Goal: Task Accomplishment & Management: Use online tool/utility

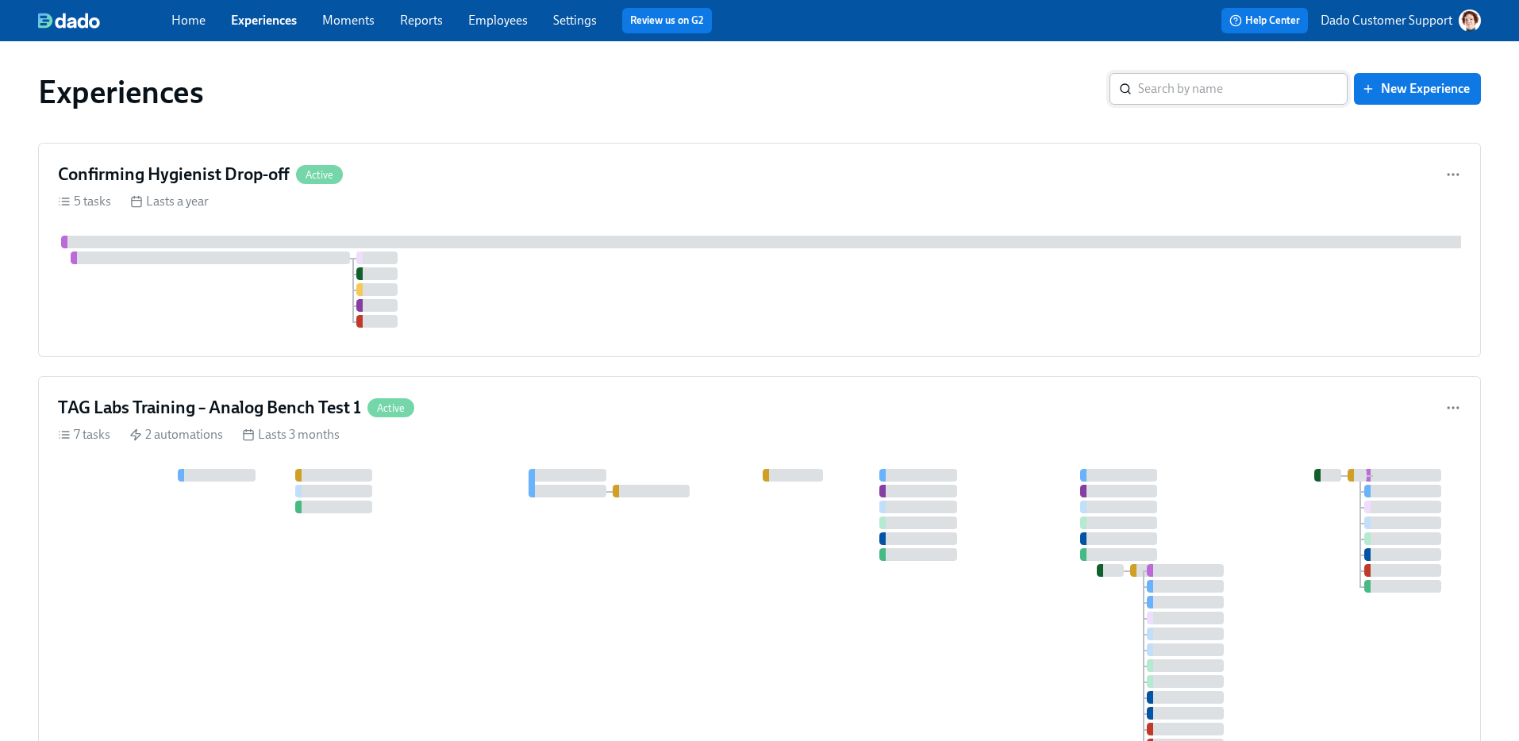
click at [1258, 85] on input "search" at bounding box center [1243, 89] width 210 height 32
type input "post-co"
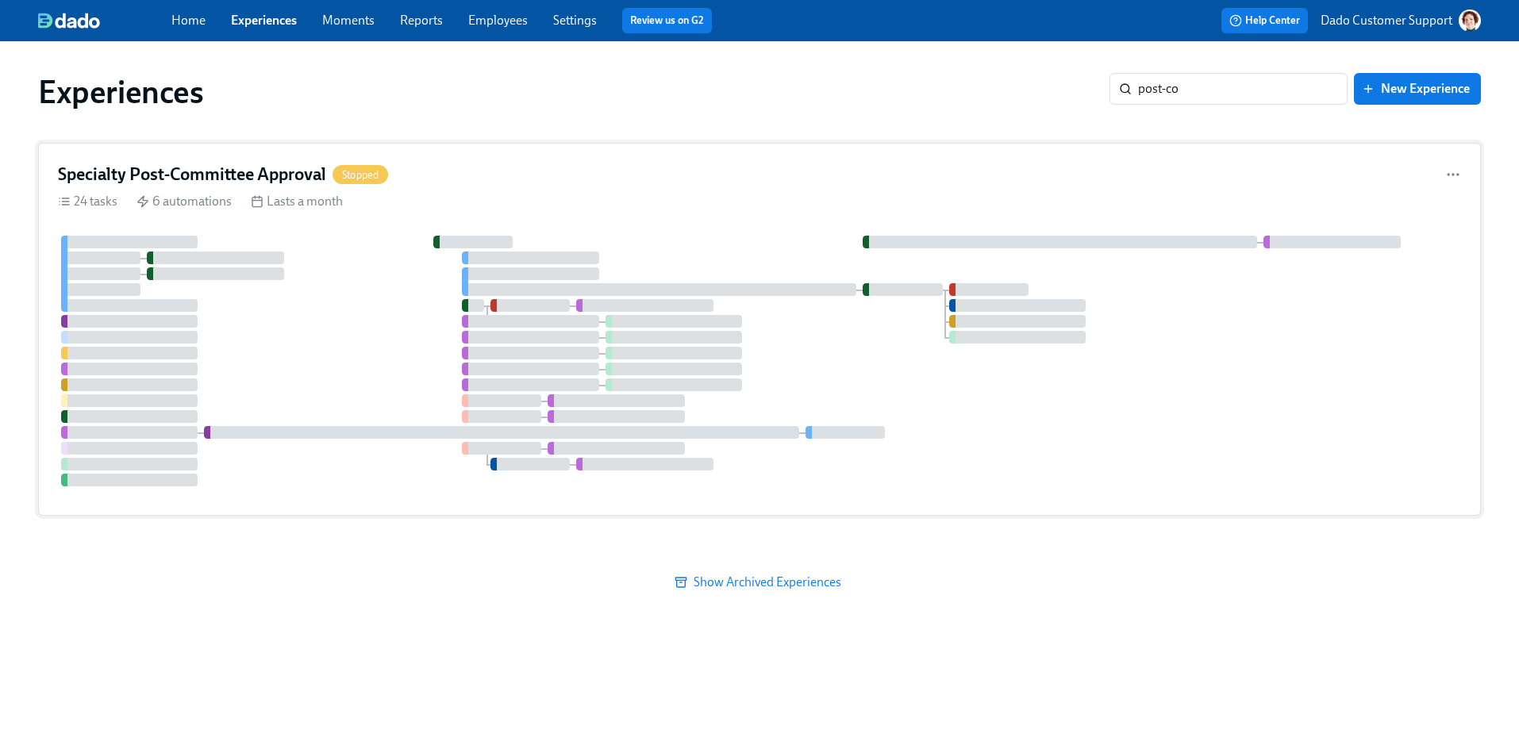
click at [429, 206] on div "24 tasks 6 automations Lasts a month" at bounding box center [759, 201] width 1403 height 17
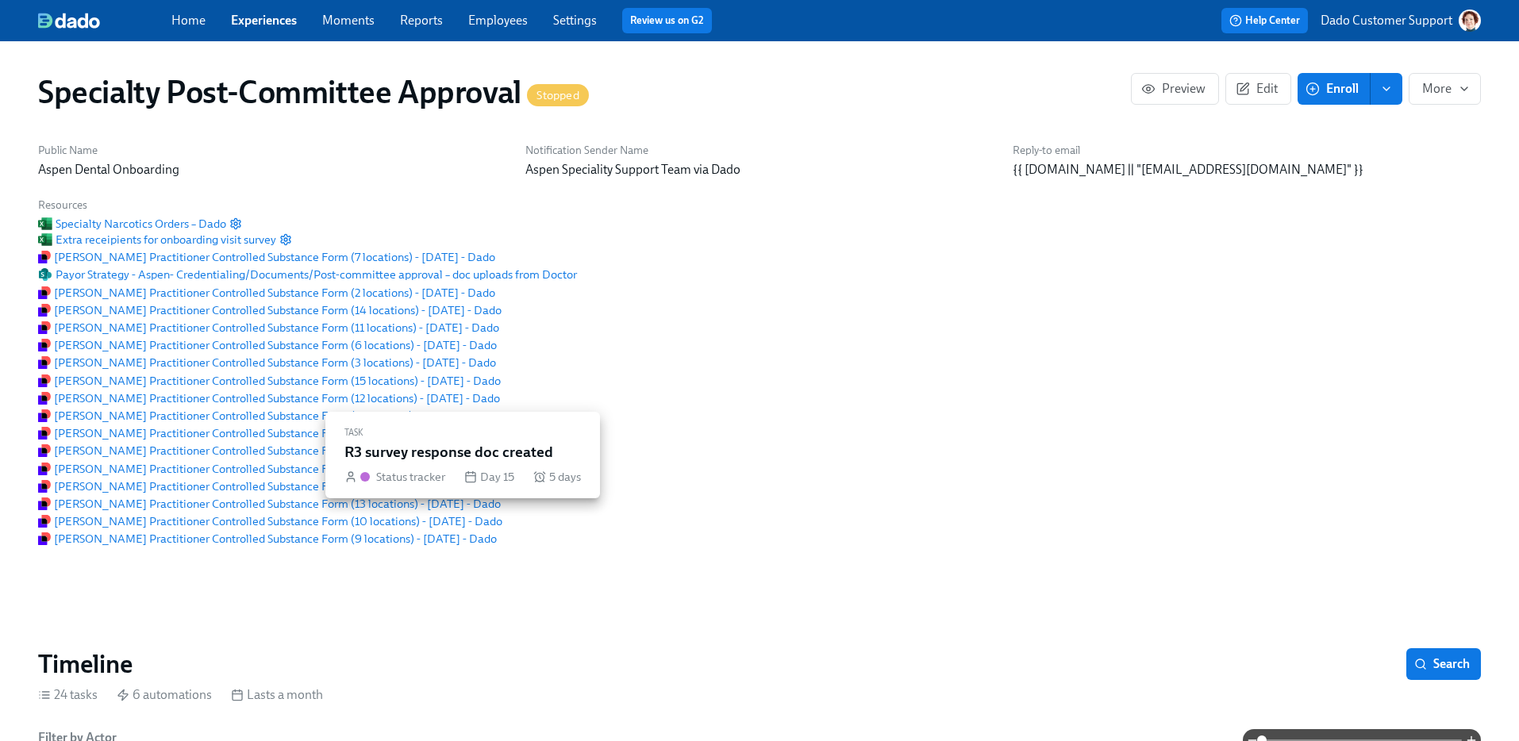
scroll to position [625, 0]
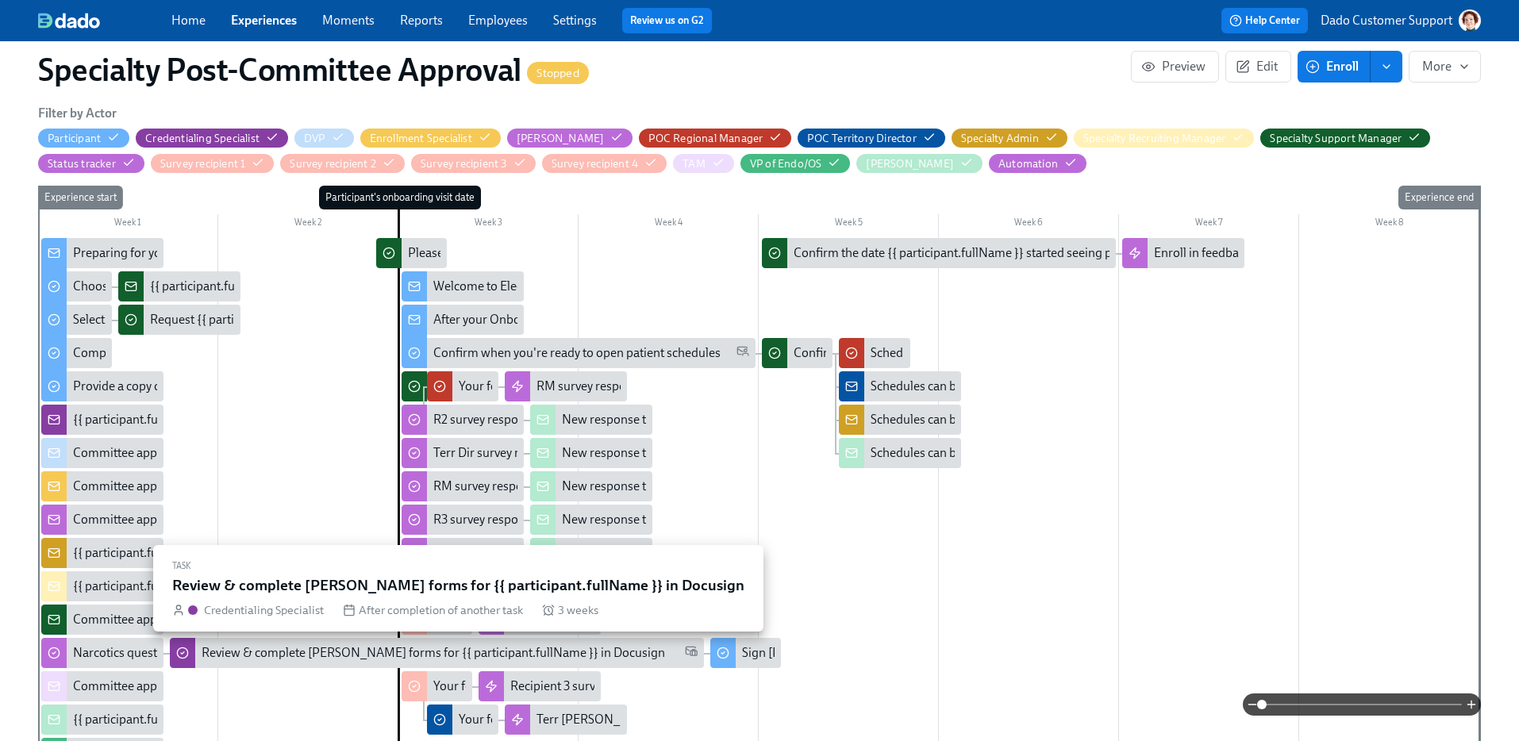
click at [229, 661] on div "Review & complete Henry Schein forms for {{ participant.fullName }} in Docusign" at bounding box center [434, 652] width 464 height 17
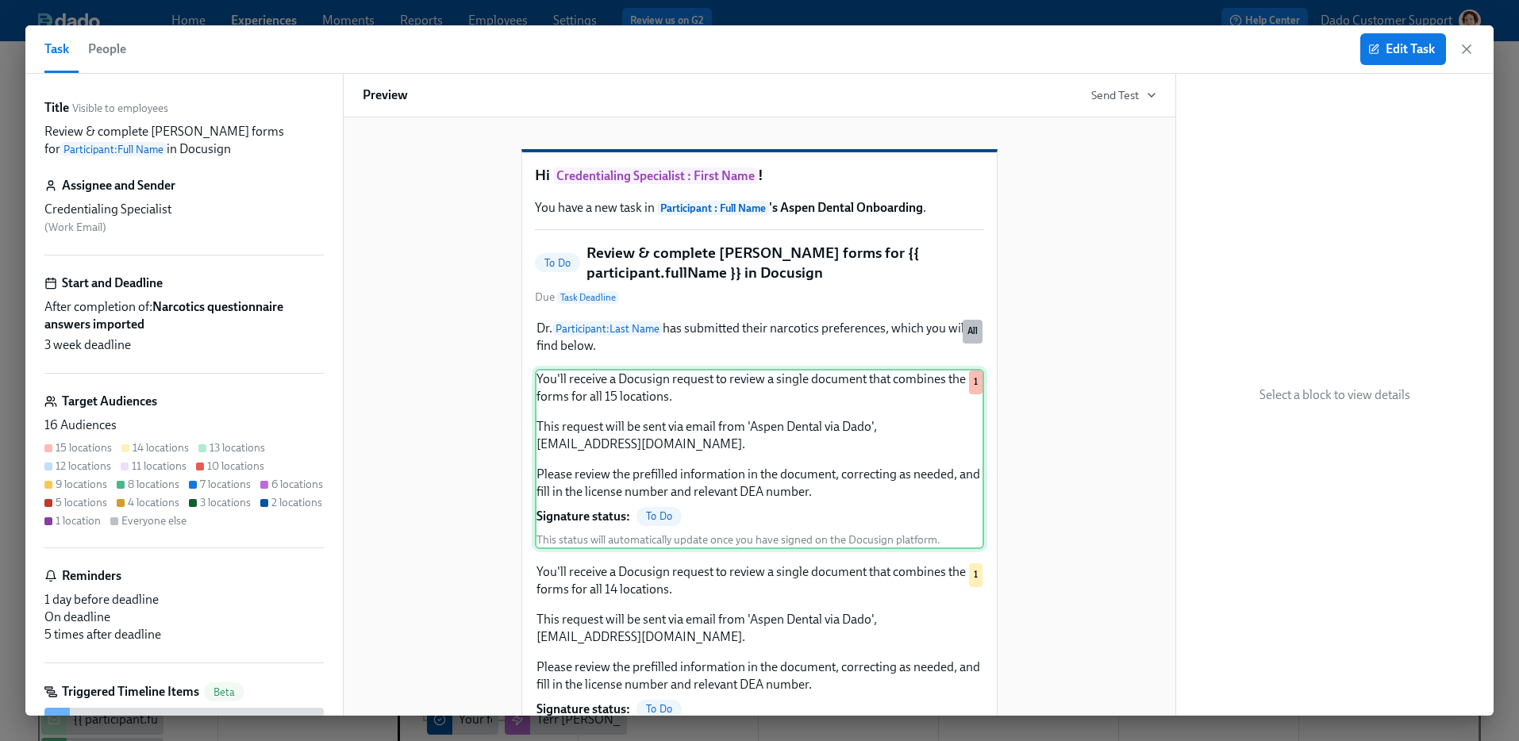
click at [814, 486] on div "You'll receive a Docusign request to review a single document that combines the…" at bounding box center [759, 459] width 449 height 180
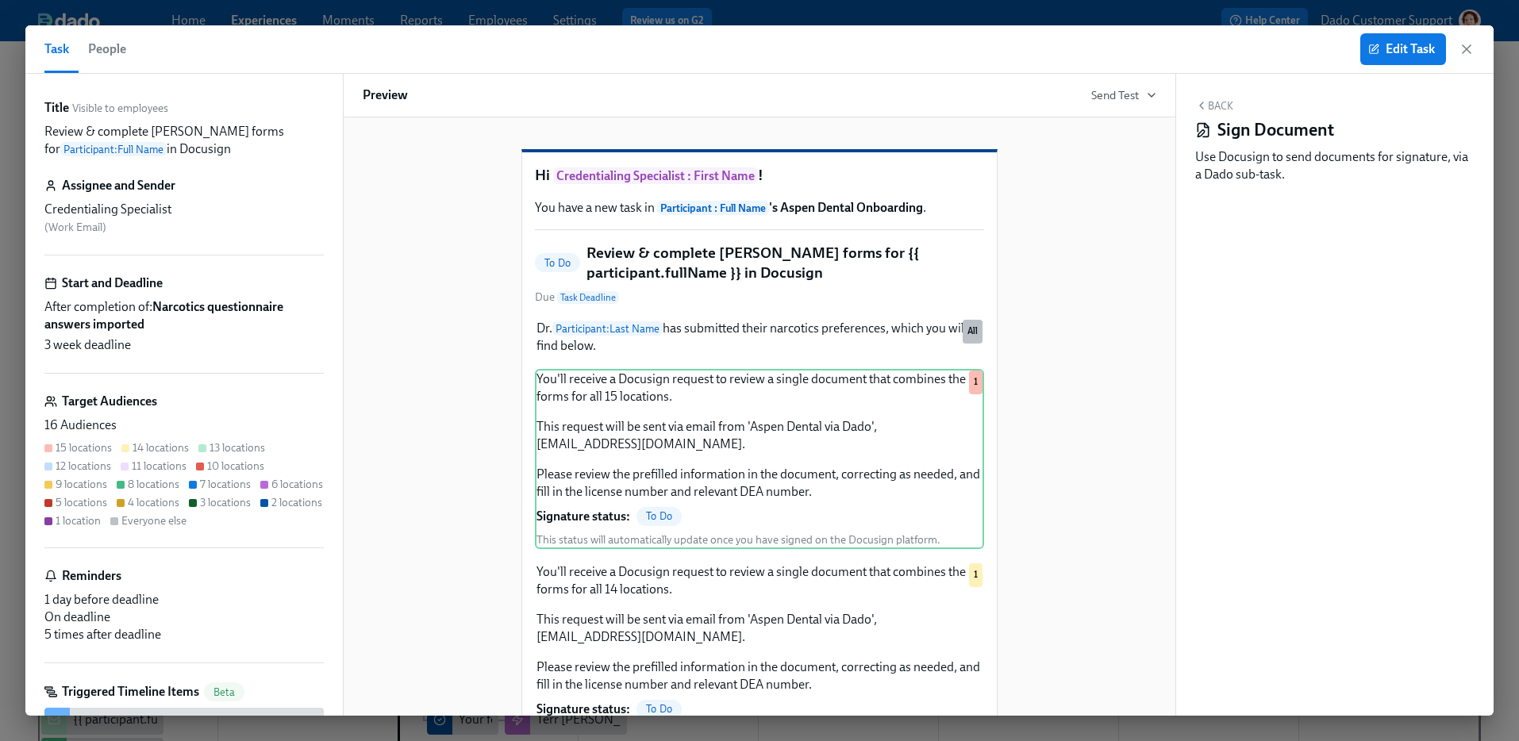
scroll to position [95, 0]
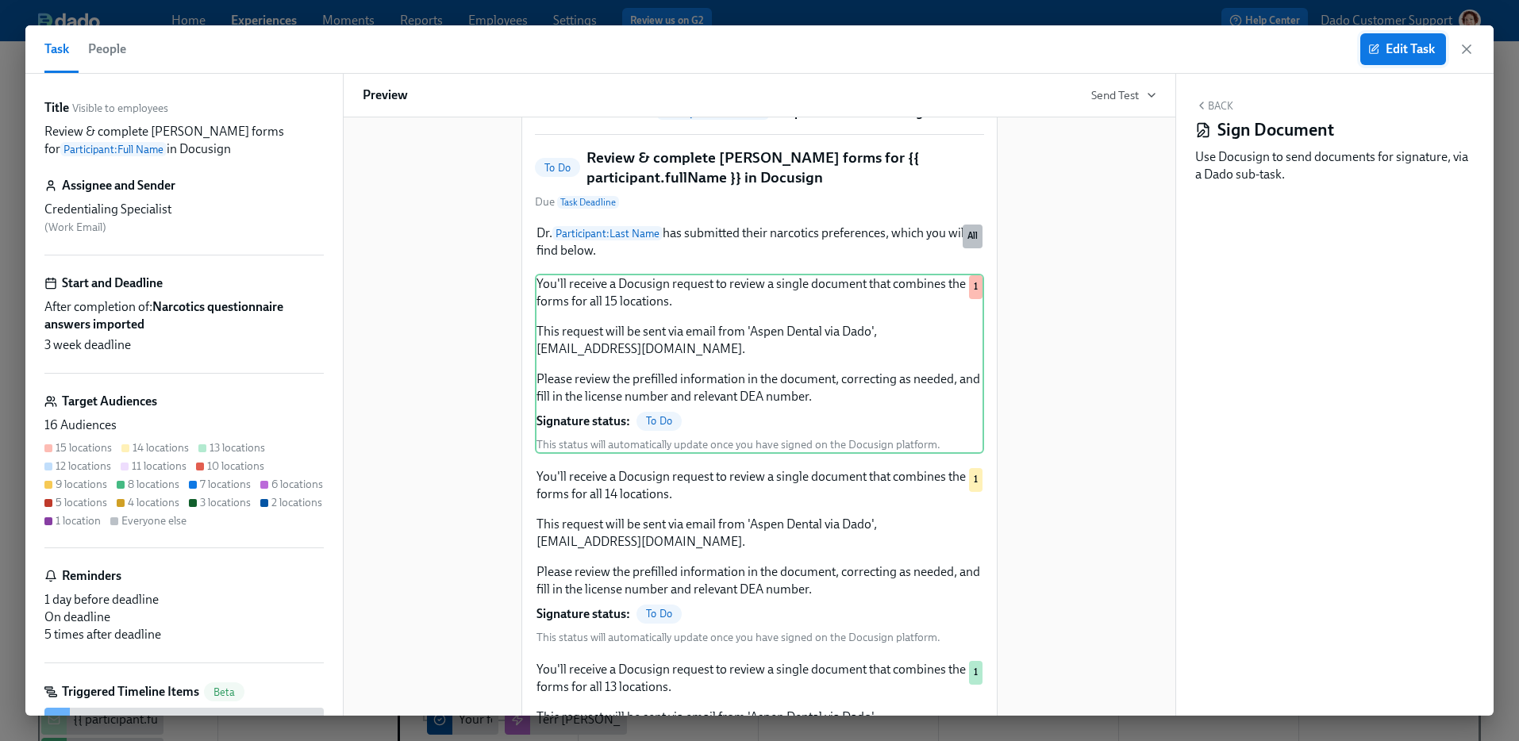
click at [1420, 44] on span "Edit Task" at bounding box center [1402, 49] width 63 height 16
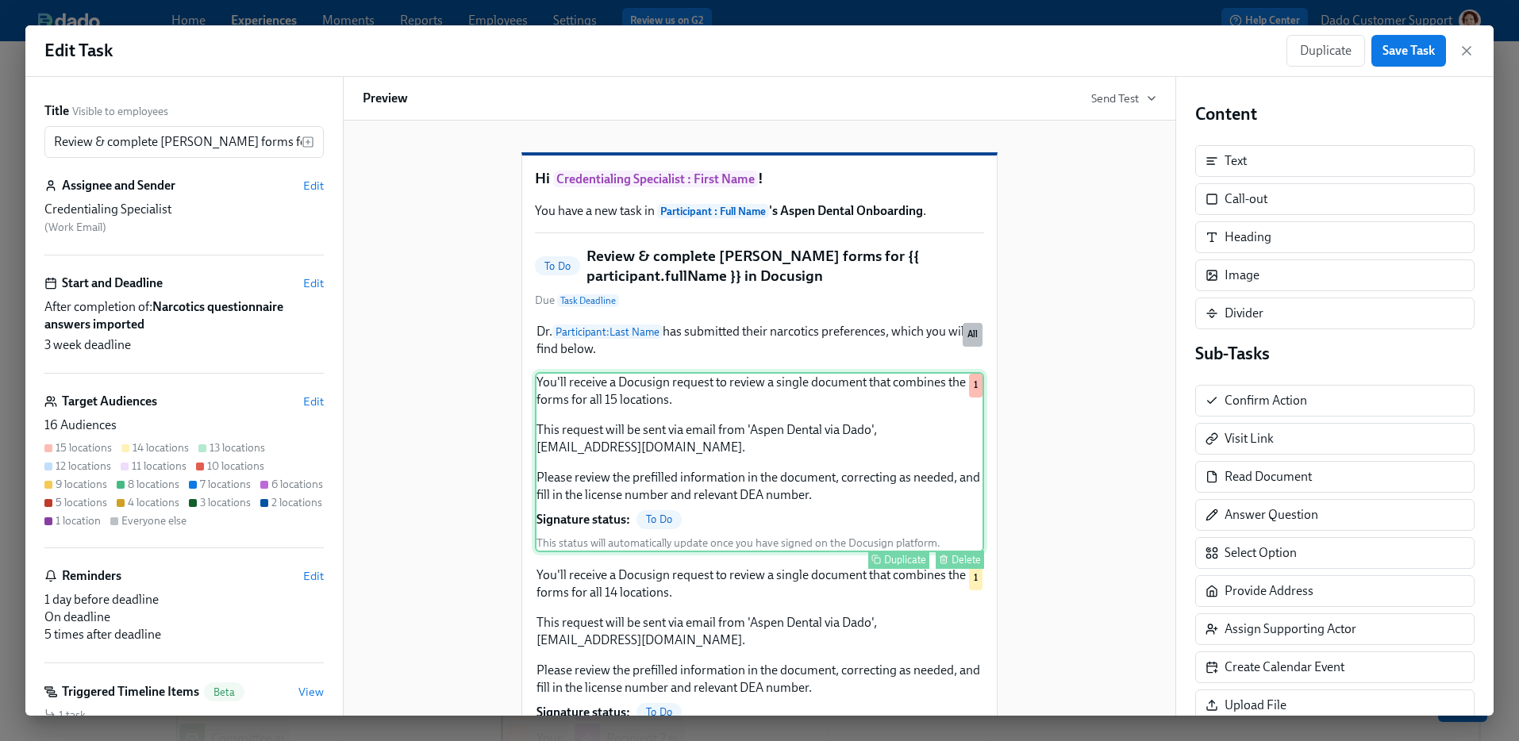
click at [791, 510] on div "You'll receive a Docusign request to review a single document that combines the…" at bounding box center [759, 462] width 449 height 180
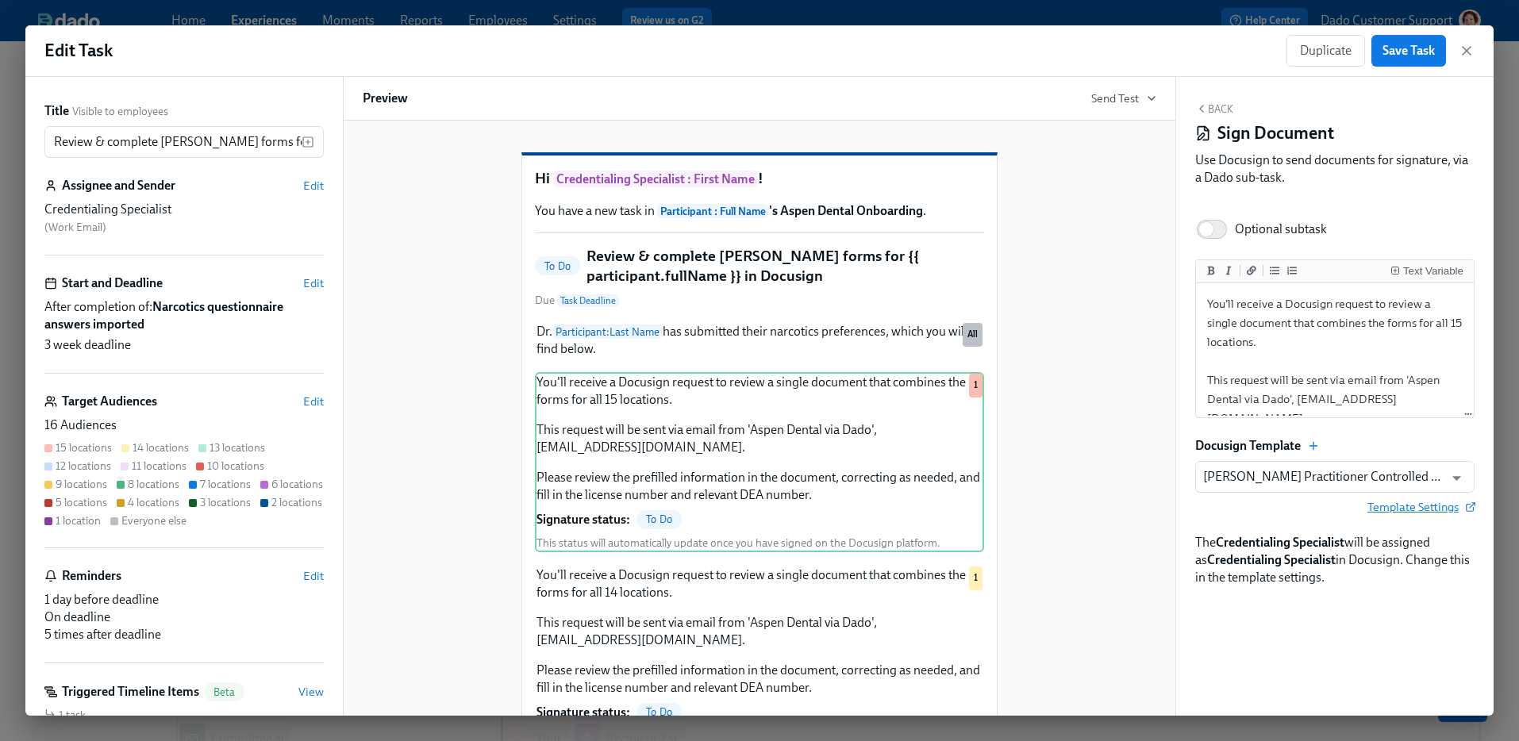
click at [1435, 502] on span "Template Settings" at bounding box center [1421, 507] width 107 height 16
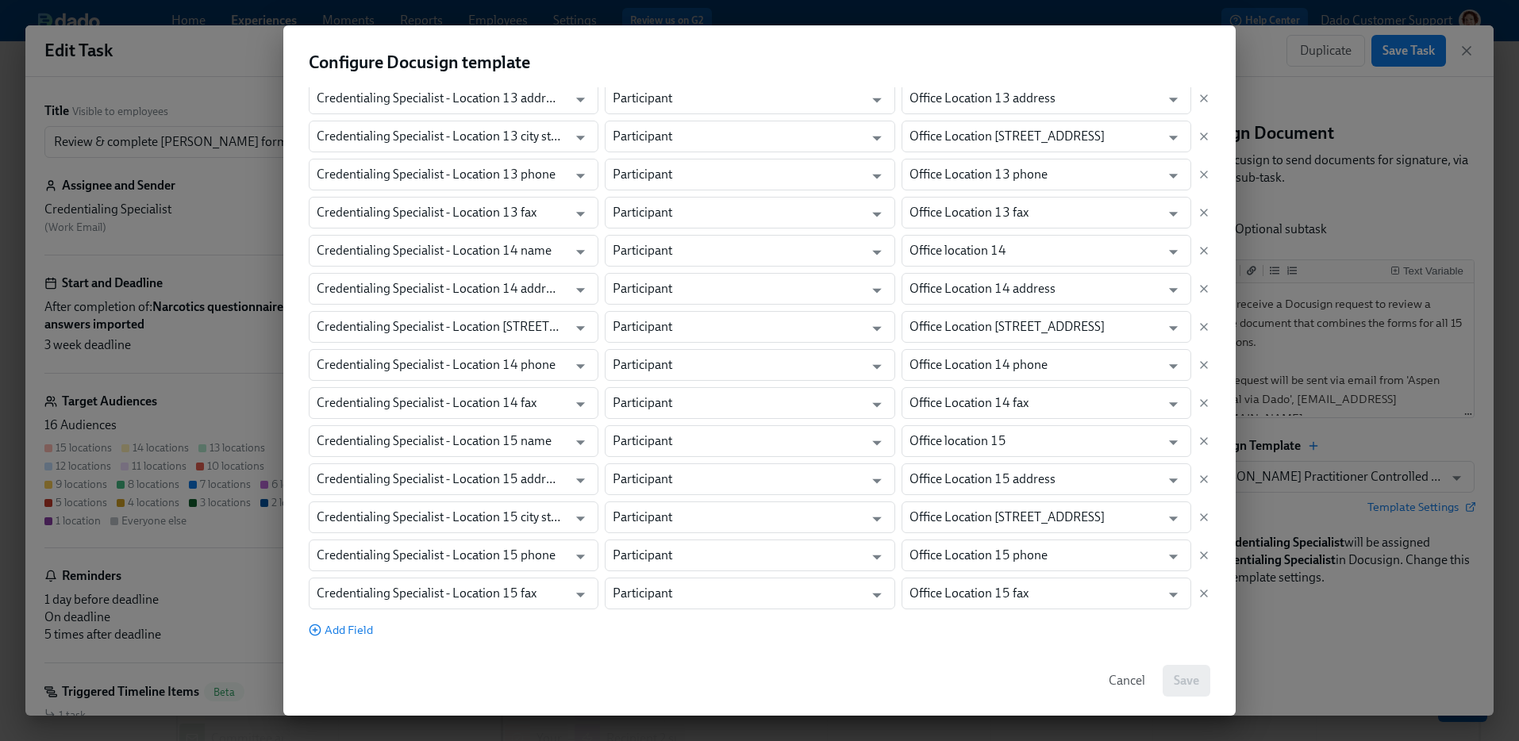
scroll to position [3855, 0]
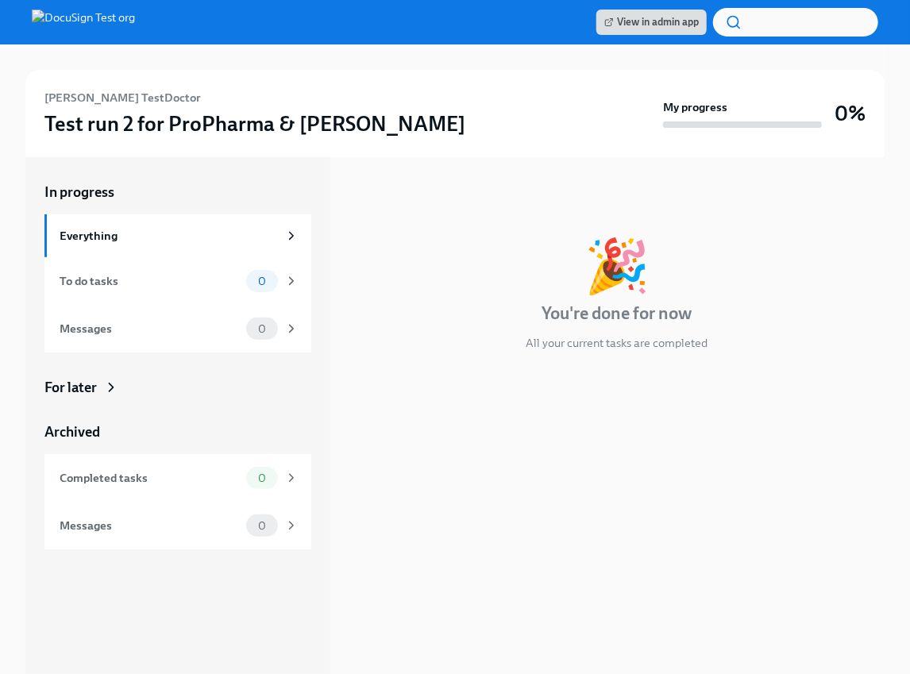
click at [86, 394] on div "For later" at bounding box center [70, 387] width 52 height 19
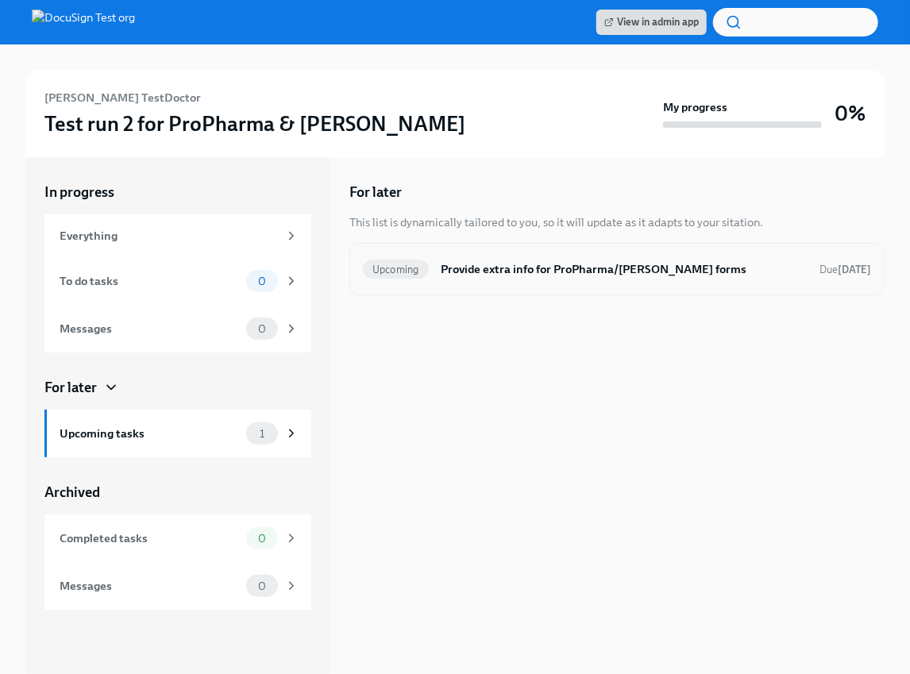
click at [513, 256] on div "Upcoming Provide extra info for ProPharma/Henry Schein forms Due in 4 days" at bounding box center [617, 268] width 508 height 25
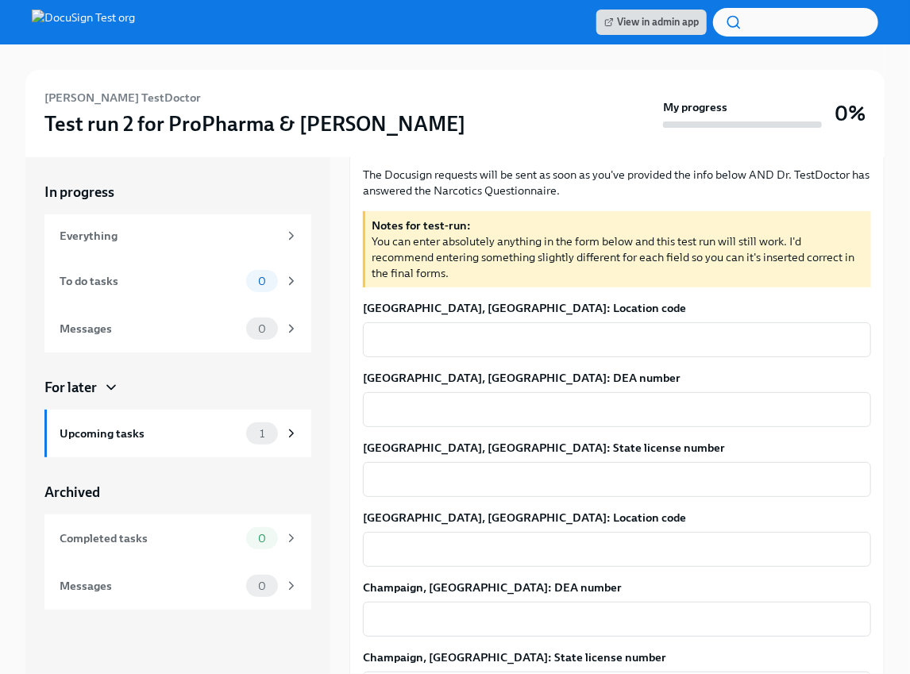
scroll to position [162, 0]
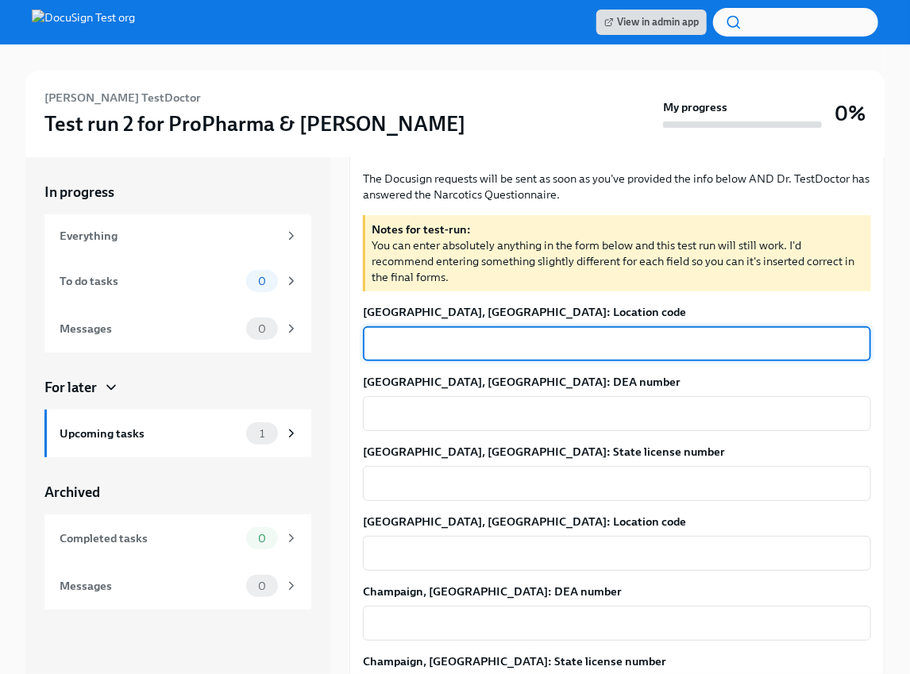
click at [536, 335] on textarea "Bloomington, IL: Location code" at bounding box center [616, 343] width 489 height 19
type textarea "1324"
click at [508, 410] on textarea "Bloomington, IL: DEA number" at bounding box center [616, 413] width 489 height 19
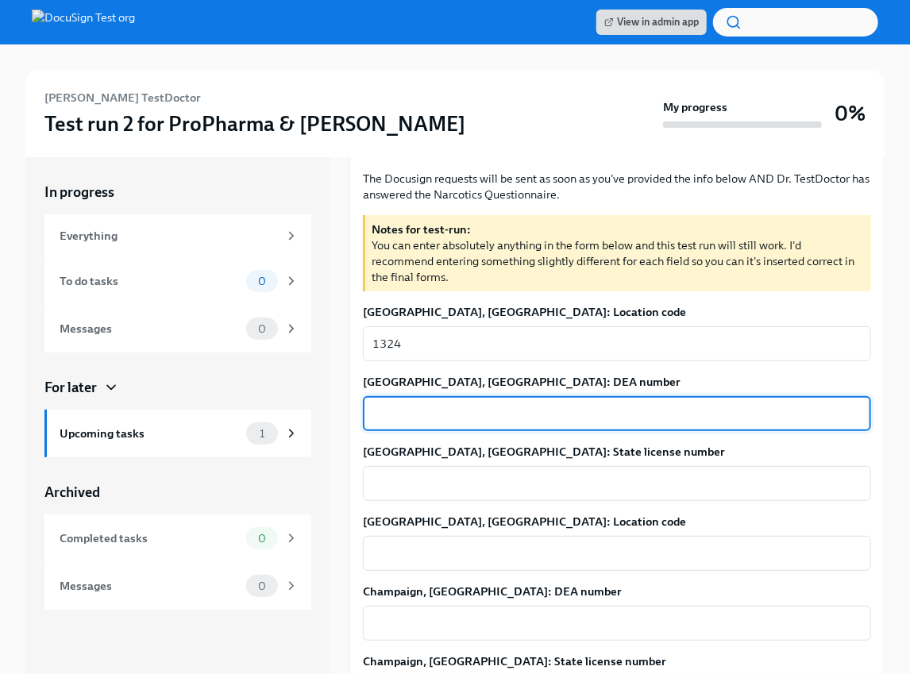
type textarea "S"
type textarea "D1234"
click at [476, 500] on div "x ​" at bounding box center [617, 483] width 508 height 35
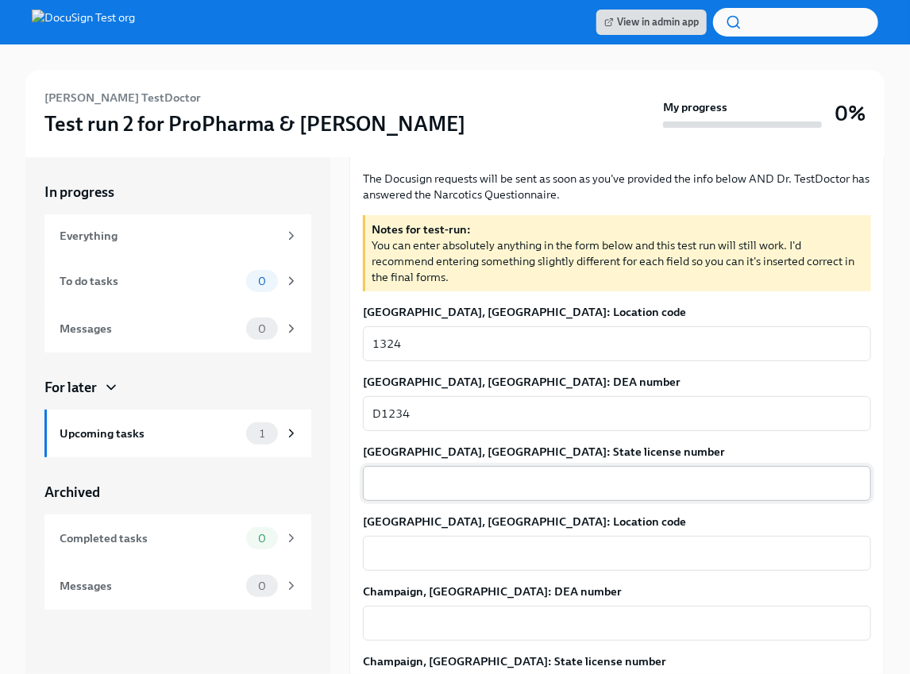
click at [464, 476] on textarea "Bloomington, IL: State license number" at bounding box center [616, 483] width 489 height 19
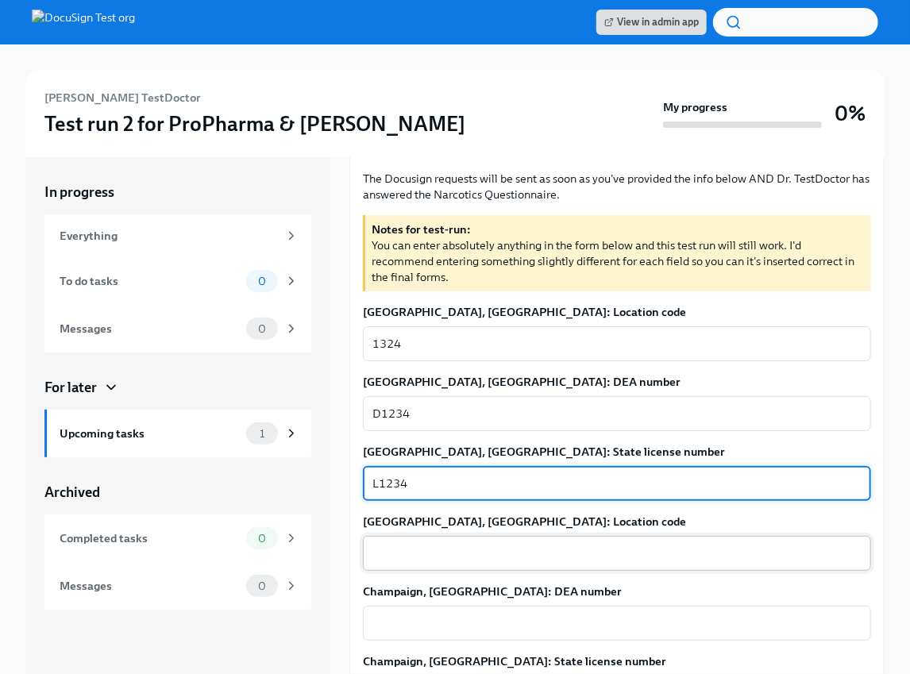
type textarea "L1234"
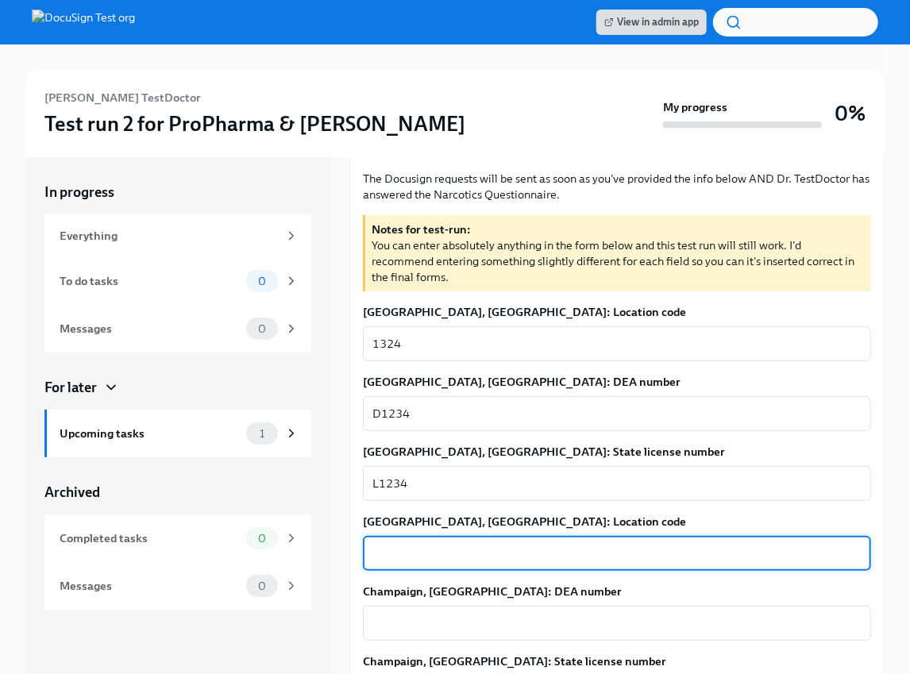
click at [456, 559] on textarea "Champaign, IL: Location code" at bounding box center [616, 553] width 489 height 19
type textarea "q"
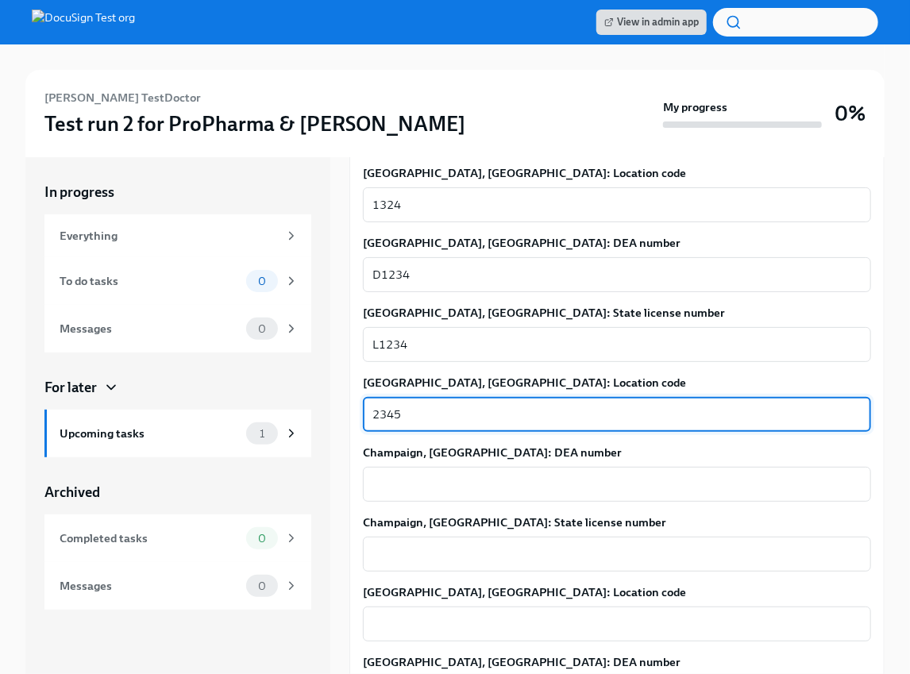
scroll to position [302, 0]
type textarea "2345"
click at [448, 476] on textarea "Champaign, IL: DEA number" at bounding box center [616, 483] width 489 height 19
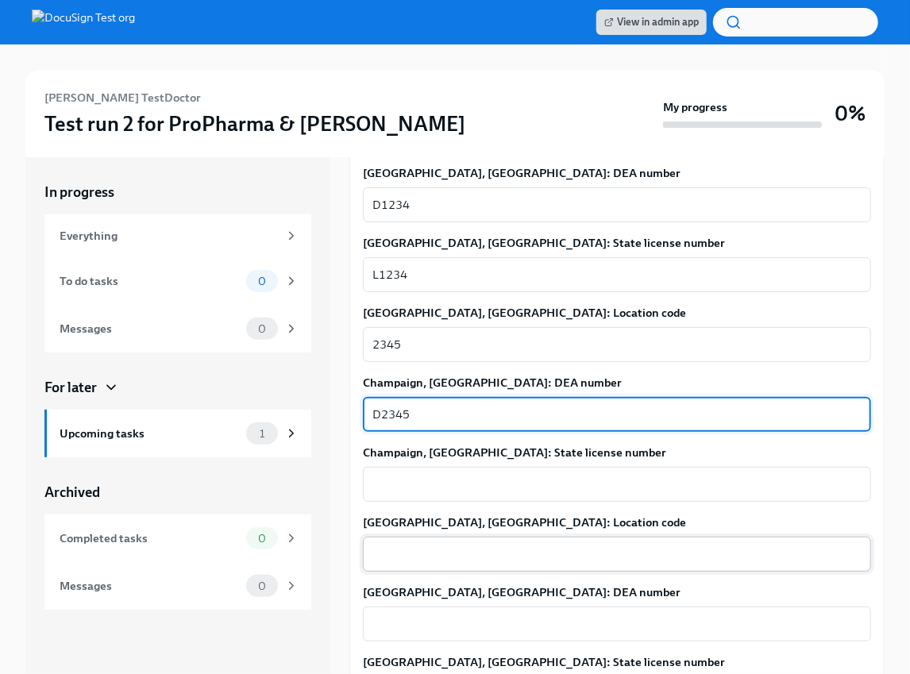
scroll to position [370, 0]
type textarea "D2345"
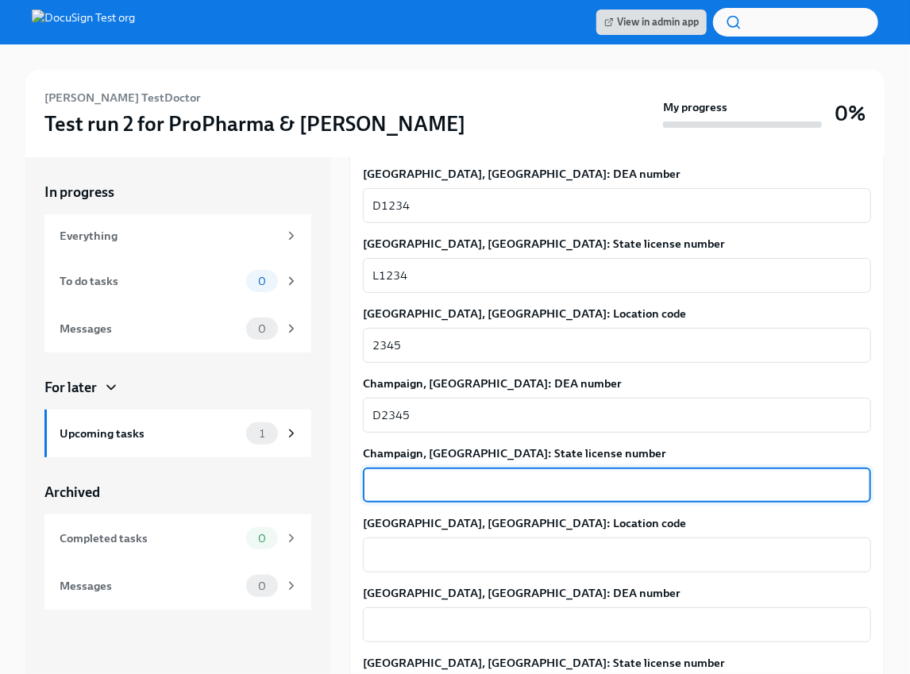
click at [435, 485] on textarea "Champaign, IL: State license number" at bounding box center [616, 484] width 489 height 19
type textarea "L2345"
click at [443, 558] on textarea "Danville, IL: Location code" at bounding box center [616, 554] width 489 height 19
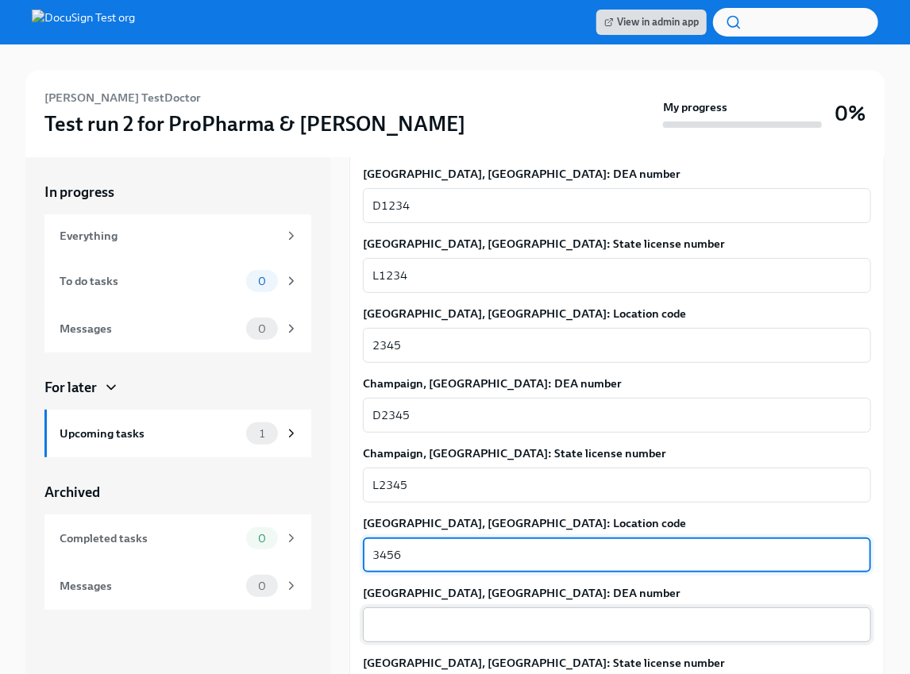
type textarea "3456"
click at [441, 640] on div "x ​" at bounding box center [617, 624] width 508 height 35
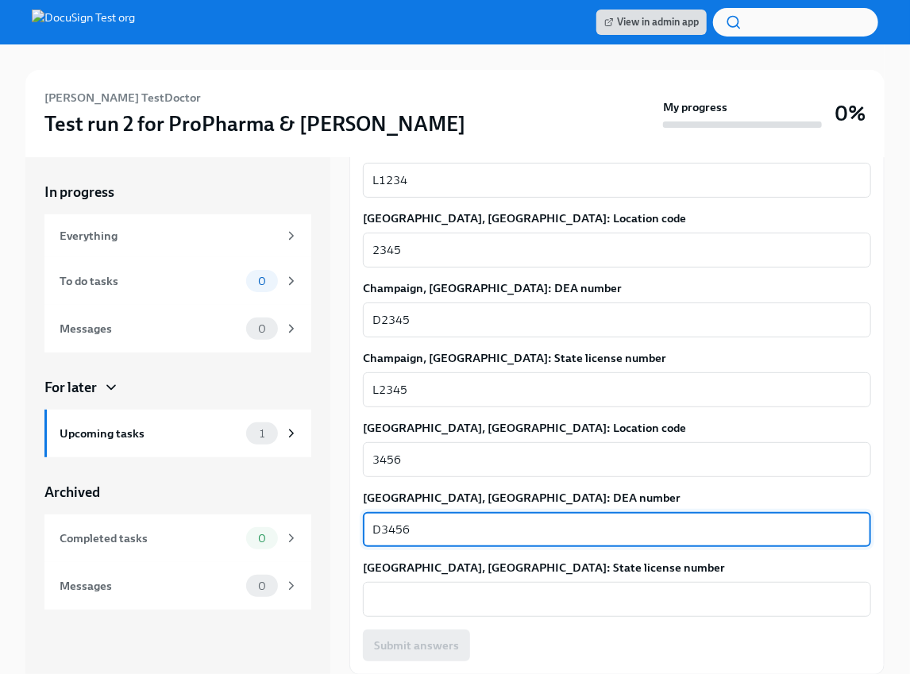
scroll to position [464, 0]
type textarea "D3456"
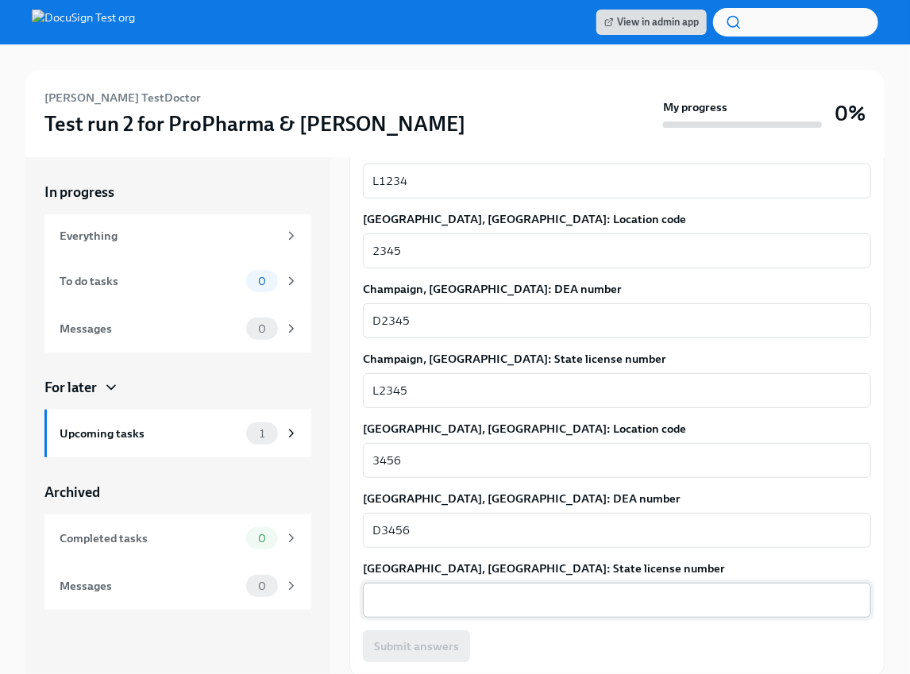
click at [429, 614] on div "x ​" at bounding box center [617, 600] width 508 height 35
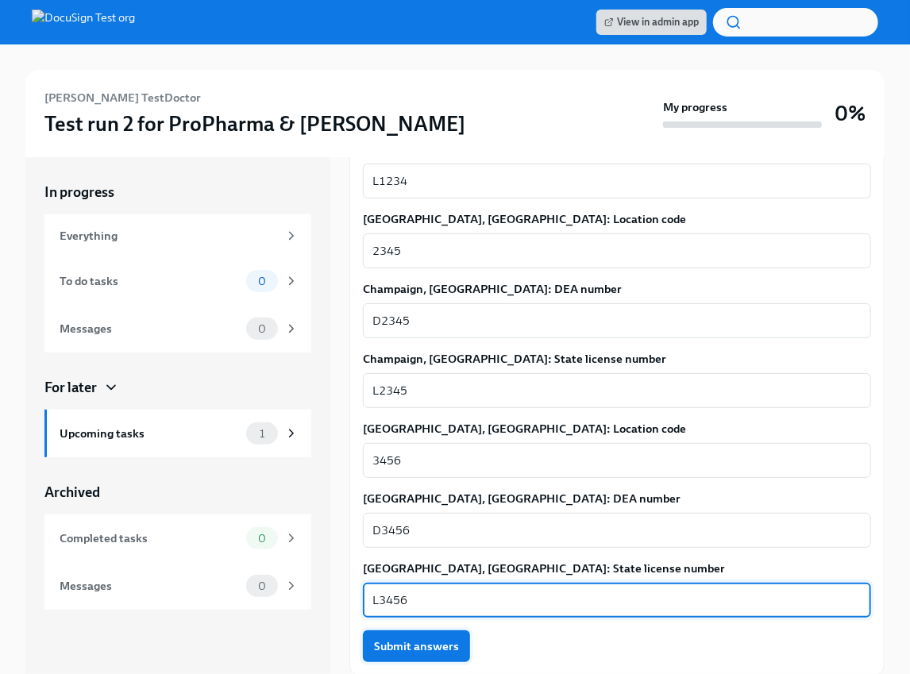
type textarea "L3456"
click at [411, 658] on button "Submit answers" at bounding box center [416, 646] width 107 height 32
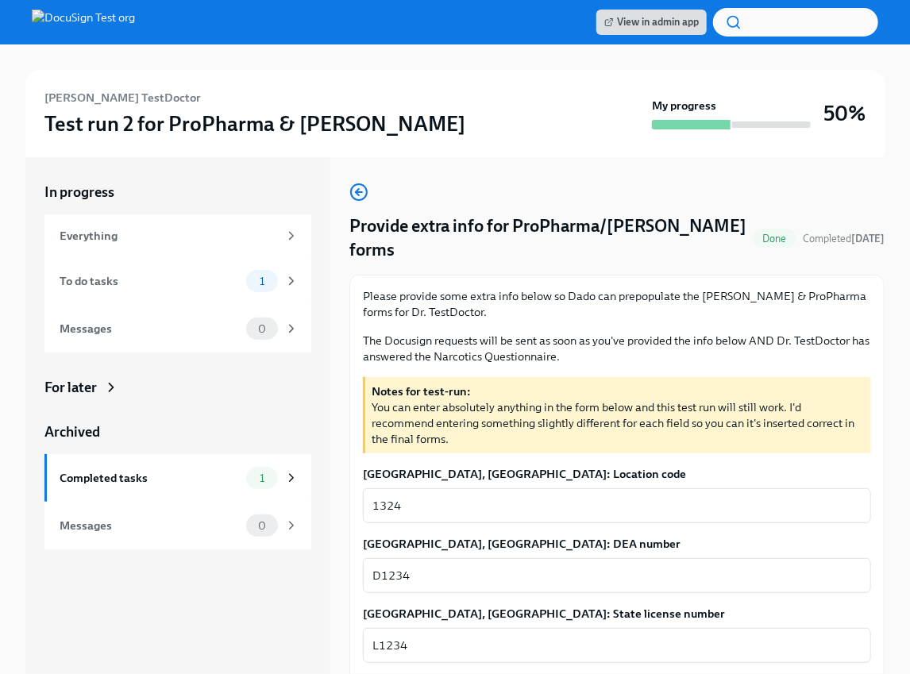
click at [85, 394] on div "For later" at bounding box center [70, 387] width 52 height 19
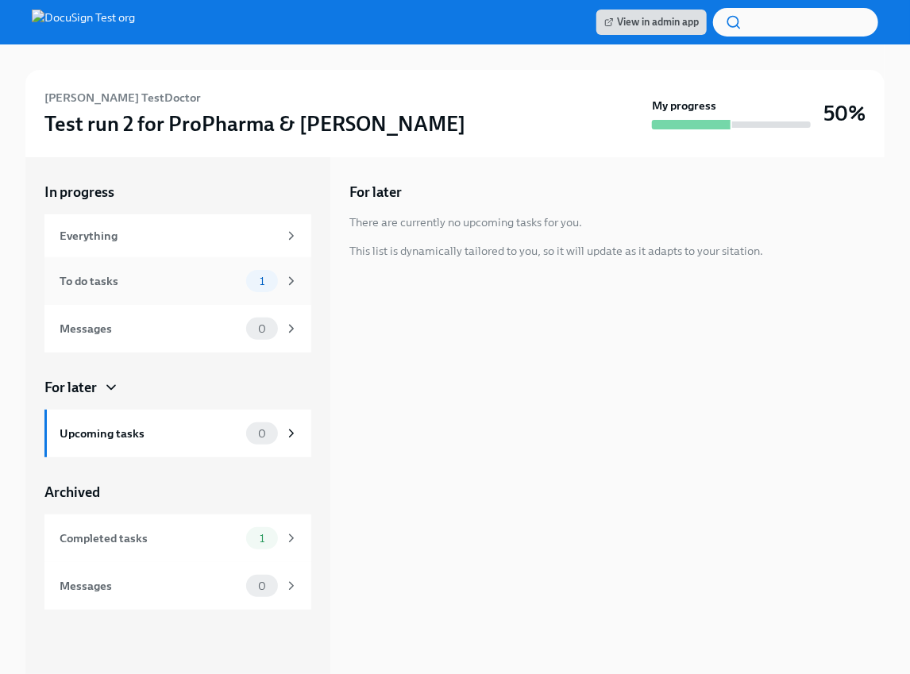
click at [157, 281] on div "To do tasks" at bounding box center [150, 280] width 180 height 17
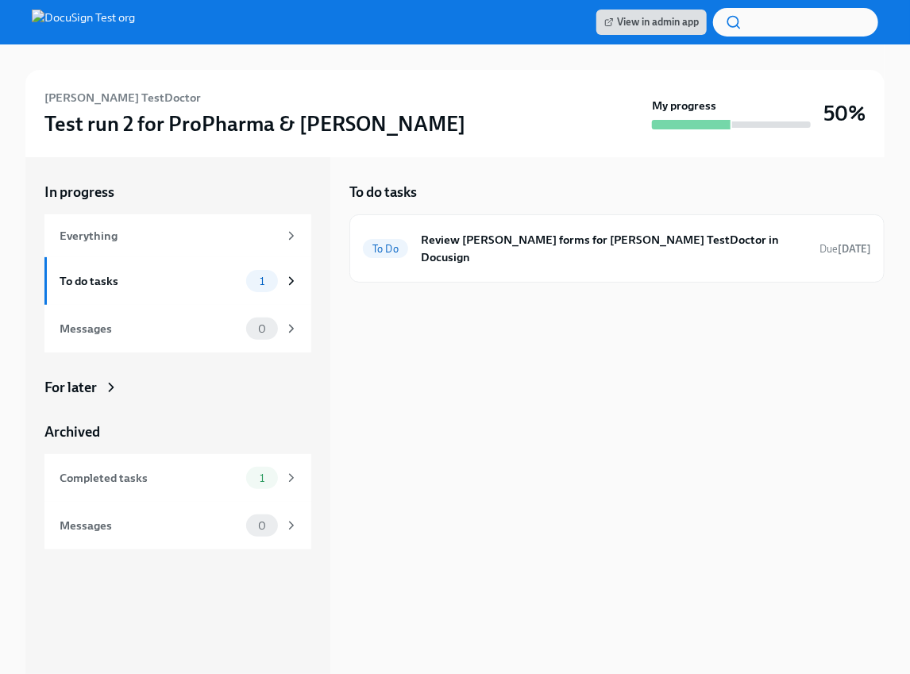
click at [501, 210] on div "To do tasks To Do Review Henry Schein forms for Veronica TestDoctor in Docusign…" at bounding box center [616, 233] width 535 height 100
click at [467, 228] on div "To Do Review Henry Schein forms for Veronica TestDoctor in Docusign Due in 9 da…" at bounding box center [617, 248] width 508 height 41
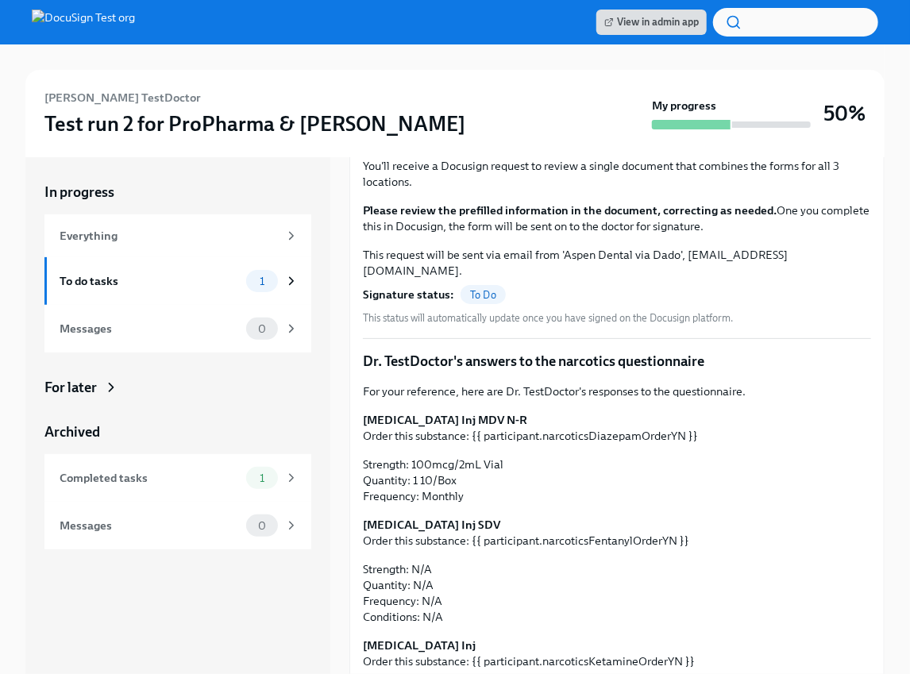
scroll to position [276, 0]
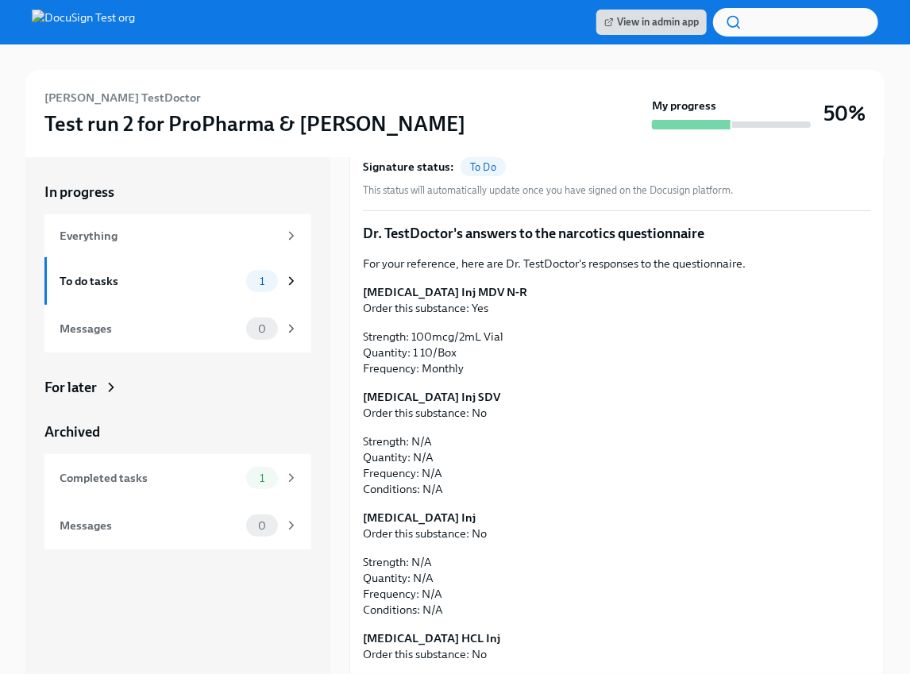
scroll to position [290, 0]
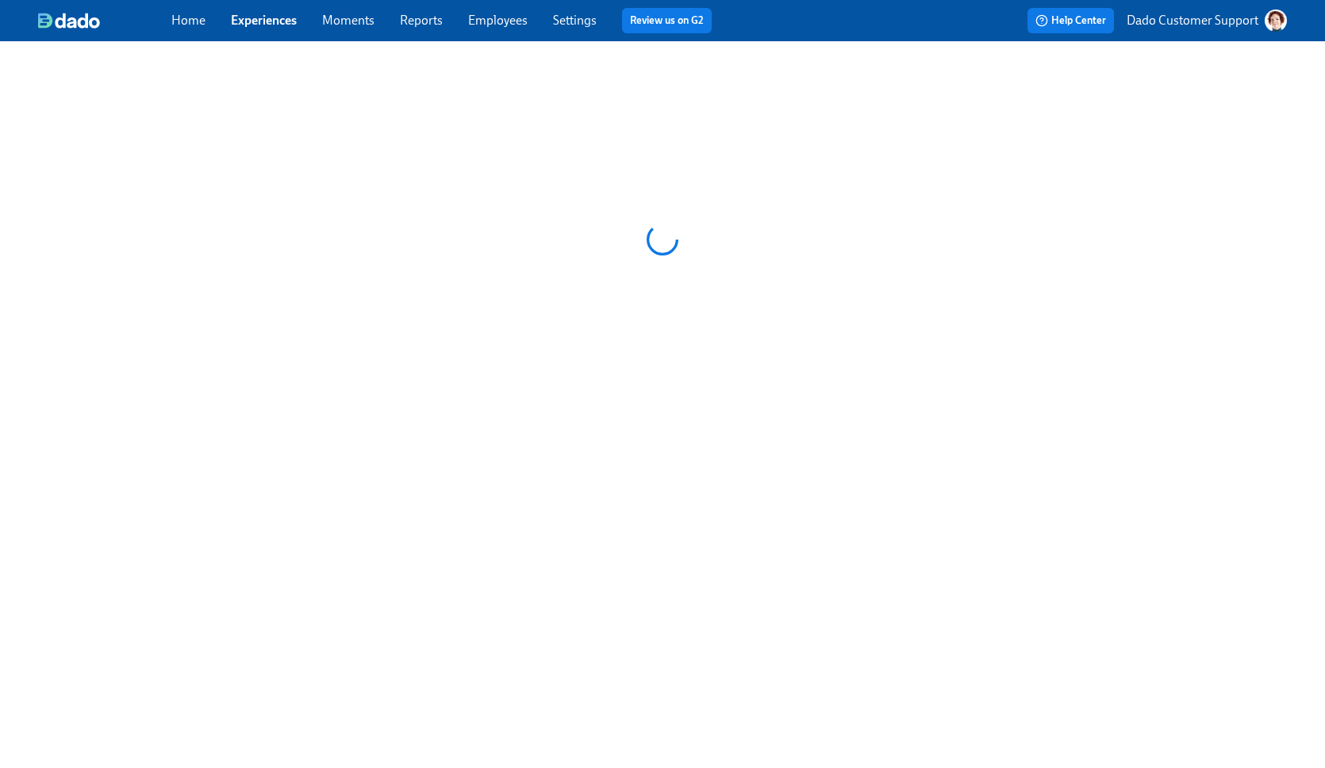
click at [1229, 24] on p "Dado Customer Support" at bounding box center [1193, 20] width 132 height 17
click at [1206, 89] on span "Switch organization..." at bounding box center [1199, 92] width 149 height 17
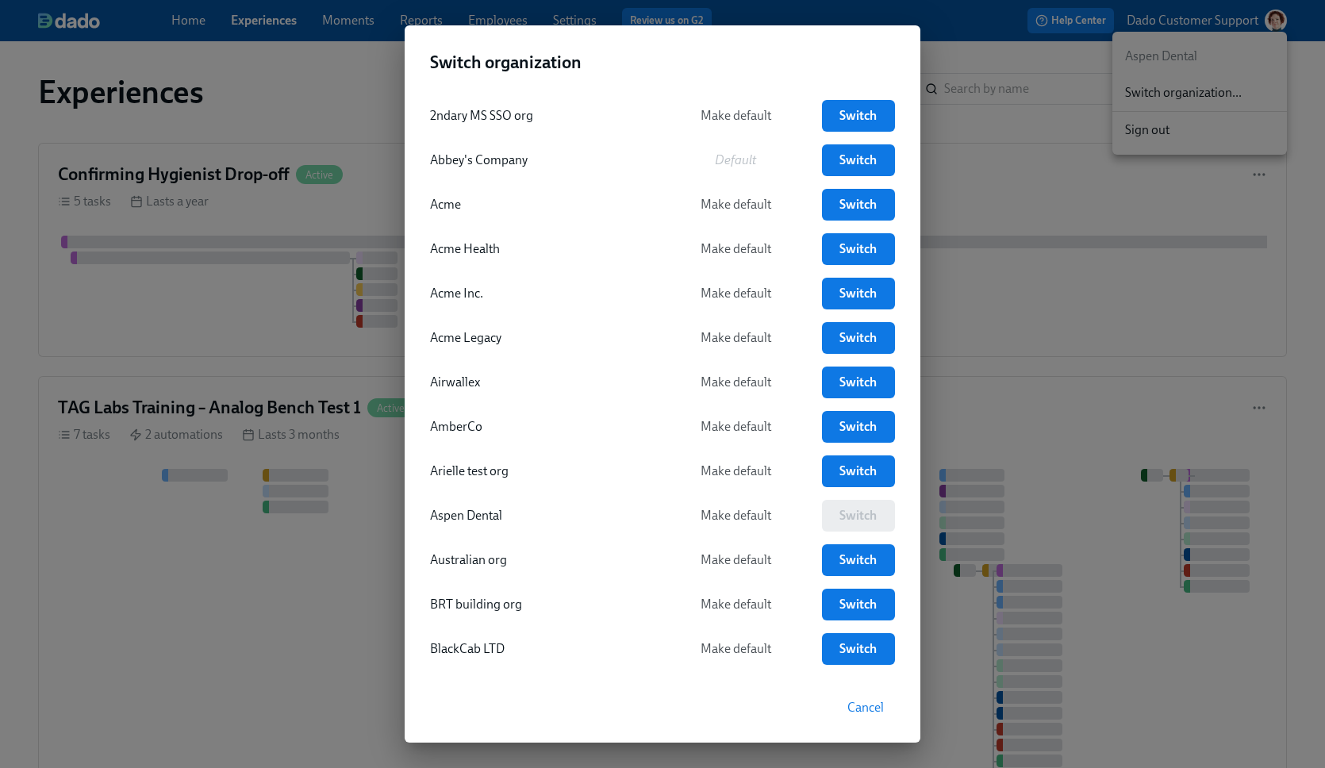
scroll to position [1002, 0]
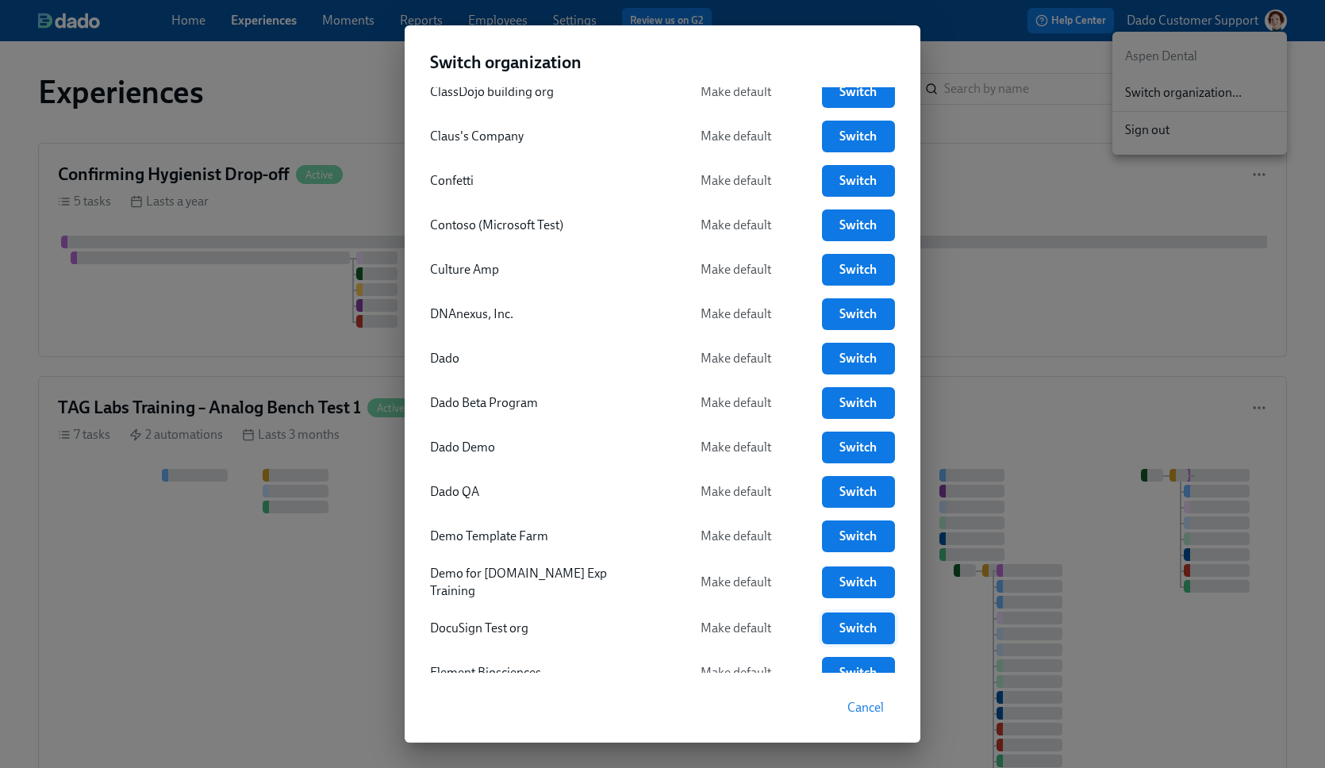
click at [851, 625] on span "Switch" at bounding box center [858, 629] width 51 height 16
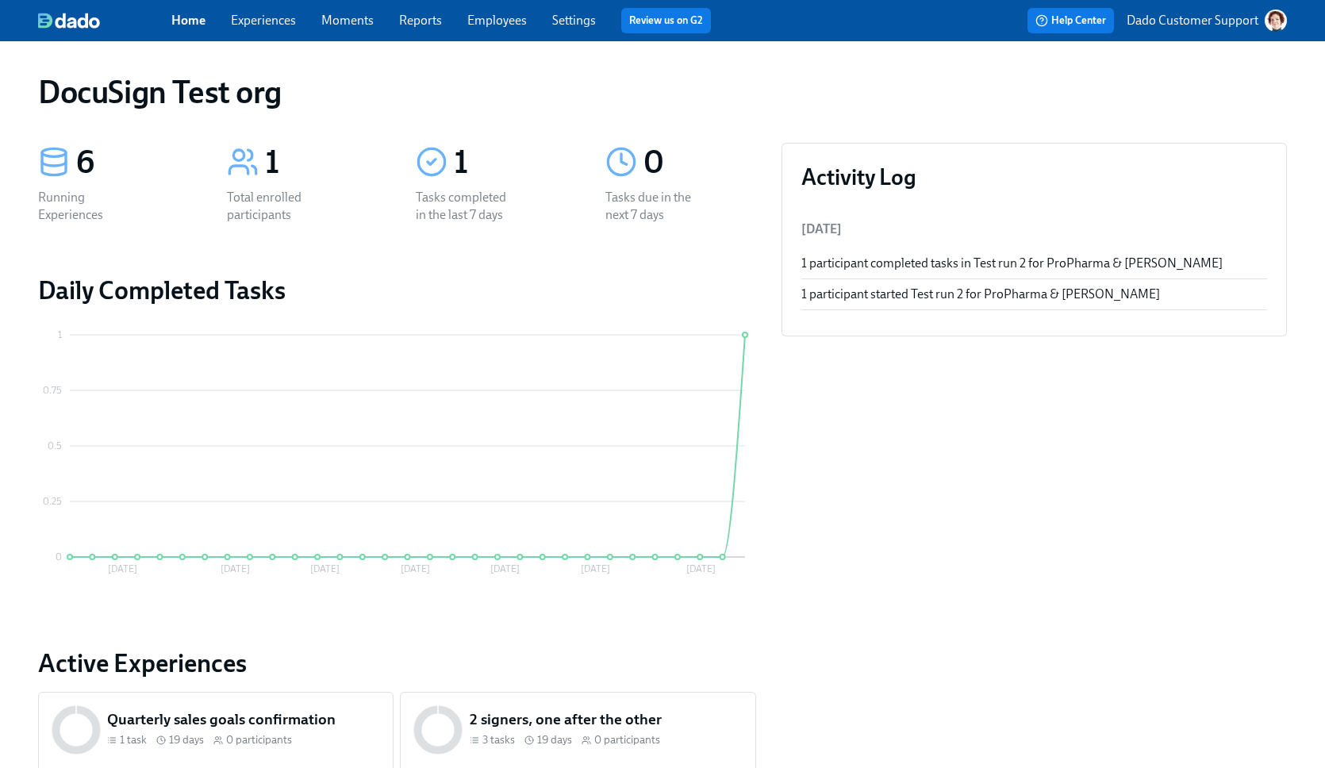
click at [262, 21] on link "Experiences" at bounding box center [263, 20] width 65 height 15
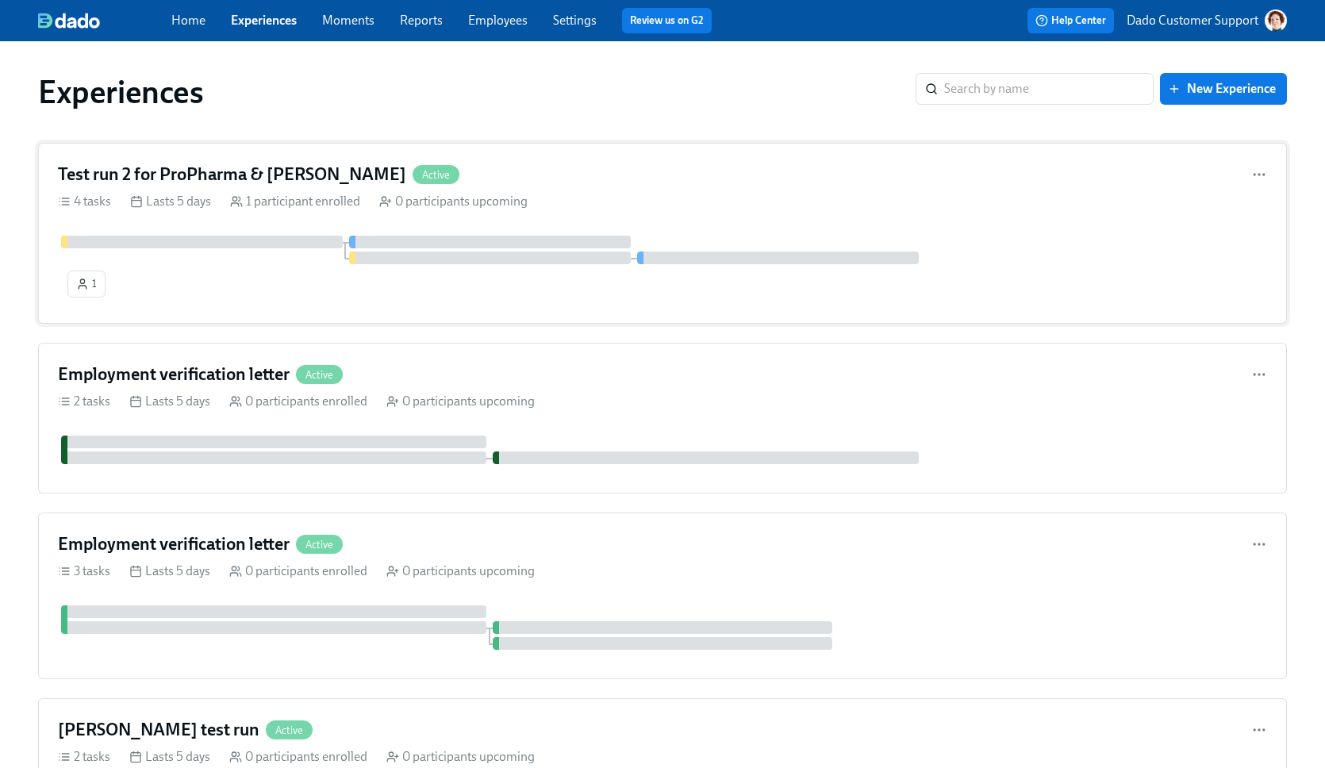
click at [259, 187] on div "Test run 2 for ProPharma & Henry Schein Active 4 tasks Lasts 5 days 1 participa…" at bounding box center [662, 233] width 1249 height 181
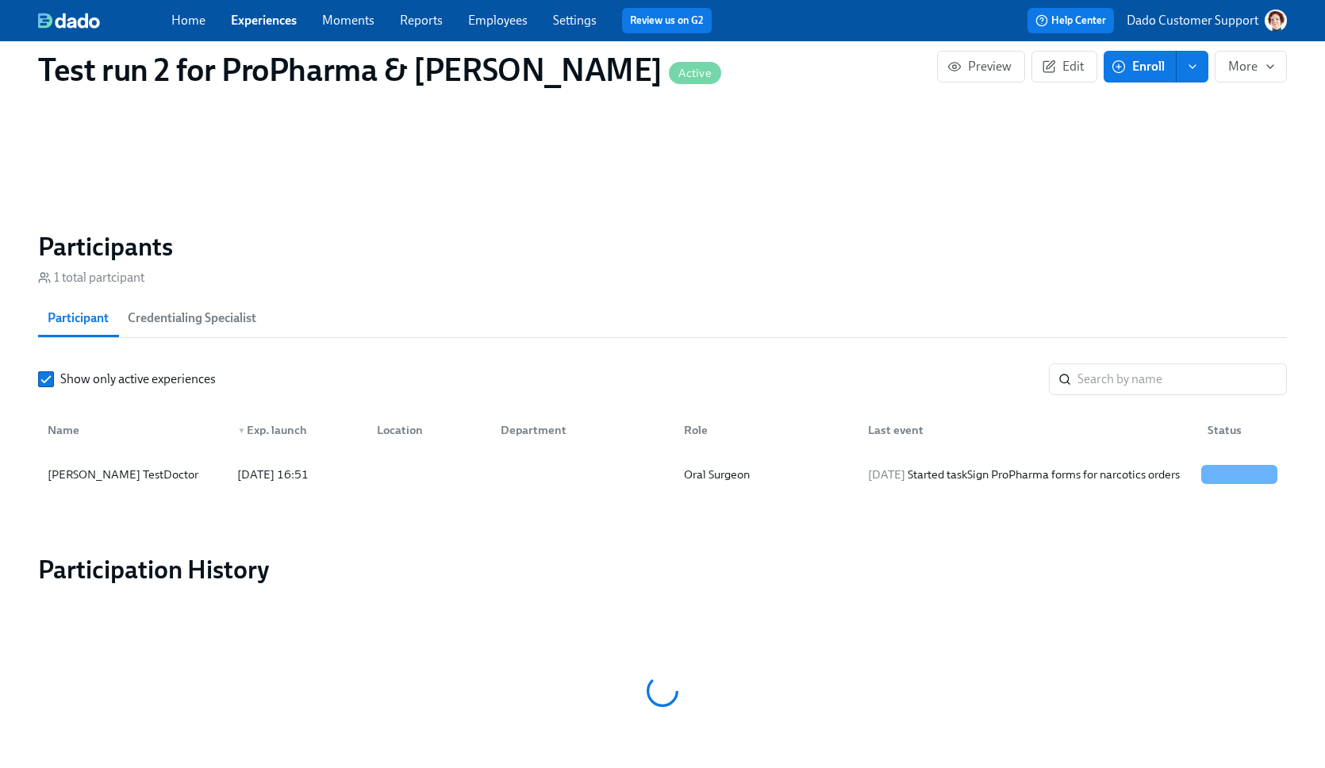
scroll to position [1150, 0]
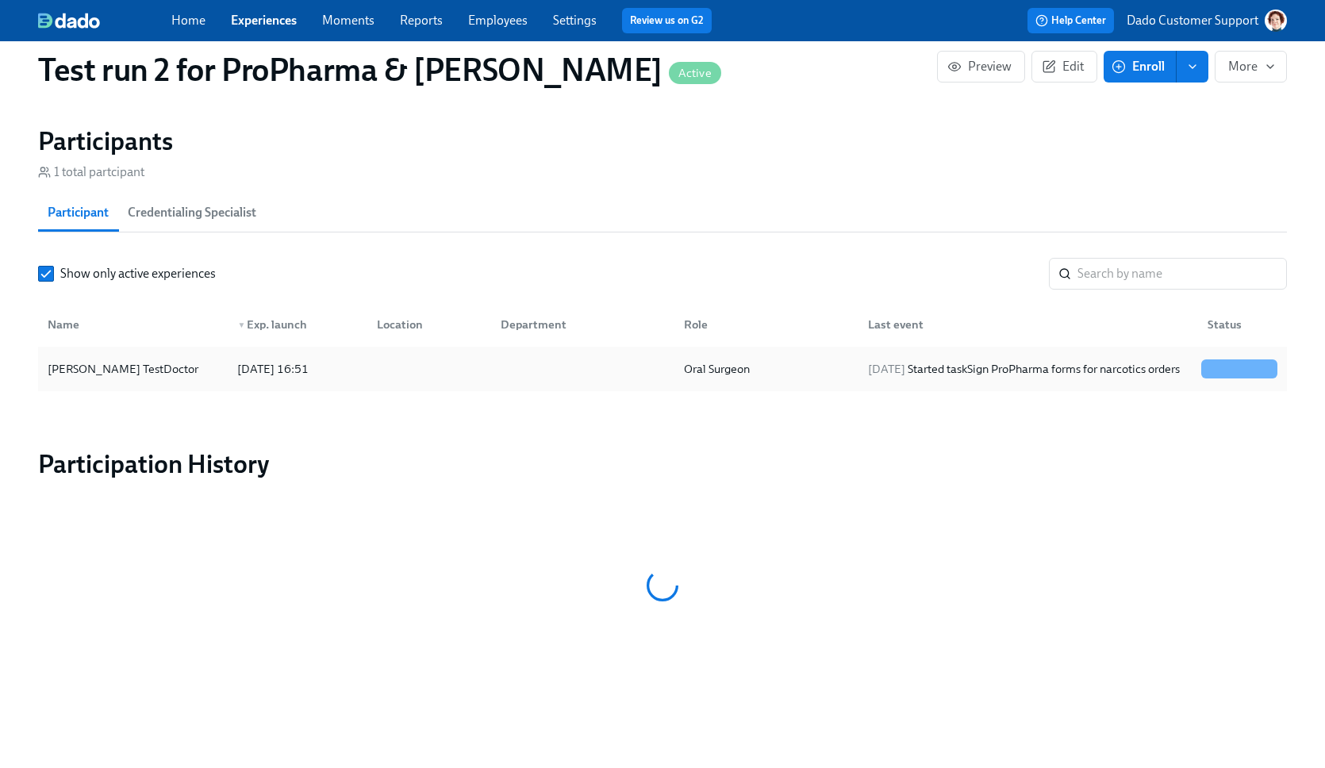
click at [187, 375] on div "[PERSON_NAME] TestDoctor" at bounding box center [132, 369] width 183 height 32
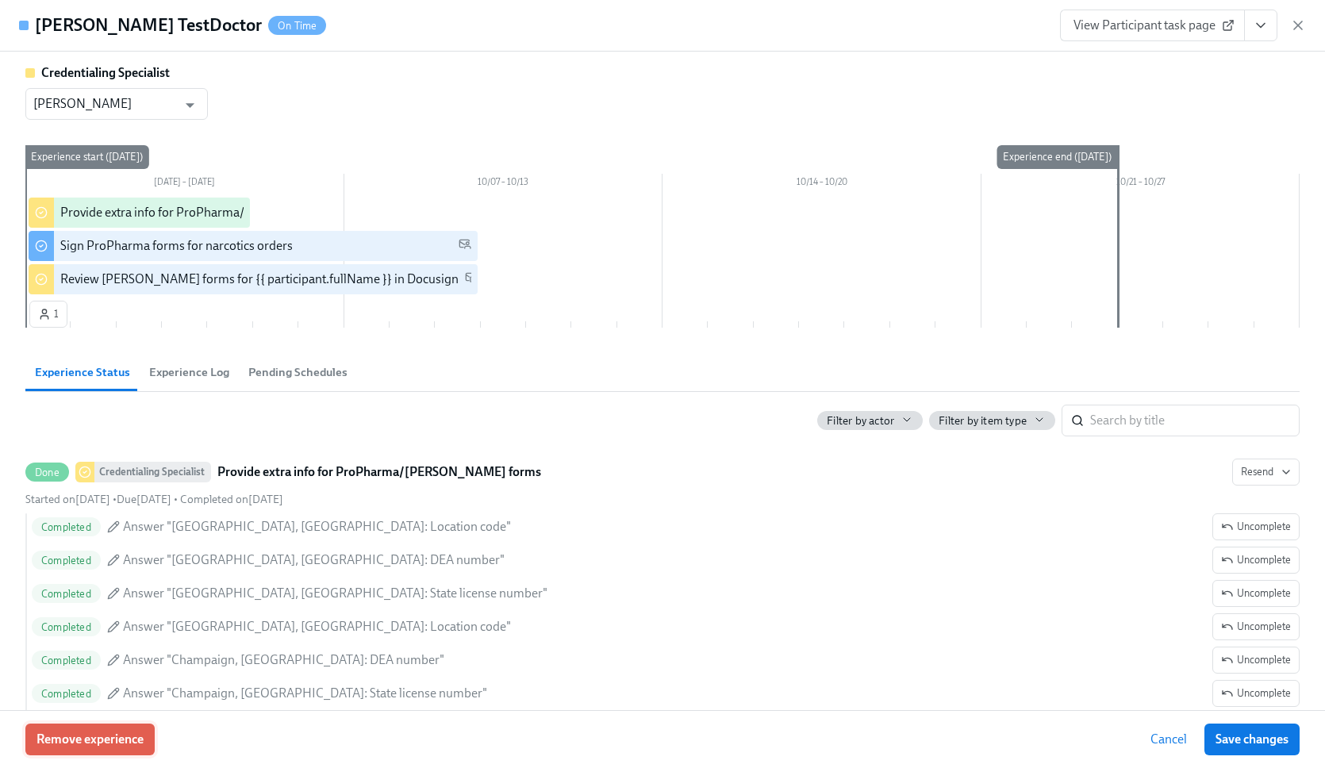
click at [76, 741] on span "Remove experience" at bounding box center [90, 740] width 107 height 16
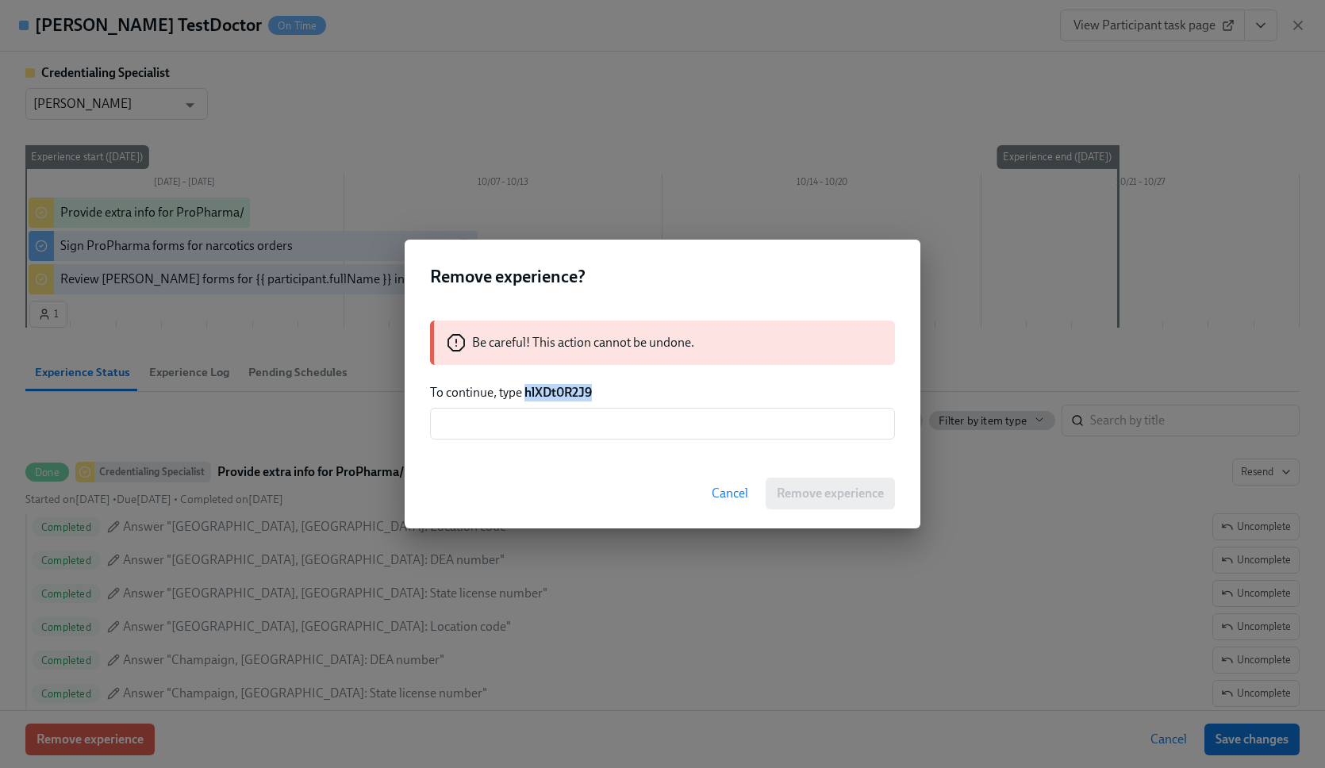
drag, startPoint x: 526, startPoint y: 390, endPoint x: 707, endPoint y: 390, distance: 181.0
click at [707, 390] on p "To continue, type hlXDt0R2J9" at bounding box center [662, 392] width 465 height 17
copy strong "hlXDt0R2J9"
click at [672, 425] on input "text" at bounding box center [662, 424] width 465 height 32
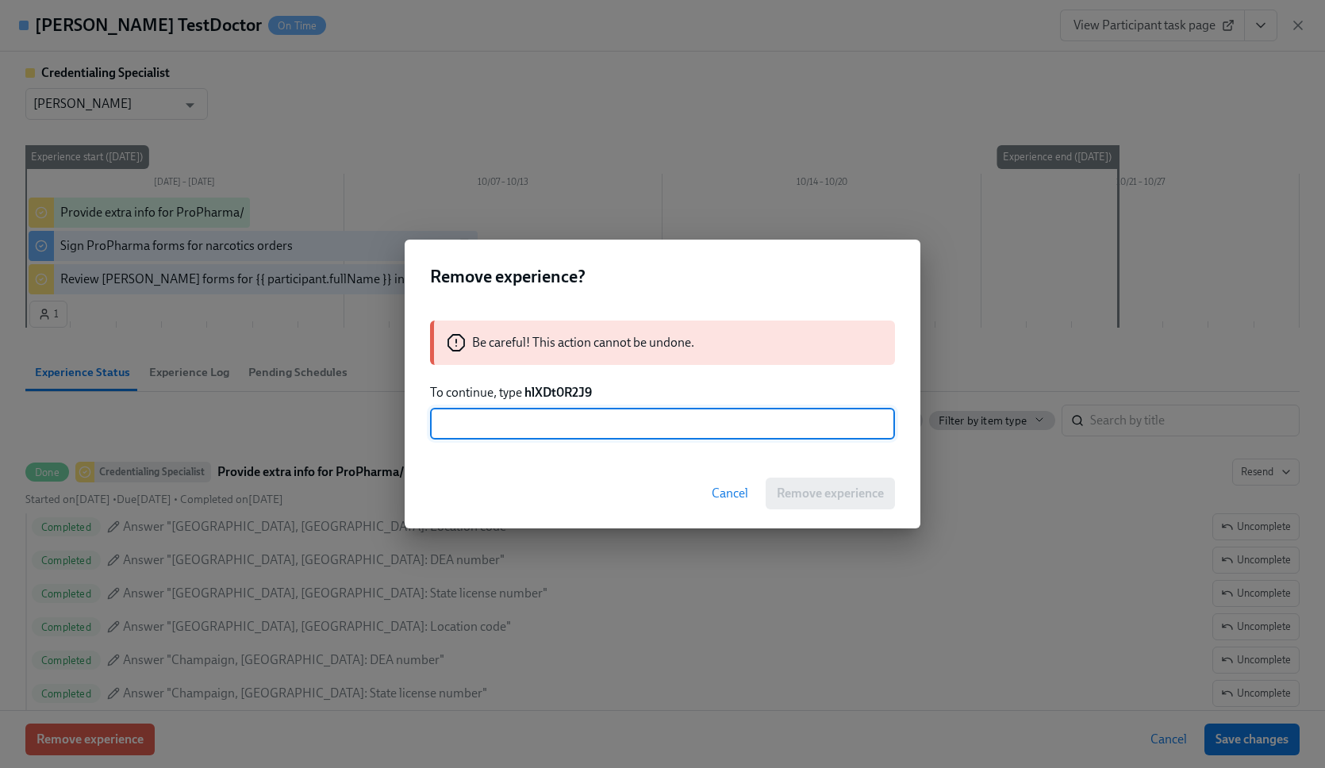
paste input "hlXDt0R2J9"
type input "hlXDt0R2J9"
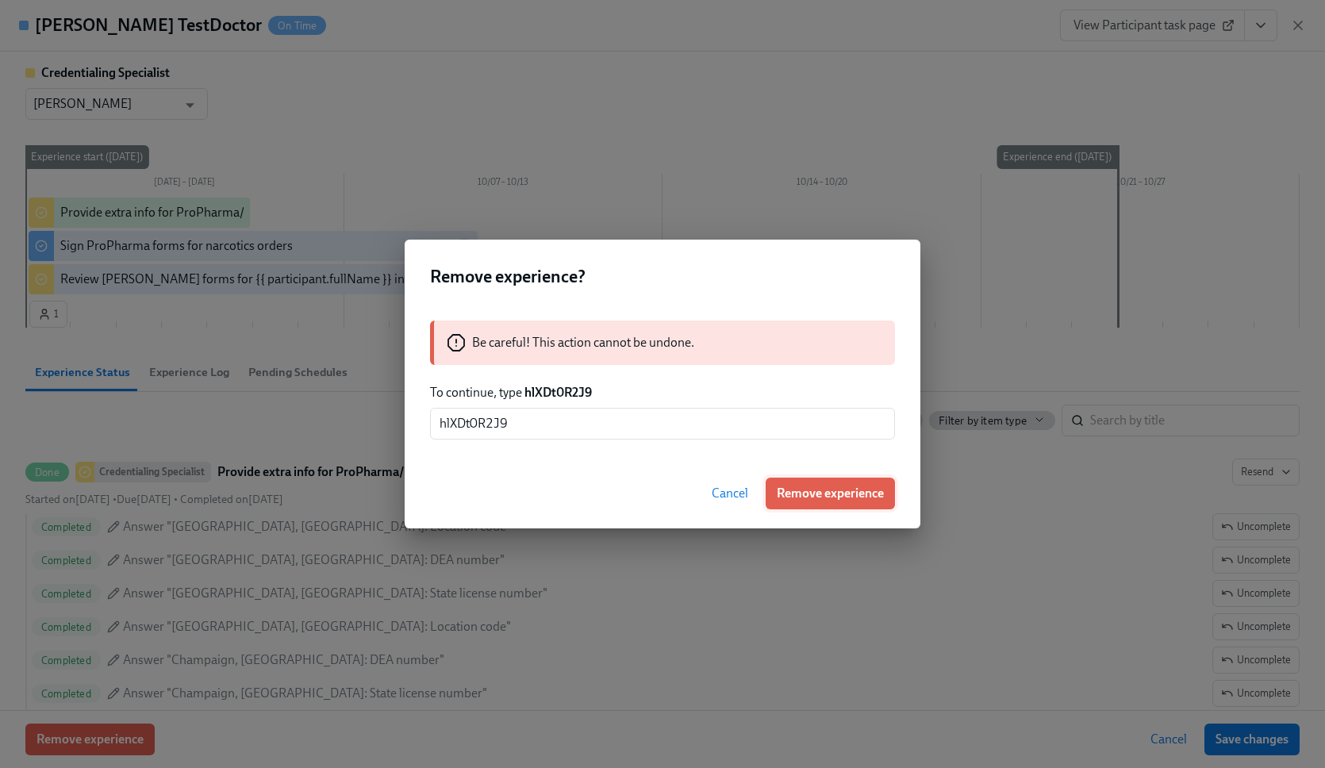
click at [822, 480] on button "Remove experience" at bounding box center [830, 494] width 129 height 32
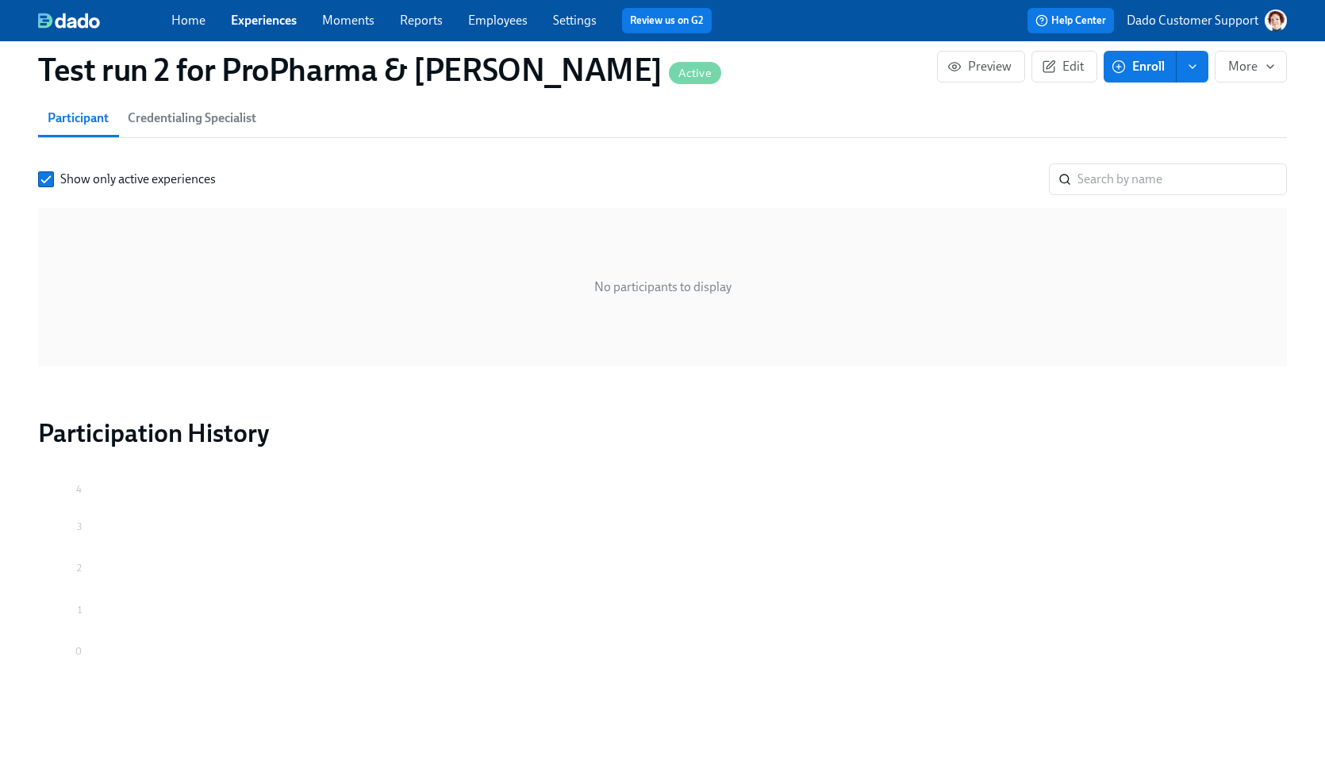
click at [430, 440] on h2 "Participation History" at bounding box center [662, 433] width 1249 height 32
click at [1209, 6] on div "Home Experiences Moments Reports Employees Settings Review us on G2 Help Center…" at bounding box center [662, 20] width 1325 height 41
click at [1195, 18] on p "Dado Customer Support" at bounding box center [1193, 20] width 132 height 17
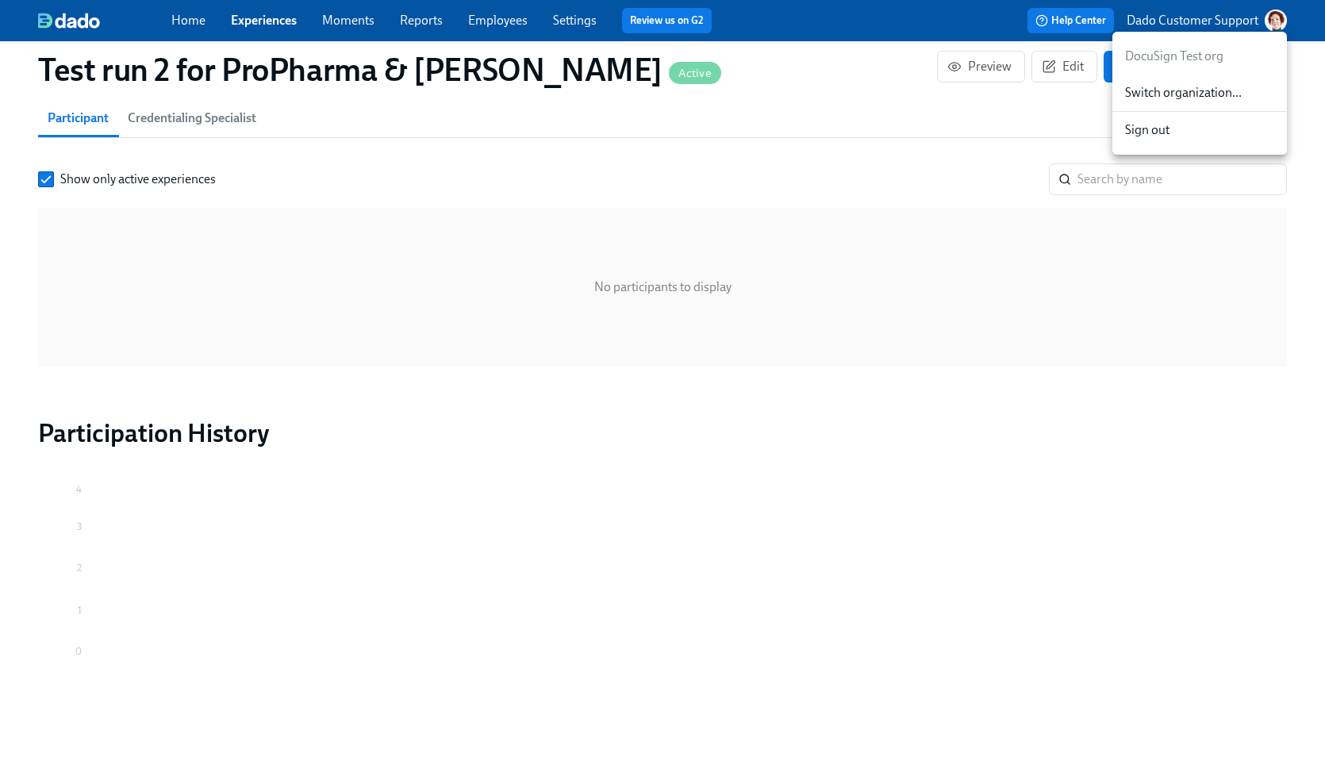
click at [1195, 18] on div at bounding box center [662, 384] width 1325 height 768
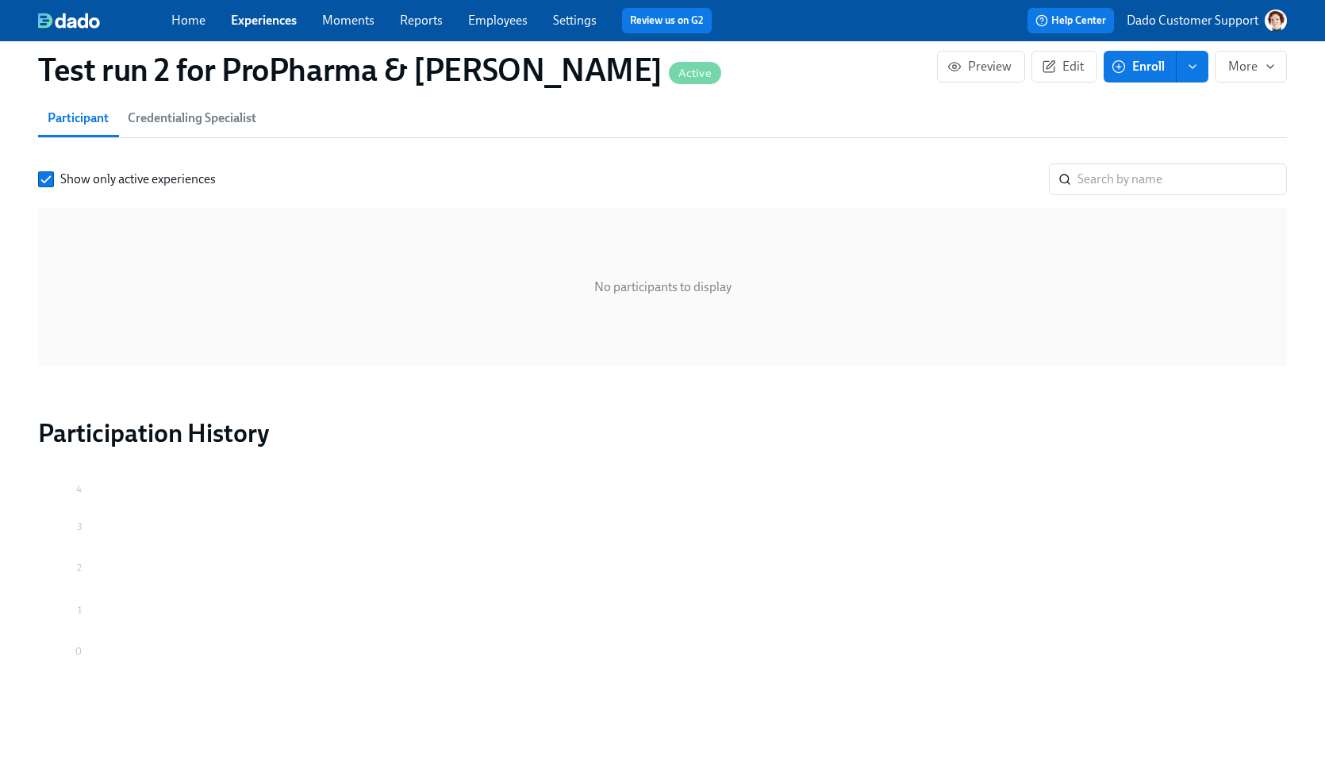
click at [800, 140] on section "Participants 0 total participants Participant Credentialing Specialist Show onl…" at bounding box center [662, 199] width 1249 height 336
click at [1112, 61] on icon "button" at bounding box center [1119, 67] width 14 height 14
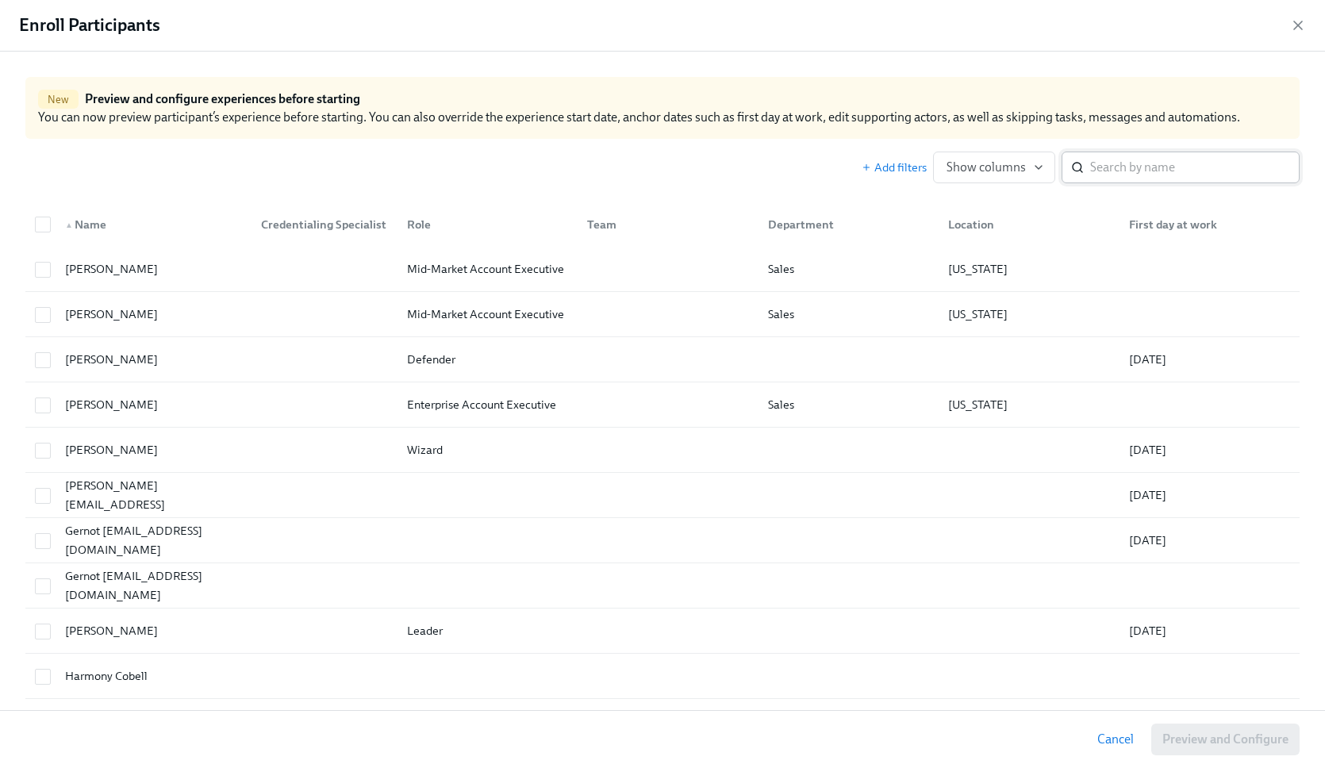
click at [1110, 175] on input "search" at bounding box center [1196, 168] width 210 height 32
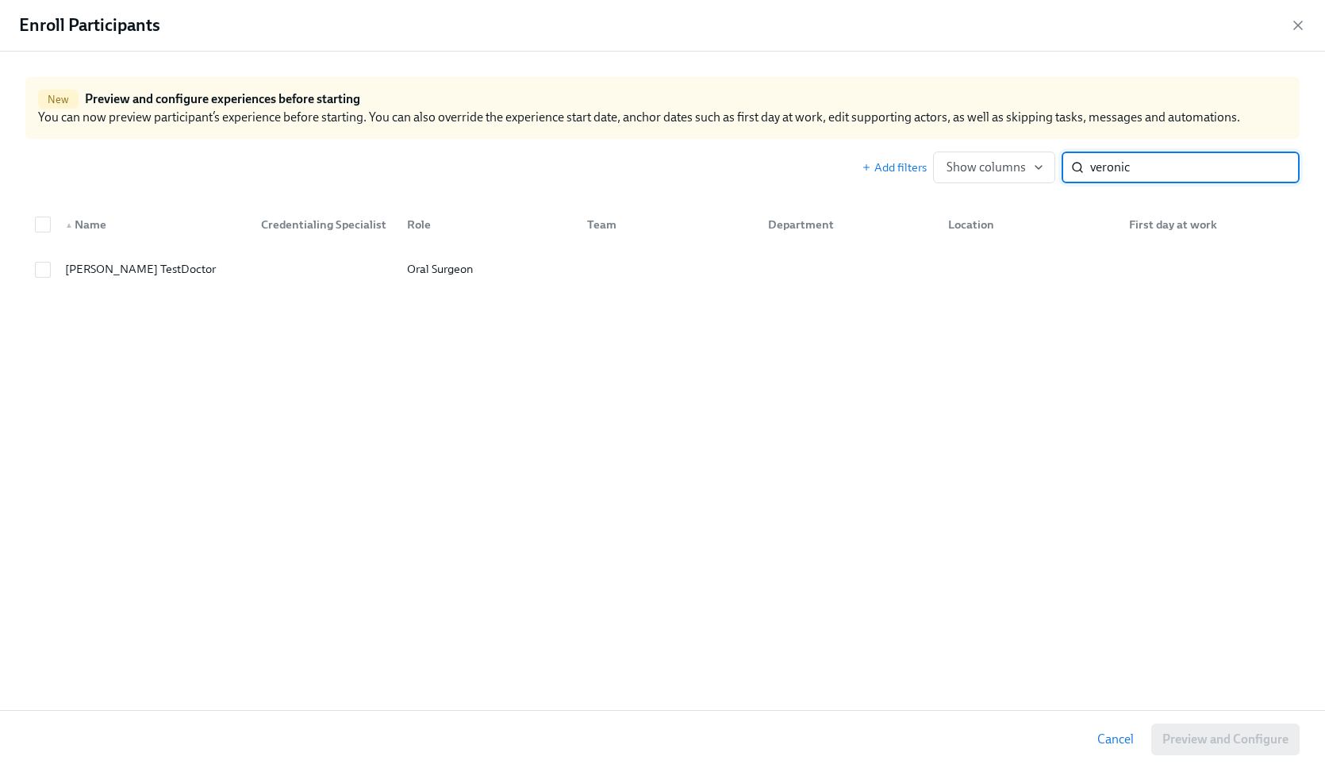
type input "veronic"
click at [284, 298] on div "New Preview and configure experiences before starting You can now preview parti…" at bounding box center [662, 184] width 1325 height 265
click at [284, 283] on div "Veronica TestDoctor Oral Surgeon" at bounding box center [662, 269] width 1275 height 44
checkbox input "true"
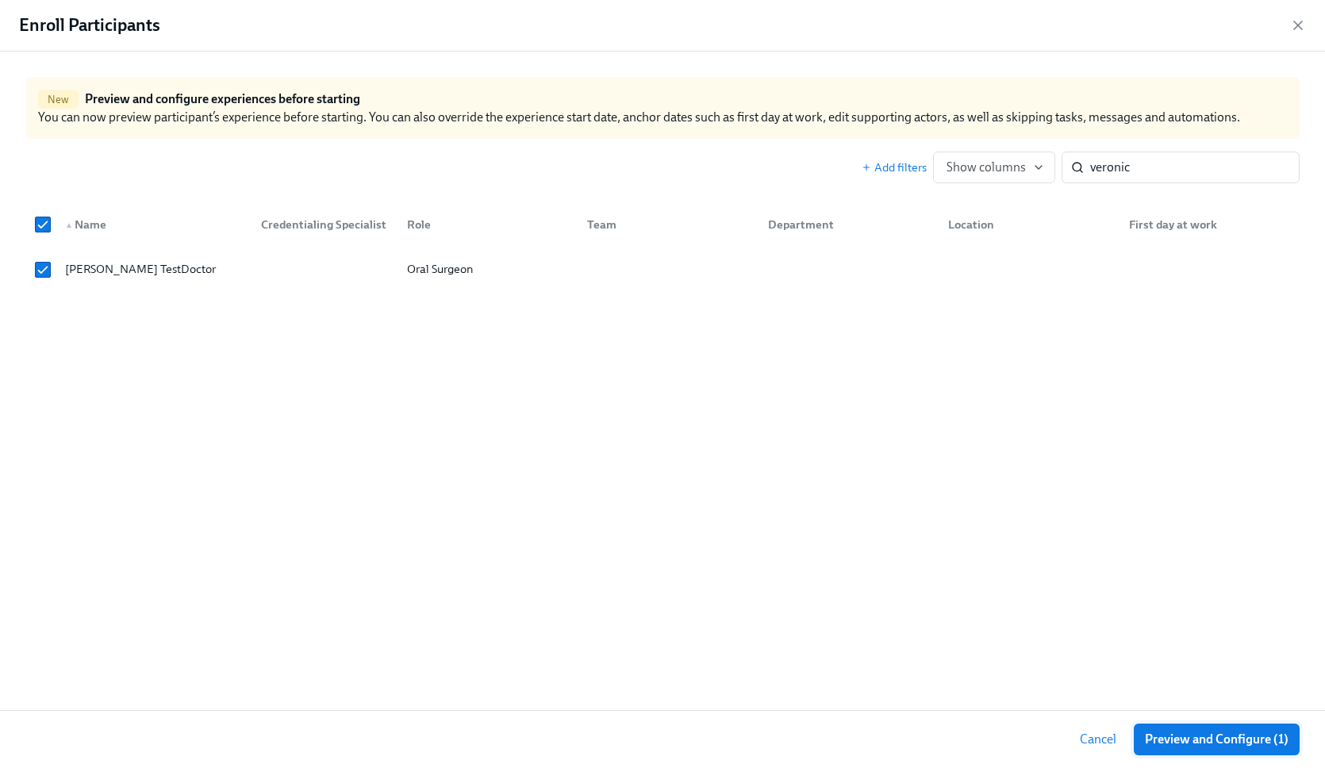
click at [1168, 740] on span "Preview and Configure (1)" at bounding box center [1217, 740] width 144 height 16
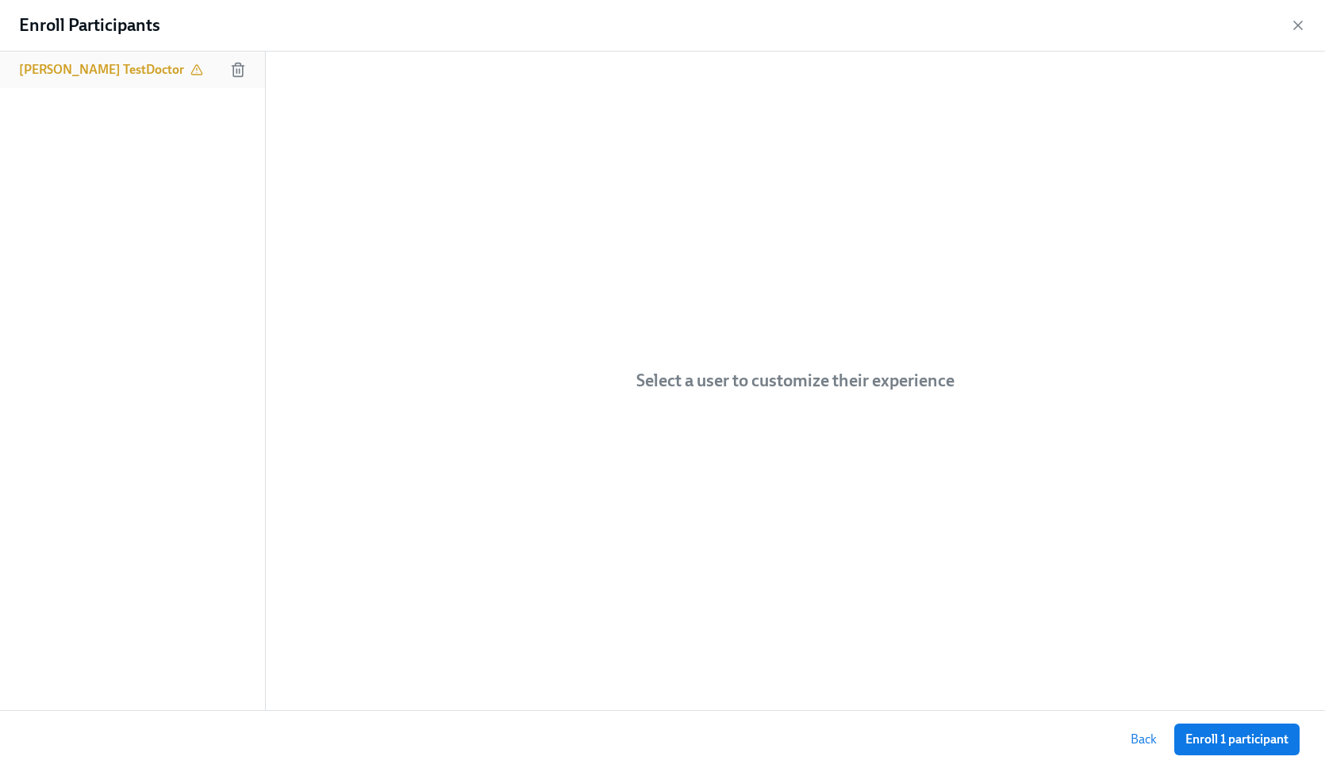
click at [150, 76] on div "[PERSON_NAME] TestDoctor" at bounding box center [132, 70] width 265 height 37
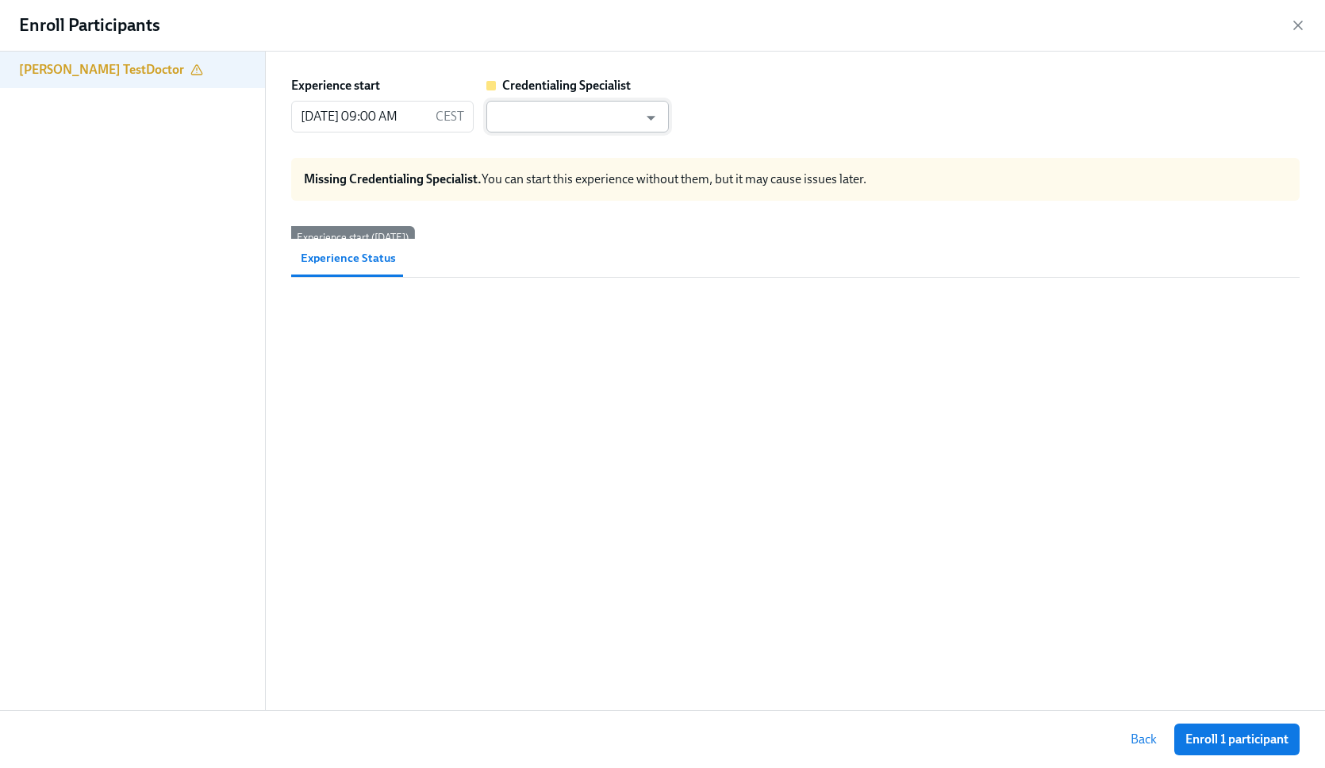
click at [563, 113] on input "text" at bounding box center [566, 117] width 144 height 32
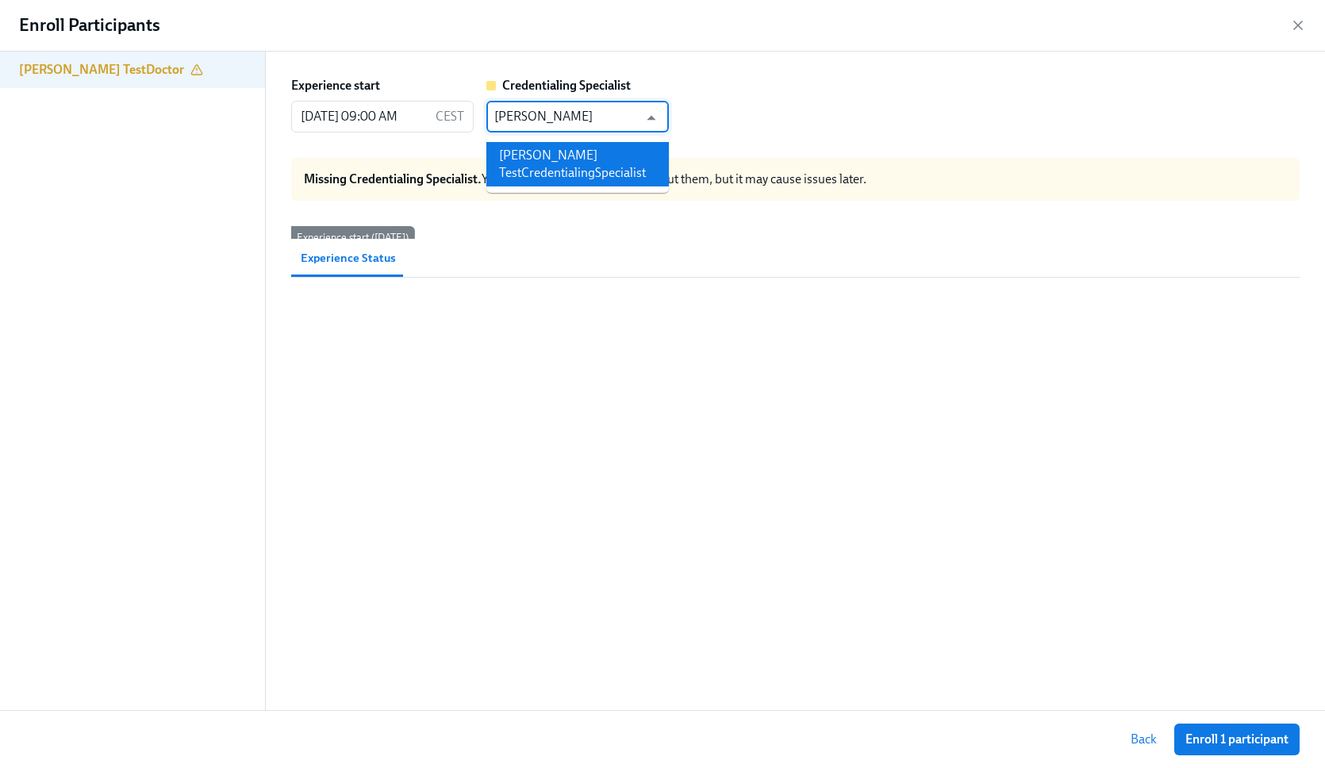
click at [571, 154] on li "[PERSON_NAME] TestCredentialingSpecialist" at bounding box center [578, 164] width 183 height 44
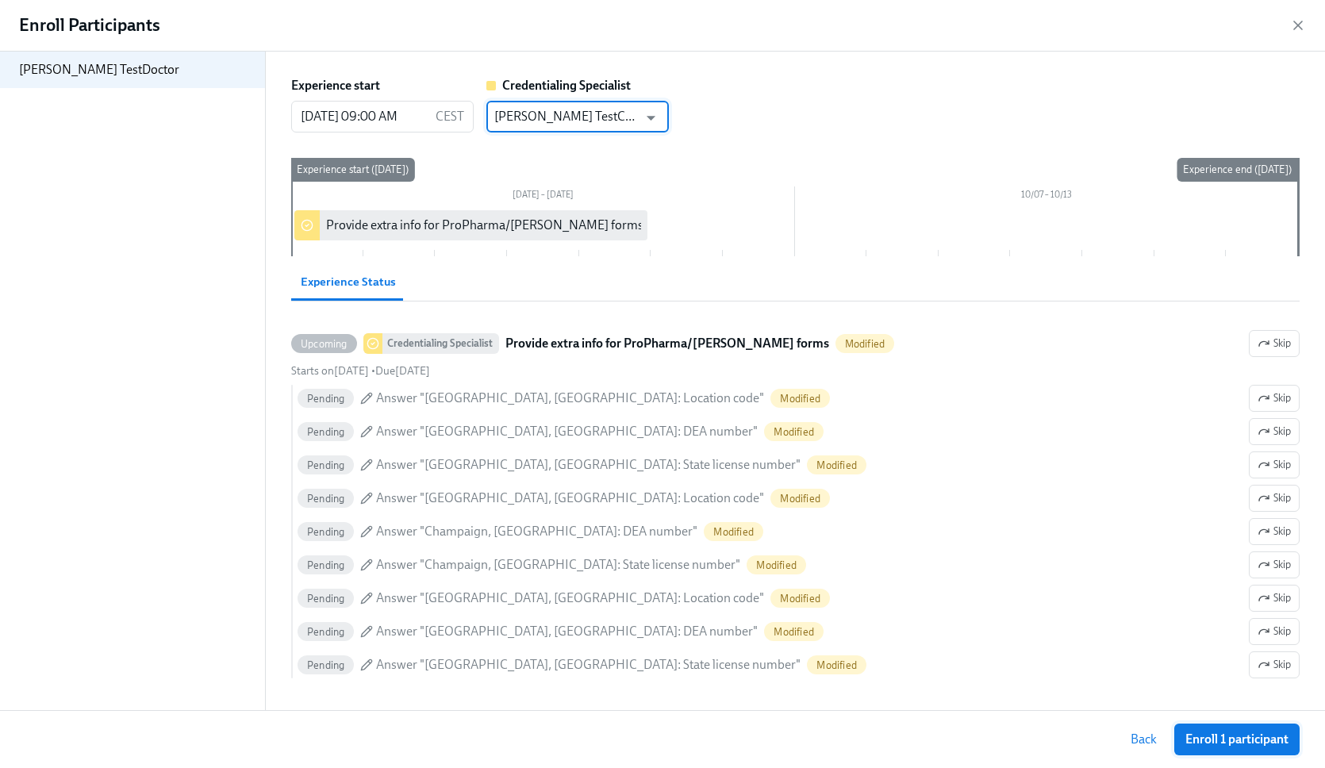
type input "Joyce TestCredentialingSpecialist"
click at [1260, 738] on span "Enroll 1 participant" at bounding box center [1237, 740] width 103 height 16
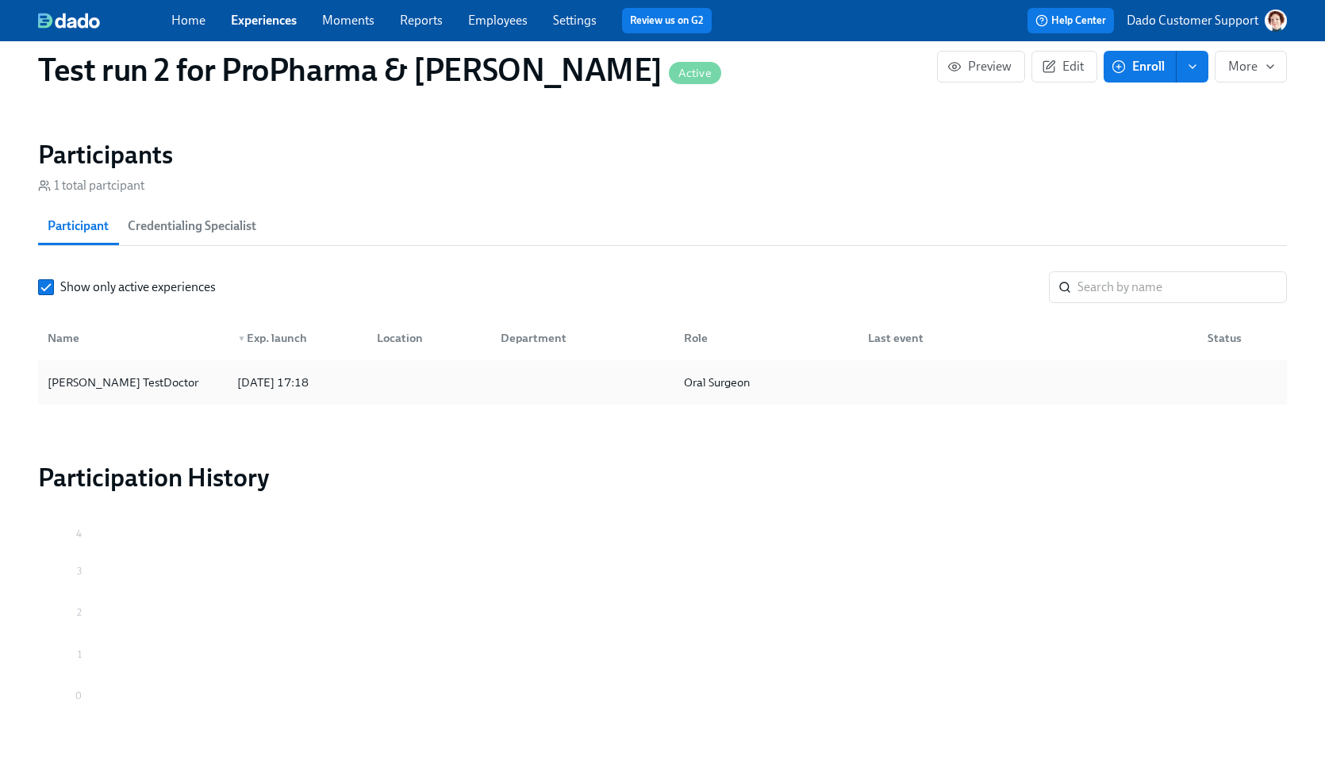
click at [253, 387] on div "2025/09/30 17:18" at bounding box center [273, 382] width 84 height 19
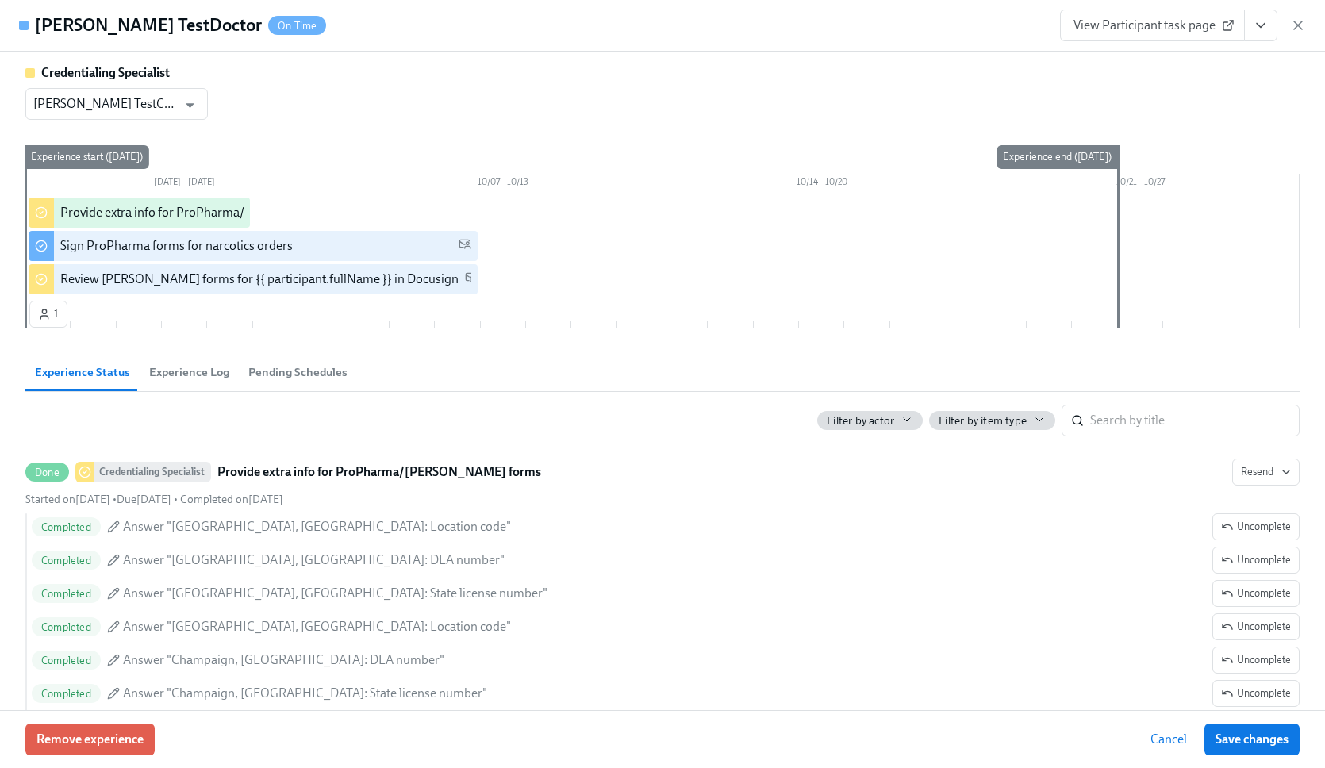
click at [1287, 10] on div "View Participant task page" at bounding box center [1183, 26] width 246 height 32
click at [1301, 23] on icon "button" at bounding box center [1299, 25] width 16 height 16
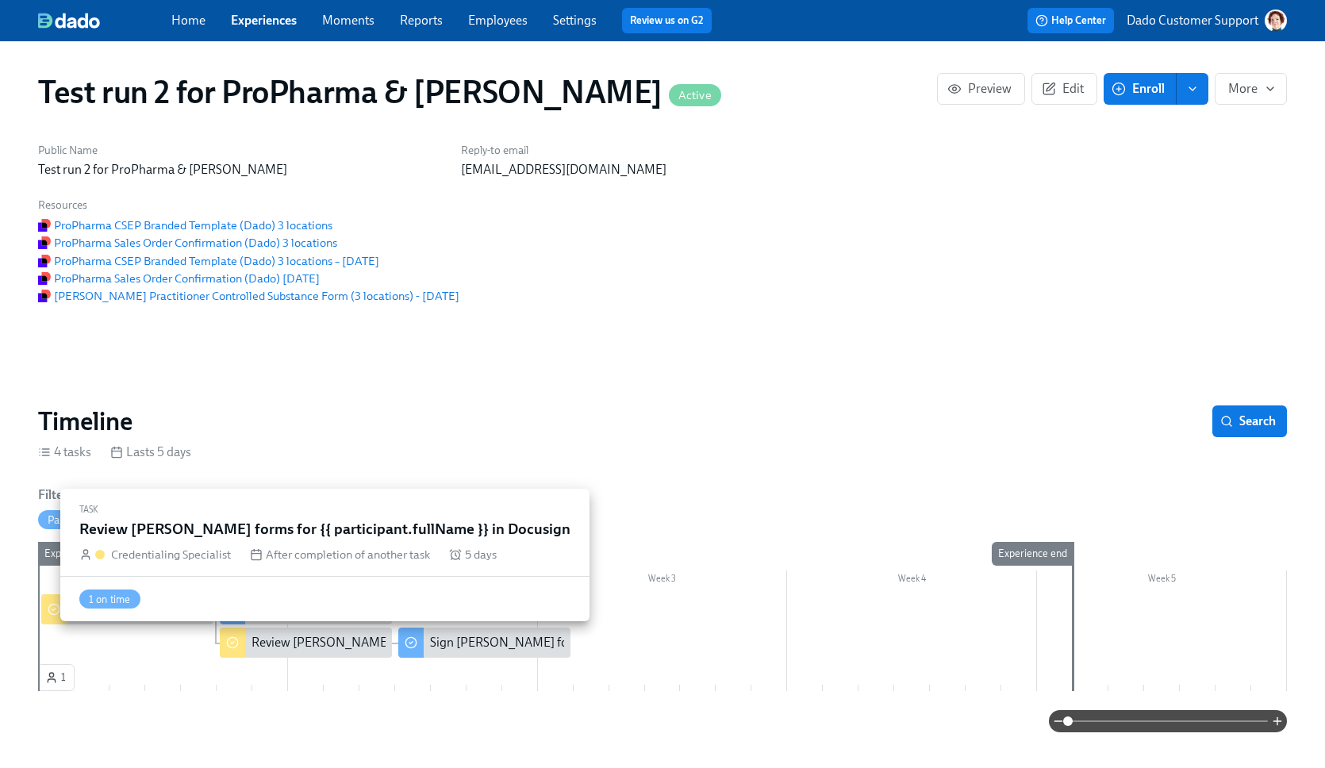
click at [276, 654] on div "Review Henry Schein forms for {{ participant.fullName }} in Docusign" at bounding box center [306, 643] width 172 height 30
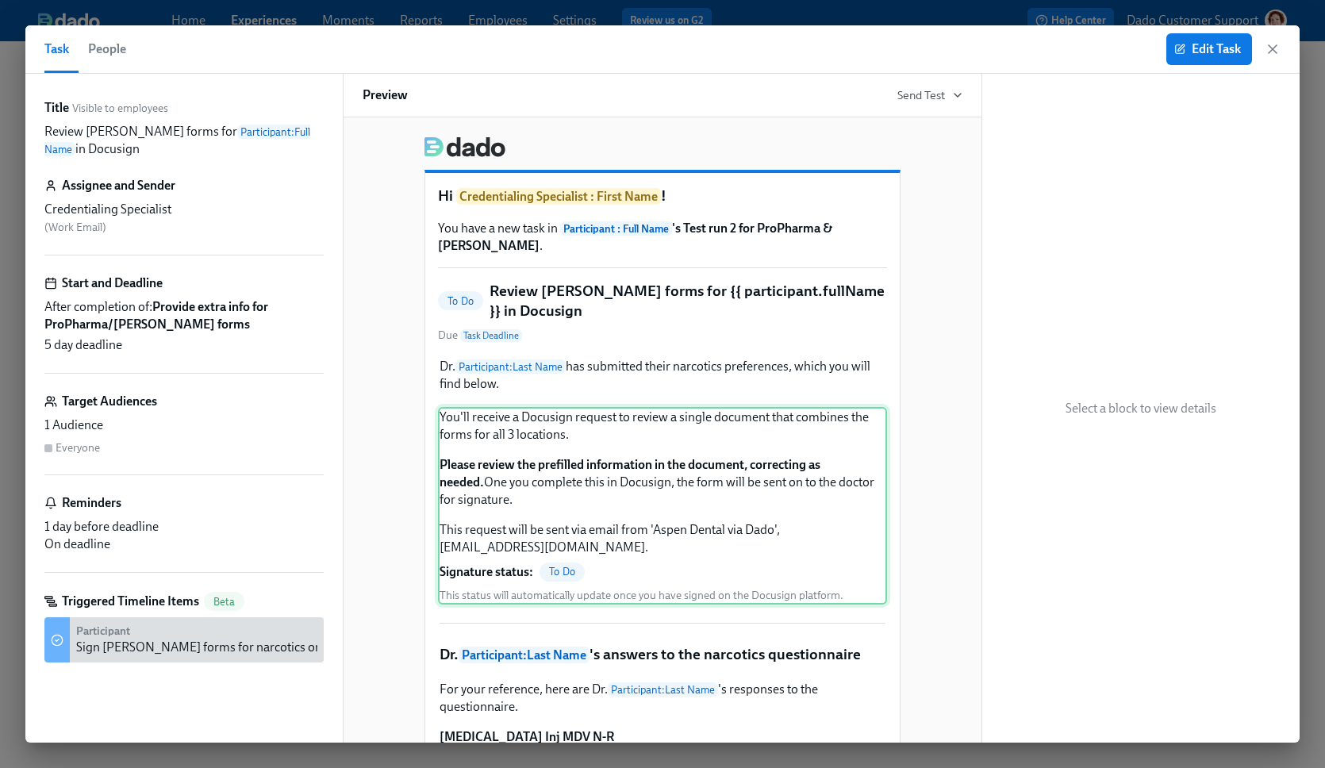
click at [554, 548] on div "You'll receive a Docusign request to review a single document that combines the…" at bounding box center [662, 506] width 449 height 198
click at [1211, 48] on span "Edit Task" at bounding box center [1209, 49] width 63 height 16
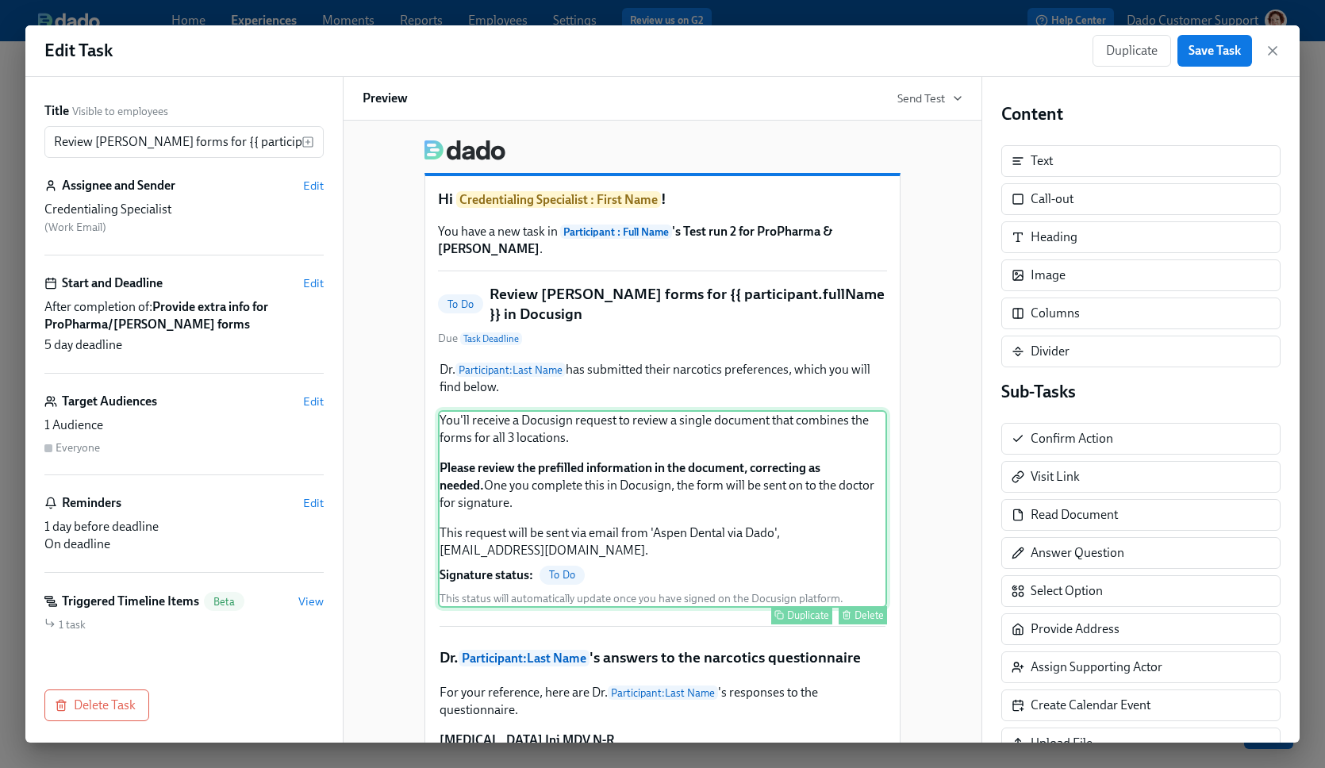
click at [691, 474] on div "You'll receive a Docusign request to review a single document that combines the…" at bounding box center [662, 509] width 449 height 198
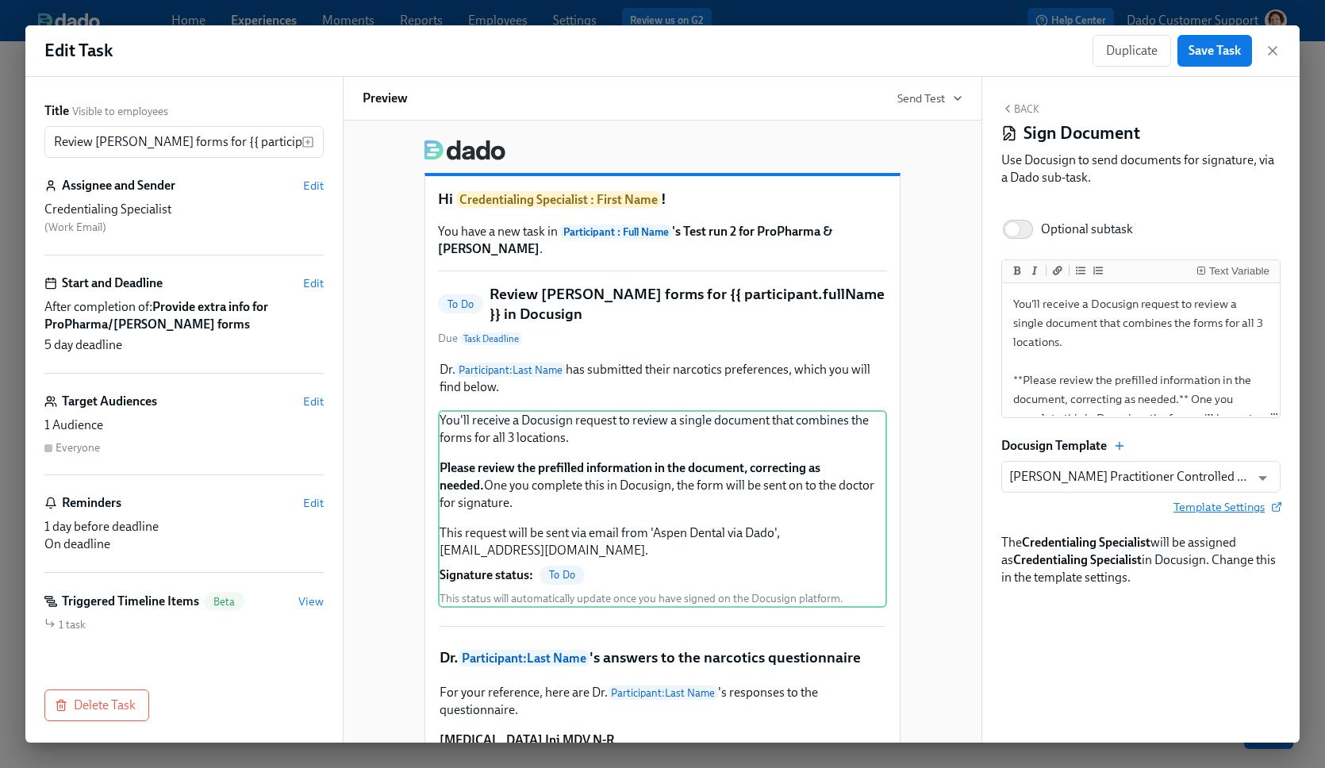
click at [1229, 509] on span "Template Settings" at bounding box center [1227, 507] width 107 height 16
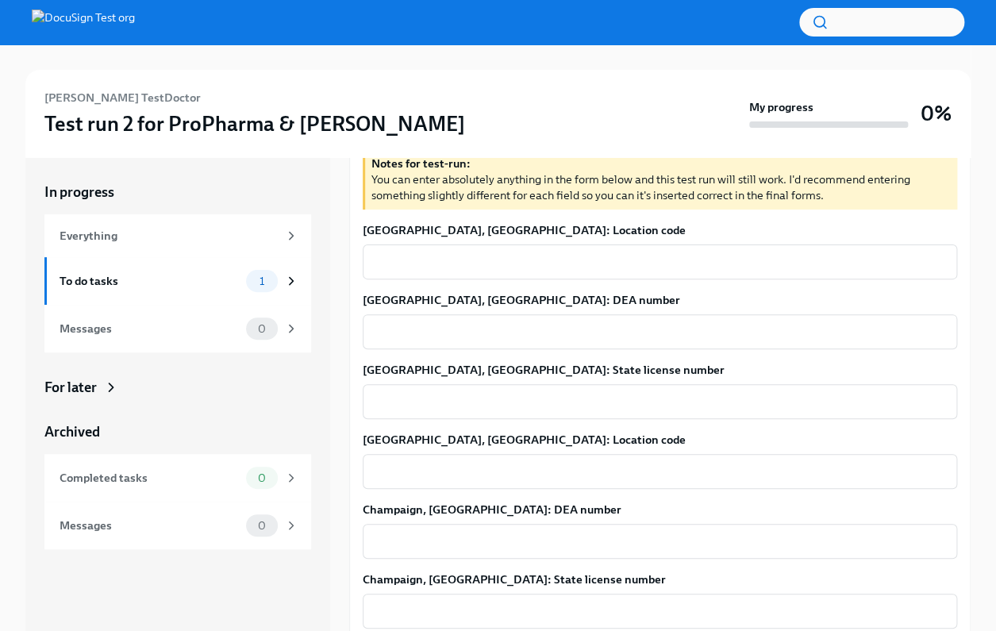
scroll to position [202, 0]
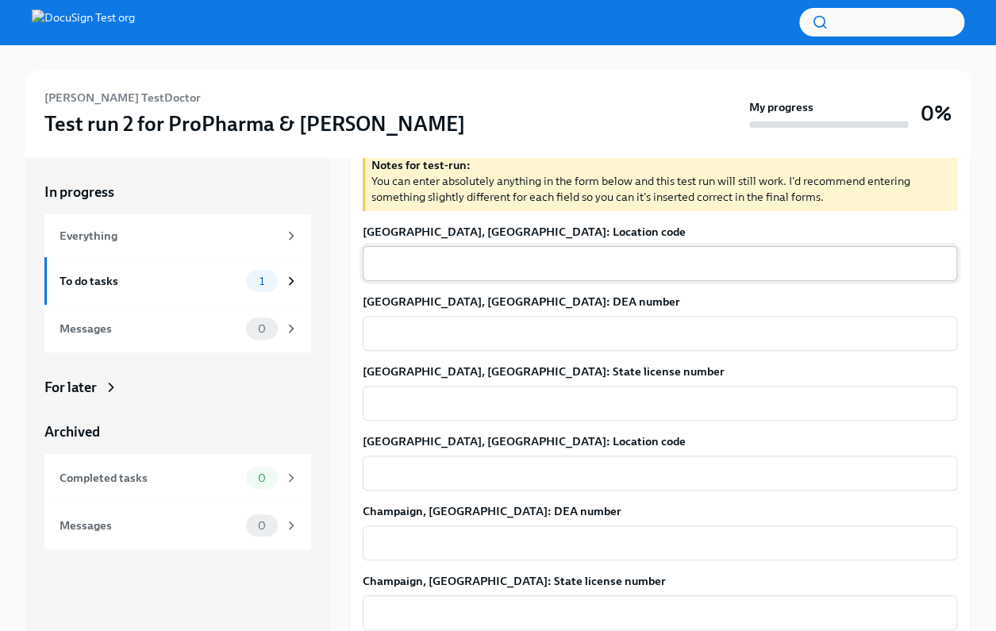
click at [414, 257] on textarea "[GEOGRAPHIC_DATA], [GEOGRAPHIC_DATA]: Location code" at bounding box center [659, 263] width 575 height 19
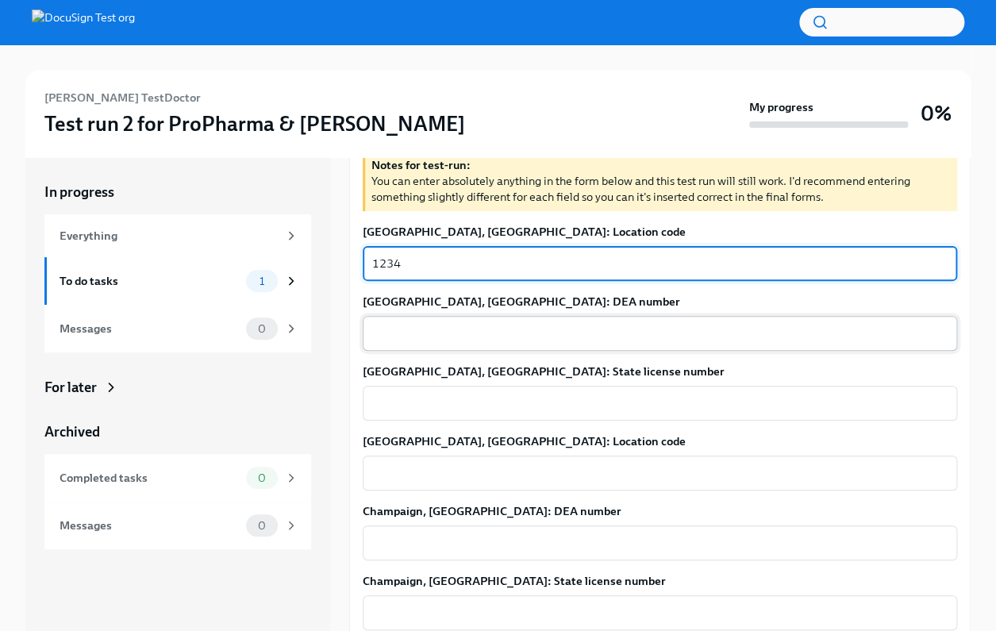
type textarea "1234"
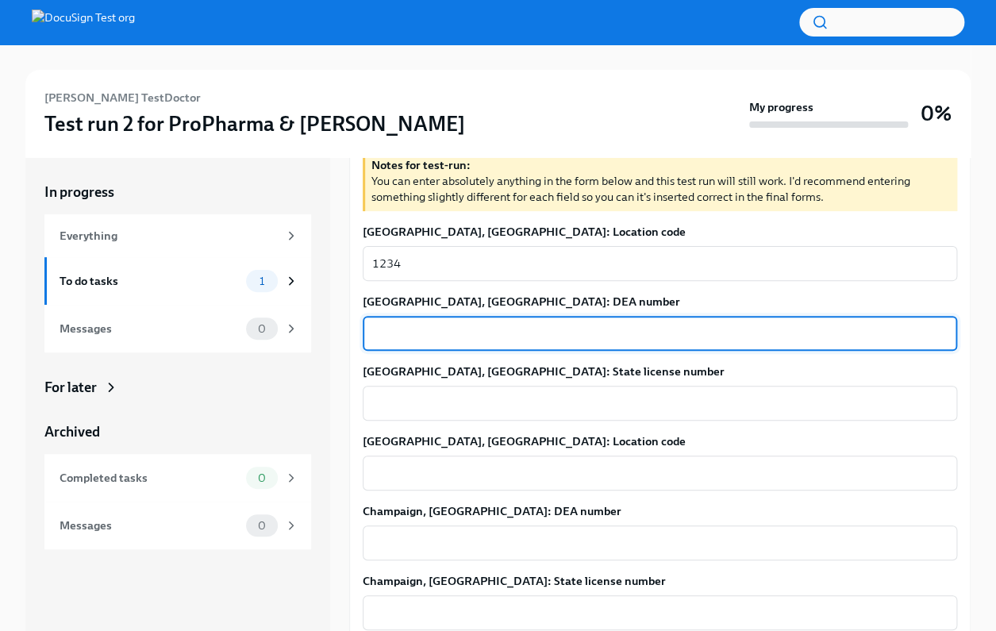
click at [394, 329] on textarea "[GEOGRAPHIC_DATA], [GEOGRAPHIC_DATA]: DEA number" at bounding box center [659, 333] width 575 height 19
type textarea "D1234"
click at [408, 401] on textarea "[GEOGRAPHIC_DATA], [GEOGRAPHIC_DATA]: State license number" at bounding box center [659, 403] width 575 height 19
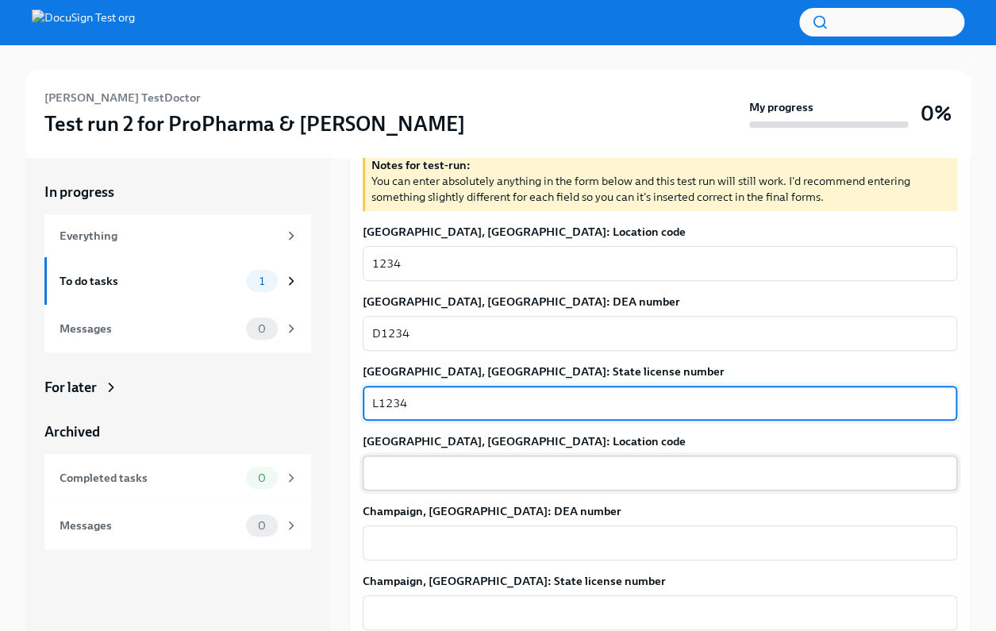
type textarea "L1234"
click at [425, 486] on div "x ​" at bounding box center [660, 473] width 594 height 35
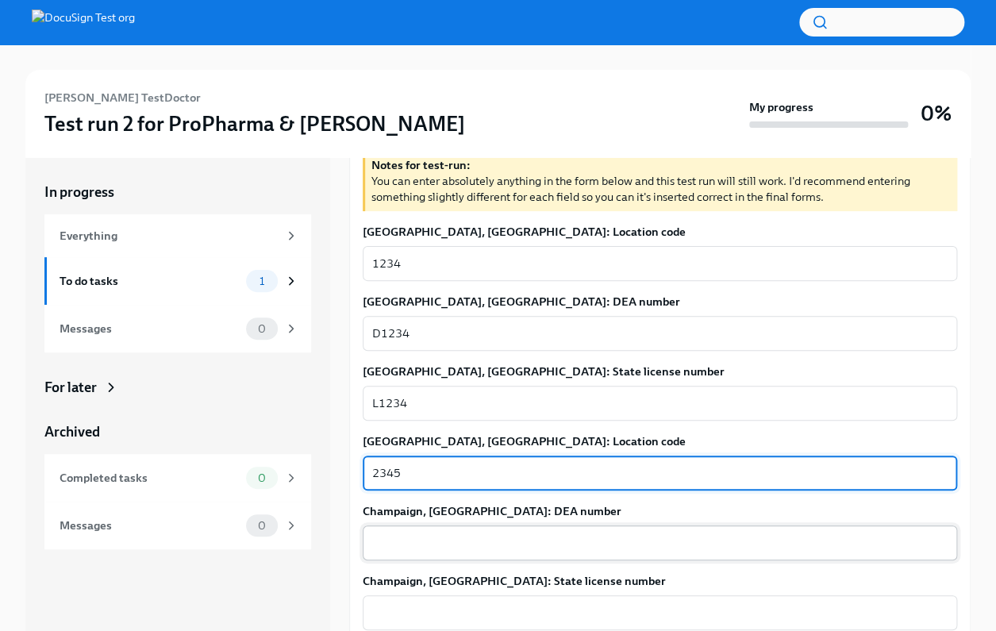
type textarea "2345"
click at [402, 540] on textarea "Champaign, [GEOGRAPHIC_DATA]: DEA number" at bounding box center [659, 542] width 575 height 19
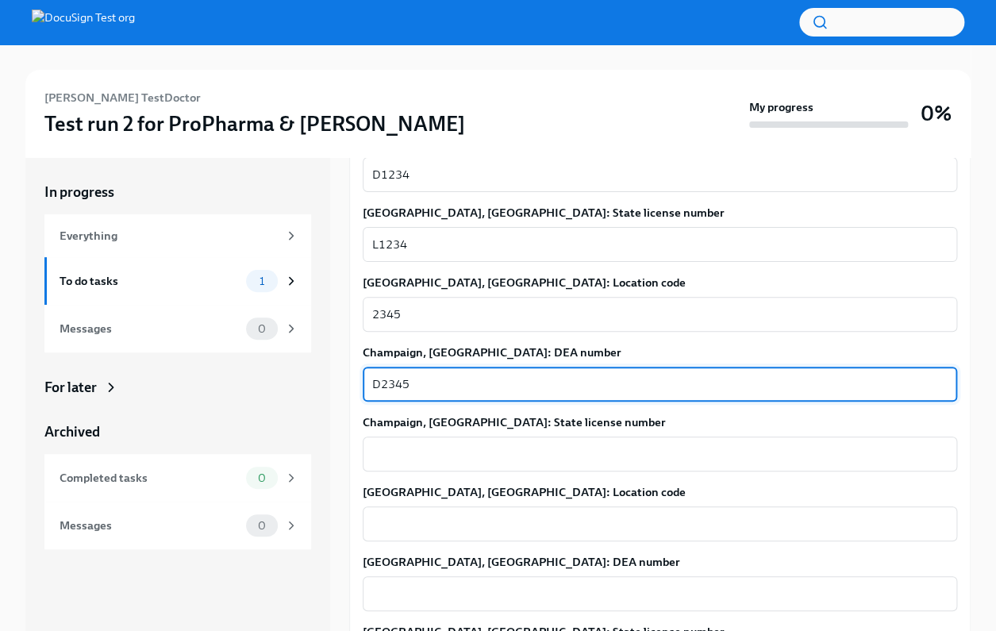
scroll to position [361, 0]
type textarea "D2345"
click at [386, 458] on textarea "Champaign, [GEOGRAPHIC_DATA]: State license number" at bounding box center [659, 453] width 575 height 19
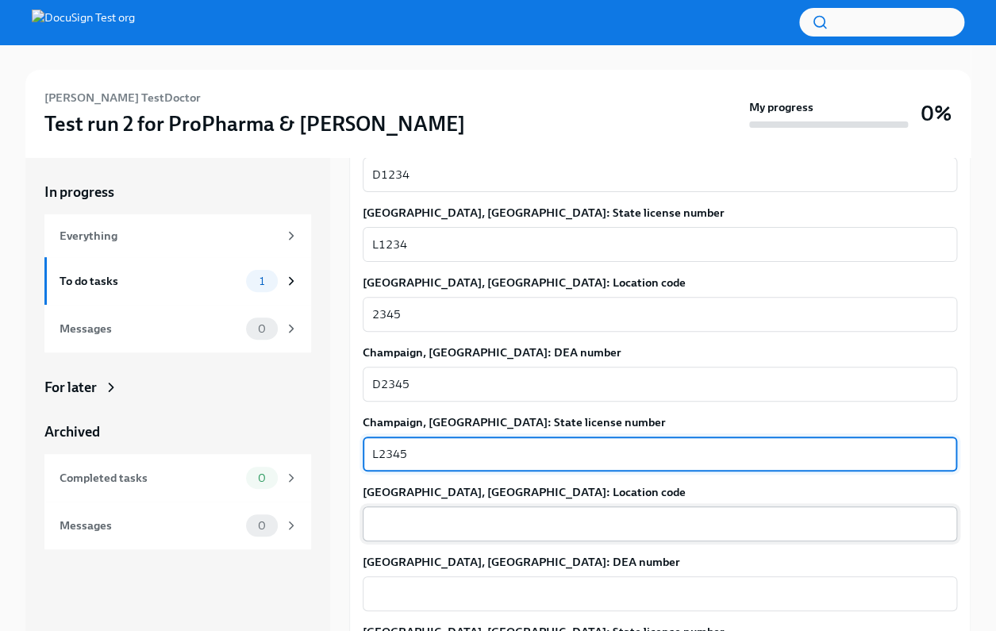
type textarea "L2345"
click at [381, 523] on textarea "[GEOGRAPHIC_DATA], [GEOGRAPHIC_DATA]: Location code" at bounding box center [659, 523] width 575 height 19
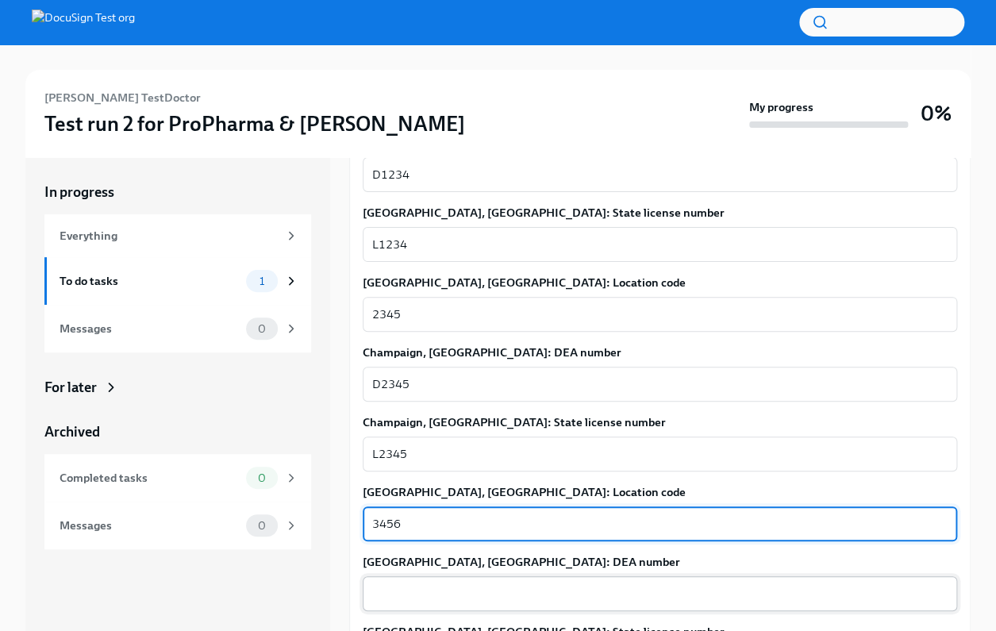
type textarea "3456"
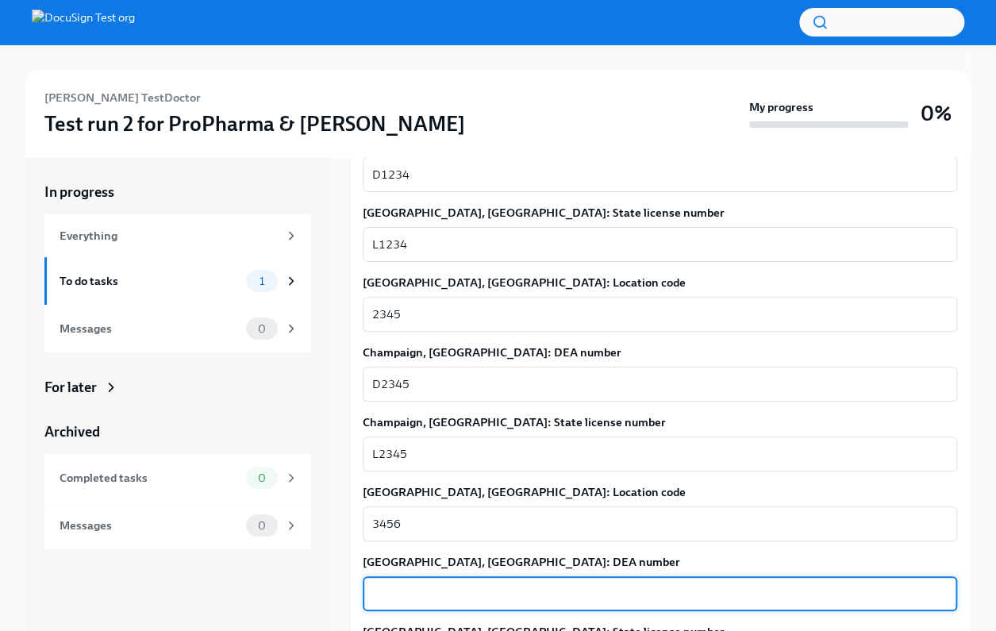
click at [372, 584] on textarea "[GEOGRAPHIC_DATA], [GEOGRAPHIC_DATA]: DEA number" at bounding box center [659, 593] width 575 height 19
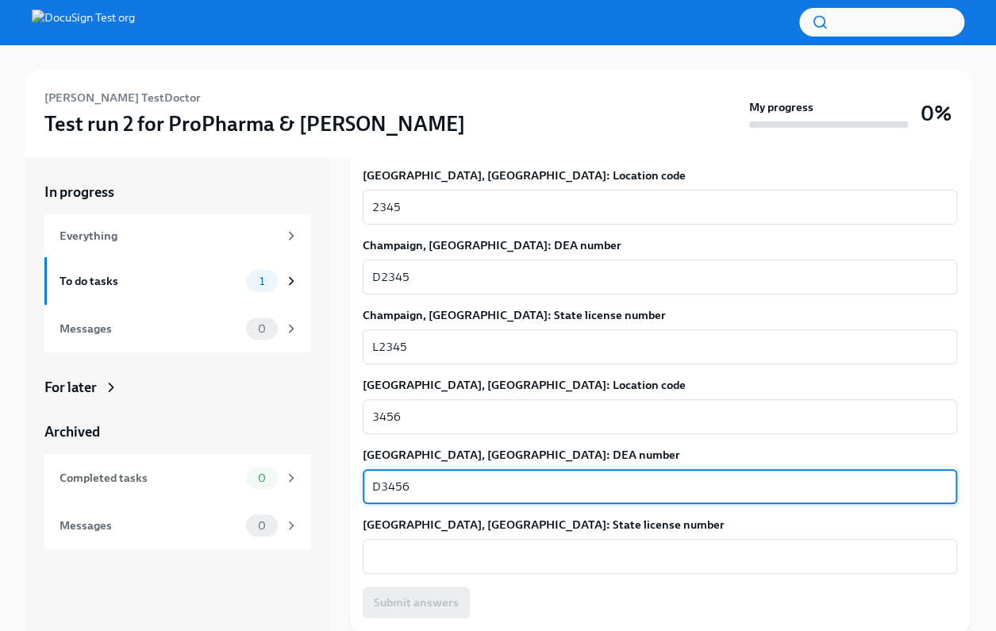
scroll to position [464, 0]
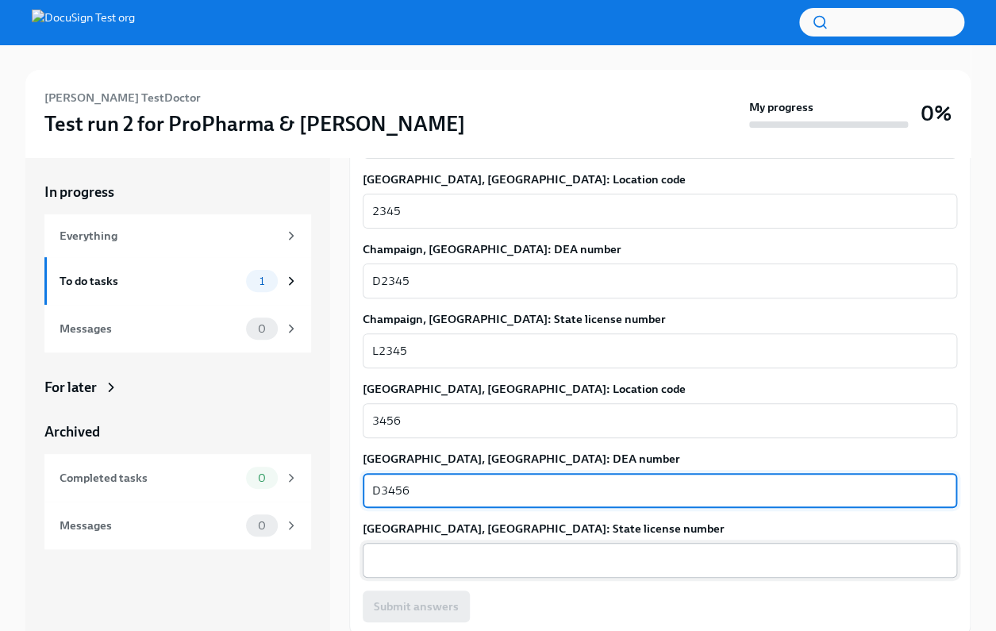
type textarea "D3456"
click at [377, 548] on div "x ​" at bounding box center [660, 560] width 594 height 35
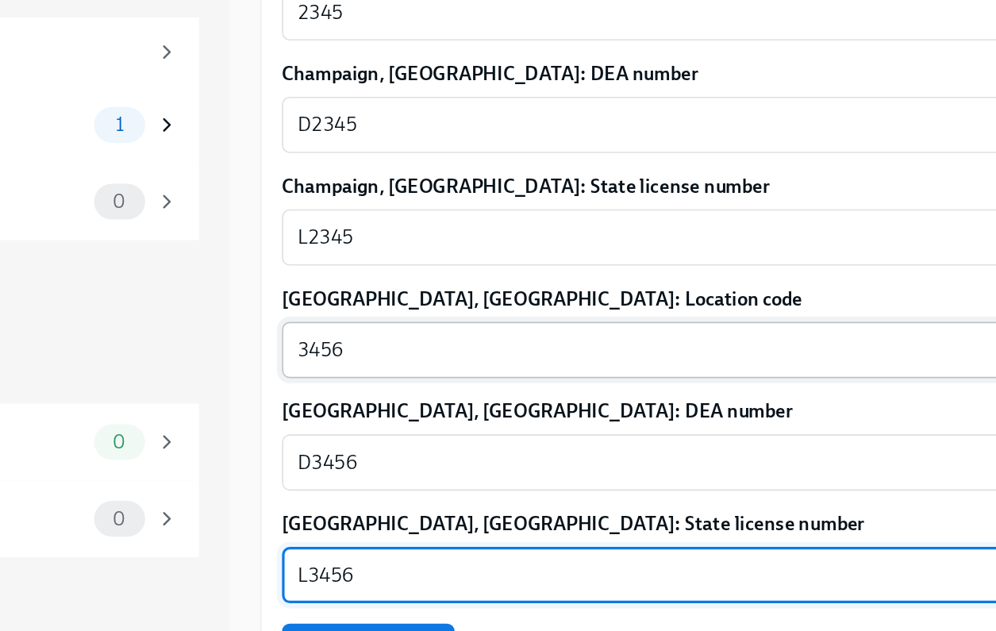
type textarea "L3456"
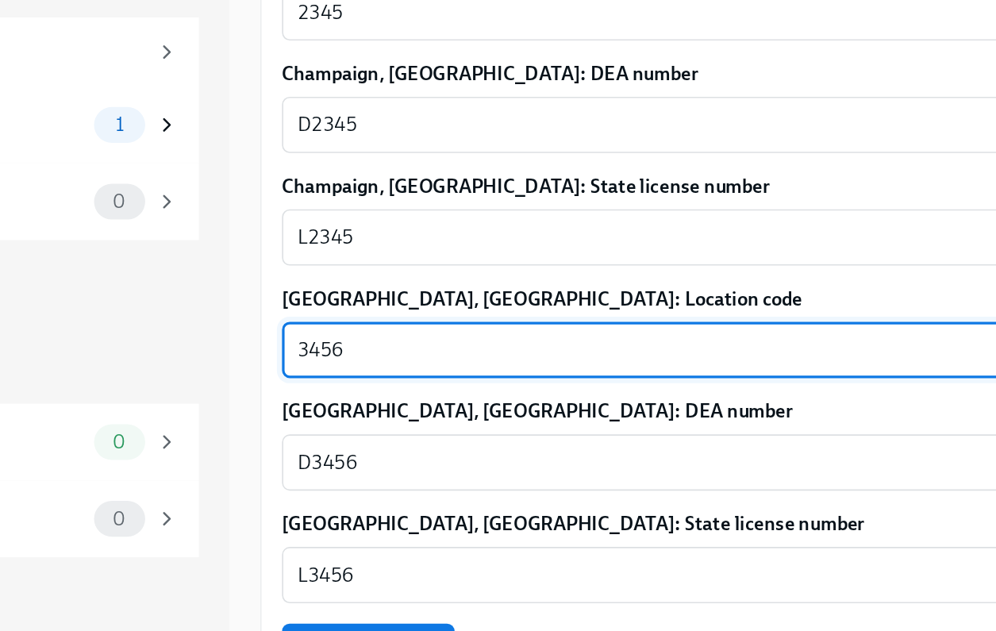
drag, startPoint x: 372, startPoint y: 418, endPoint x: 380, endPoint y: 419, distance: 8.0
click at [380, 419] on textarea "3456" at bounding box center [659, 420] width 575 height 19
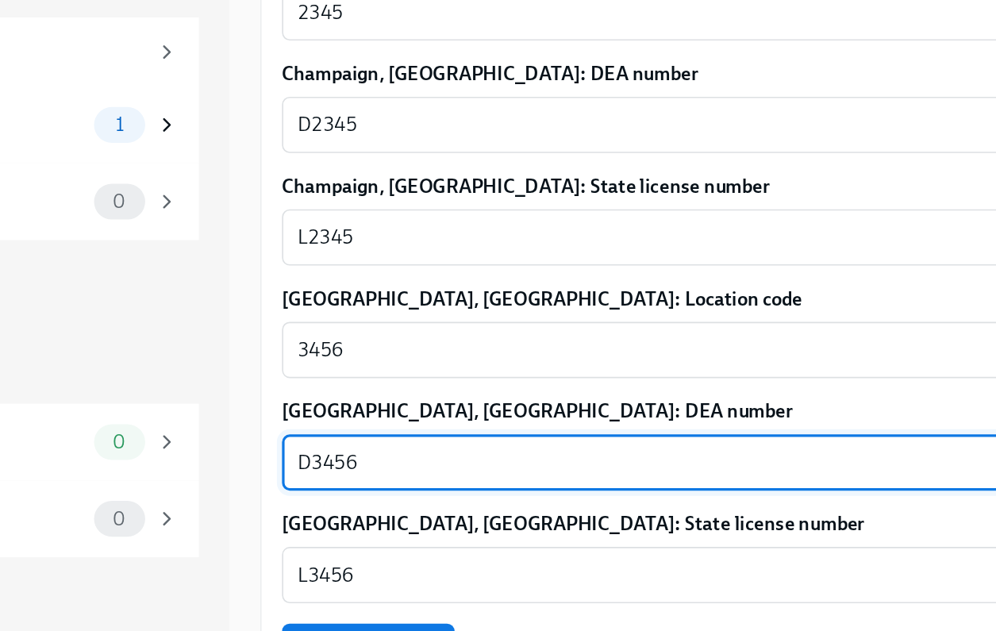
drag, startPoint x: 375, startPoint y: 488, endPoint x: 387, endPoint y: 488, distance: 11.1
click at [387, 488] on textarea "D3456" at bounding box center [659, 490] width 575 height 19
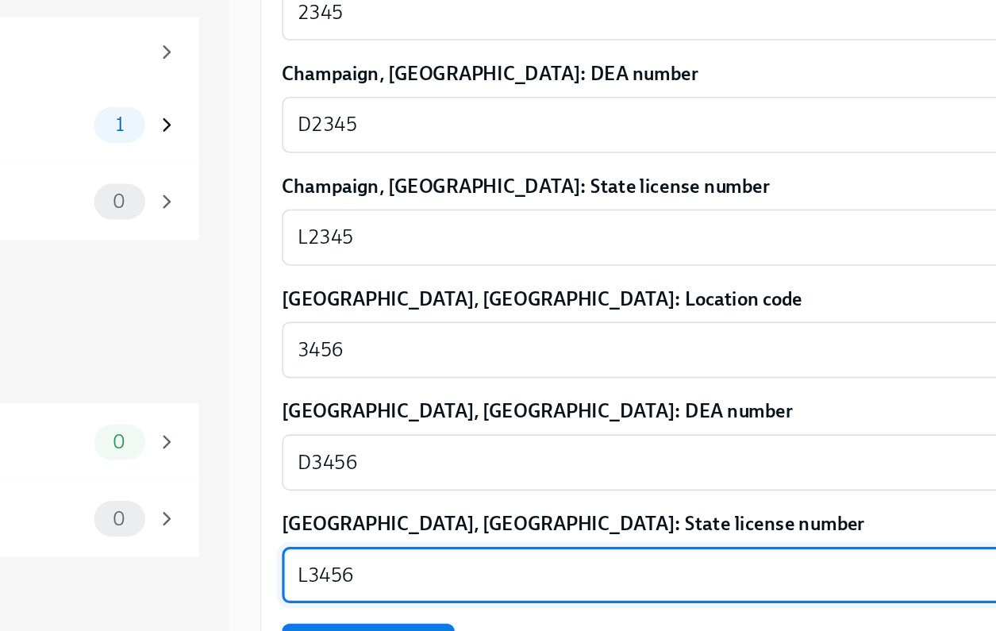
drag, startPoint x: 374, startPoint y: 564, endPoint x: 384, endPoint y: 564, distance: 10.3
click at [384, 564] on textarea "L3456" at bounding box center [659, 560] width 575 height 19
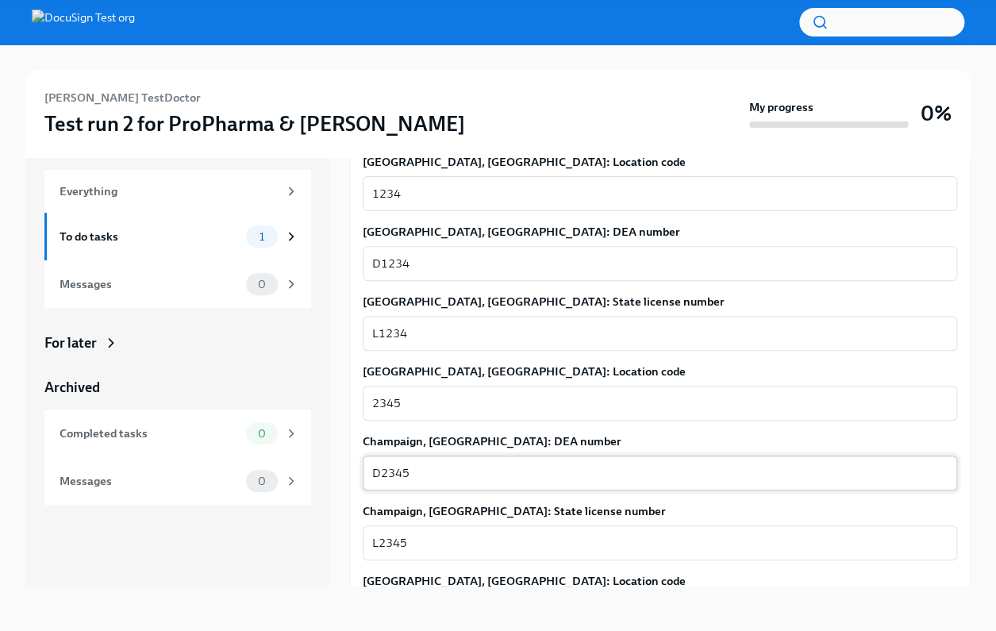
scroll to position [468, 0]
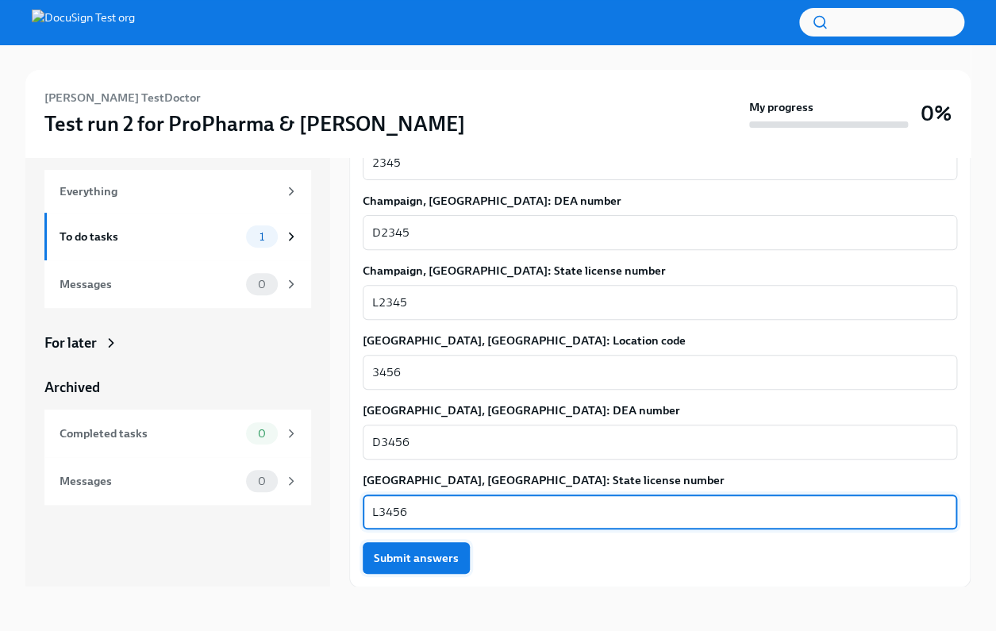
click at [393, 552] on span "Submit answers" at bounding box center [416, 558] width 85 height 16
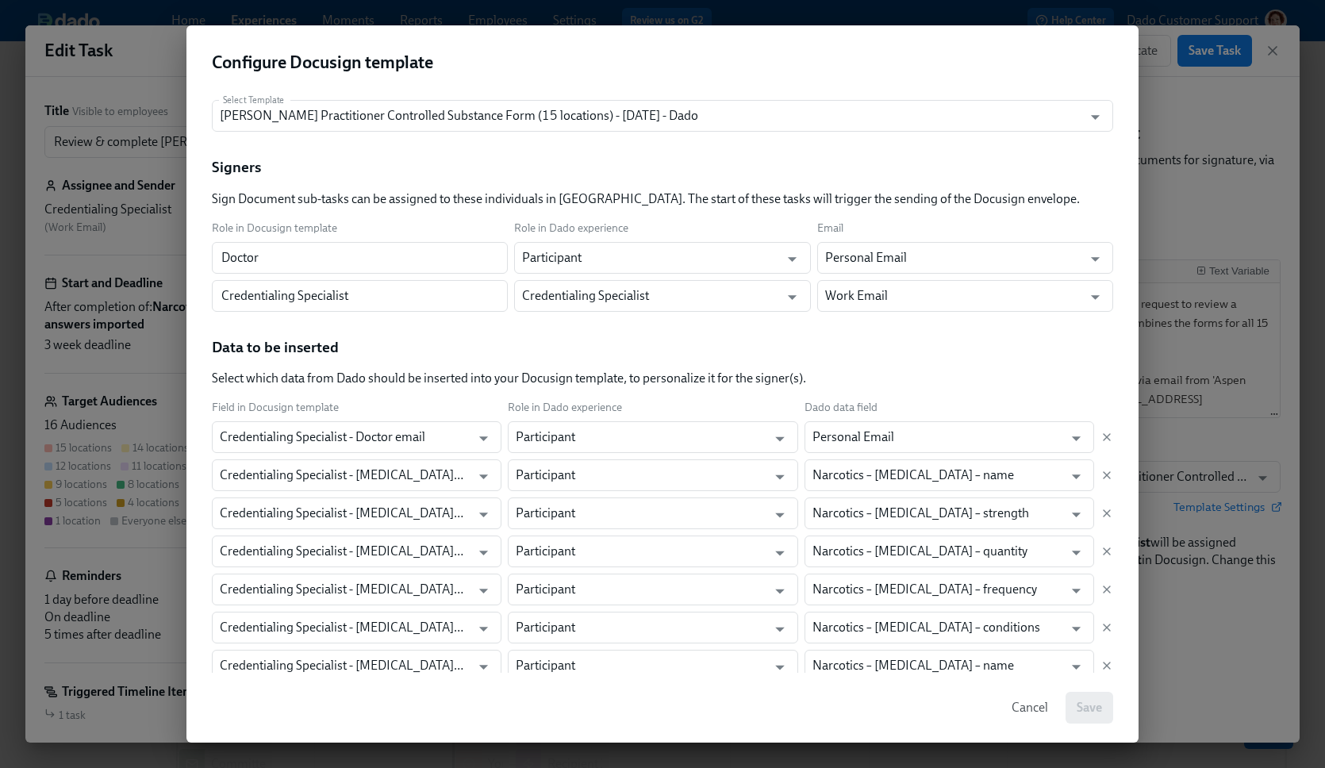
scroll to position [3828, 0]
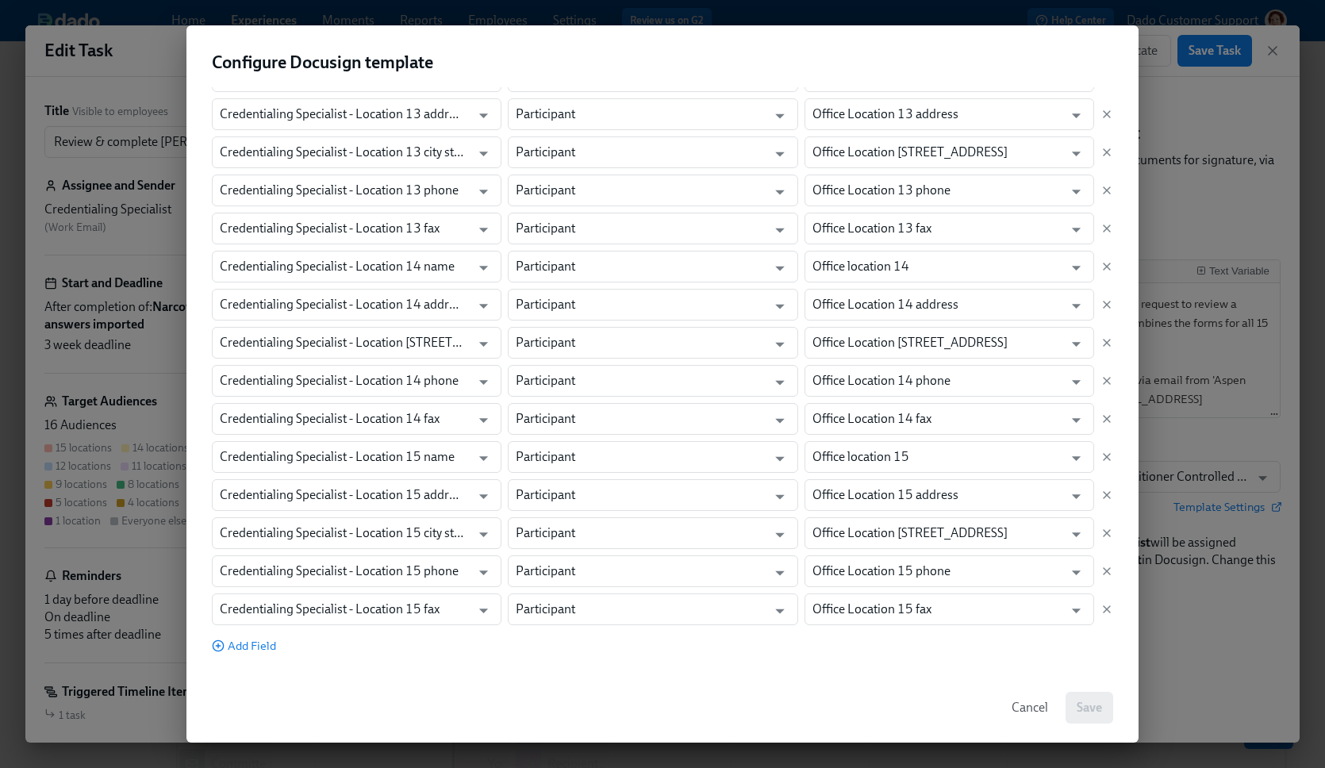
click at [1021, 696] on button "Cancel" at bounding box center [1030, 708] width 59 height 32
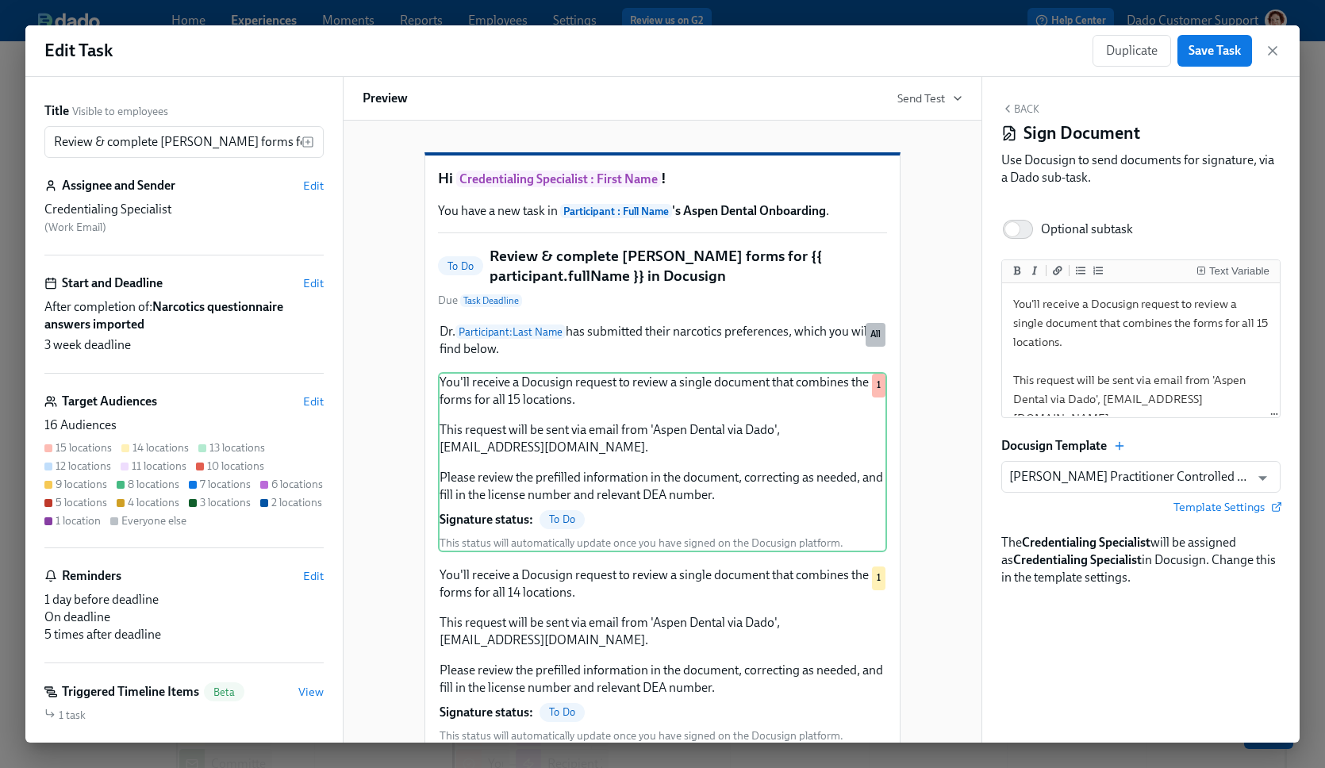
click at [1276, 59] on div "Duplicate Save Task" at bounding box center [1187, 51] width 188 height 32
click at [1268, 35] on div "Duplicate Save Task" at bounding box center [1187, 51] width 188 height 32
click at [1279, 43] on icon "button" at bounding box center [1273, 51] width 16 height 16
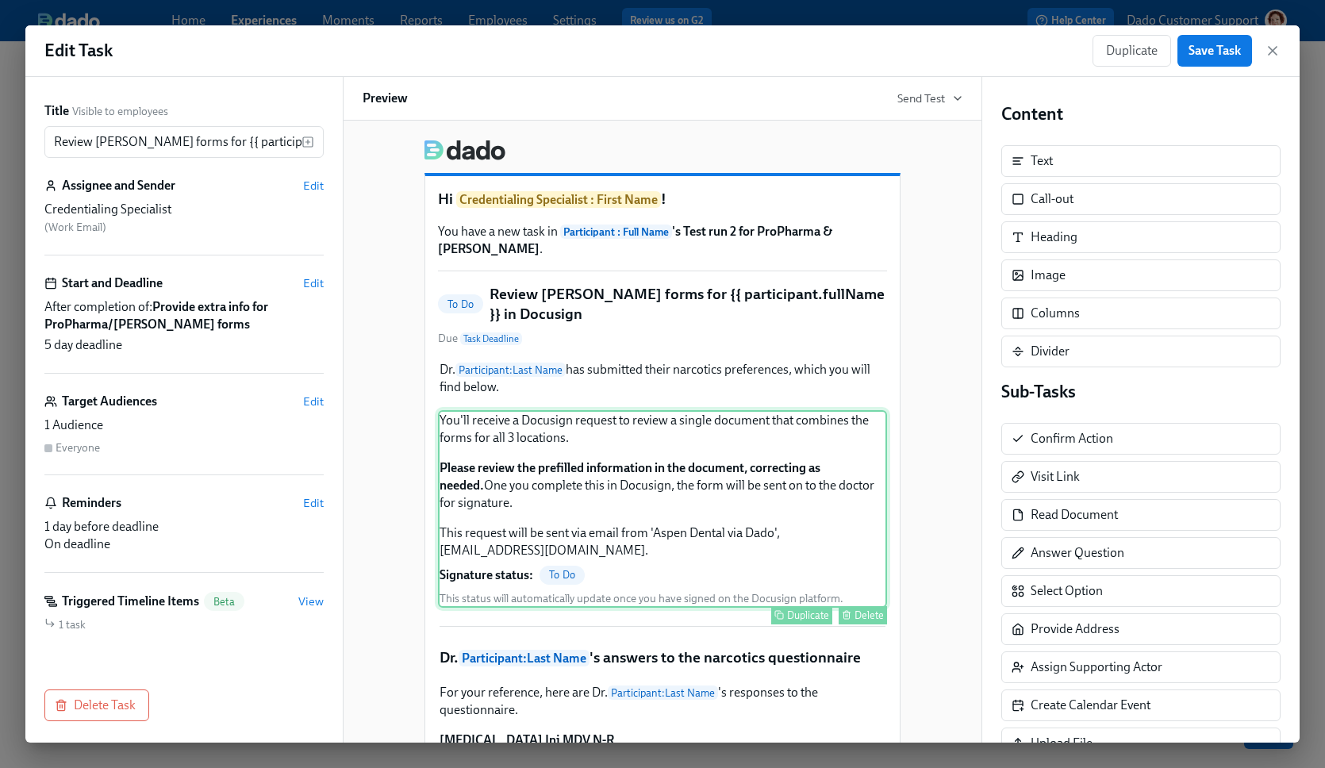
click at [555, 551] on div "You'll receive a Docusign request to review a single document that combines the…" at bounding box center [662, 509] width 449 height 198
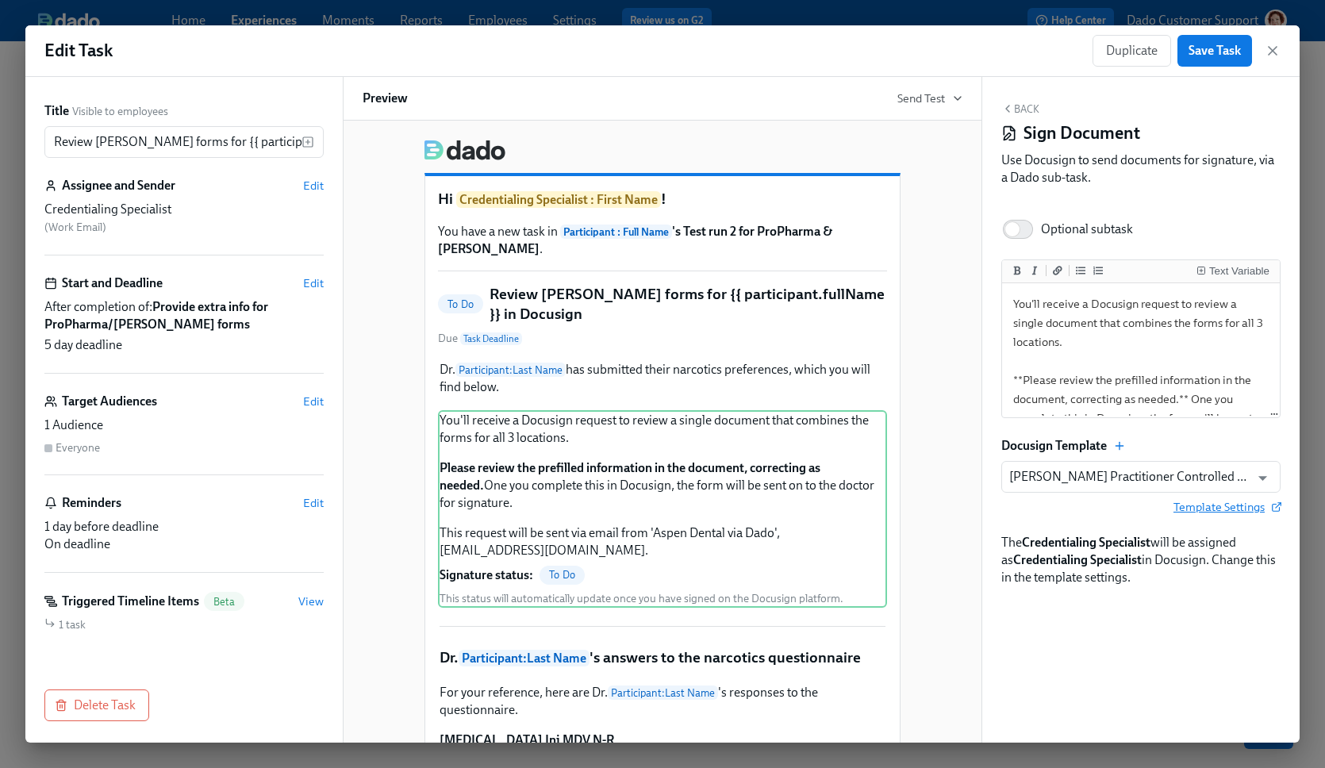
click at [1244, 506] on span "Template Settings" at bounding box center [1227, 507] width 107 height 16
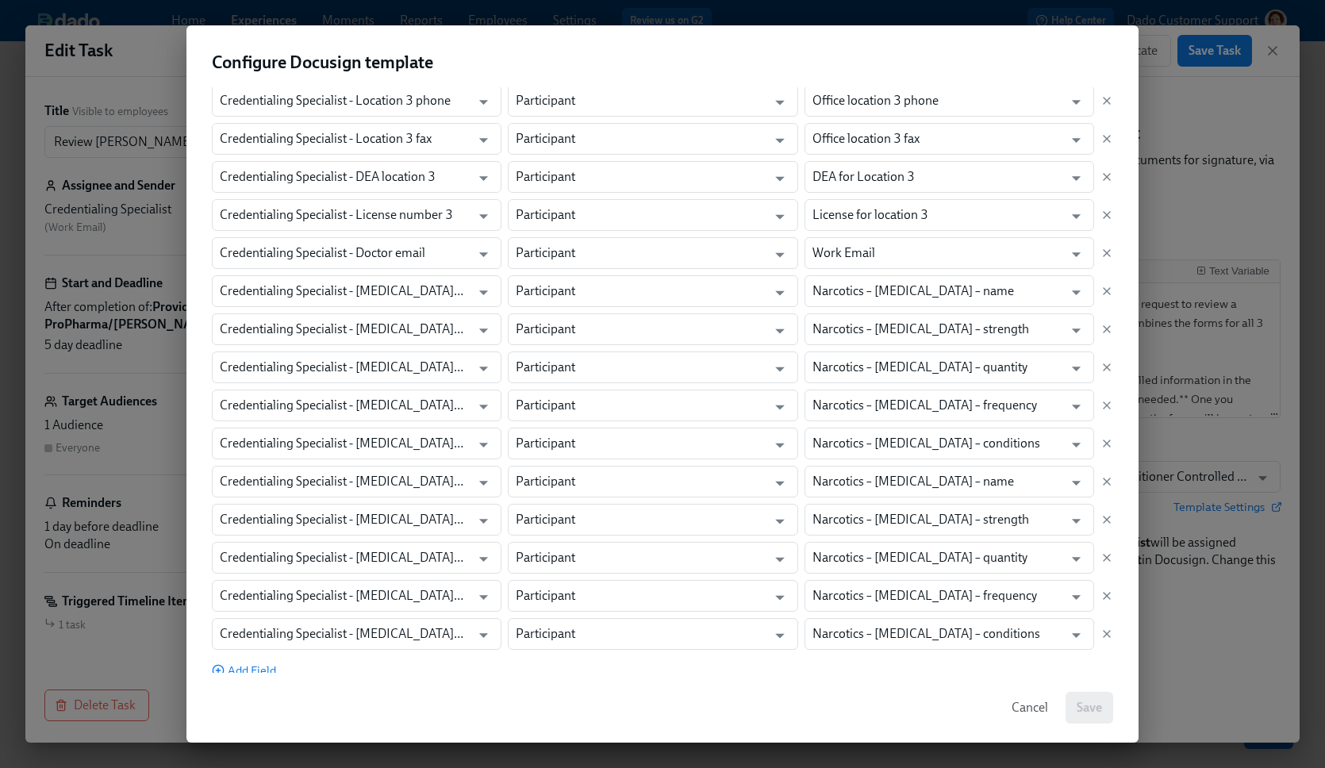
scroll to position [894, 0]
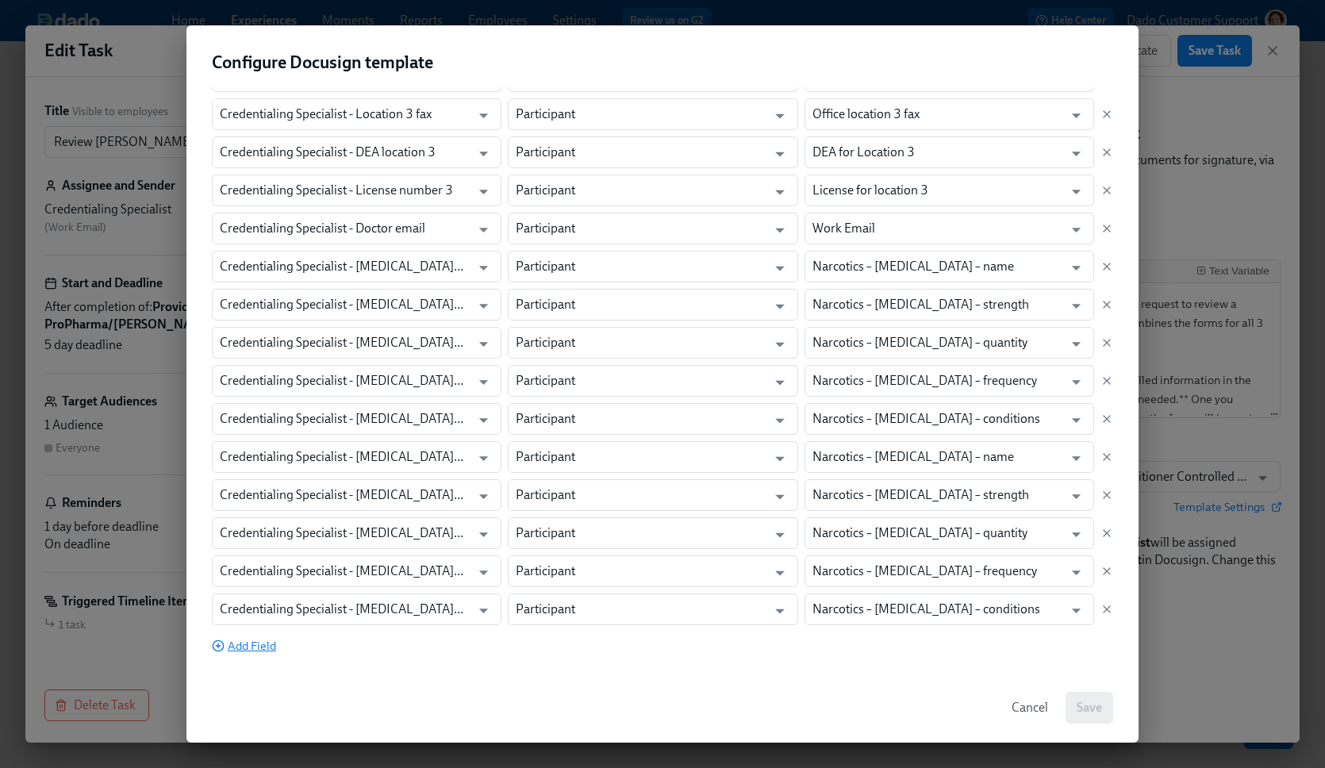
click at [256, 641] on span "Add Field" at bounding box center [244, 646] width 64 height 16
click at [256, 641] on input "Credentialing Specialist - Text b0842aaa-14f5-4320-9ac3-ef58f5ae1b03" at bounding box center [342, 648] width 244 height 32
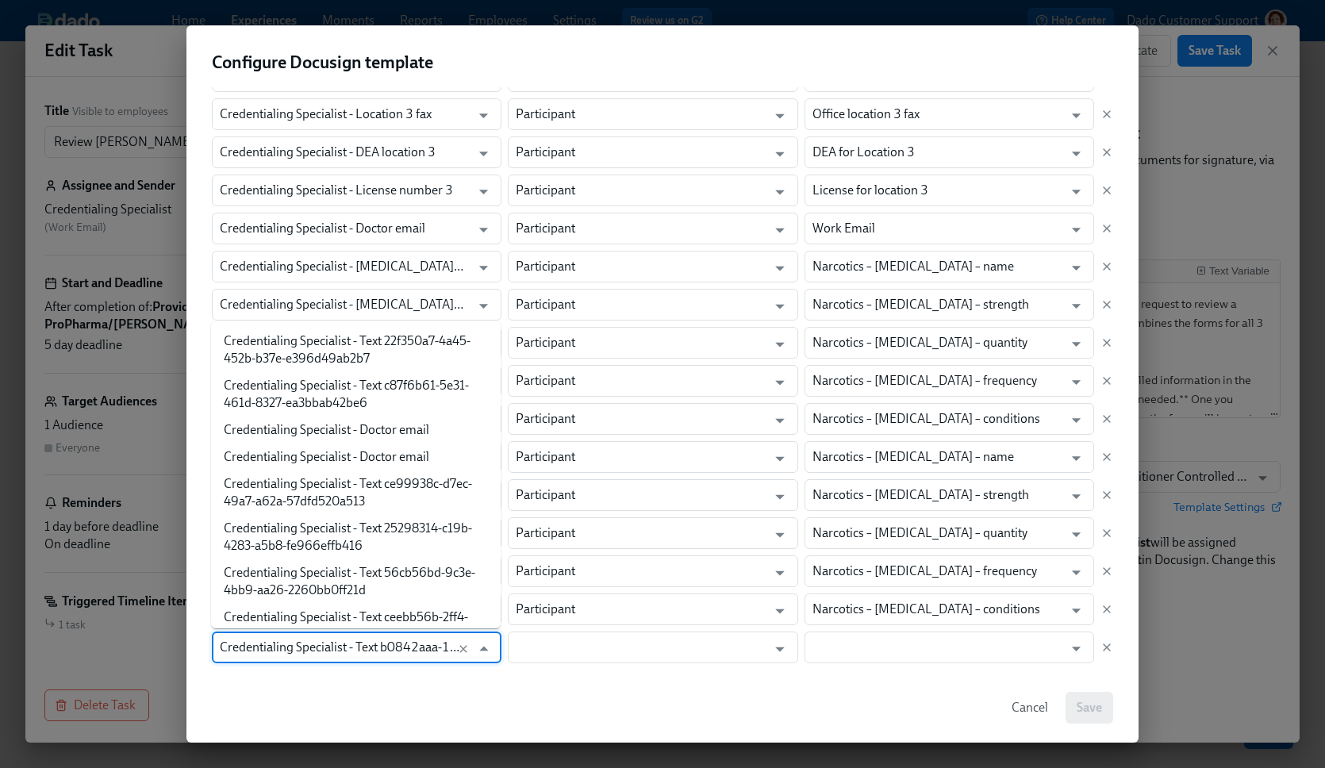
scroll to position [3672, 0]
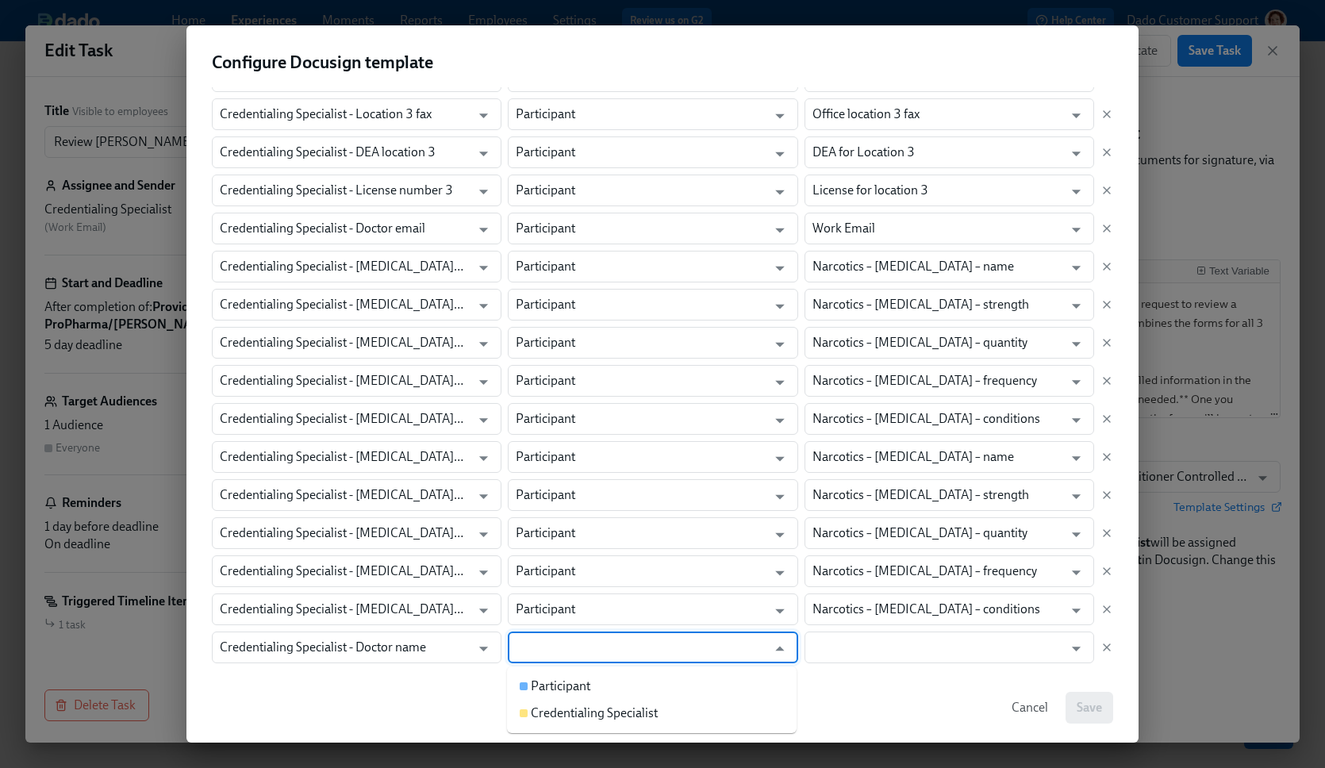
click at [547, 649] on input "text" at bounding box center [641, 648] width 251 height 32
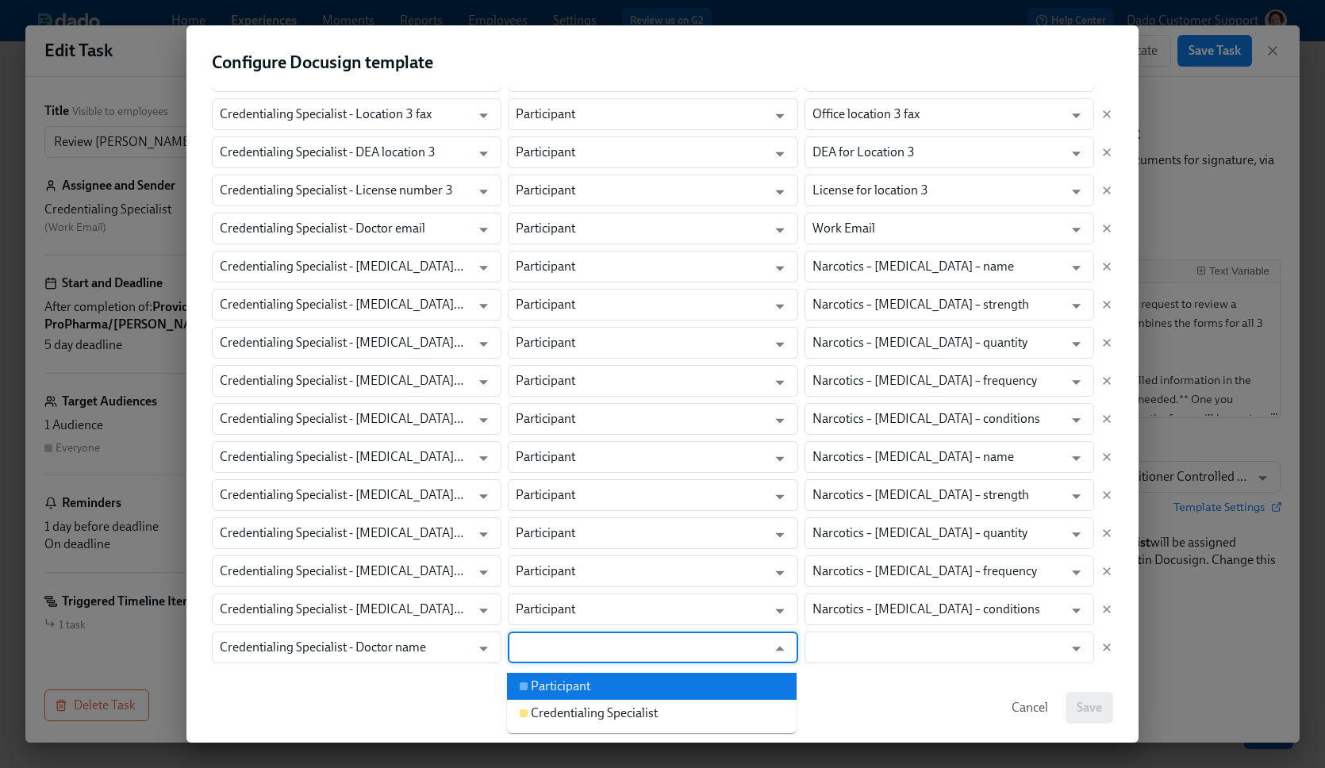
click at [565, 683] on div "Participant" at bounding box center [561, 686] width 60 height 17
type input "Participant"
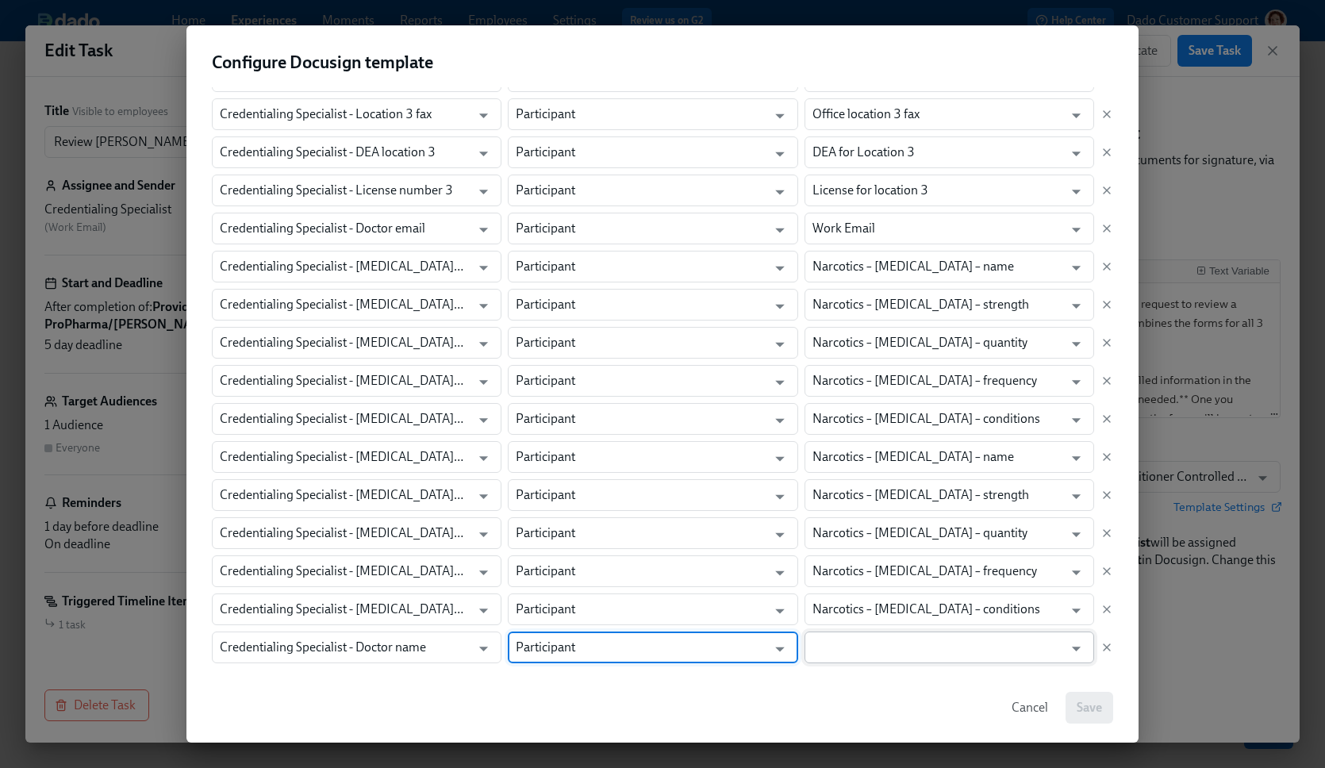
click at [865, 633] on input "text" at bounding box center [938, 648] width 251 height 32
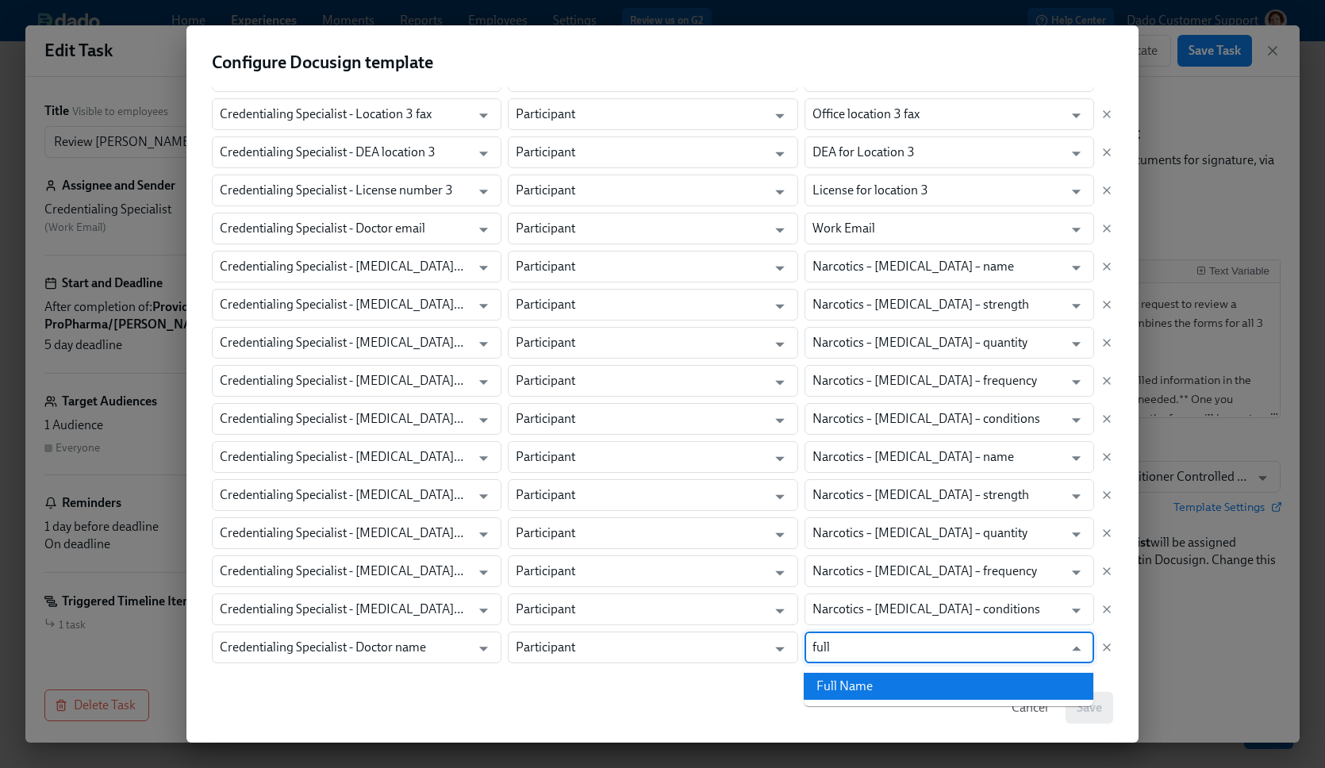
click at [890, 674] on li "Full Name" at bounding box center [949, 686] width 290 height 27
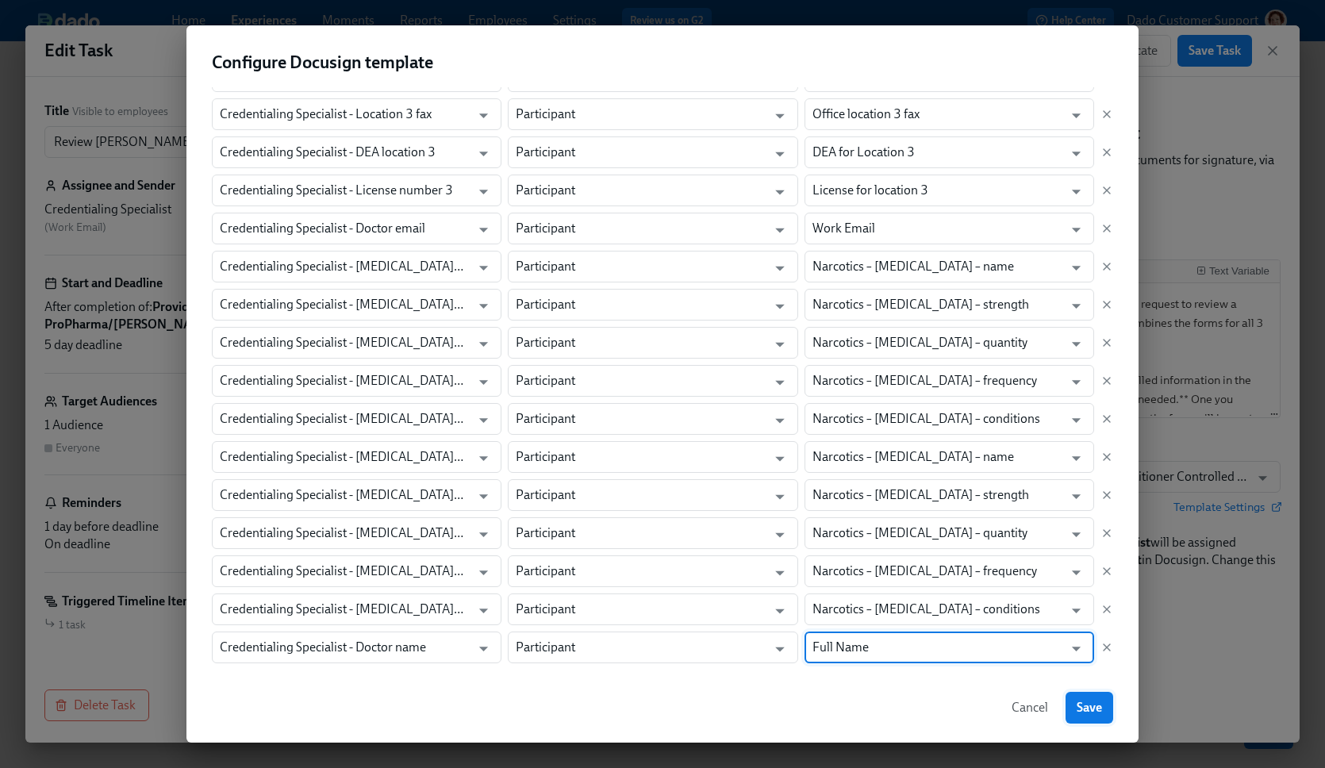
type input "Full Name"
click at [1085, 702] on span "Save" at bounding box center [1089, 708] width 25 height 16
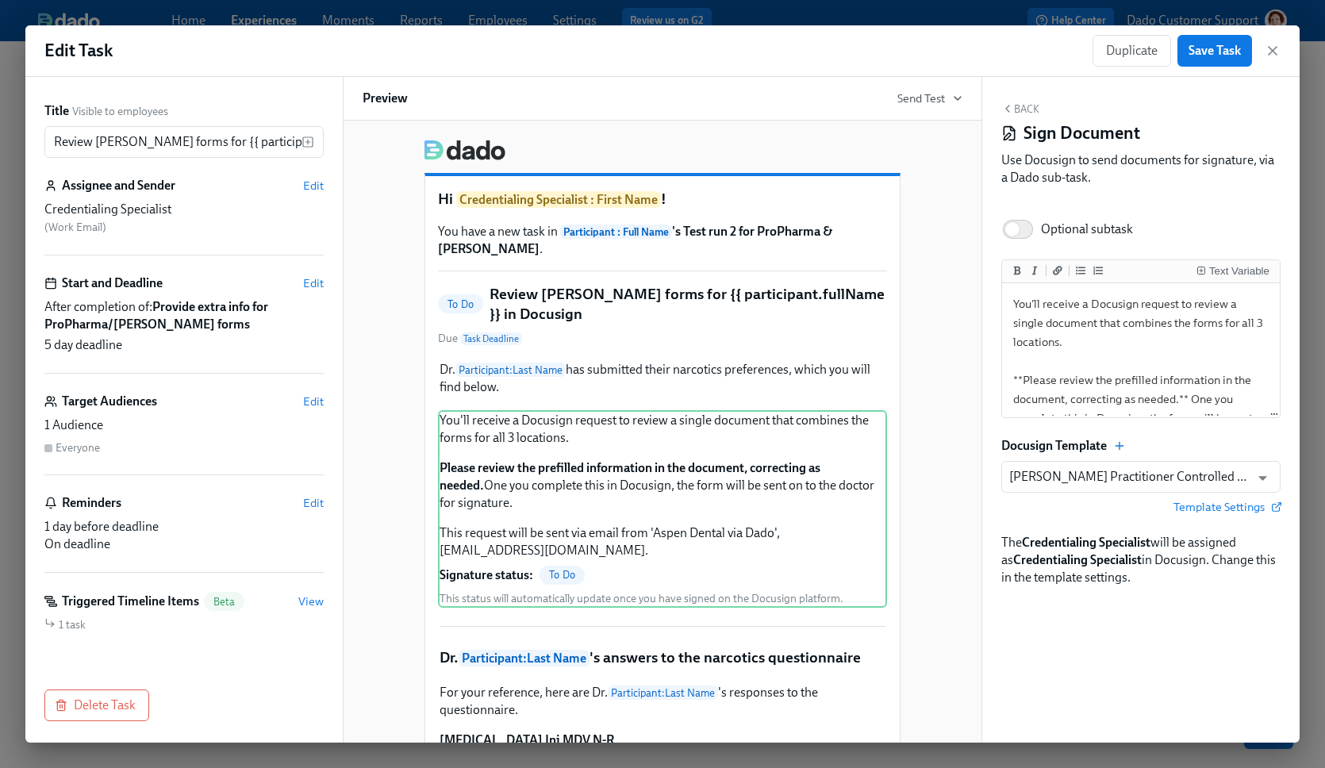
click at [1085, 702] on div "Back Sign Document Use Docusign to send documents for signature, via a Dado sub…" at bounding box center [1141, 410] width 317 height 666
click at [1207, 52] on span "Save Task" at bounding box center [1215, 51] width 52 height 16
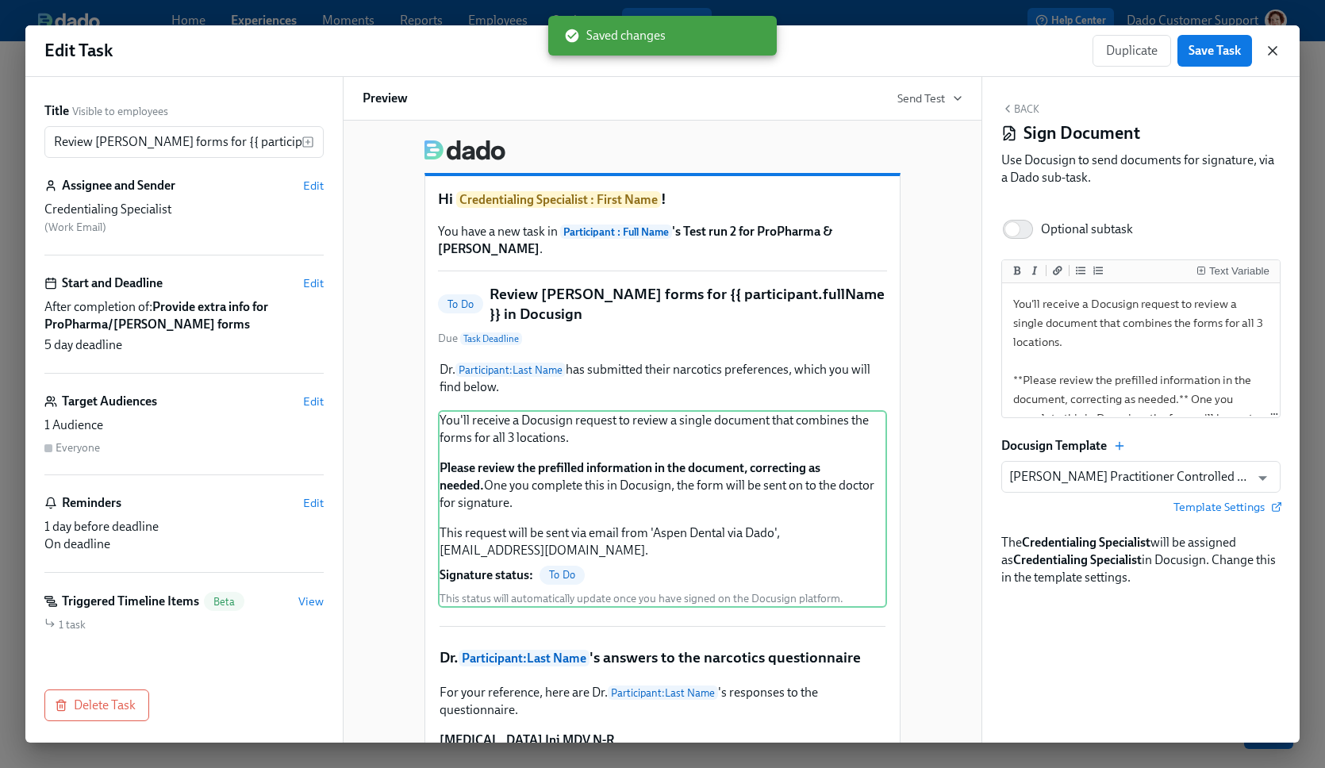
click at [1278, 52] on icon "button" at bounding box center [1273, 51] width 16 height 16
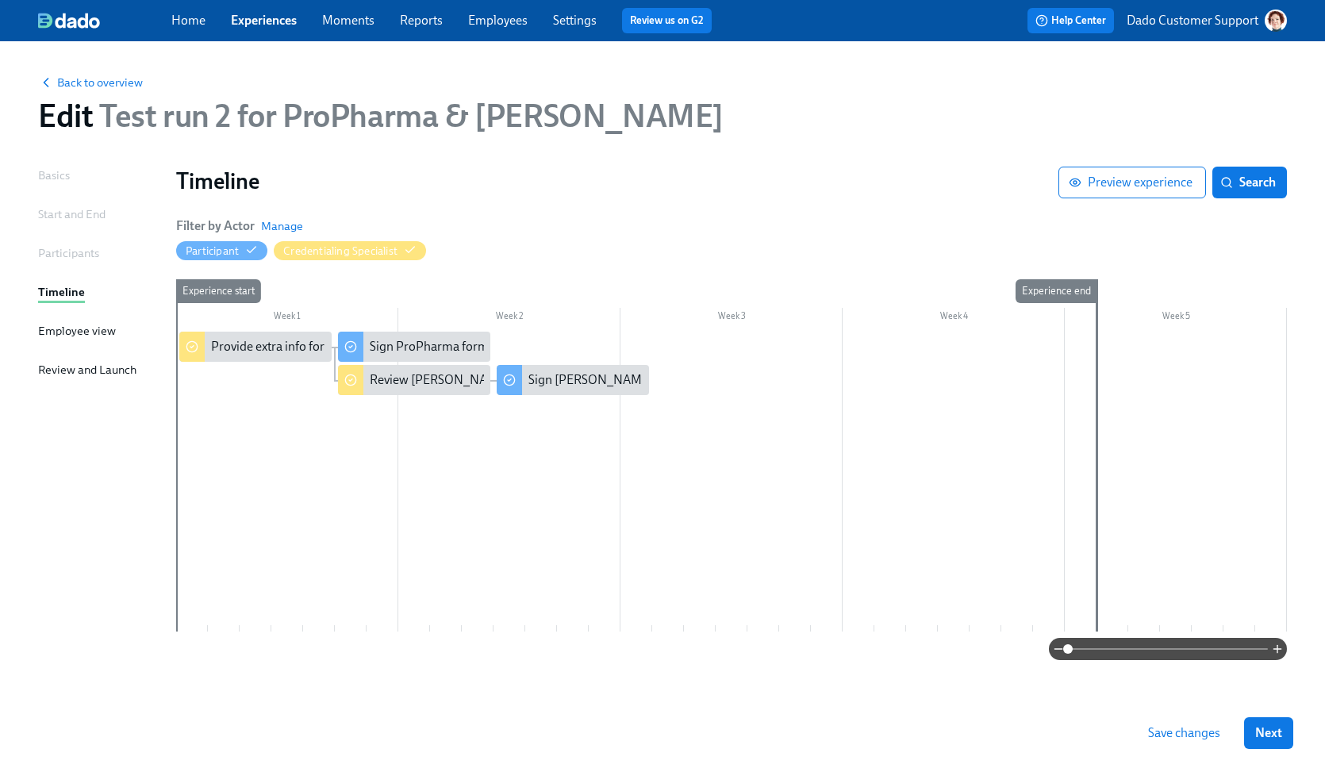
click at [1190, 737] on span "Save changes" at bounding box center [1184, 733] width 72 height 16
click at [83, 81] on span "Back to overview" at bounding box center [90, 83] width 105 height 16
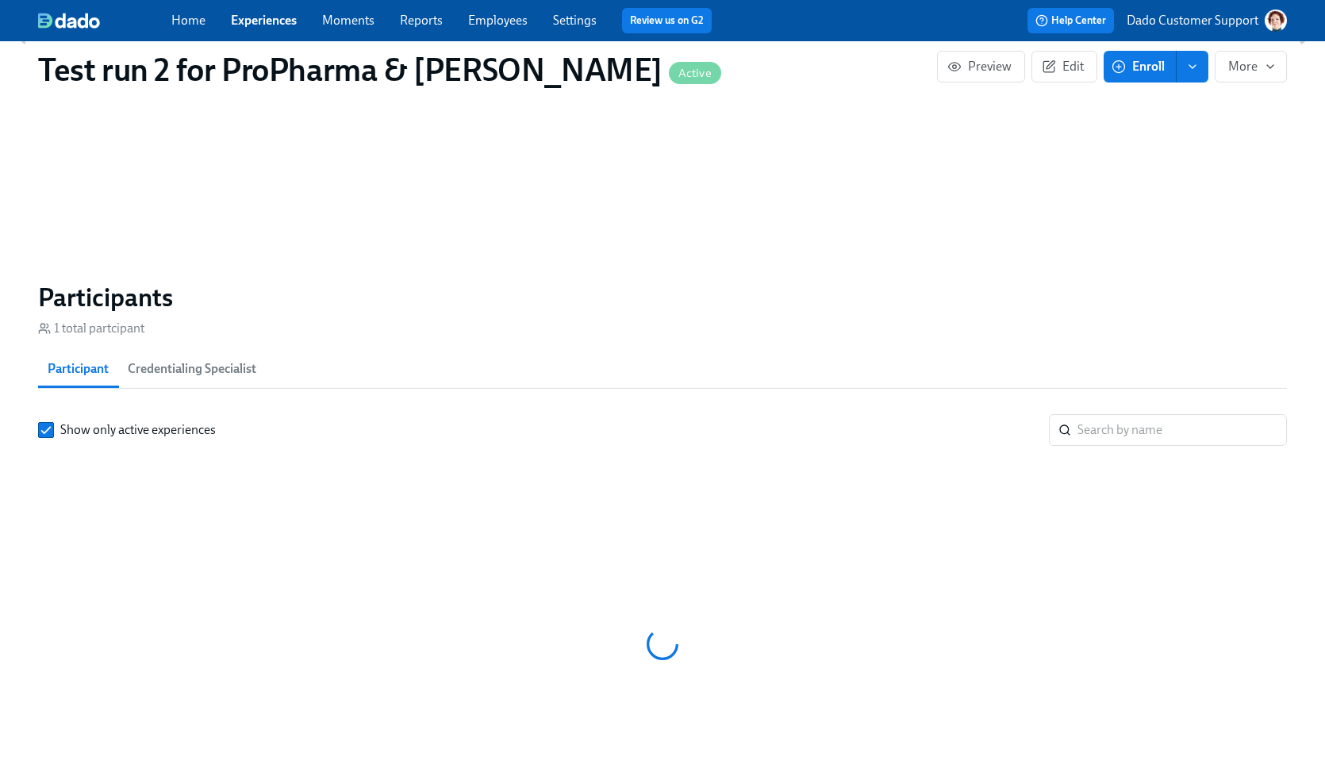
scroll to position [1008, 0]
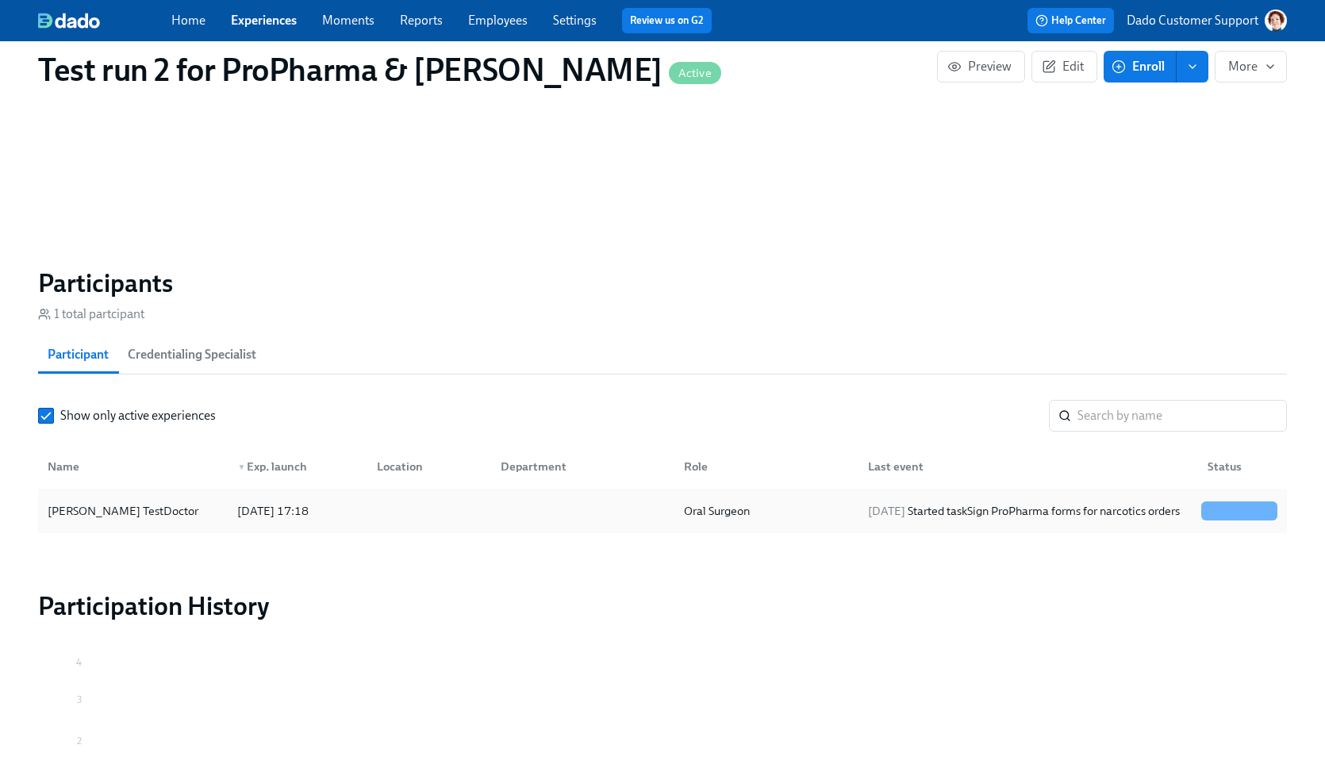
click at [231, 502] on div "2025/09/30 17:18" at bounding box center [273, 511] width 84 height 19
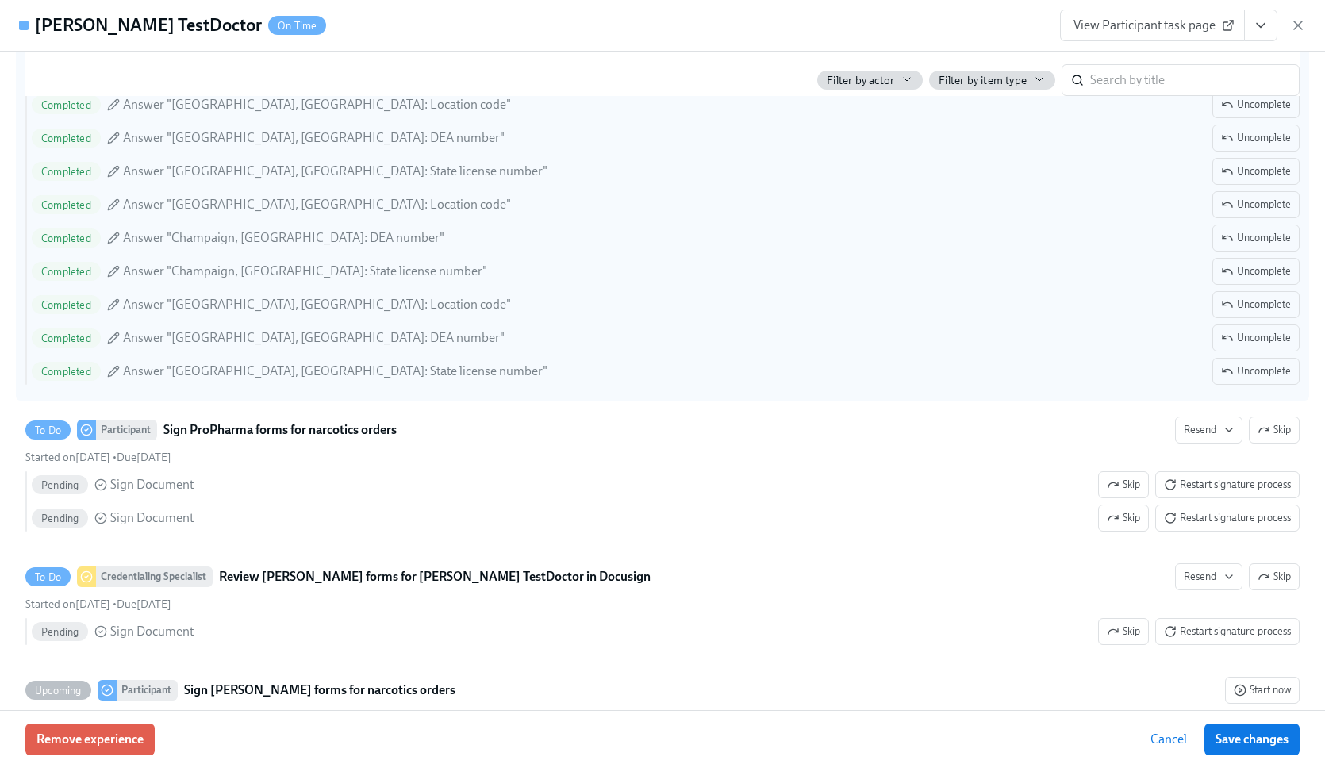
scroll to position [498, 0]
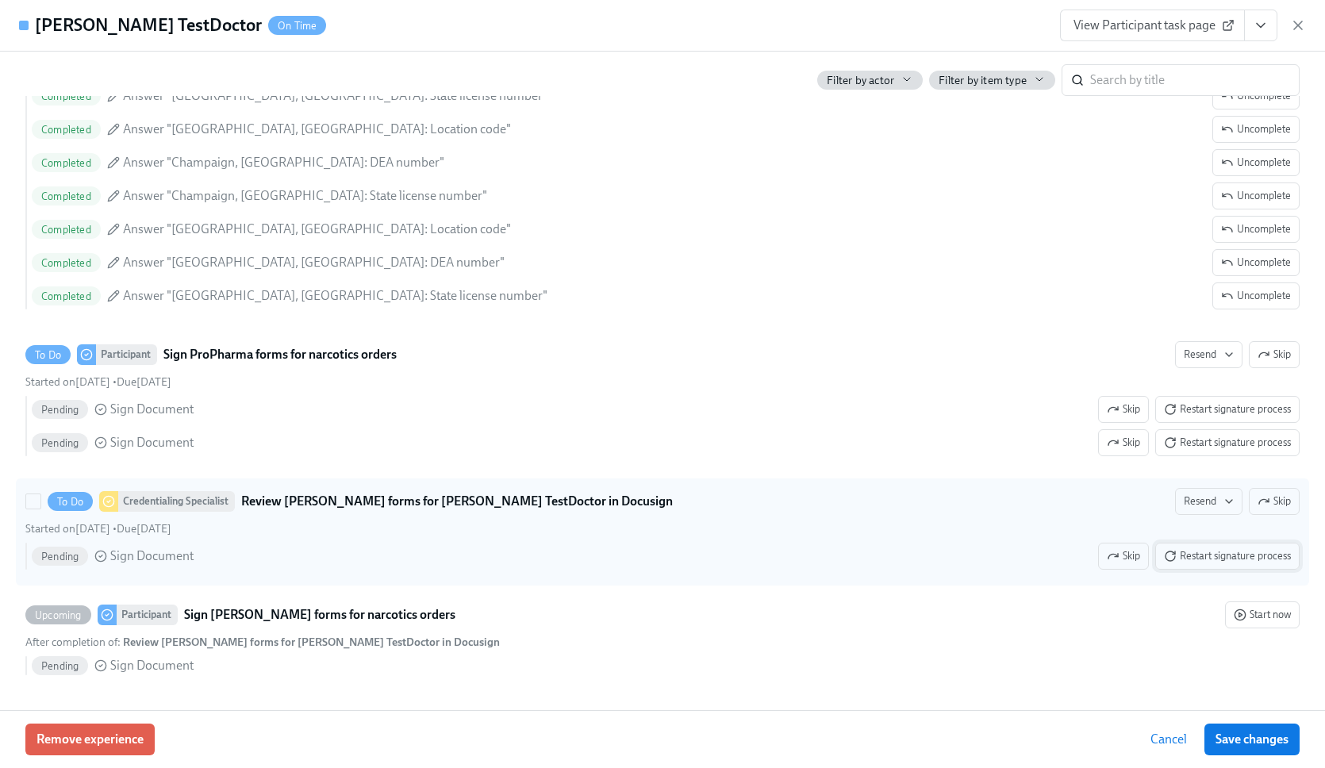
click at [1225, 550] on span "Restart signature process" at bounding box center [1227, 556] width 127 height 16
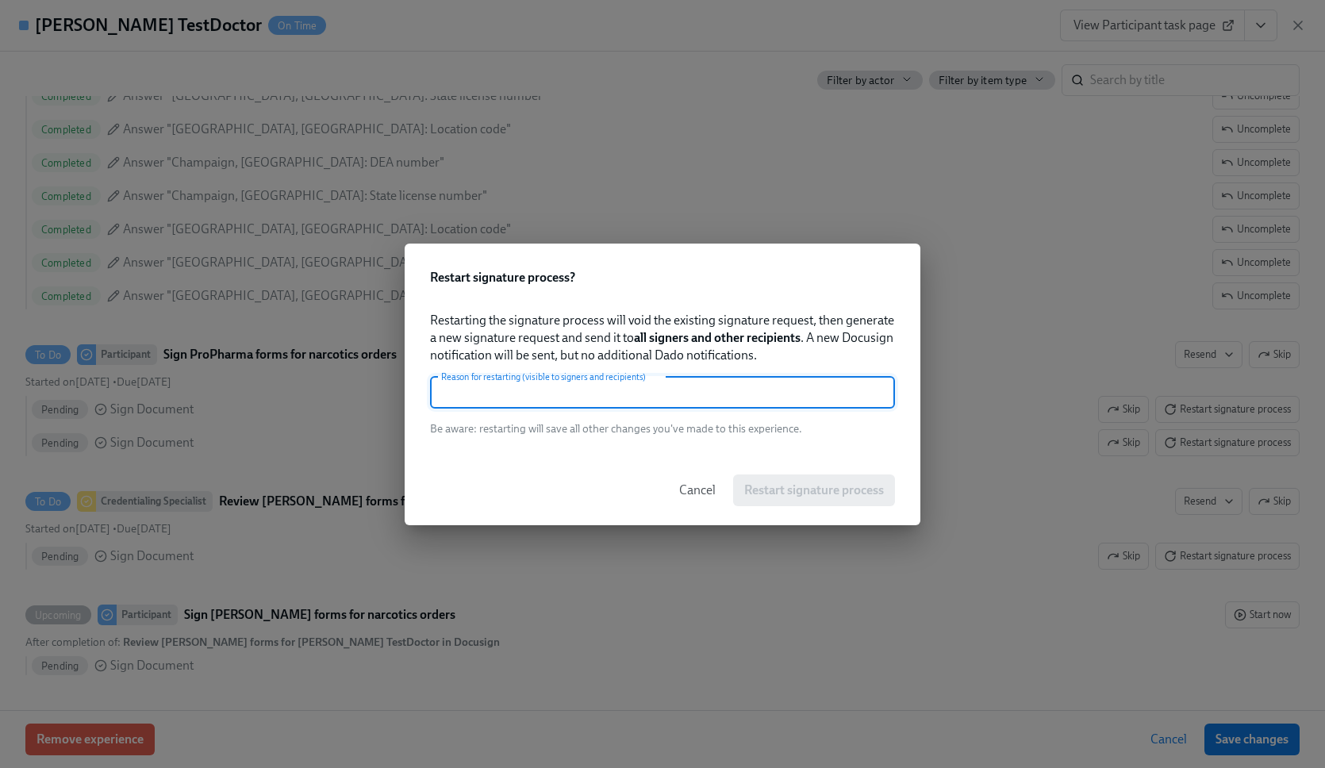
click at [550, 389] on input "text" at bounding box center [662, 393] width 465 height 32
type input "."
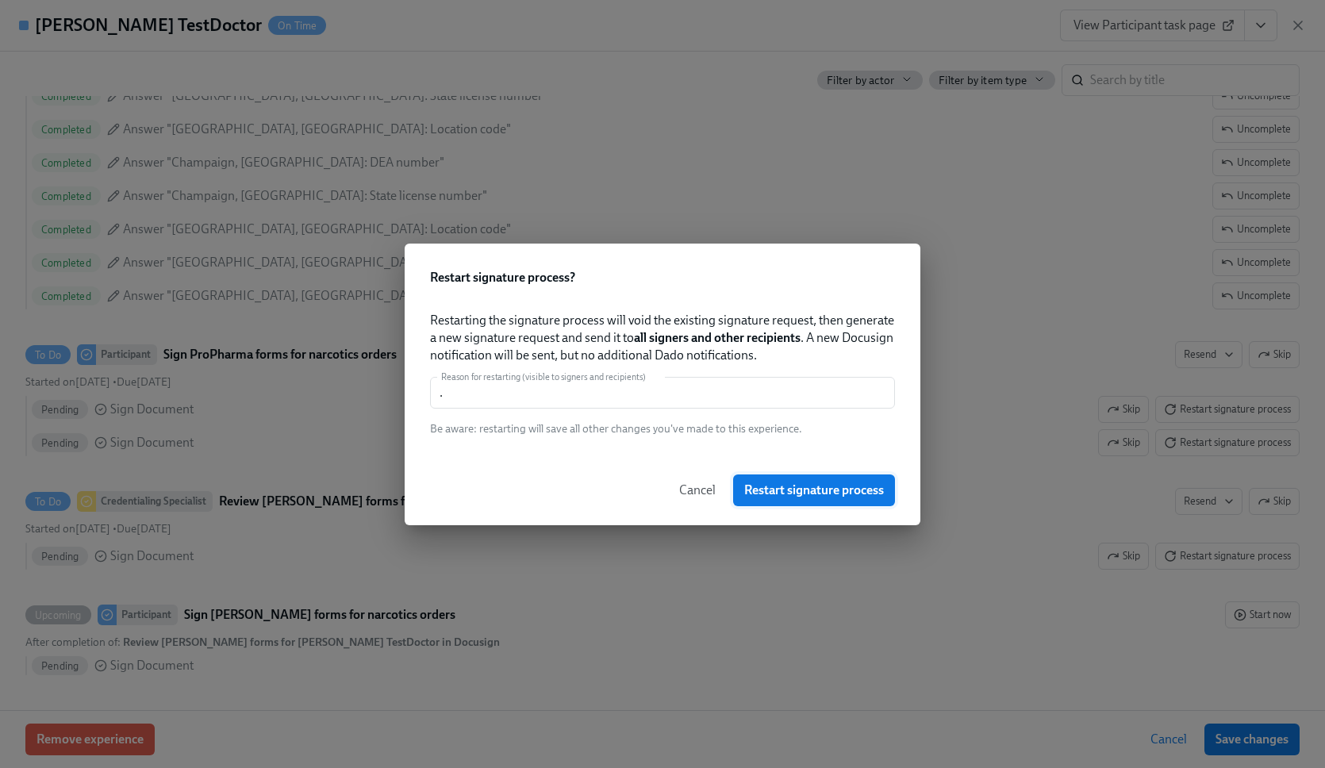
click at [787, 497] on span "Restart signature process" at bounding box center [814, 491] width 140 height 16
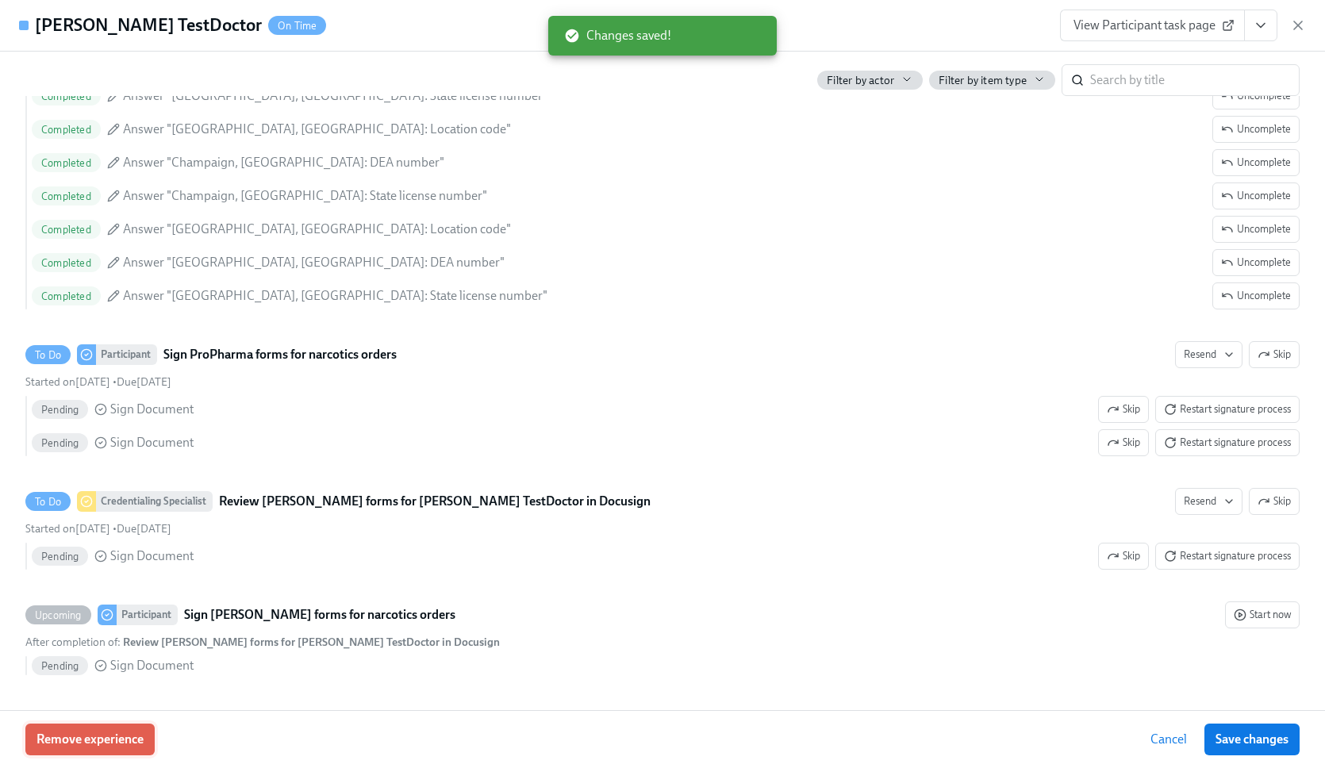
click at [98, 725] on button "Remove experience" at bounding box center [89, 740] width 129 height 32
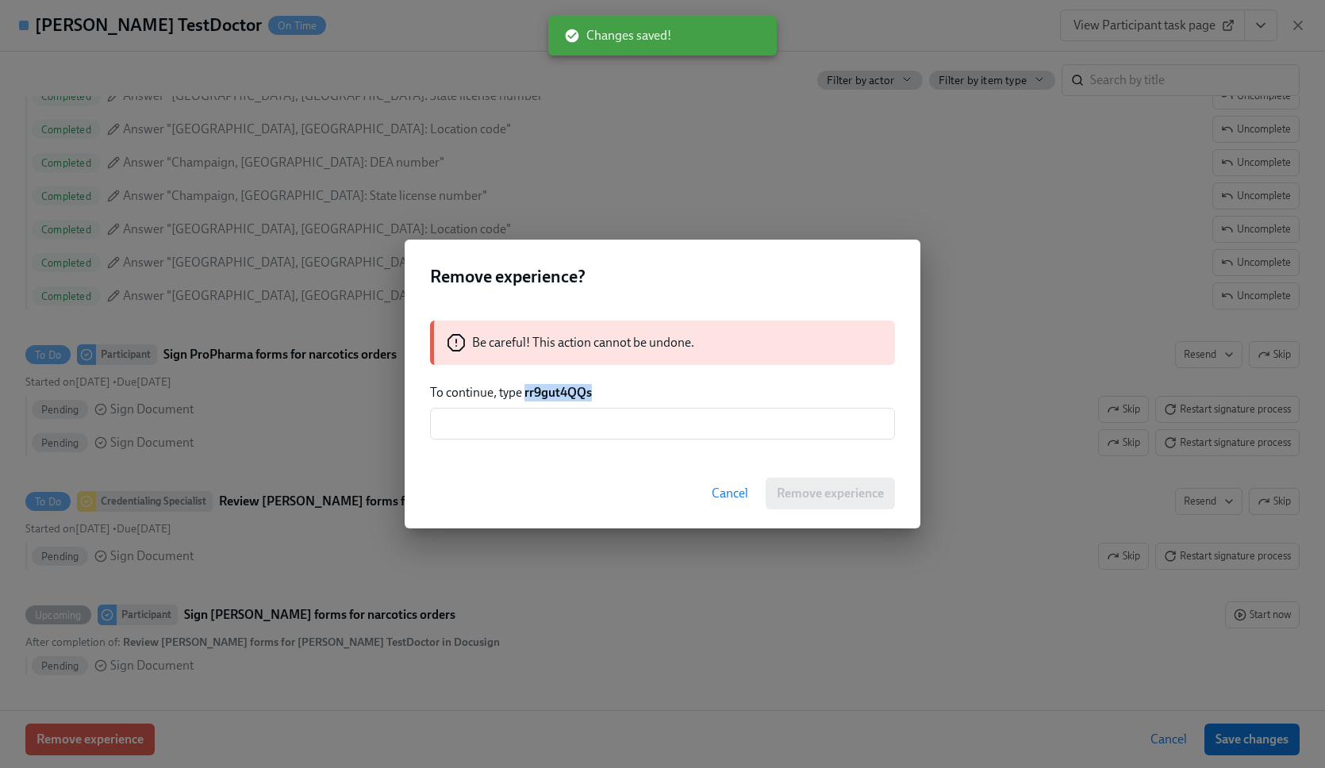
drag, startPoint x: 525, startPoint y: 391, endPoint x: 665, endPoint y: 392, distance: 140.5
click at [665, 392] on p "To continue, type rr9gut4QQs" at bounding box center [662, 392] width 465 height 17
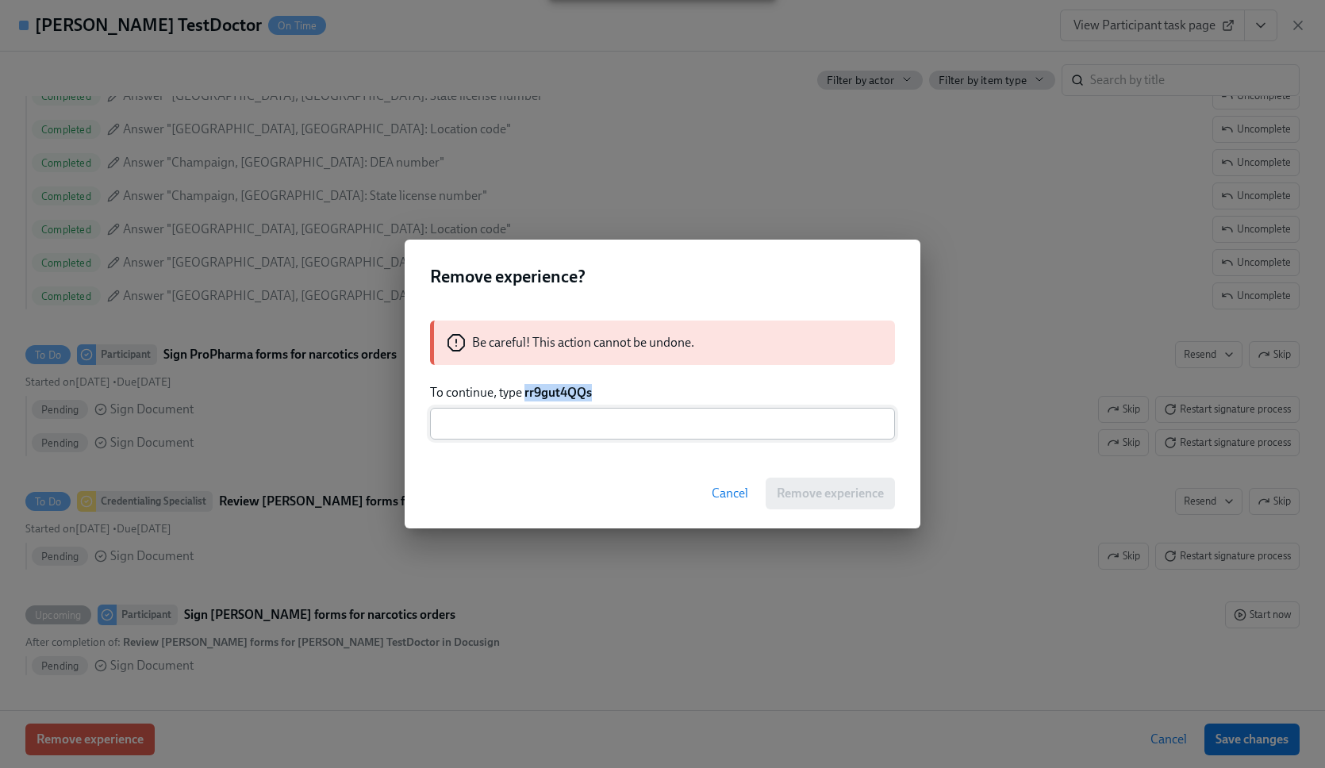
copy strong "rr9gut4QQs"
click at [641, 422] on input "text" at bounding box center [662, 424] width 465 height 32
paste input "rr9gut4QQs"
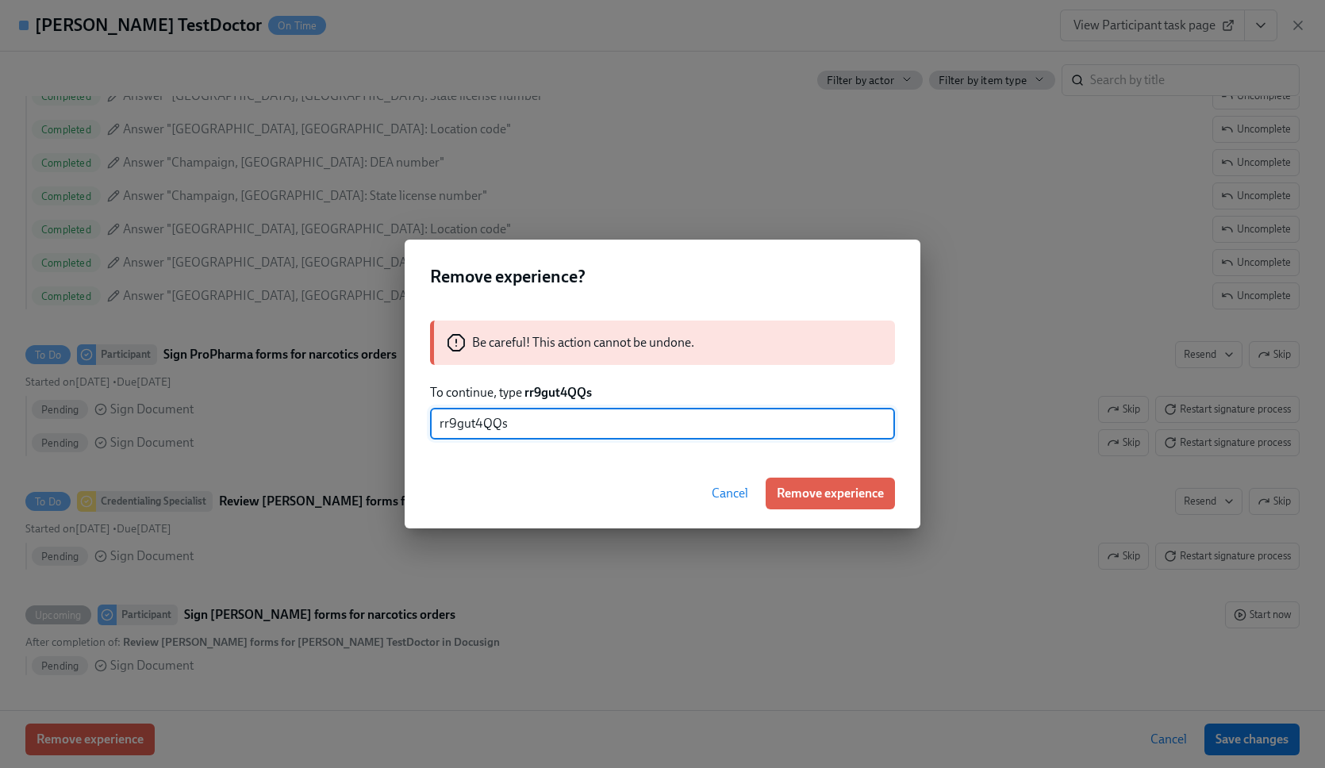
type input "rr9gut4QQs"
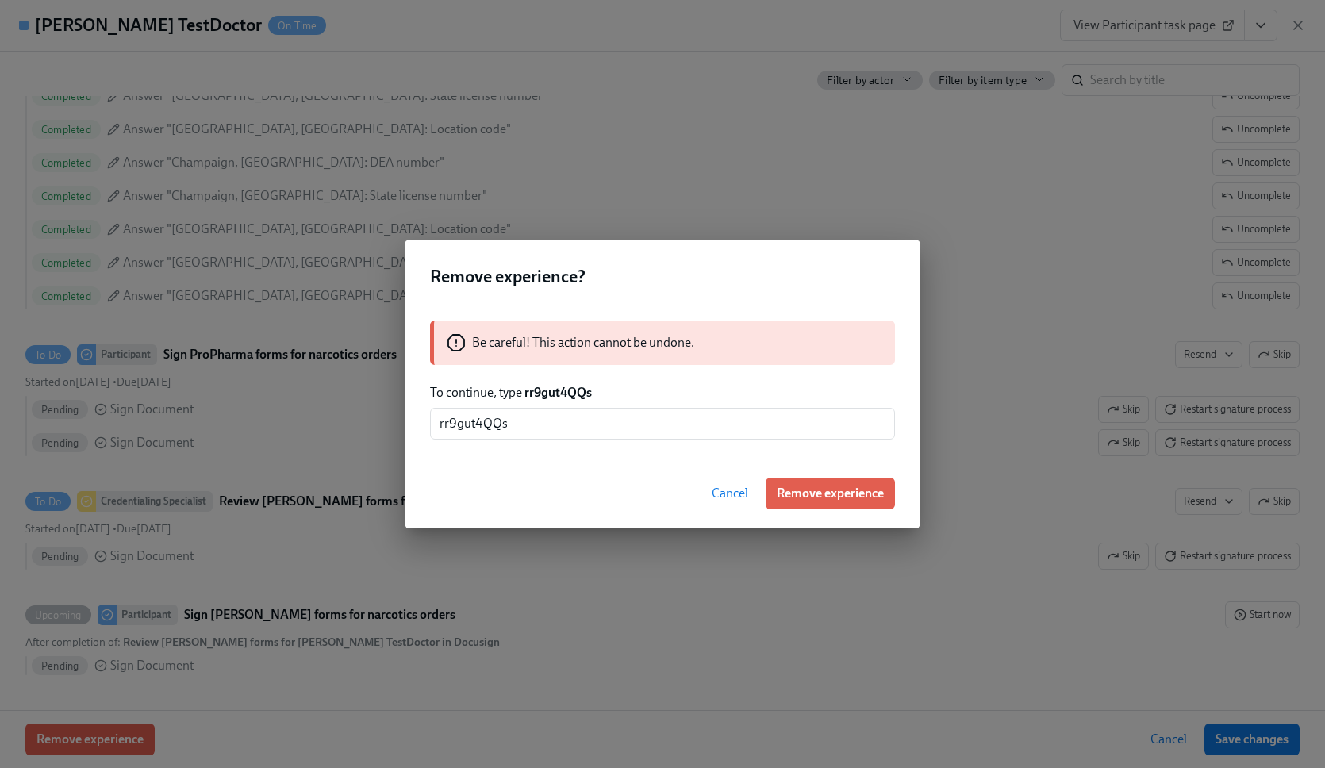
click at [853, 510] on div "Cancel Remove experience" at bounding box center [663, 494] width 516 height 70
click at [847, 490] on span "Remove experience" at bounding box center [830, 494] width 107 height 16
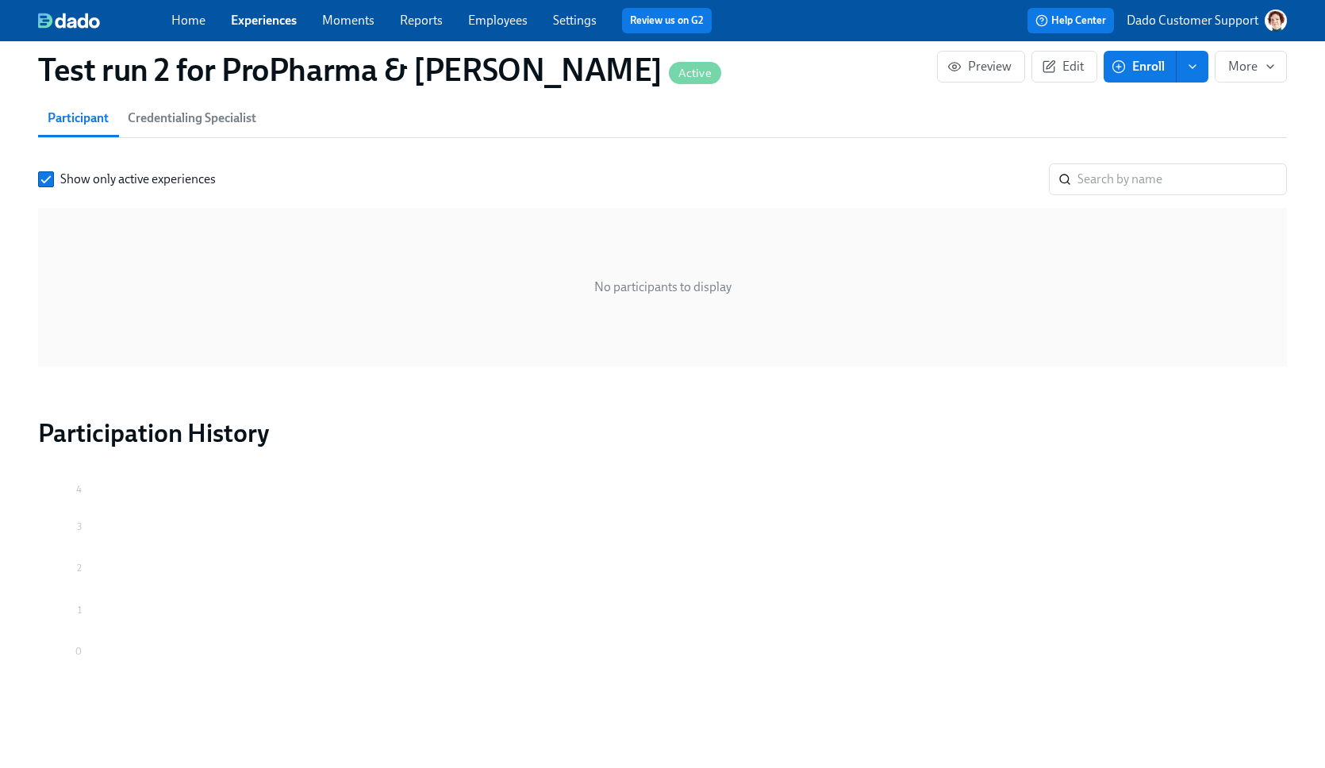
scroll to position [992, 0]
click at [1144, 59] on button "Enroll" at bounding box center [1140, 67] width 73 height 32
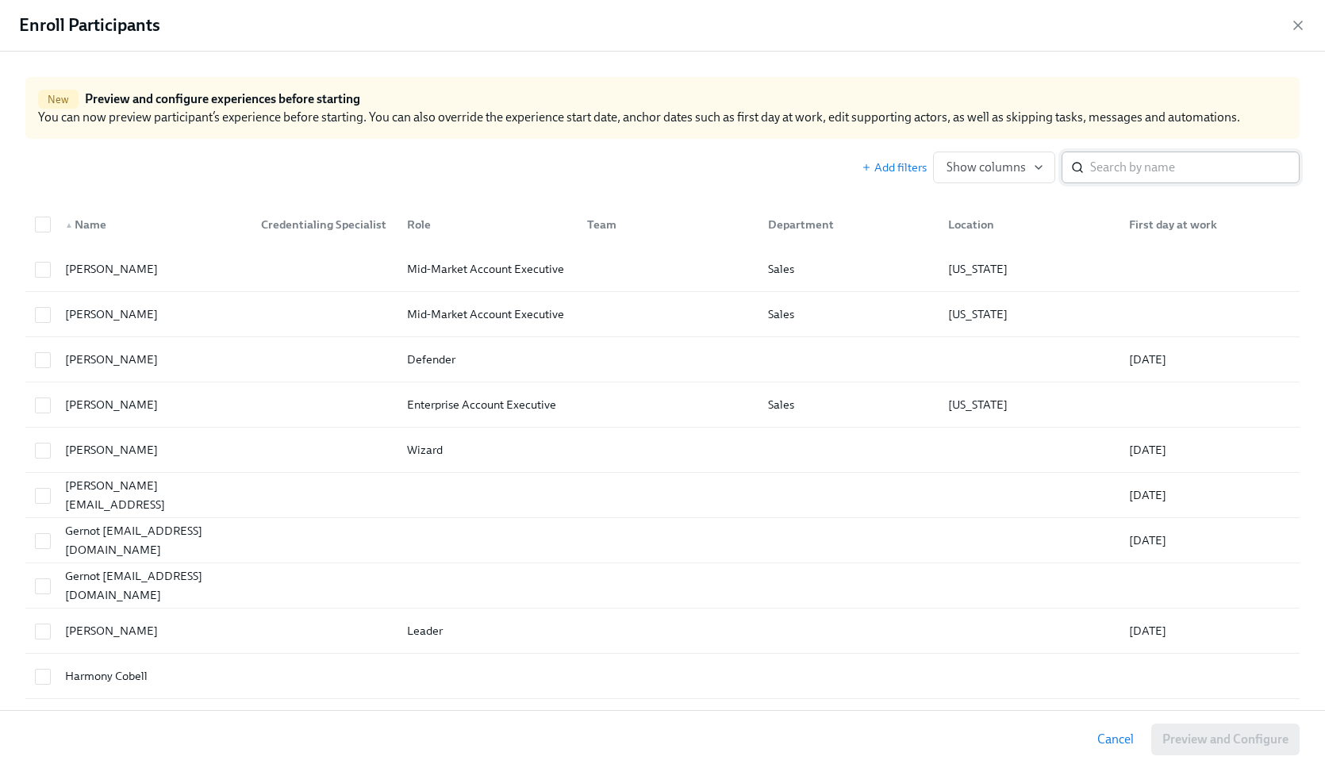
click at [1092, 178] on input "search" at bounding box center [1196, 168] width 210 height 32
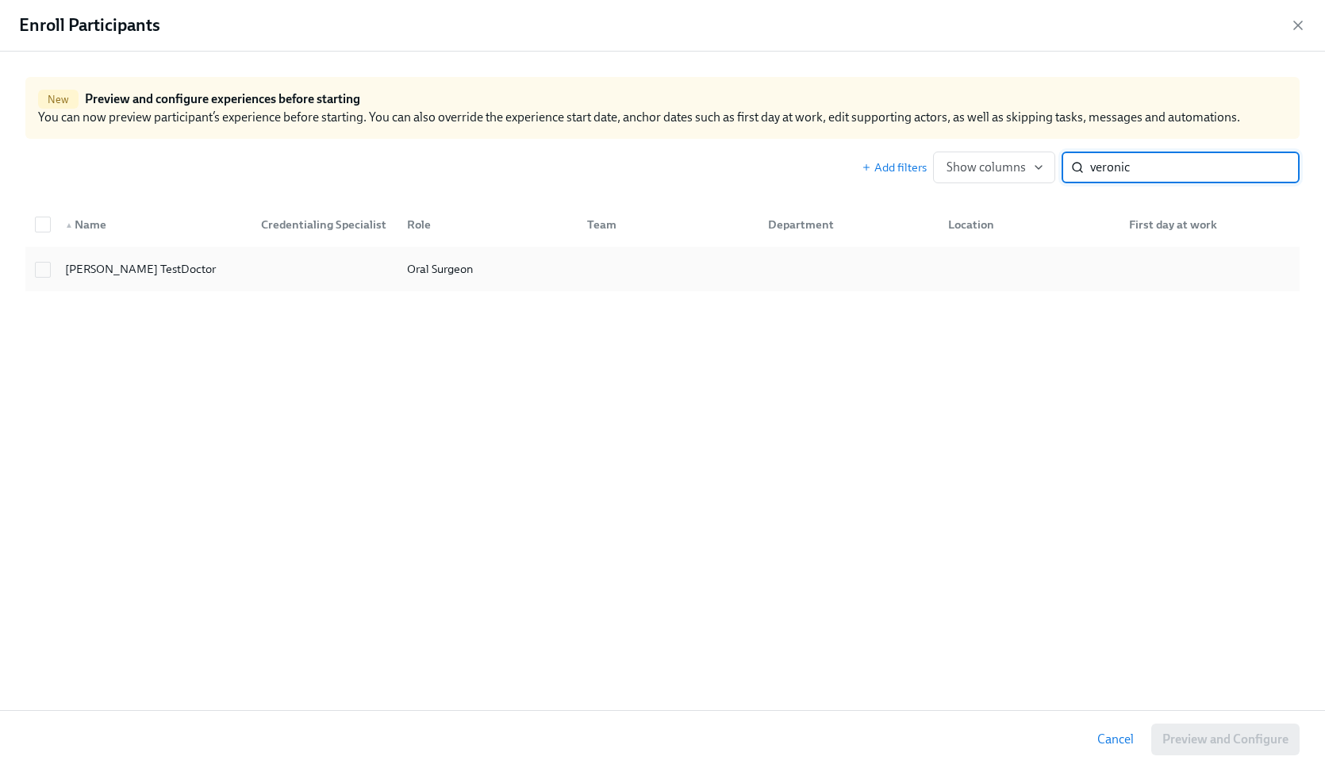
type input "veronic"
click at [386, 282] on div at bounding box center [321, 269] width 146 height 32
checkbox input "true"
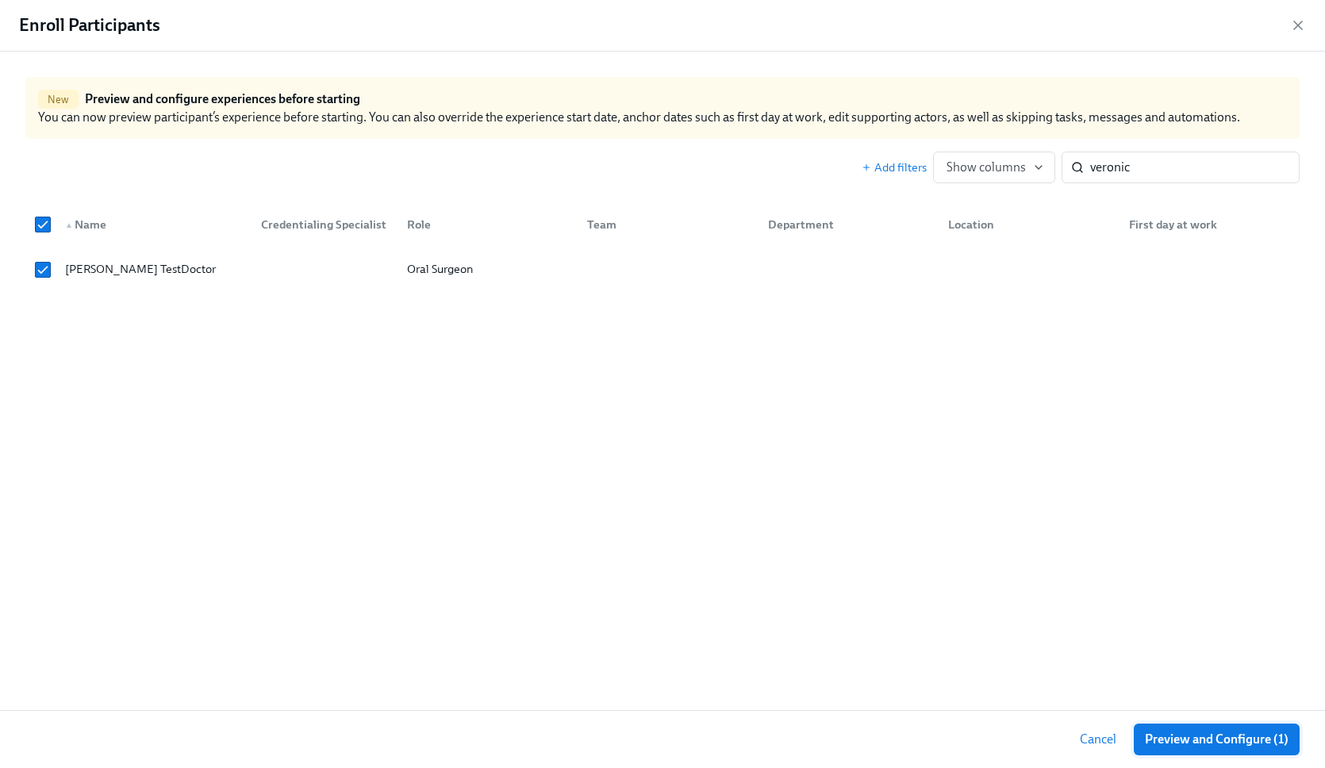
click at [1214, 723] on div "Cancel Preview and Configure (1)" at bounding box center [662, 739] width 1325 height 58
click at [1159, 733] on span "Preview and Configure (1)" at bounding box center [1217, 740] width 144 height 16
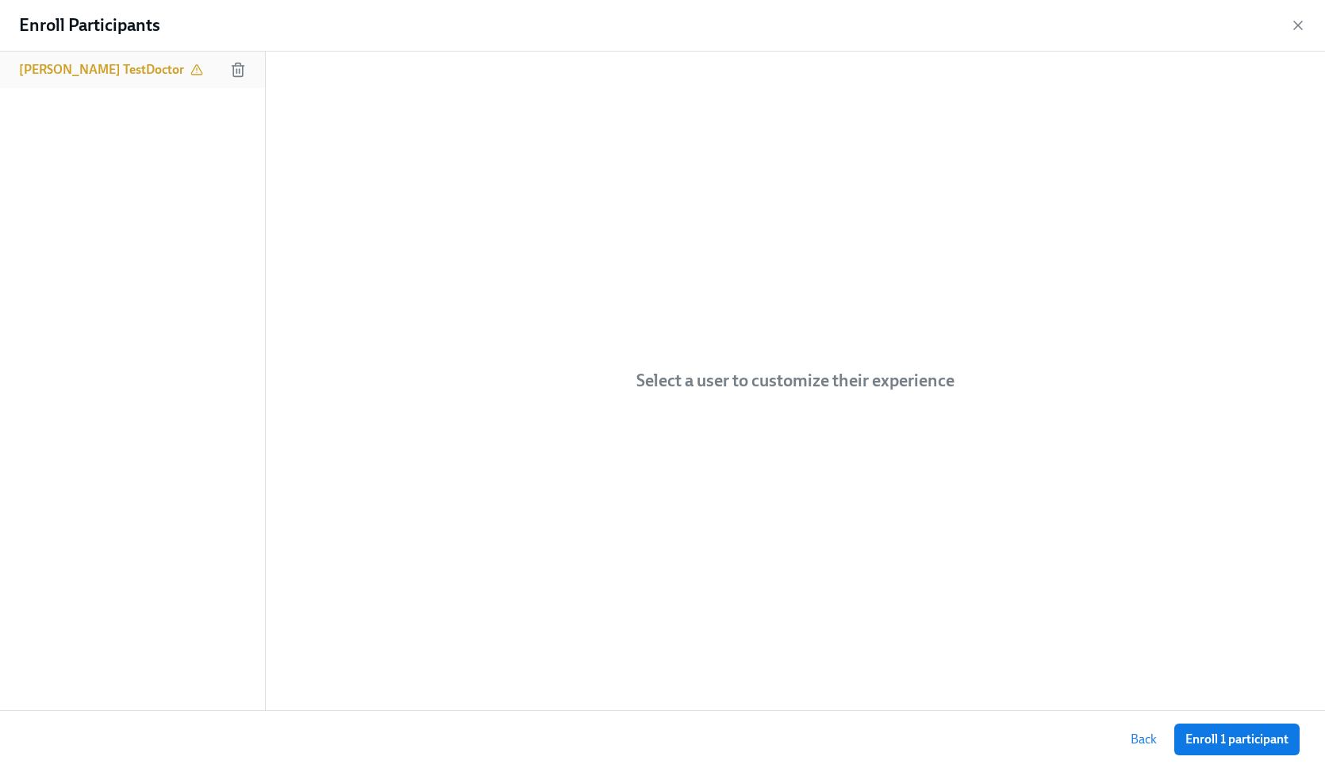
click at [142, 81] on div "Veronica TestDoctor" at bounding box center [132, 70] width 265 height 37
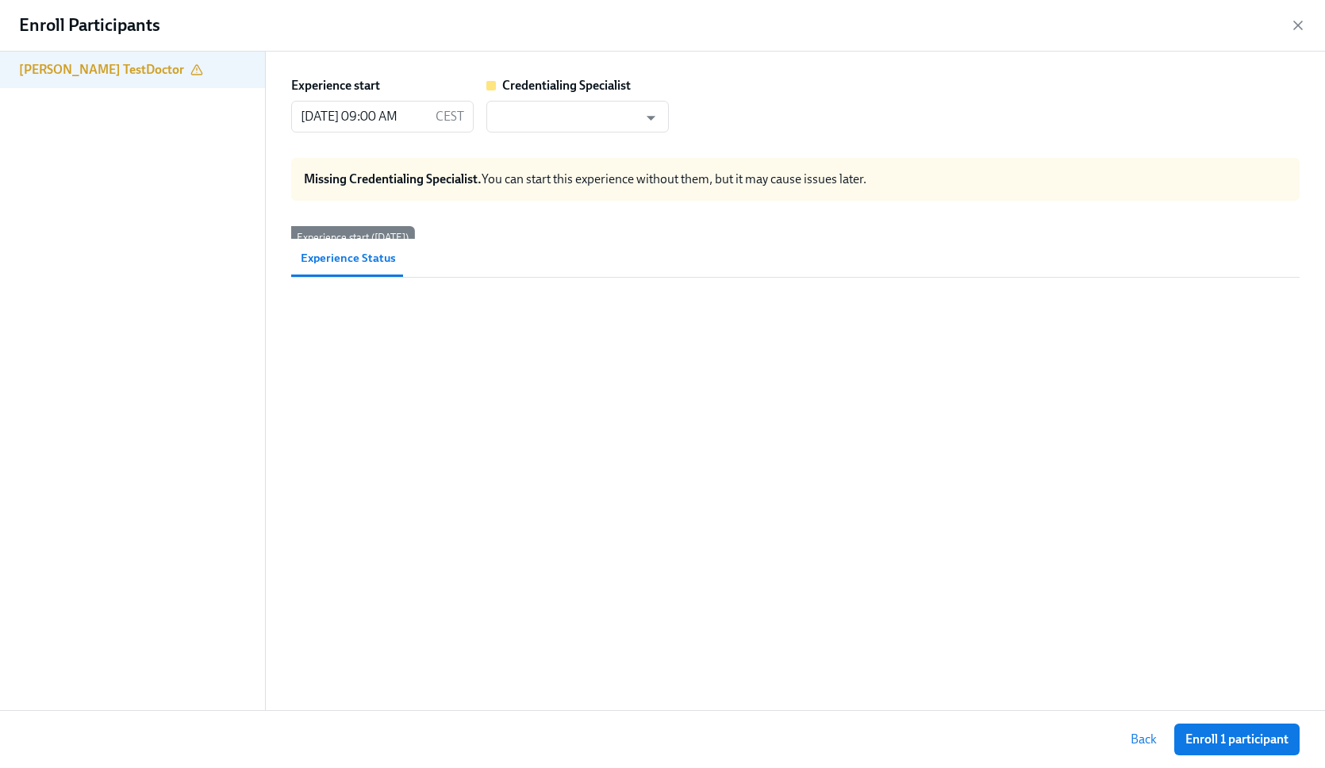
click at [573, 141] on div "Experience start 09/30/2025 09:00 AM CEST ​ Credentialing Specialist ​ Missing …" at bounding box center [796, 187] width 1060 height 271
click at [565, 126] on input "text" at bounding box center [566, 117] width 144 height 32
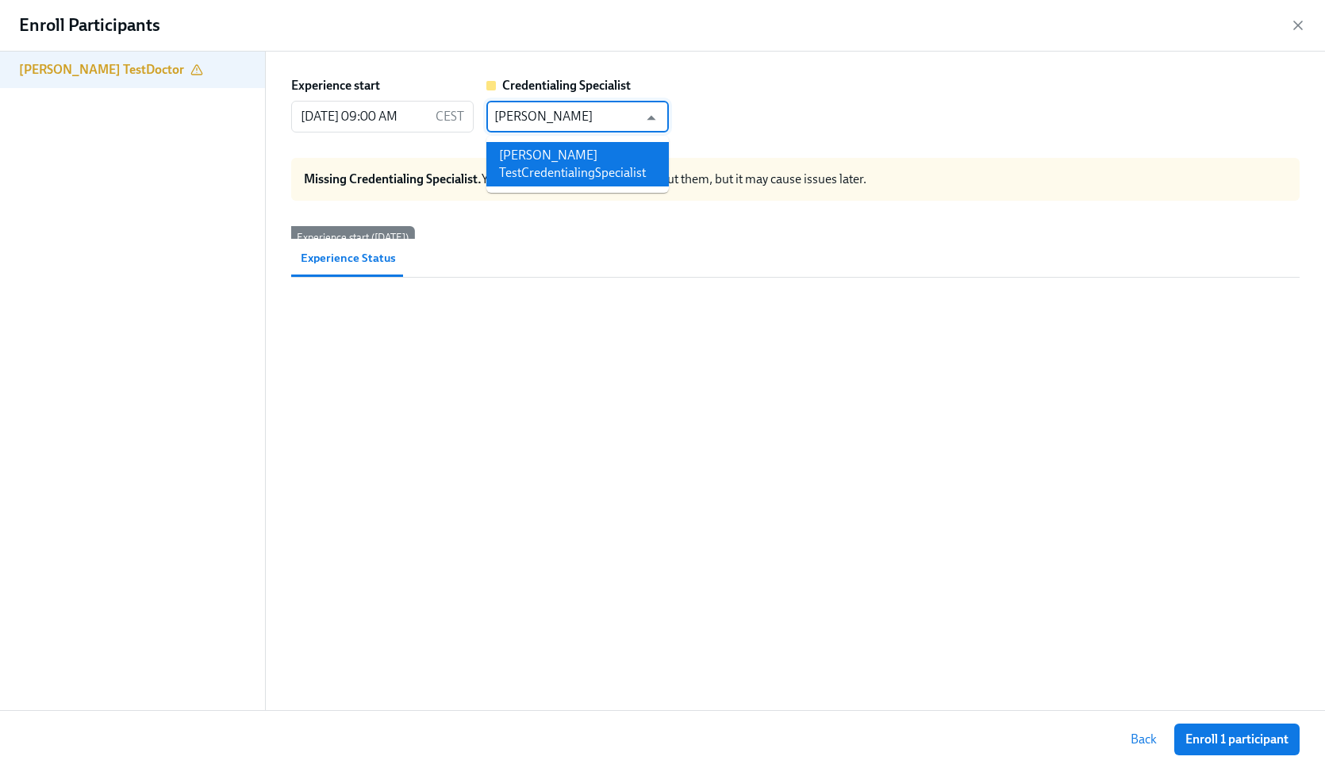
click at [556, 157] on li "Joyce TestCredentialingSpecialist" at bounding box center [578, 164] width 183 height 44
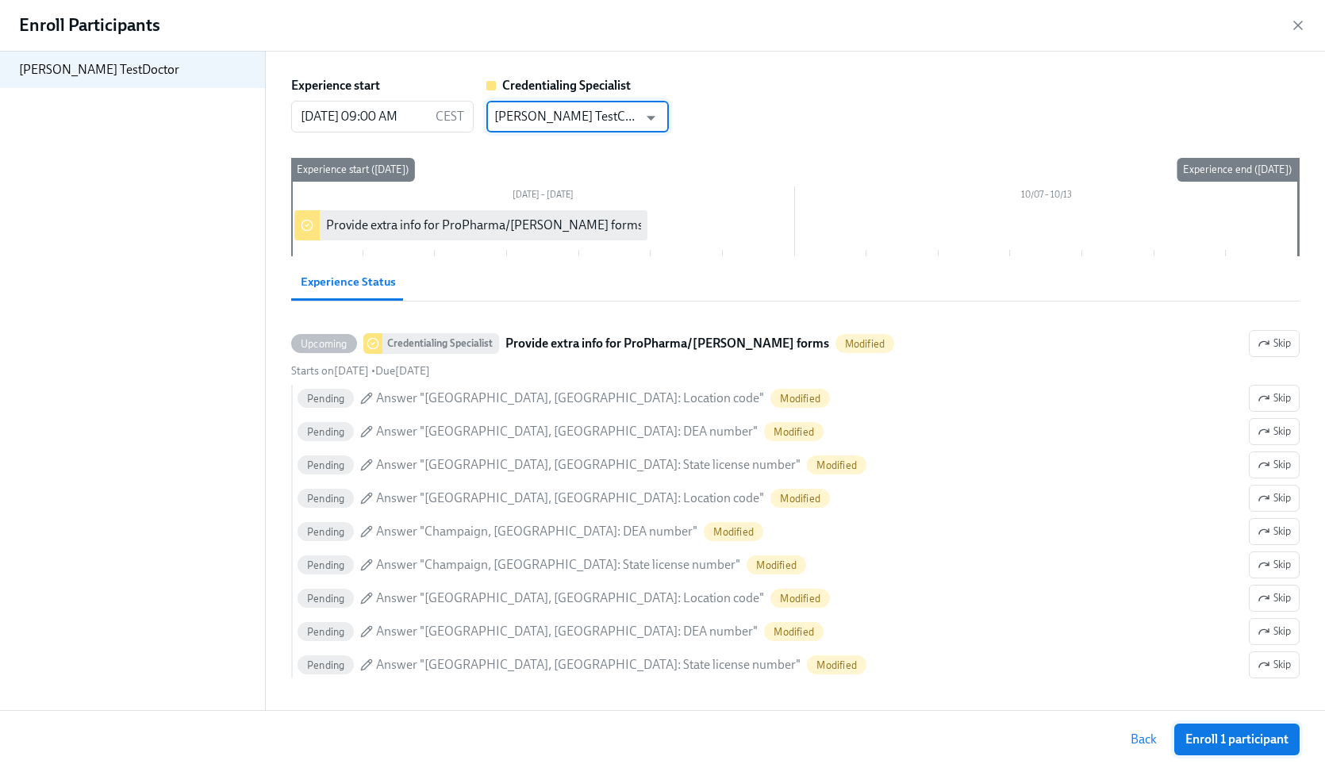
type input "Joyce TestCredentialingSpecialist"
click at [1214, 733] on span "Enroll 1 participant" at bounding box center [1237, 740] width 103 height 16
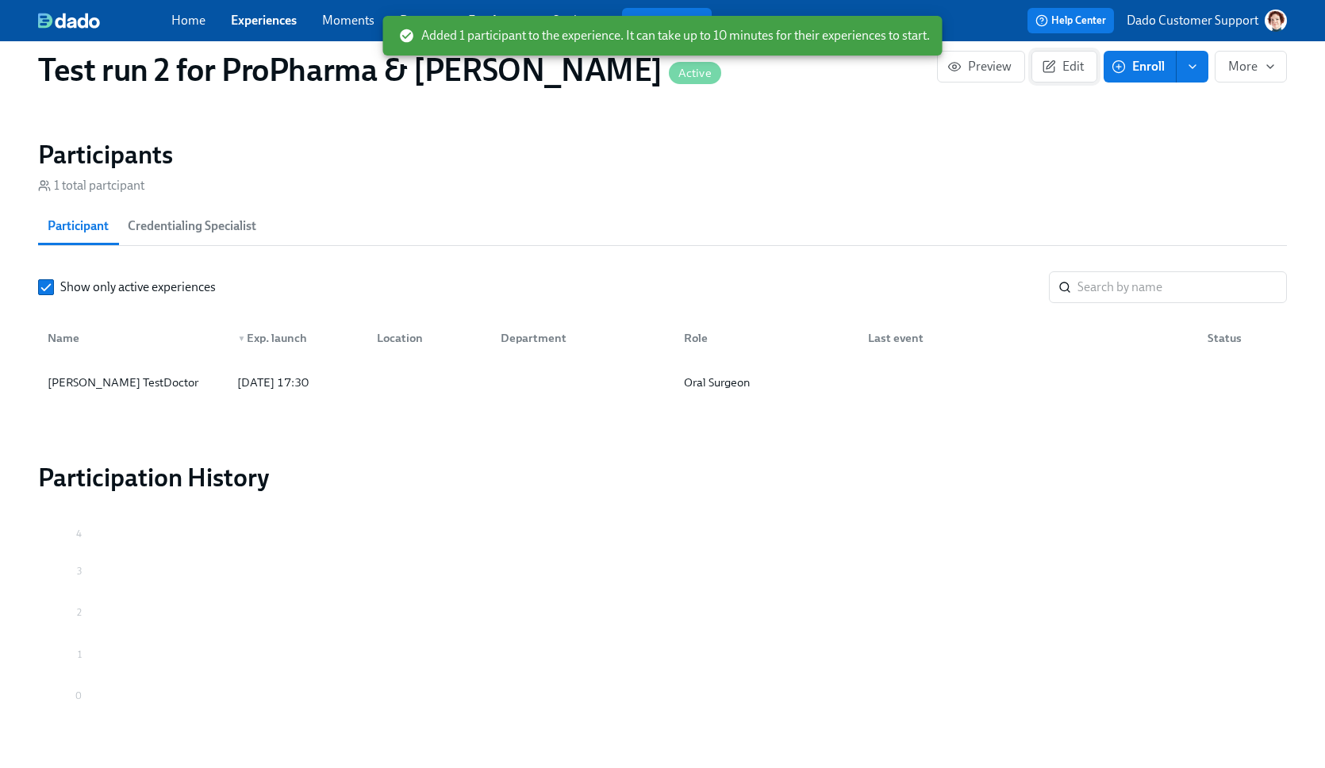
click at [1068, 65] on span "Edit" at bounding box center [1064, 67] width 39 height 16
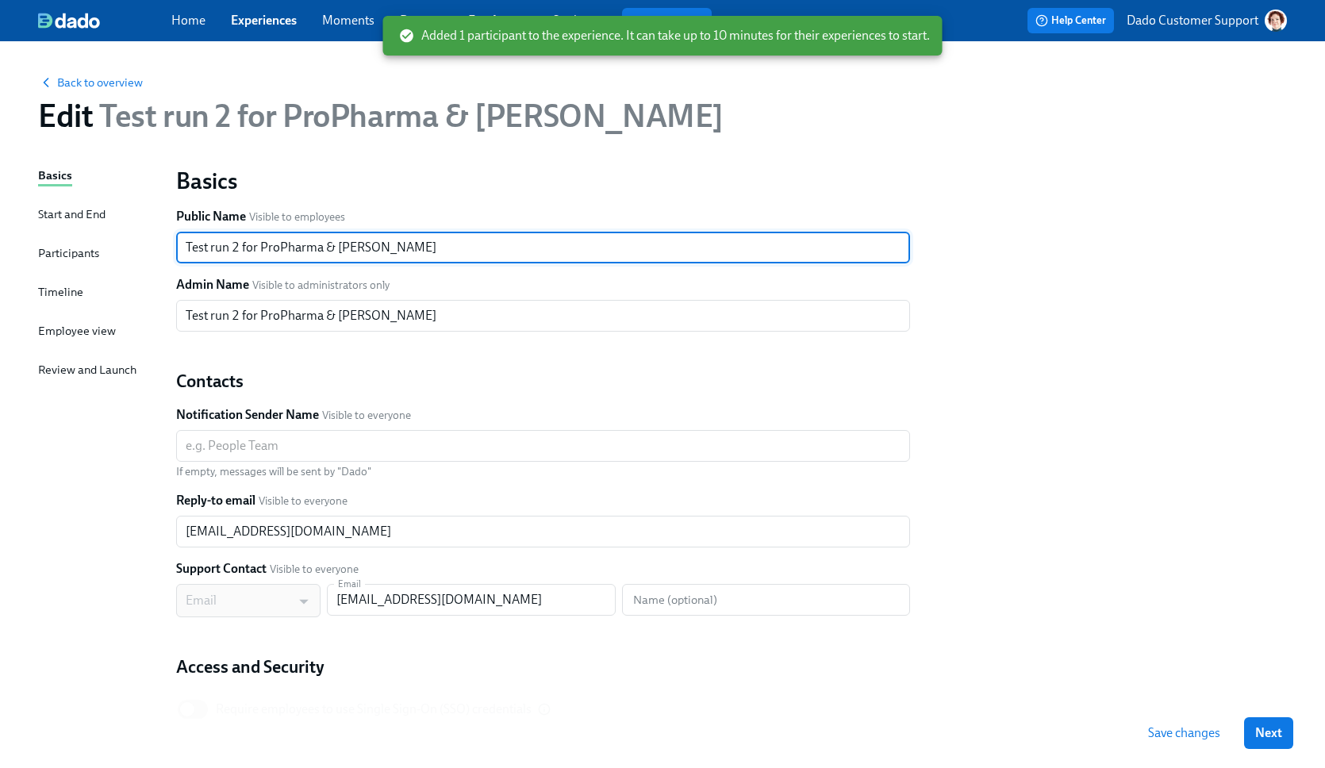
drag, startPoint x: 240, startPoint y: 241, endPoint x: 240, endPoint y: 260, distance: 19.0
click at [240, 260] on input "Test run 2 for ProPharma & Henry Schein" at bounding box center [543, 248] width 734 height 32
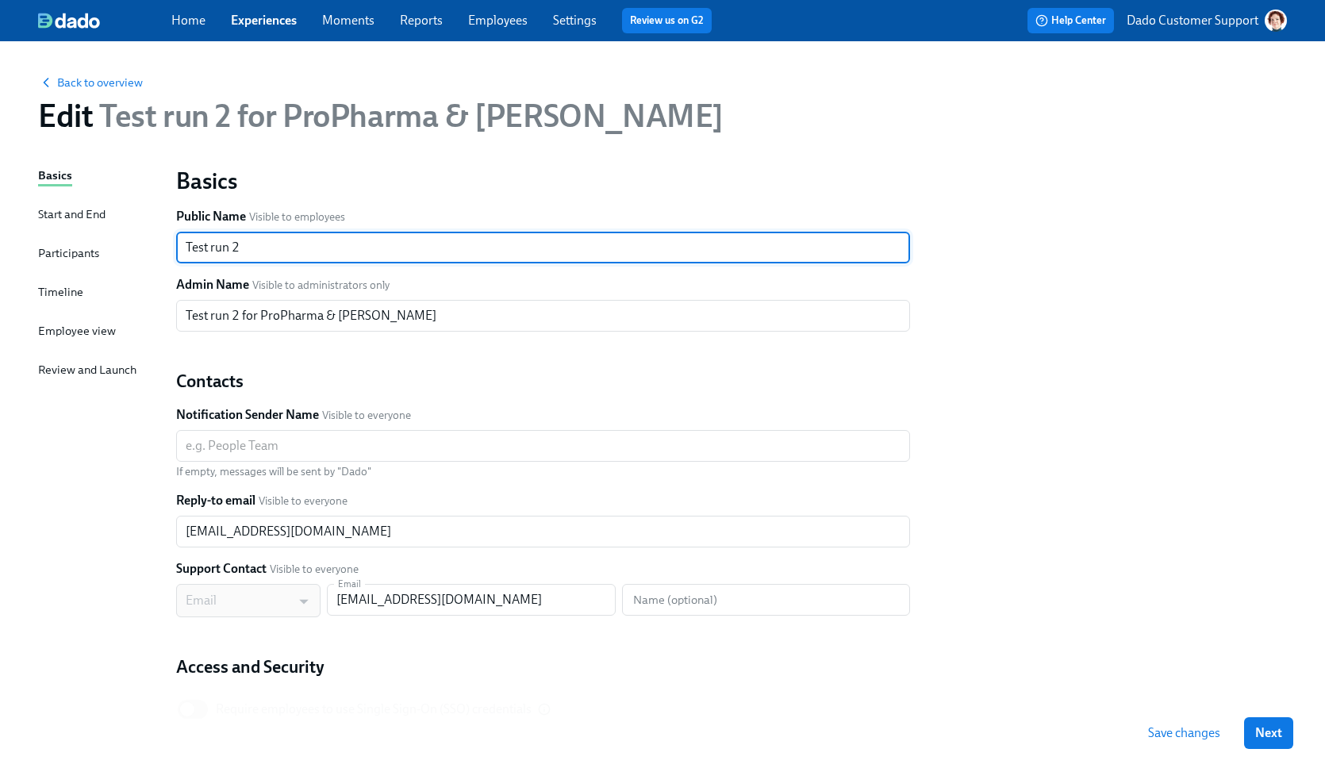
type input "Test run 2"
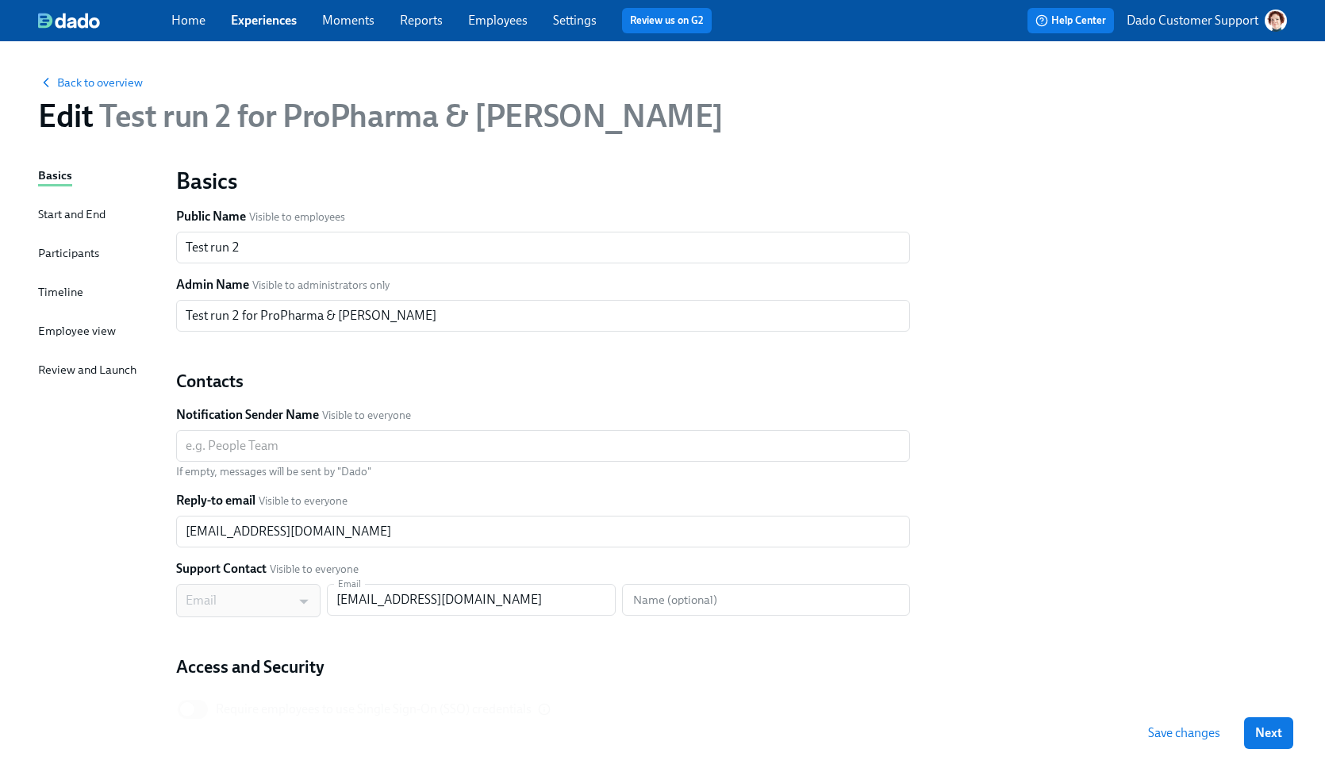
click at [1135, 730] on div "Save changes Next" at bounding box center [662, 733] width 1325 height 70
click at [1174, 728] on span "Save changes" at bounding box center [1184, 733] width 72 height 16
click at [79, 83] on span "Back to overview" at bounding box center [90, 83] width 105 height 16
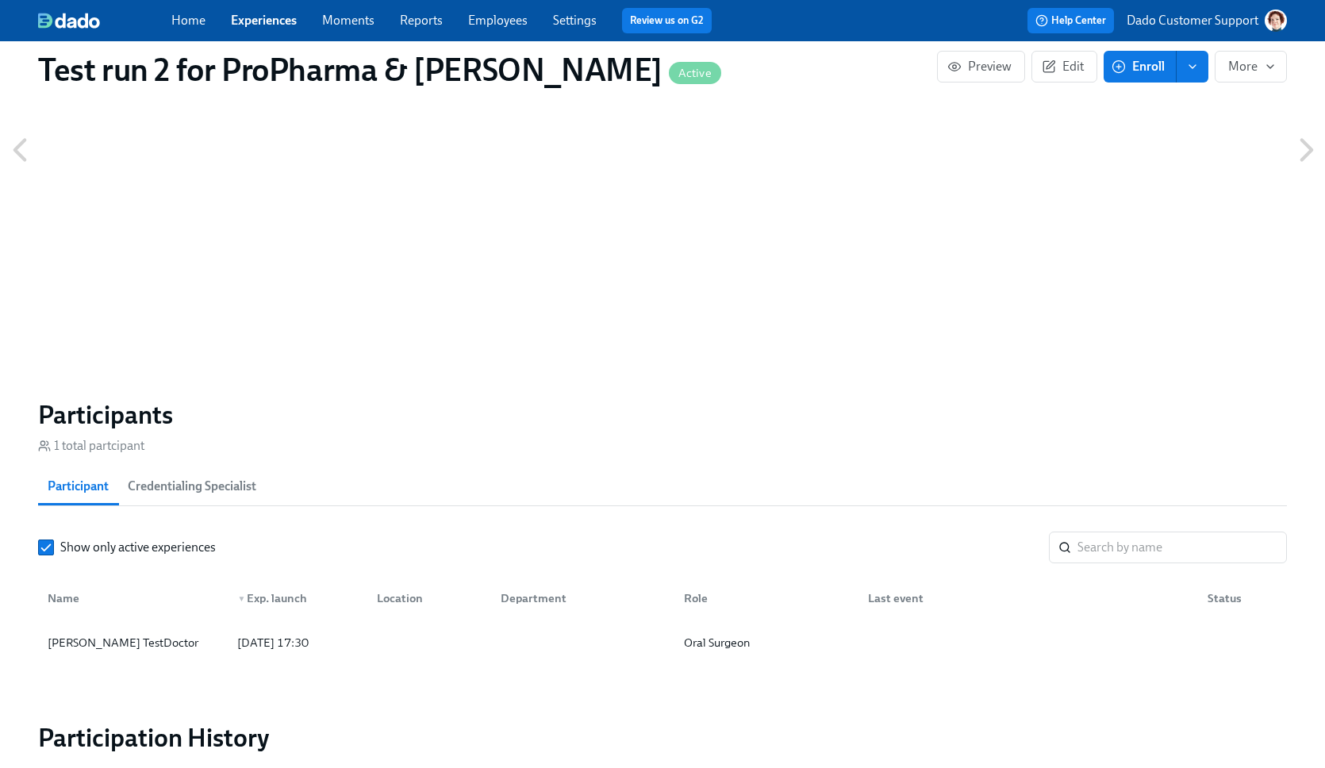
scroll to position [1082, 0]
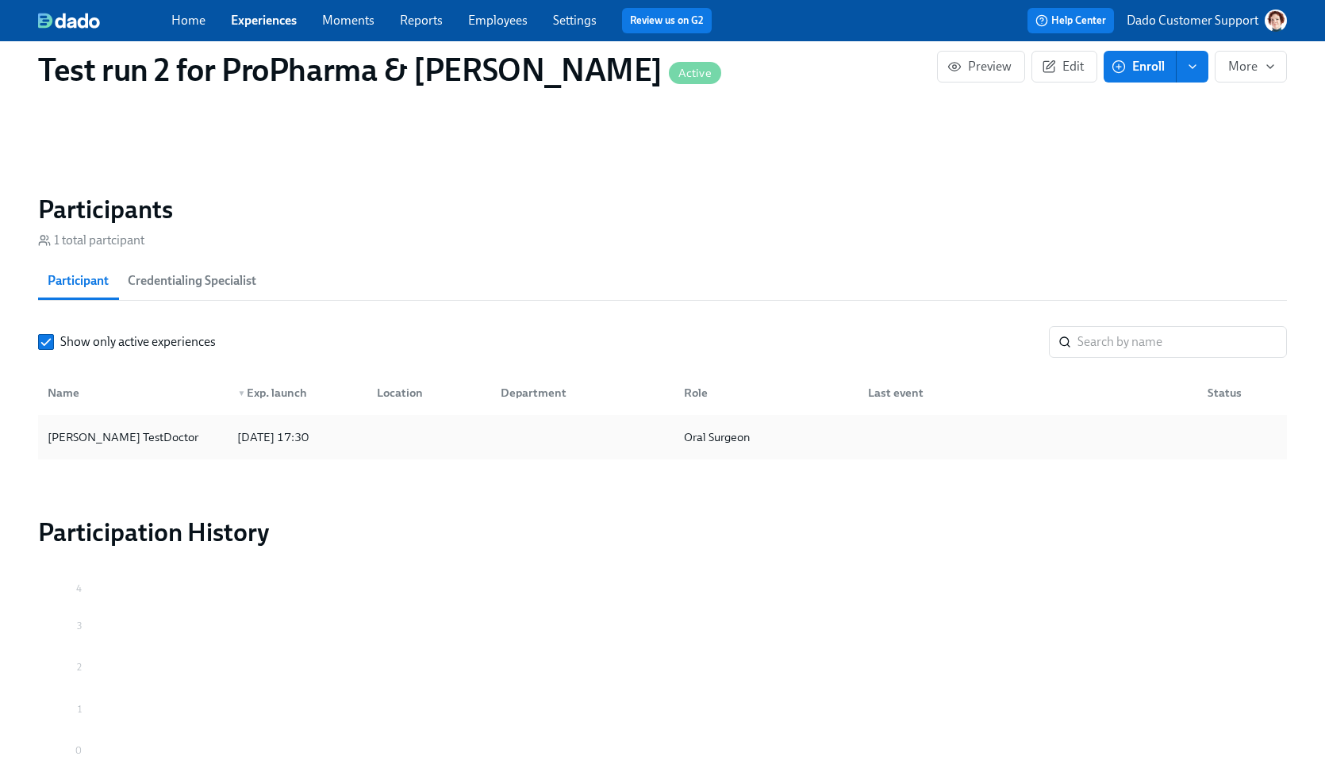
click at [103, 450] on div "Veronica TestDoctor" at bounding box center [132, 437] width 183 height 32
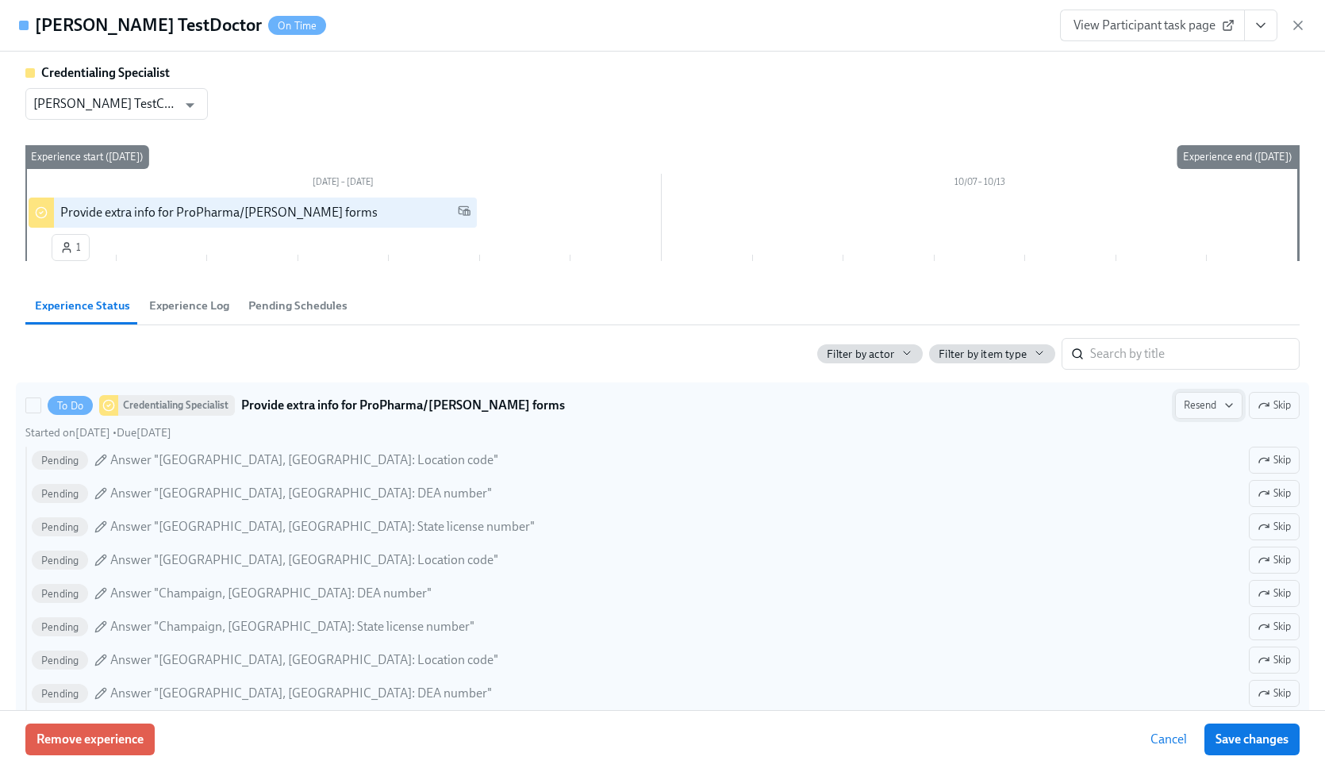
click at [1198, 399] on span "Resend" at bounding box center [1209, 406] width 50 height 16
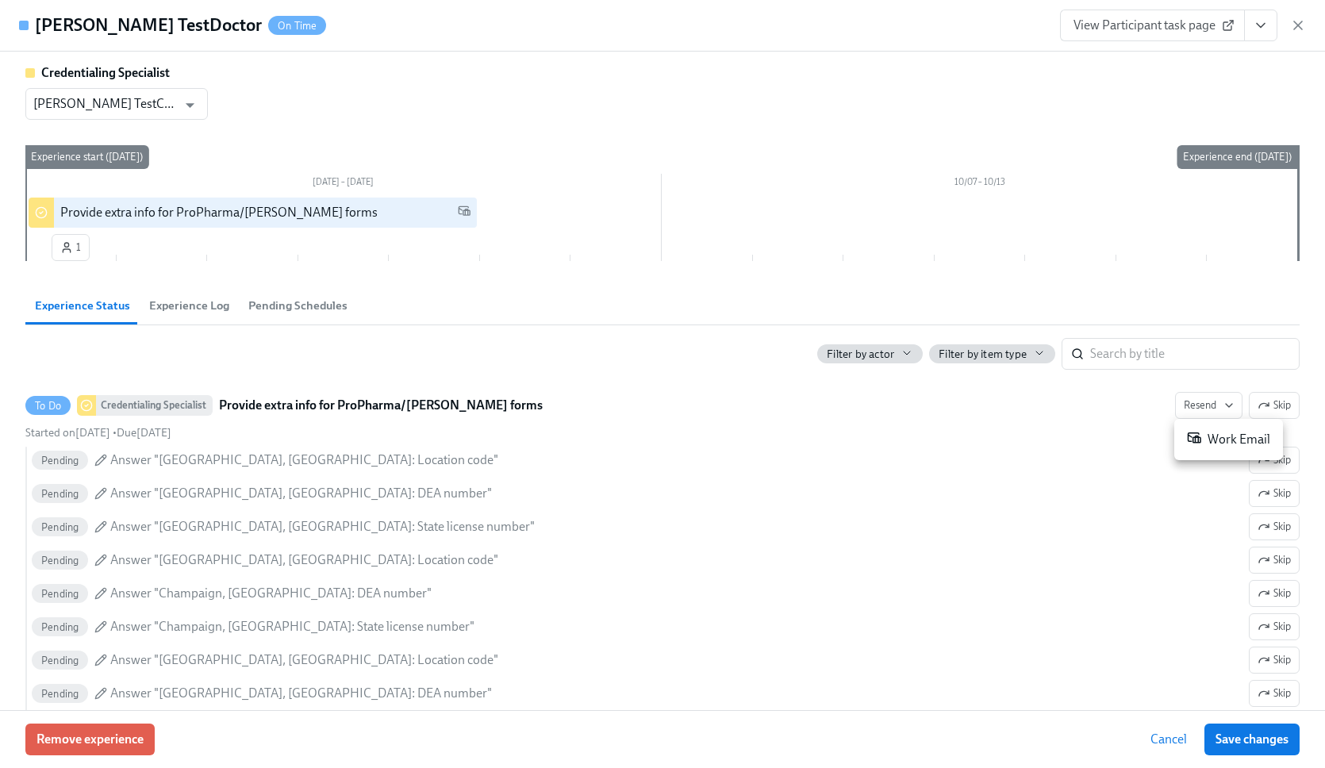
click at [1226, 436] on div "Work Email" at bounding box center [1228, 439] width 83 height 19
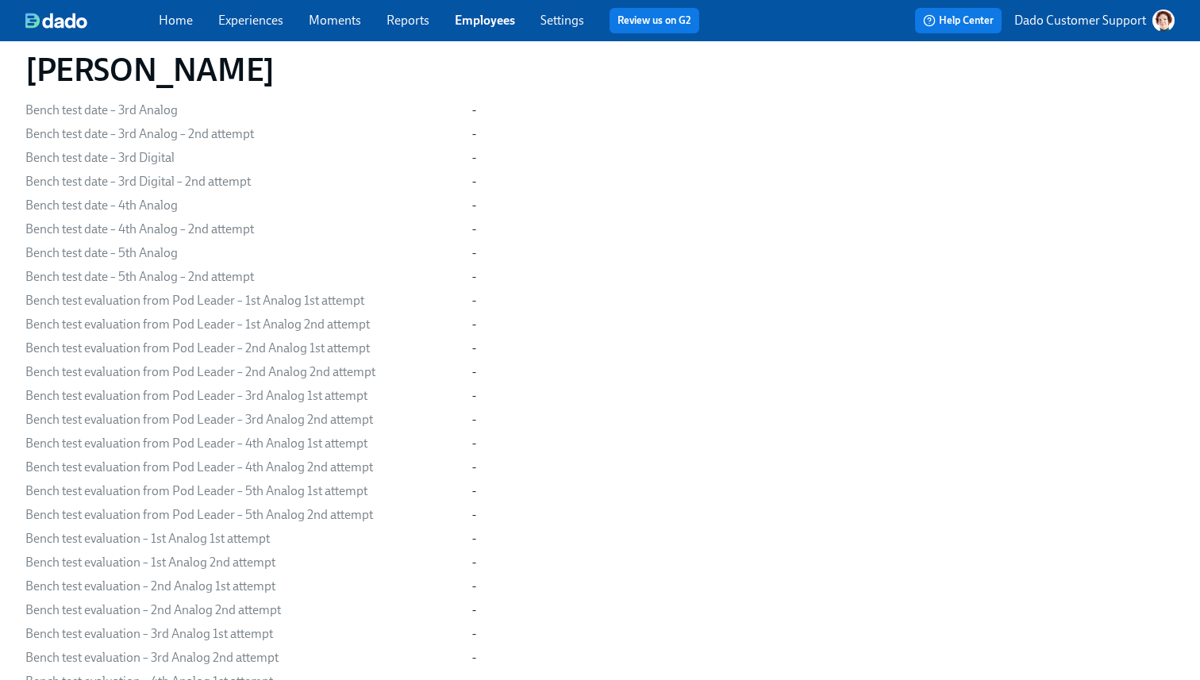
scroll to position [1993, 0]
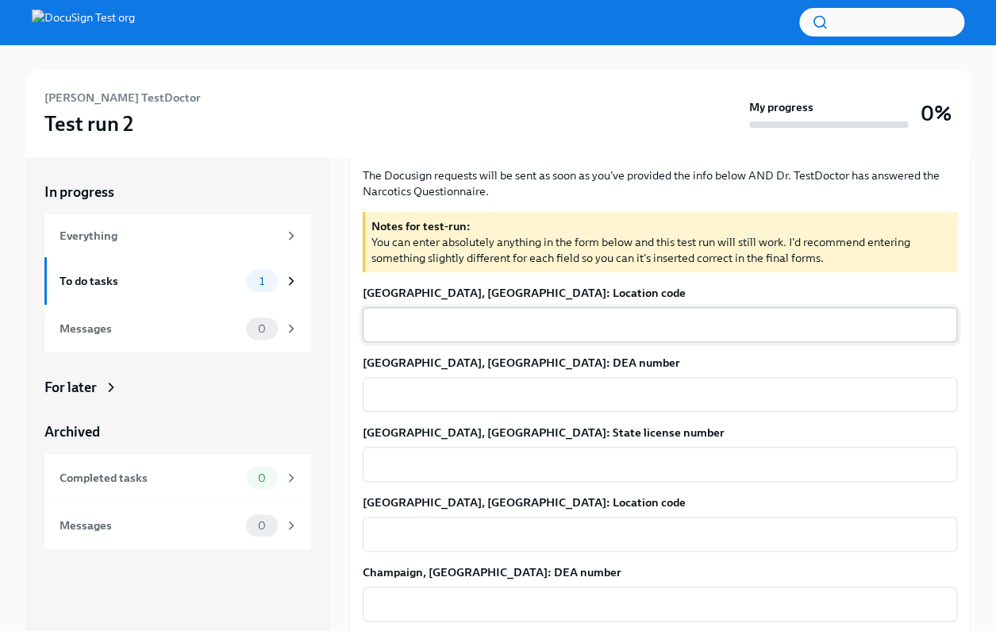
scroll to position [140, 0]
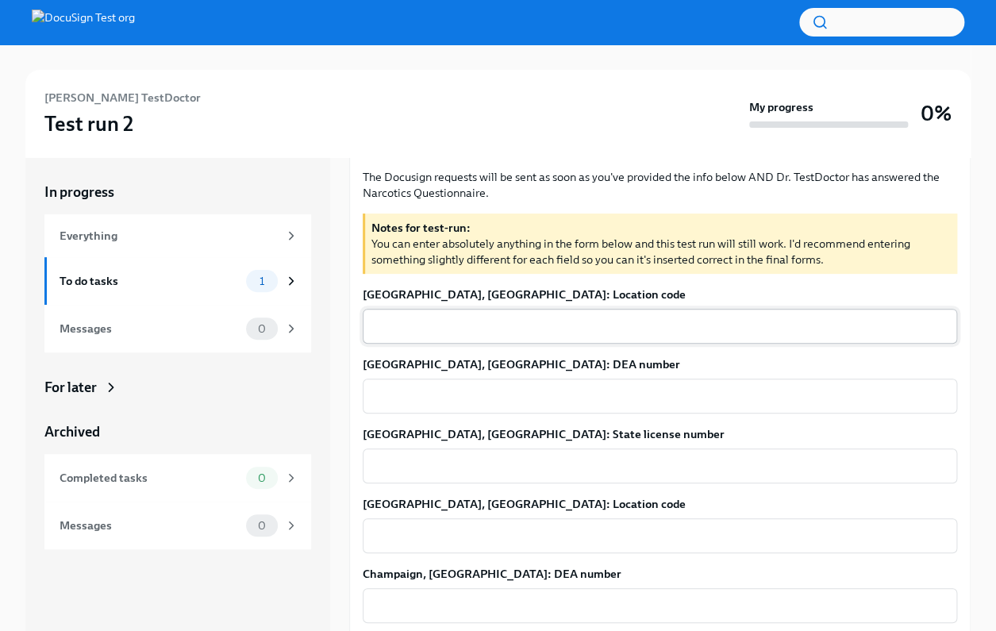
click at [413, 342] on div "x ​" at bounding box center [660, 326] width 594 height 35
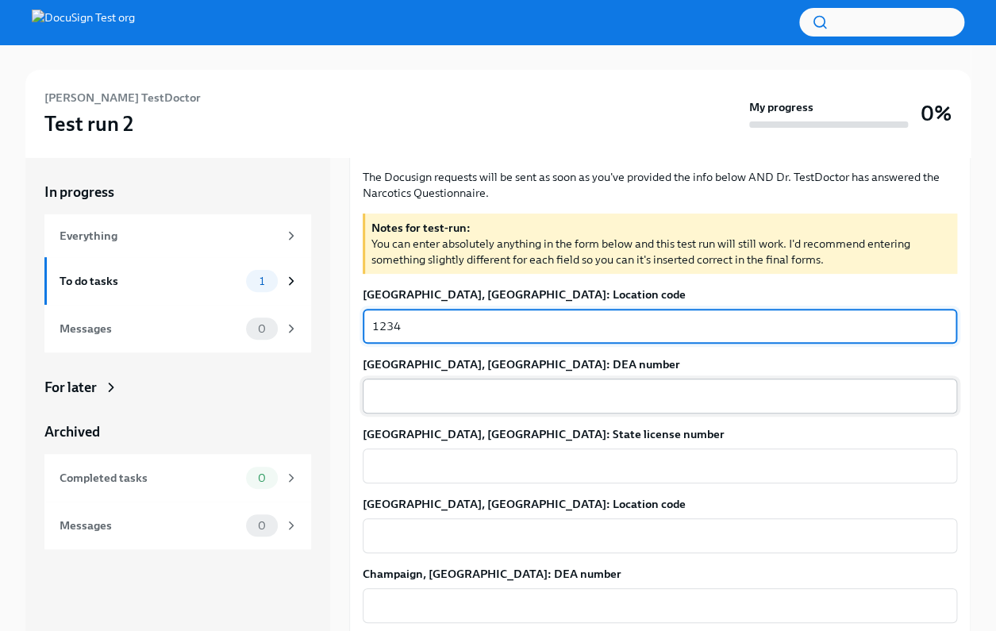
type textarea "1234"
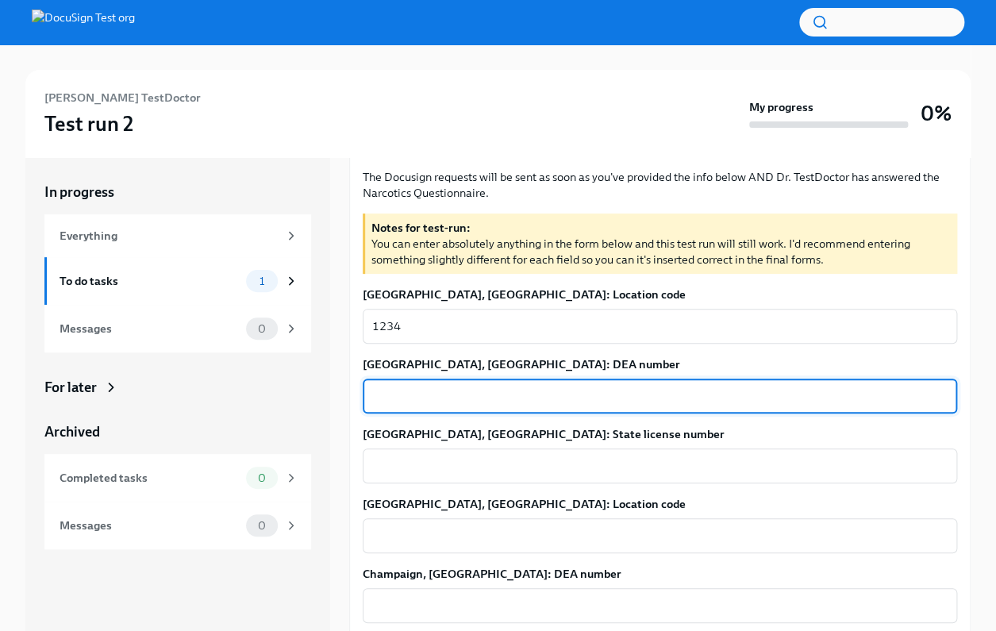
click at [408, 398] on textarea "Bloomington, IL: DEA number" at bounding box center [659, 396] width 575 height 19
type textarea "D1234"
click at [396, 467] on textarea "Bloomington, IL: State license number" at bounding box center [659, 465] width 575 height 19
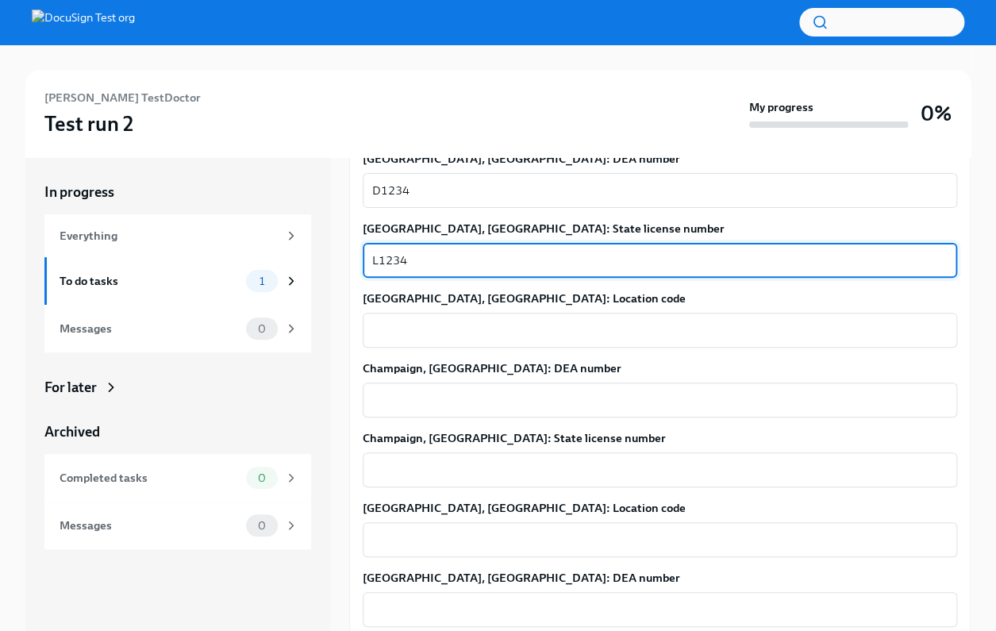
scroll to position [352, 0]
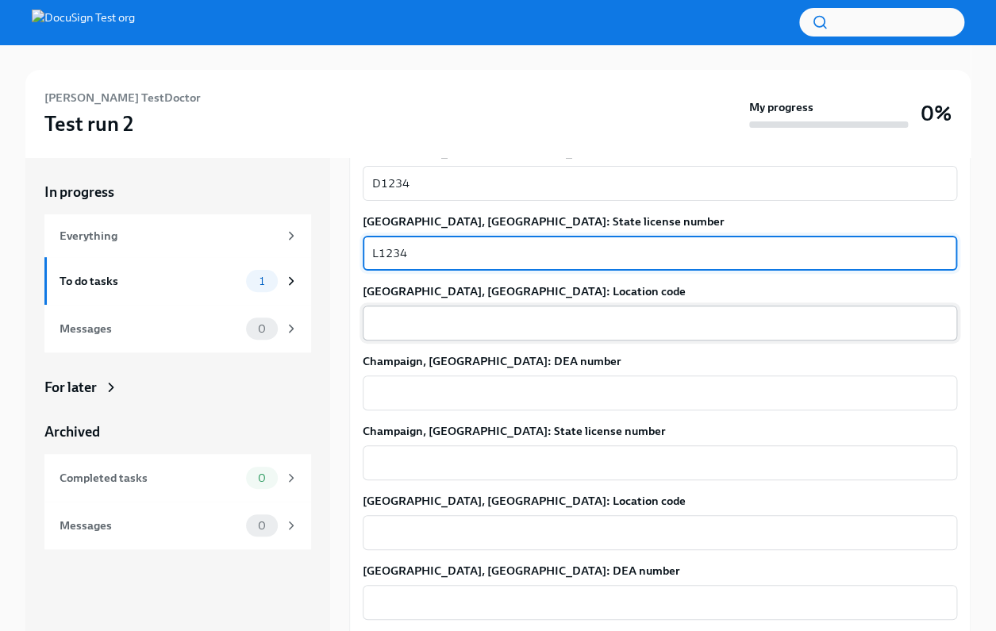
type textarea "L1234"
click at [414, 318] on textarea "Champaign, IL: Location code" at bounding box center [659, 323] width 575 height 19
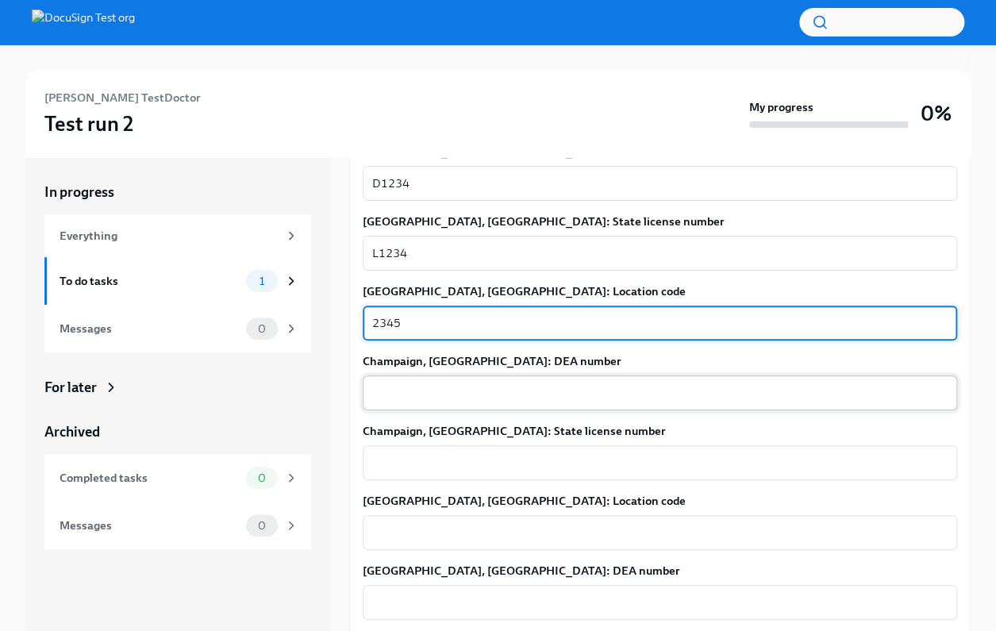
type textarea "2345"
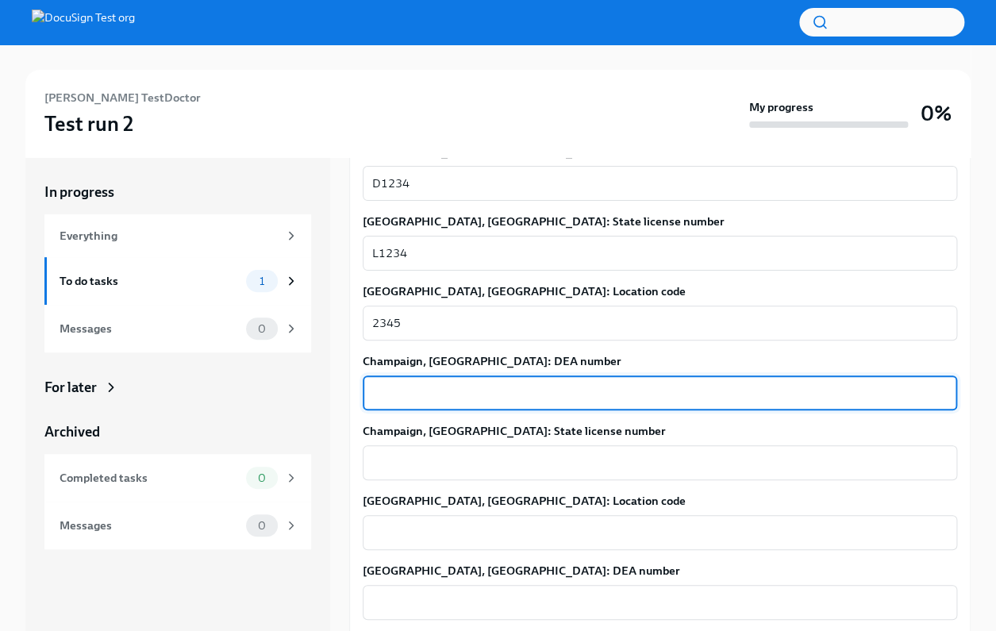
click at [413, 396] on textarea "Champaign, IL: DEA number" at bounding box center [659, 392] width 575 height 19
type textarea "D2345"
click at [406, 464] on textarea "Champaign, IL: State license number" at bounding box center [659, 462] width 575 height 19
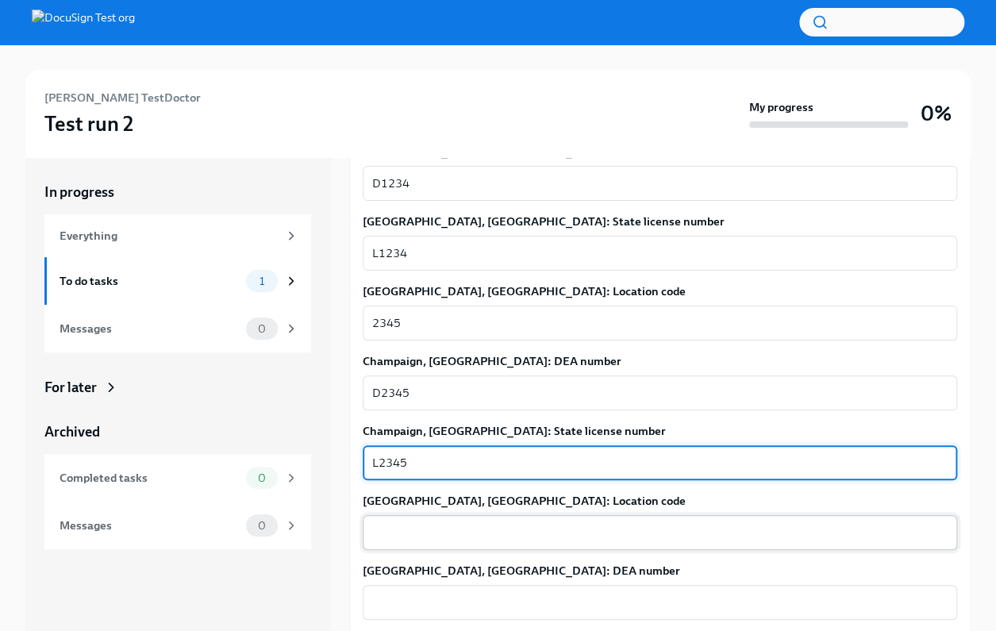
type textarea "L2345"
click at [404, 536] on textarea "Danville, IL: Location code" at bounding box center [659, 532] width 575 height 19
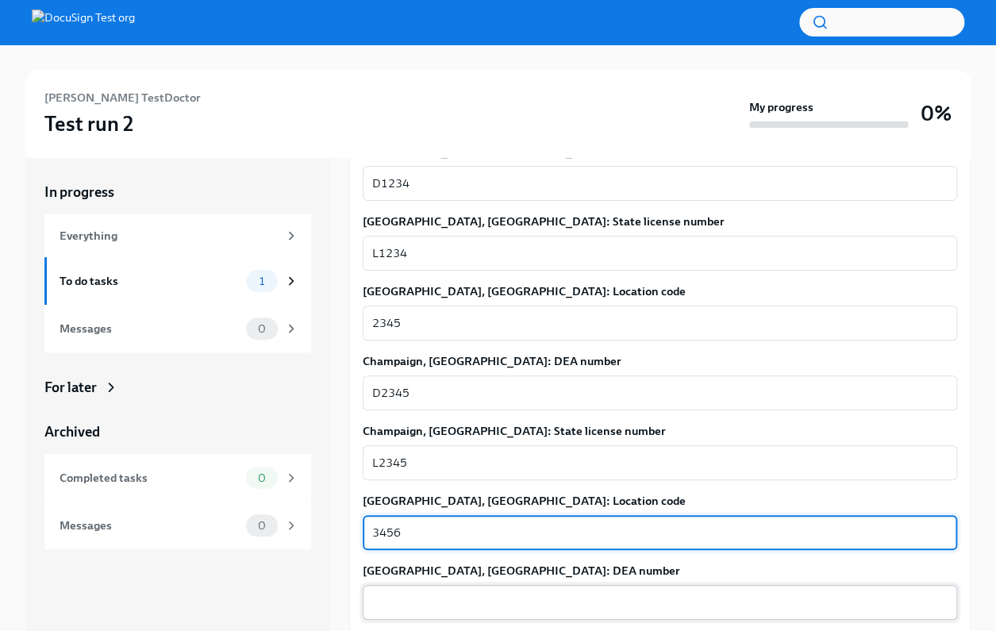
type textarea "3456"
click at [420, 604] on textarea "Danville, IL: DEA number" at bounding box center [659, 602] width 575 height 19
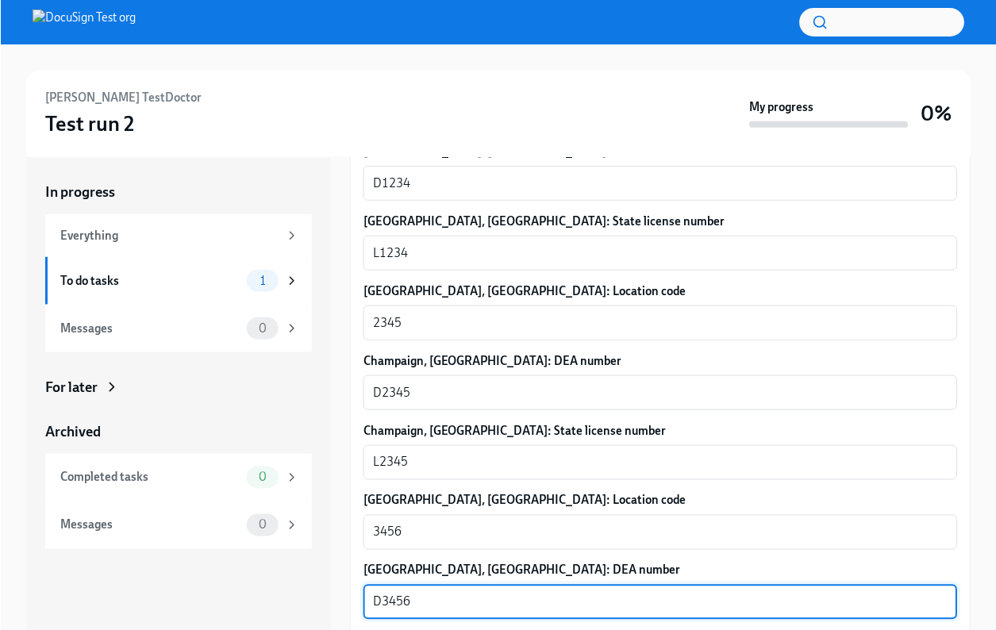
scroll to position [468, 0]
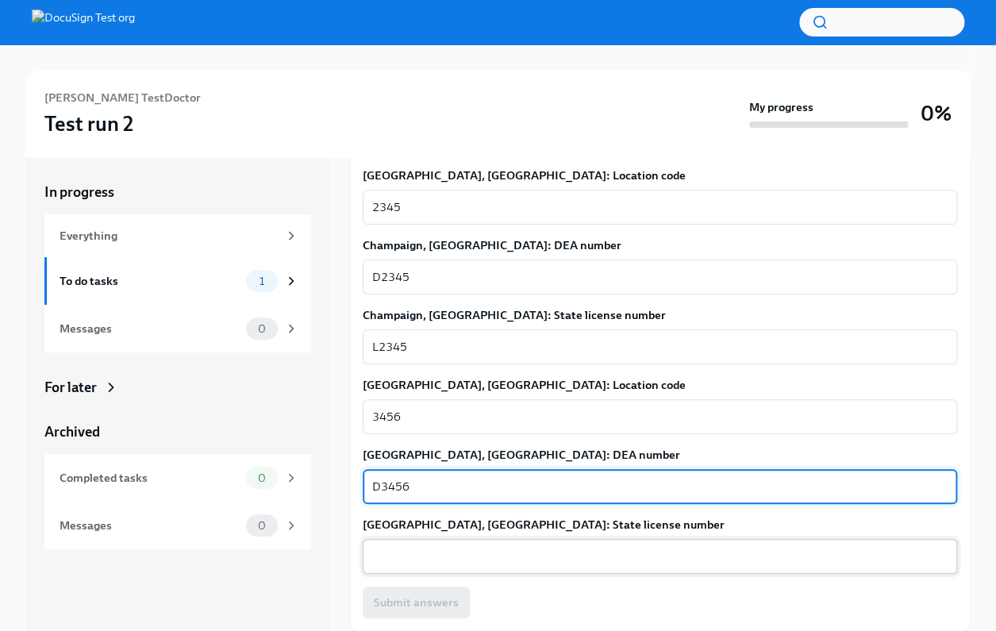
type textarea "D3456"
click at [400, 547] on textarea "Danville, IL: State license number" at bounding box center [659, 556] width 575 height 19
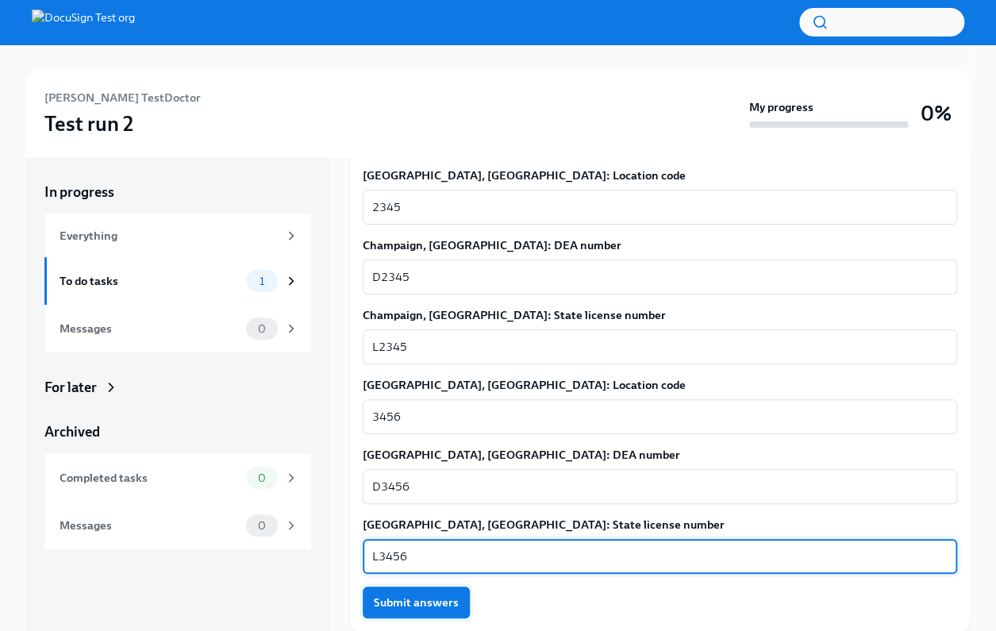
type textarea "L3456"
click at [439, 603] on span "Submit answers" at bounding box center [416, 602] width 85 height 16
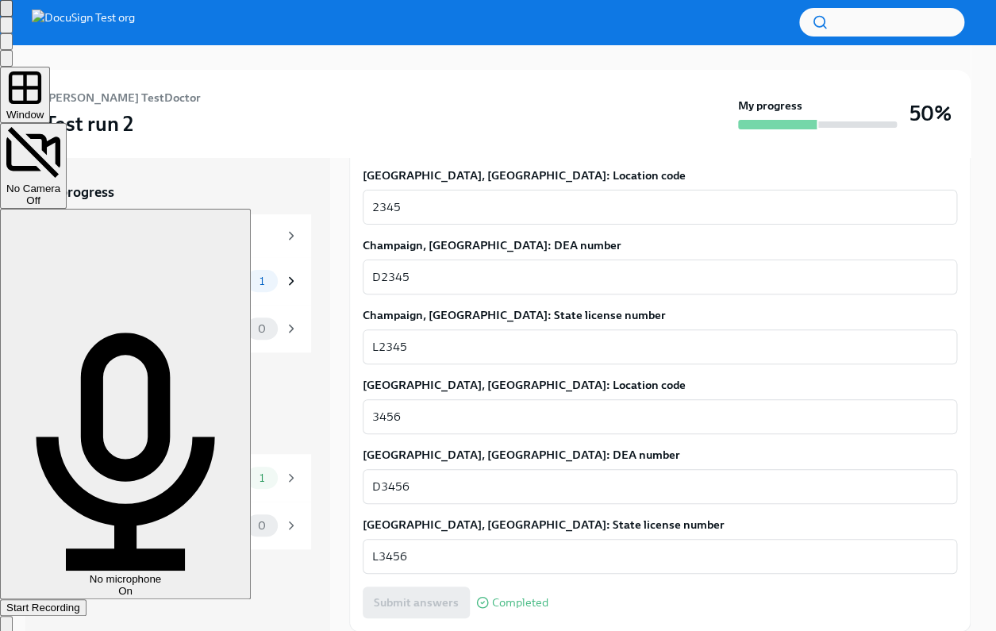
click at [80, 602] on span "Start Recording" at bounding box center [43, 608] width 74 height 12
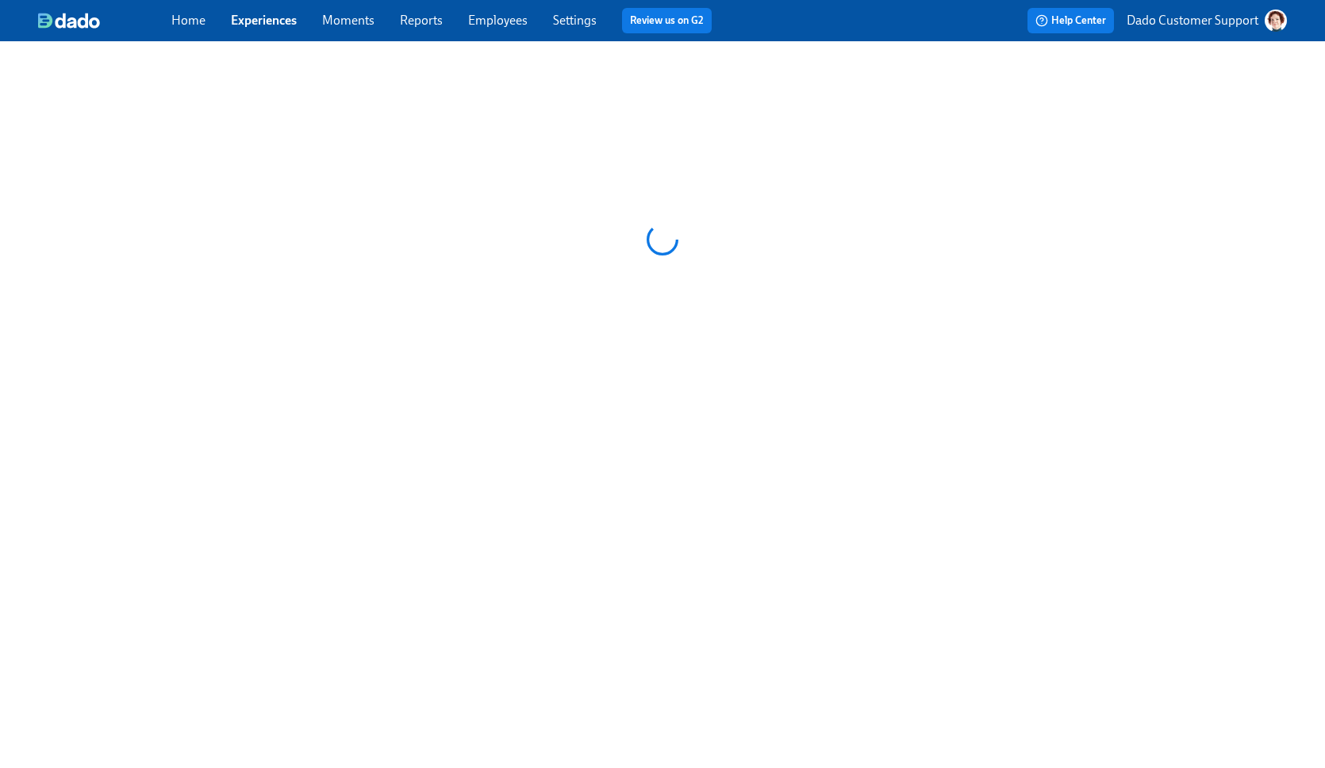
click at [1191, 23] on p "Dado Customer Support" at bounding box center [1193, 20] width 132 height 17
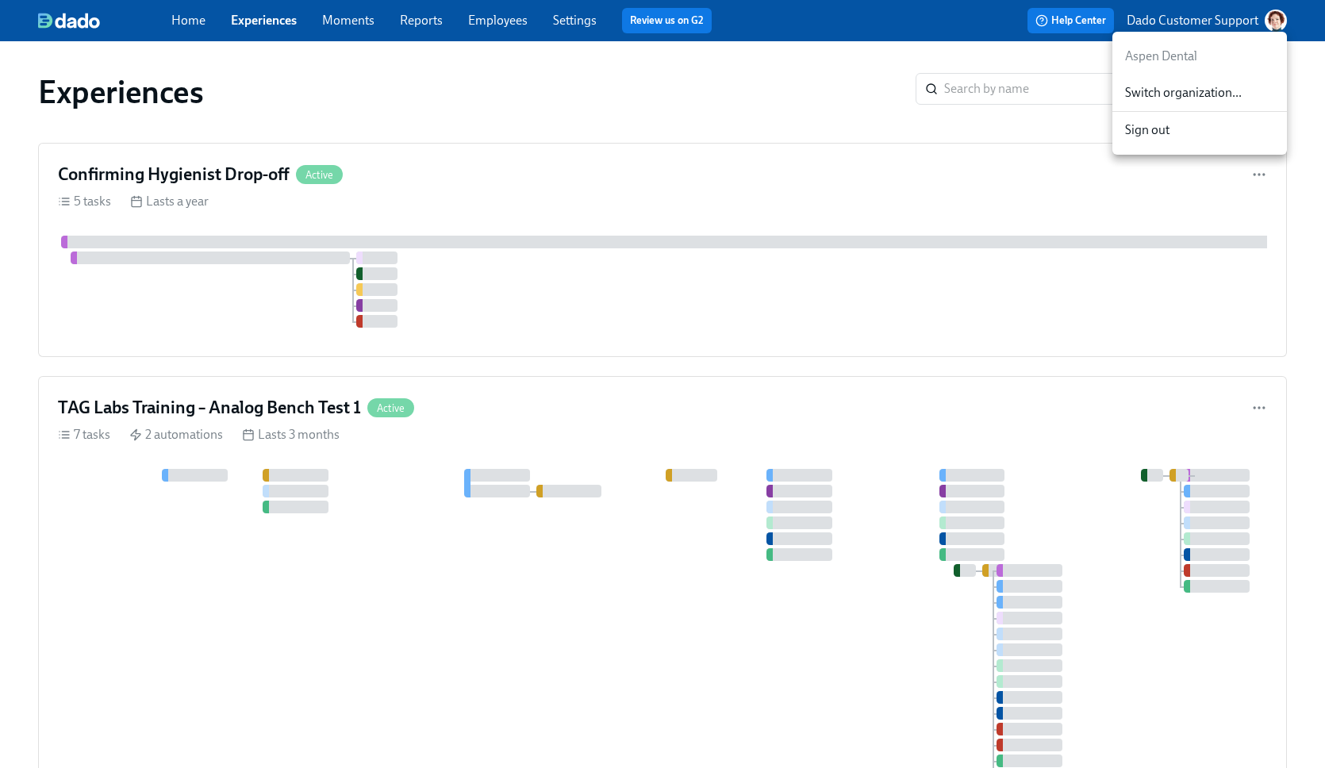
click at [1196, 90] on span "Switch organization..." at bounding box center [1199, 92] width 149 height 17
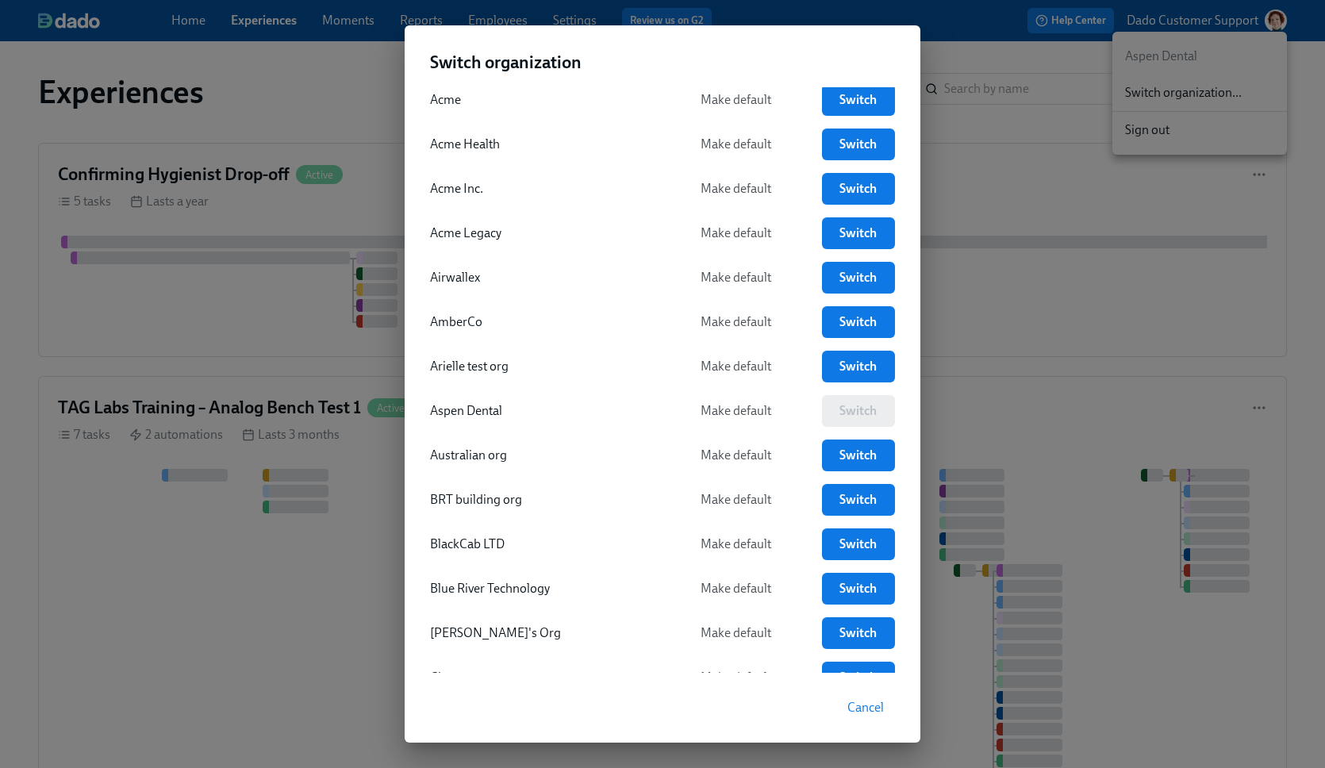
scroll to position [106, 0]
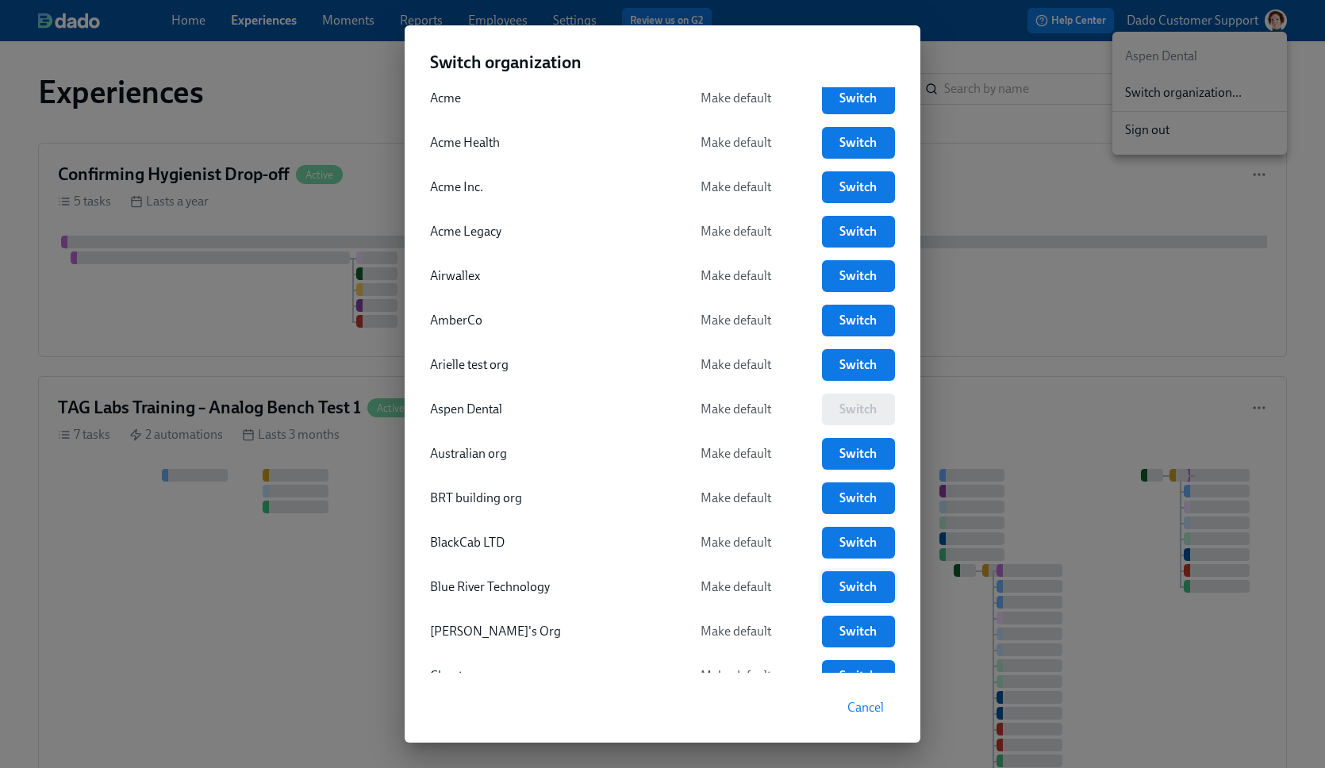
click at [832, 577] on link "Switch" at bounding box center [858, 587] width 73 height 32
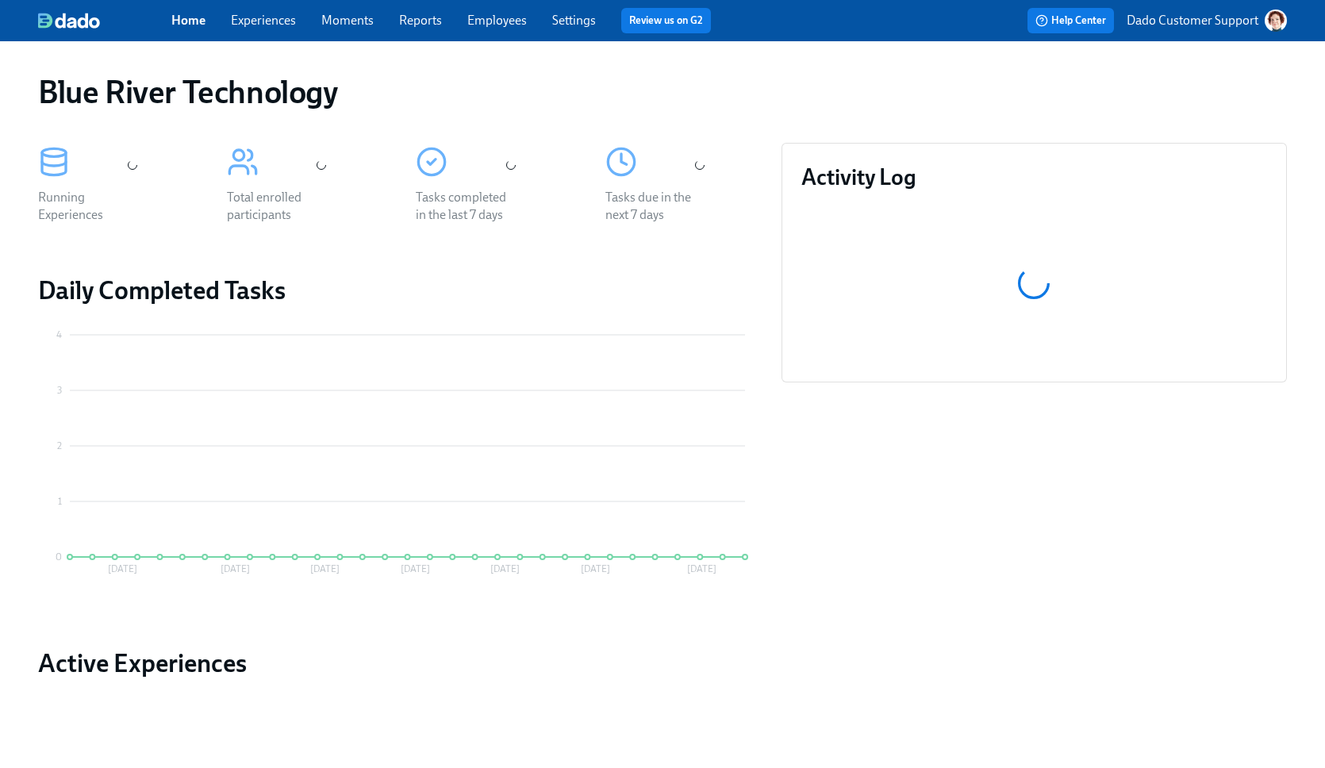
click at [256, 10] on div "Home Experiences Moments Reports Employees Settings Review us on G2" at bounding box center [450, 20] width 558 height 25
click at [247, 23] on link "Experiences" at bounding box center [263, 20] width 65 height 15
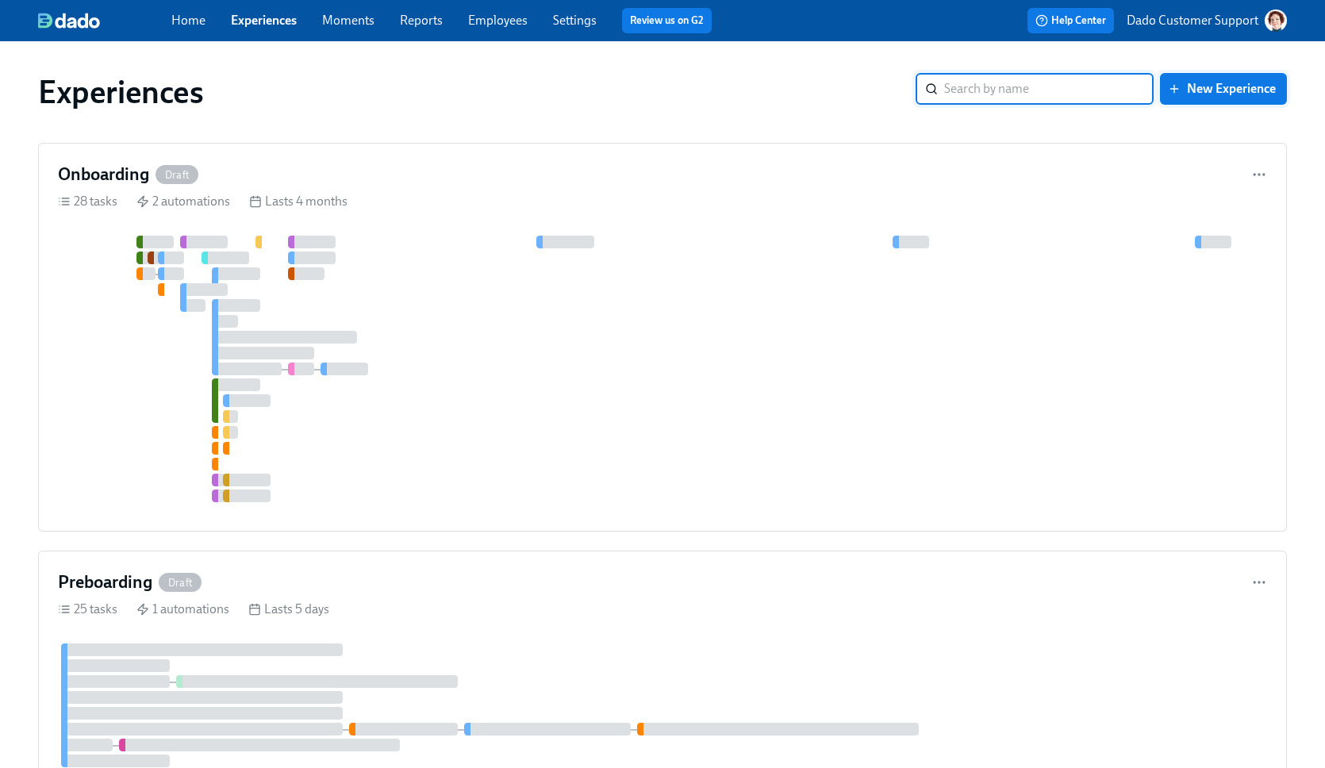
click at [1228, 84] on span "New Experience" at bounding box center [1223, 89] width 105 height 16
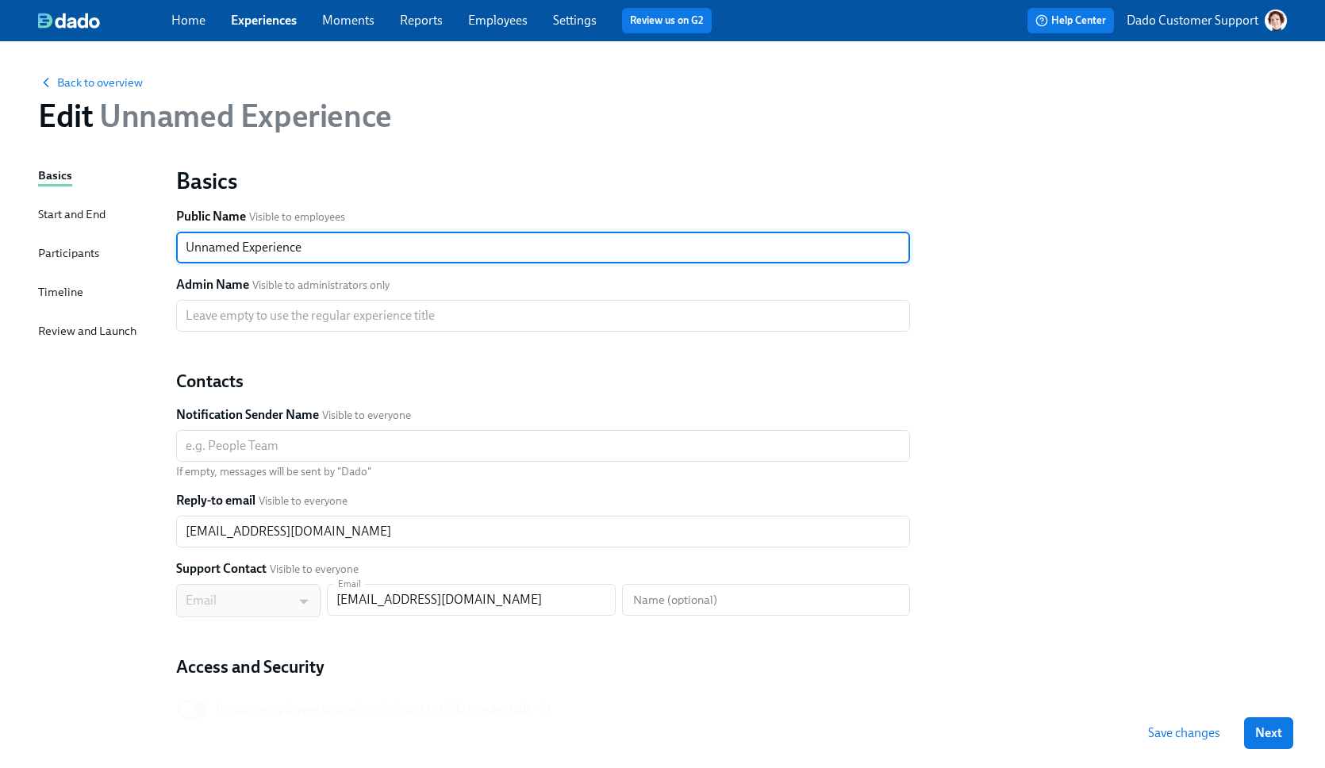
click at [273, 247] on input "Unnamed Experience" at bounding box center [543, 248] width 734 height 32
type input "Links Test"
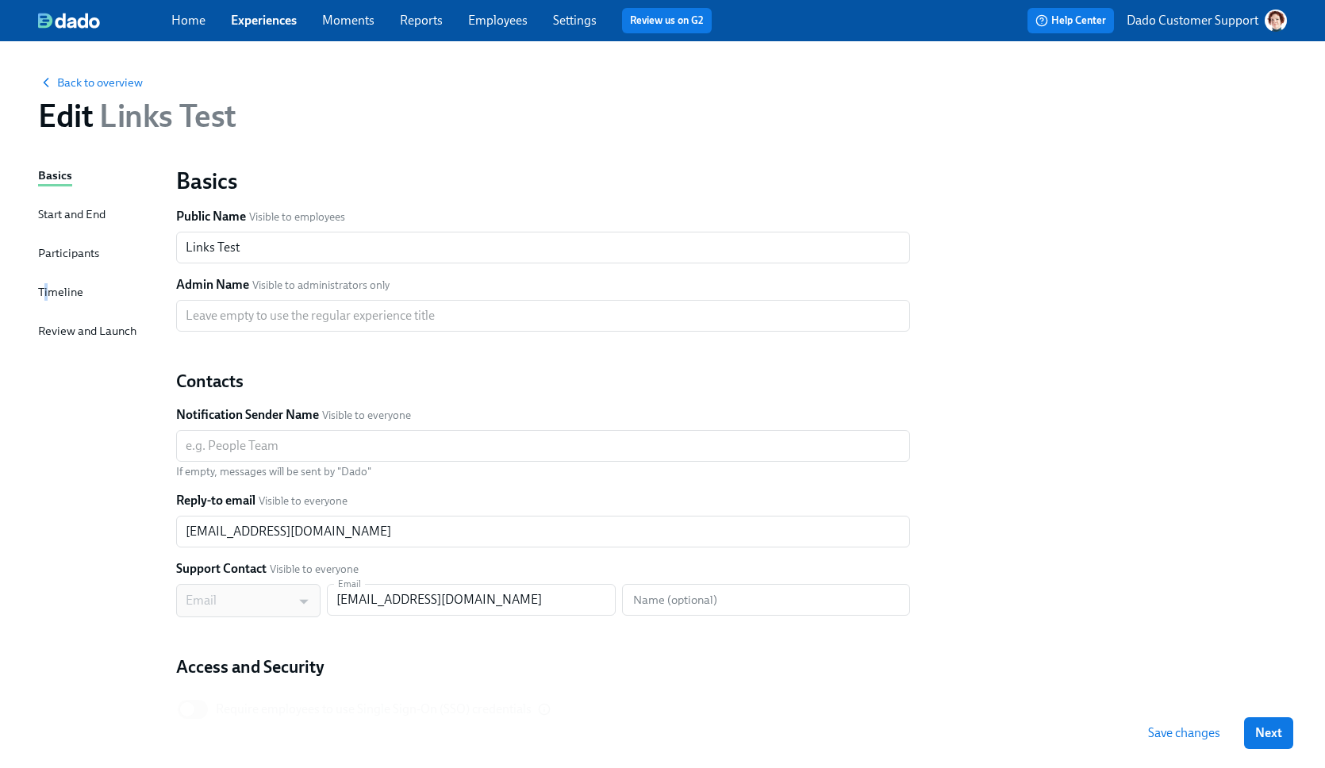
click at [47, 287] on div "Timeline" at bounding box center [60, 291] width 45 height 17
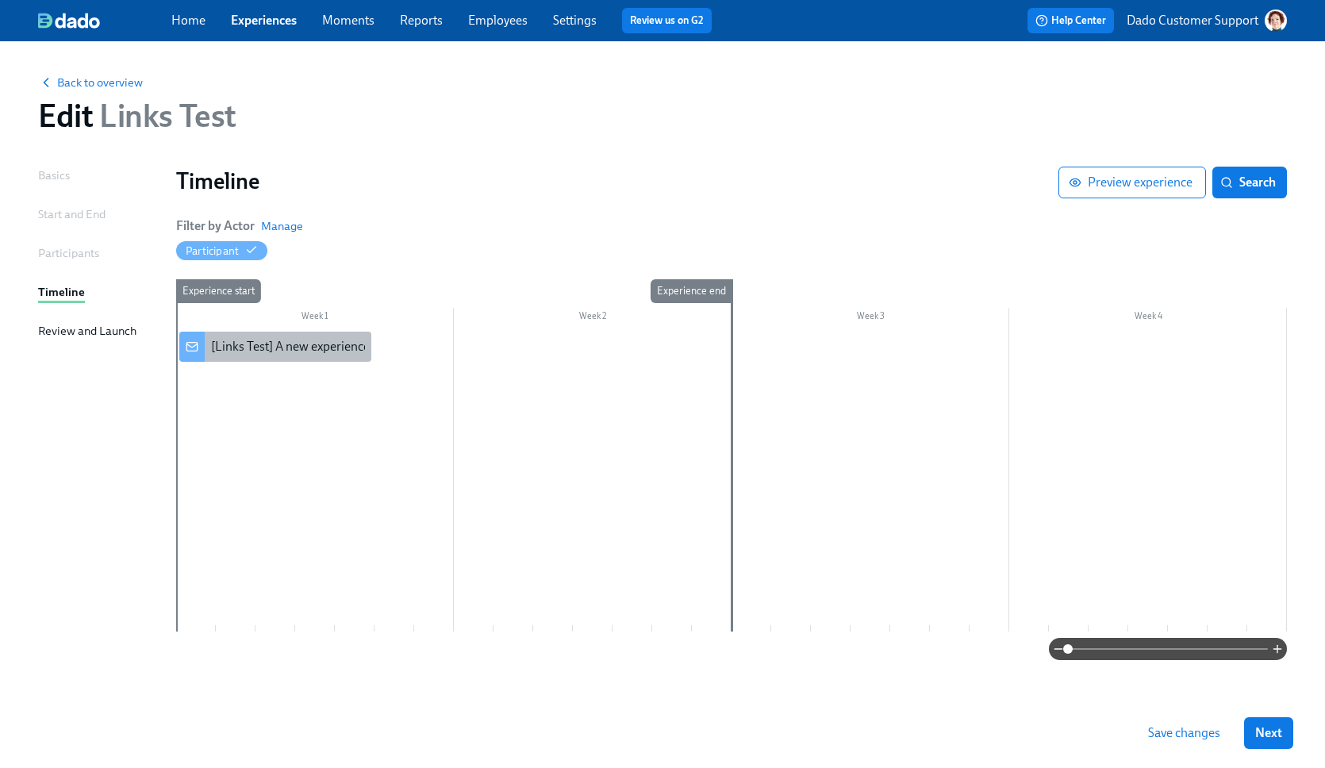
click at [229, 342] on div "[Links Test] A new experience starts today!" at bounding box center [329, 346] width 236 height 17
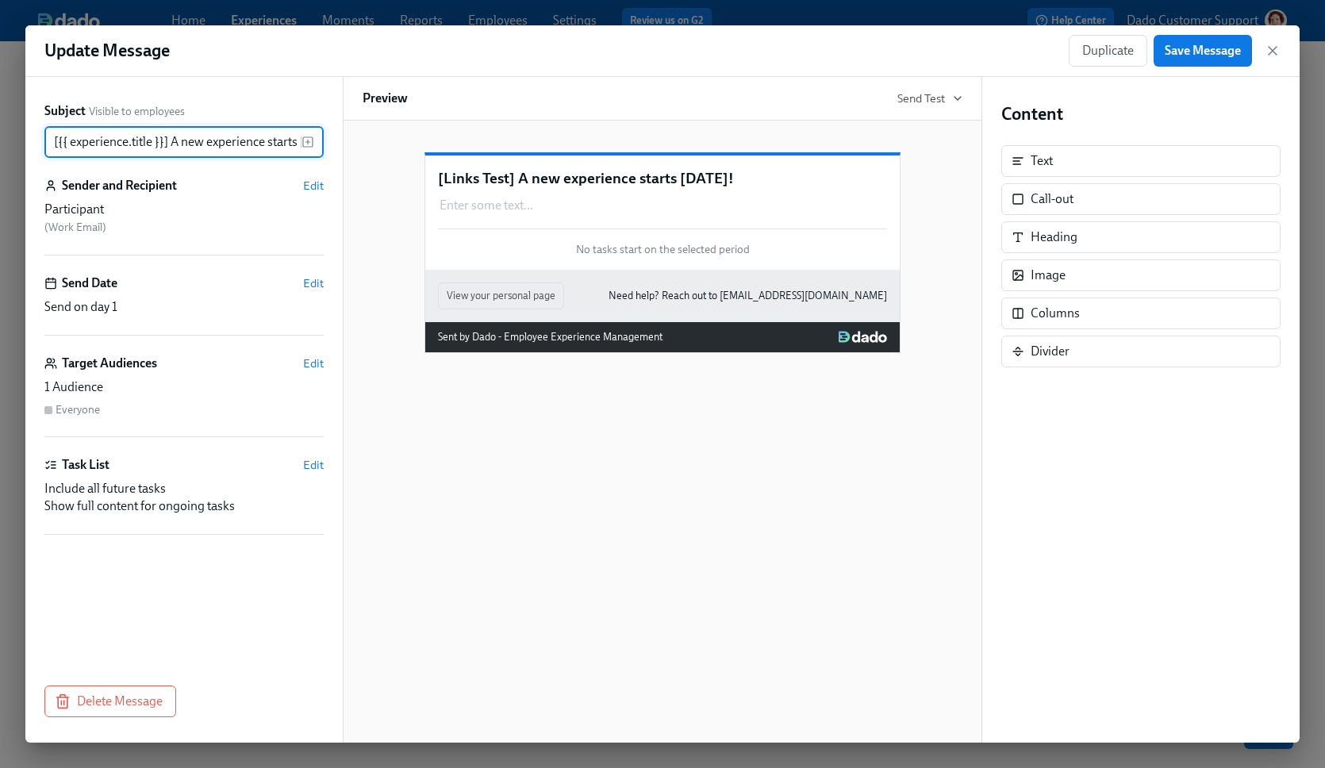
scroll to position [0, 35]
click at [198, 153] on input "[{{ experience.title }}] A new experience starts today!" at bounding box center [172, 142] width 257 height 32
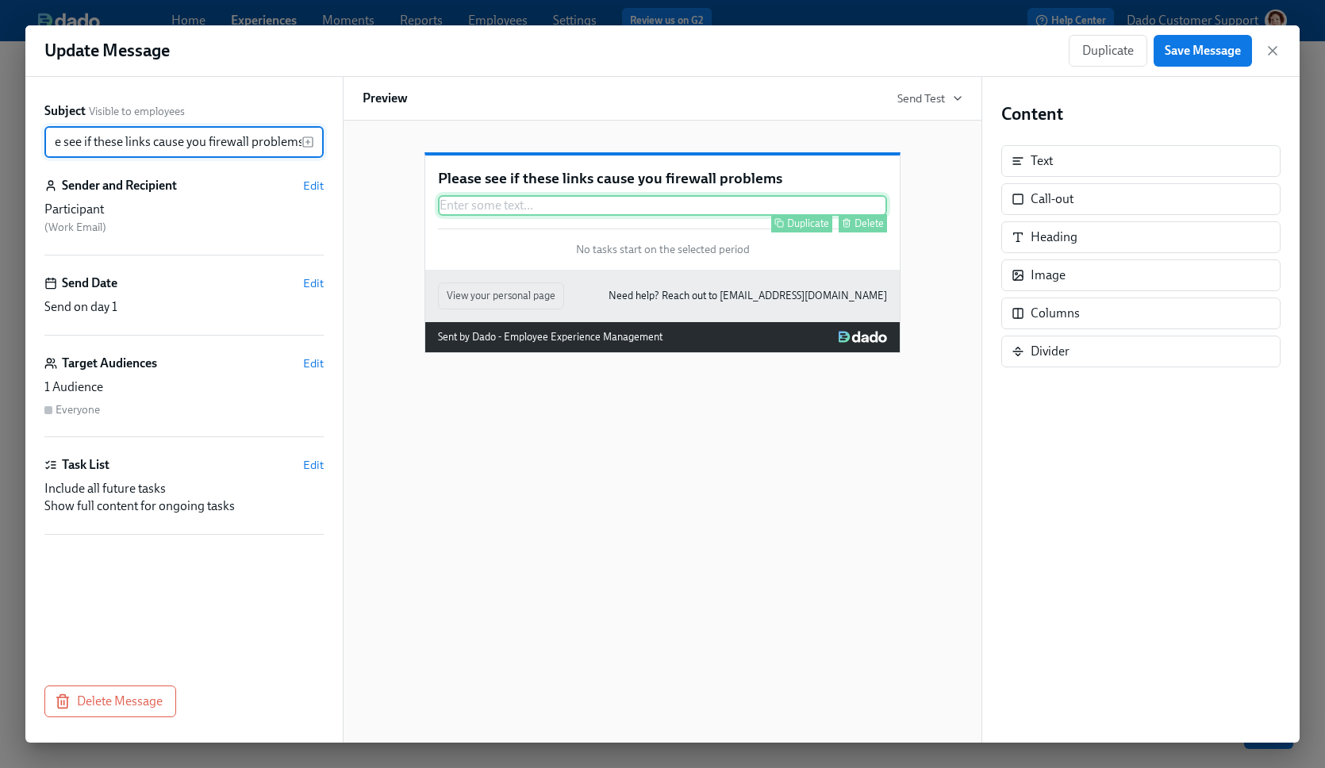
click at [604, 216] on div "Enter some text ... Duplicate Delete" at bounding box center [662, 205] width 449 height 21
type input "Please see if these links cause you firewall problems"
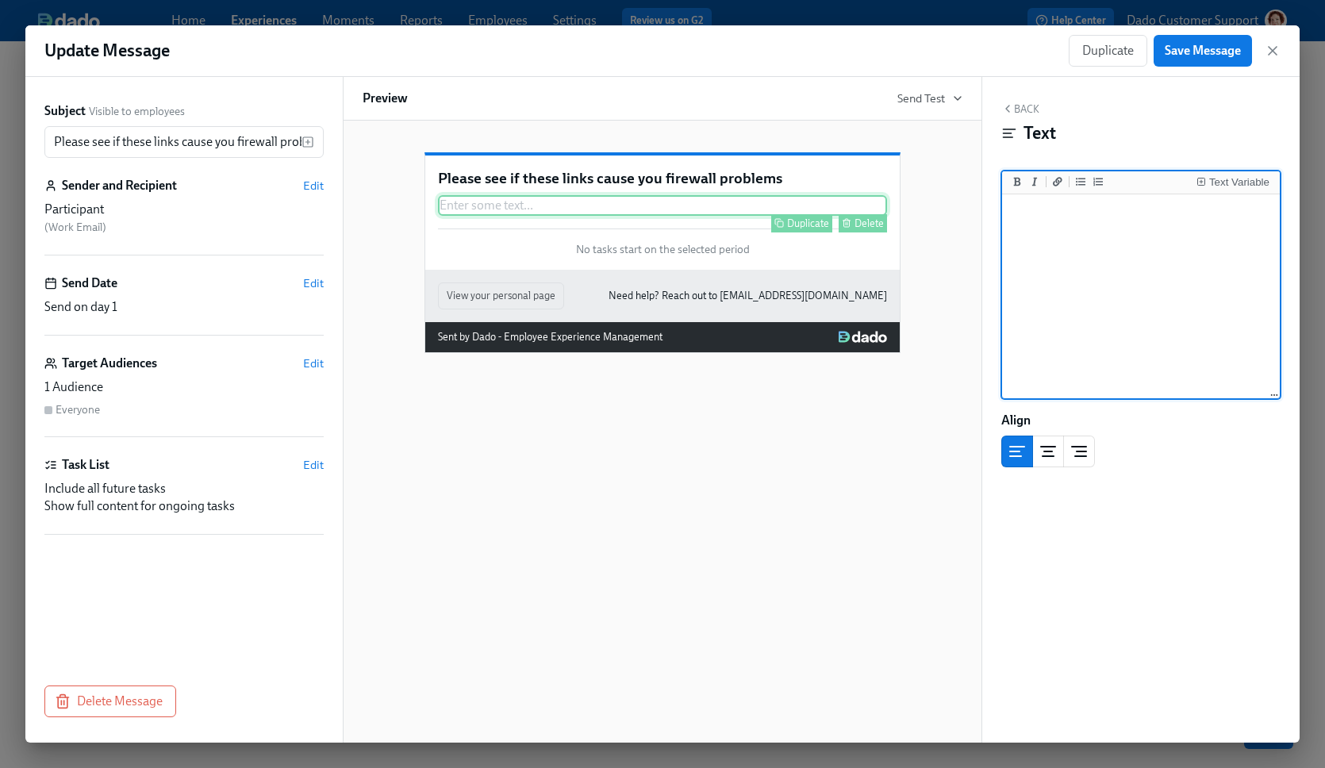
type textarea "G"
click at [1217, 177] on div "Text Variable" at bounding box center [1240, 182] width 60 height 11
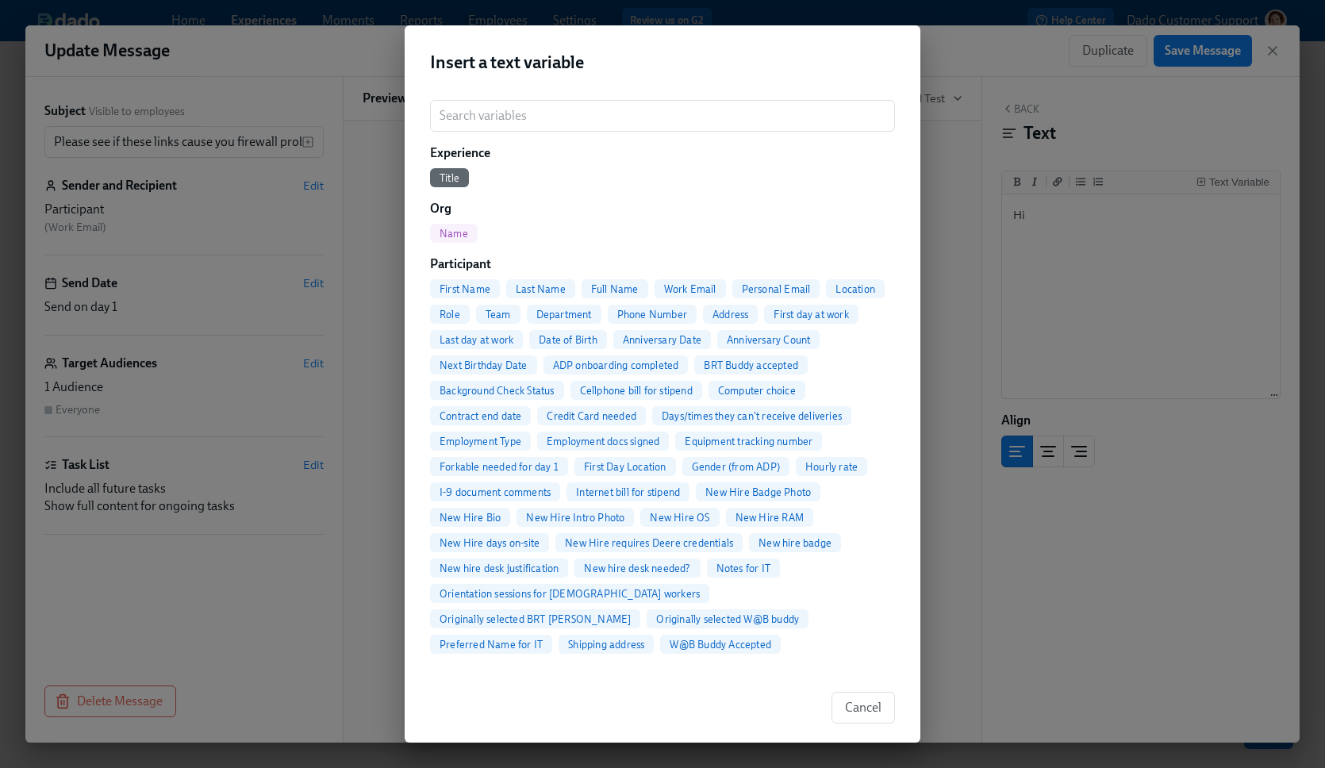
click at [467, 289] on span "First Name" at bounding box center [465, 289] width 70 height 12
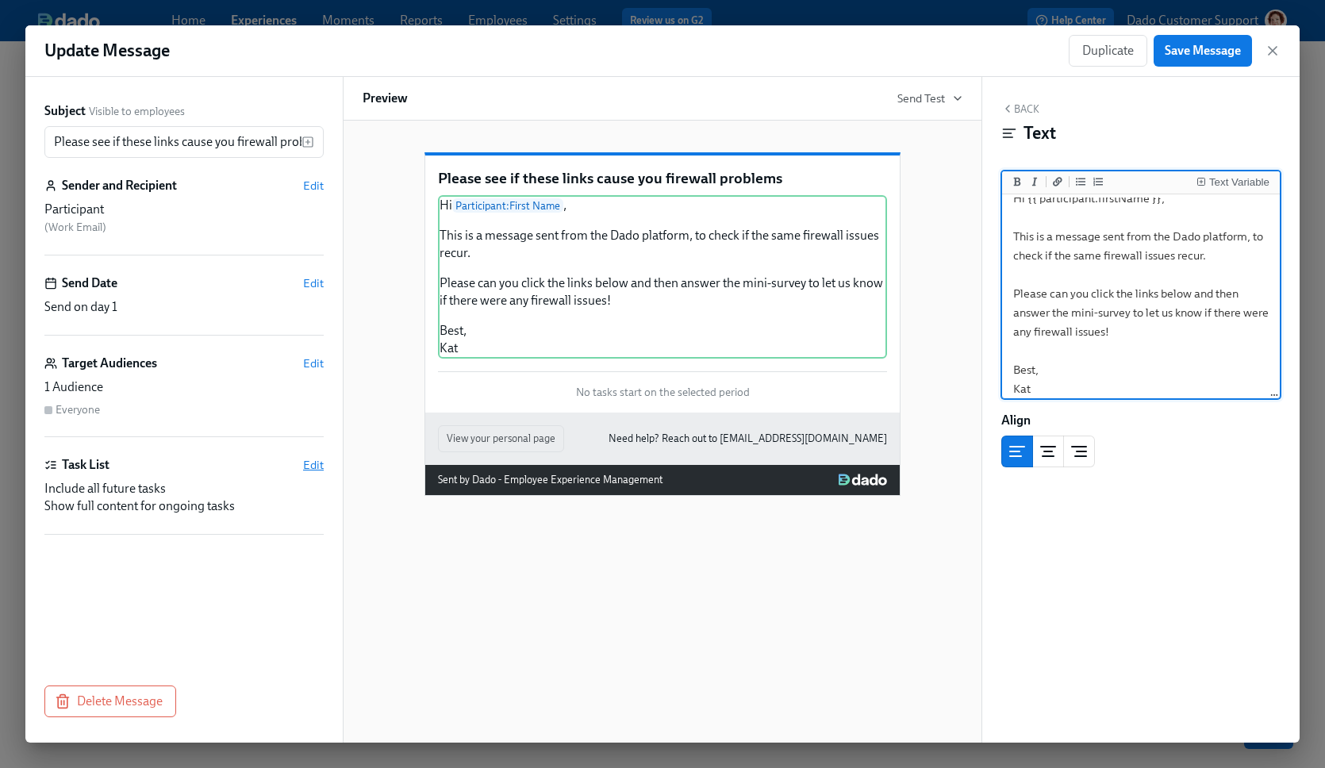
type textarea "Hi {{ participant.firstName }}, This is a message sent from the Dado platform, …"
click at [312, 469] on span "Edit" at bounding box center [313, 465] width 21 height 16
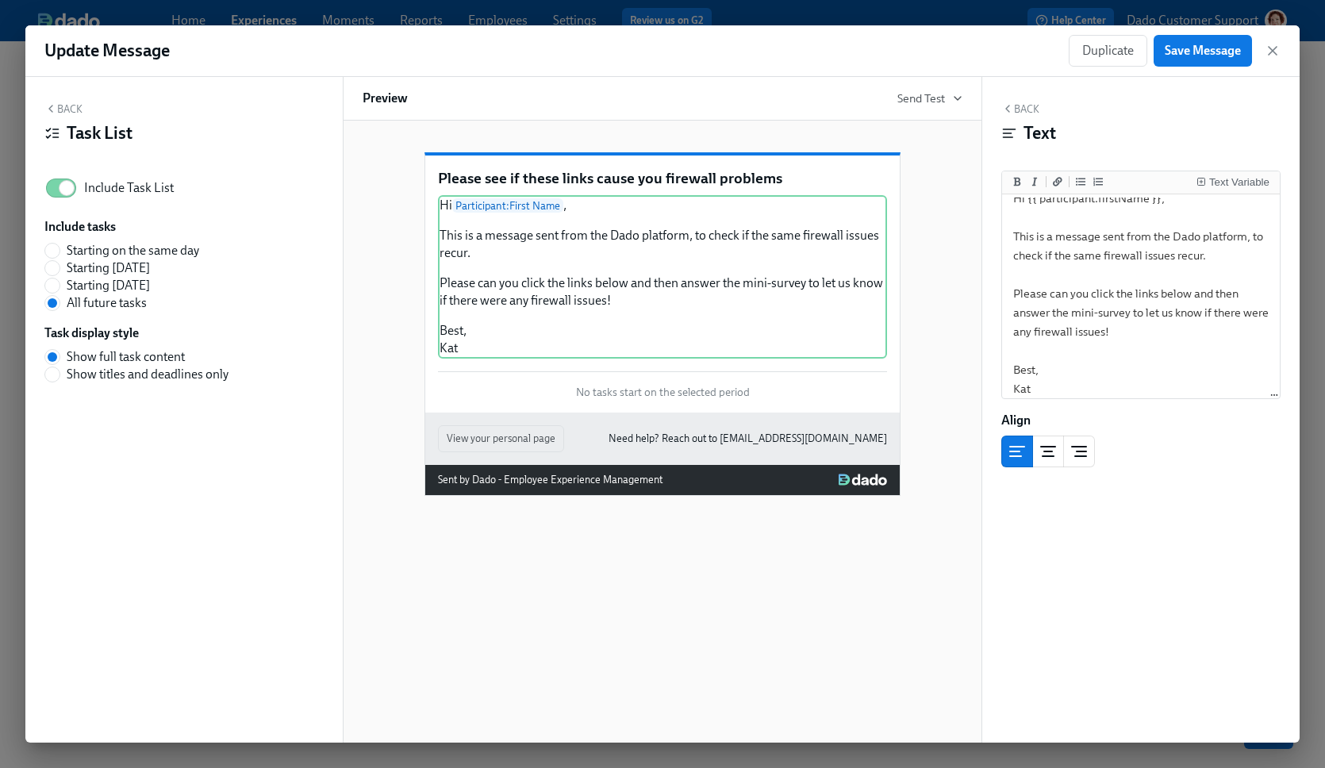
click at [142, 250] on span "Starting on the same day" at bounding box center [133, 250] width 133 height 17
click at [60, 250] on input "Starting on the same day" at bounding box center [52, 251] width 14 height 14
radio input "true"
click at [69, 107] on button "Back" at bounding box center [63, 108] width 38 height 13
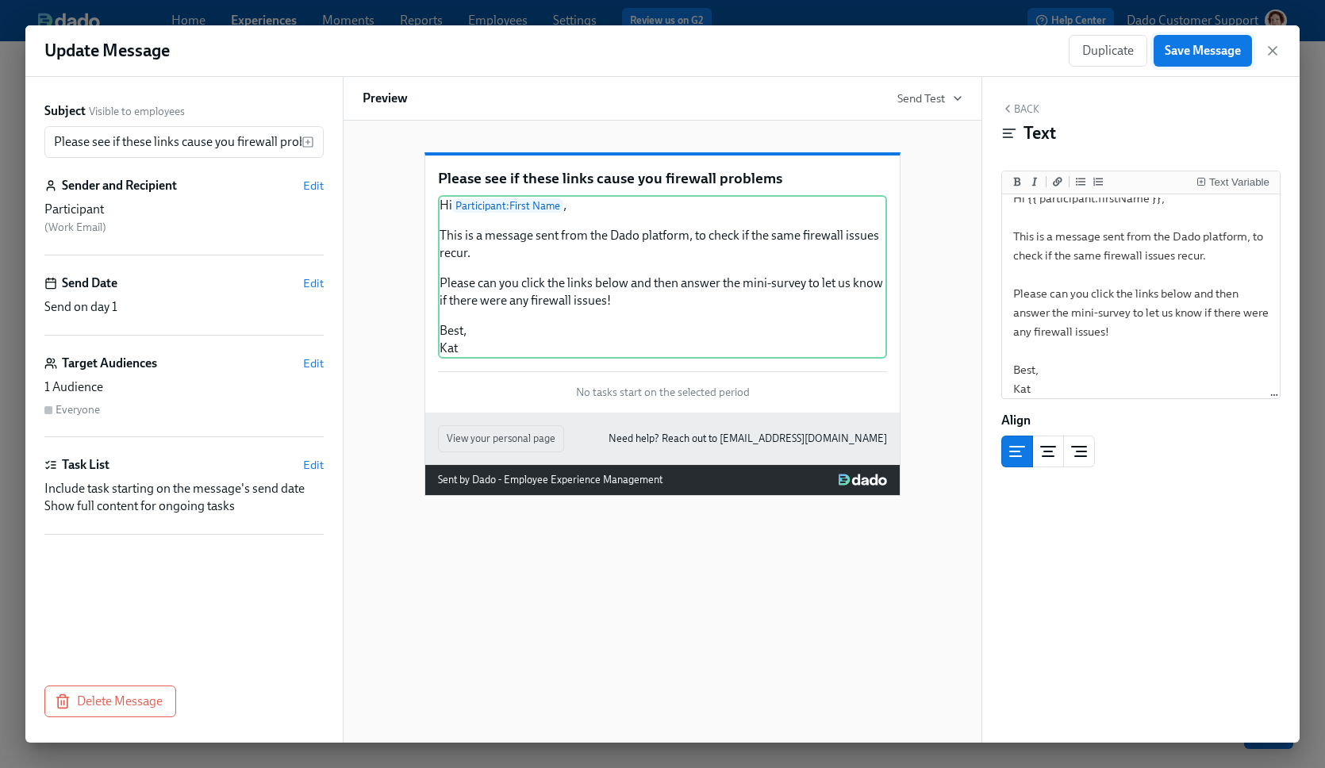
click at [1211, 45] on span "Save Message" at bounding box center [1203, 51] width 76 height 16
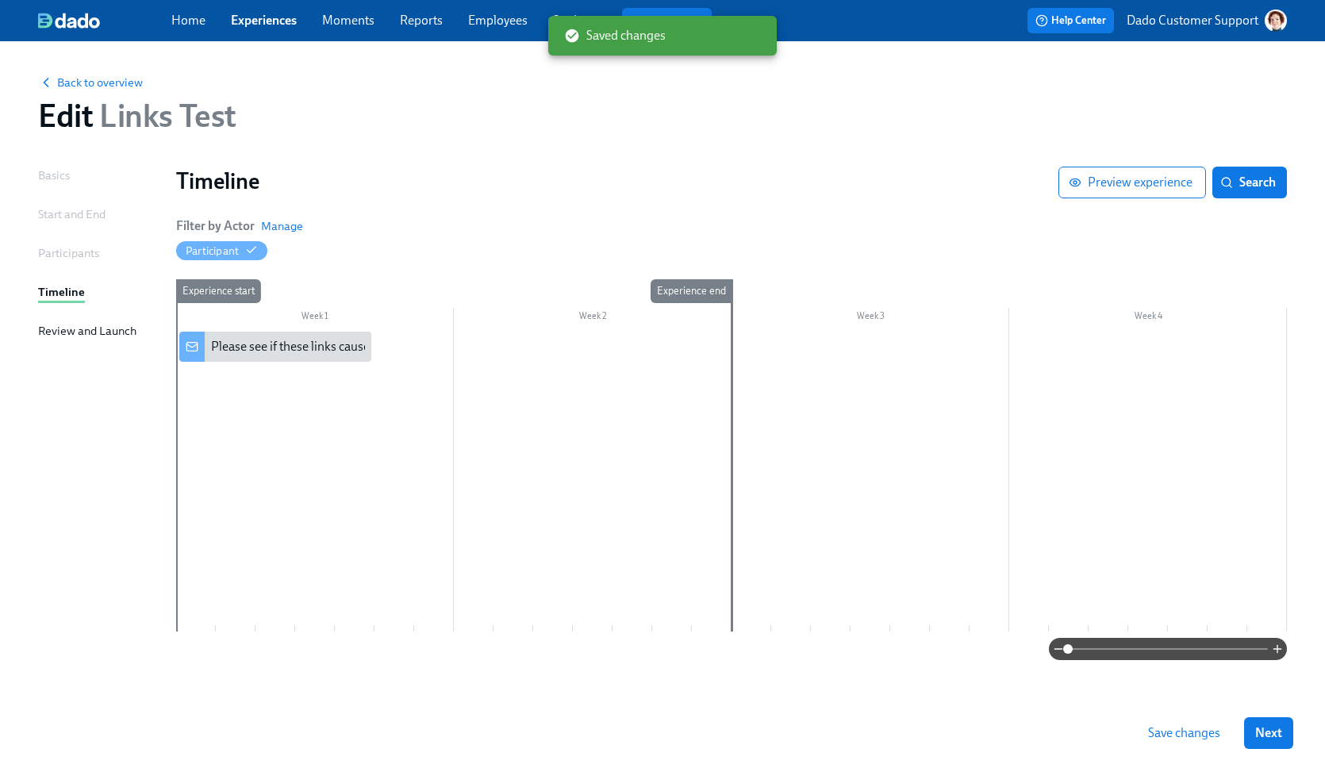
click at [261, 330] on div "Week 1 Week 2 Week 3 Week 4 Experience start Experience end Please see if these…" at bounding box center [731, 458] width 1111 height 359
click at [233, 340] on div "Please see if these links cause you firewall problems" at bounding box center [350, 346] width 279 height 17
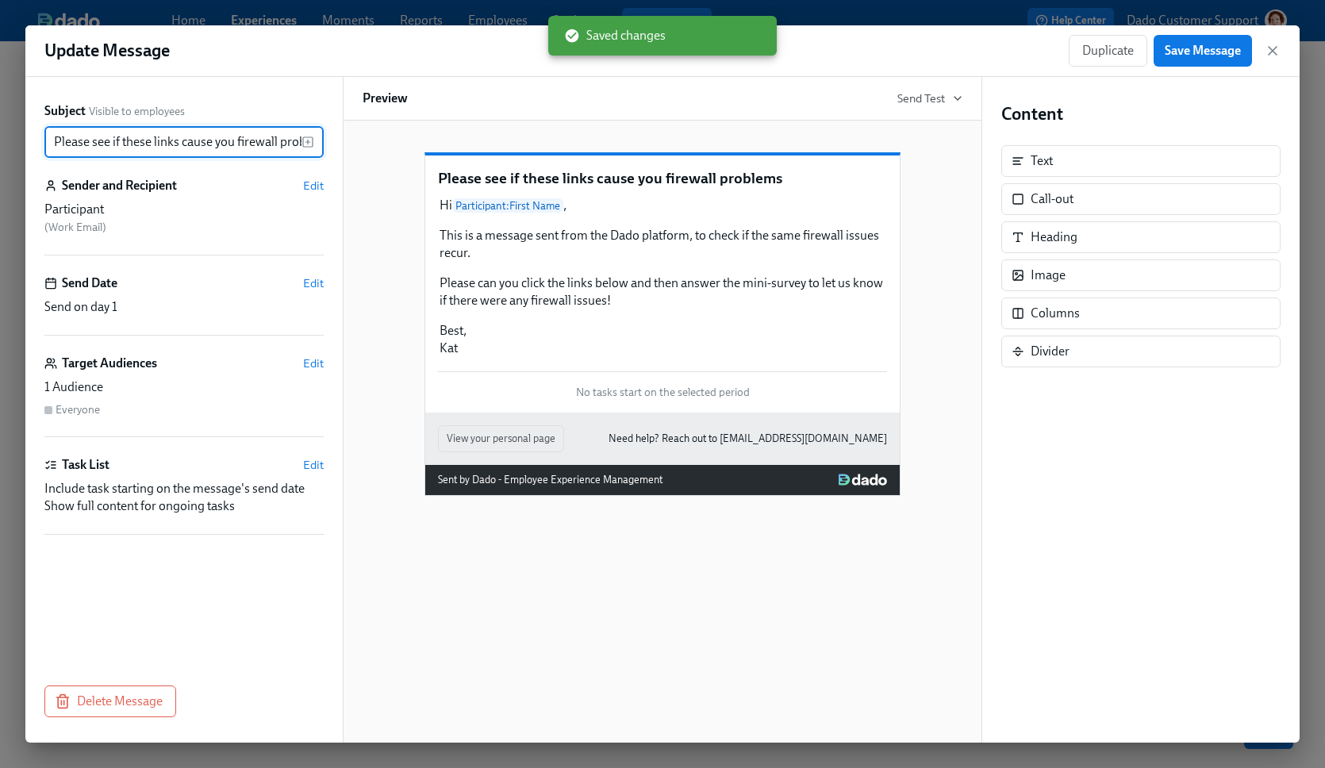
scroll to position [0, 29]
click at [187, 143] on input "Please see if these links cause you firewall problems" at bounding box center [172, 142] width 257 height 32
type input "Please see if these links cause firewall problems"
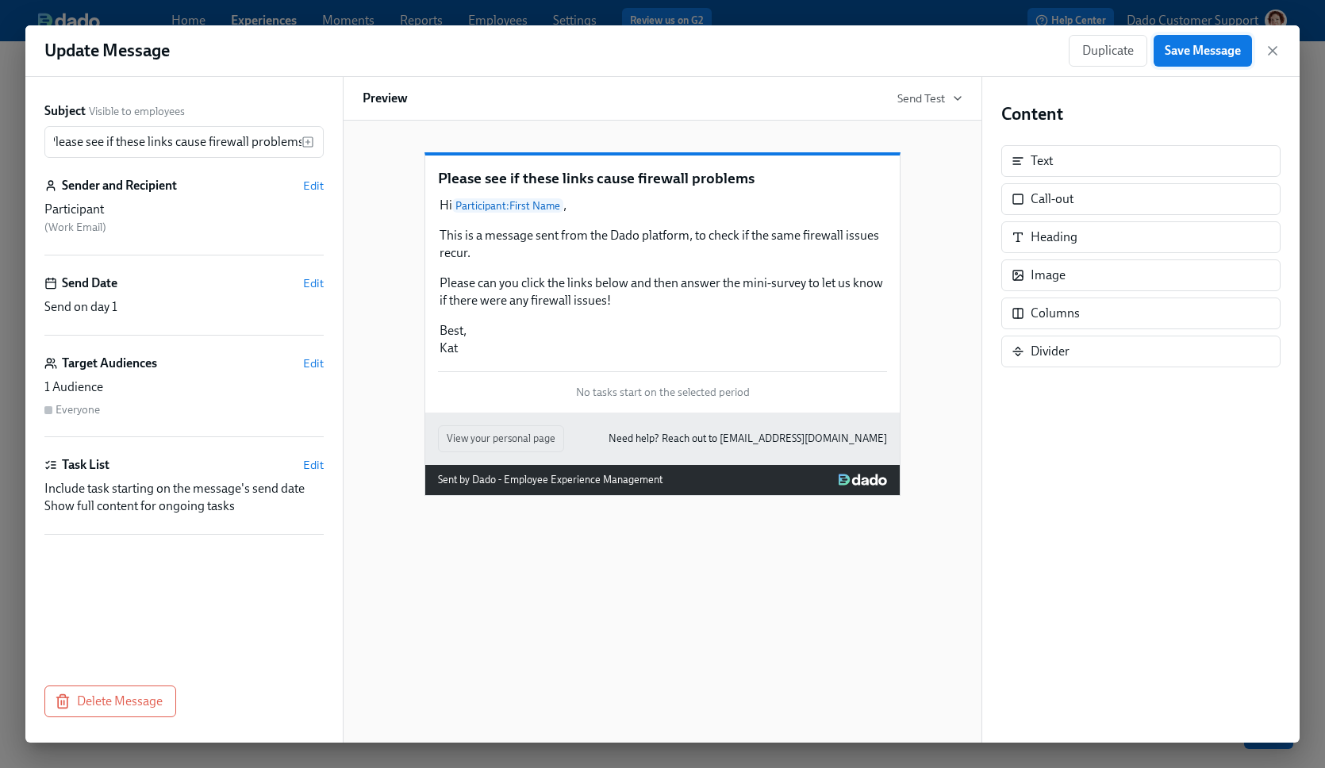
click at [1203, 47] on span "Save Message" at bounding box center [1203, 51] width 76 height 16
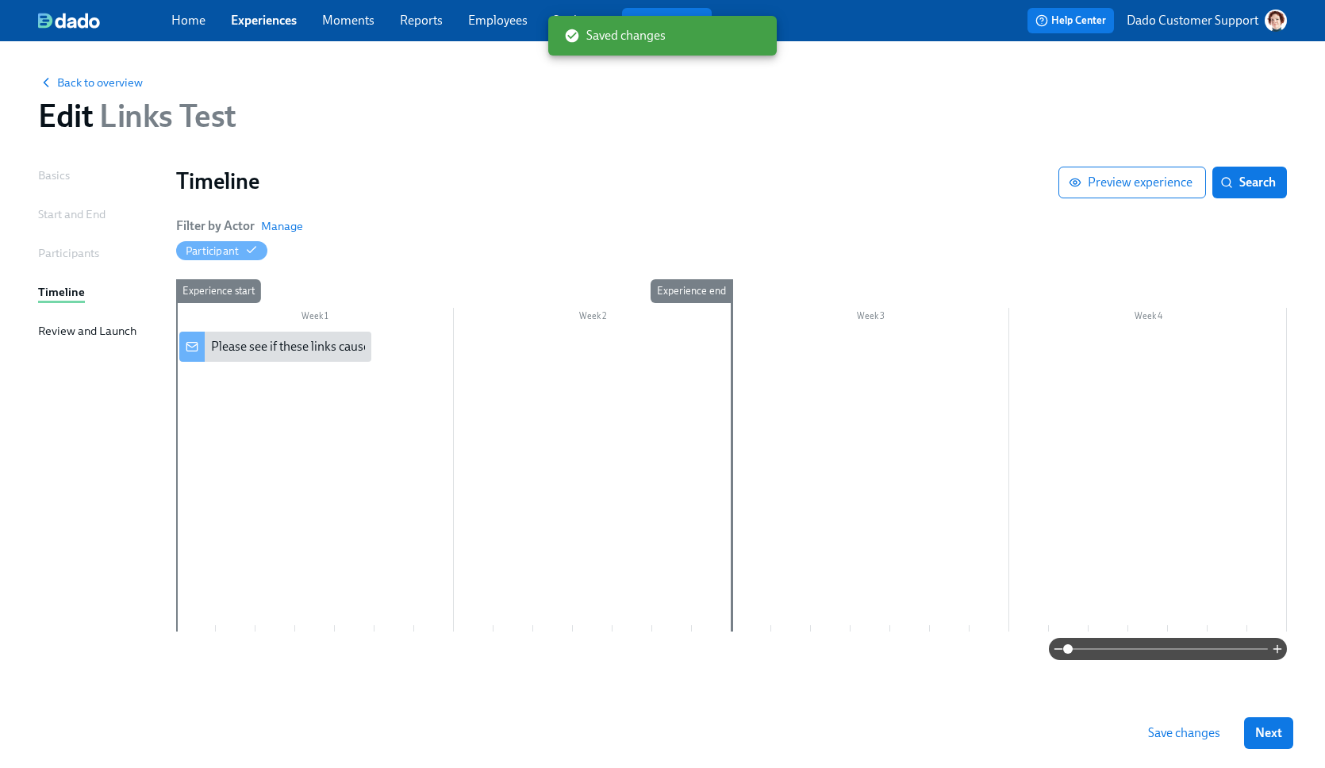
click at [213, 379] on div "Experience start" at bounding box center [195, 455] width 40 height 352
click at [244, 377] on div at bounding box center [731, 482] width 1111 height 300
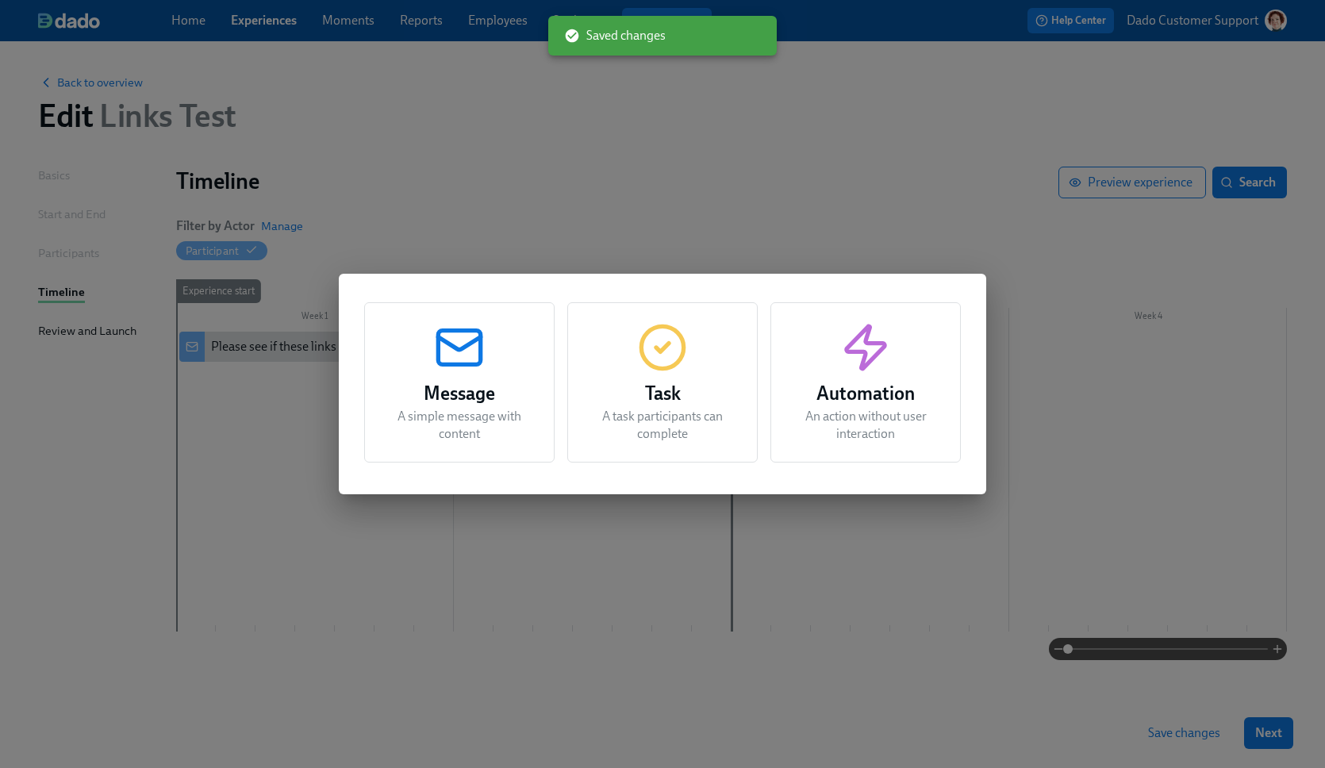
click at [657, 387] on h3 "Task" at bounding box center [662, 393] width 151 height 29
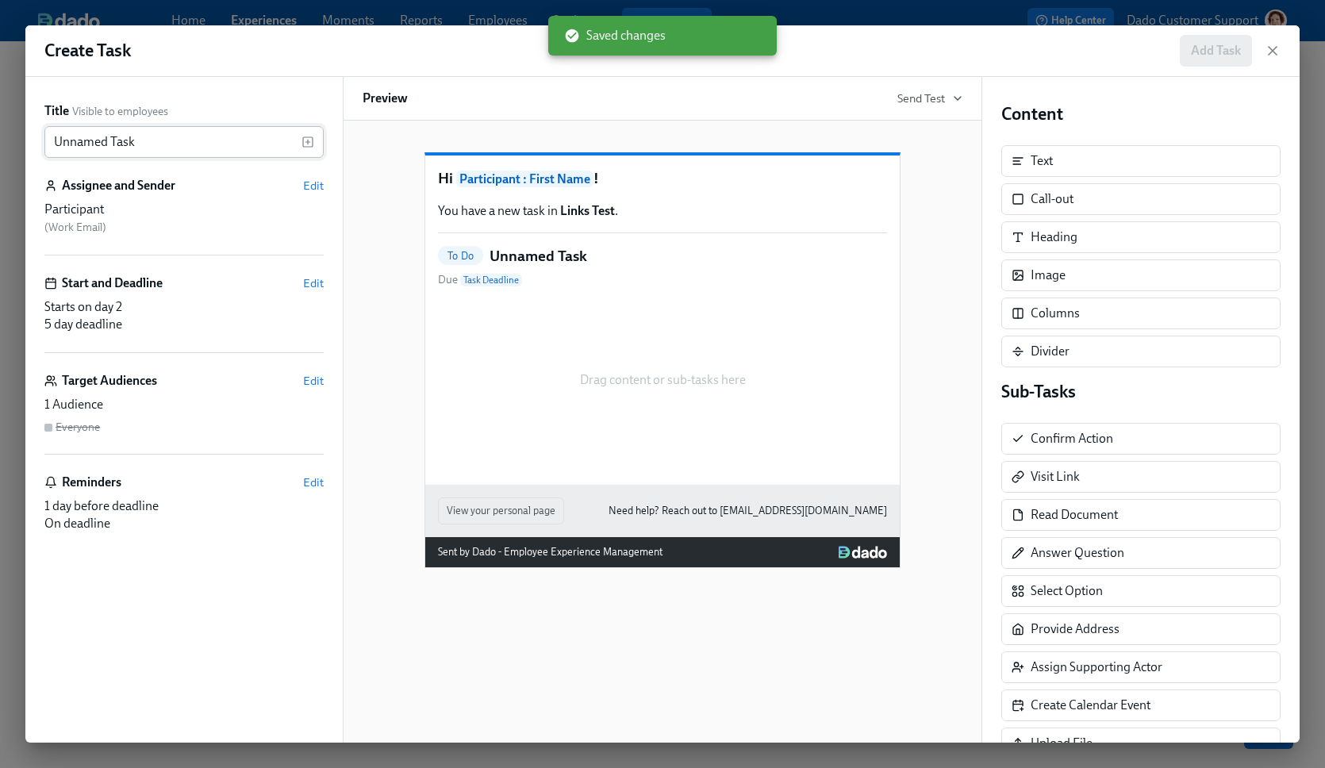
click at [186, 133] on input "Unnamed Task" at bounding box center [172, 142] width 257 height 32
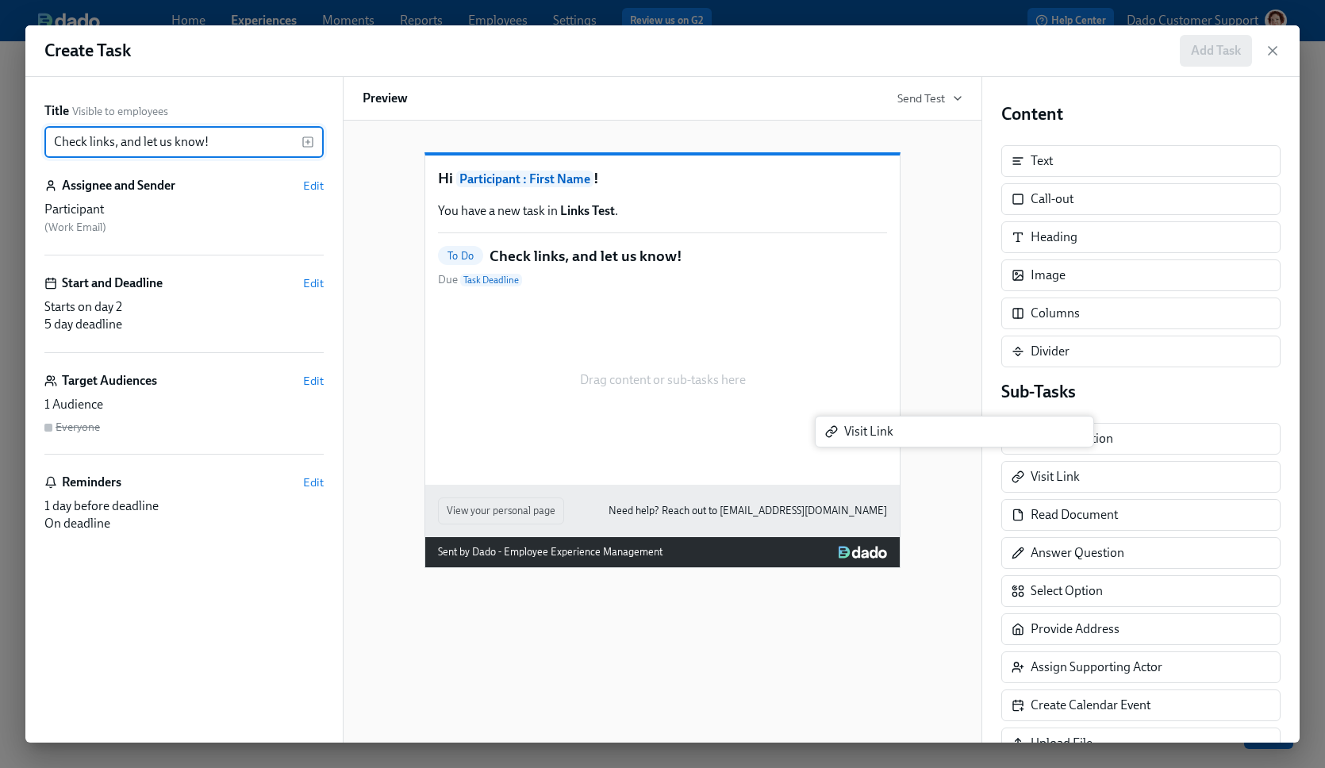
drag, startPoint x: 1065, startPoint y: 484, endPoint x: 547, endPoint y: 381, distance: 528.4
click at [545, 381] on div "Title Visible to employees Check links, and let us know! ​ Assignee and Sender …" at bounding box center [662, 410] width 1275 height 666
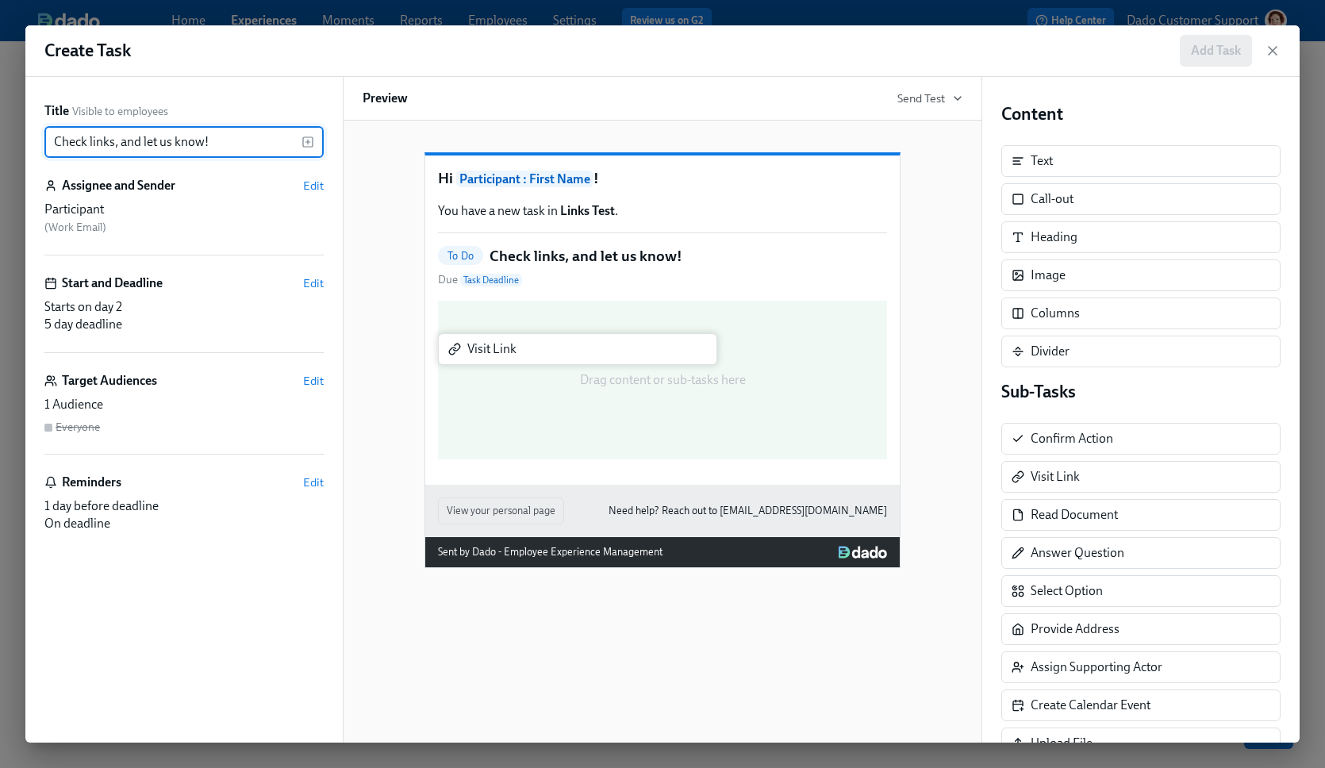
type input "Check links, and let us know!"
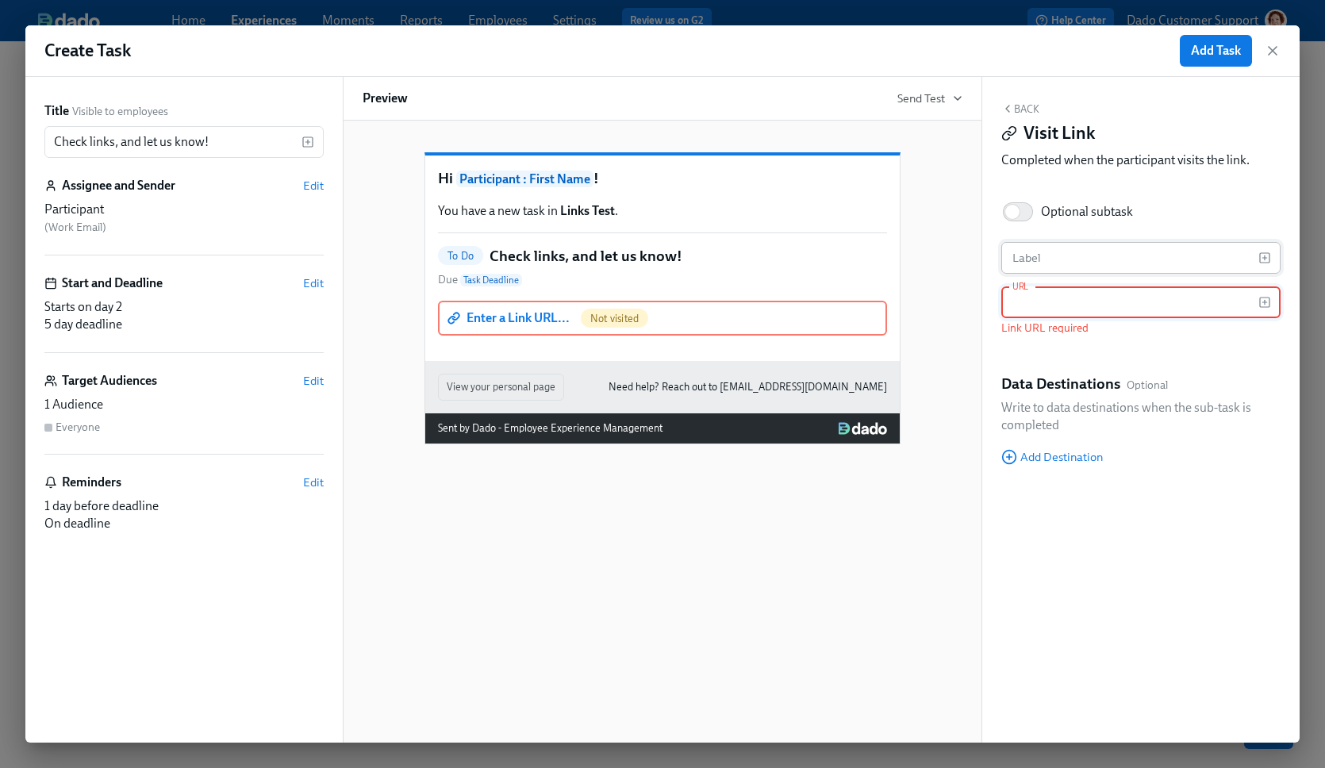
paste input "https://help.dadohr.com/article/25-slack-integration"
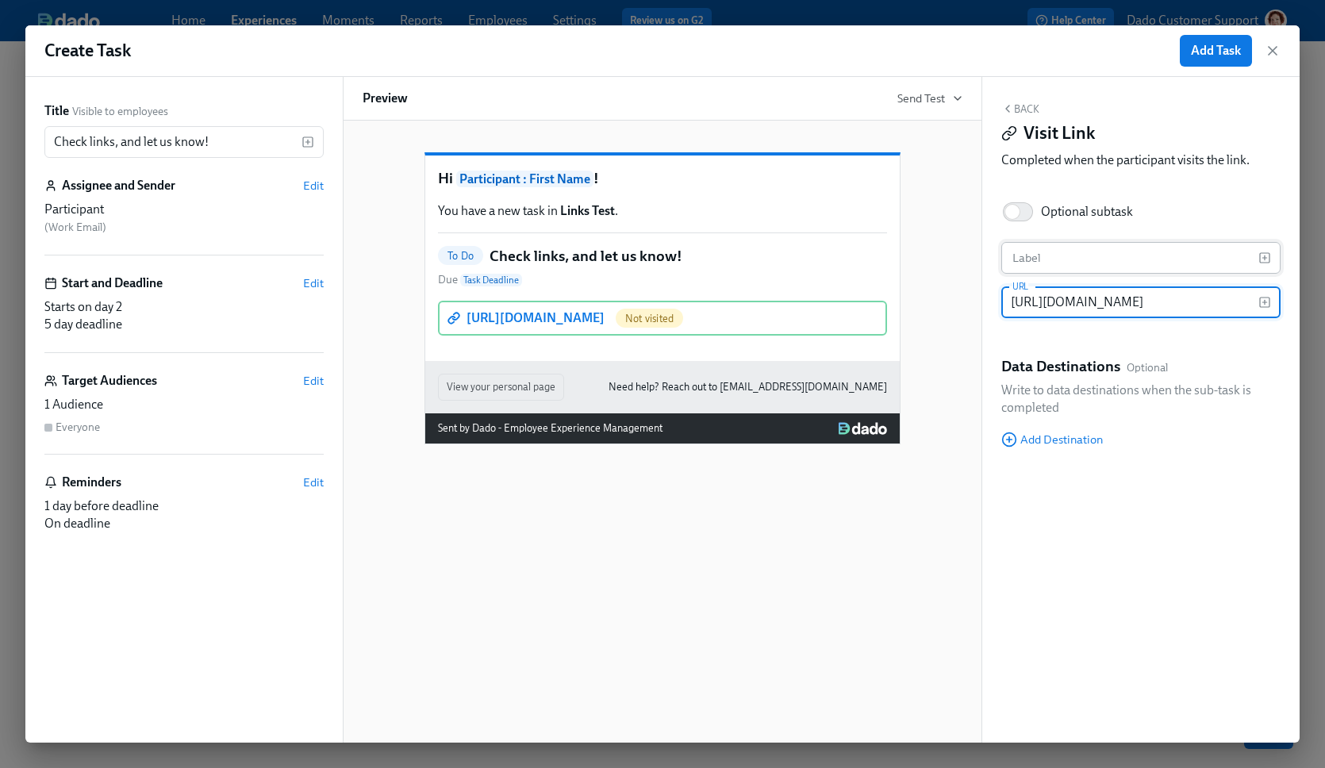
type input "https://help.dadohr.com/article/25-slack-integration"
click at [1108, 260] on input "text" at bounding box center [1130, 258] width 257 height 32
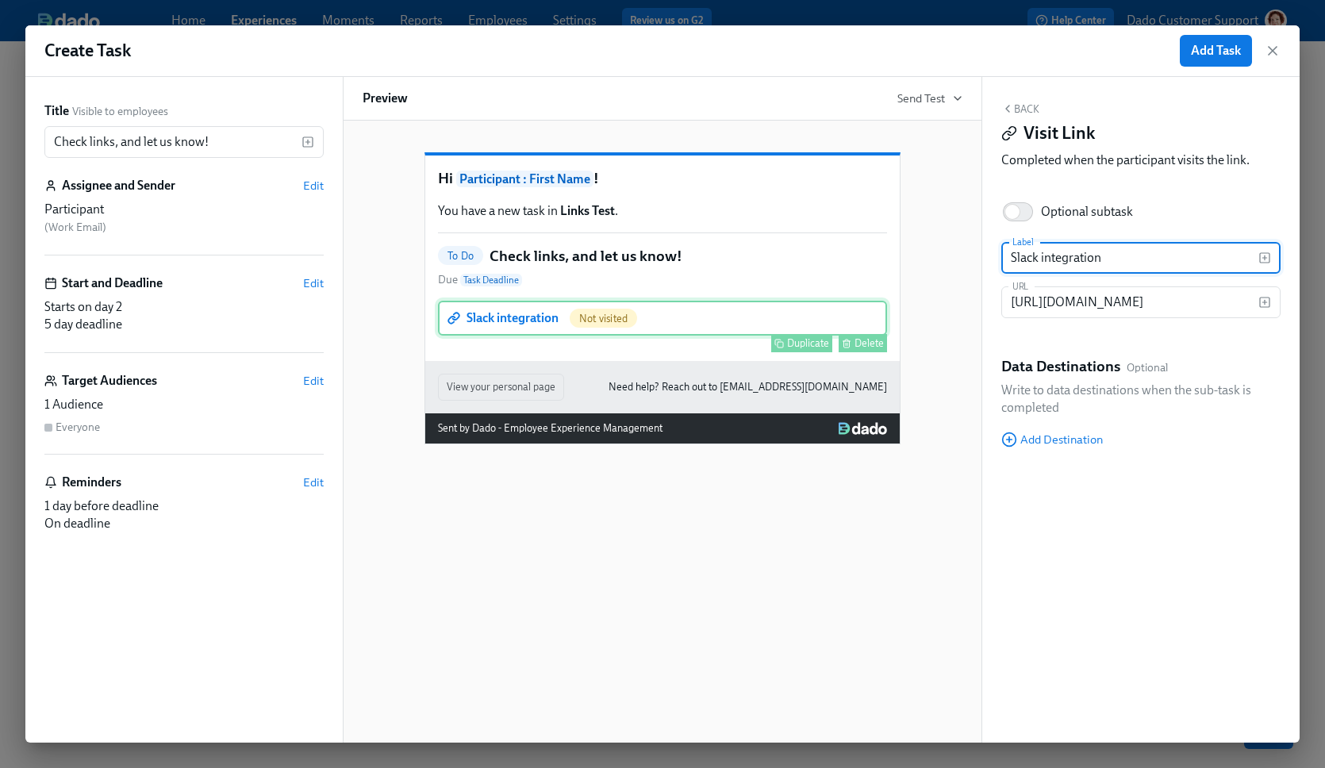
type input "Slack integration"
click at [791, 349] on div "Duplicate" at bounding box center [808, 343] width 42 height 12
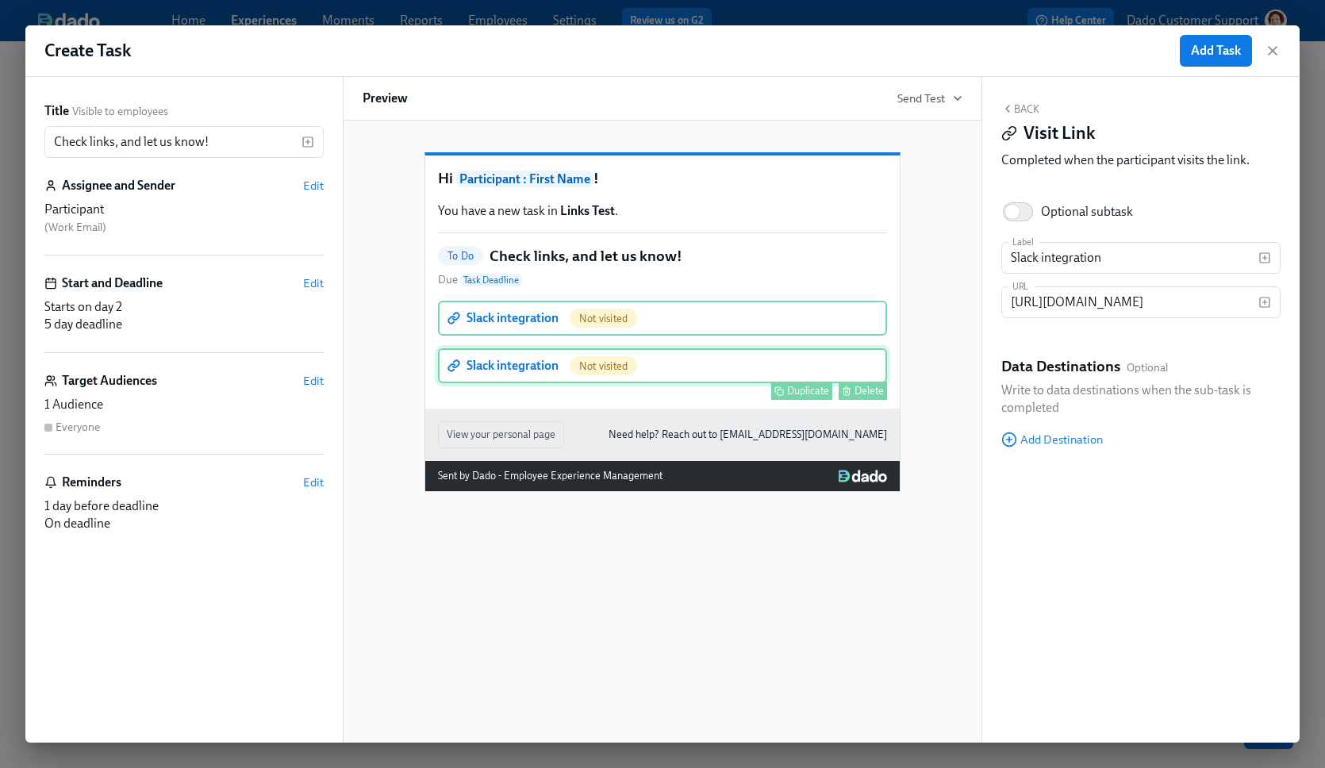
click at [559, 383] on div "Slack integration Not visited Duplicate Delete" at bounding box center [662, 365] width 449 height 35
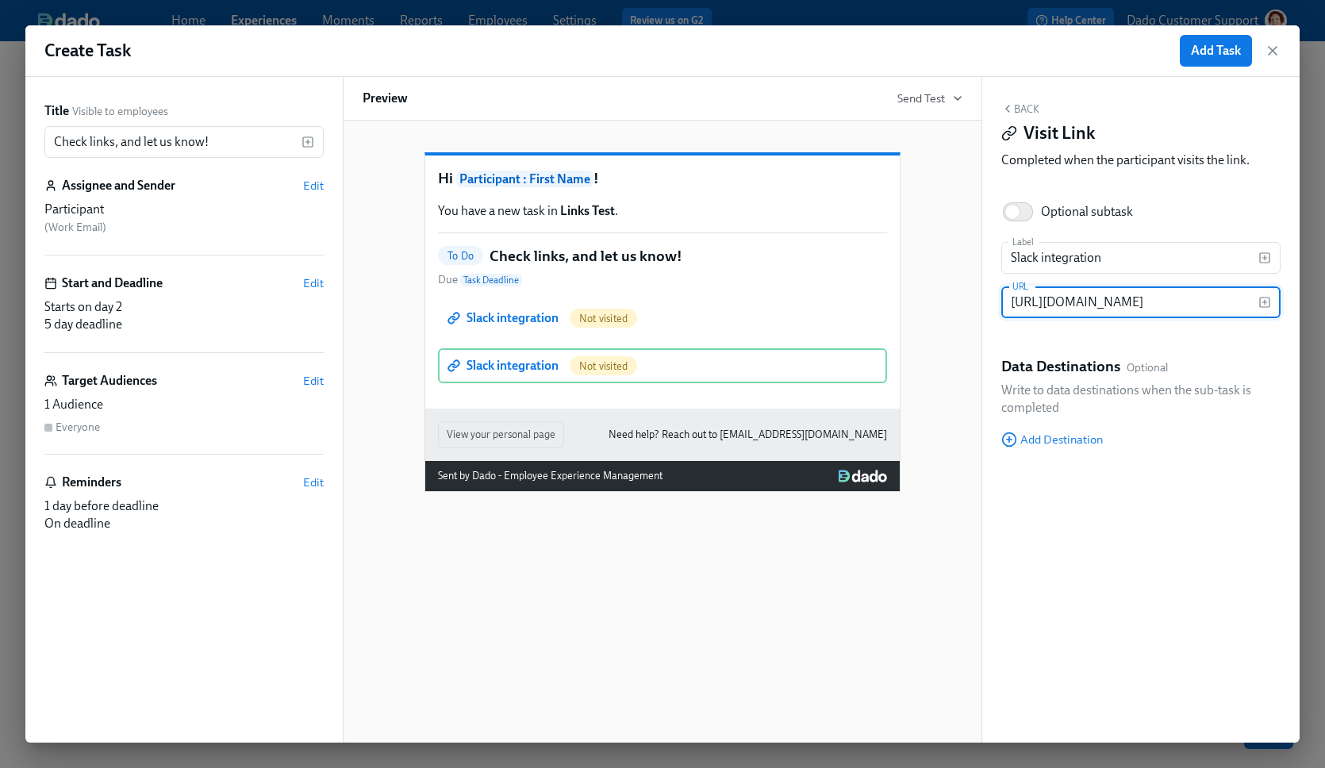
click at [1168, 299] on input "https://help.dadohr.com/article/25-slack-integration" at bounding box center [1130, 303] width 257 height 32
type input "https://help.dadohr.com/article/38-google-workspace"
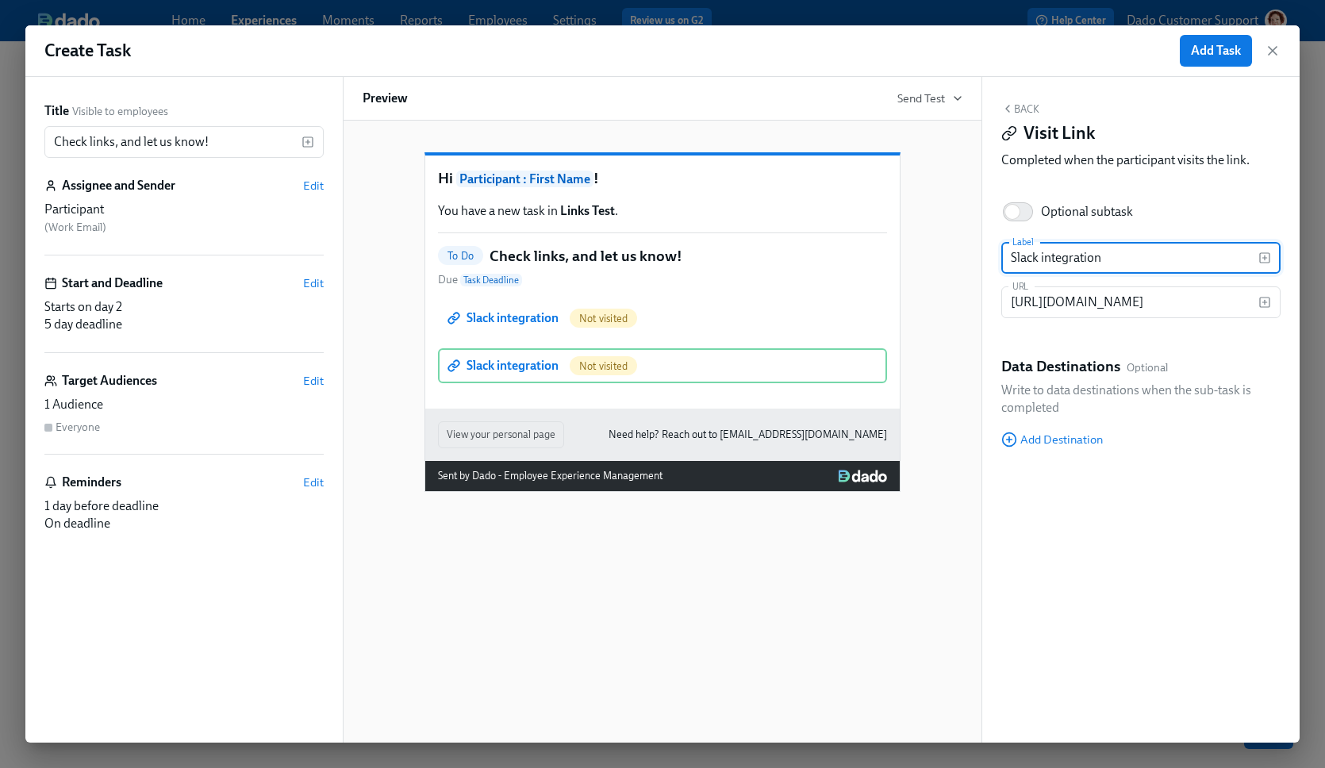
click at [1016, 254] on input "Slack integration" at bounding box center [1130, 258] width 257 height 32
type input "Google integration"
click at [702, 564] on div "Hi Participant : First Name ! You have a new task in Links Test . To Do Check l…" at bounding box center [663, 432] width 640 height 622
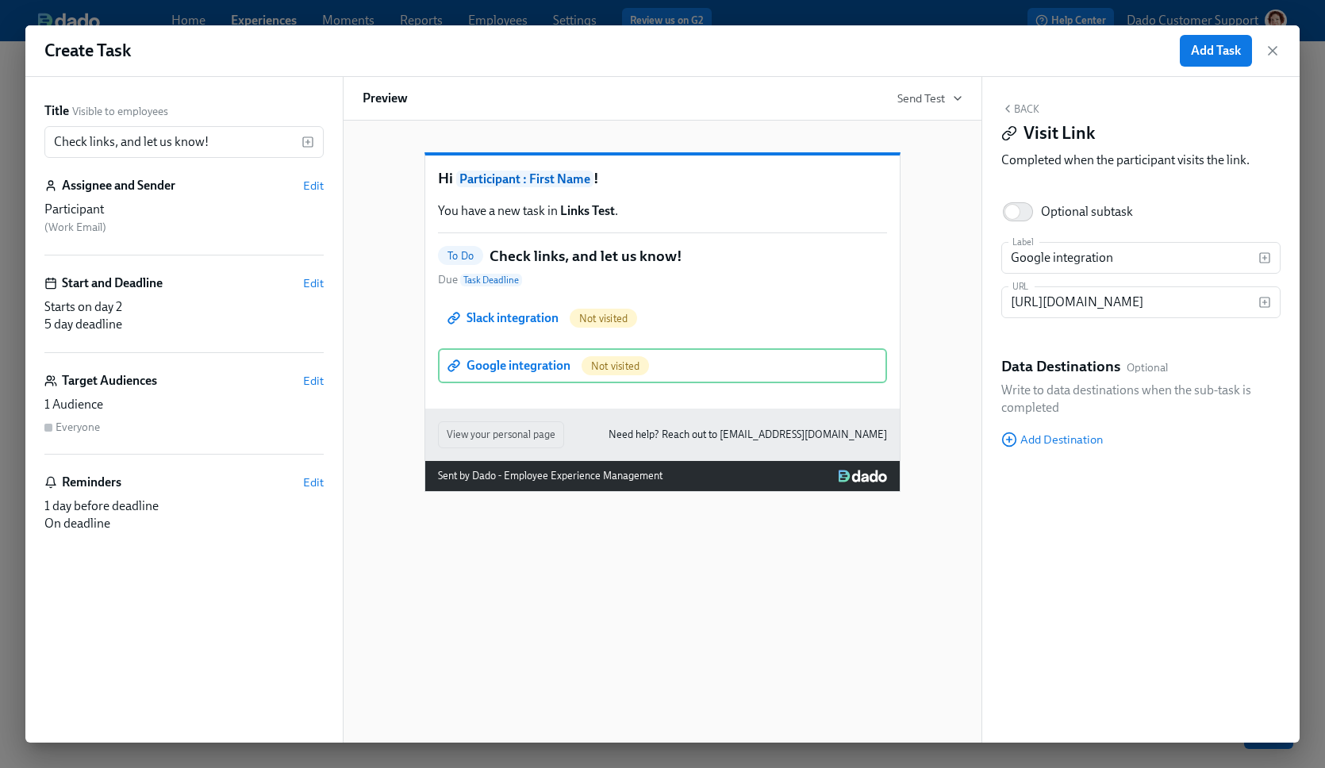
click at [1030, 110] on button "Back" at bounding box center [1021, 108] width 38 height 13
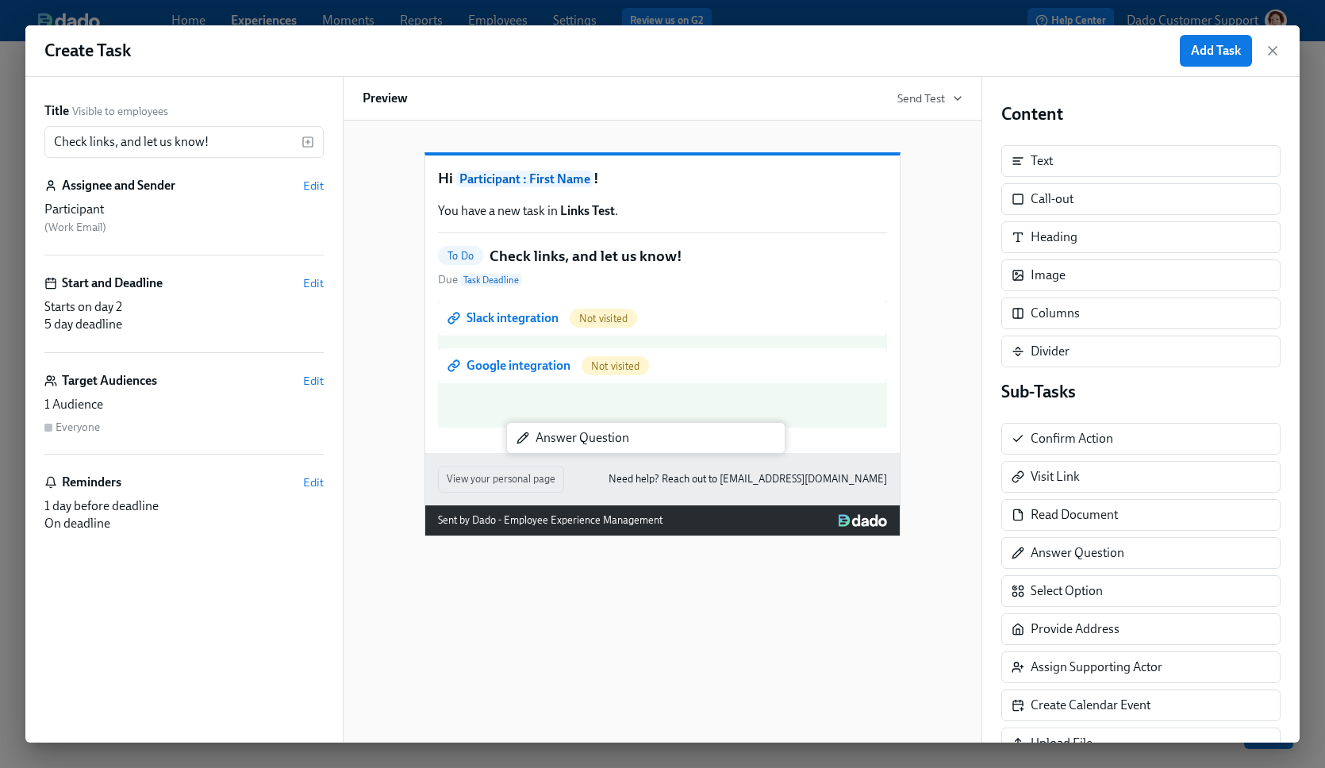
drag, startPoint x: 1121, startPoint y: 560, endPoint x: 617, endPoint y: 444, distance: 517.1
click at [617, 444] on div "Title Visible to employees Check links, and let us know! ​ Assignee and Sender …" at bounding box center [662, 410] width 1275 height 666
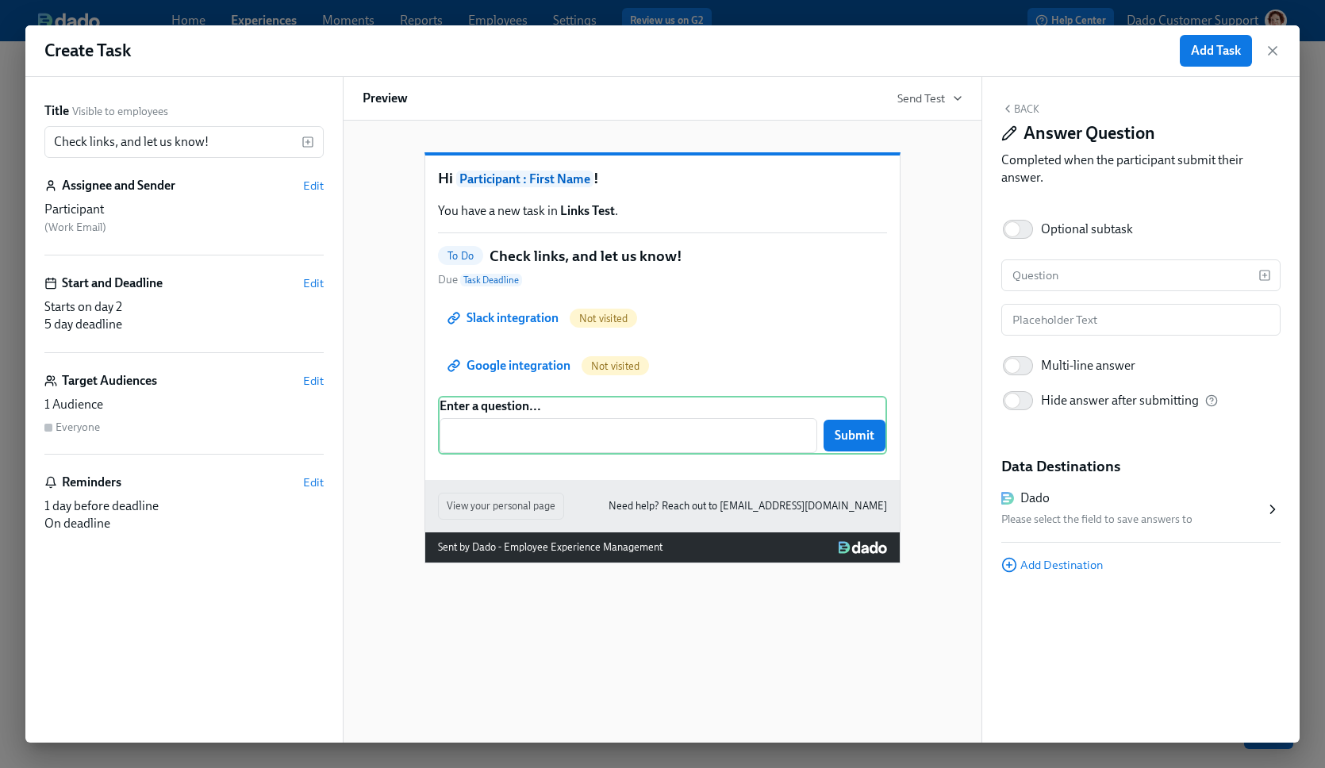
click at [1071, 497] on div "Dado" at bounding box center [1134, 498] width 264 height 17
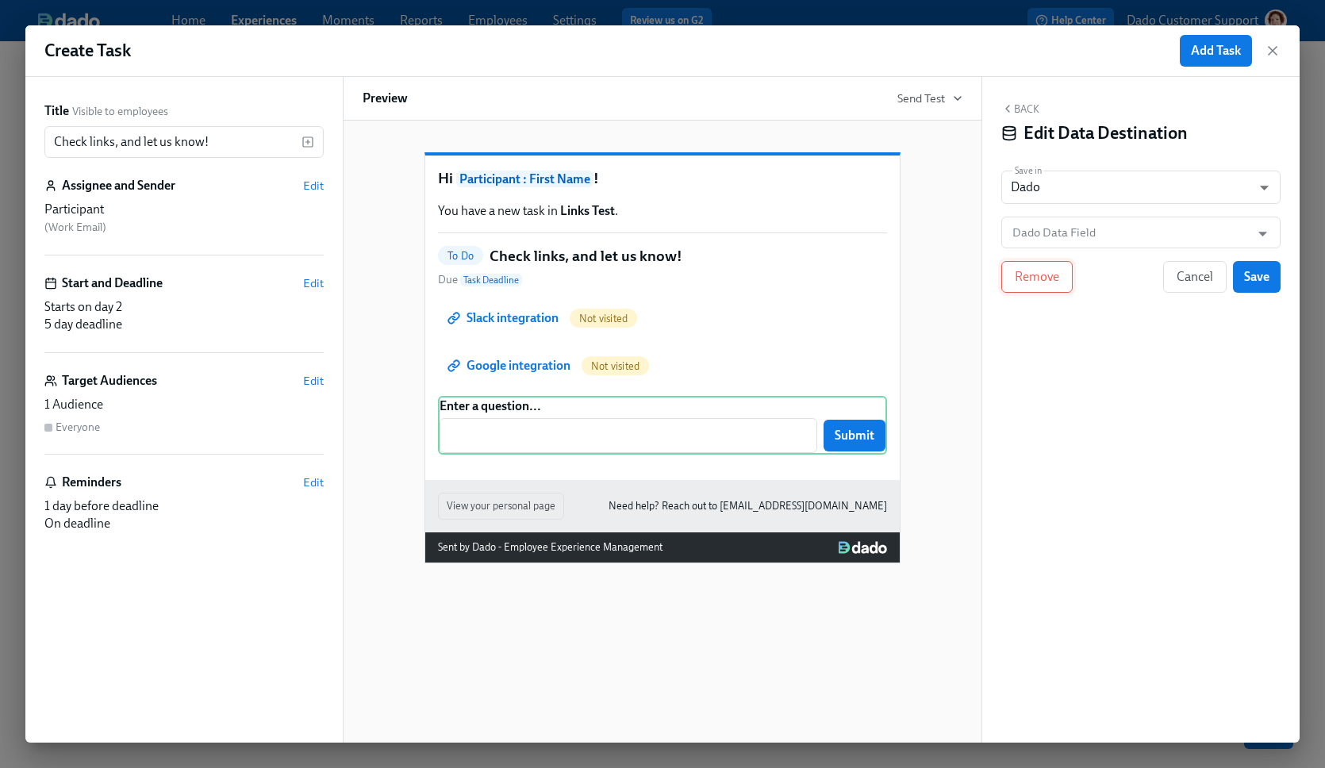
click at [1028, 275] on span "Remove" at bounding box center [1037, 277] width 44 height 16
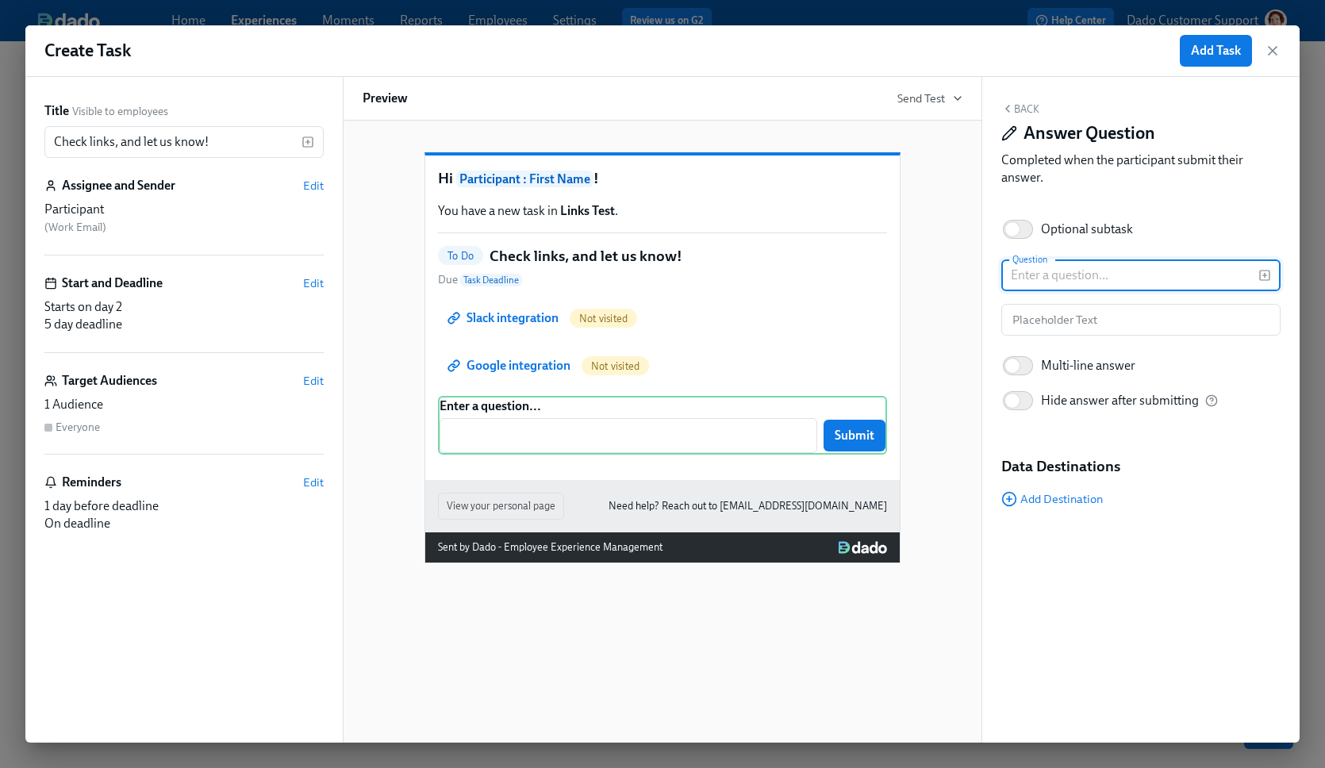
click at [1076, 271] on input "text" at bounding box center [1130, 276] width 257 height 32
type input "Did you have any firewall or other problems opening these 2 links?"
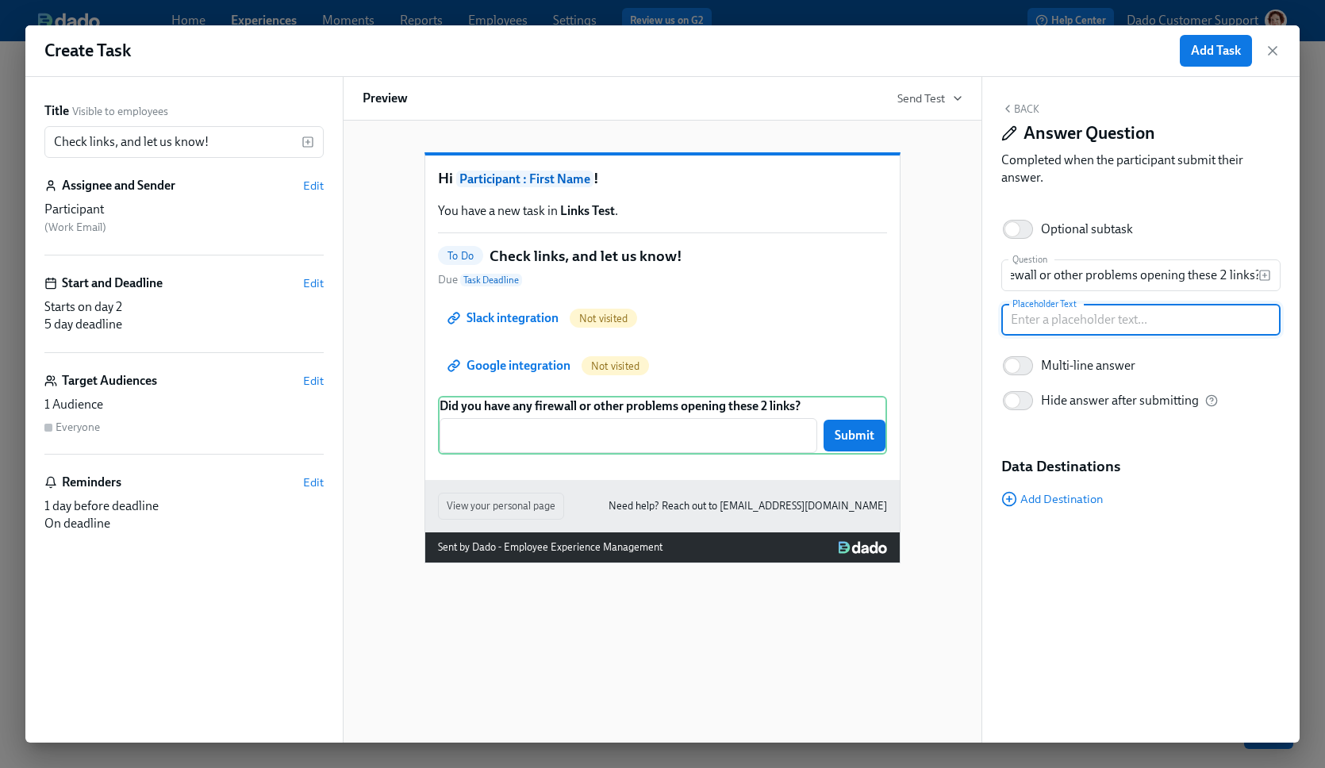
click at [1102, 314] on input "text" at bounding box center [1141, 320] width 279 height 32
type input "Yes"
click at [1144, 302] on div "Question Did you have any firewall or other problems opening these 2 links? Que…" at bounding box center [1141, 345] width 279 height 171
click at [1140, 269] on input "Did you have any firewall or other problems opening these 2 links?" at bounding box center [1130, 276] width 257 height 32
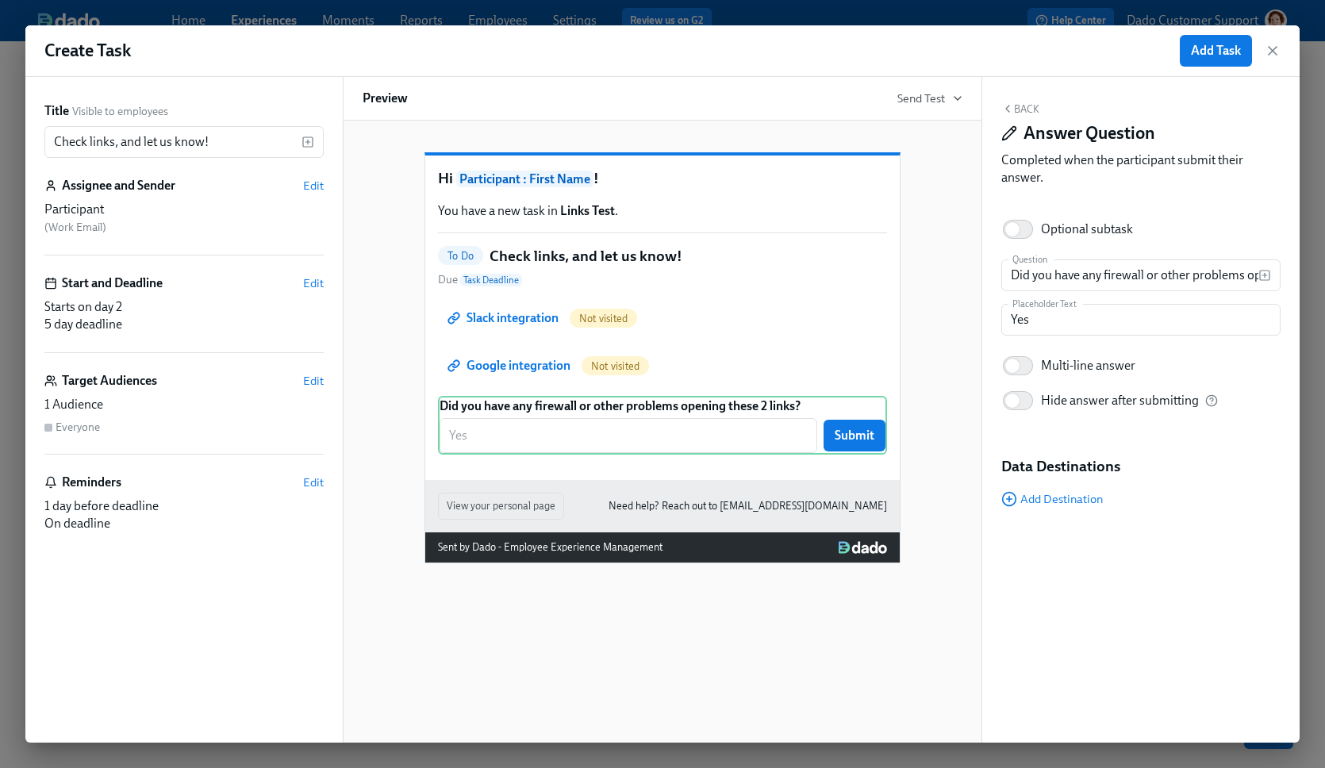
click at [864, 480] on div "Hi Participant : First Name ! You have a new task in Links Test . To Do Check l…" at bounding box center [662, 318] width 475 height 325
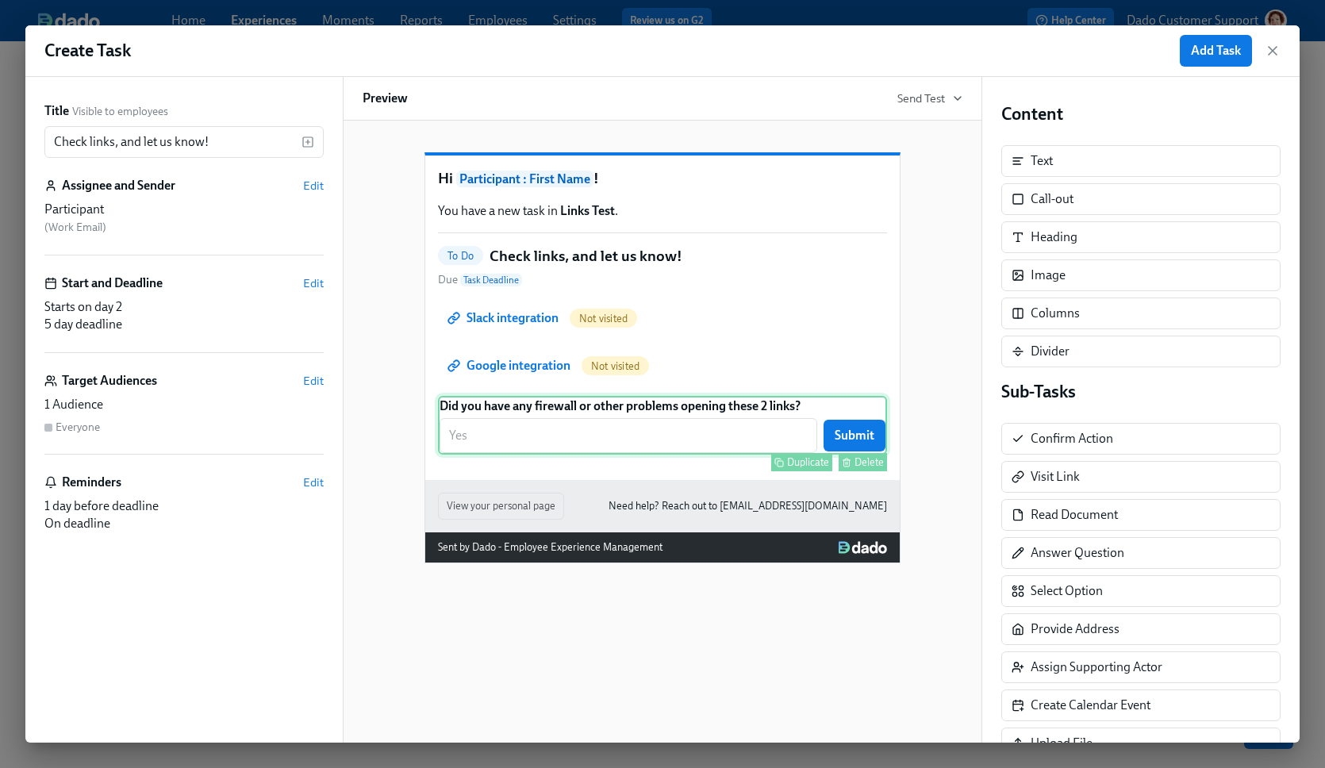
click at [850, 467] on icon "button" at bounding box center [847, 463] width 6 height 6
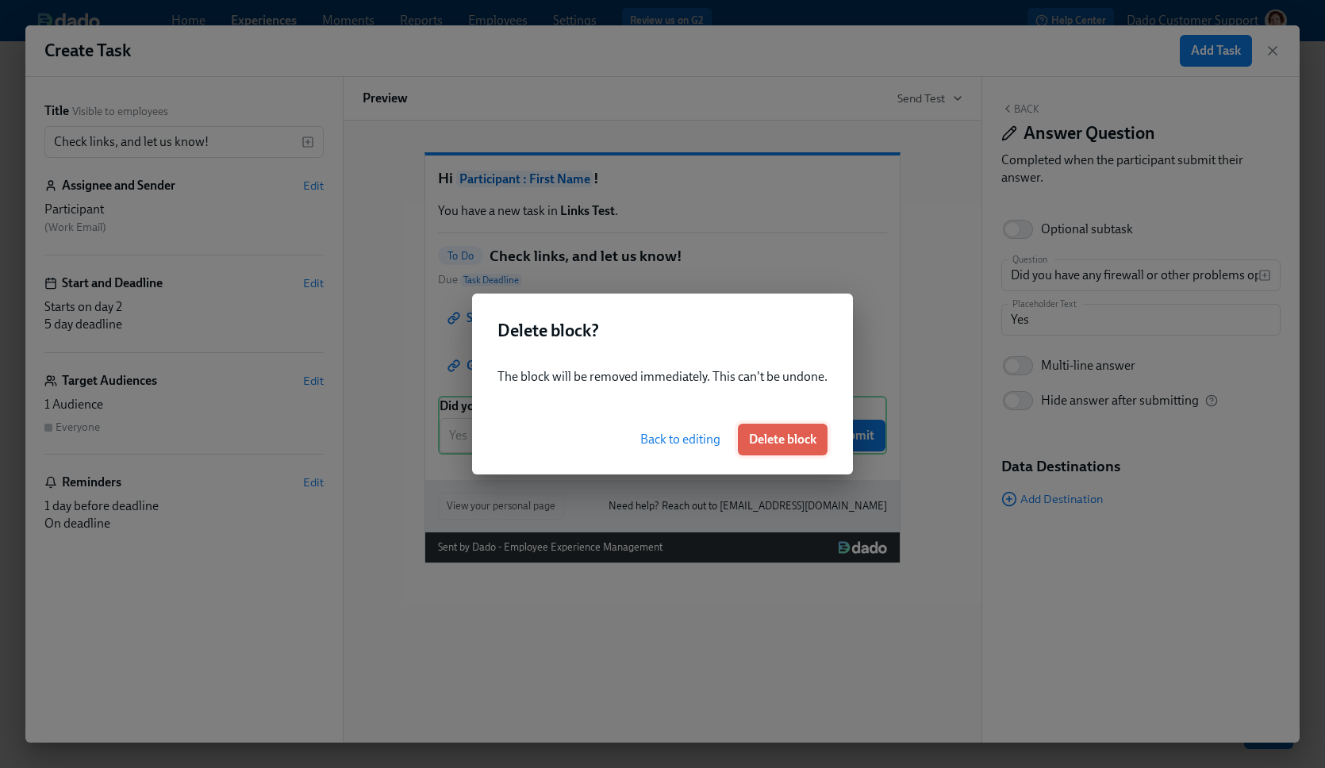
click at [801, 438] on span "Delete block" at bounding box center [782, 440] width 67 height 16
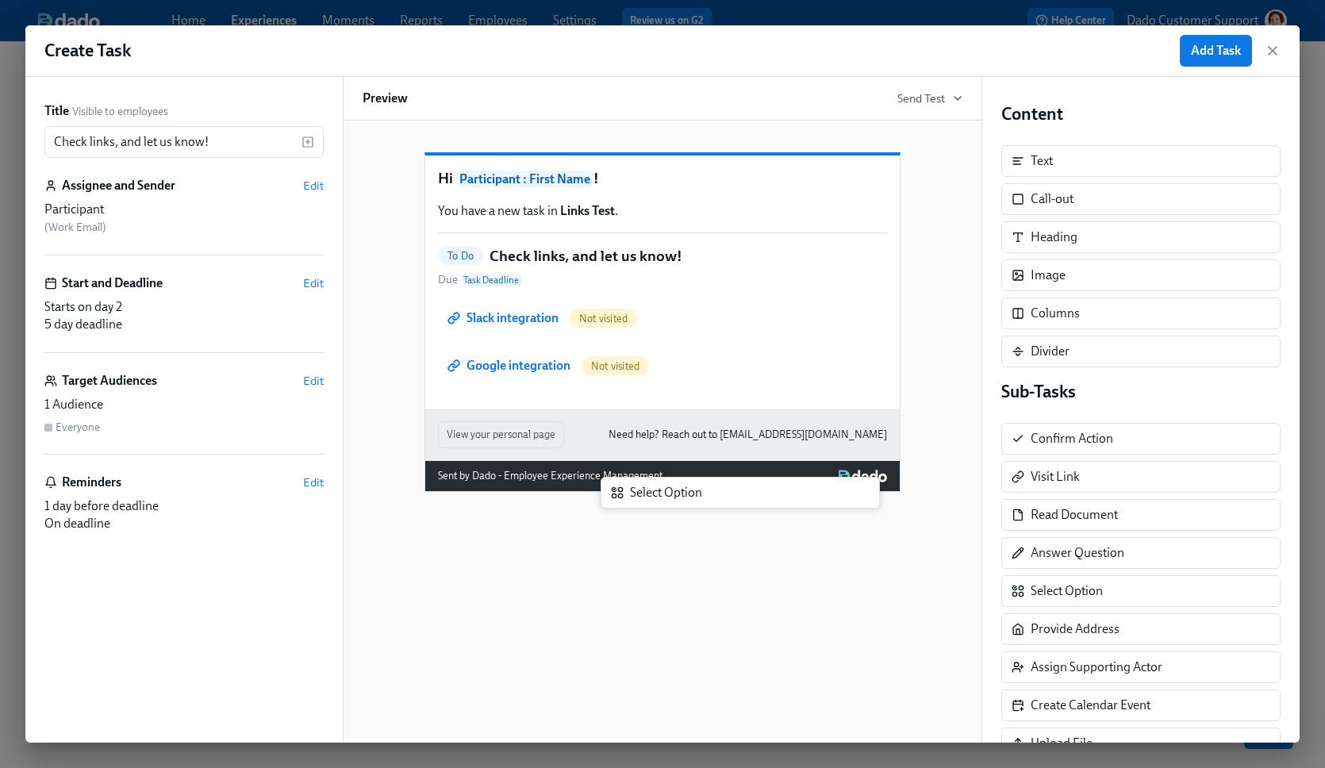
scroll to position [1, 0]
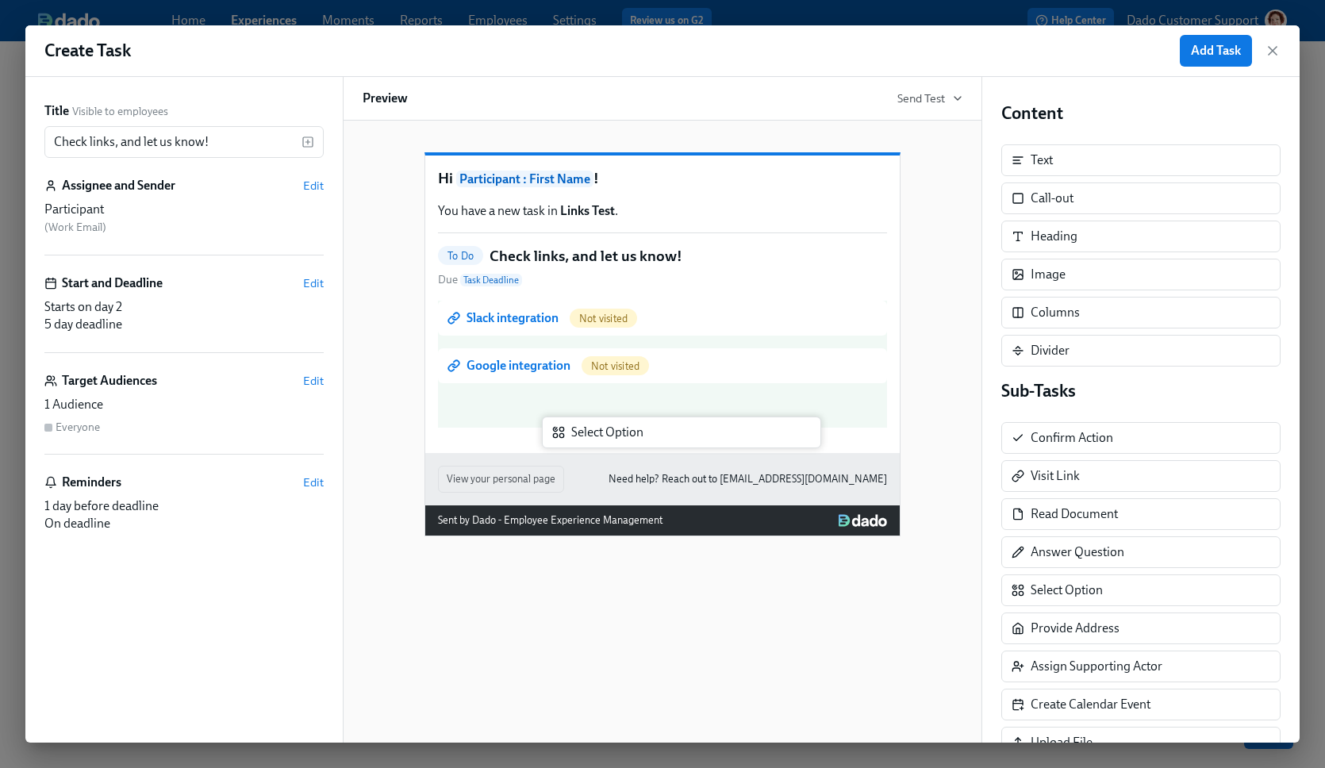
drag, startPoint x: 1109, startPoint y: 595, endPoint x: 649, endPoint y: 437, distance: 486.2
click at [649, 437] on div "Title Visible to employees Check links, and let us know! ​ Assignee and Sender …" at bounding box center [662, 410] width 1275 height 666
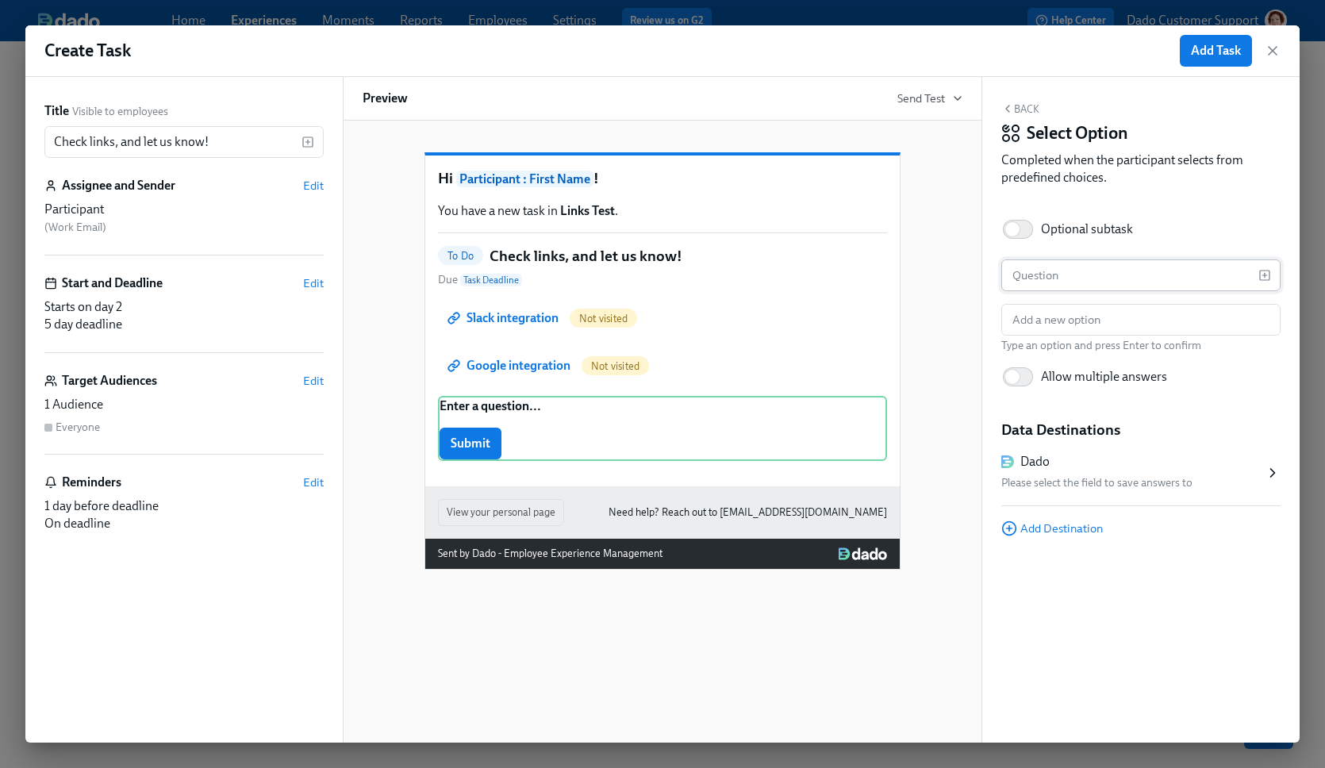
click at [1064, 282] on input "text" at bounding box center [1130, 276] width 257 height 32
paste input "Did you have any firewall or other problems opening these 2 links?"
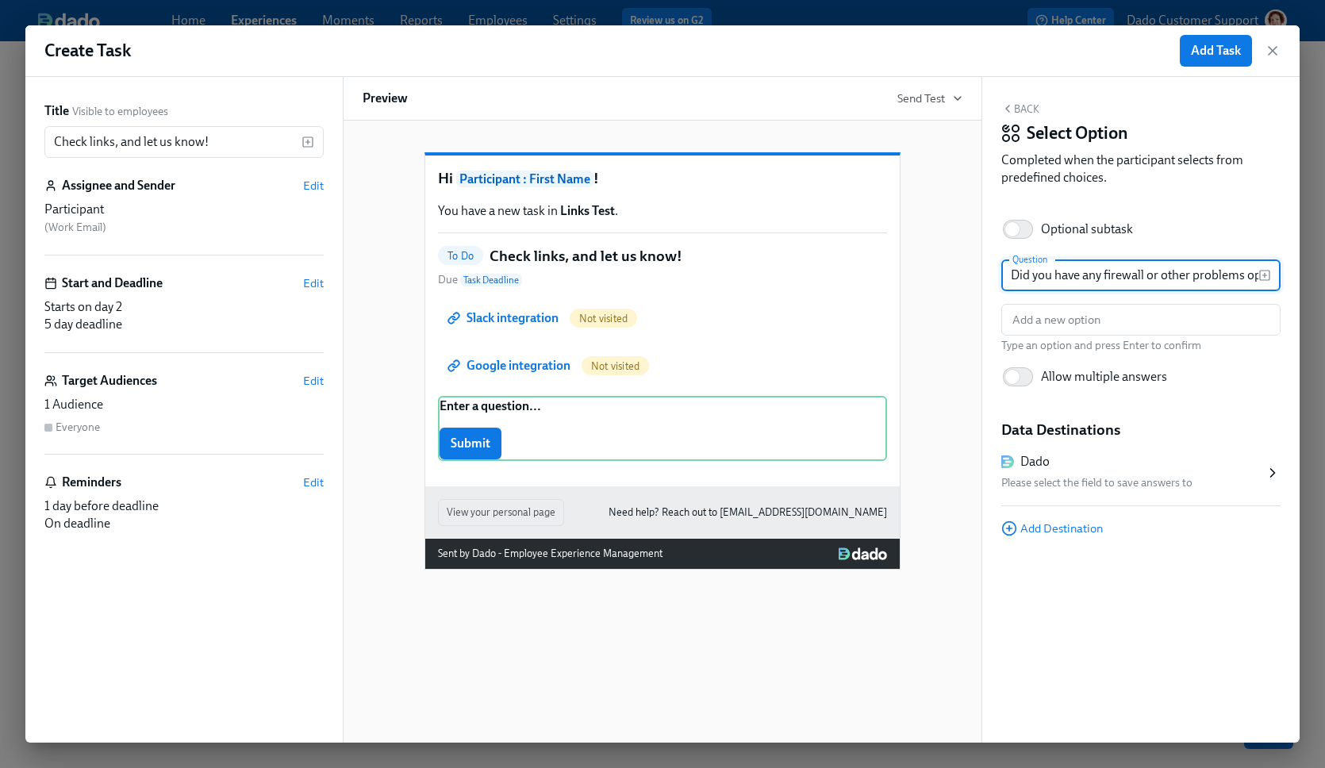
scroll to position [0, 107]
type input "Did you have any firewall or other problems opening these 2 links?"
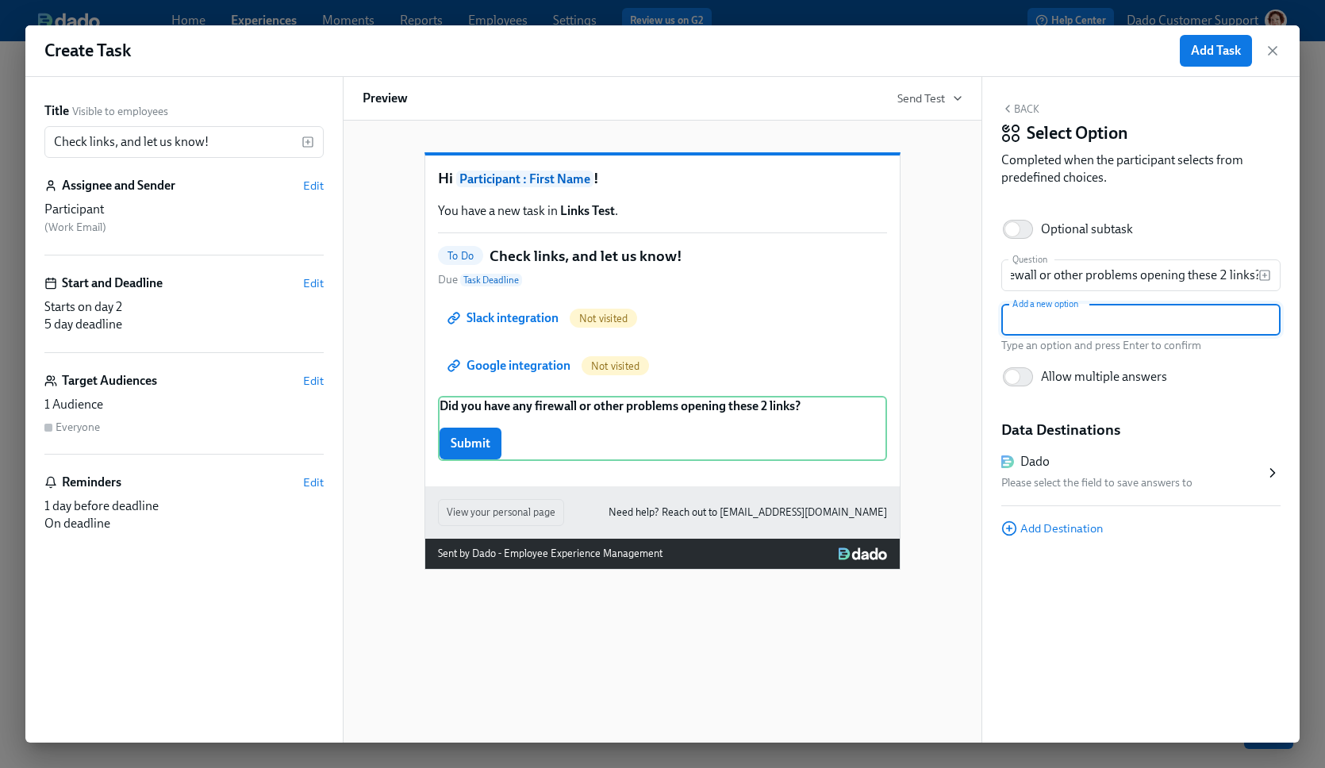
click at [1054, 331] on input "text" at bounding box center [1141, 320] width 279 height 32
type input "Yes"
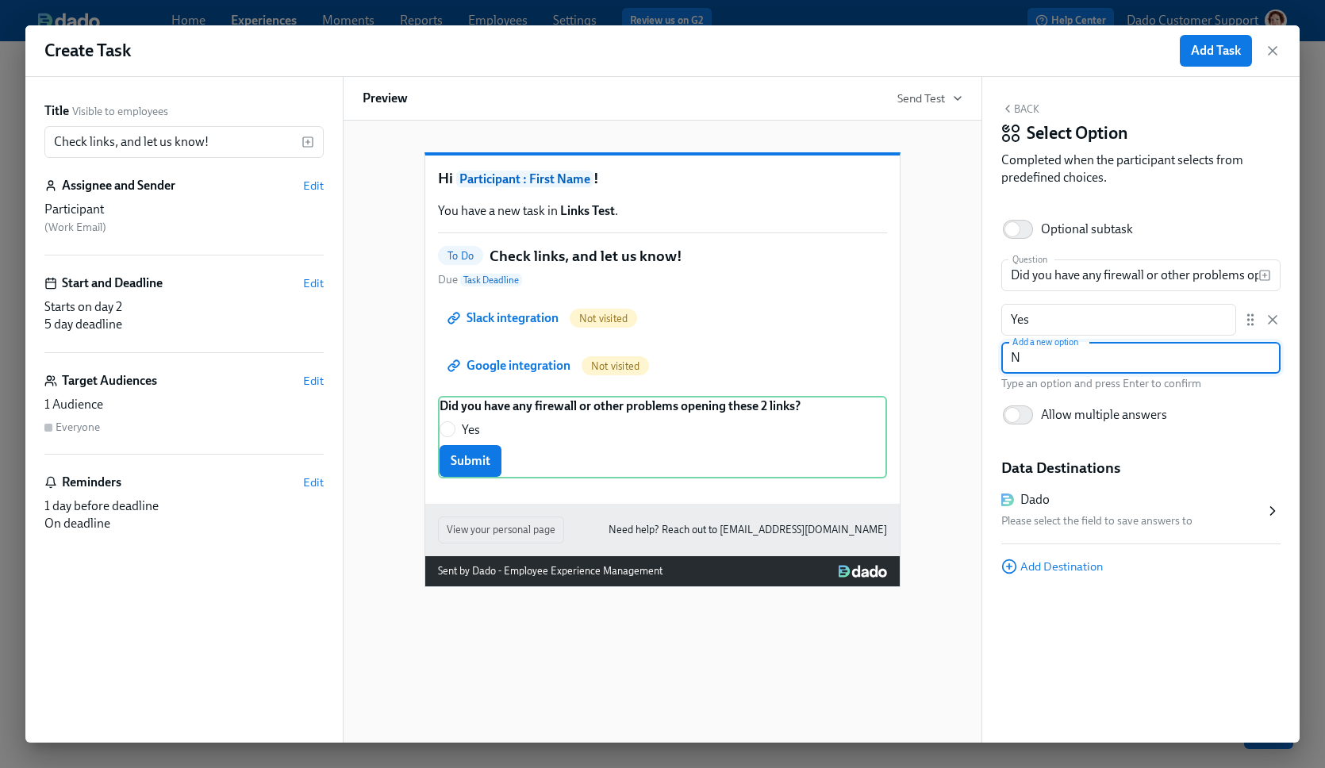
type input "No"
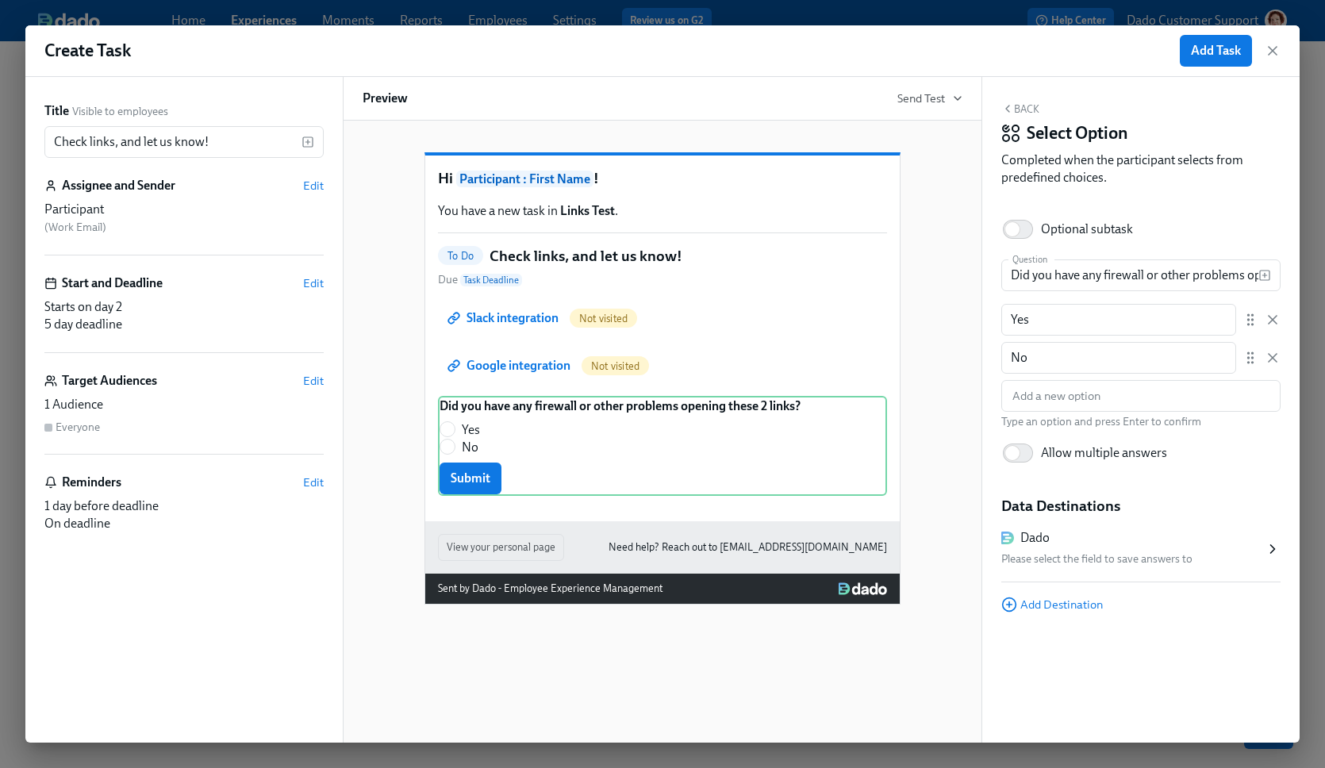
click at [1139, 529] on div "Dado" at bounding box center [1134, 537] width 264 height 17
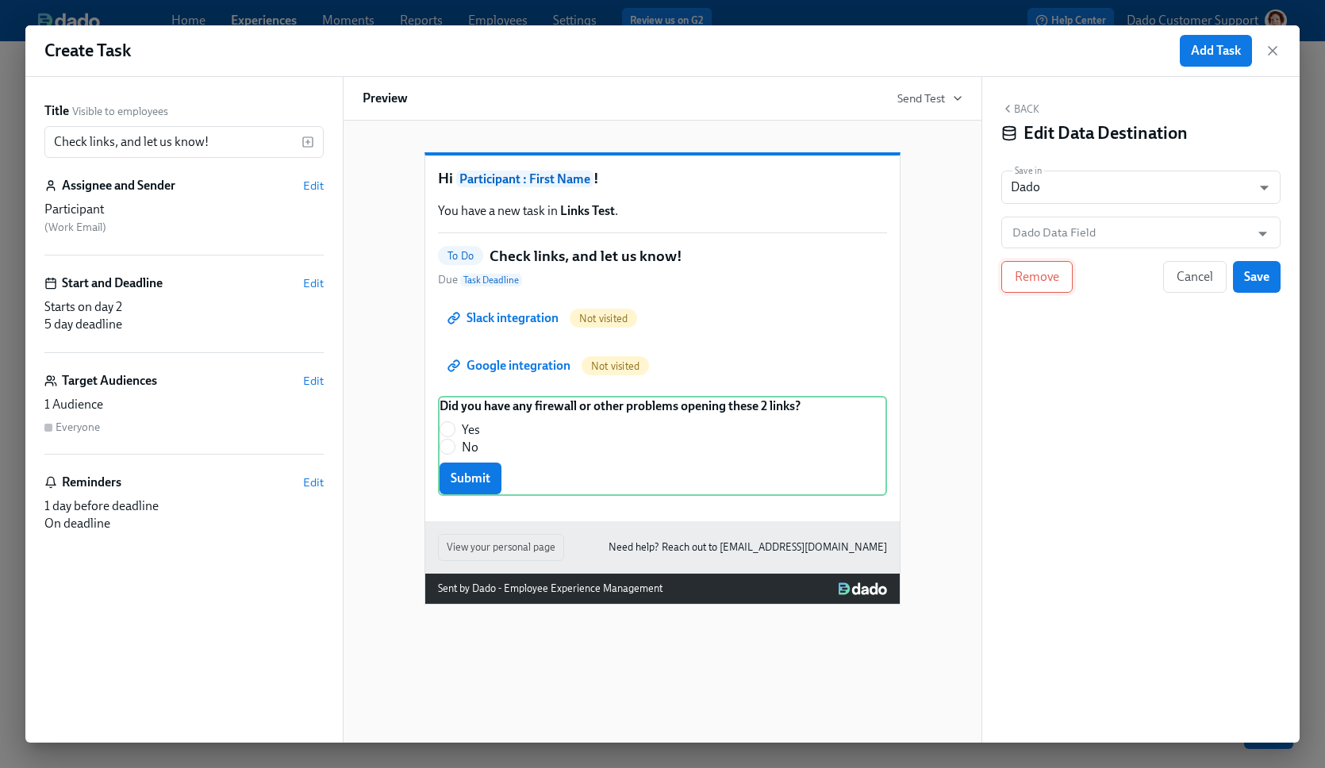
click at [1048, 287] on button "Remove" at bounding box center [1037, 277] width 71 height 32
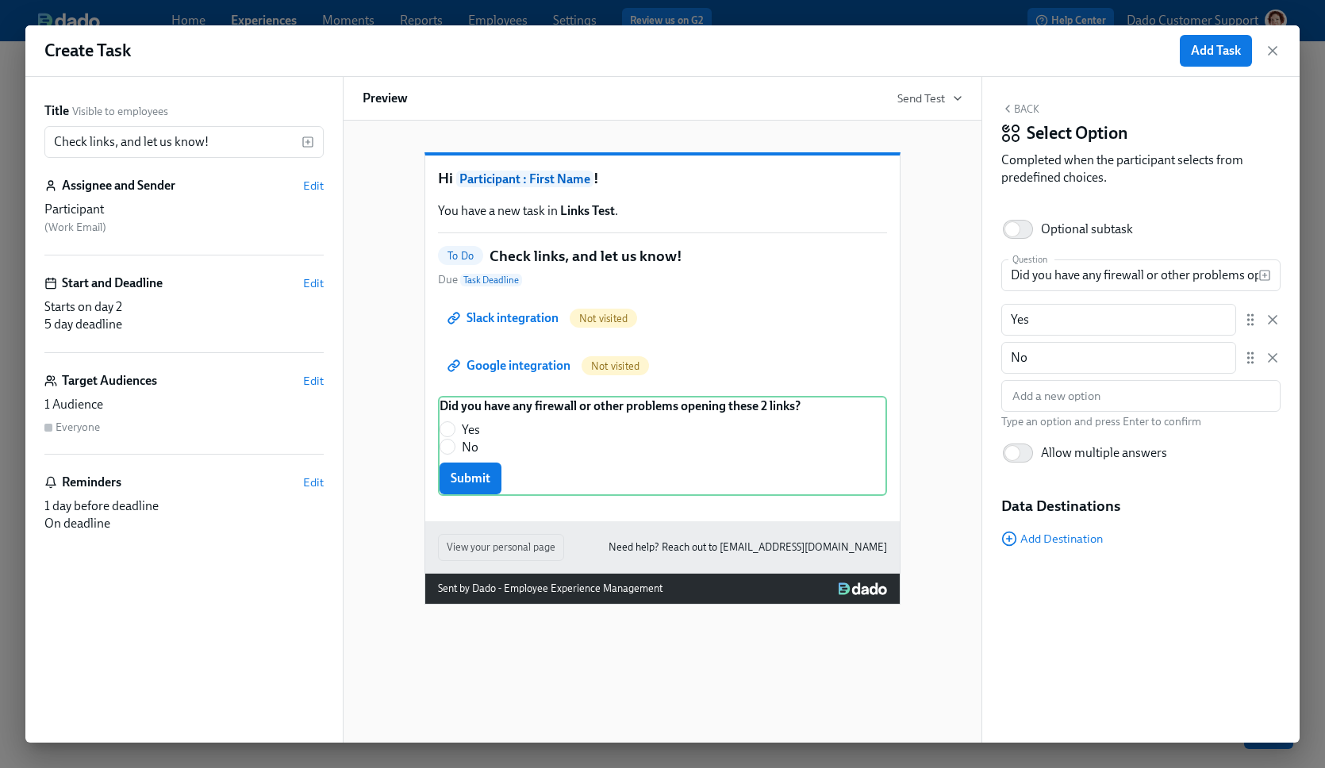
click at [890, 358] on div "Hi Participant : First Name ! You have a new task in Links Test . To Do Check l…" at bounding box center [662, 339] width 475 height 366
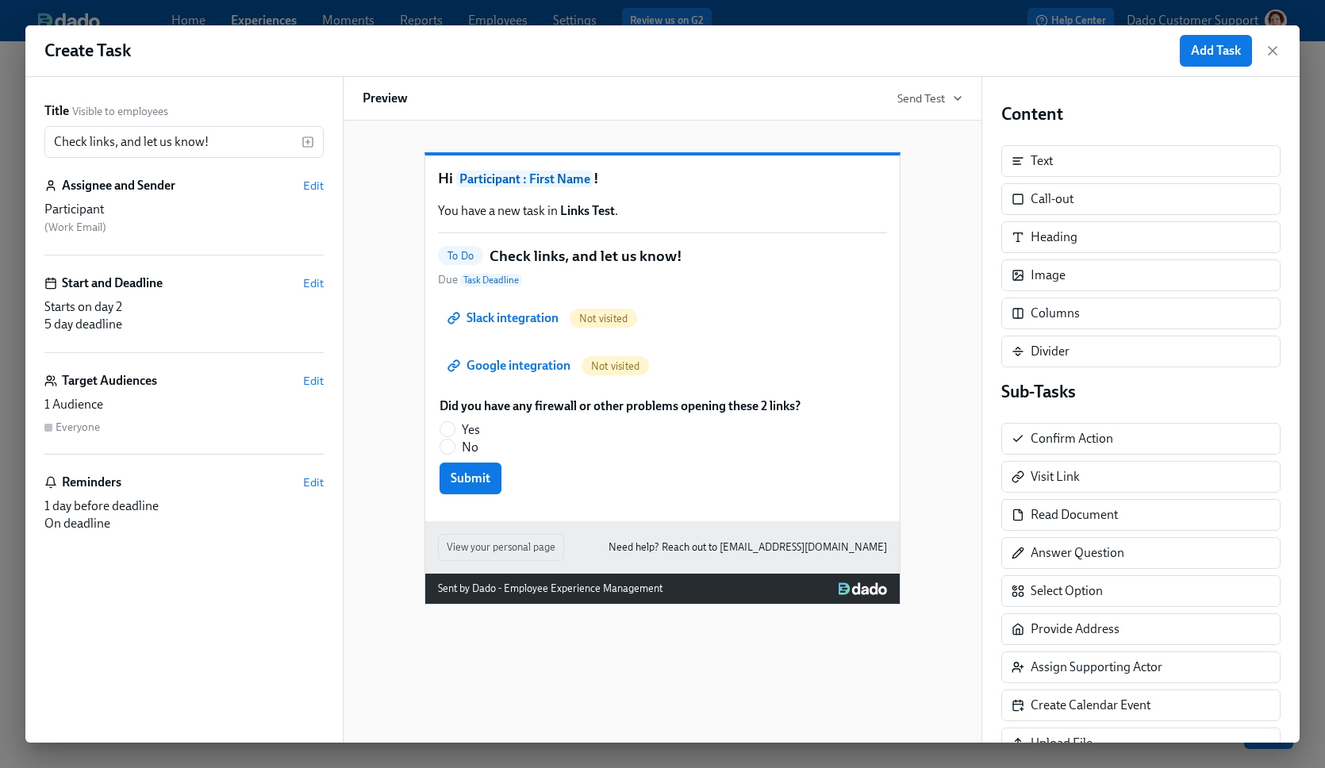
click at [313, 294] on div "Start and Deadline Edit Starts on day 2 5 day deadline" at bounding box center [183, 314] width 279 height 79
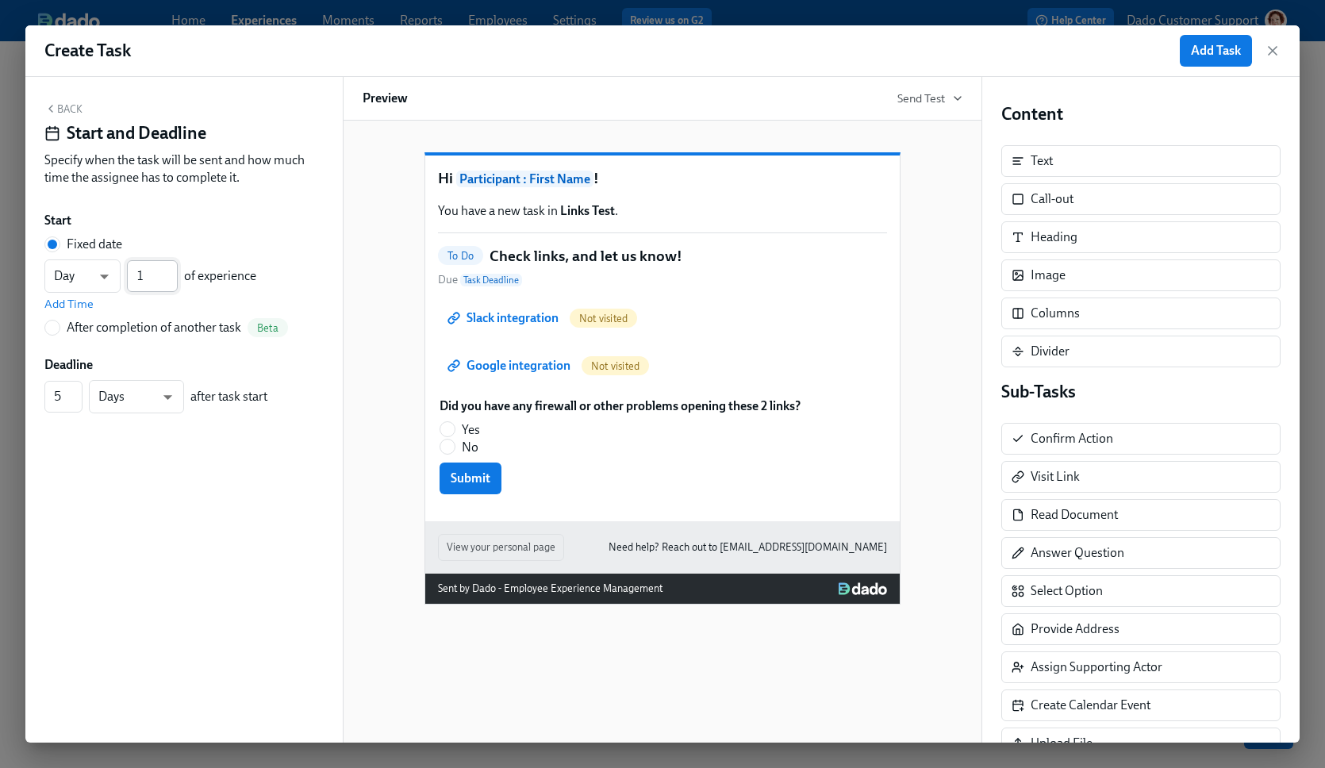
type input "1"
click at [171, 282] on input "1" at bounding box center [152, 276] width 51 height 32
click at [1220, 45] on span "Add Task" at bounding box center [1216, 51] width 50 height 16
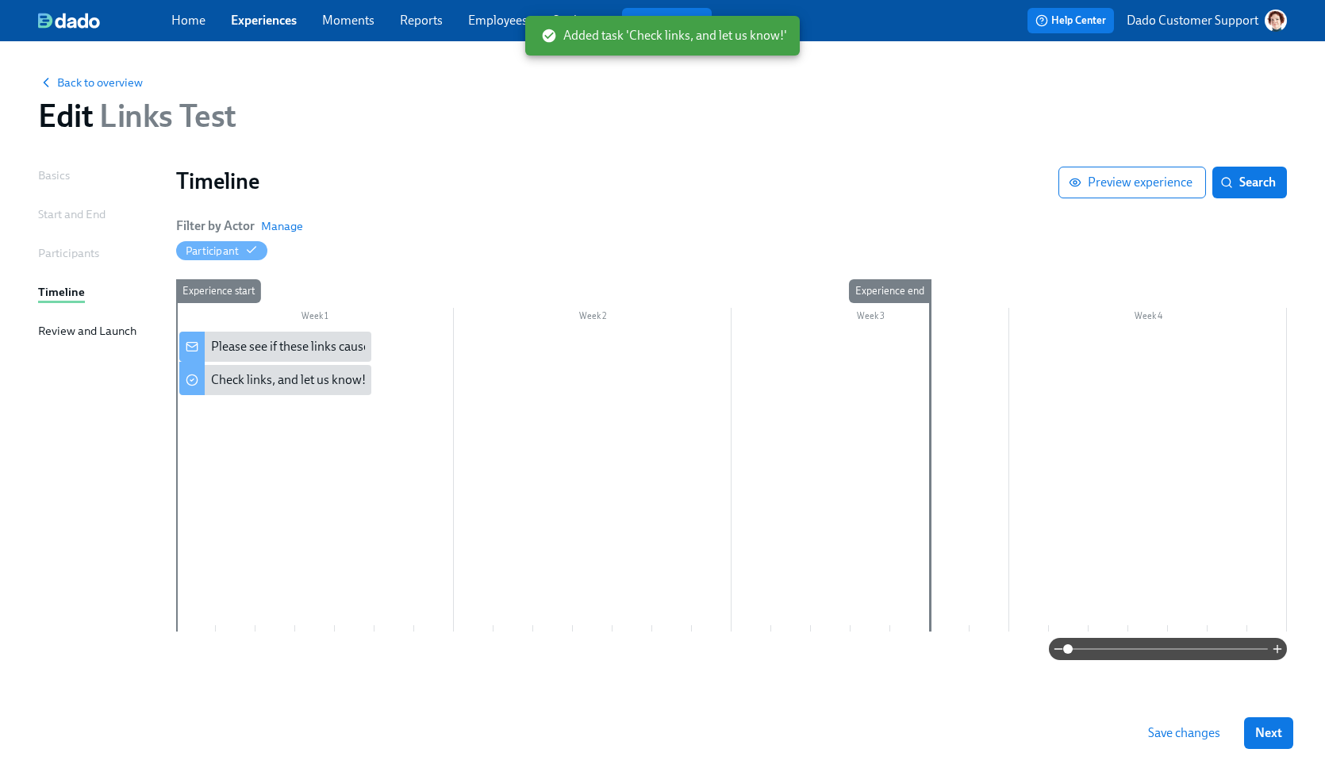
click at [1179, 734] on span "Save changes" at bounding box center [1184, 733] width 72 height 16
click at [284, 378] on div "Check links, and let us know!" at bounding box center [288, 379] width 155 height 17
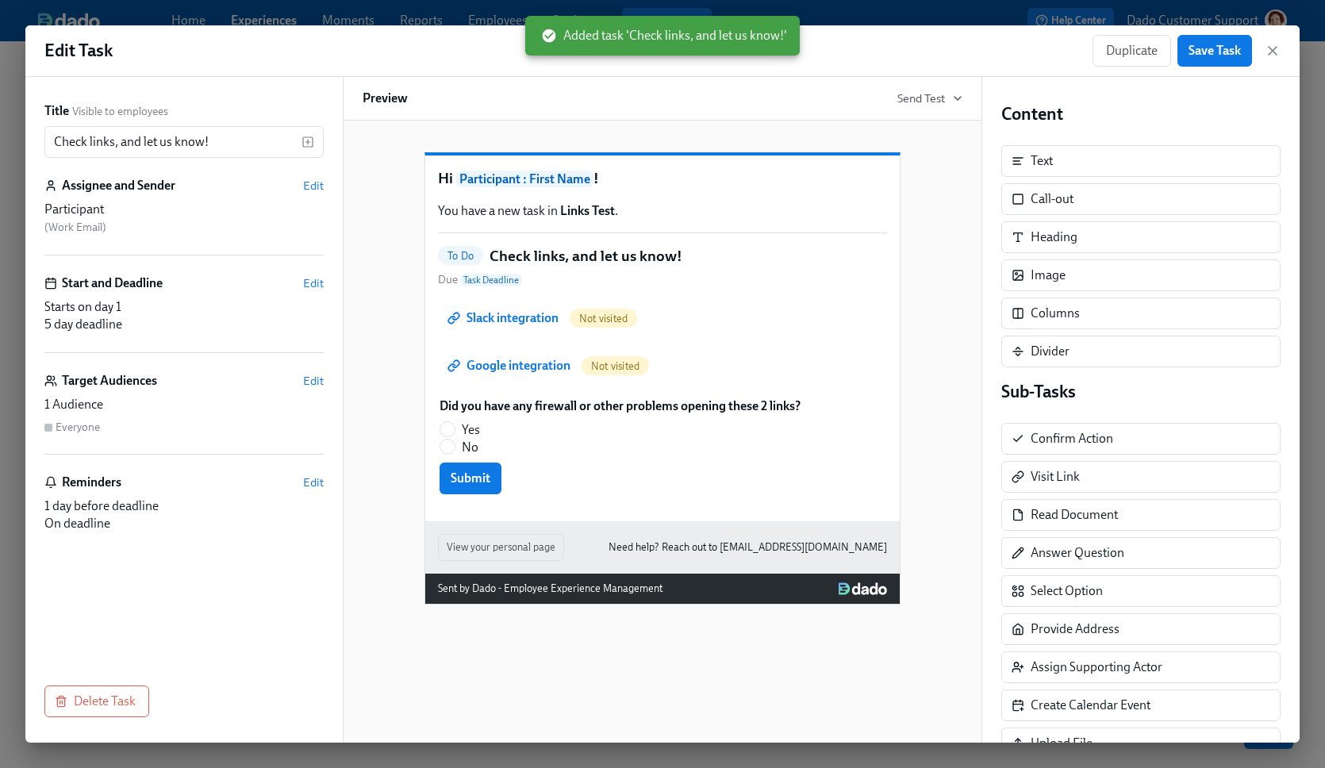
click at [322, 470] on div "Title Visible to employees Check links, and let us know! ​ Assignee and Sender …" at bounding box center [183, 410] width 317 height 666
click at [321, 480] on span "Edit" at bounding box center [313, 483] width 21 height 16
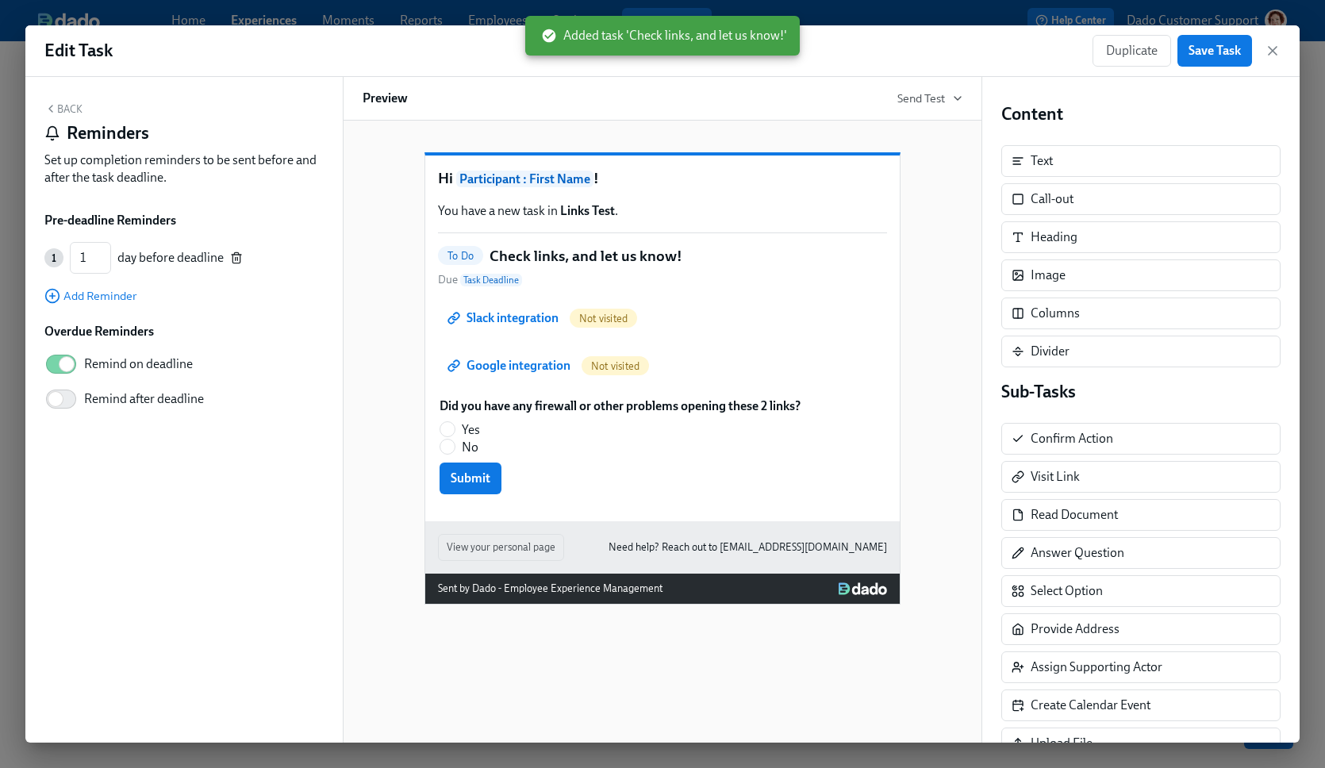
click at [233, 258] on icon "button" at bounding box center [236, 259] width 7 height 9
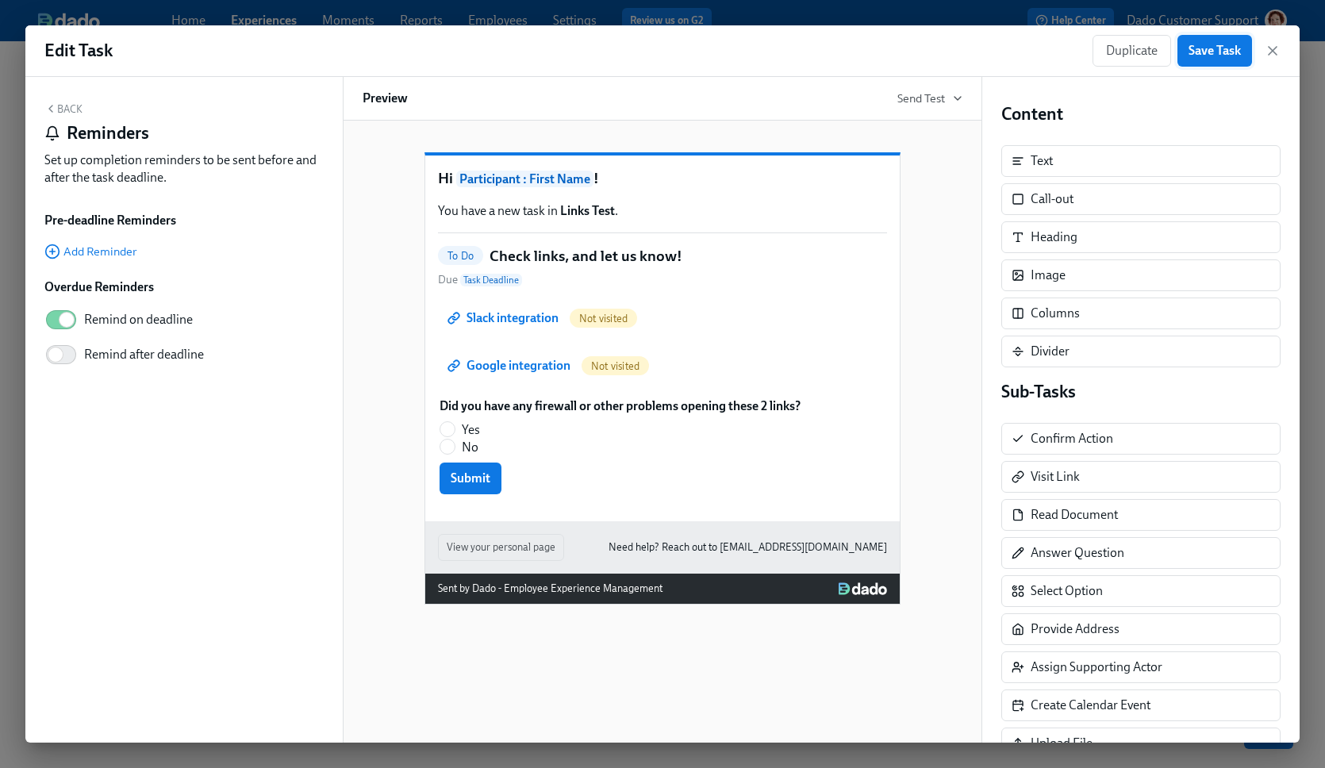
click at [1199, 65] on button "Save Task" at bounding box center [1215, 51] width 75 height 32
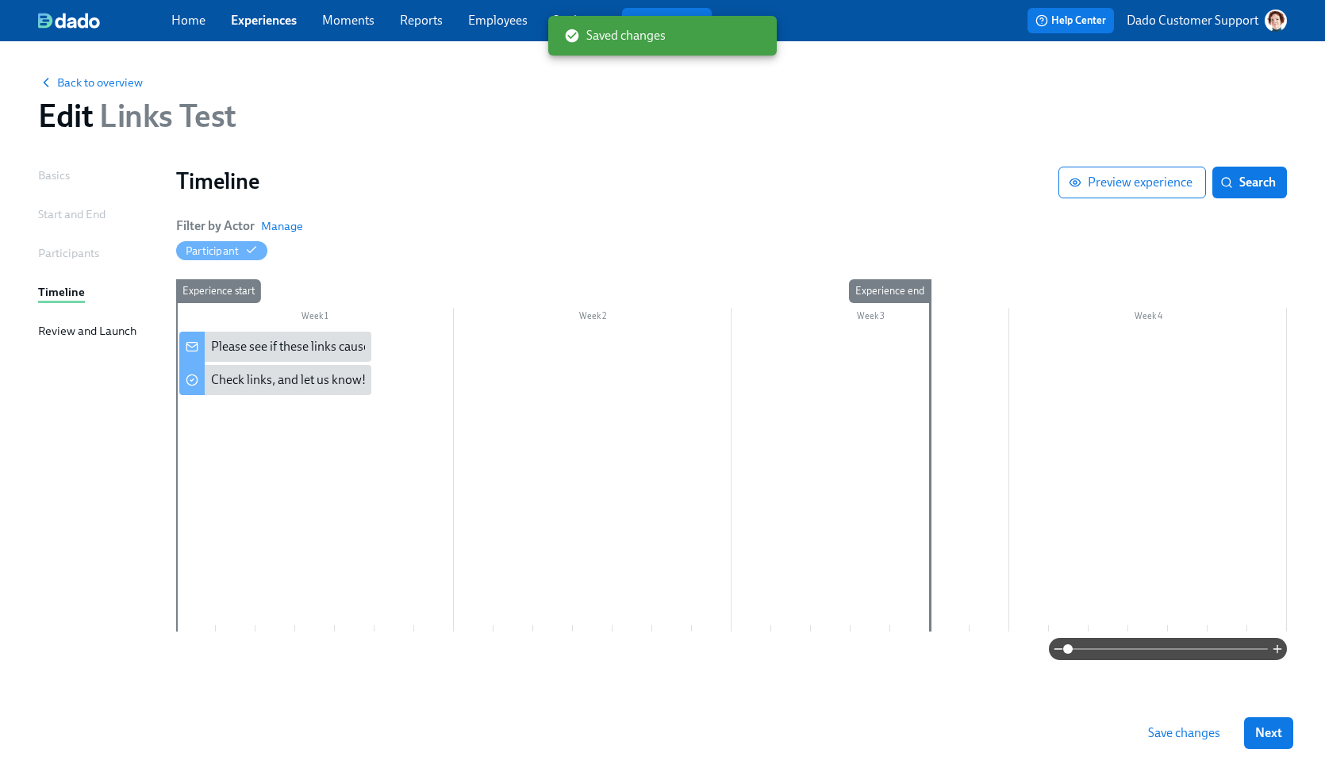
click at [38, 220] on div "Start and End" at bounding box center [71, 214] width 67 height 17
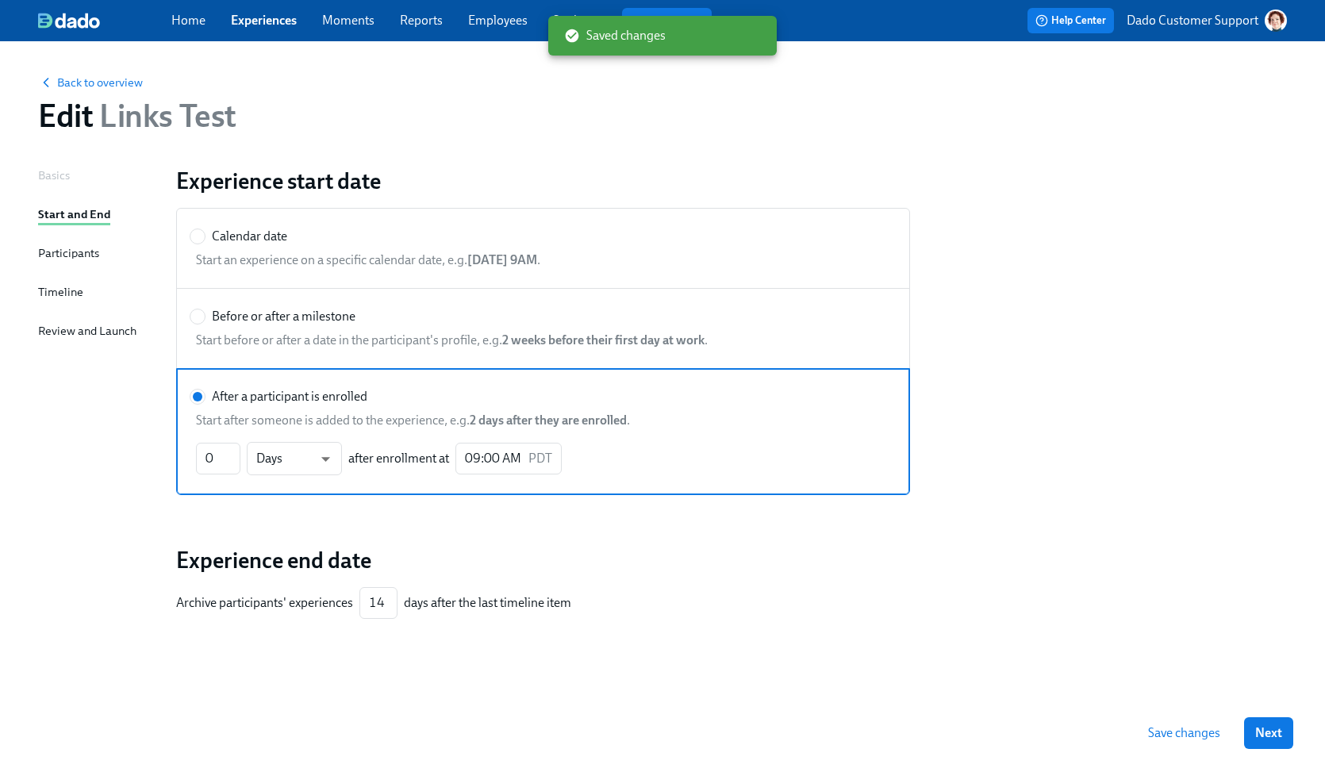
click at [43, 243] on div "Basics Start and End Participants Timeline Review and Launch" at bounding box center [97, 437] width 119 height 541
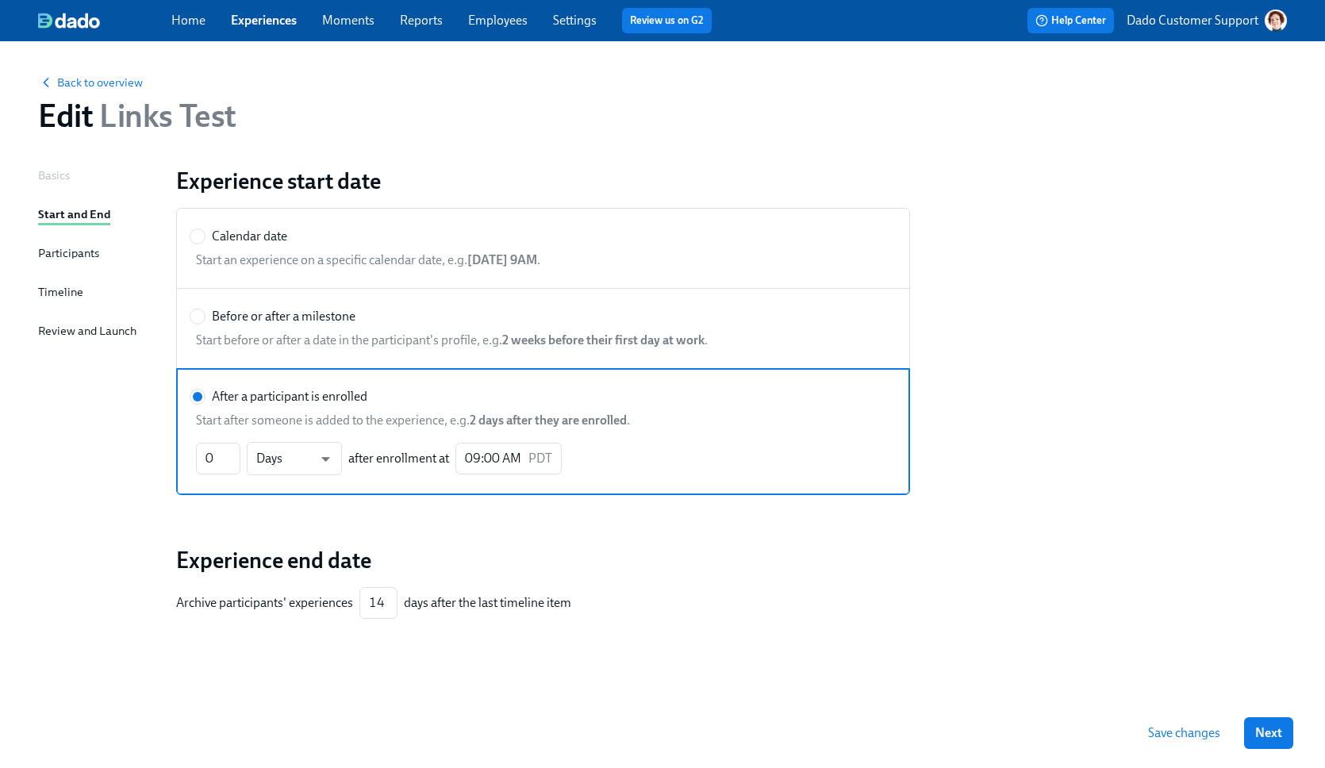
click at [46, 256] on div "Participants" at bounding box center [68, 252] width 61 height 17
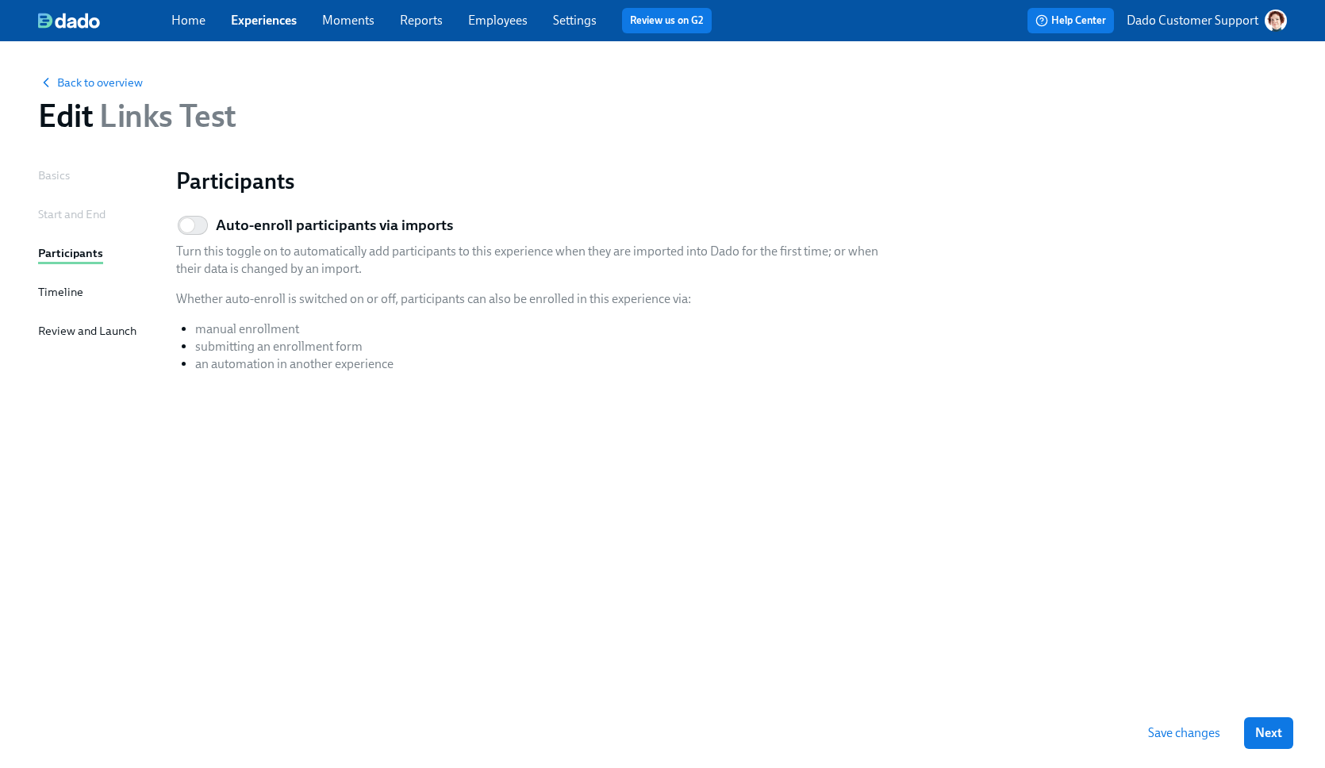
click at [58, 325] on div "Review and Launch" at bounding box center [87, 330] width 98 height 17
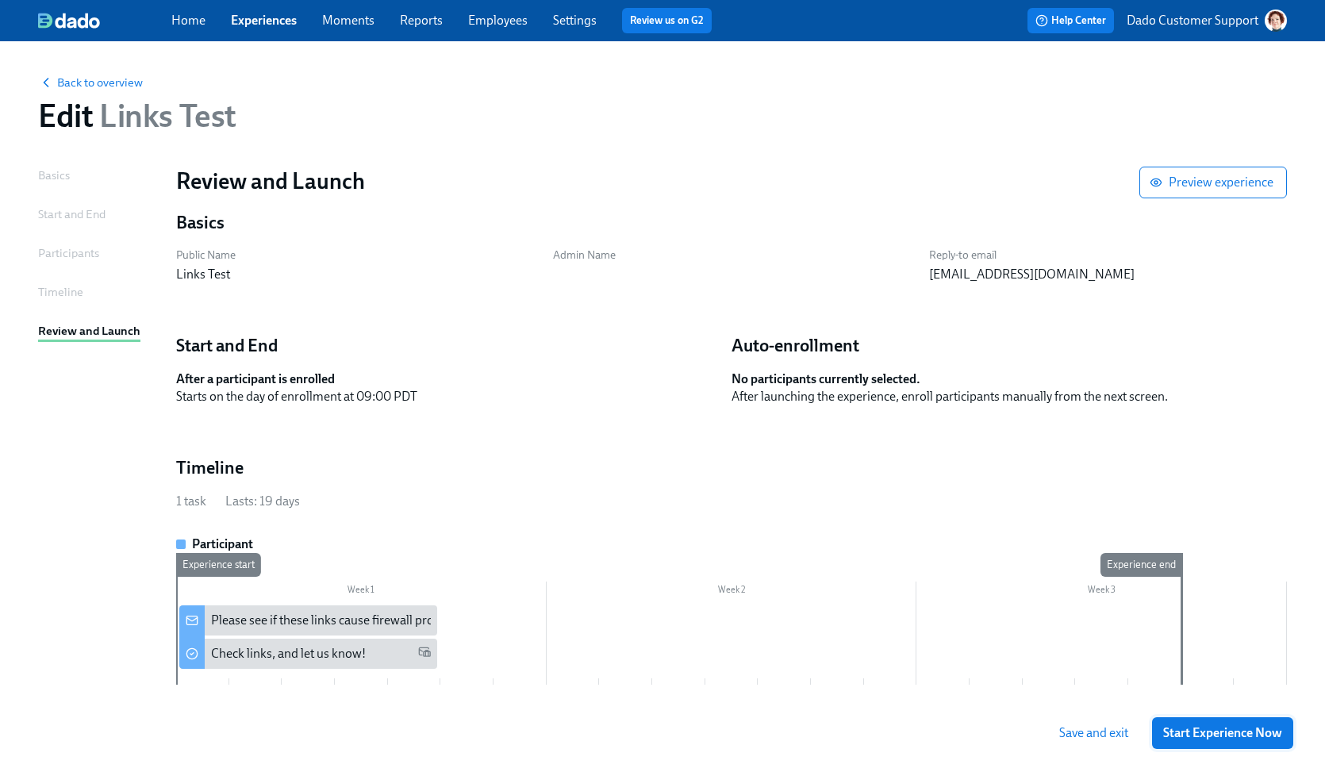
click at [1230, 733] on span "Start Experience Now" at bounding box center [1223, 733] width 119 height 16
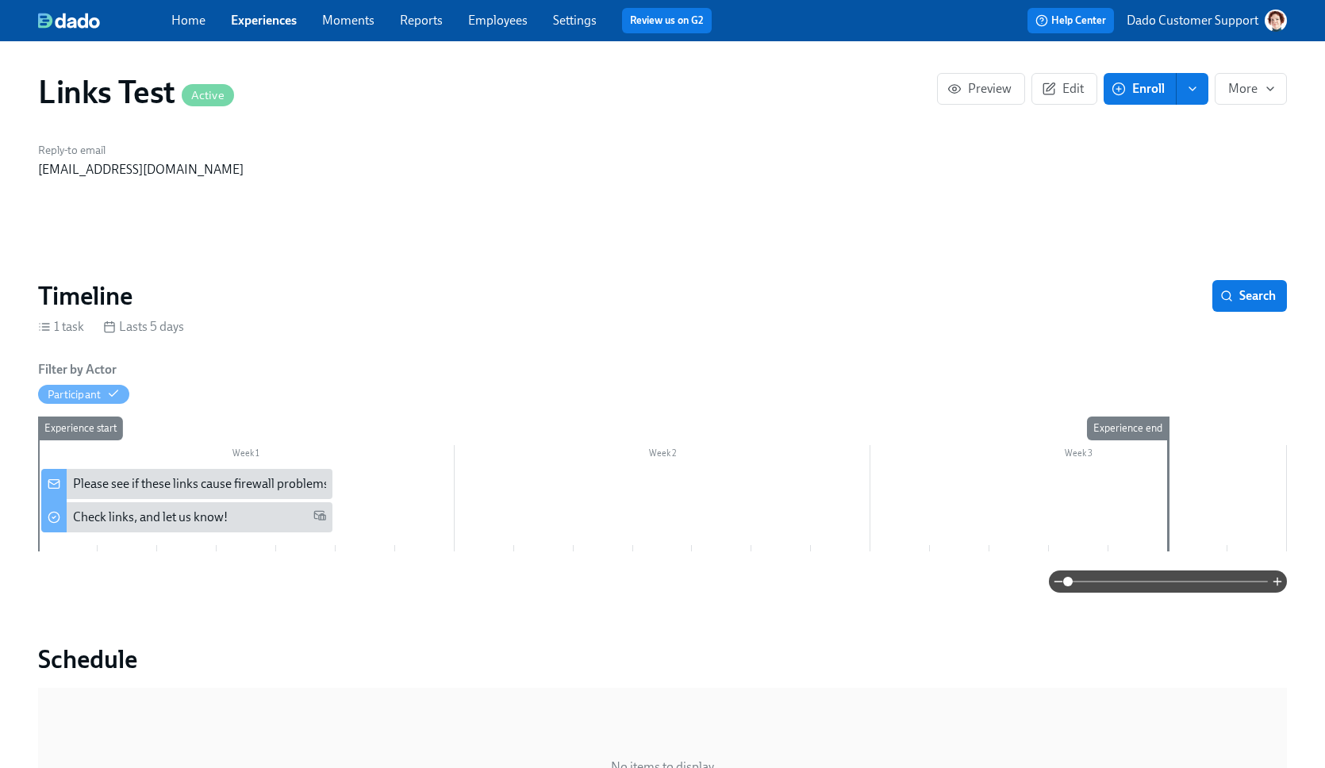
click at [1127, 94] on span "Enroll" at bounding box center [1140, 89] width 50 height 16
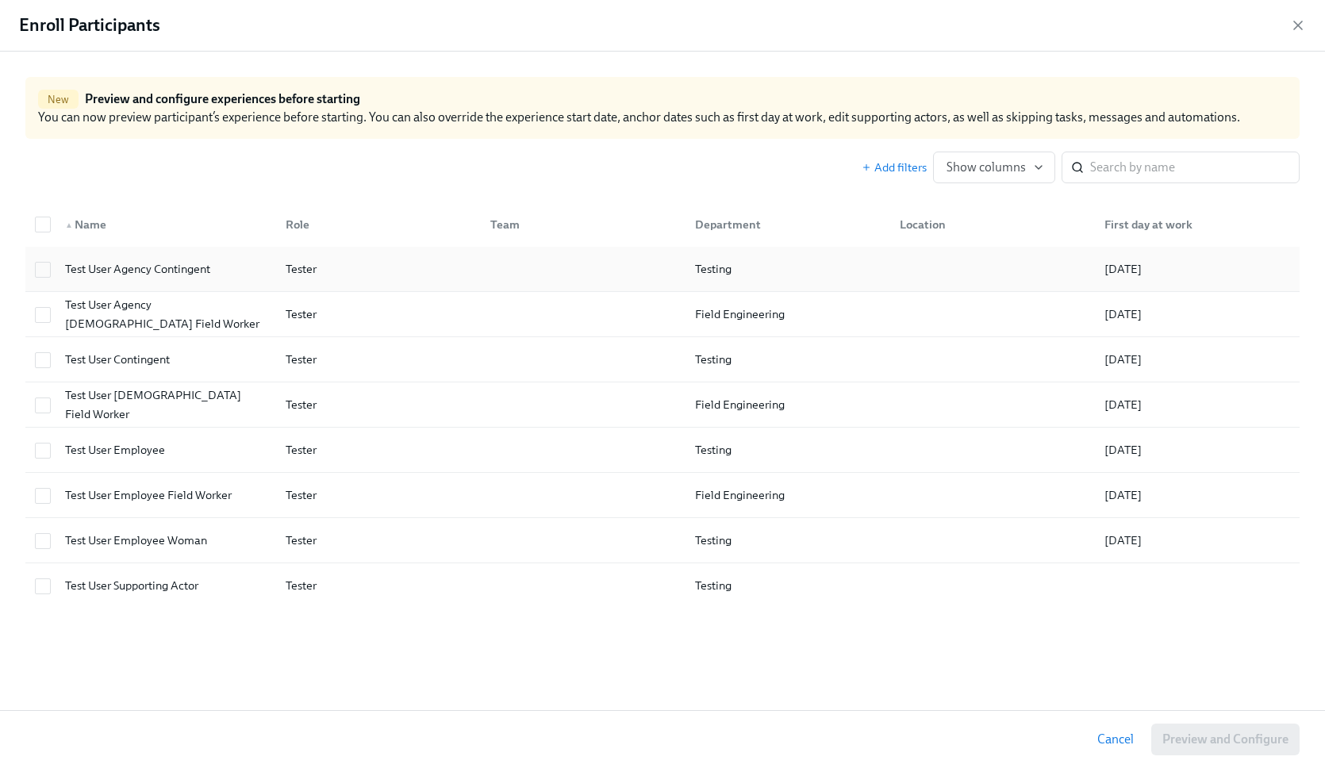
click at [137, 263] on div "Test User Agency Contingent" at bounding box center [138, 269] width 158 height 19
checkbox input "true"
click at [1222, 737] on span "Preview and Configure (1)" at bounding box center [1217, 740] width 144 height 16
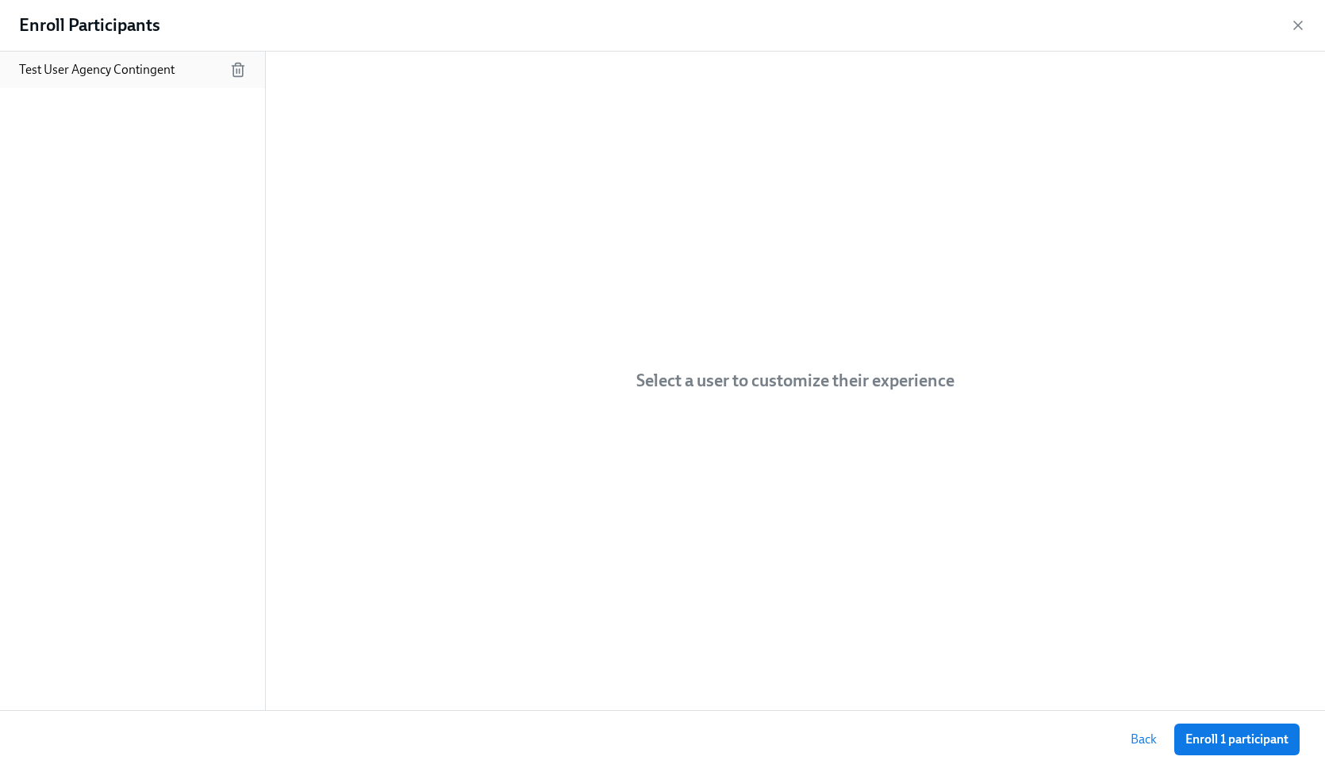
click at [136, 80] on div "Test User Agency Contingent" at bounding box center [132, 70] width 265 height 37
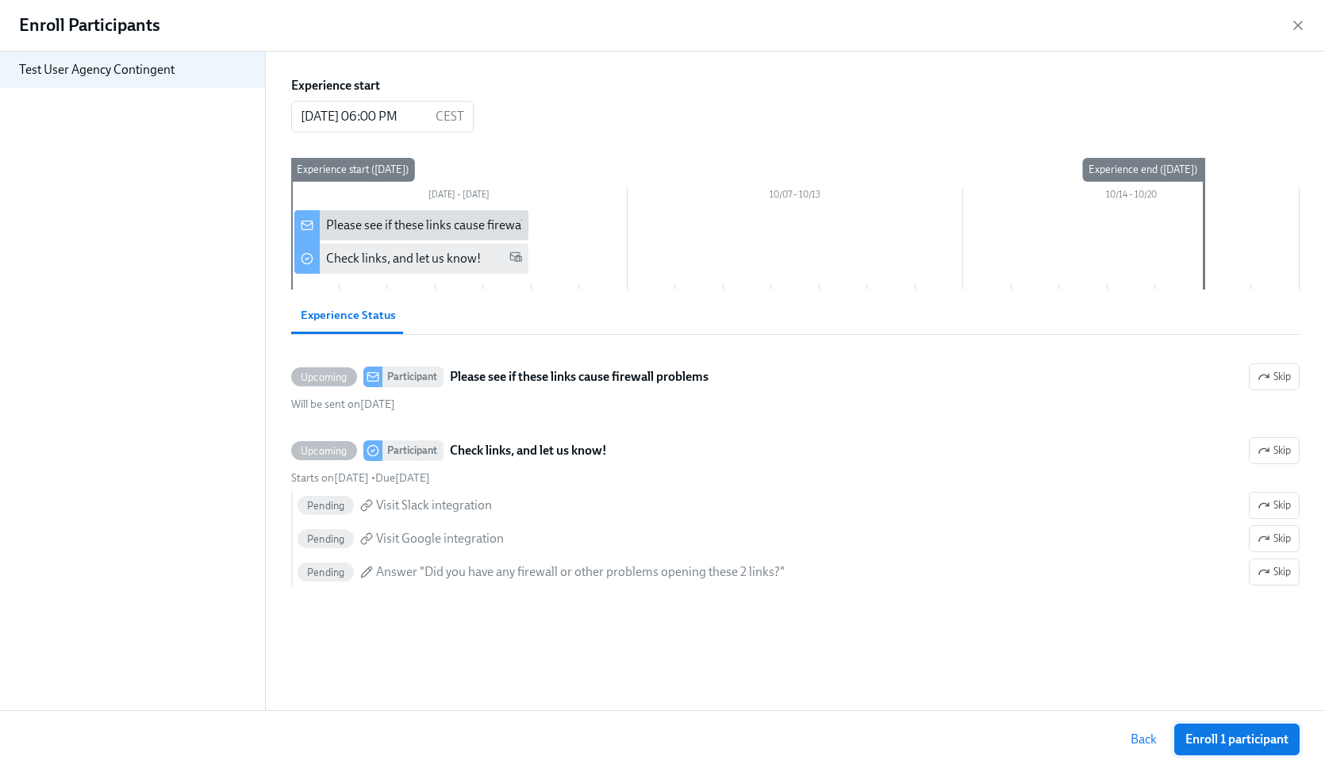
click at [1256, 743] on span "Enroll 1 participant" at bounding box center [1237, 740] width 103 height 16
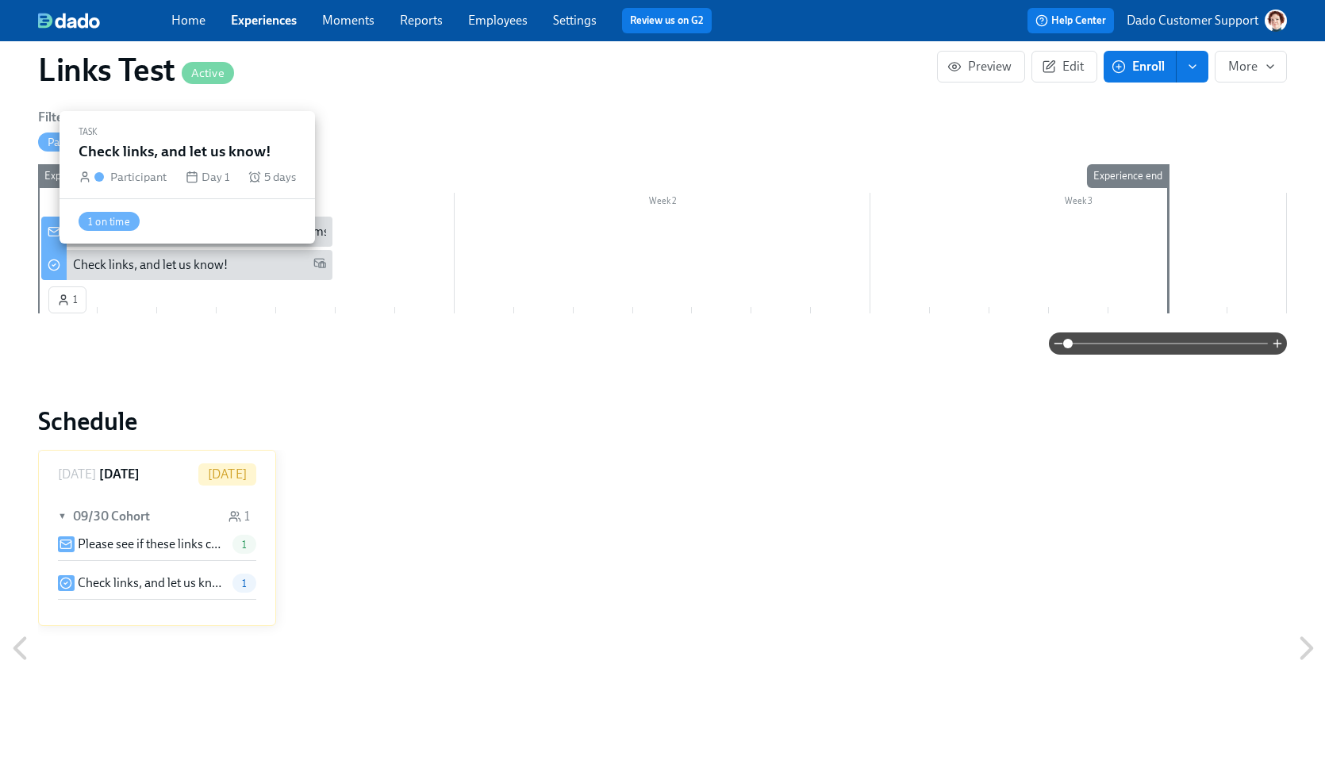
scroll to position [253, 0]
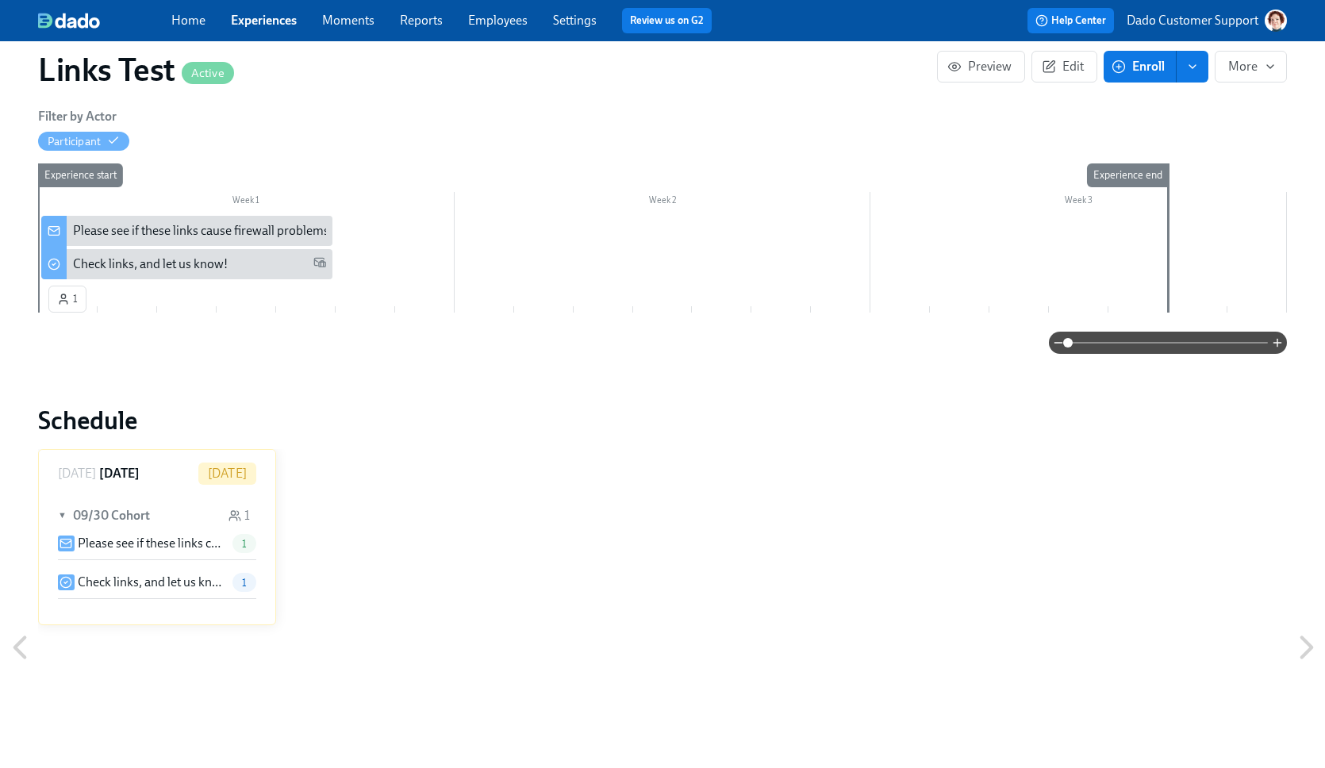
click at [95, 267] on div "Check links, and let us know!" at bounding box center [150, 264] width 155 height 17
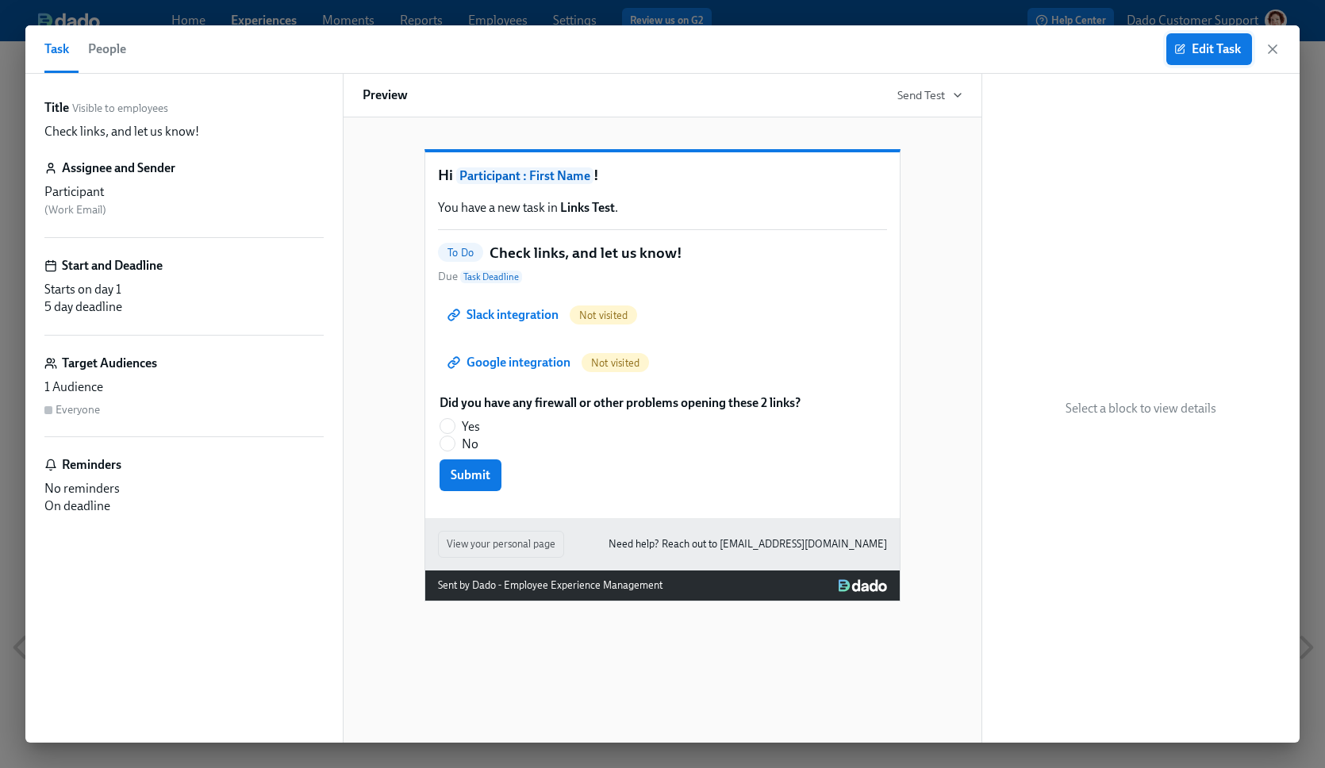
click at [1194, 47] on span "Edit Task" at bounding box center [1209, 49] width 63 height 16
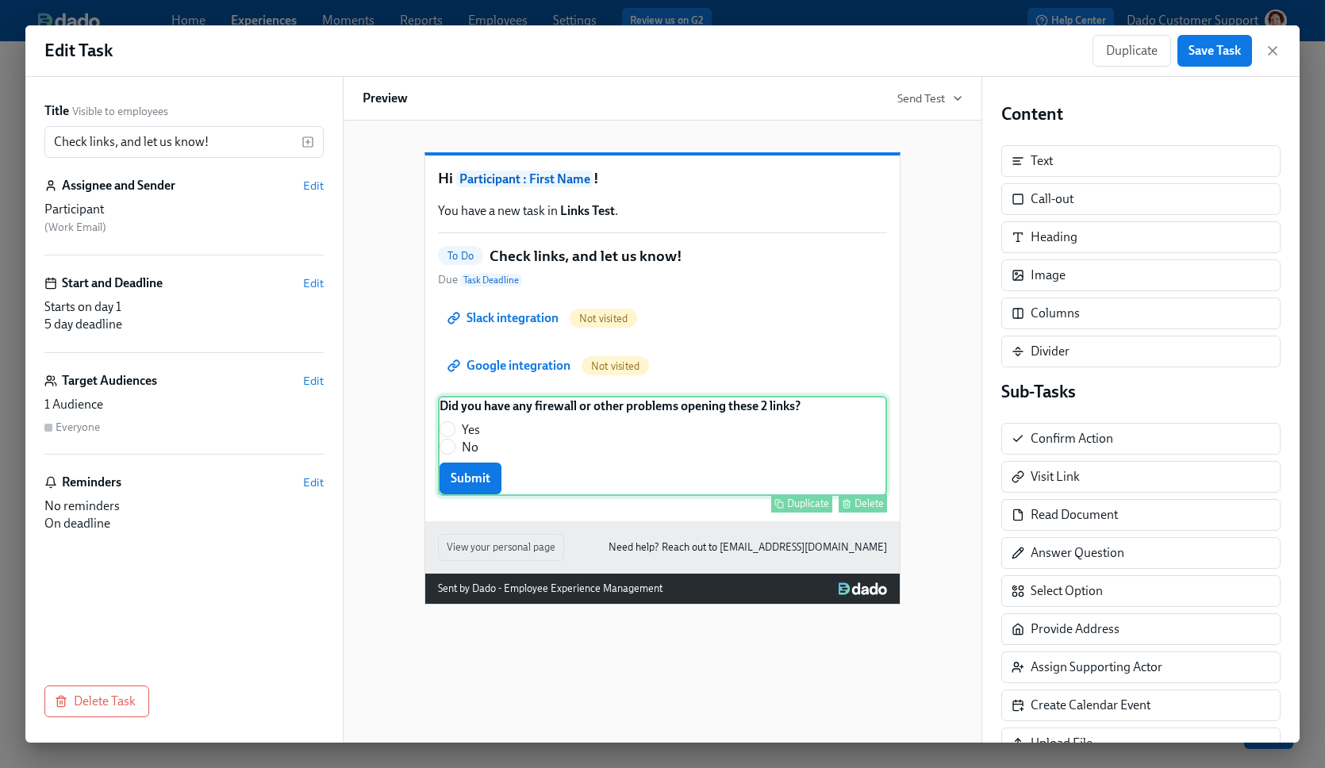
click at [473, 496] on div "Did you have any firewall or other problems opening these 2 links? Yes No Submi…" at bounding box center [662, 446] width 449 height 100
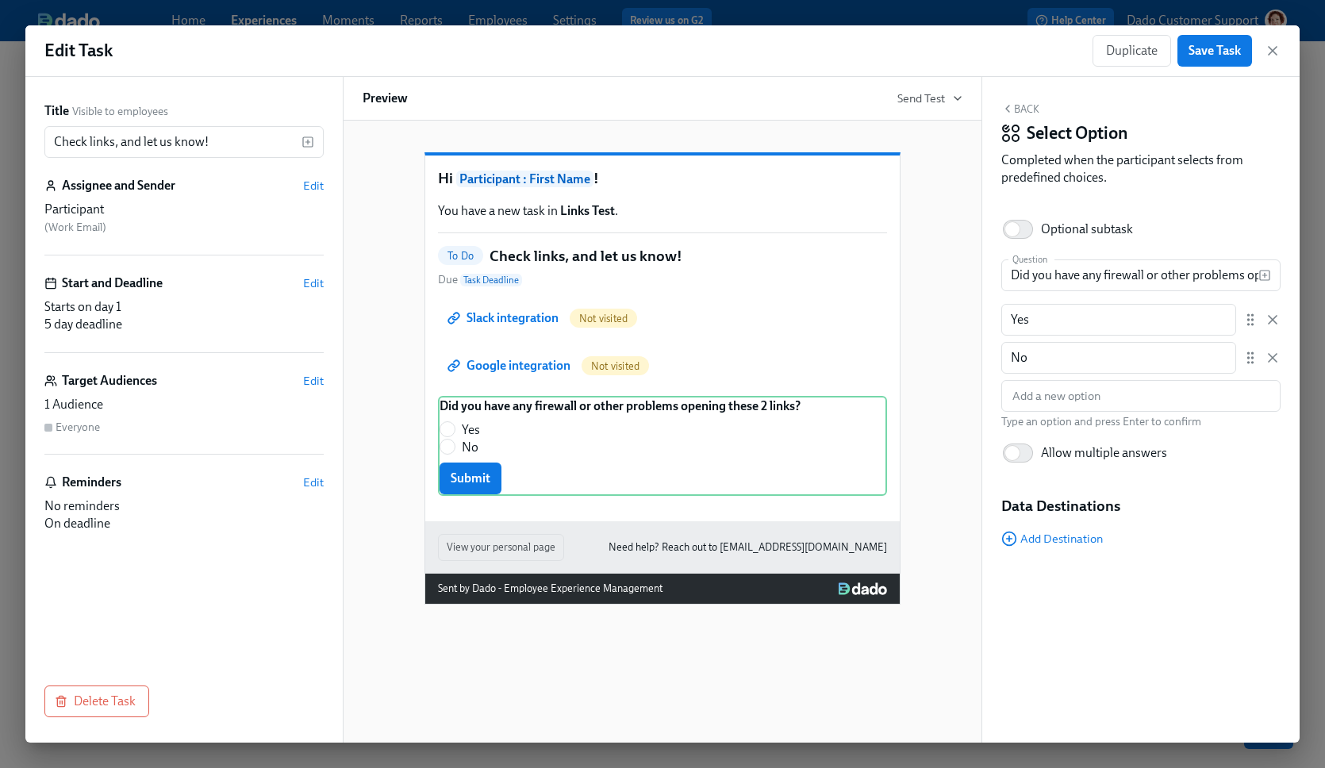
click at [938, 360] on div "Hi Participant : First Name ! You have a new task in Links Test . To Do Check l…" at bounding box center [663, 366] width 600 height 478
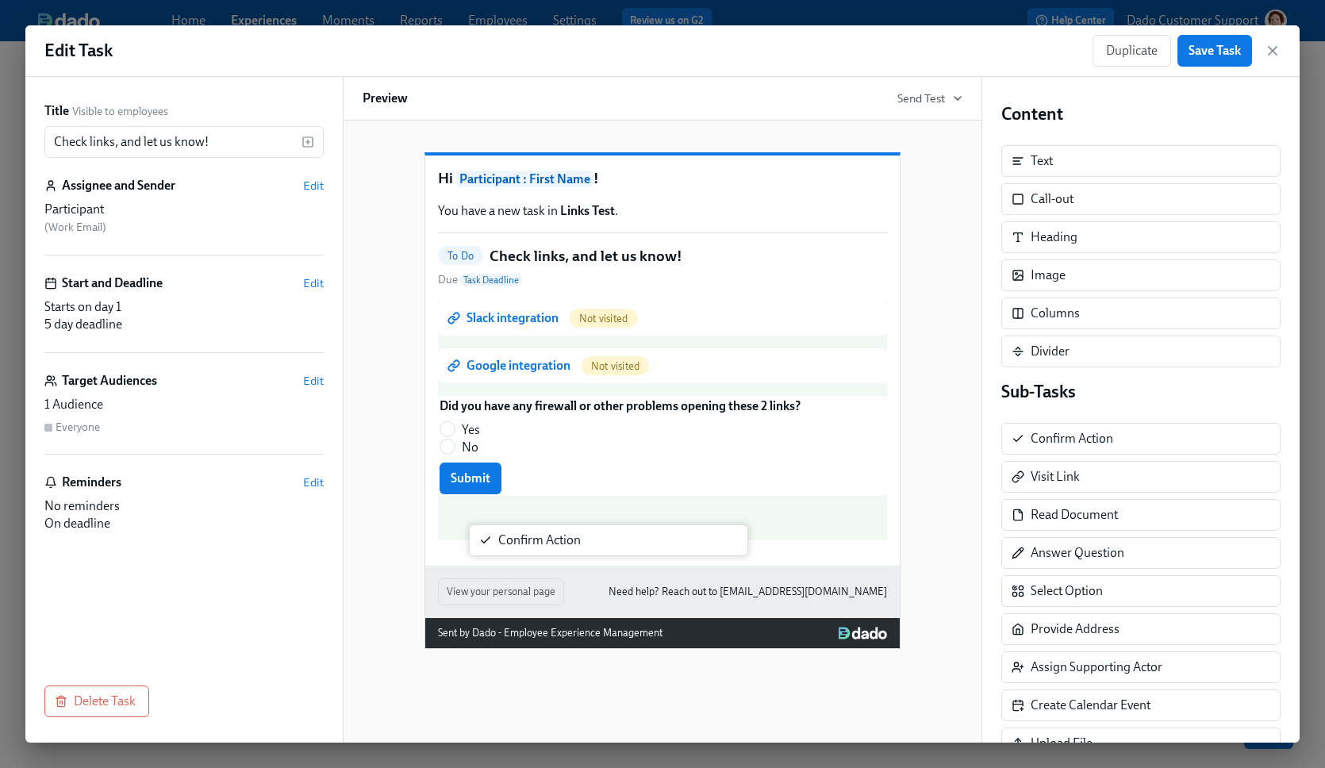
drag, startPoint x: 1121, startPoint y: 435, endPoint x: 573, endPoint y: 535, distance: 556.7
click at [573, 537] on div "Title Visible to employees Check links, and let us know! ​ Assignee and Sender …" at bounding box center [662, 410] width 1275 height 666
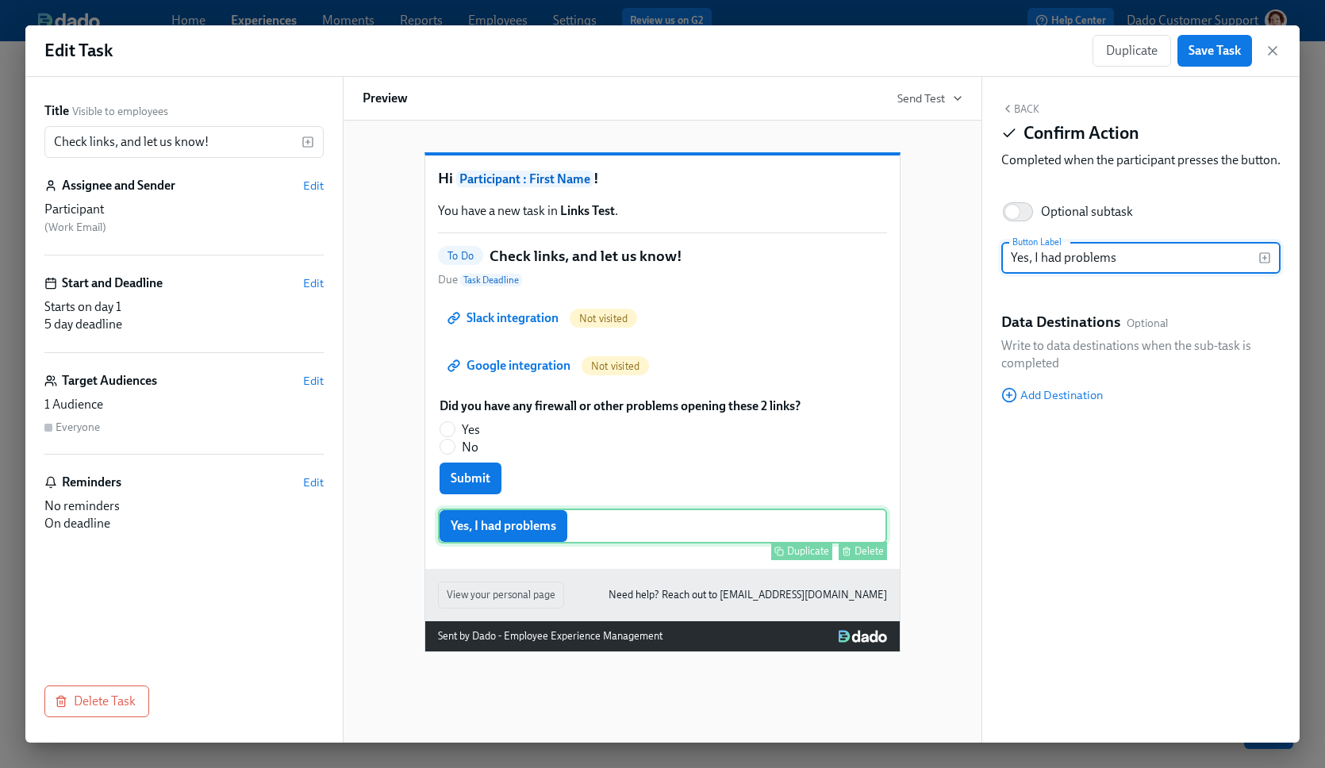
type input "Yes, I had problems"
click at [803, 557] on div "Duplicate" at bounding box center [808, 551] width 42 height 12
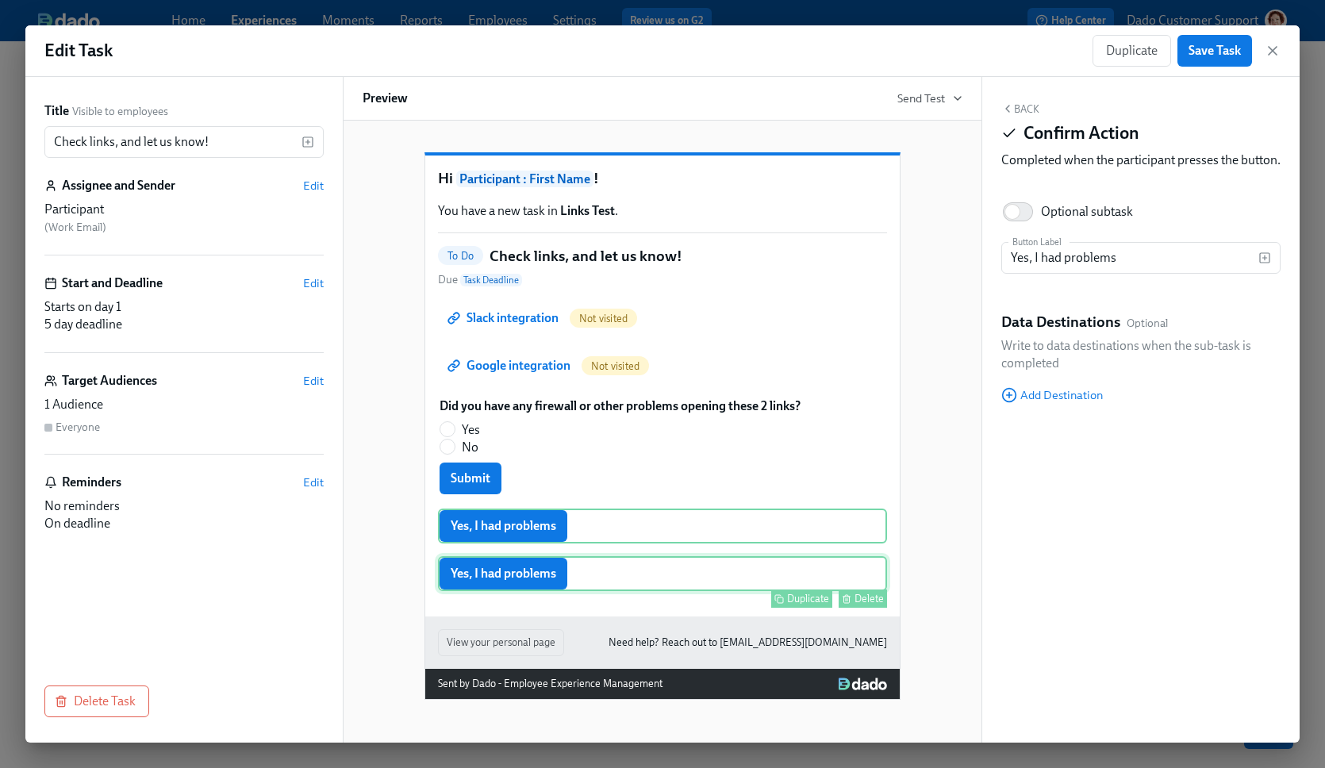
click at [548, 591] on div "Yes, I had problems Duplicate Delete" at bounding box center [662, 573] width 449 height 35
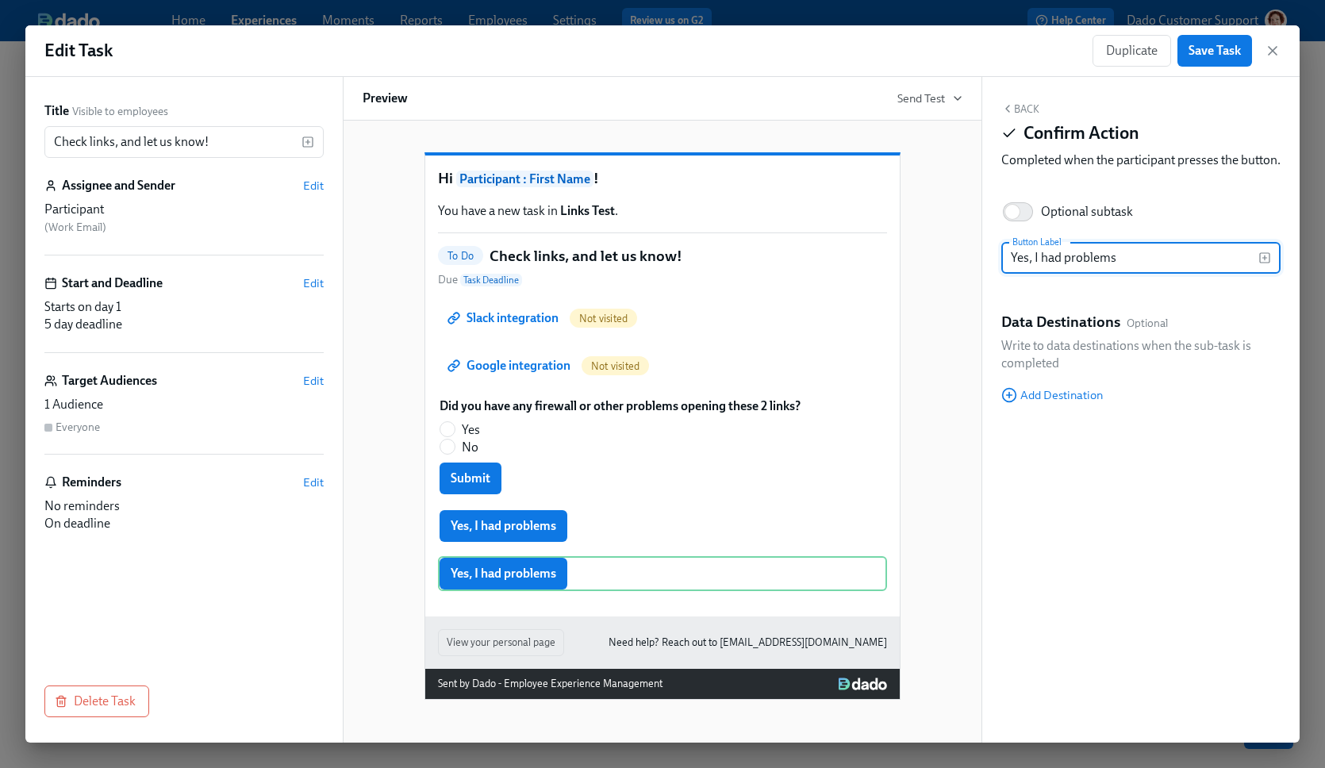
click at [1020, 274] on input "Yes, I had problems" at bounding box center [1130, 258] width 257 height 32
type input "No, no problems"
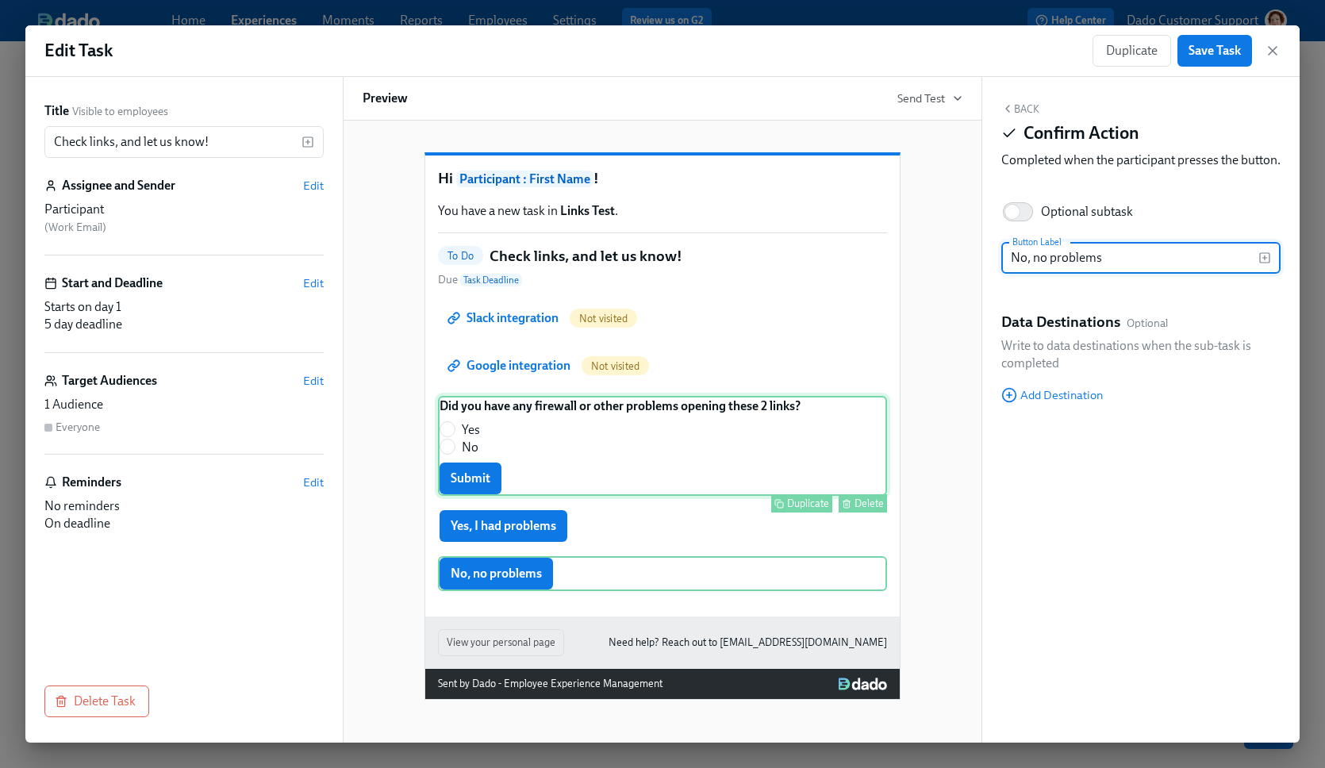
click at [836, 492] on div "Did you have any firewall or other problems opening these 2 links? Yes No Submi…" at bounding box center [662, 446] width 449 height 100
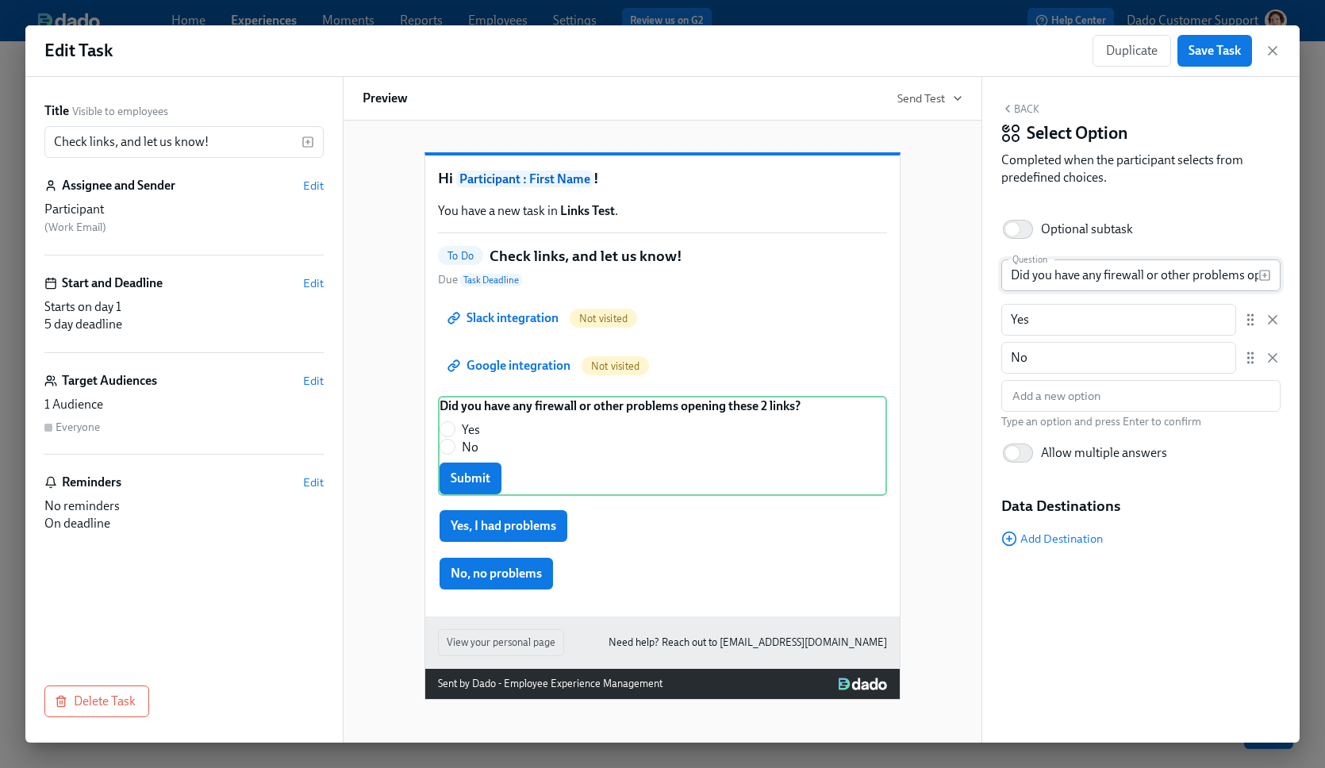
click at [1144, 264] on input "Did you have any firewall or other problems opening these 2 links?" at bounding box center [1130, 276] width 257 height 32
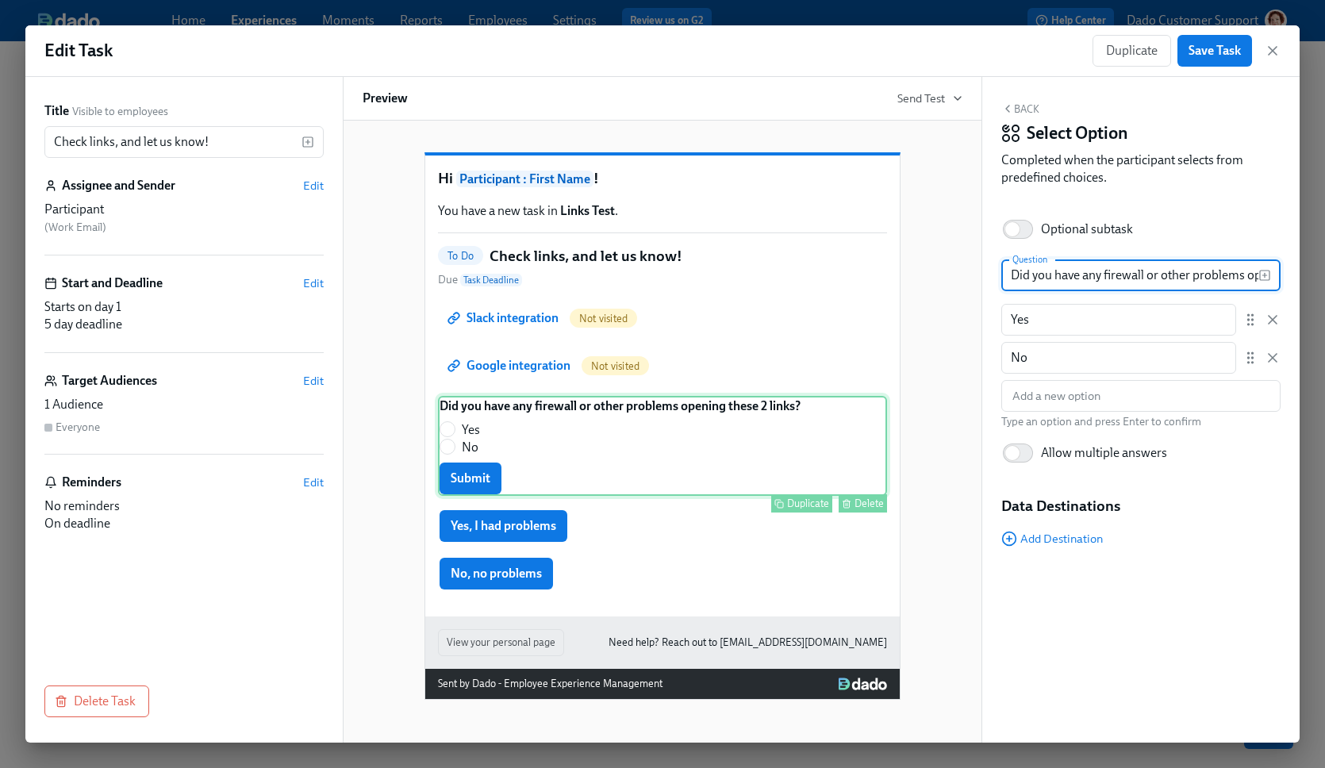
click at [874, 513] on button "Delete" at bounding box center [863, 503] width 48 height 18
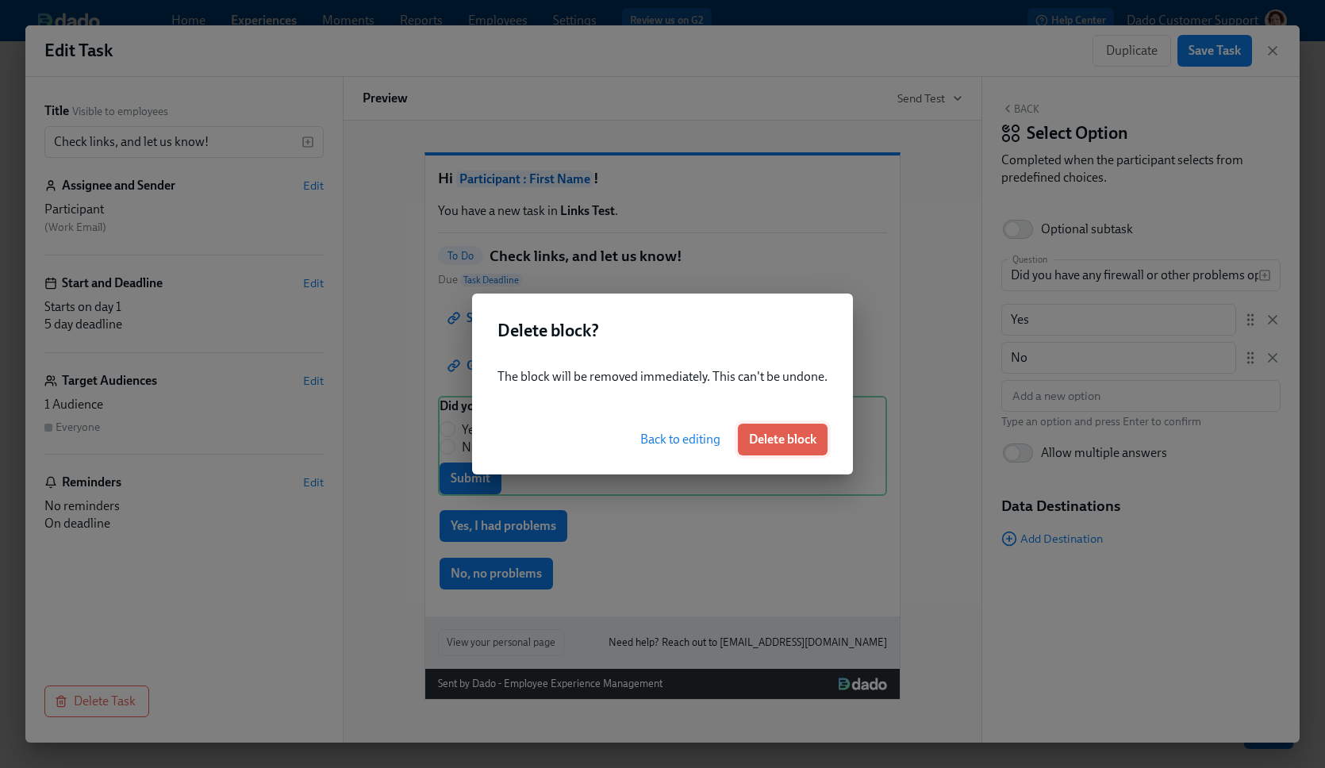
click at [766, 443] on span "Delete block" at bounding box center [782, 440] width 67 height 16
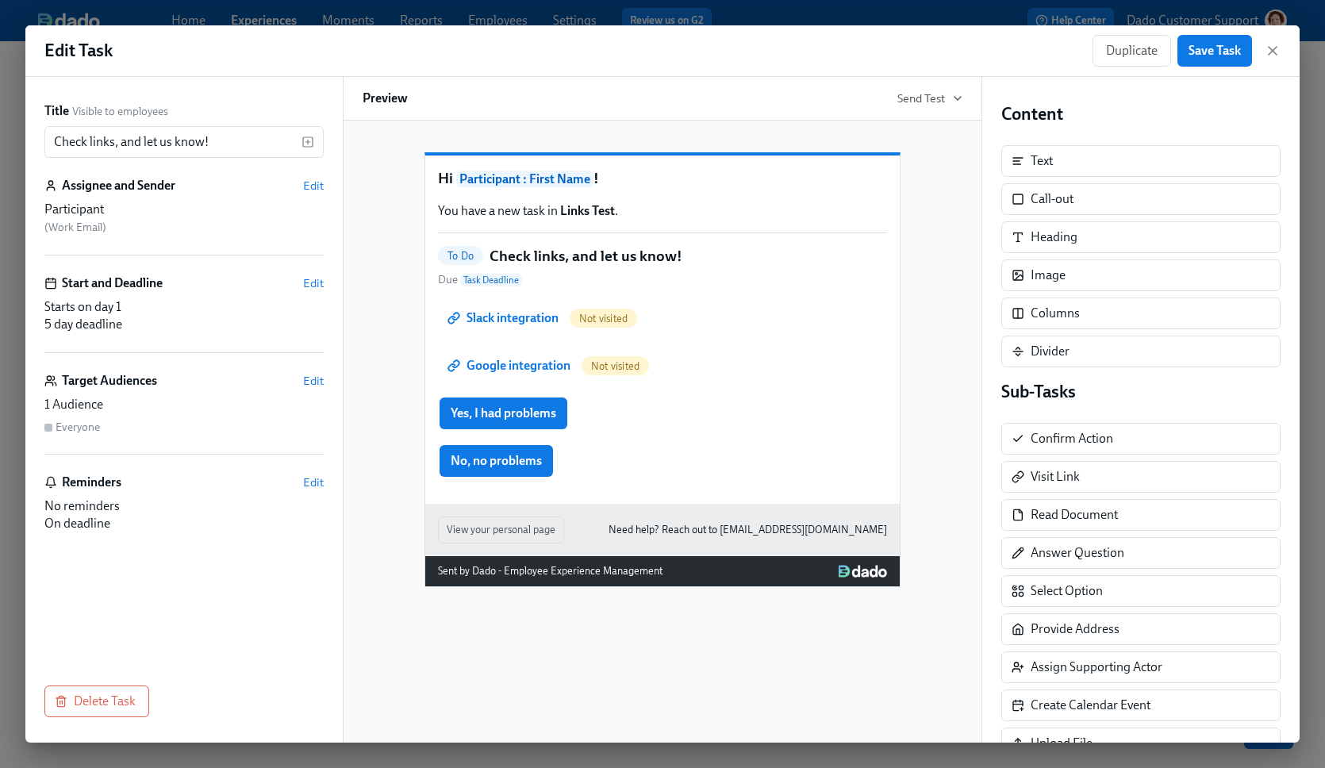
click at [479, 288] on span "Due Task Deadline" at bounding box center [480, 280] width 84 height 16
click at [220, 144] on input "Check links, and let us know!" at bounding box center [172, 142] width 257 height 32
paste input "Did you have any firewall or other problems opening these 2 links?"
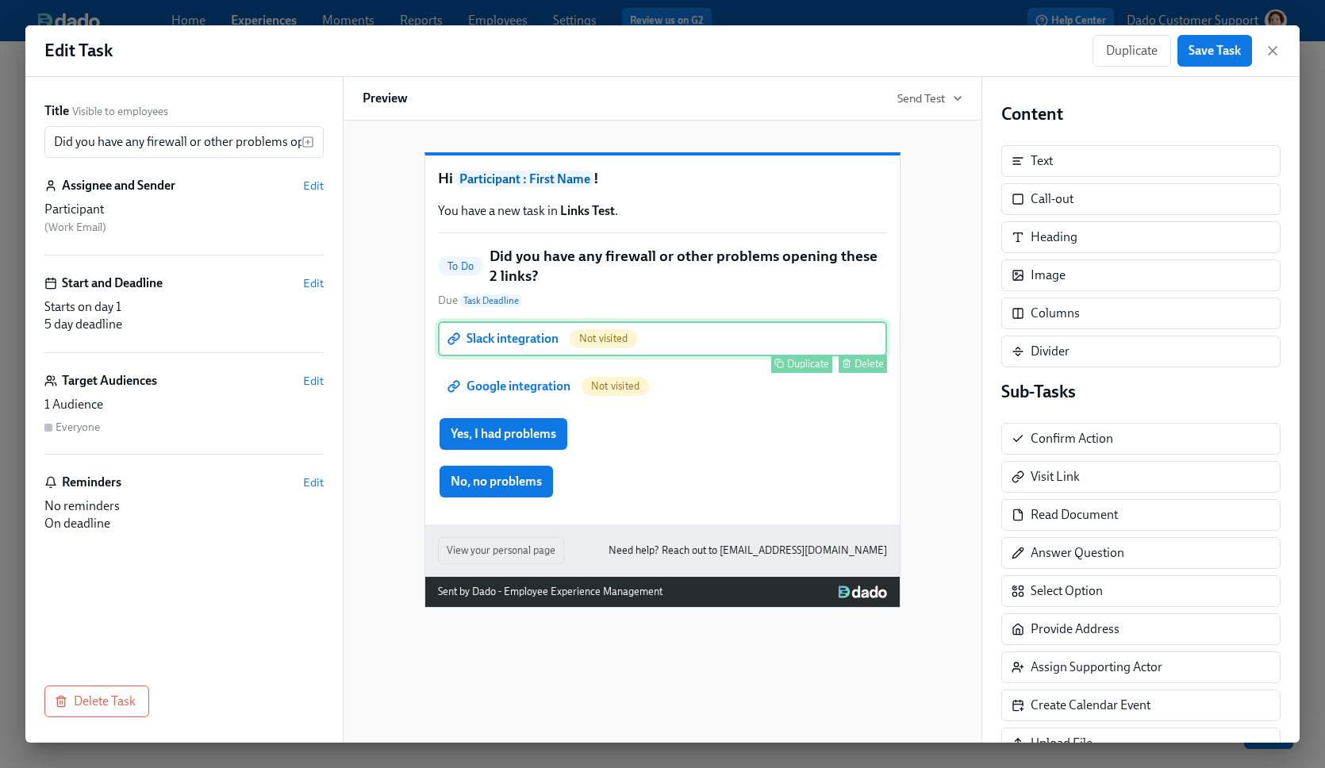
click at [881, 370] on div "Delete" at bounding box center [869, 364] width 29 height 12
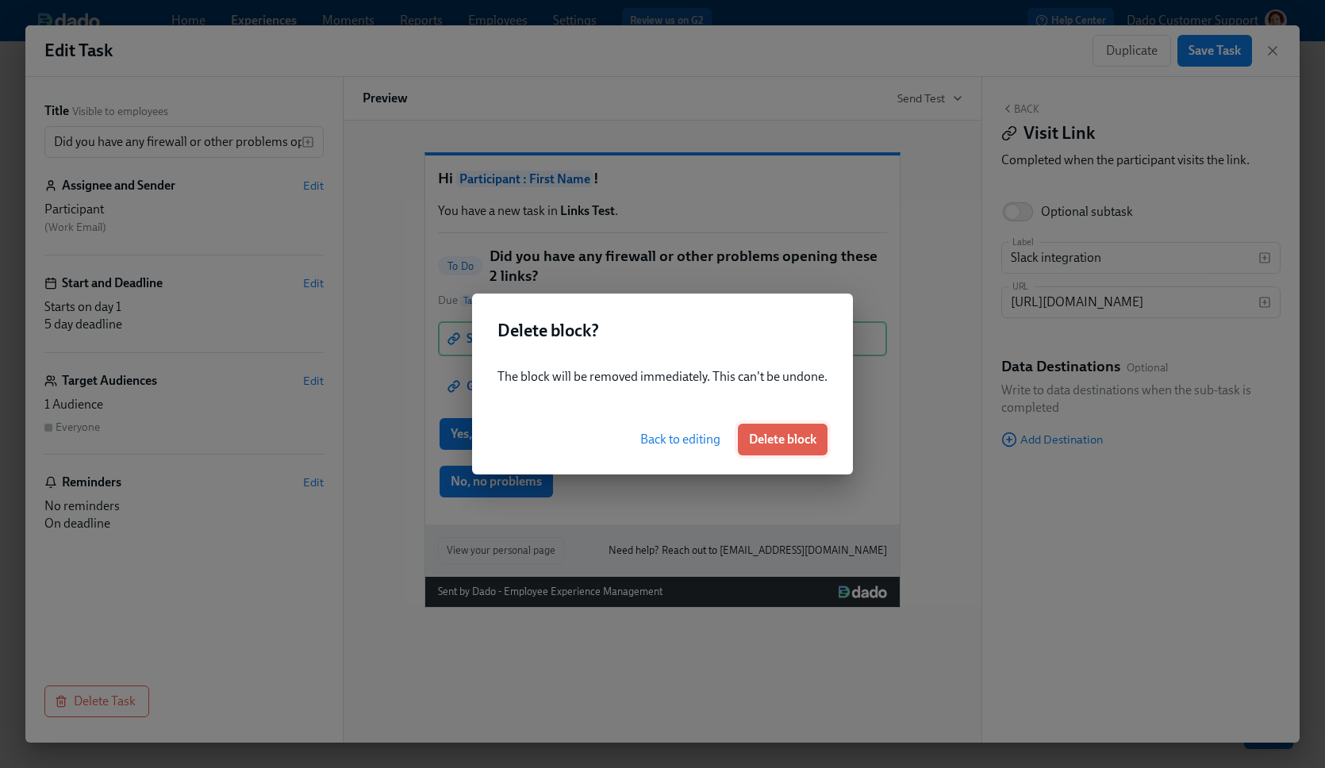
click at [780, 446] on span "Delete block" at bounding box center [782, 440] width 67 height 16
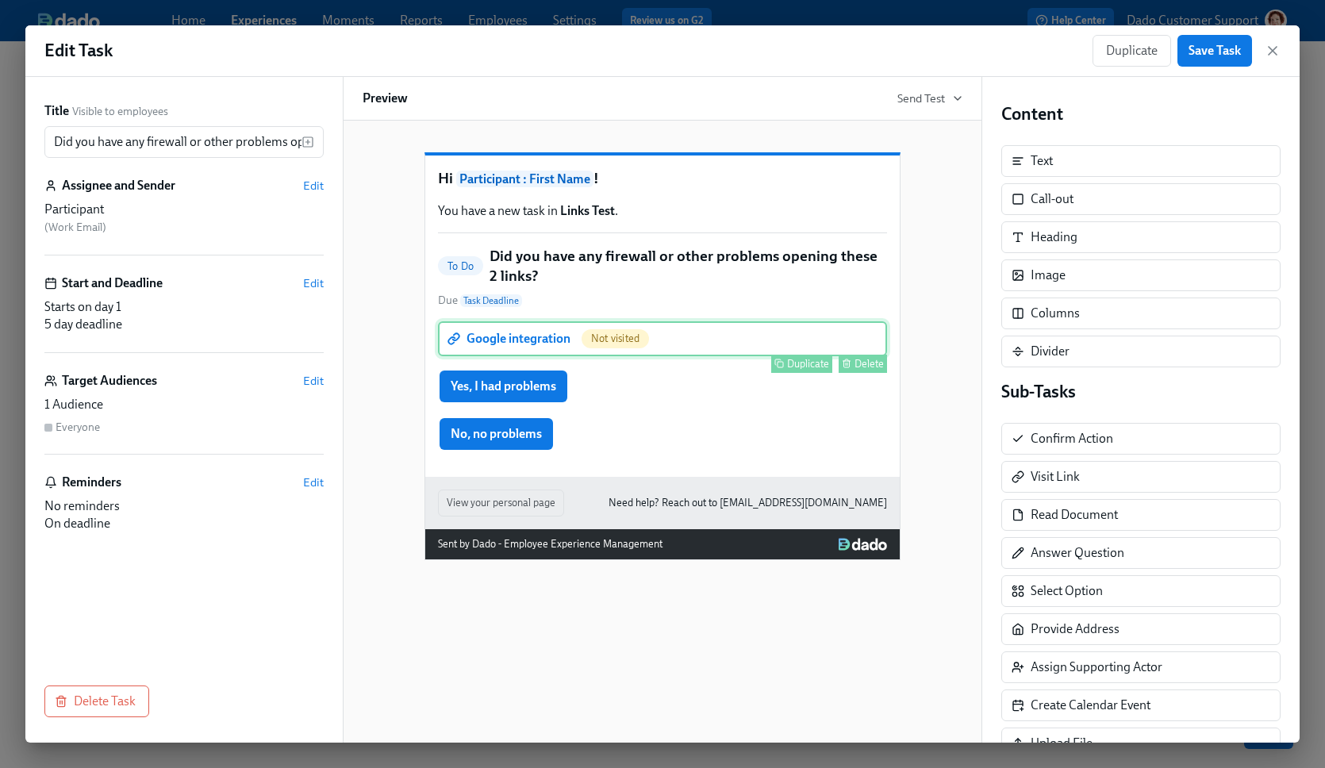
click at [879, 356] on div "Google integration Not visited Duplicate Delete" at bounding box center [662, 338] width 449 height 35
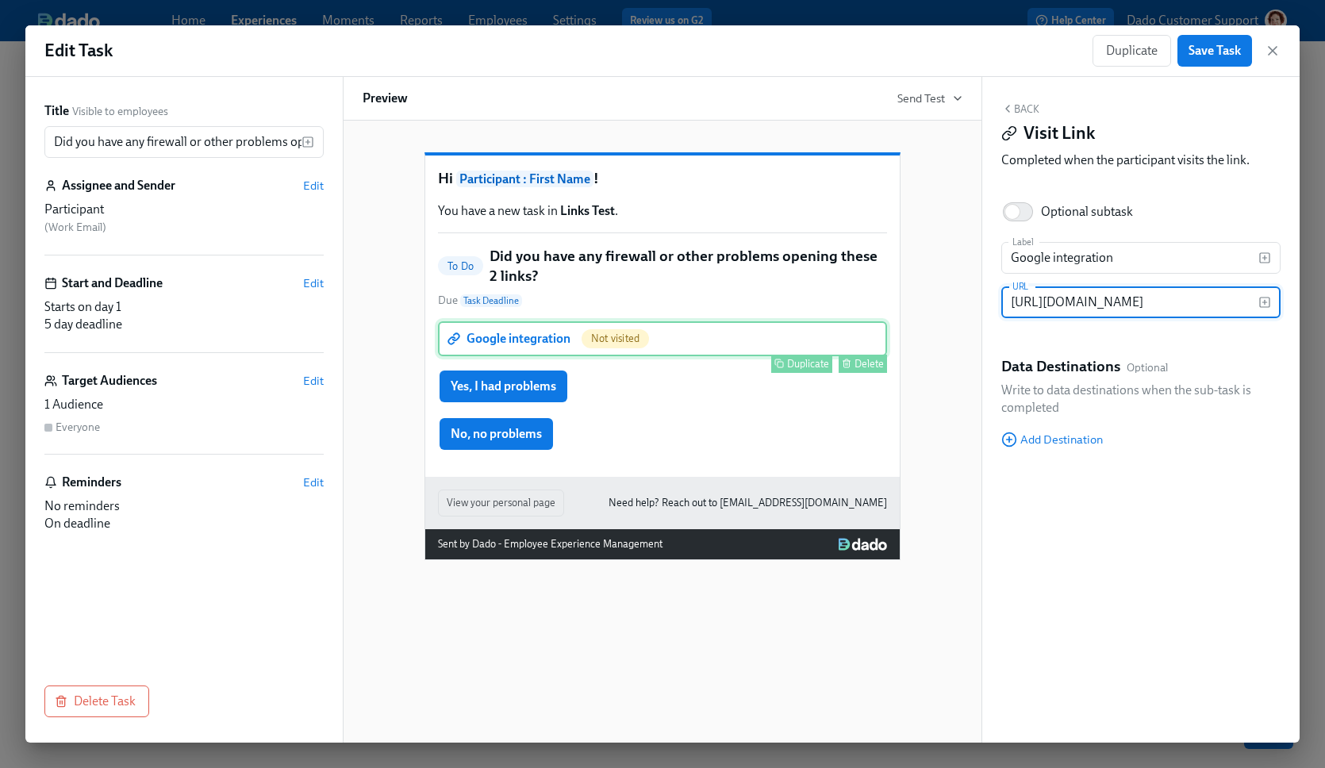
click at [867, 373] on button "Delete" at bounding box center [863, 364] width 48 height 18
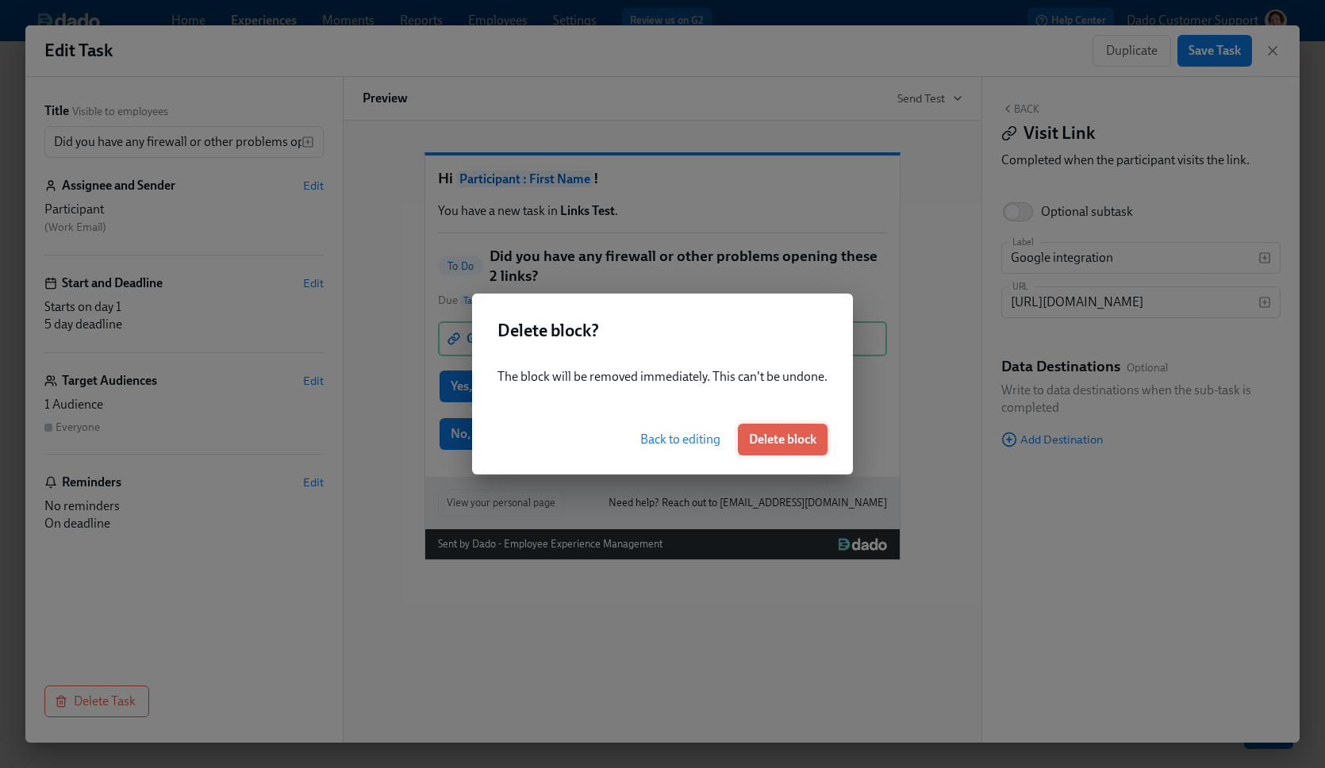
click at [803, 441] on span "Delete block" at bounding box center [782, 440] width 67 height 16
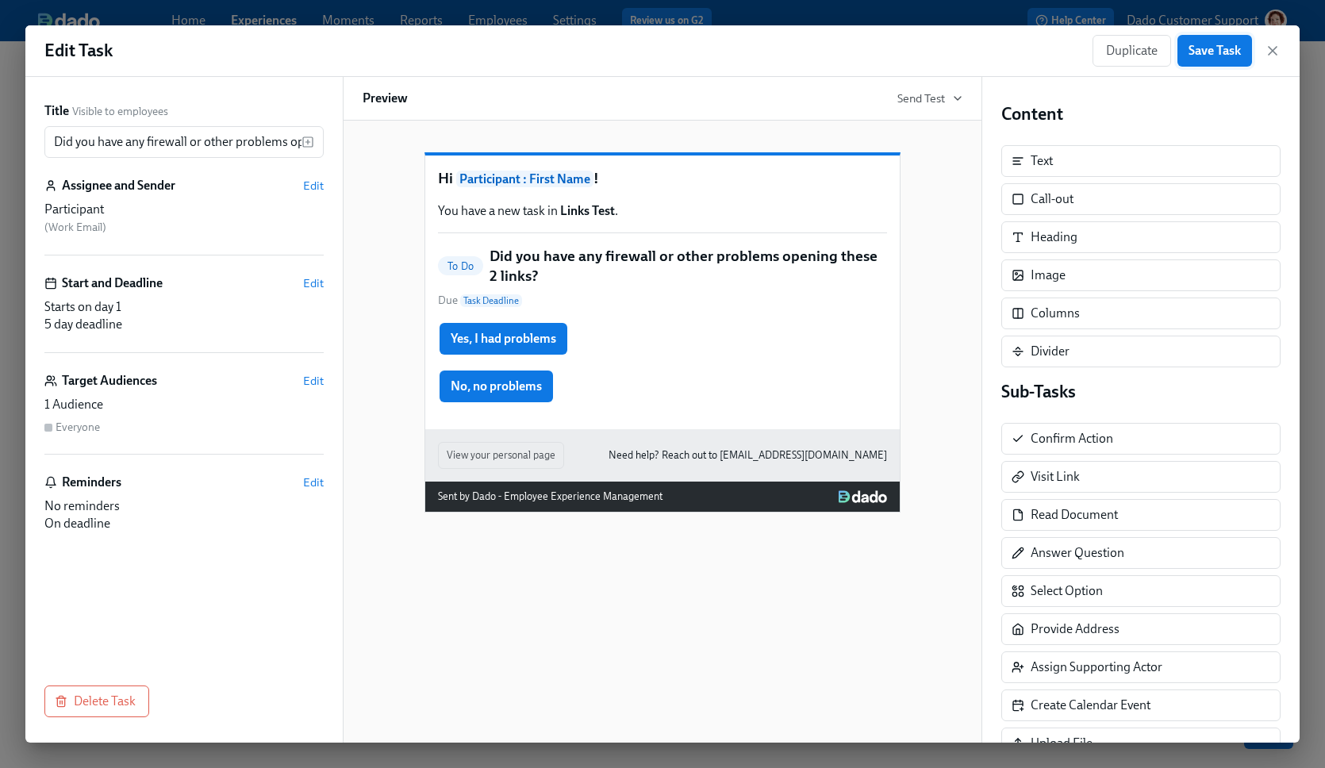
click at [1201, 44] on span "Save Task" at bounding box center [1215, 51] width 52 height 16
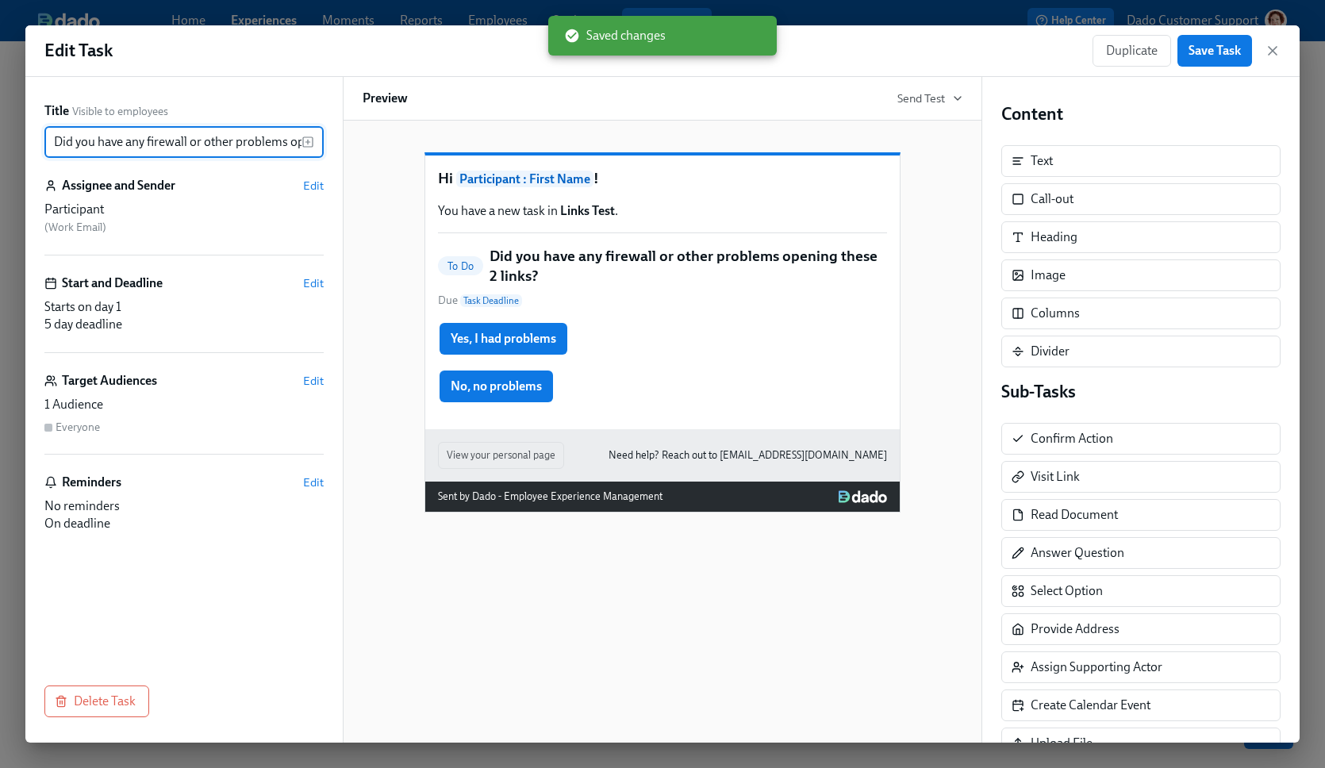
click at [252, 148] on input "Did you have any firewall or other problems opening these 2 links?" at bounding box center [172, 142] width 257 height 32
click at [288, 144] on input "Did you have any firewall or other problems opening these 2 links?" at bounding box center [172, 142] width 257 height 32
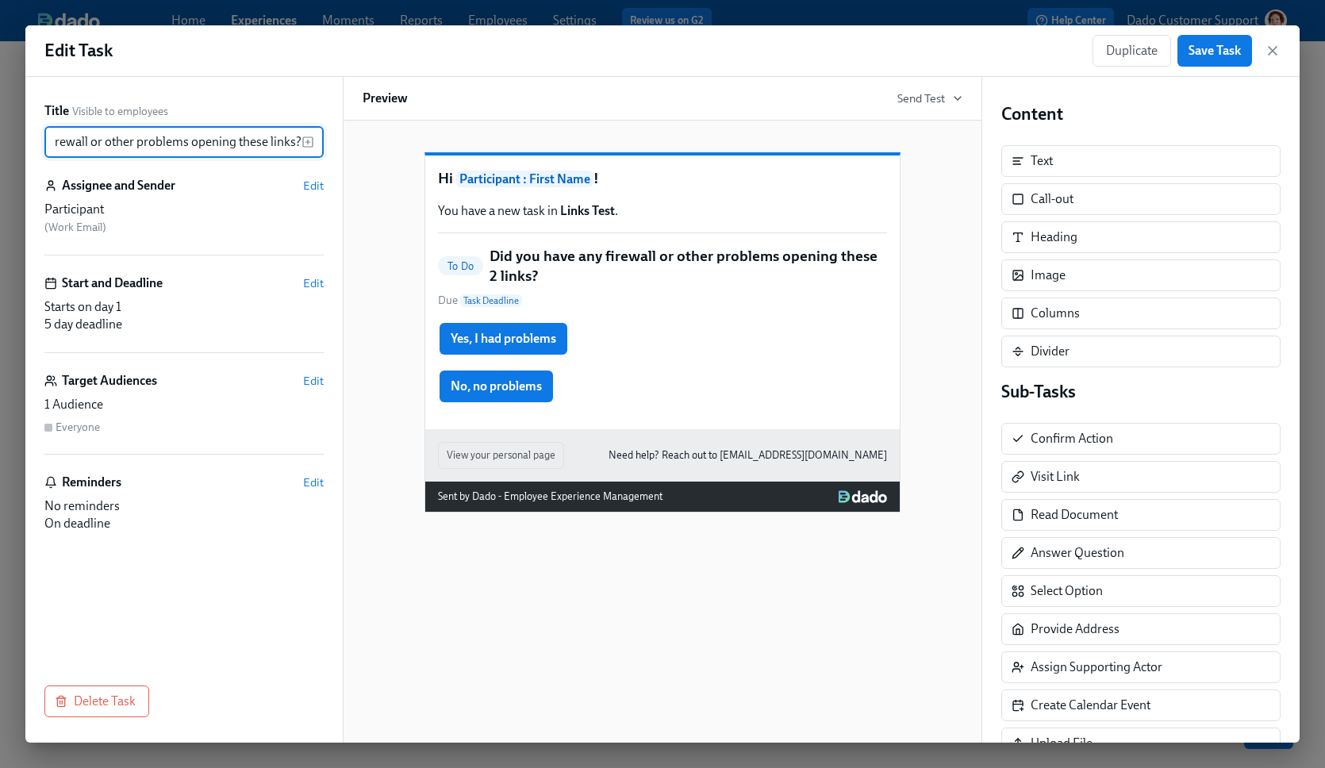
scroll to position [0, 97]
type input "Did you have any firewall or other problems opening these links?"
click at [1227, 55] on span "Save Task" at bounding box center [1215, 51] width 52 height 16
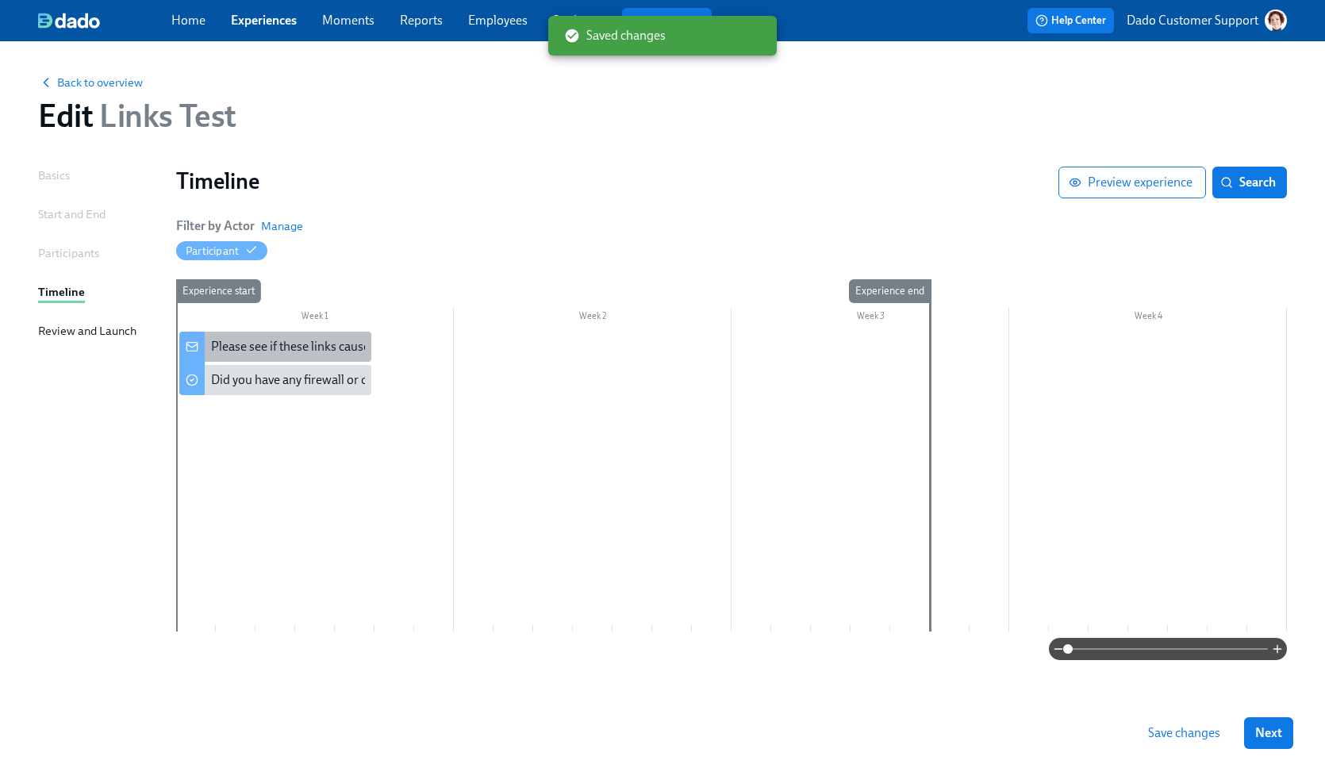
click at [274, 342] on div "Please see if these links cause firewall problems" at bounding box center [339, 346] width 256 height 17
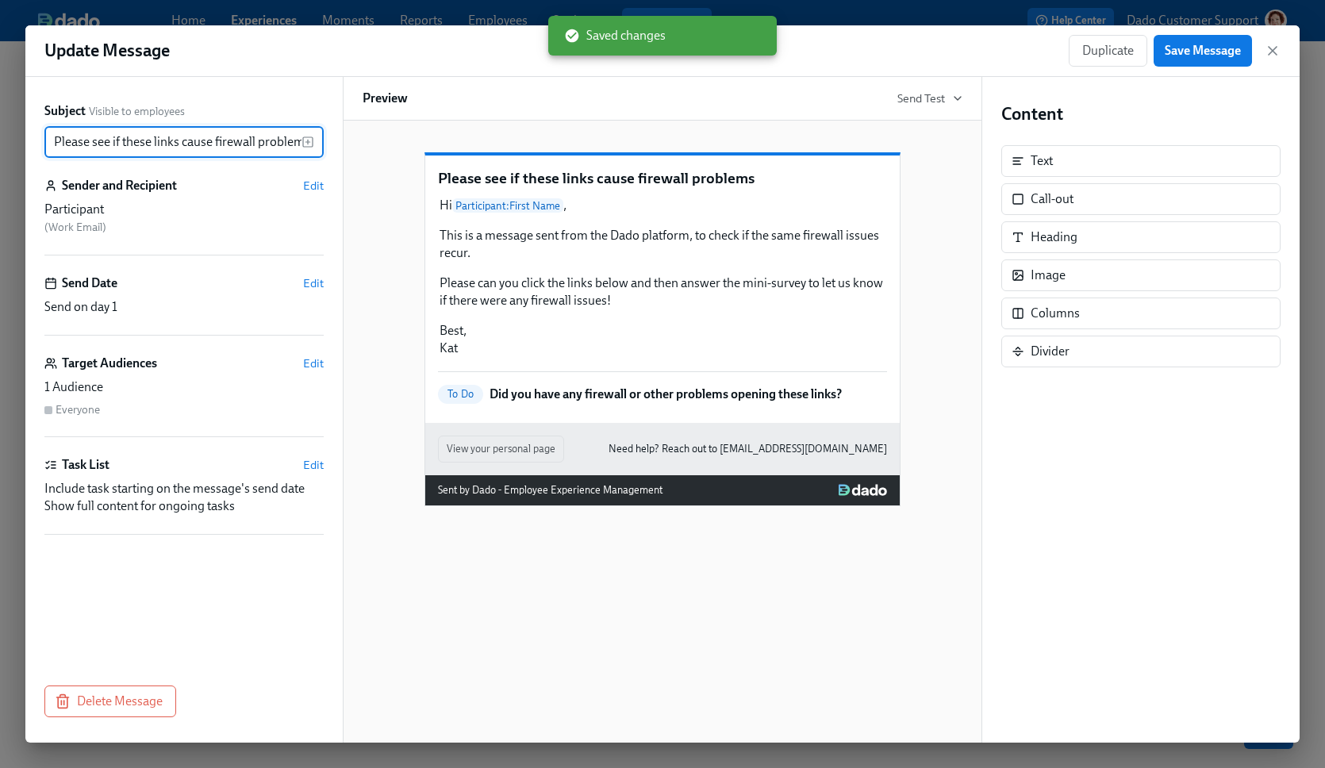
scroll to position [0, 6]
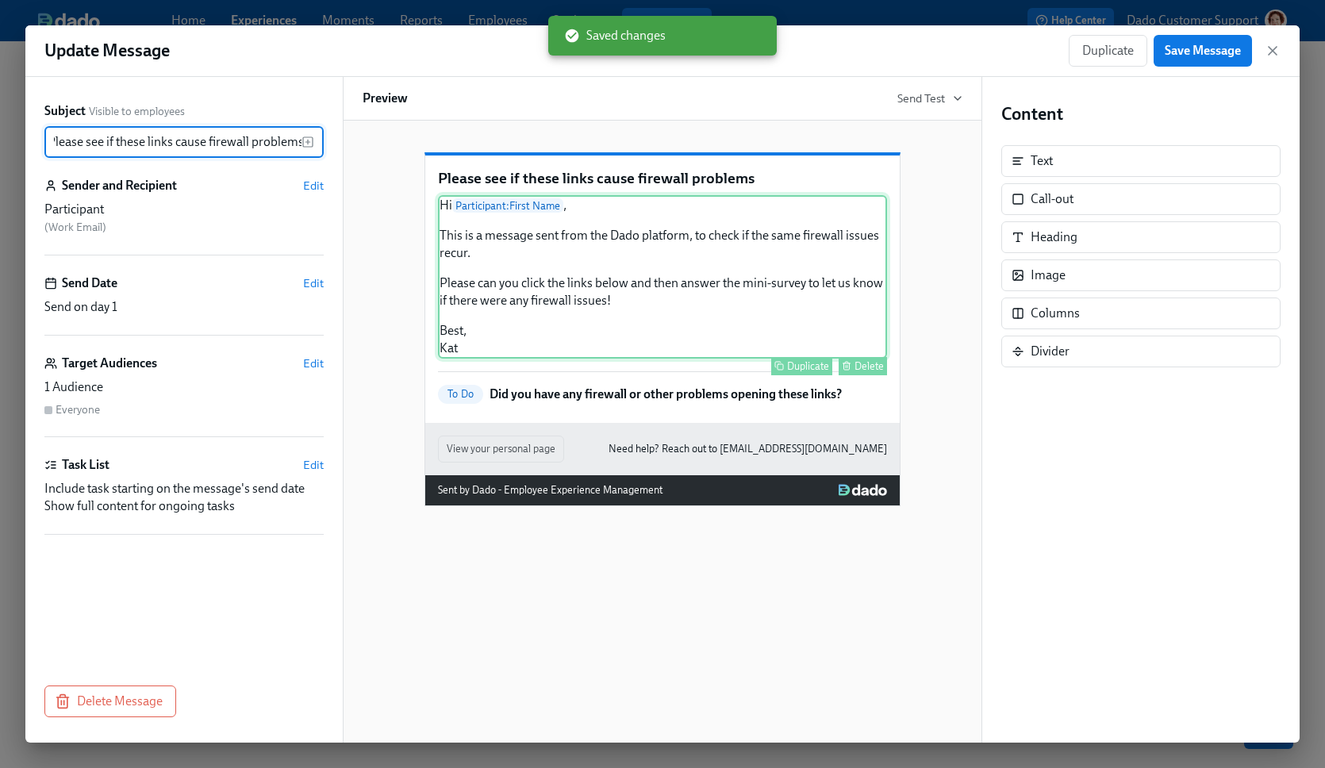
click at [591, 302] on div "Hi Participant : First Name , This is a message sent from the Dado platform, to…" at bounding box center [662, 276] width 449 height 163
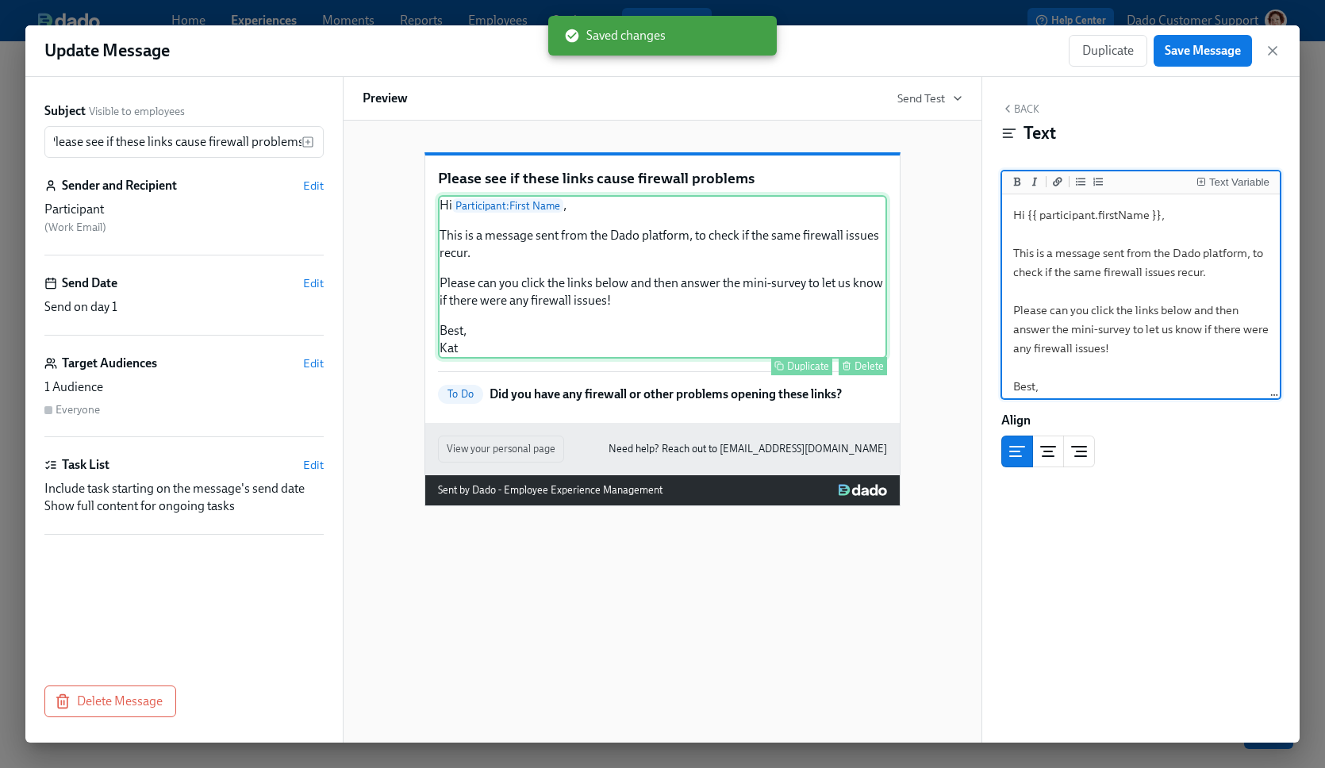
scroll to position [0, 0]
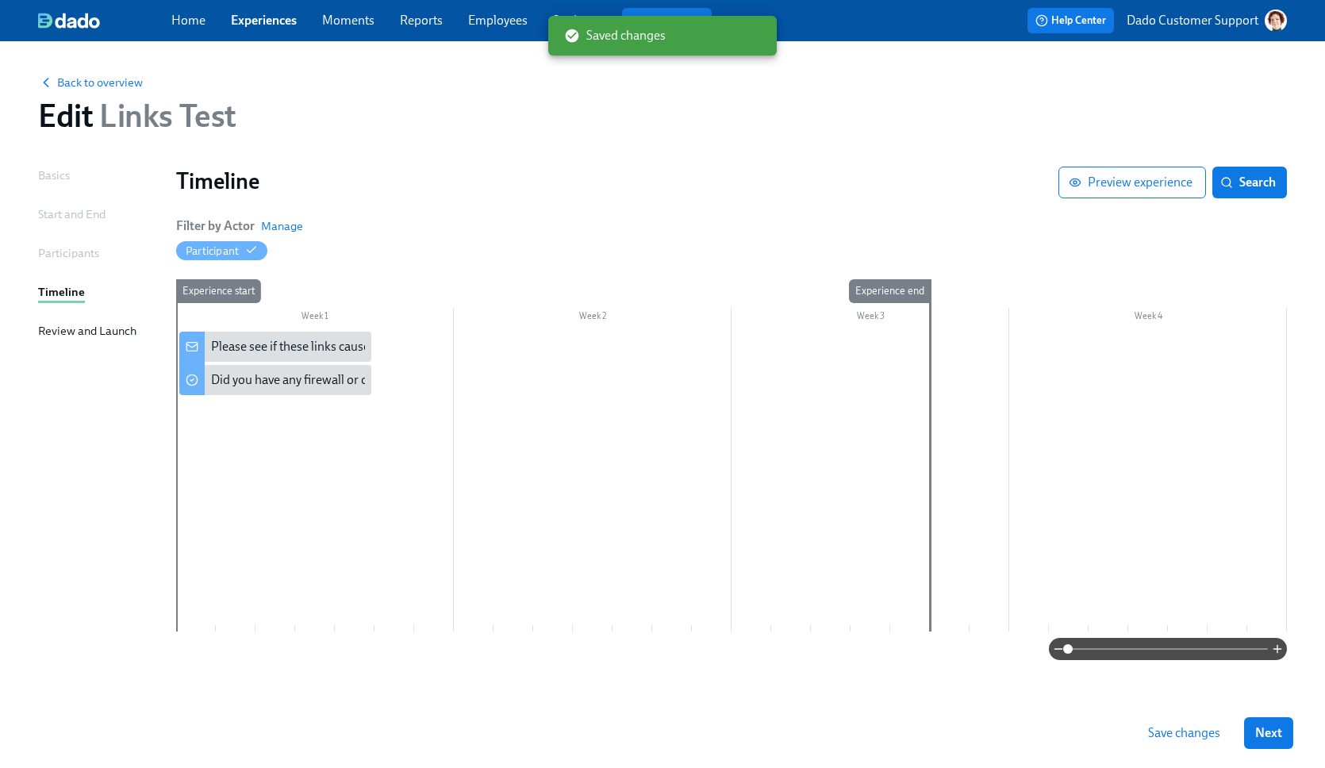
click at [266, 330] on div "Week 1 Week 2 Week 3 Week 4 Experience start Experience end Please see if these…" at bounding box center [731, 458] width 1111 height 359
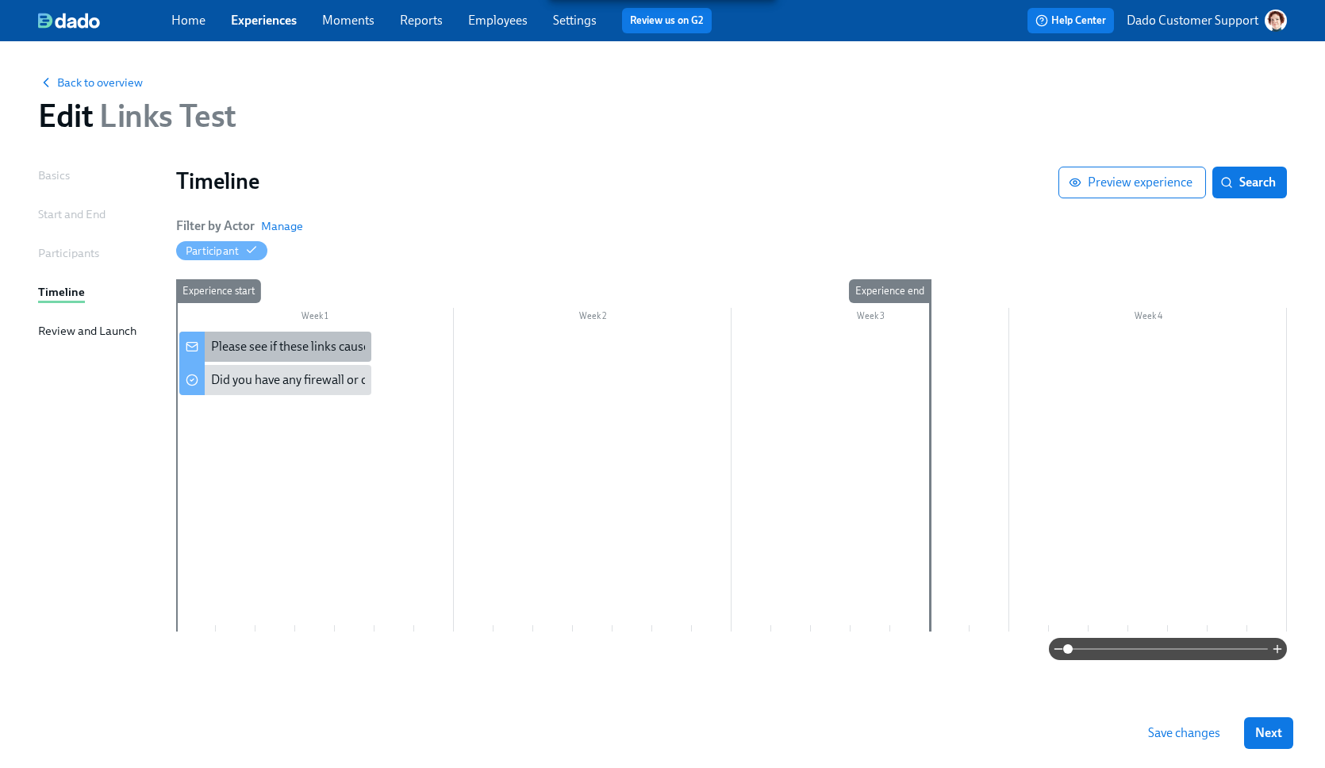
click at [252, 354] on div "Please see if these links cause firewall problems" at bounding box center [339, 346] width 256 height 17
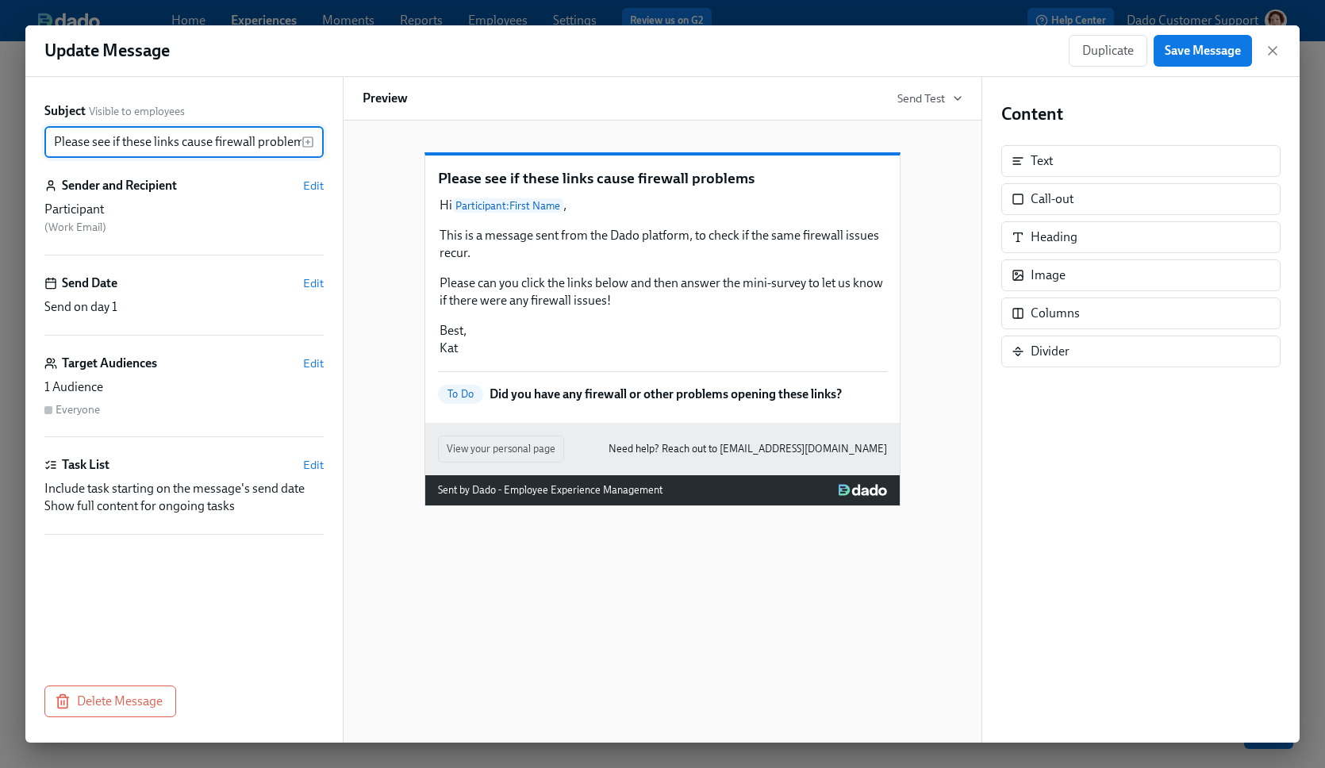
click at [629, 403] on p "Did you have any firewall or other problems opening these links?" at bounding box center [666, 394] width 352 height 17
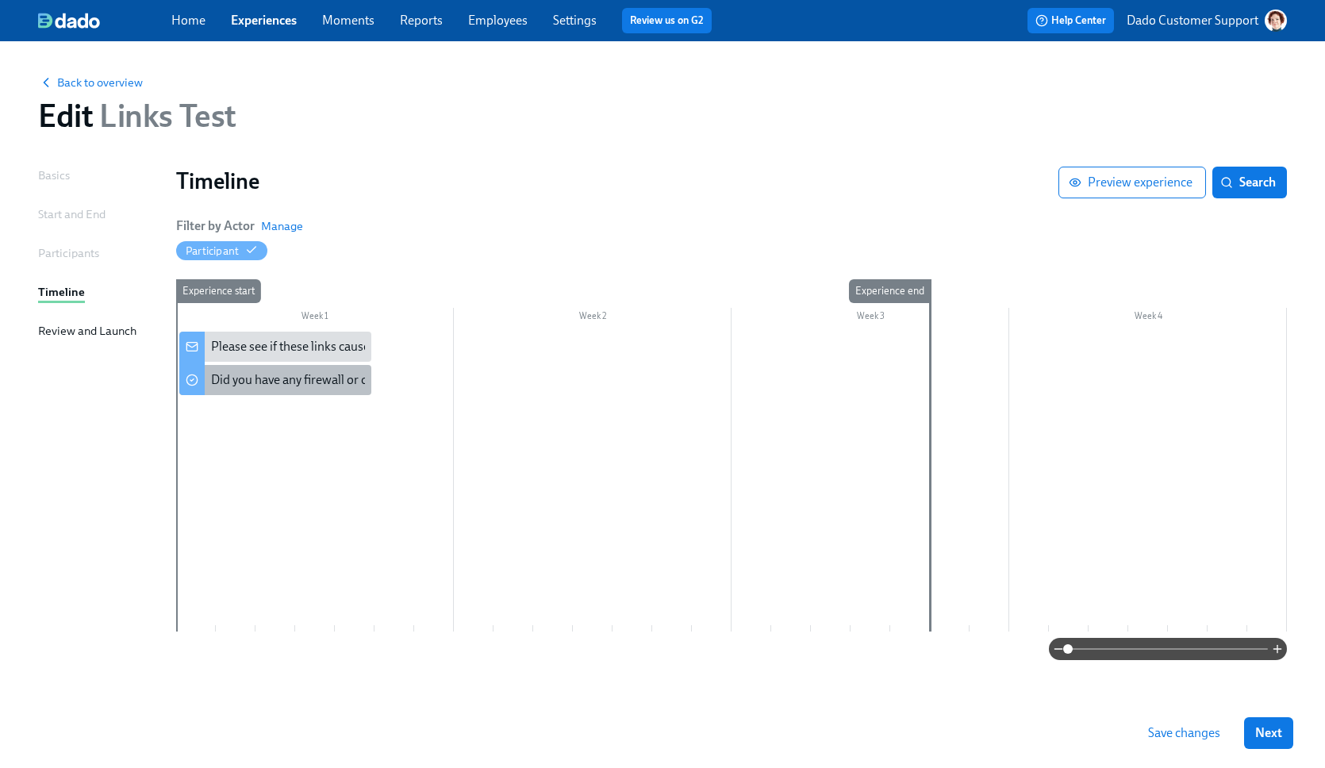
click at [226, 392] on div "Did you have any firewall or other problems opening these links?" at bounding box center [275, 380] width 192 height 30
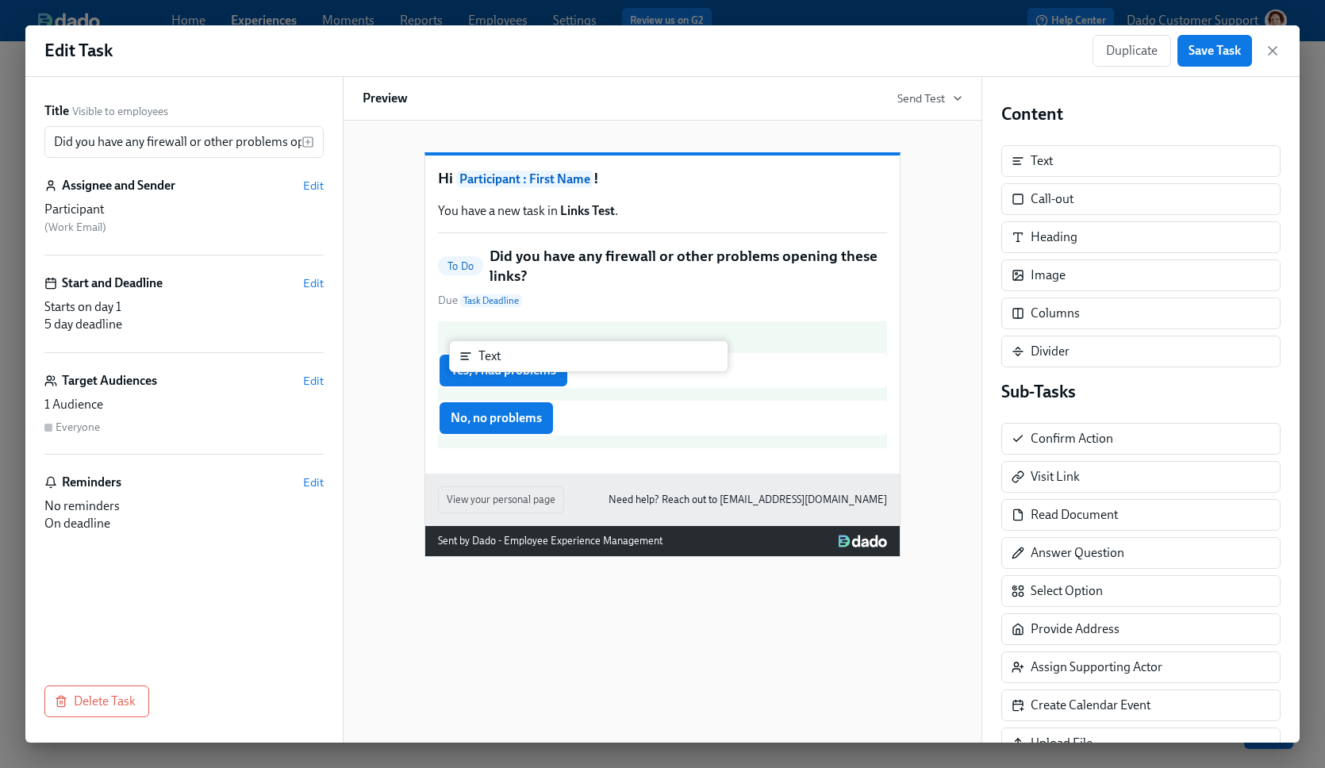
drag, startPoint x: 1070, startPoint y: 156, endPoint x: 508, endPoint y: 356, distance: 596.2
click at [508, 355] on div "Title Visible to employees Did you have any firewall or other problems opening …" at bounding box center [662, 410] width 1275 height 666
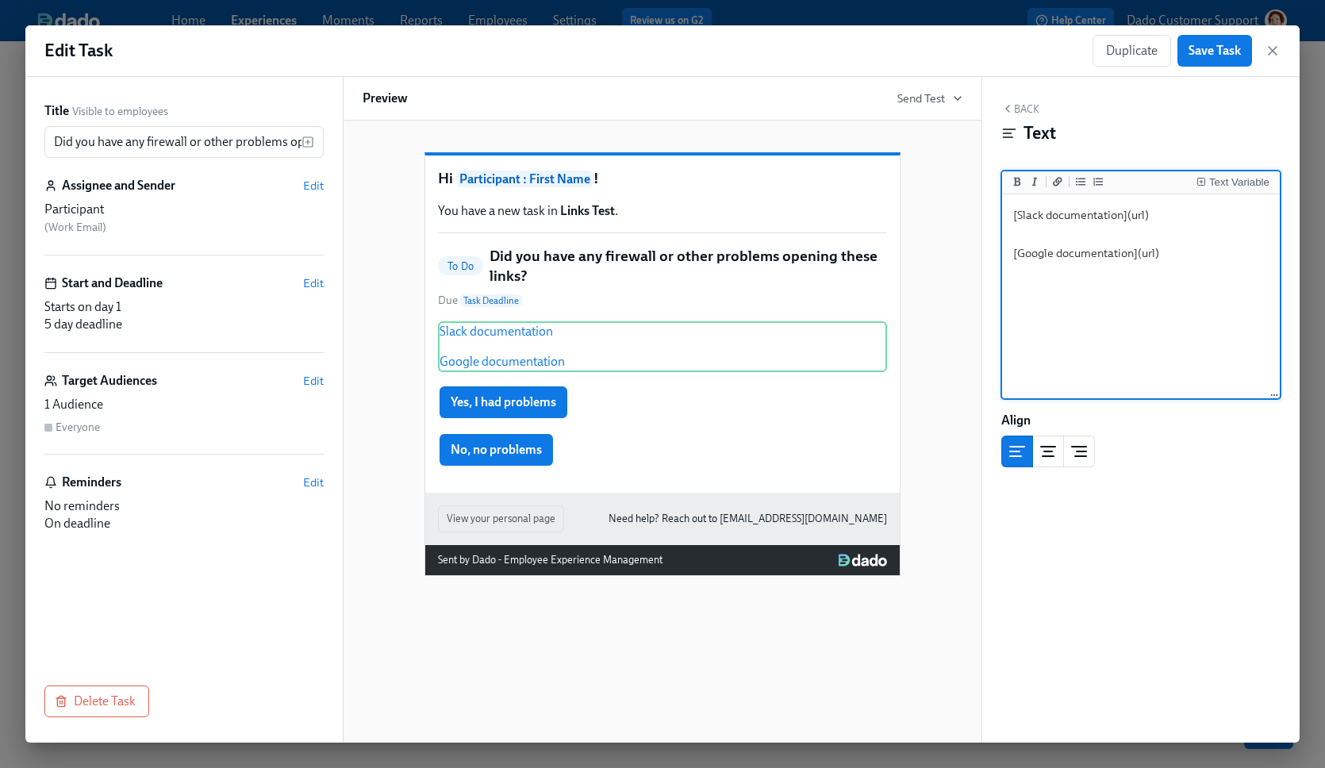
click at [1133, 214] on textarea "[Slack documentation](url) [Google documentation](url)" at bounding box center [1141, 297] width 271 height 199
paste textarea "https://help.dadohr.com/article/25-slack-integration"
click at [1151, 291] on textarea "[Slack documentation](https://help.dadohr.com/article/25-slack-integration) [Go…" at bounding box center [1141, 297] width 271 height 199
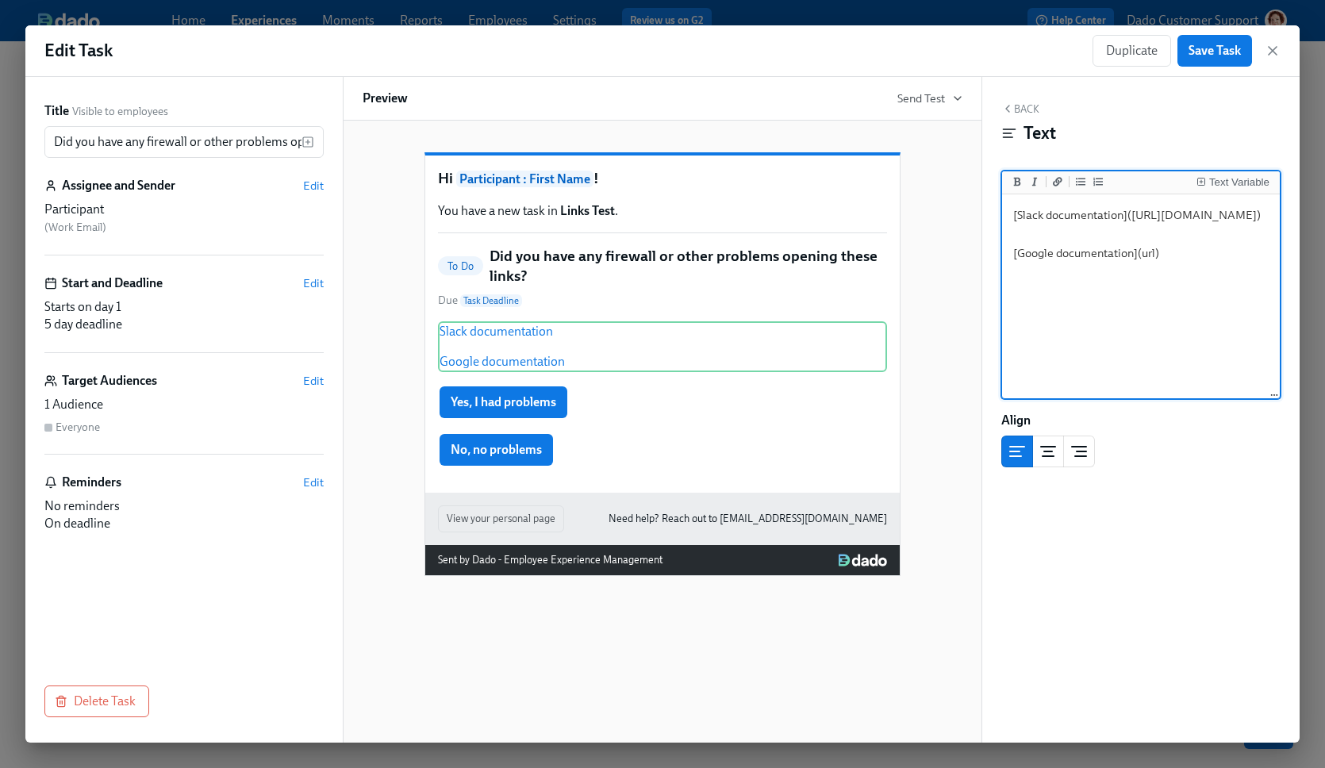
paste textarea "https://help.dadohr.com/article/38-google-workspace"
type textarea "[Slack documentation](https://help.dadohr.com/article/25-slack-integration) [Go…"
click at [983, 508] on div "Back Text Text Variable [Slack documentation](https://help.dadohr.com/article/2…" at bounding box center [1141, 410] width 317 height 666
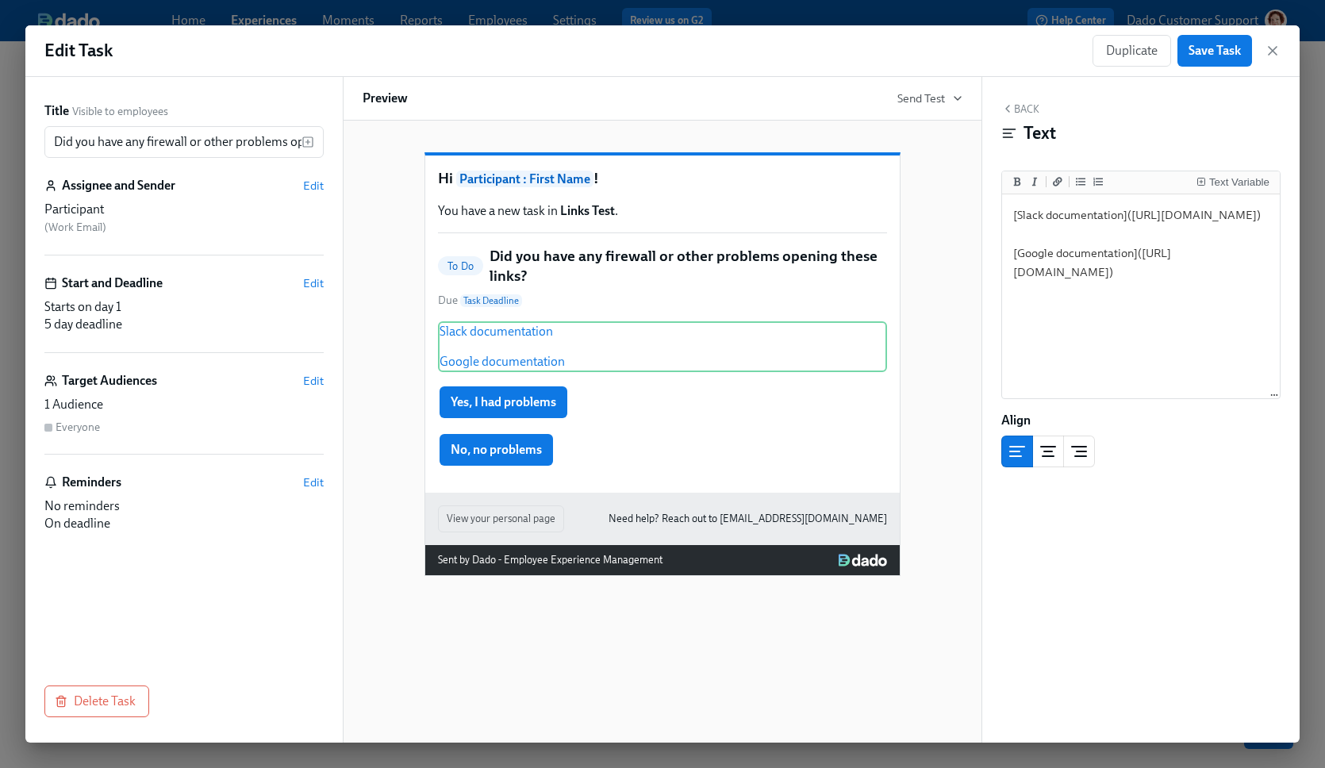
click at [904, 384] on div "Hi Participant : First Name ! You have a new task in Links Test . To Do Did you…" at bounding box center [663, 351] width 600 height 449
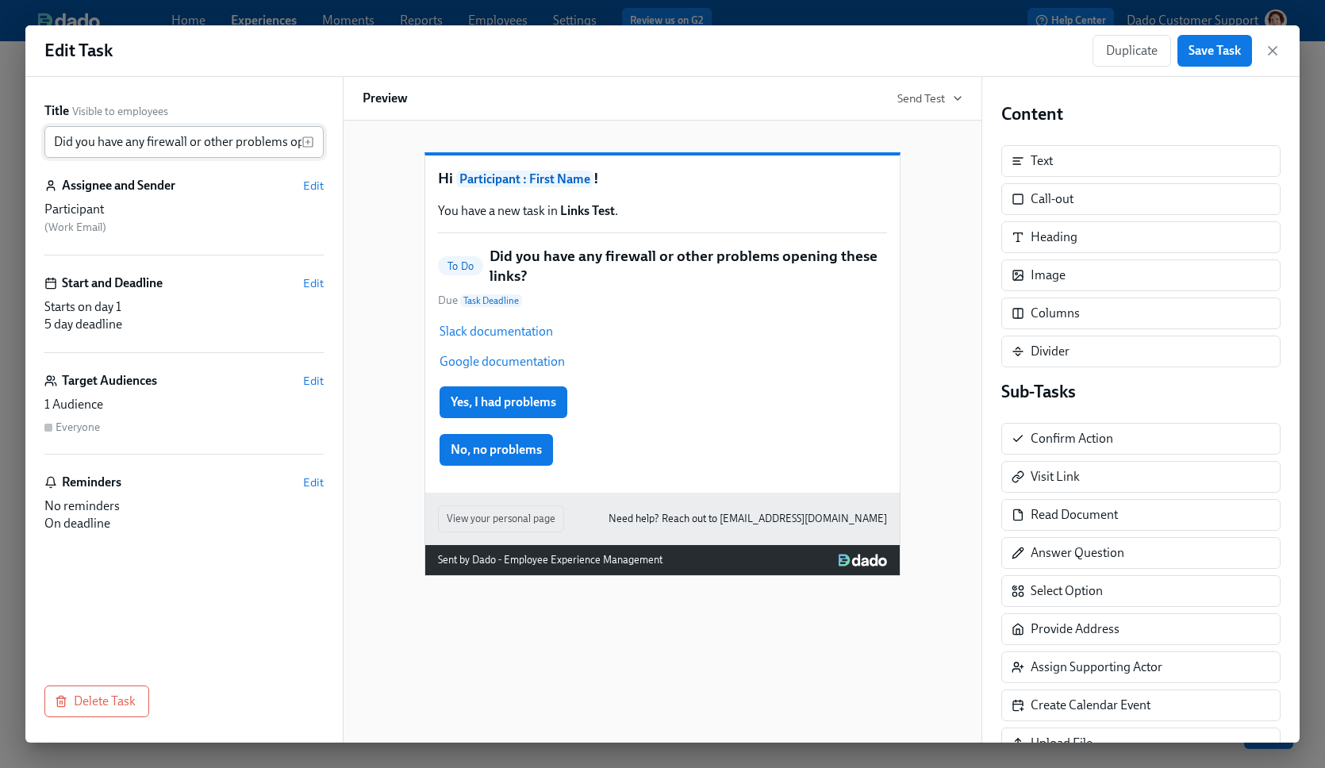
click at [202, 144] on input "Did you have any firewall or other problems opening these links?" at bounding box center [172, 142] width 257 height 32
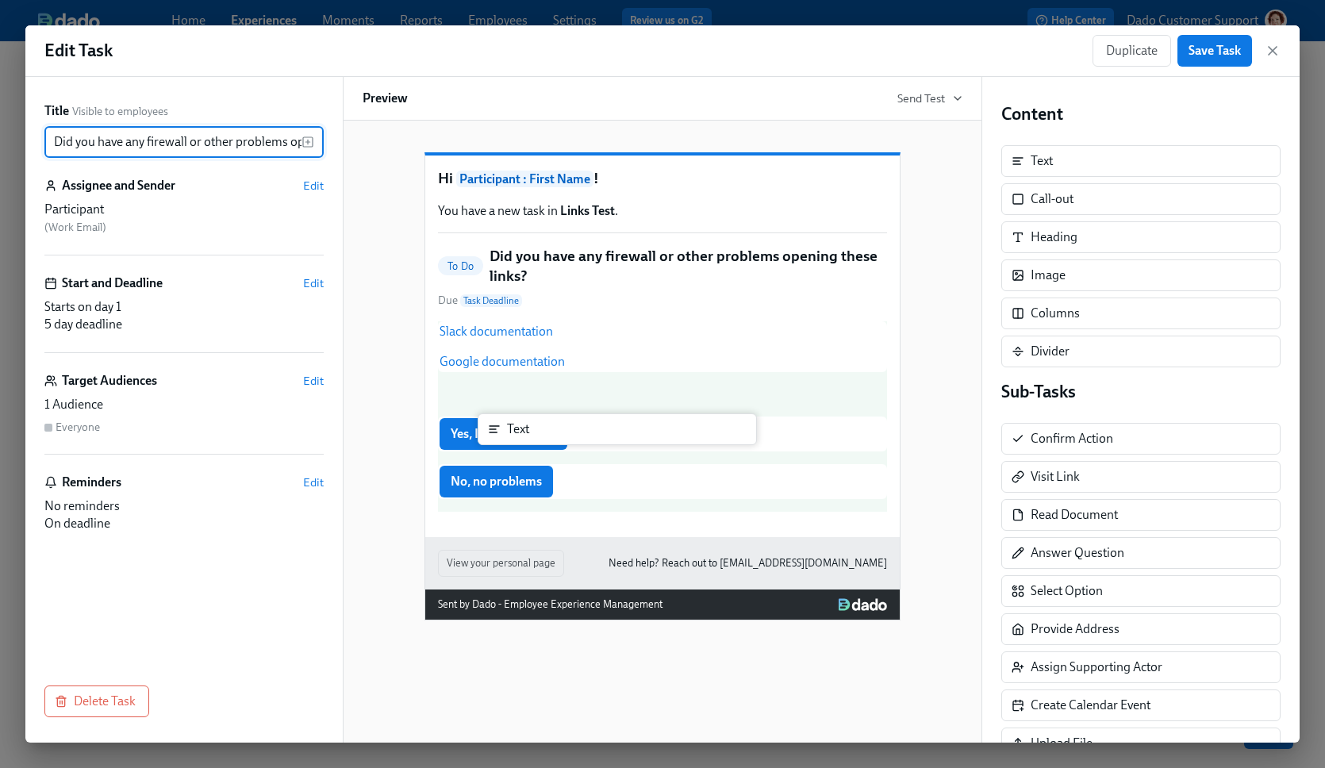
drag, startPoint x: 1088, startPoint y: 155, endPoint x: 564, endPoint y: 423, distance: 588.5
click at [564, 423] on div "Title Visible to employees Did you have any firewall or other problems opening …" at bounding box center [662, 410] width 1275 height 666
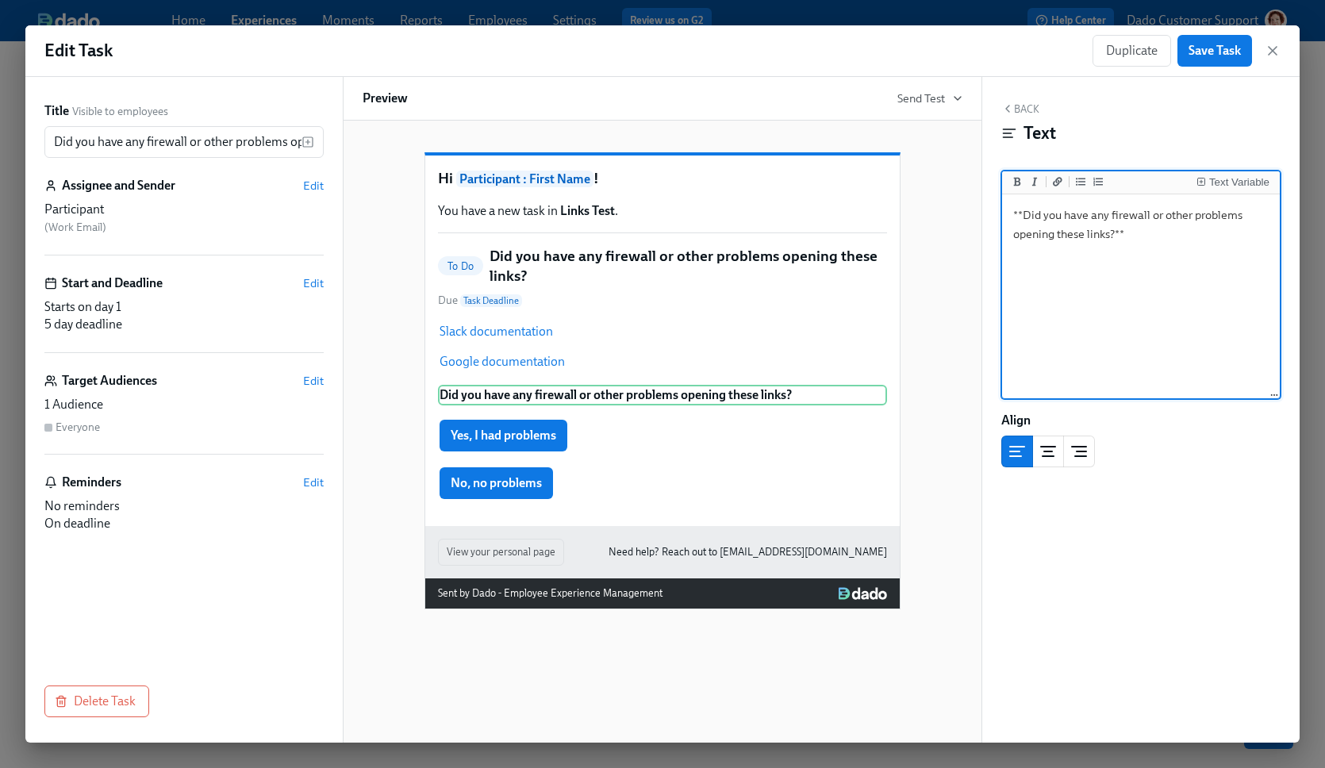
type textarea "**Did you have any firewall or other problems opening these links?**"
click at [394, 593] on div "Hi Participant : First Name ! You have a new task in Links Test . To Do Did you…" at bounding box center [663, 368] width 600 height 483
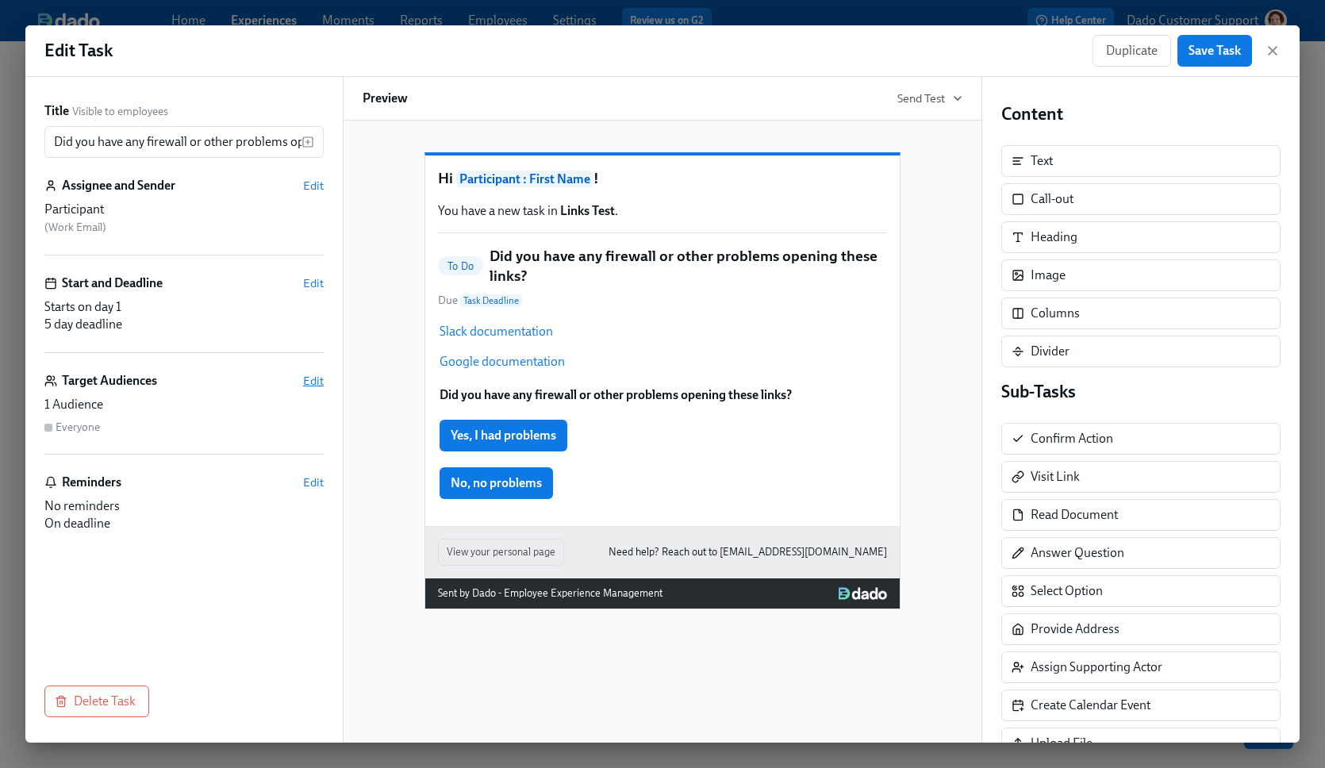
click at [315, 382] on span "Edit" at bounding box center [313, 381] width 21 height 16
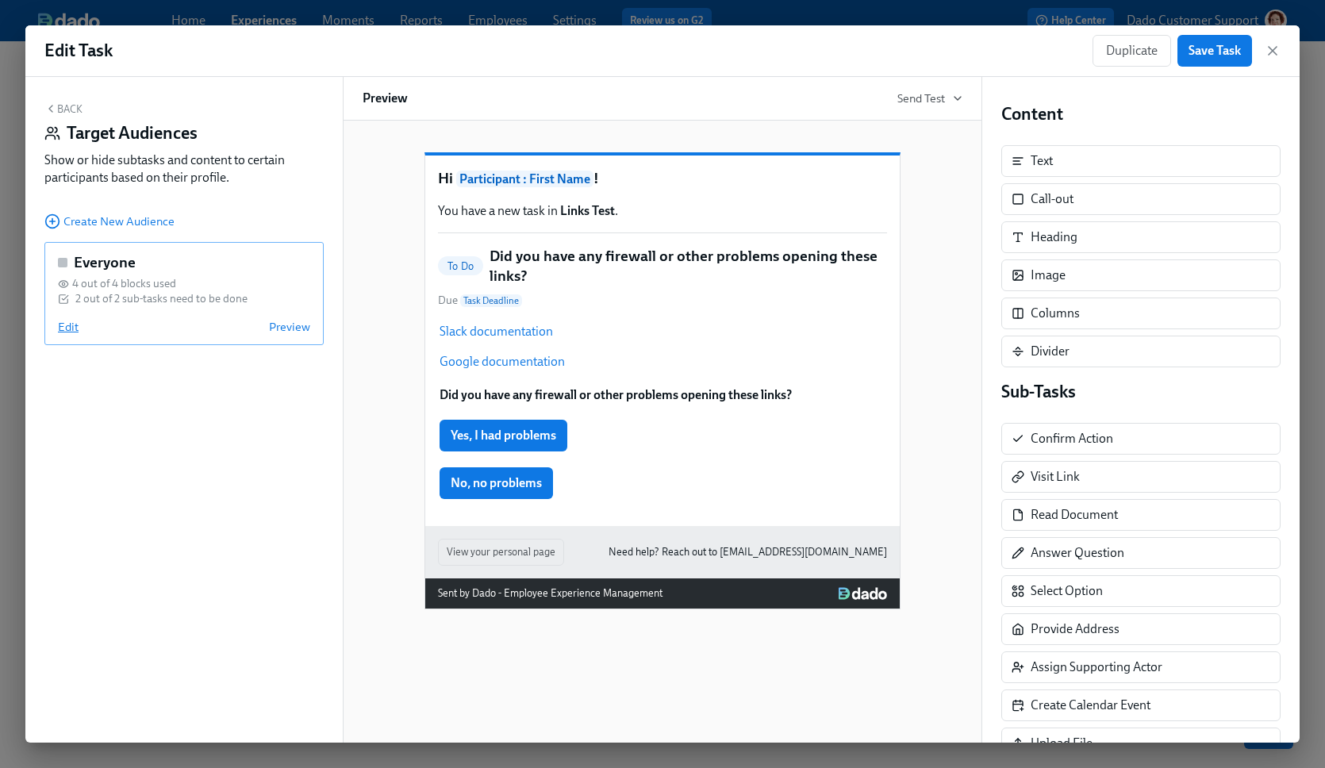
click at [73, 329] on span "Edit" at bounding box center [68, 327] width 21 height 16
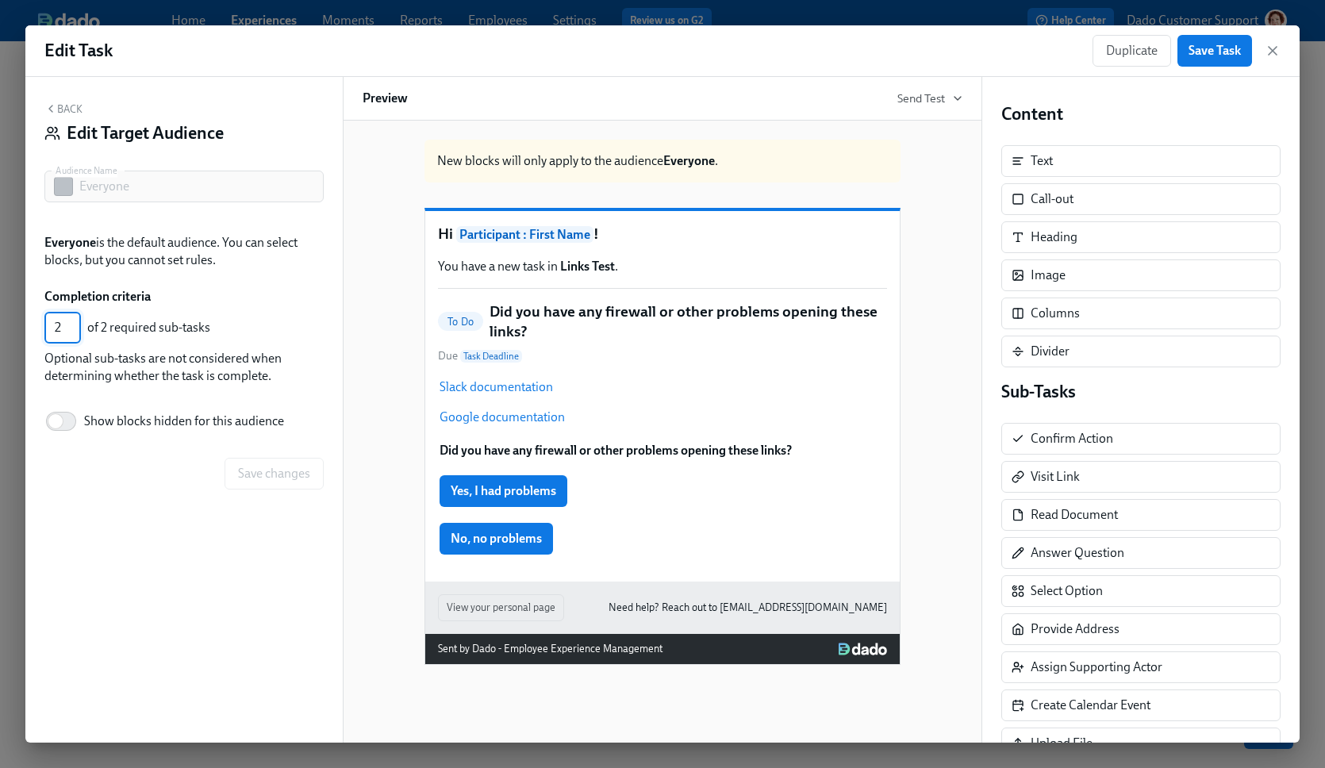
click at [74, 338] on input "2" at bounding box center [62, 328] width 37 height 32
type input "1"
click at [73, 331] on input "1" at bounding box center [62, 328] width 37 height 32
click at [271, 477] on span "Save changes" at bounding box center [274, 474] width 72 height 16
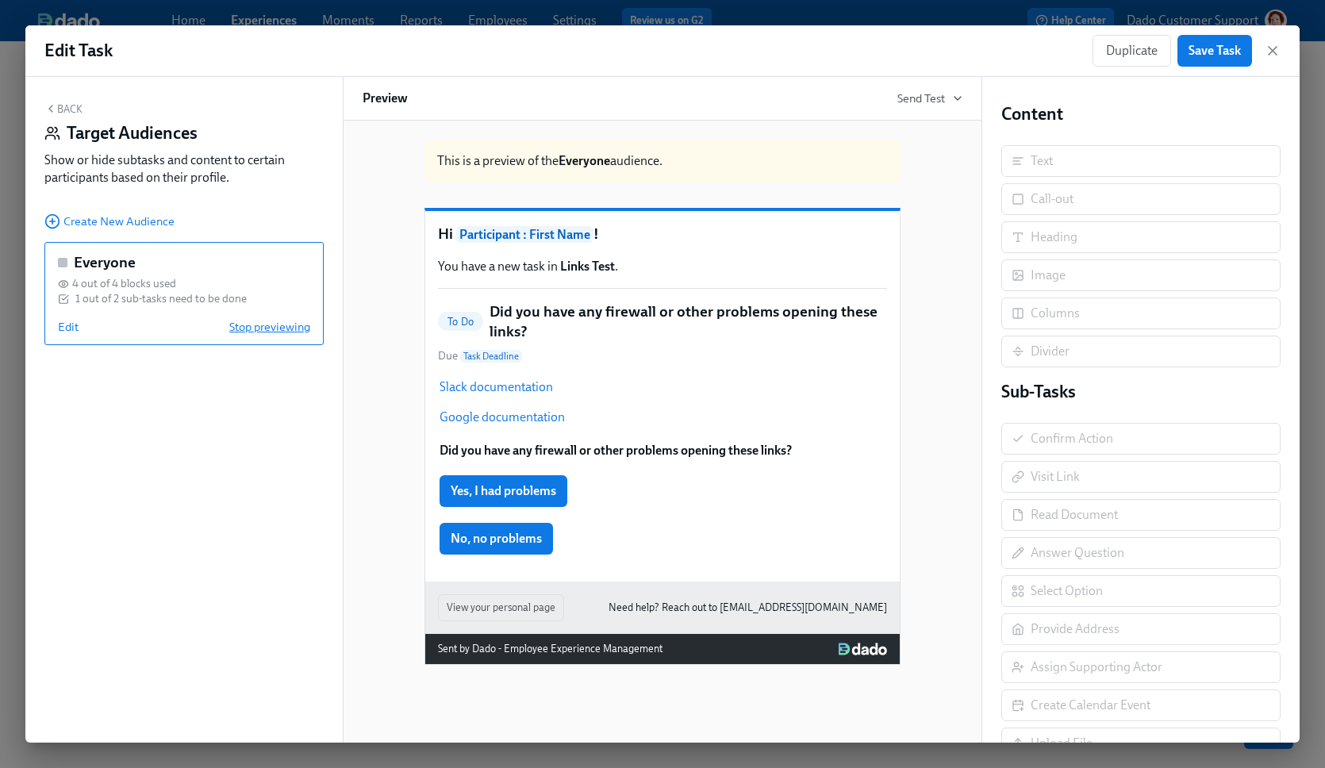
click at [269, 332] on span "Stop previewing" at bounding box center [269, 327] width 81 height 16
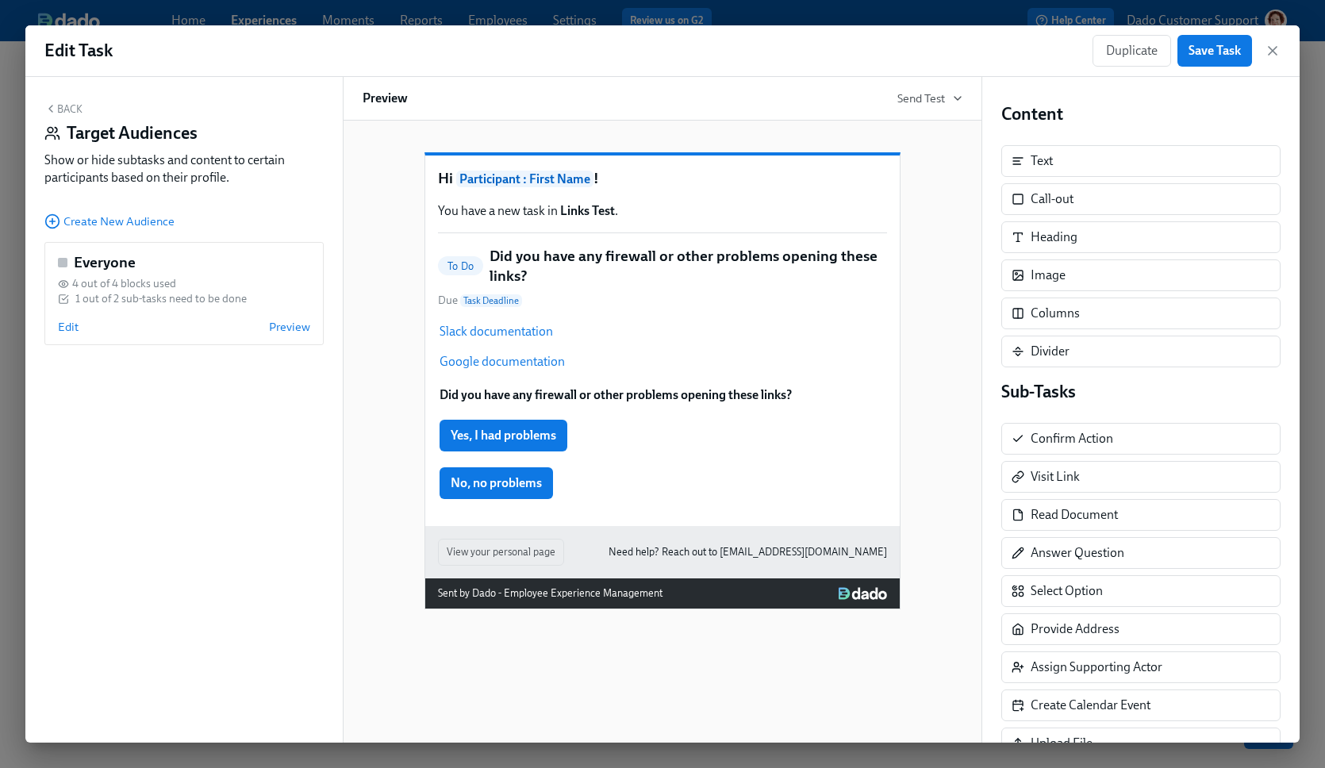
click at [71, 100] on div "Back Target Audiences Show or hide subtasks and content to certain participants…" at bounding box center [183, 410] width 317 height 666
click at [73, 115] on div "Back Target Audiences Show or hide subtasks and content to certain participants…" at bounding box center [183, 147] width 279 height 90
click at [72, 106] on button "Back" at bounding box center [63, 108] width 38 height 13
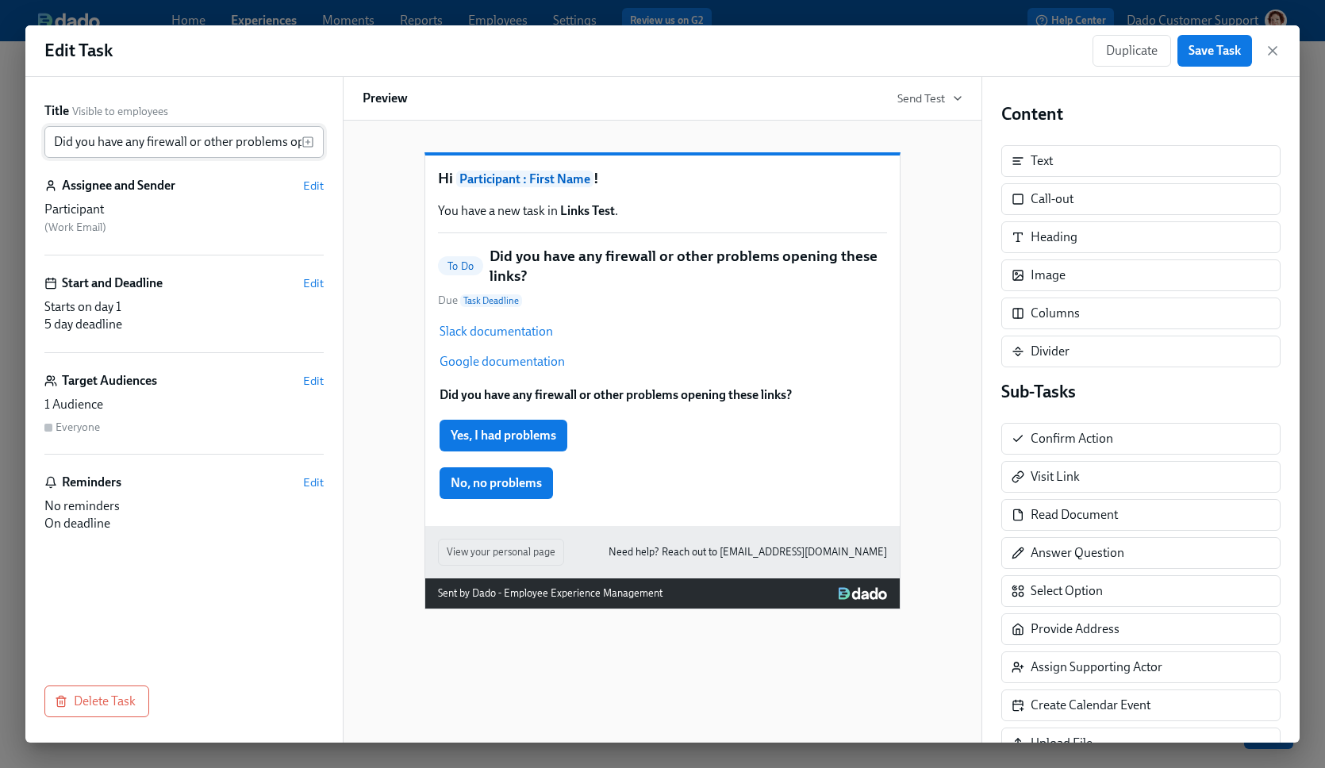
click at [146, 149] on input "Did you have any firewall or other problems opening these links?" at bounding box center [172, 142] width 257 height 32
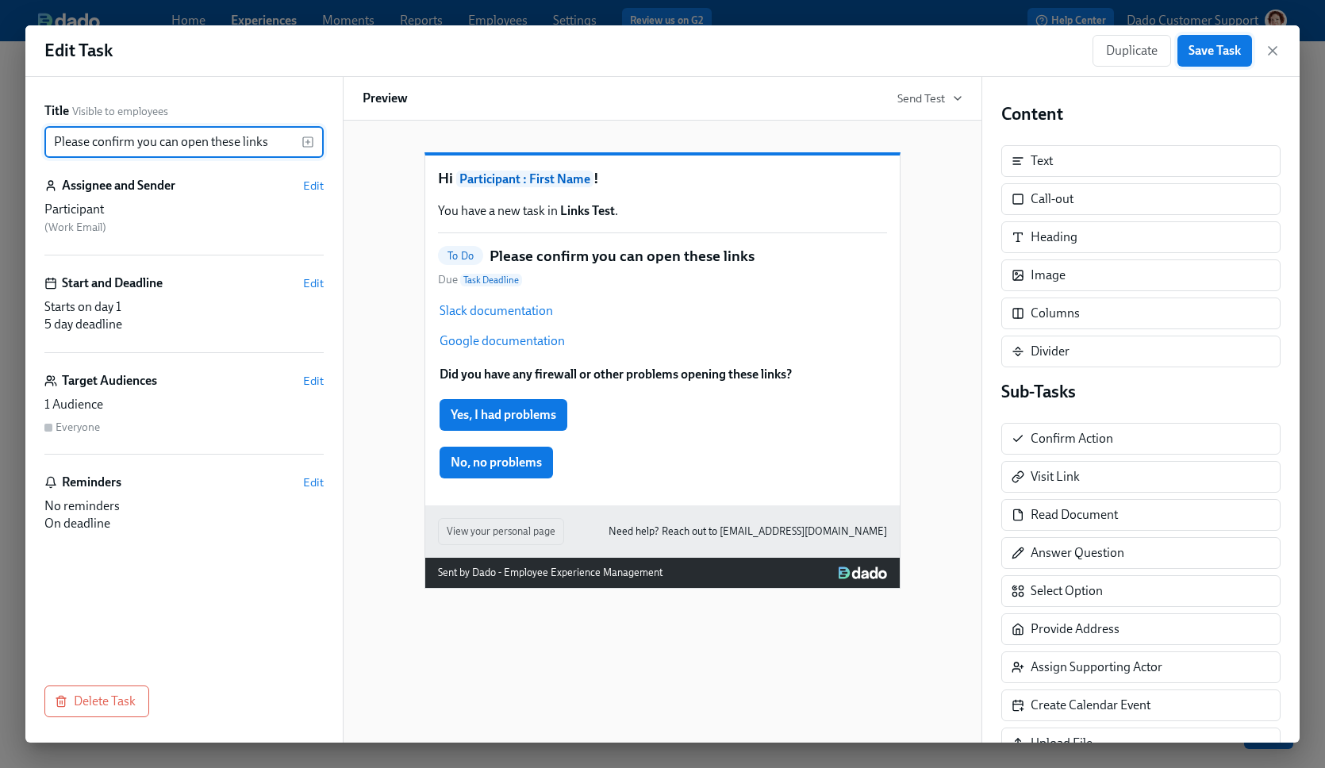
type input "Please confirm you can open these links"
click at [1198, 59] on button "Save Task" at bounding box center [1215, 51] width 75 height 32
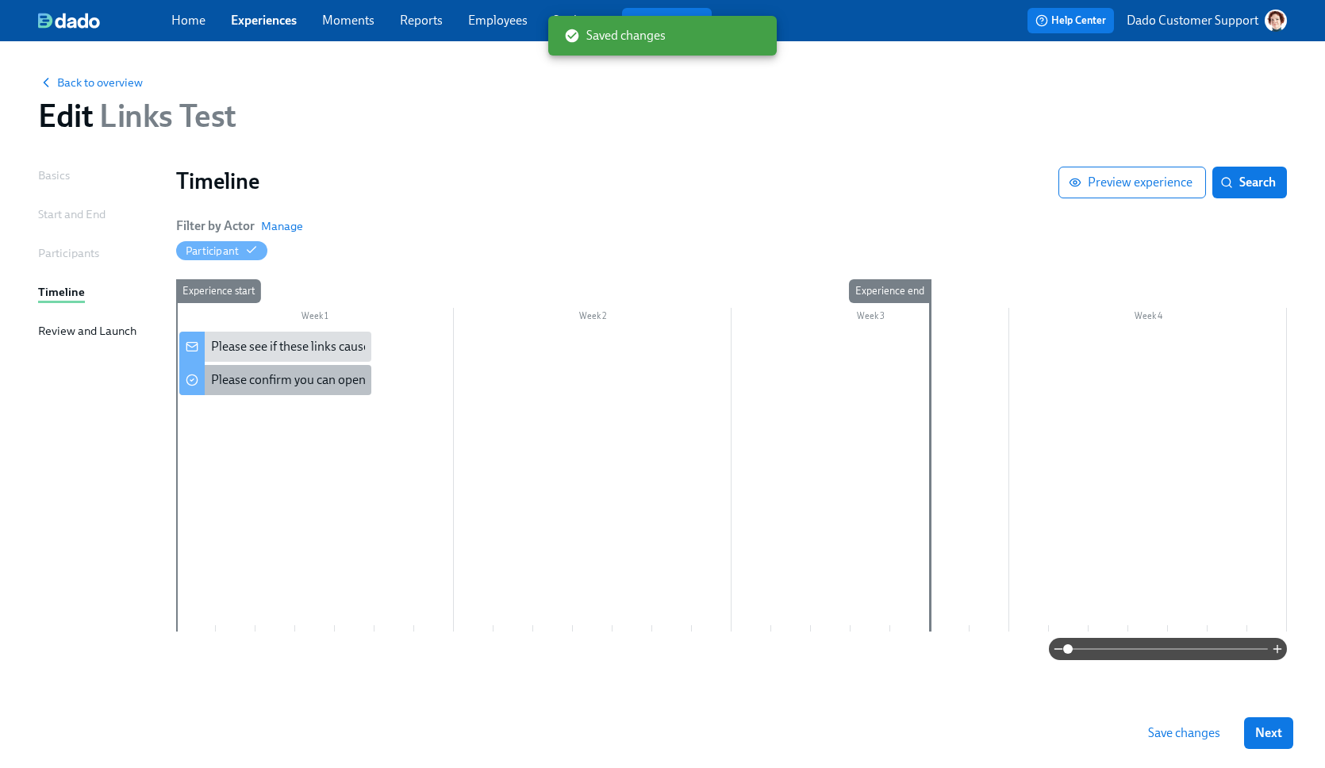
click at [295, 377] on div "Please confirm you can open these links" at bounding box center [318, 379] width 214 height 17
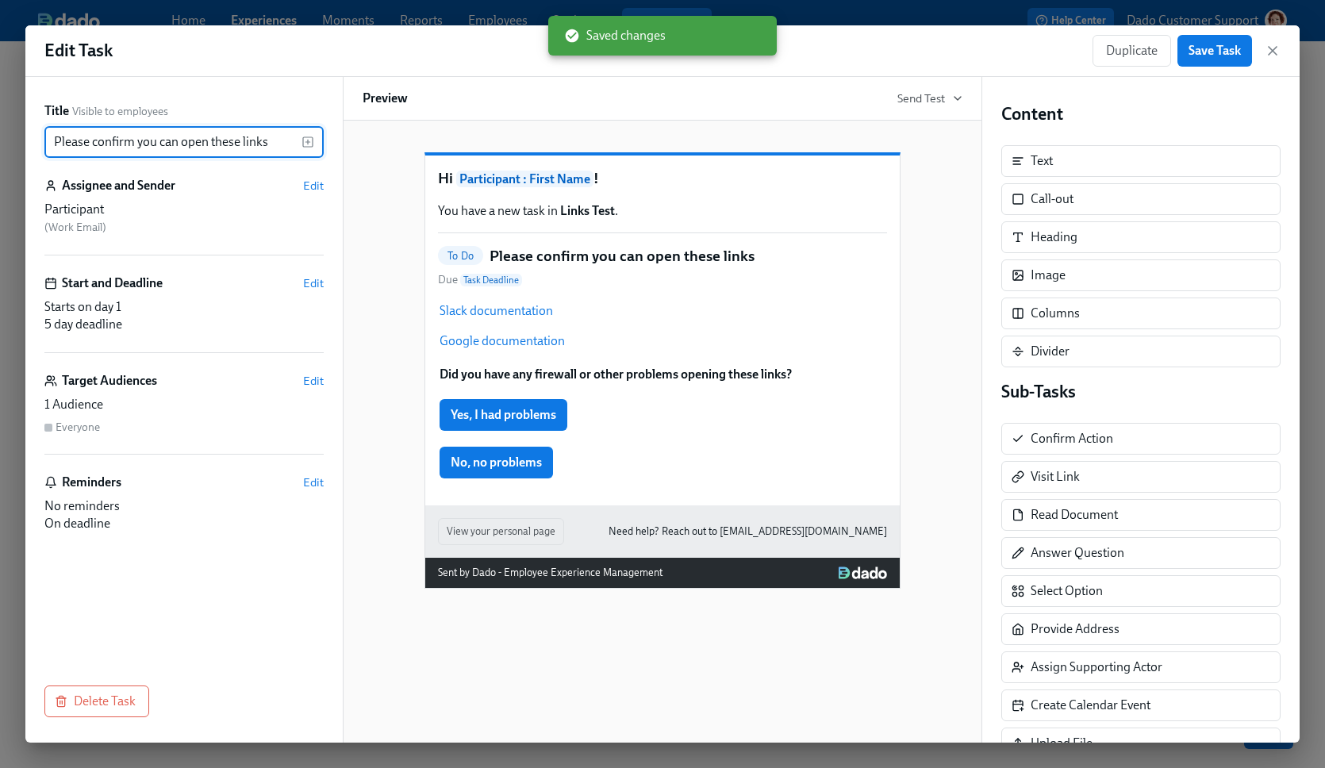
drag, startPoint x: 95, startPoint y: 142, endPoint x: -33, endPoint y: 137, distance: 127.9
click at [0, 137] on html "Home Experiences Moments Reports Employees Settings Review us on G2 Help Center…" at bounding box center [662, 384] width 1325 height 768
type input "Confirm you can open these links"
click at [1206, 55] on span "Save Task" at bounding box center [1215, 51] width 52 height 16
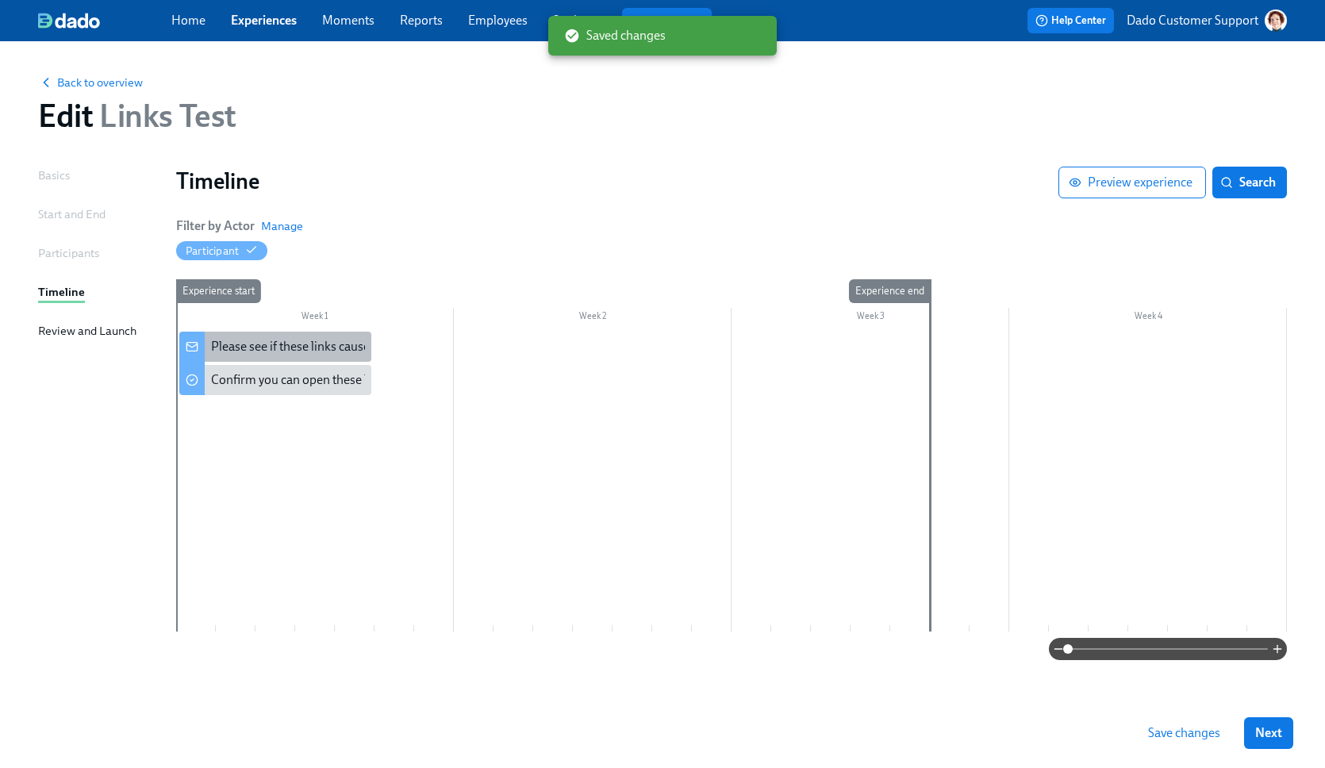
click at [294, 348] on div "Please see if these links cause firewall problems" at bounding box center [339, 346] width 256 height 17
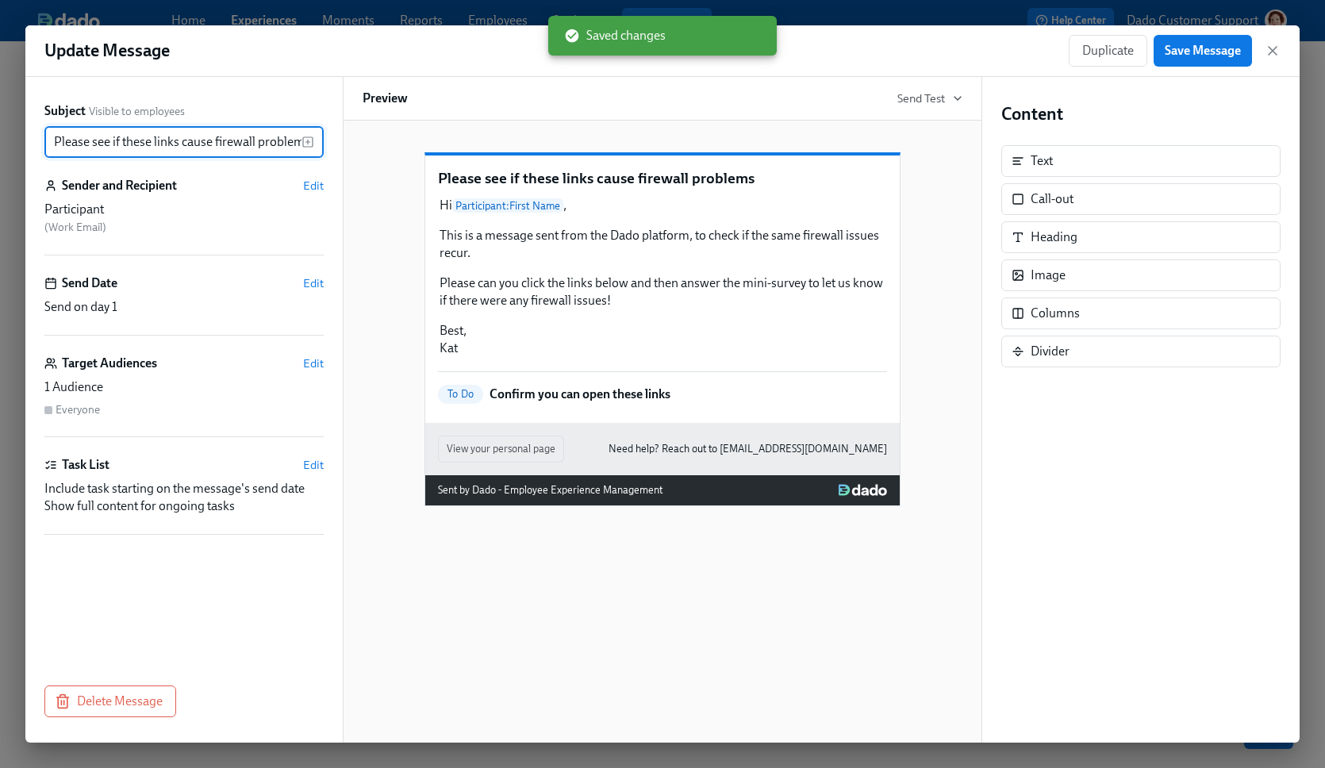
scroll to position [0, 6]
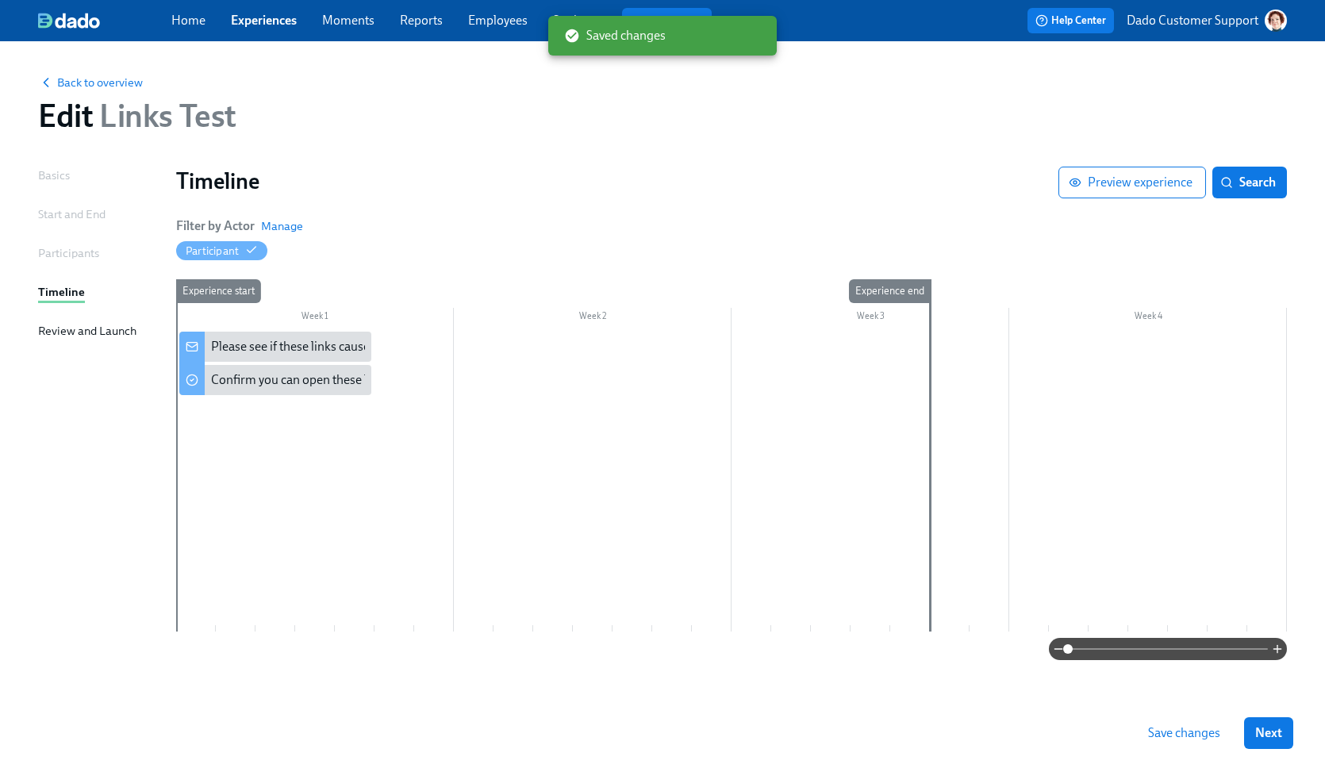
click at [1157, 734] on span "Save changes" at bounding box center [1184, 733] width 72 height 16
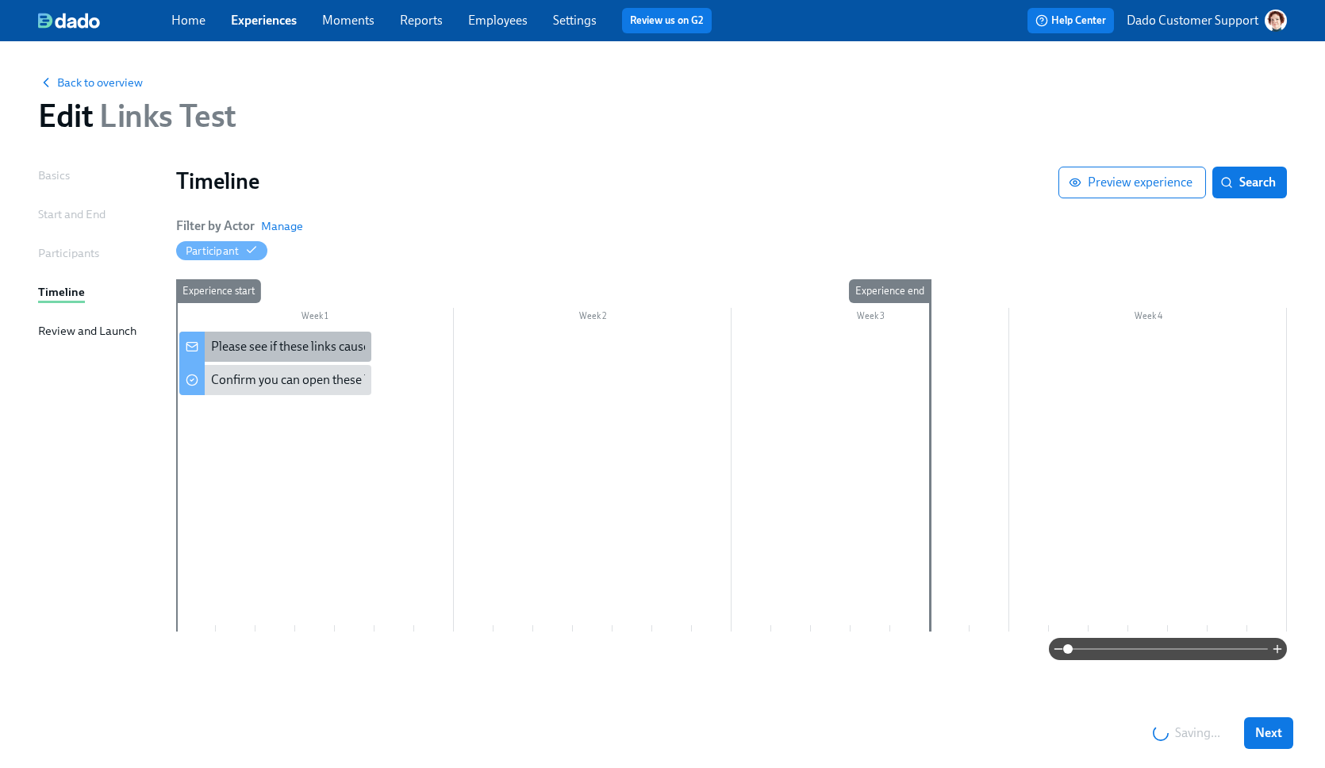
click at [304, 343] on div "Please see if these links cause firewall problems" at bounding box center [339, 346] width 256 height 17
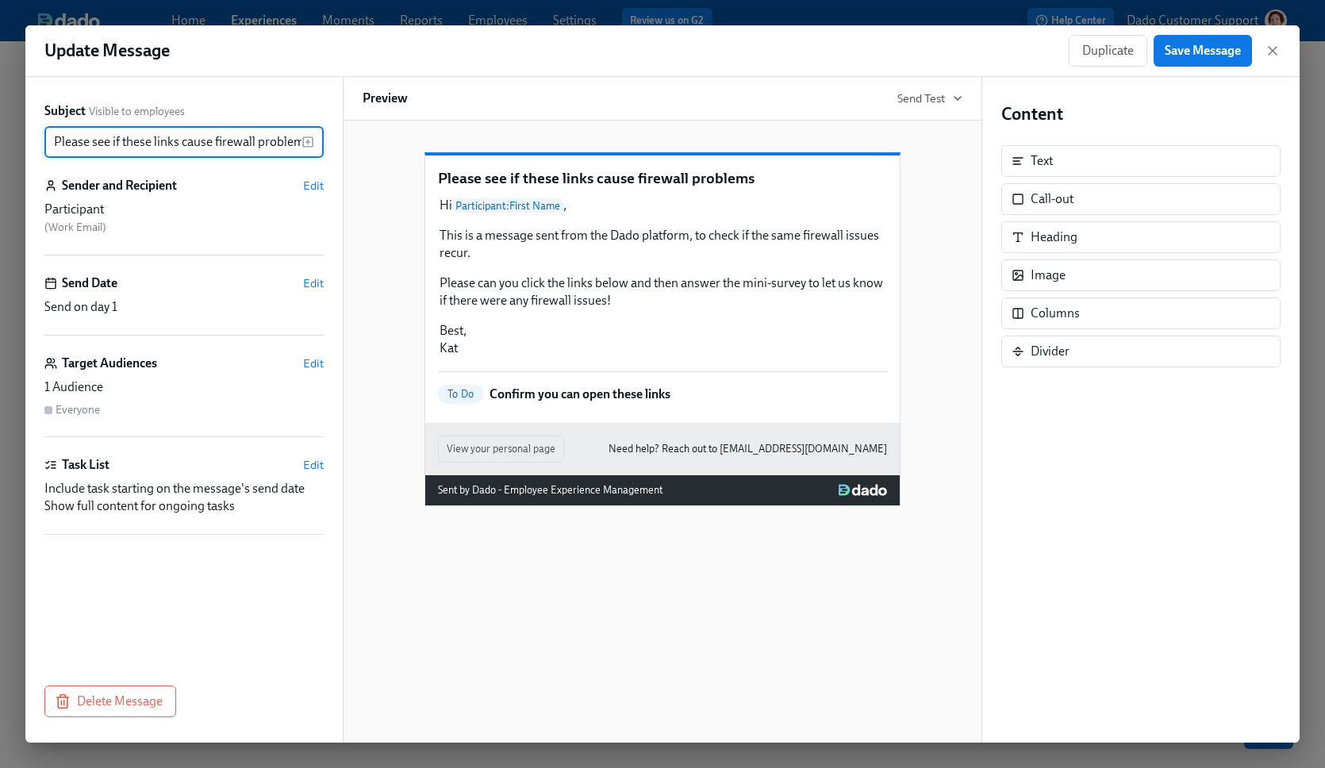
drag, startPoint x: 114, startPoint y: 142, endPoint x: -155, endPoint y: 122, distance: 269.8
click at [0, 122] on html "Home Experiences Moments Reports Employees Settings Review us on G2 Help Center…" at bounding box center [662, 384] width 1325 height 768
type input "Do these links cause firewall problems?"
click at [1194, 63] on button "Save Message" at bounding box center [1203, 51] width 98 height 32
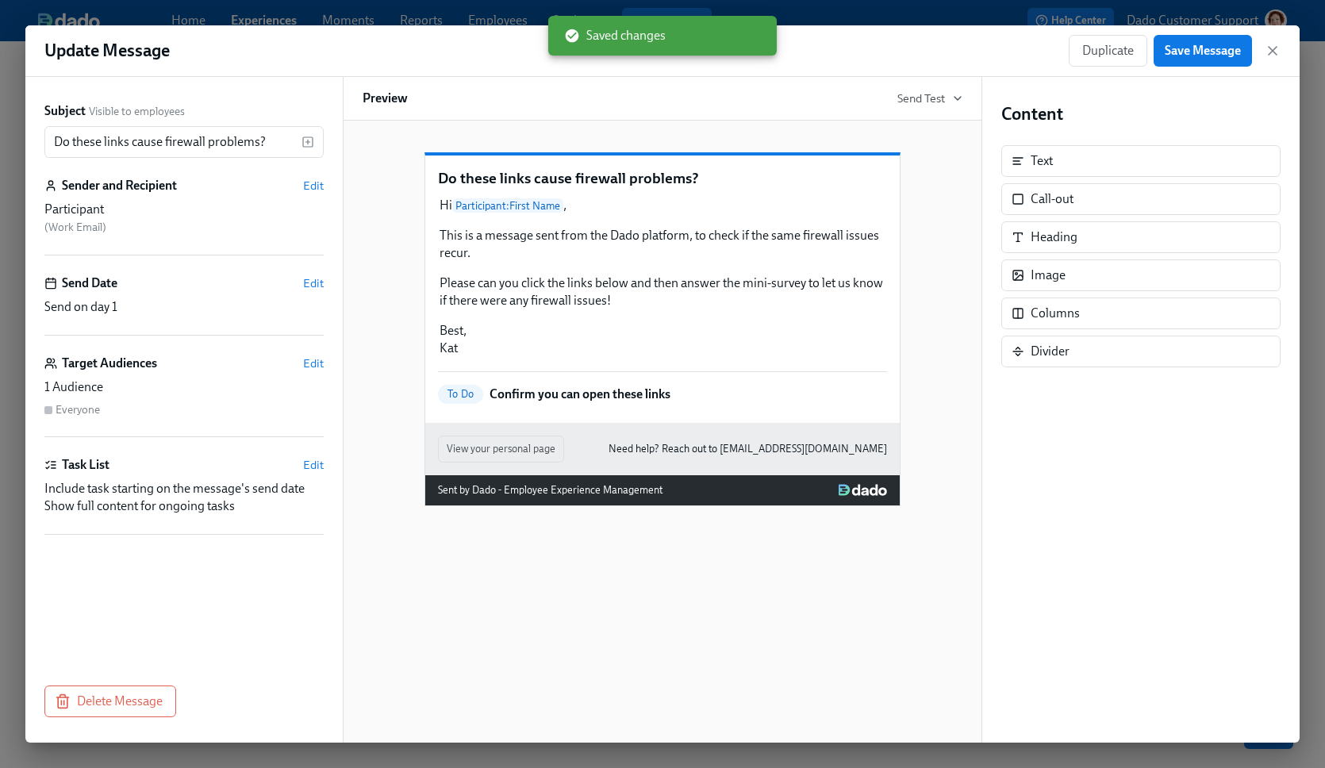
click at [944, 29] on div "Update Message Duplicate Save Message" at bounding box center [662, 51] width 1275 height 52
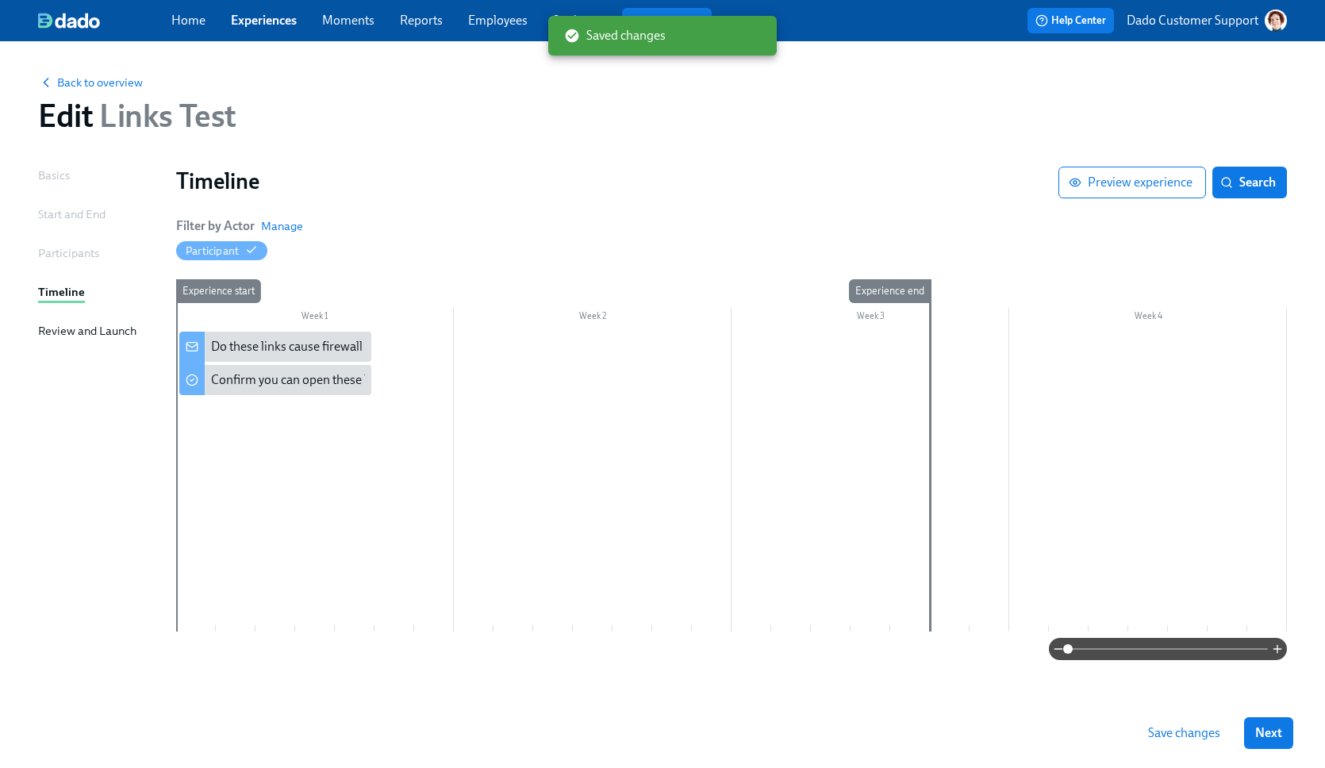
click at [102, 93] on div "Back to overview Edit Links Test" at bounding box center [662, 103] width 1275 height 87
click at [1177, 747] on button "Save changes" at bounding box center [1184, 733] width 94 height 32
click at [87, 78] on span "Back to overview" at bounding box center [90, 83] width 105 height 16
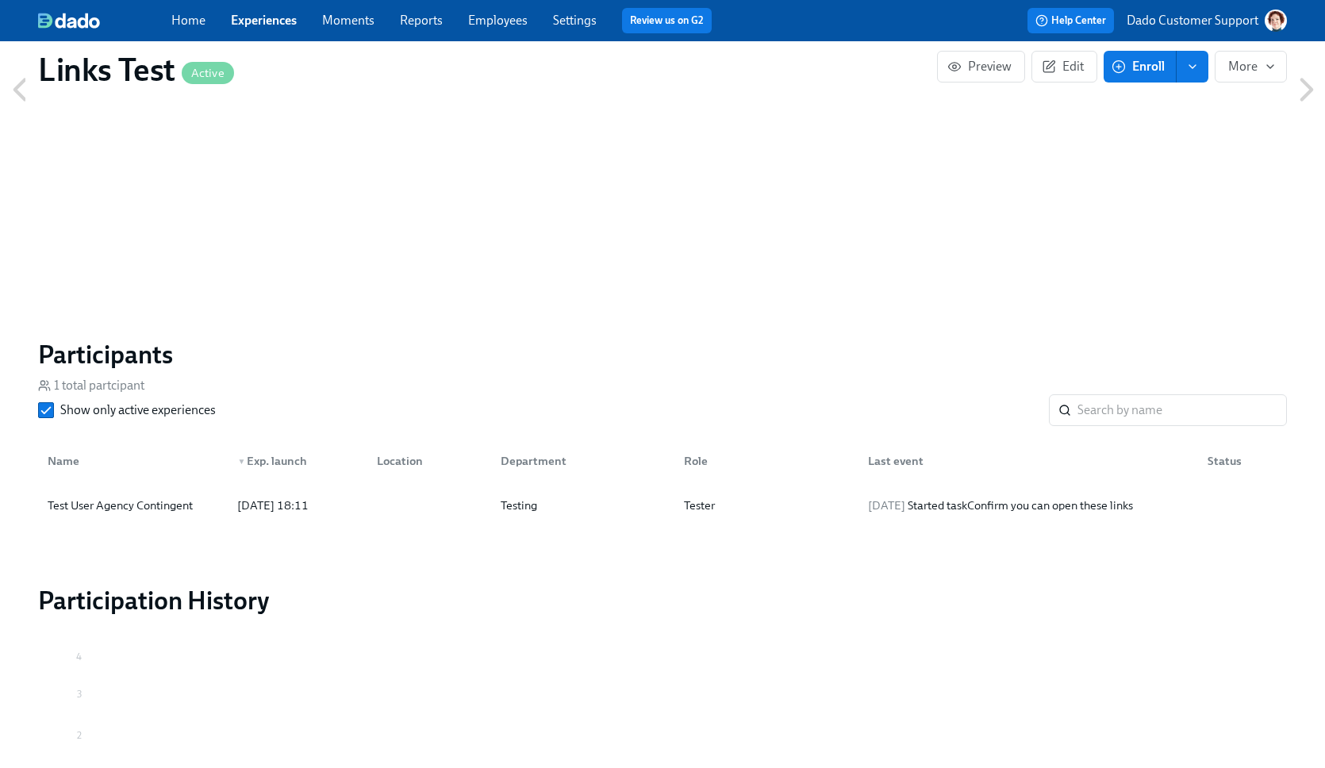
scroll to position [979, 0]
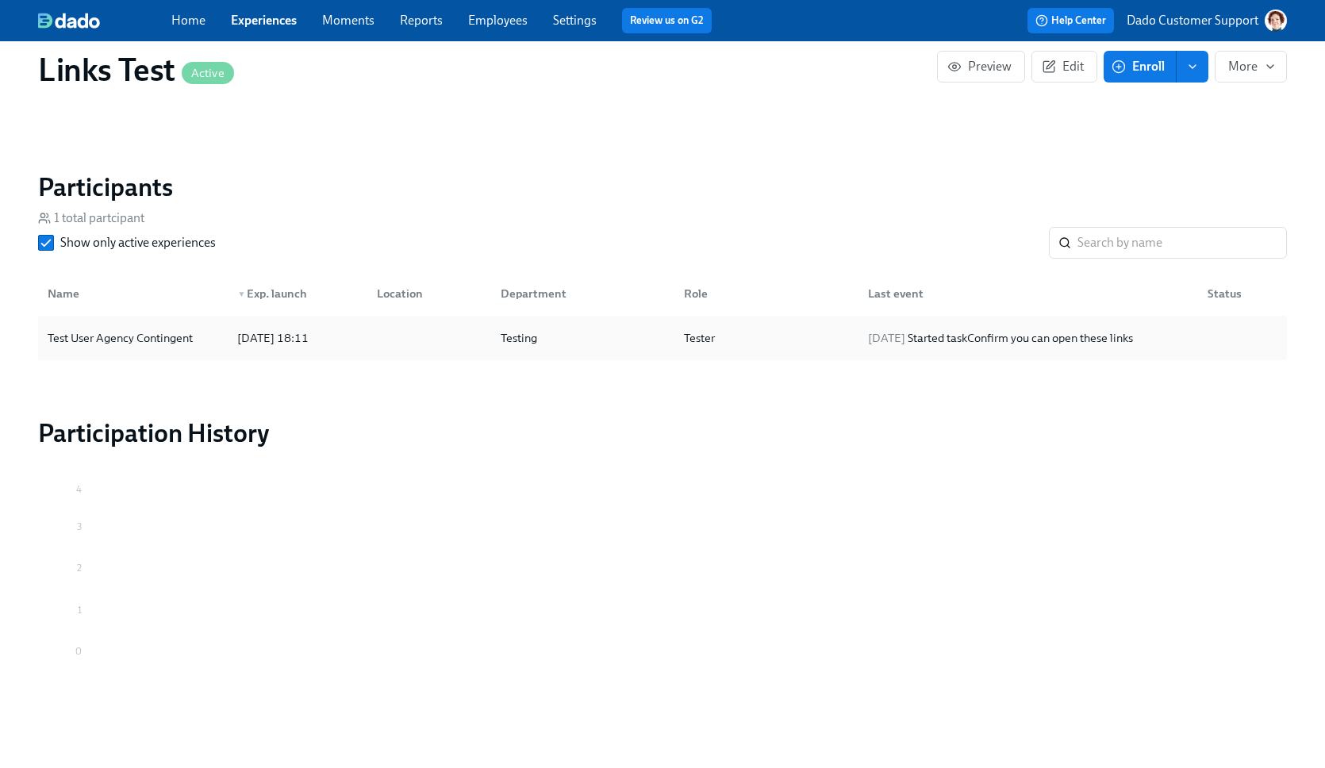
click at [118, 342] on div "Test User Agency Contingent" at bounding box center [120, 338] width 158 height 19
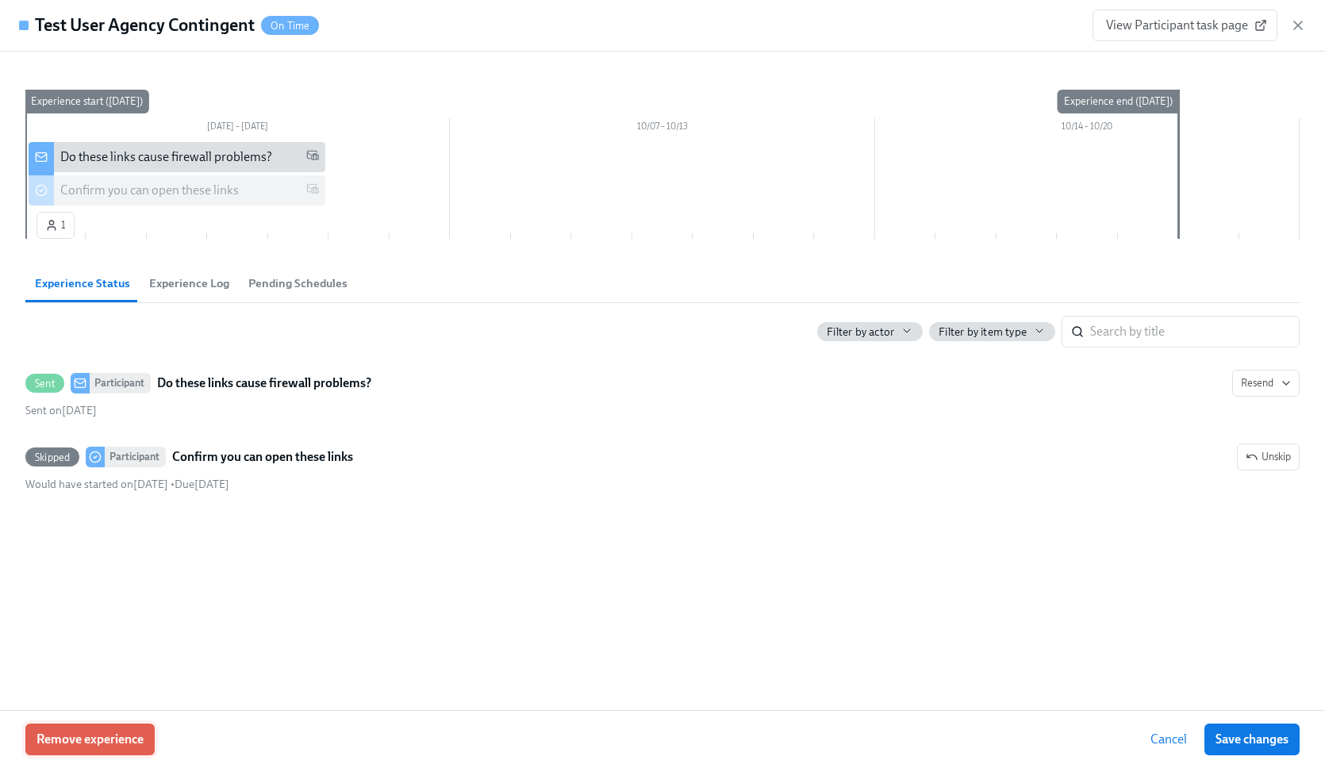
click at [76, 738] on span "Remove experience" at bounding box center [90, 740] width 107 height 16
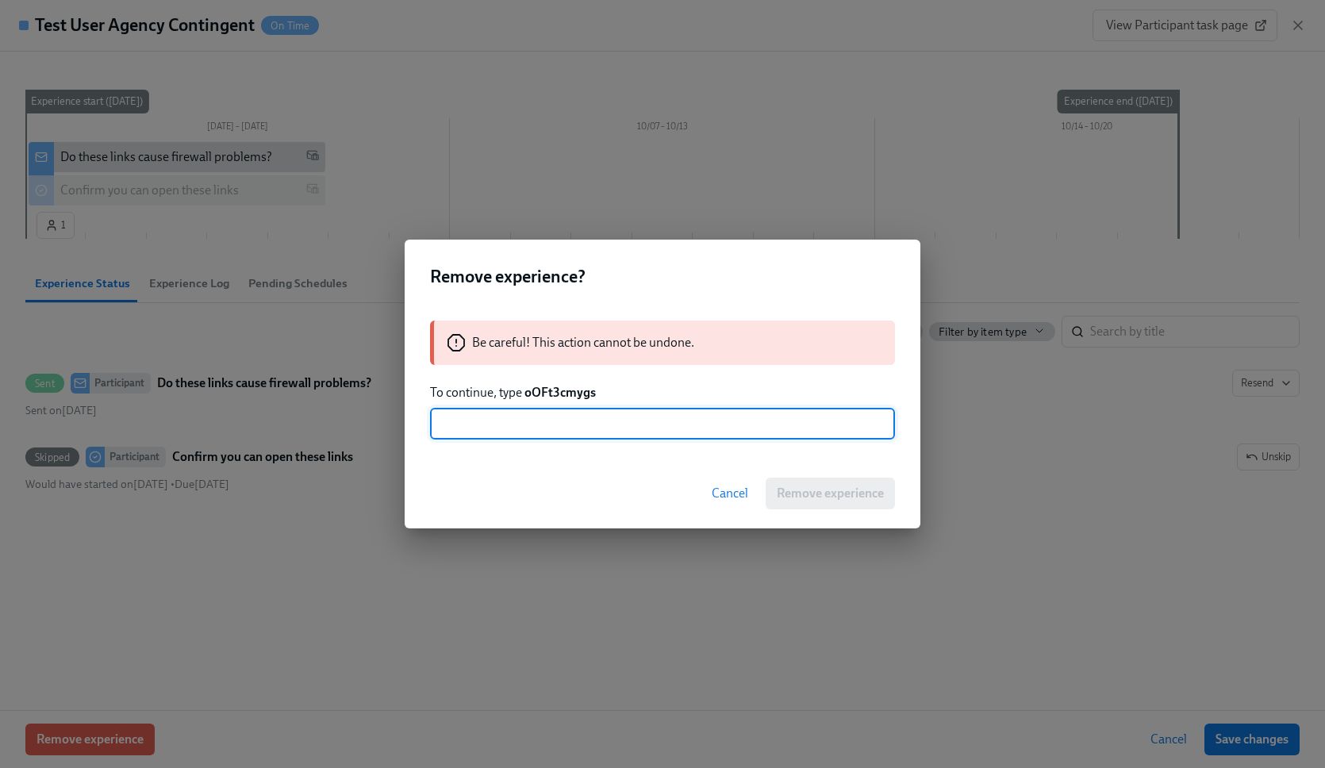
click at [554, 392] on strong "oOFt3cmygs" at bounding box center [560, 392] width 71 height 15
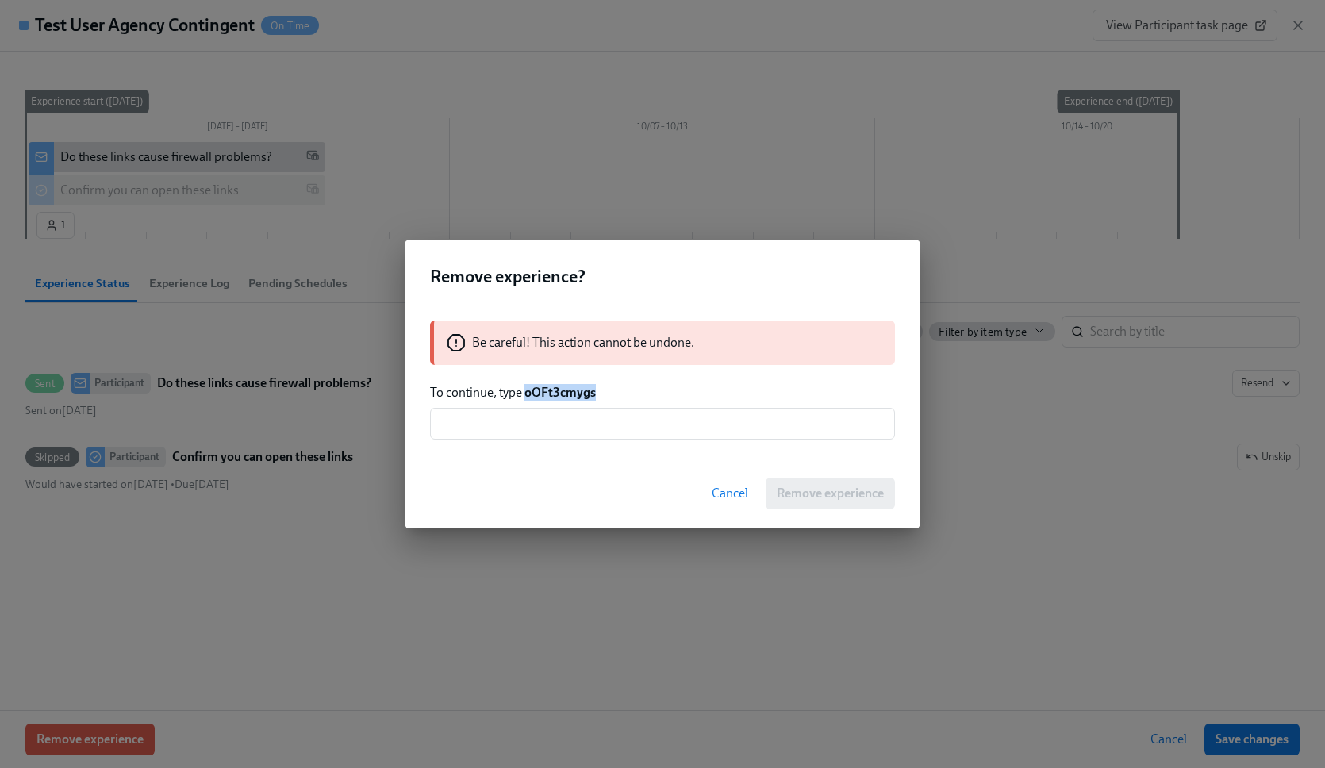
click at [554, 392] on strong "oOFt3cmygs" at bounding box center [560, 392] width 71 height 15
copy strong "oOFt3cmygs"
click at [534, 428] on input "text" at bounding box center [662, 424] width 465 height 32
paste input "oOFt3cmygs"
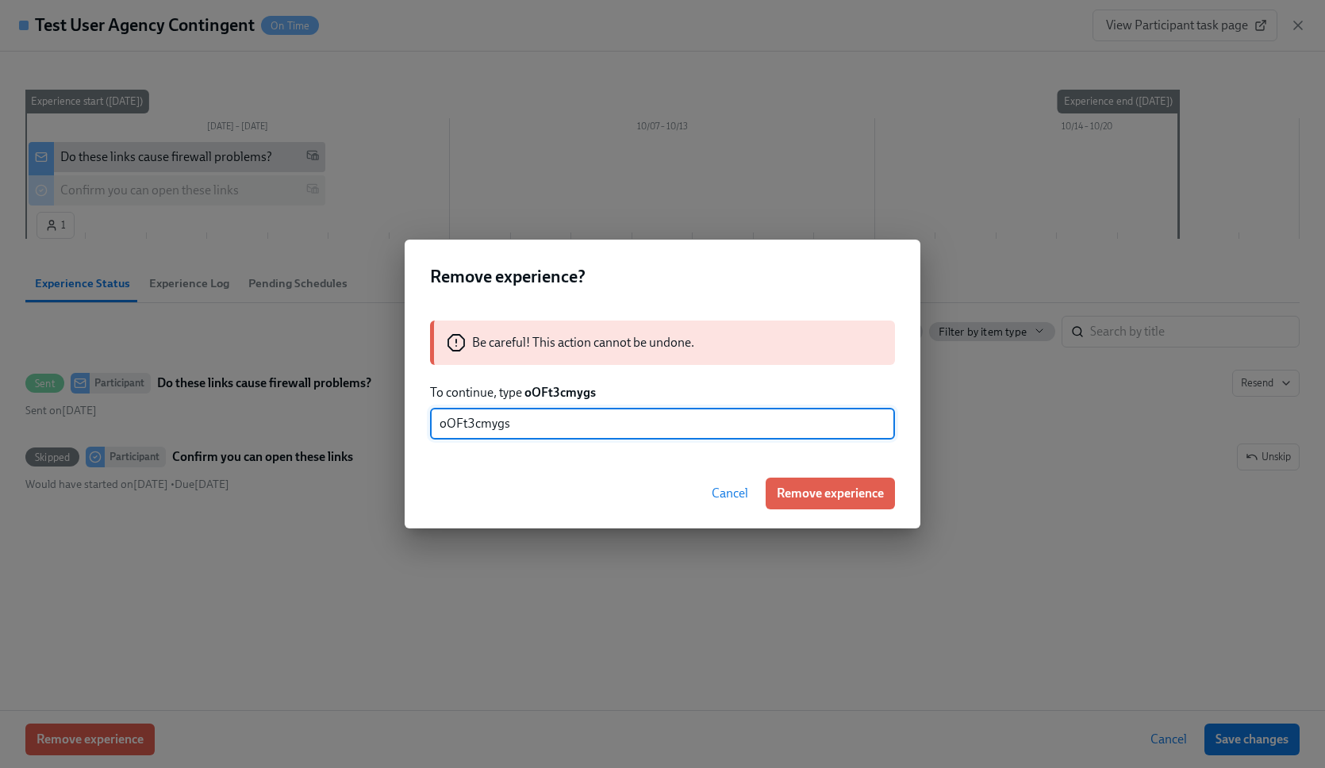
type input "oOFt3cmygs"
click at [888, 473] on div "Cancel Remove experience" at bounding box center [663, 494] width 516 height 70
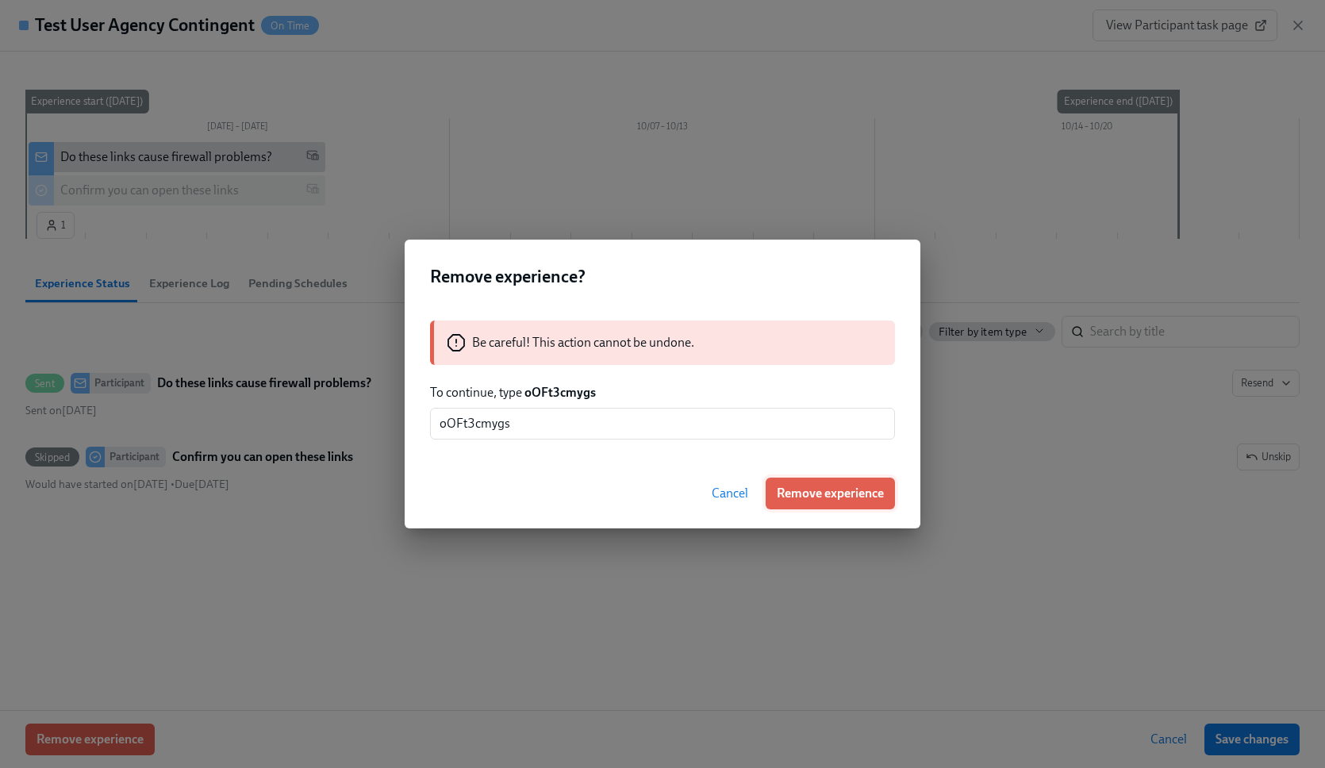
click at [848, 499] on span "Remove experience" at bounding box center [830, 494] width 107 height 16
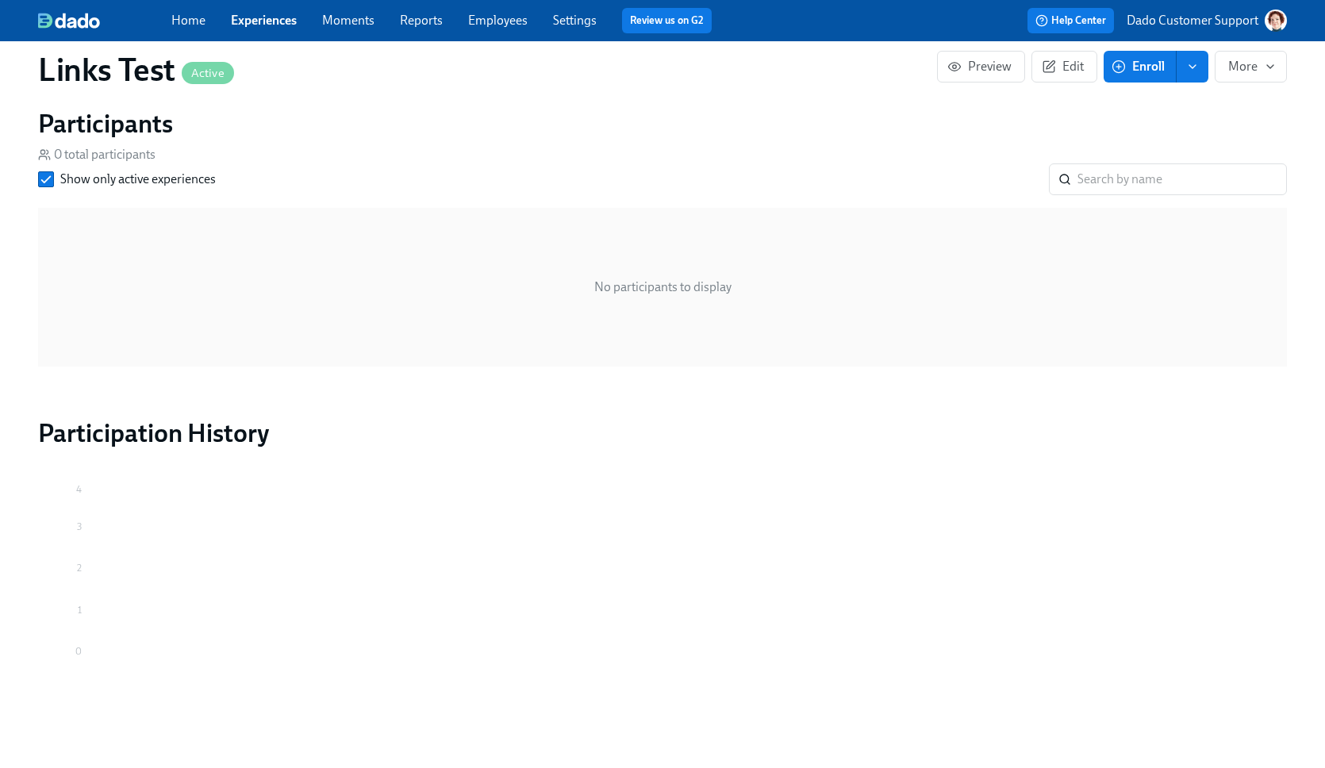
scroll to position [790, 0]
click at [1148, 63] on span "Enroll" at bounding box center [1140, 67] width 50 height 16
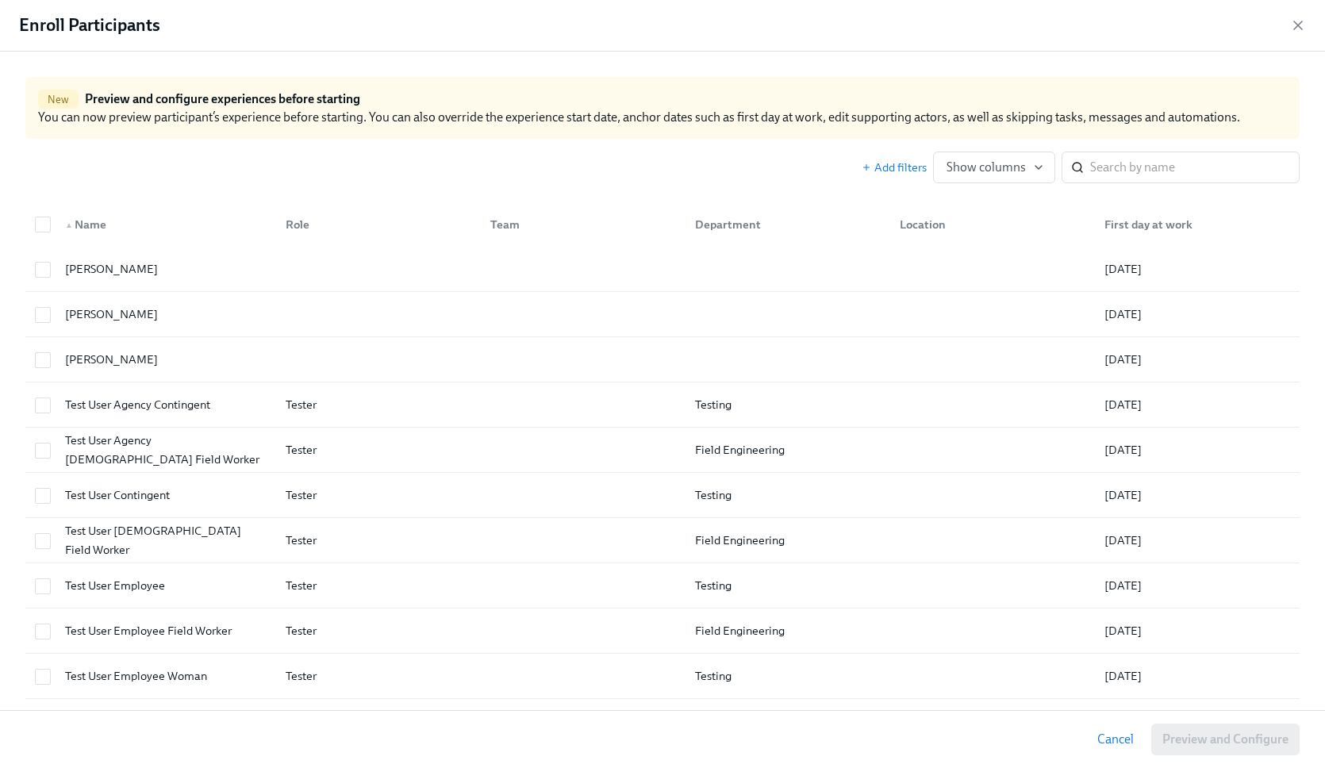
click at [1181, 145] on div "Add filters Show columns ​" at bounding box center [662, 161] width 1275 height 44
click at [1171, 165] on input "search" at bounding box center [1196, 168] width 210 height 32
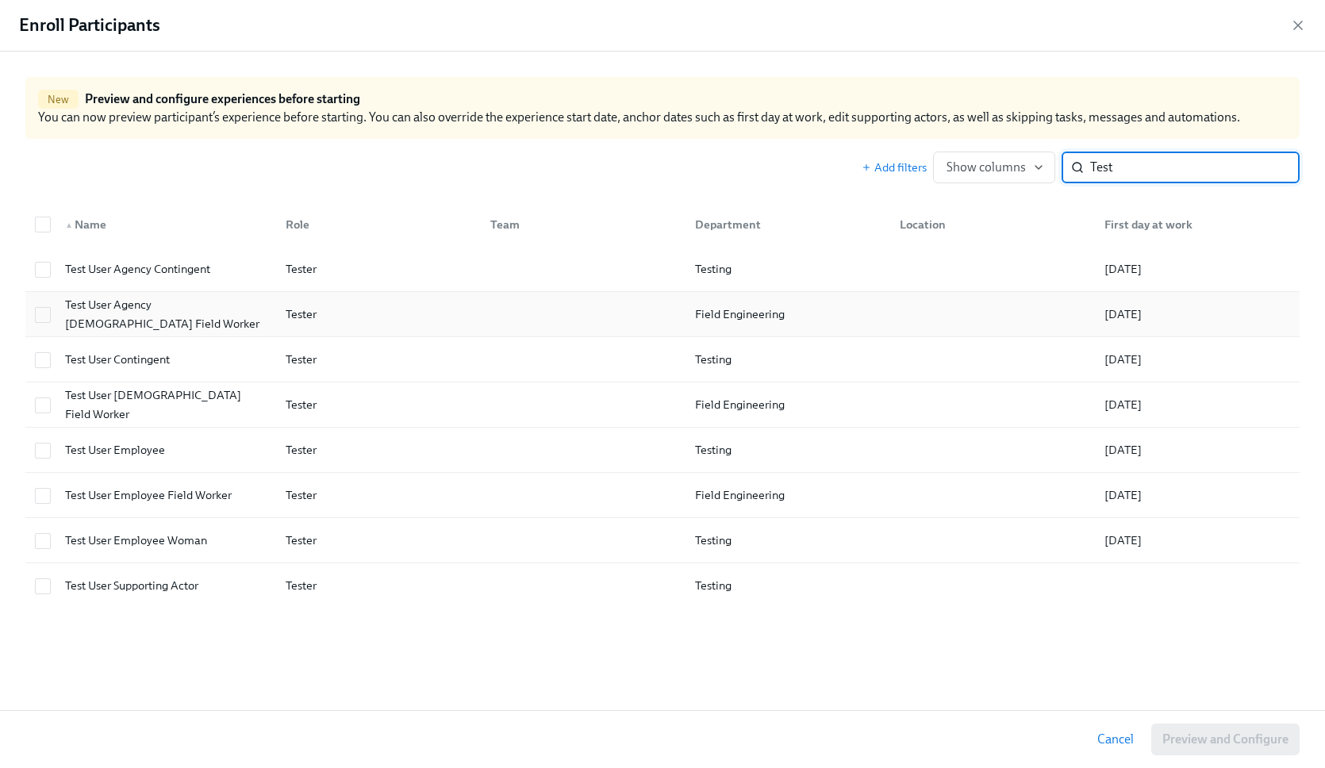
type input "Test"
click at [440, 330] on div "Test User Agency Contingent Field Worker Tester Field Engineering 10/13/2025" at bounding box center [662, 314] width 1275 height 45
checkbox input "true"
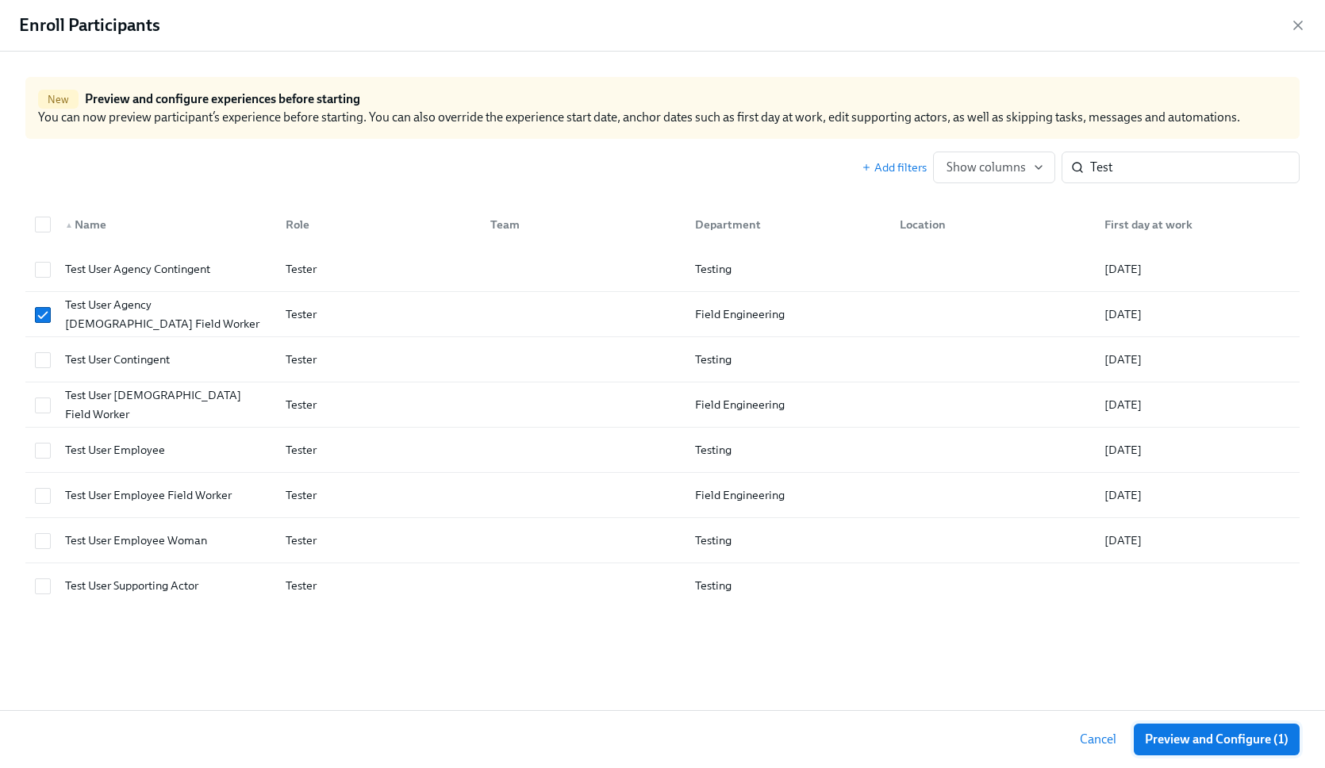
click at [1178, 744] on span "Preview and Configure (1)" at bounding box center [1217, 740] width 144 height 16
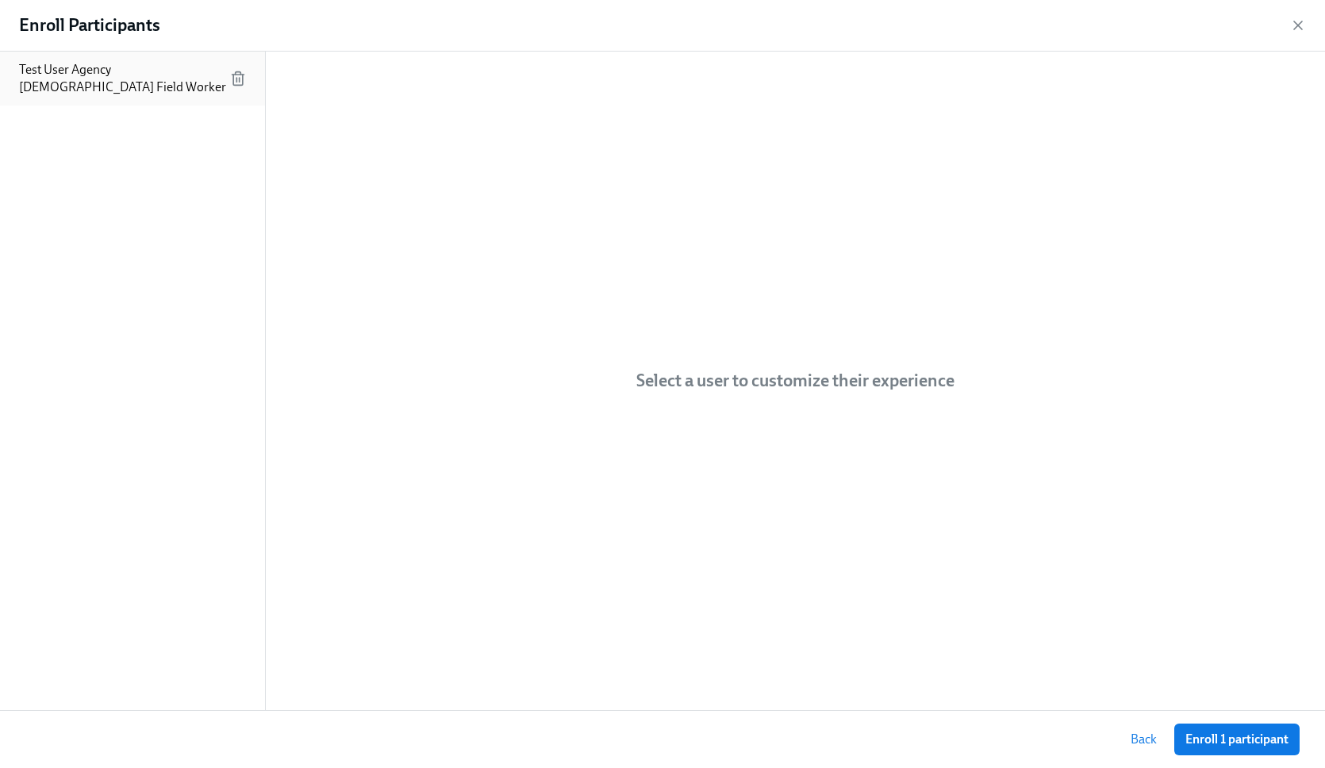
click at [62, 70] on p "Test User Agency Contingent Field Worker" at bounding box center [124, 78] width 211 height 35
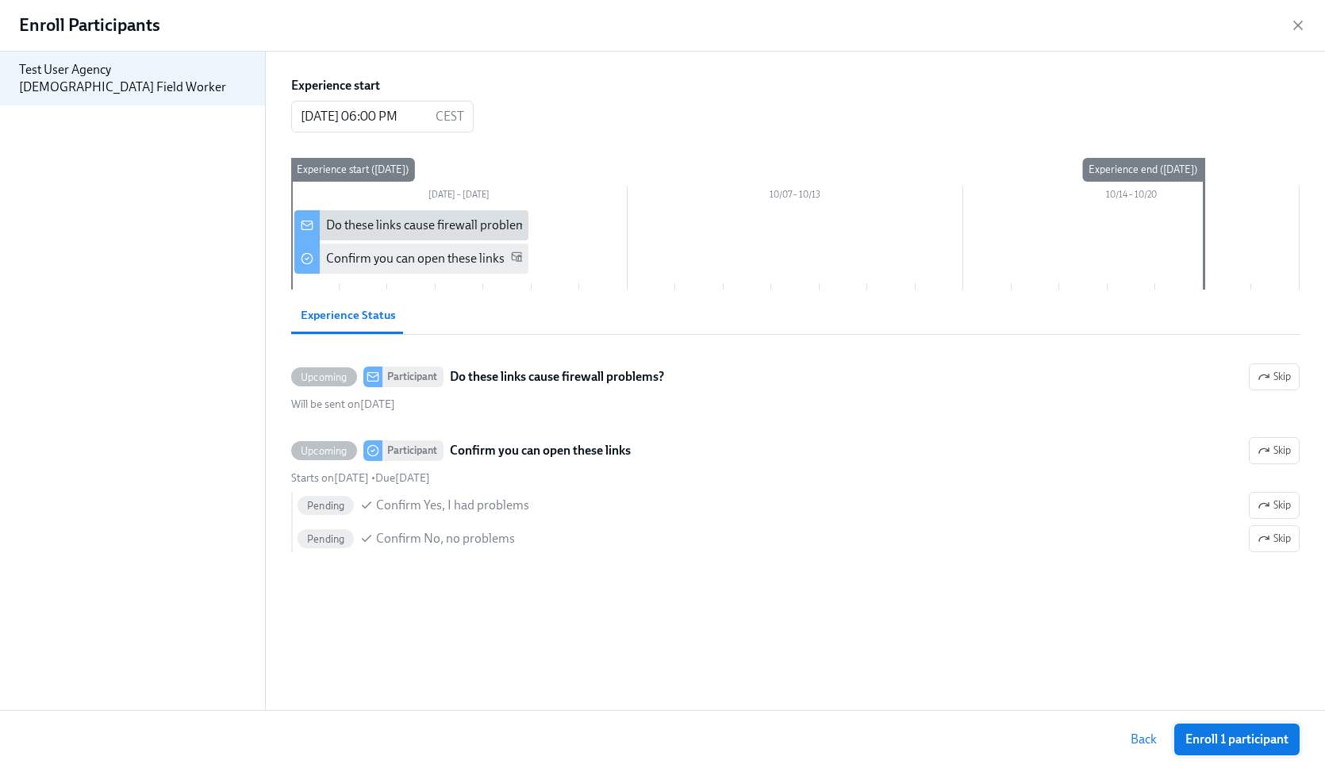
click at [1256, 744] on span "Enroll 1 participant" at bounding box center [1237, 740] width 103 height 16
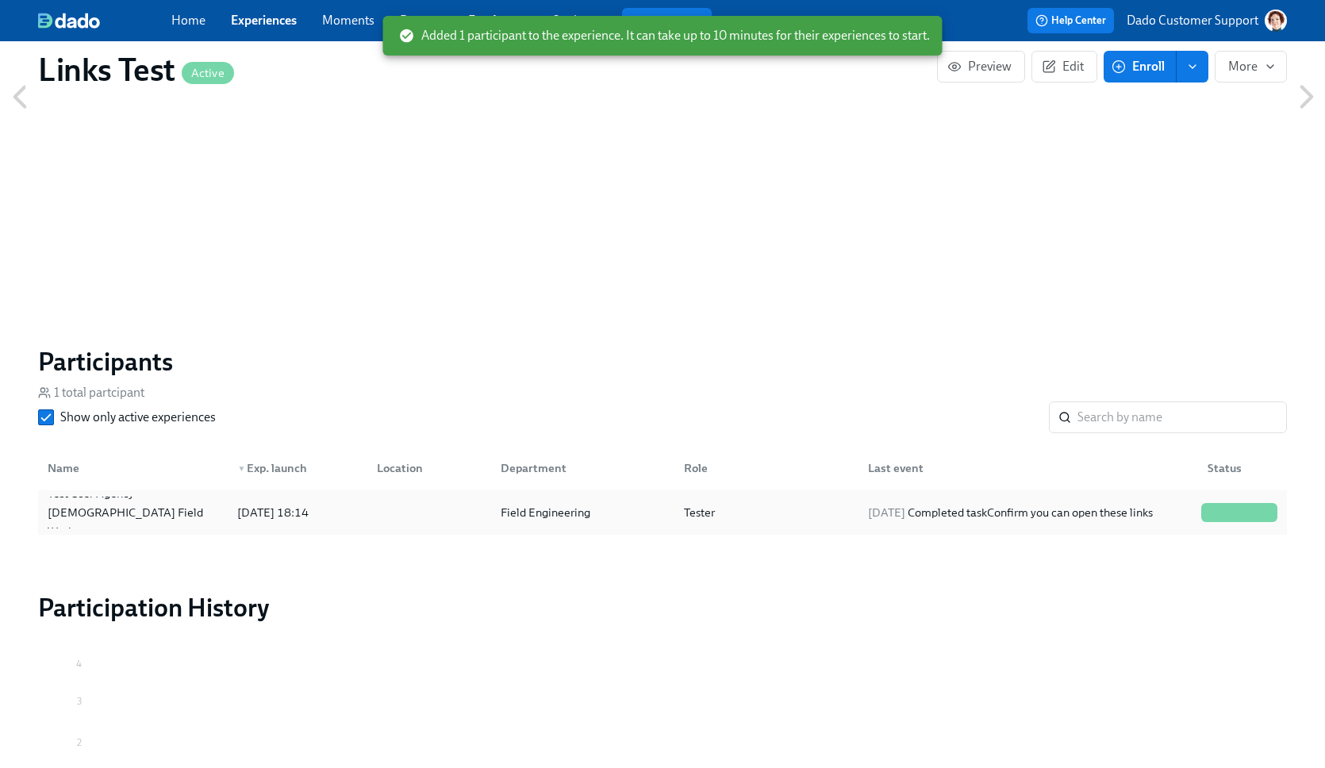
click at [975, 517] on div "2025/09/30 Completed task Confirm you can open these links" at bounding box center [1011, 512] width 298 height 19
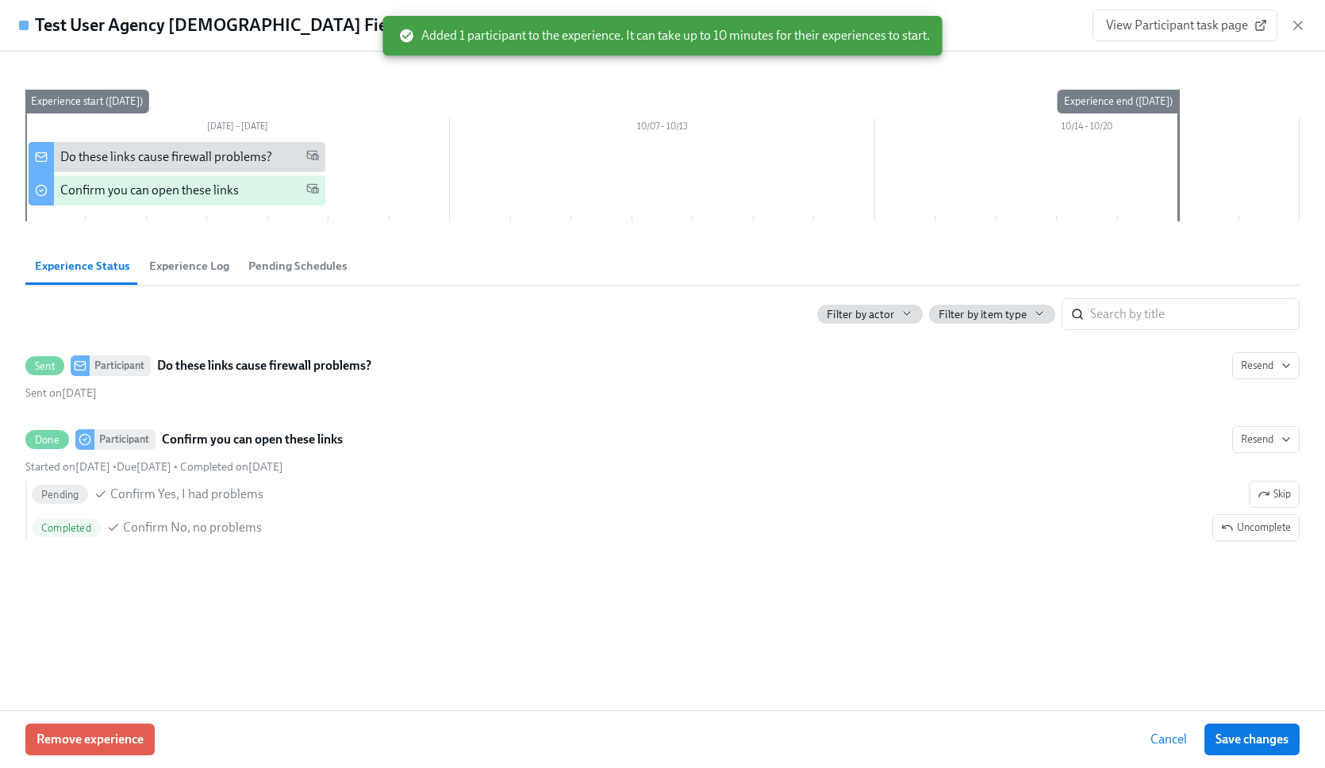
click at [63, 758] on div "Remove experience Cancel Save changes" at bounding box center [662, 739] width 1325 height 58
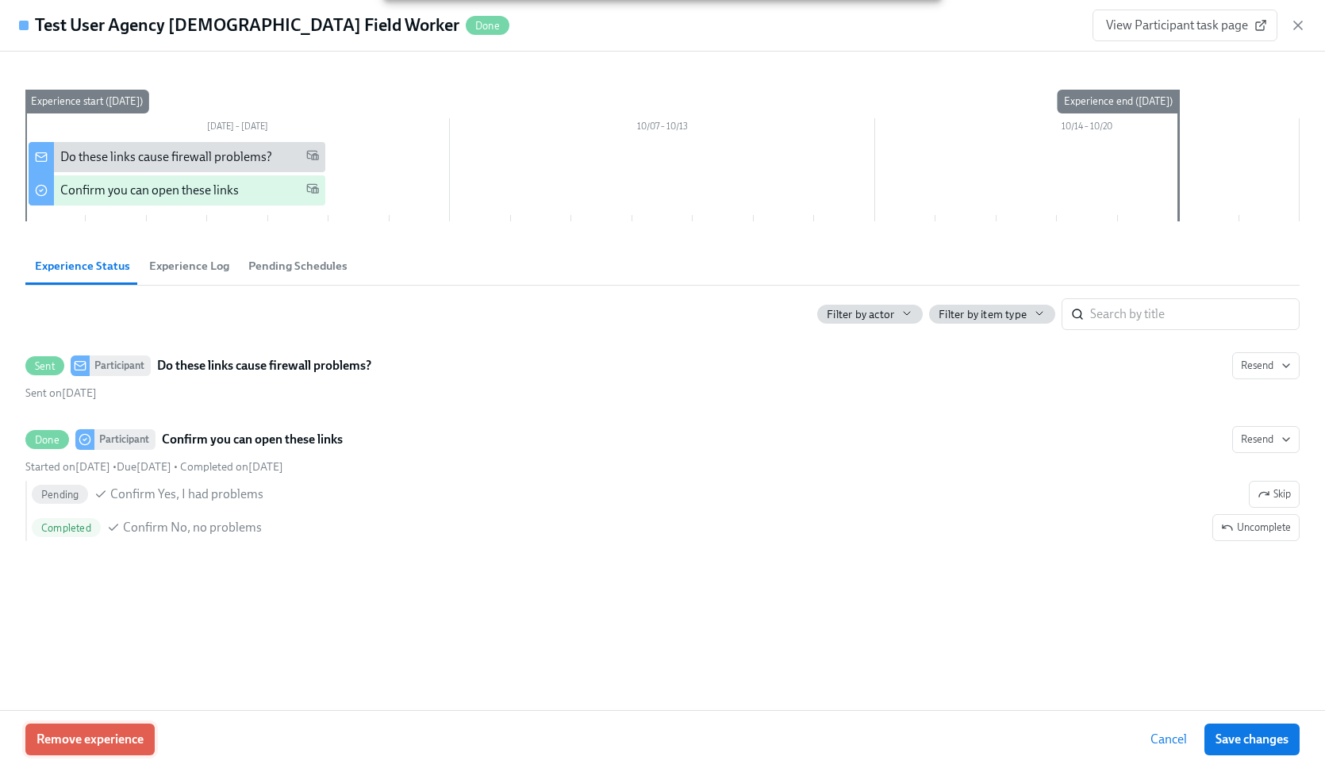
click at [60, 746] on span "Remove experience" at bounding box center [90, 740] width 107 height 16
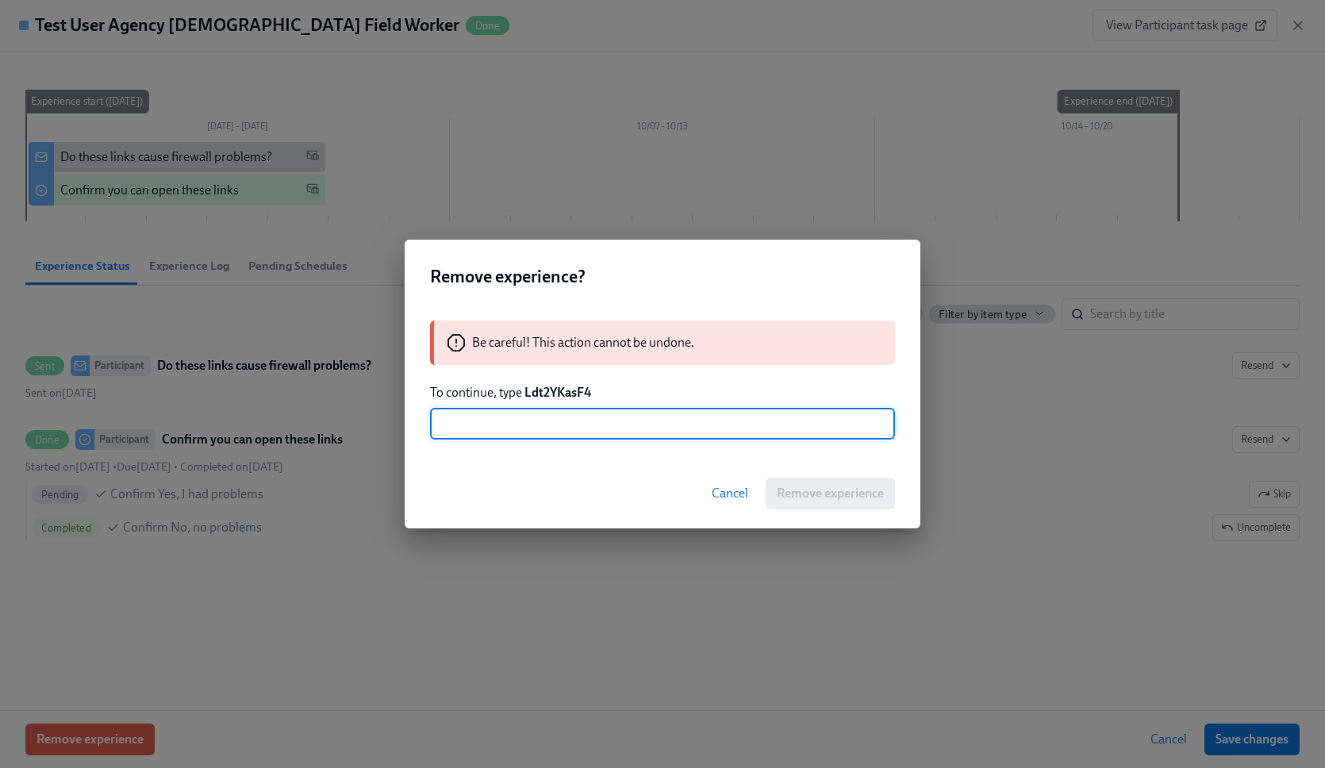
click at [542, 393] on strong "Ldt2YKasF4" at bounding box center [558, 392] width 67 height 15
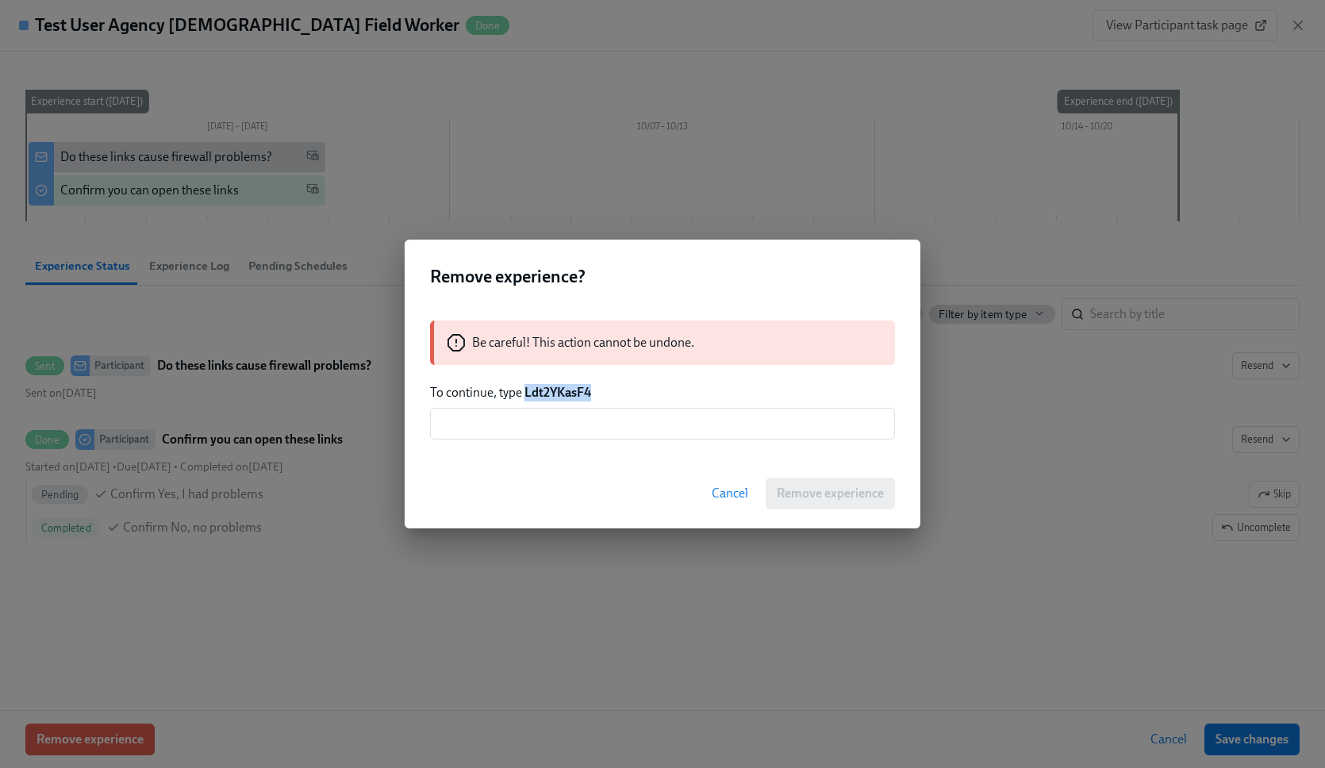
click at [542, 393] on strong "Ldt2YKasF4" at bounding box center [558, 392] width 67 height 15
copy strong "Ldt2YKasF4"
click at [533, 433] on input "text" at bounding box center [662, 424] width 465 height 32
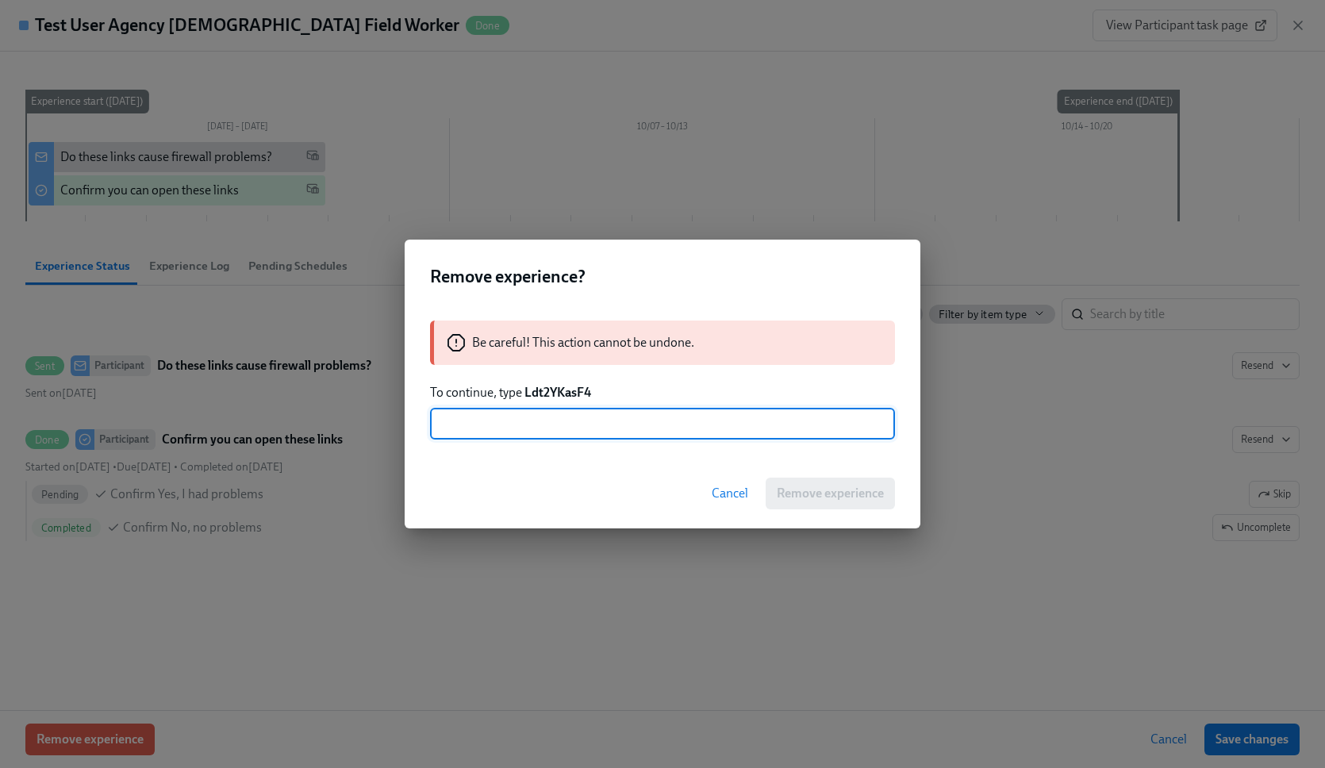
paste input "Ldt2YKasF4"
type input "Ldt2YKasF4"
click at [815, 502] on button "Remove experience" at bounding box center [830, 494] width 129 height 32
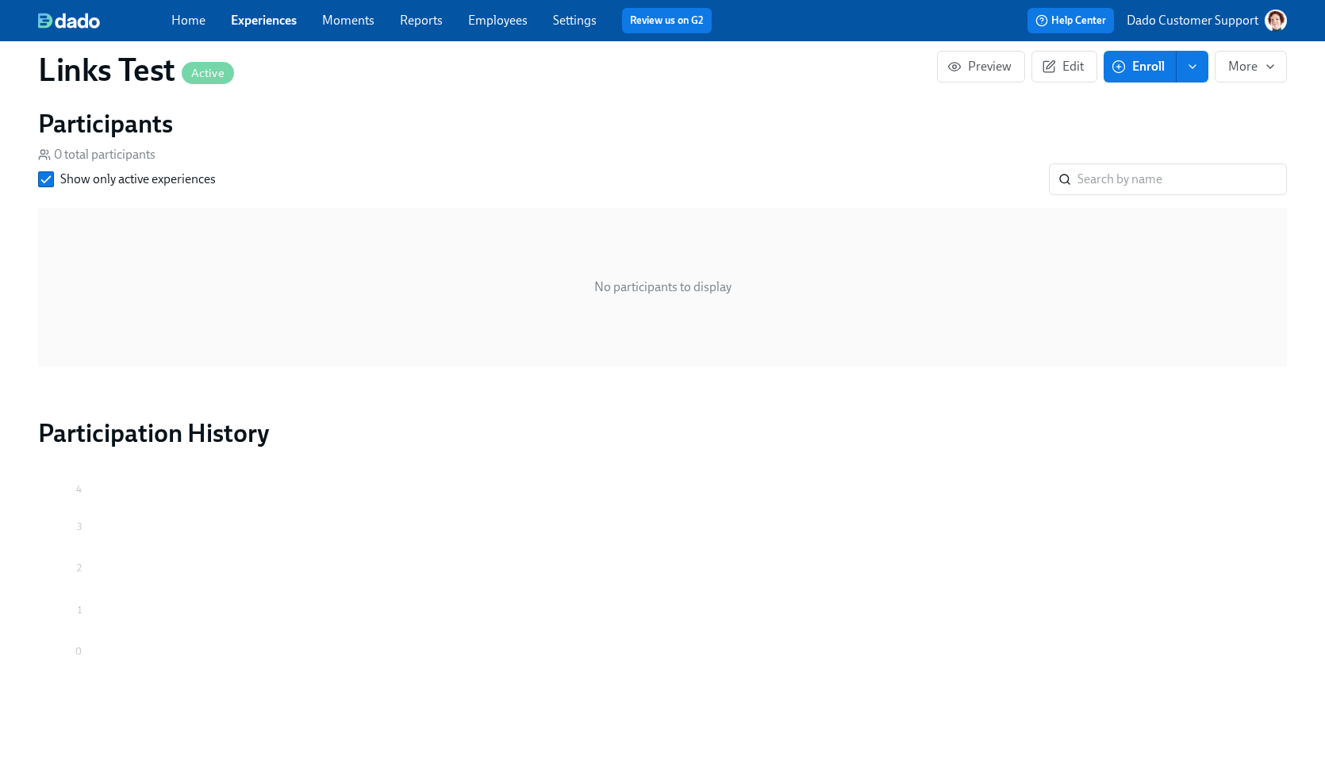
scroll to position [790, 0]
click at [1143, 64] on span "Enroll" at bounding box center [1140, 67] width 50 height 16
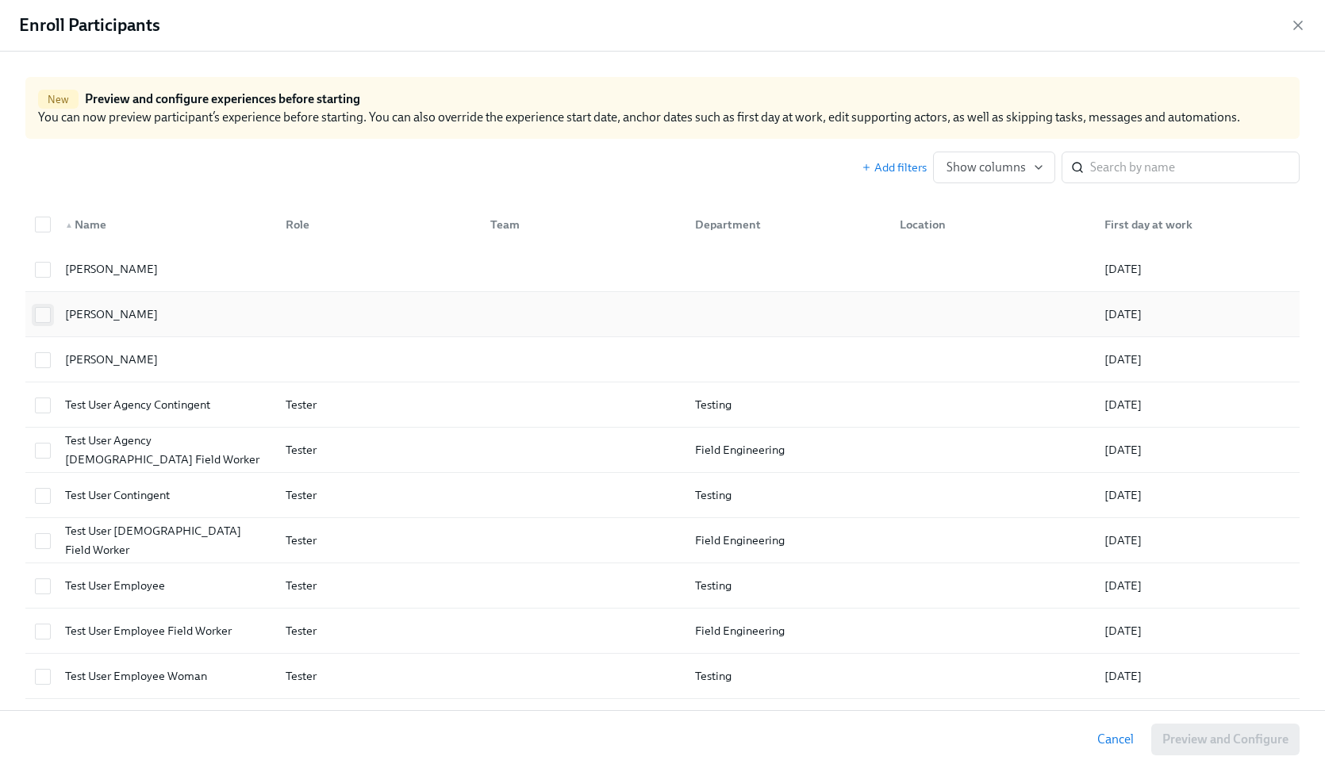
click at [35, 320] on span at bounding box center [43, 315] width 16 height 16
checkbox input "true"
click at [37, 267] on input "checkbox" at bounding box center [43, 270] width 14 height 14
checkbox input "true"
click at [38, 367] on input "checkbox" at bounding box center [43, 360] width 14 height 14
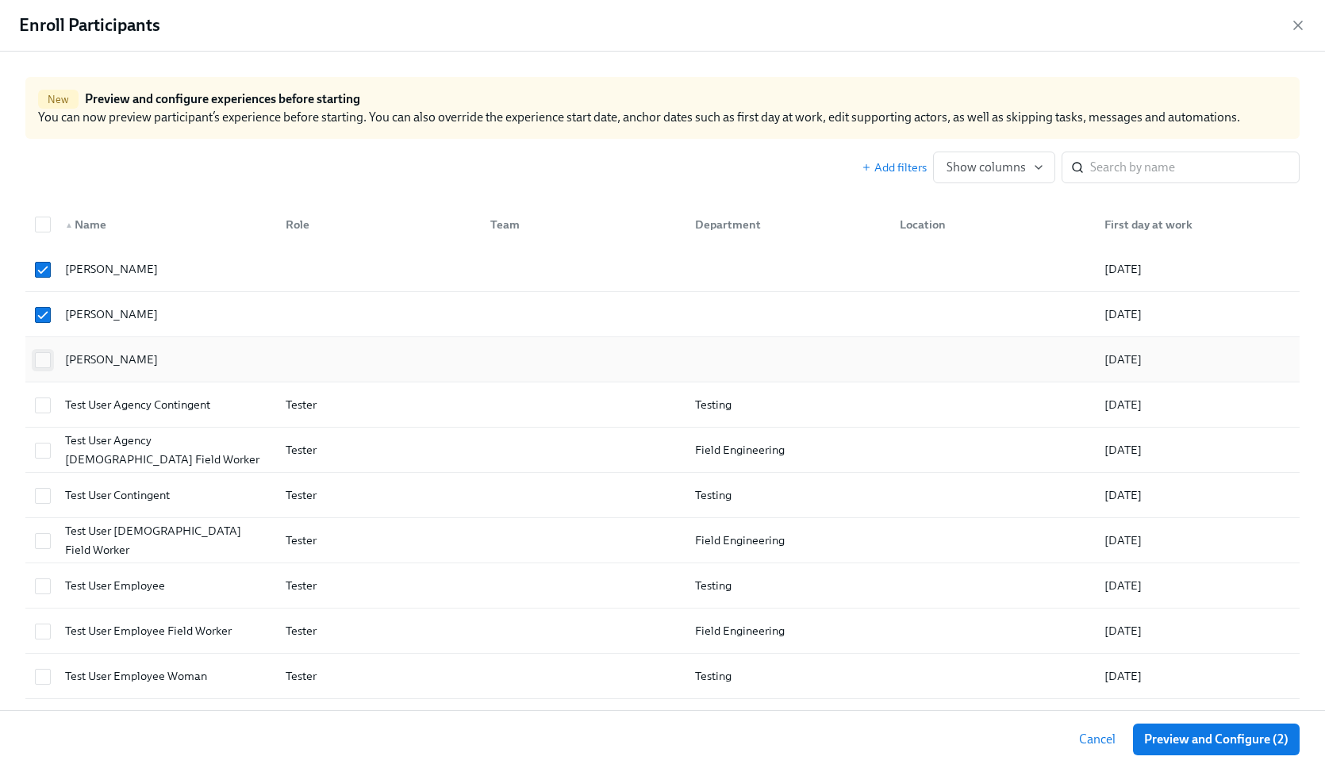
checkbox input "true"
click at [1214, 732] on span "Preview and Configure (3)" at bounding box center [1216, 740] width 145 height 16
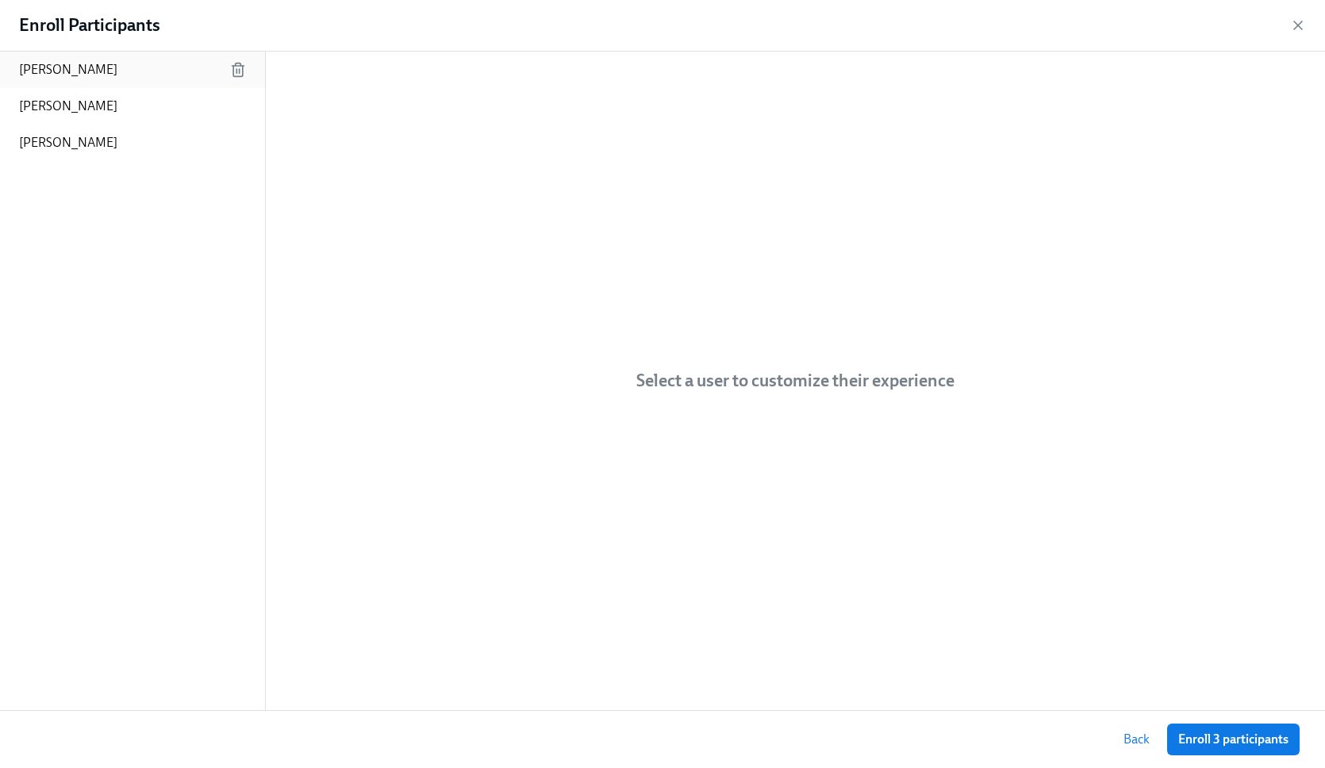
click at [140, 59] on div "Amos Chege" at bounding box center [132, 70] width 265 height 37
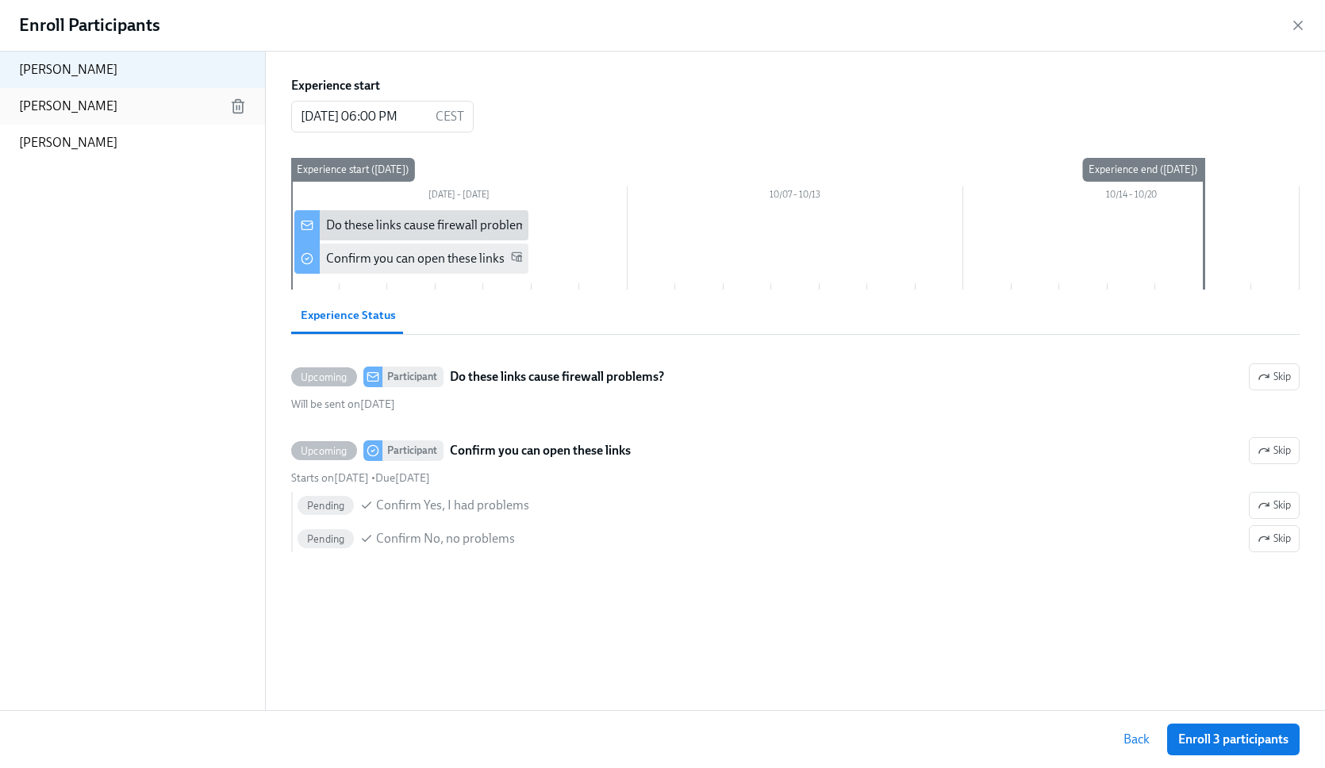
click at [105, 108] on div "Akshay Nair" at bounding box center [132, 106] width 265 height 37
click at [88, 147] on div "Chris King" at bounding box center [132, 143] width 265 height 37
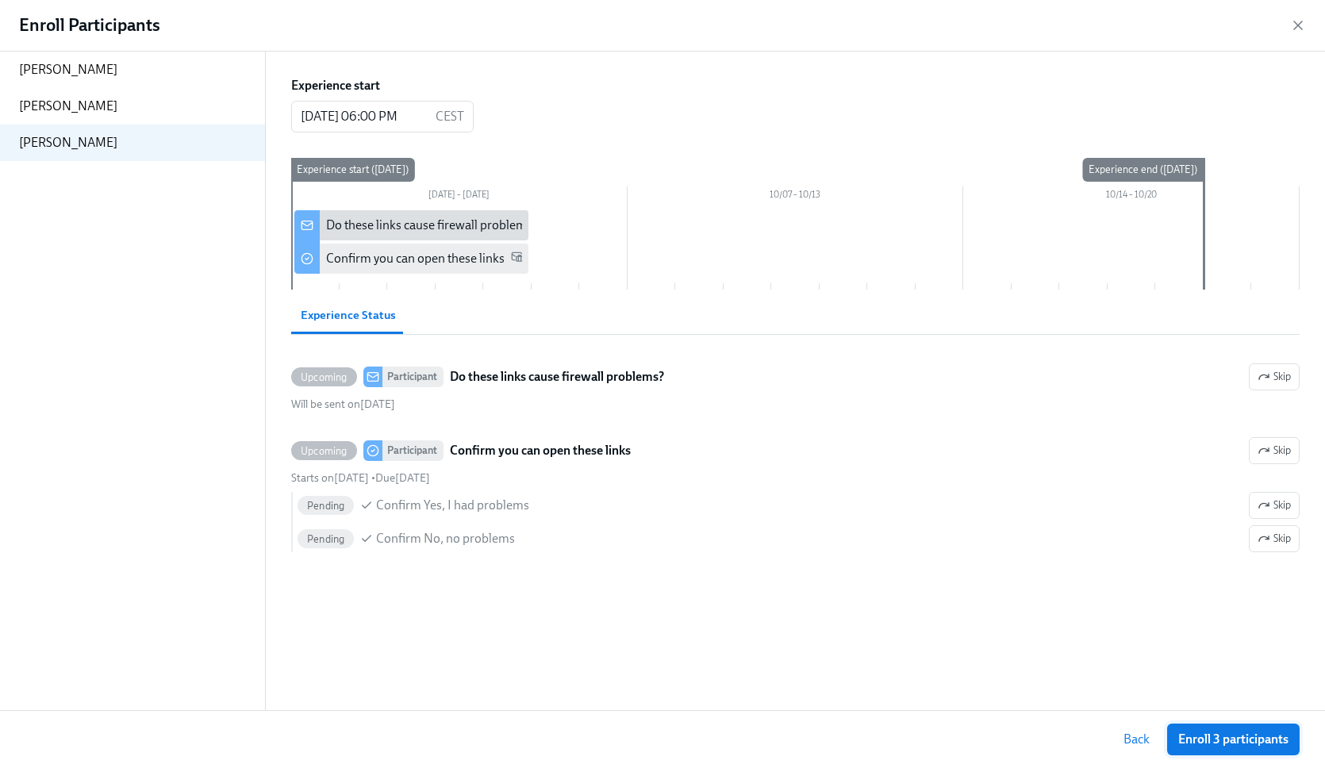
click at [1244, 741] on span "Enroll 3 participants" at bounding box center [1234, 740] width 110 height 16
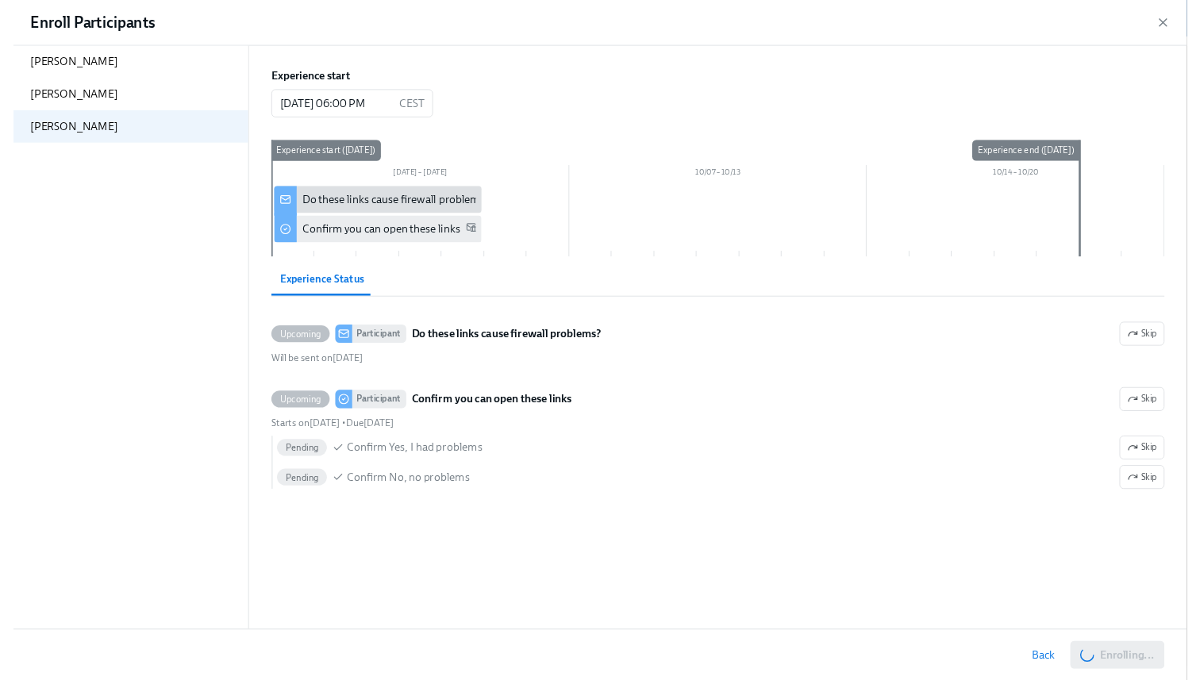
scroll to position [804, 0]
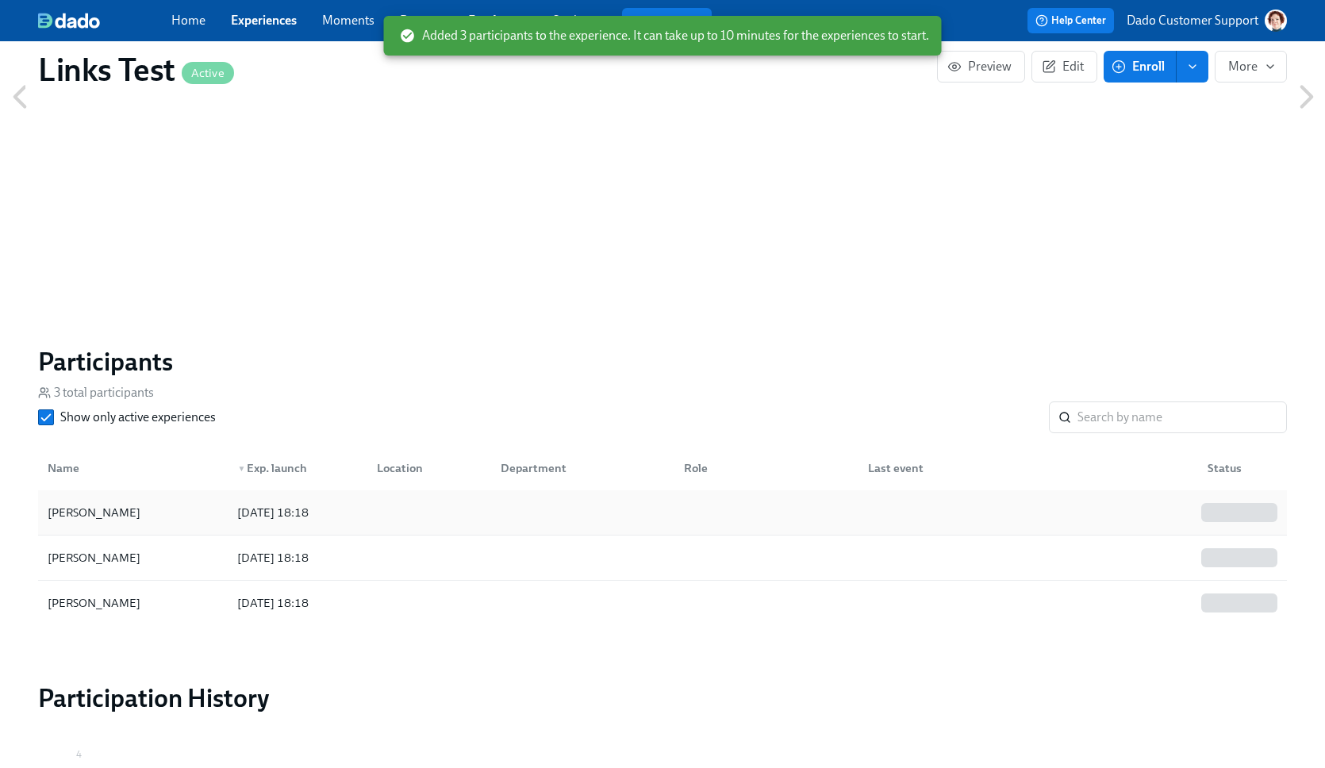
click at [140, 493] on div "Akshay Nair 2025/09/30 18:18" at bounding box center [662, 512] width 1249 height 45
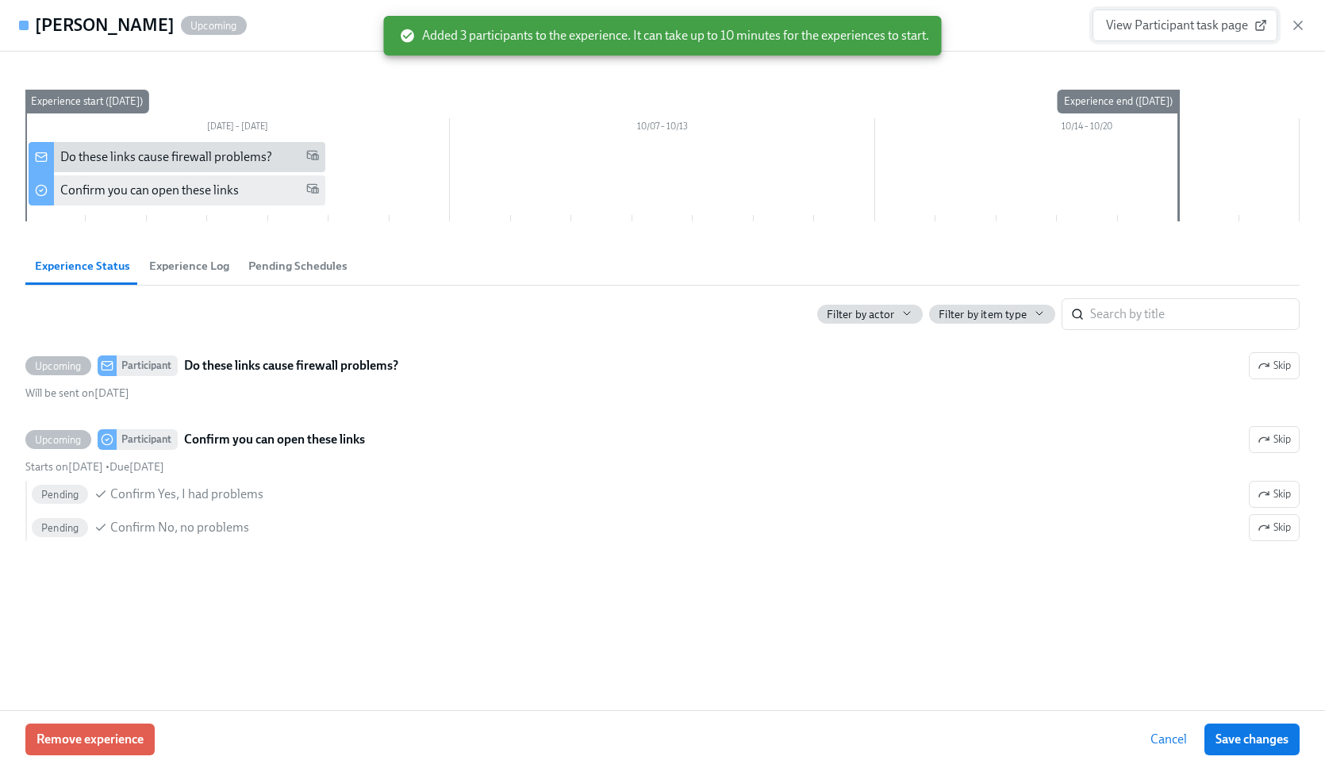
click at [1177, 22] on span "View Participant task page" at bounding box center [1185, 25] width 158 height 16
click at [1288, 31] on div "View Participant task page" at bounding box center [1200, 26] width 214 height 32
click at [1300, 28] on icon "button" at bounding box center [1299, 25] width 16 height 16
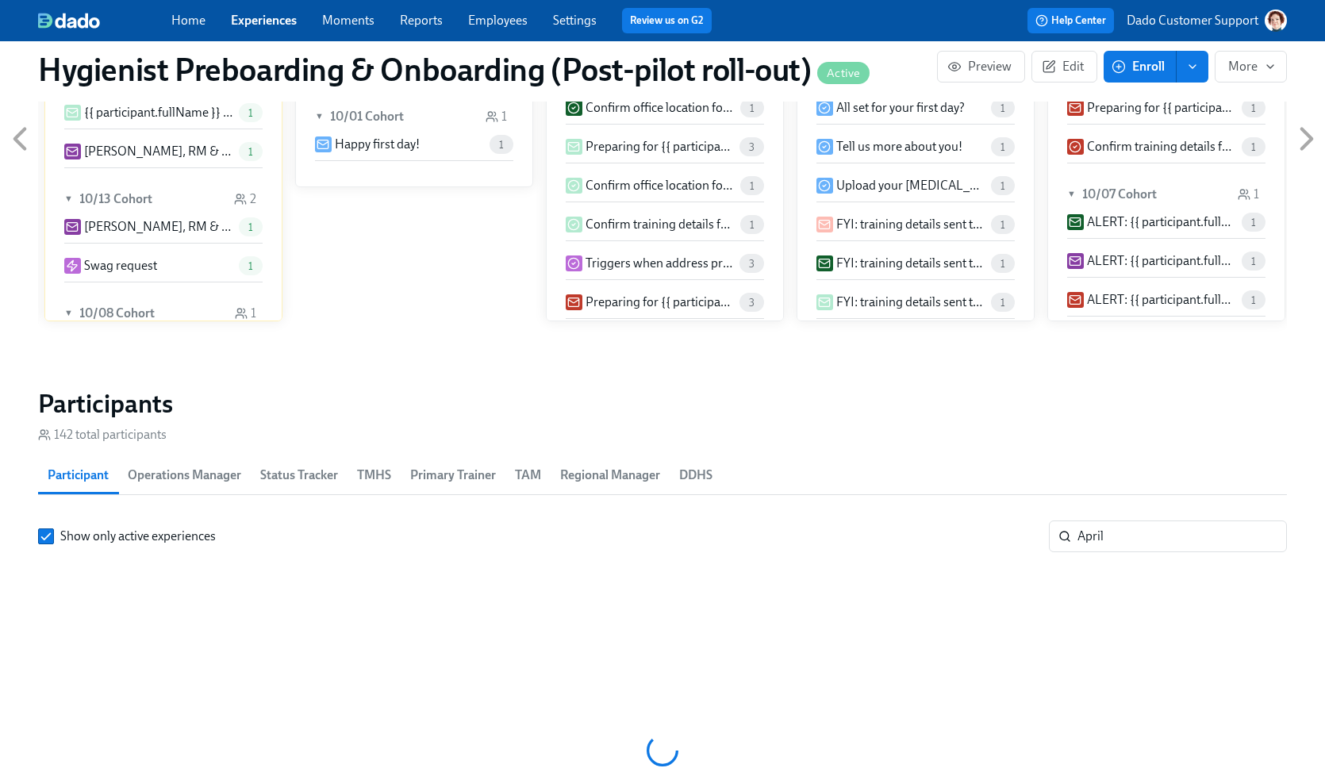
scroll to position [1614, 0]
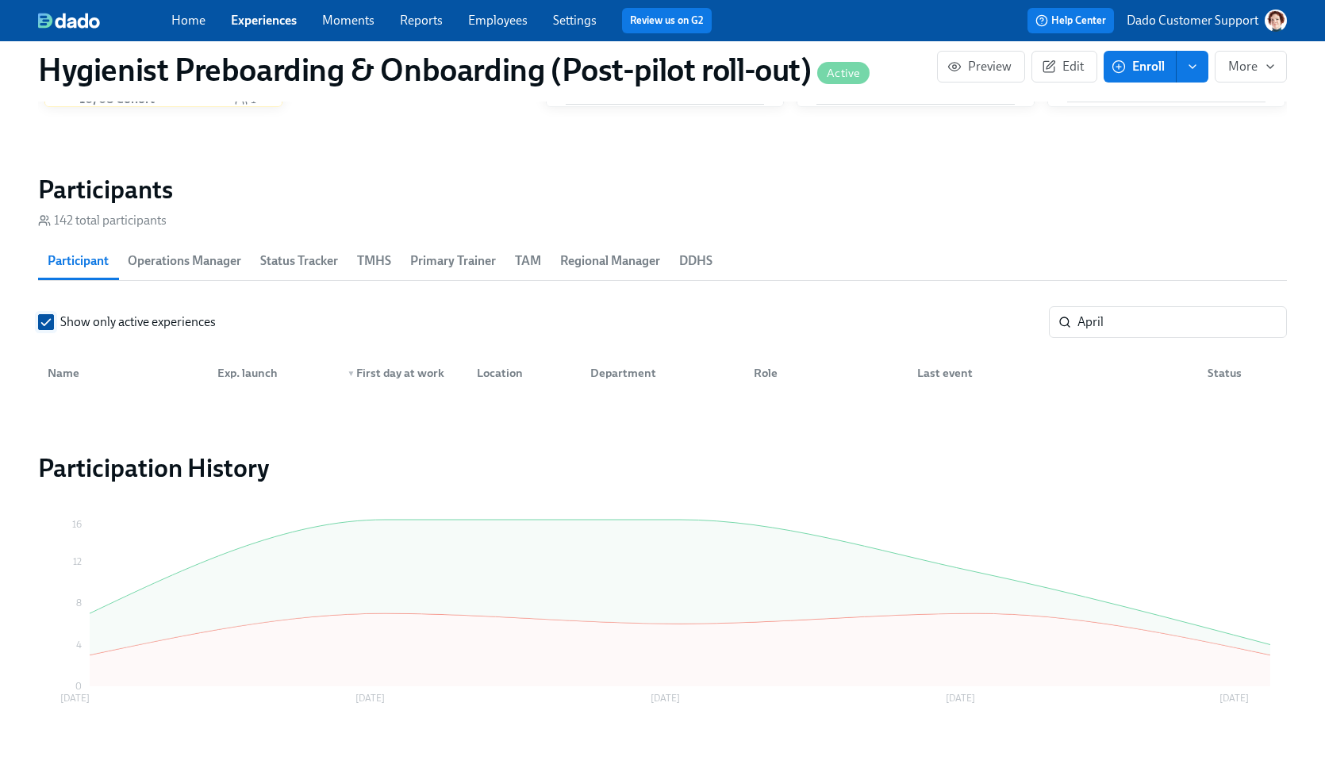
click at [87, 317] on span "Show only active experiences" at bounding box center [138, 322] width 156 height 17
click at [53, 317] on input "Show only active experiences" at bounding box center [46, 322] width 14 height 14
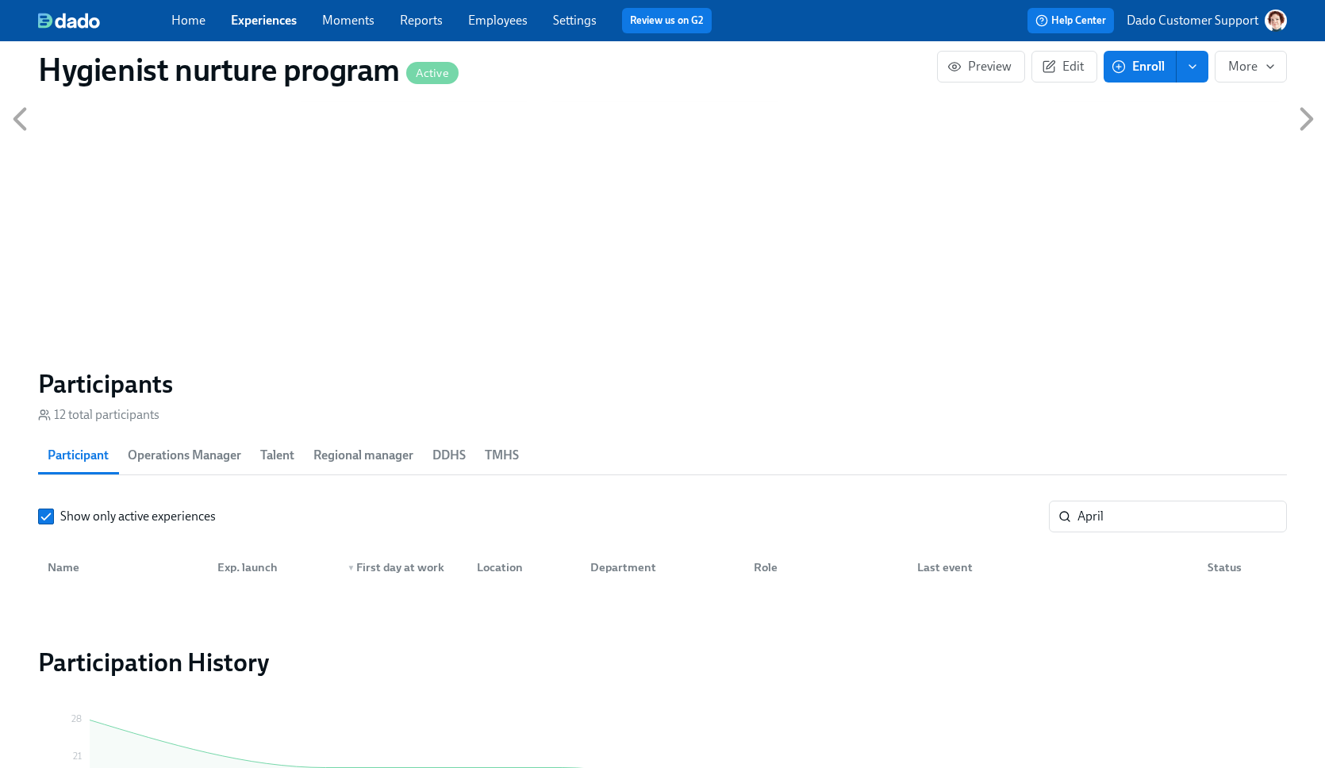
scroll to position [906, 0]
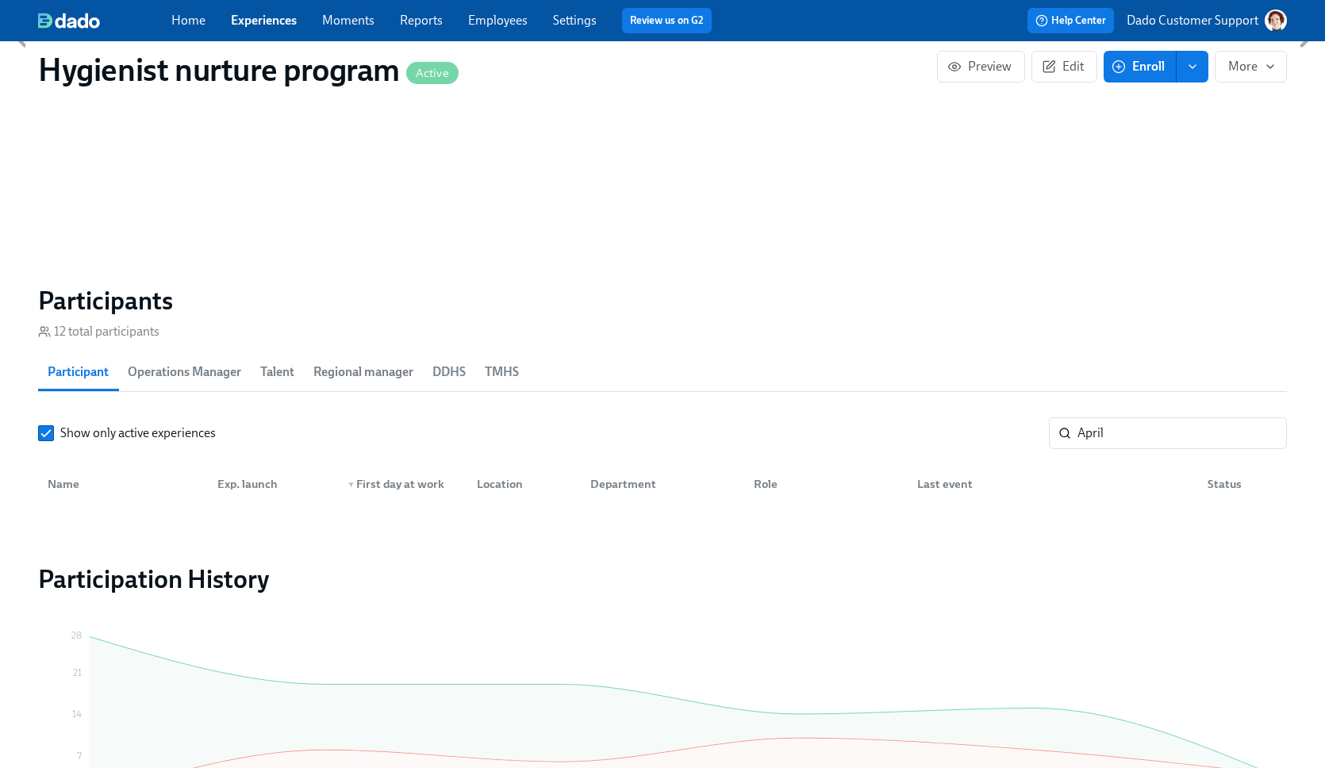
click at [183, 414] on section "Participants 12 total participants Participant Operations Manager Talent Region…" at bounding box center [662, 399] width 1249 height 228
click at [164, 431] on span "Show only active experiences" at bounding box center [138, 433] width 156 height 17
click at [155, 440] on span "Show only active experiences" at bounding box center [138, 433] width 156 height 17
click at [53, 440] on input "Show only active experiences" at bounding box center [46, 433] width 14 height 14
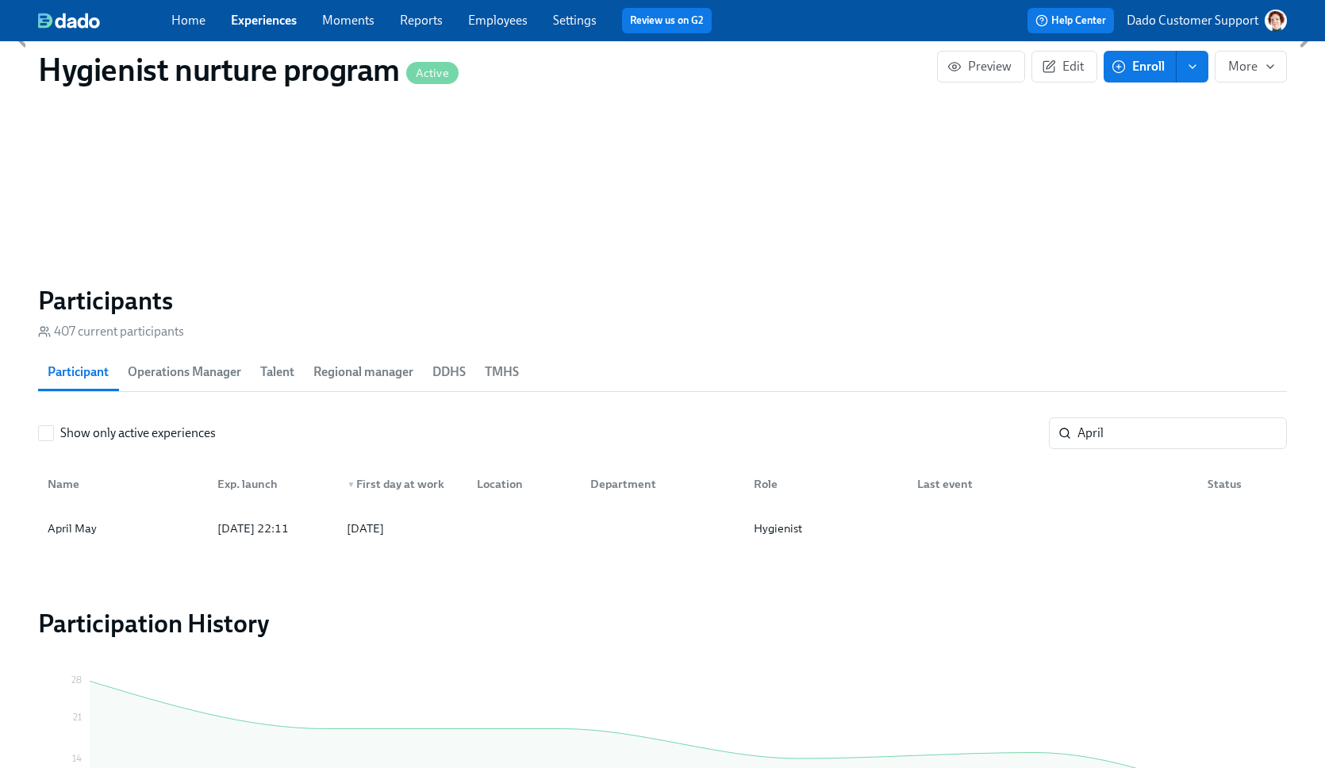
click at [171, 506] on div "Name Exp. launch ▼ First day at work Location Department Role Last event Status" at bounding box center [662, 481] width 1249 height 51
click at [162, 537] on div "April May" at bounding box center [122, 529] width 163 height 32
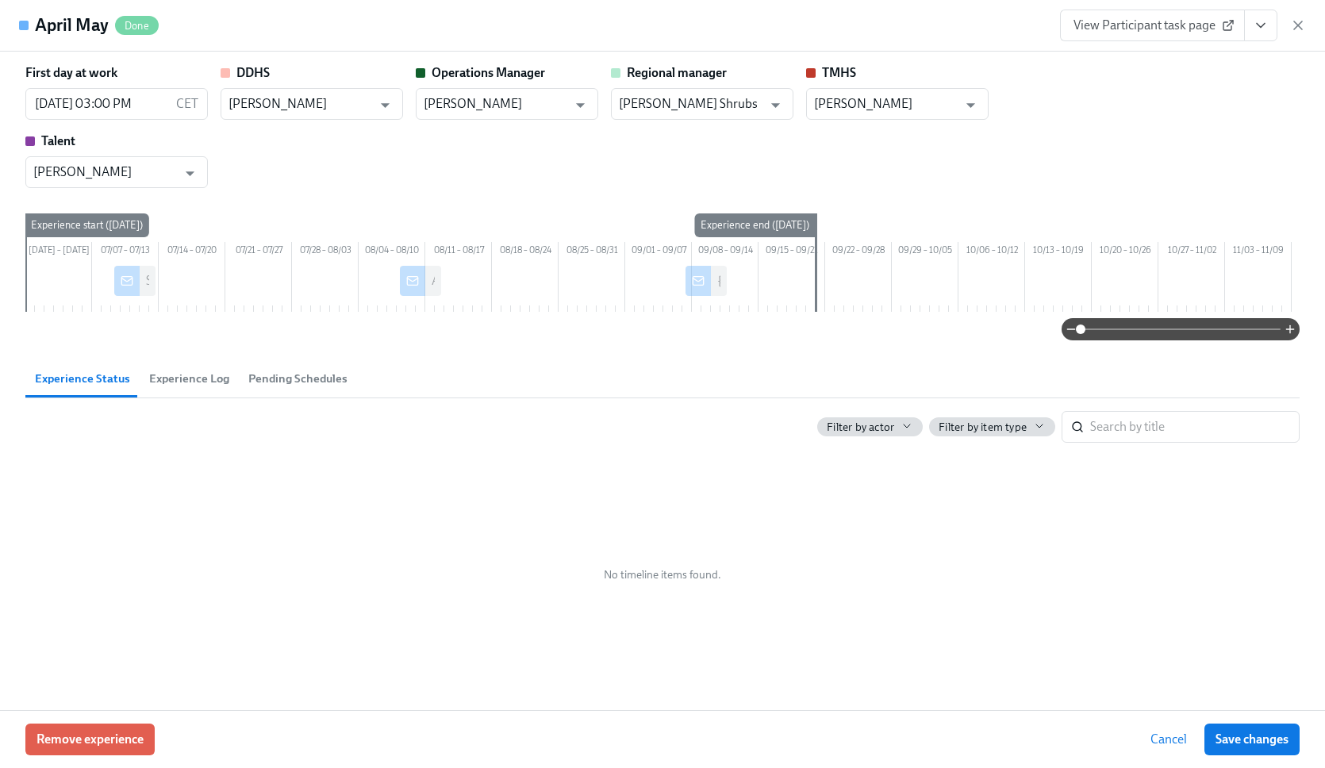
scroll to position [26, 0]
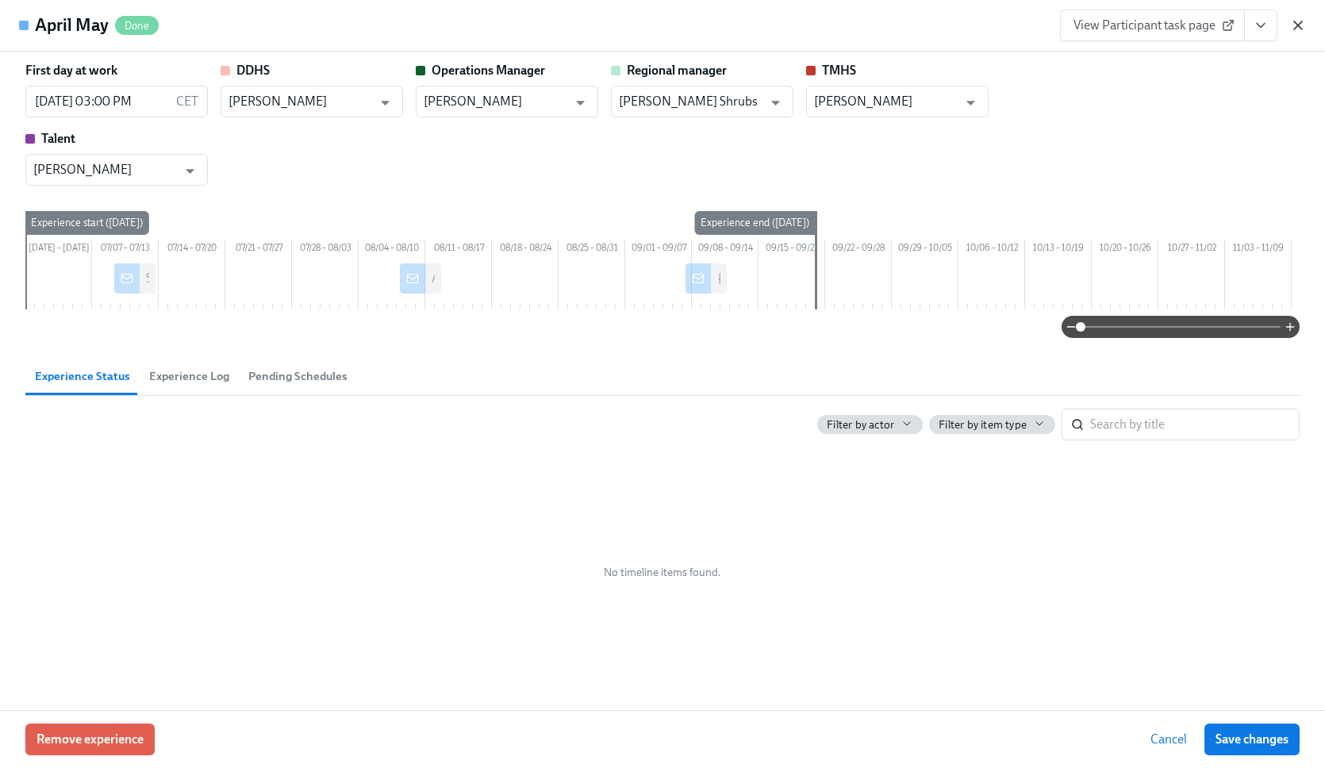
click at [1295, 28] on icon "button" at bounding box center [1299, 25] width 8 height 8
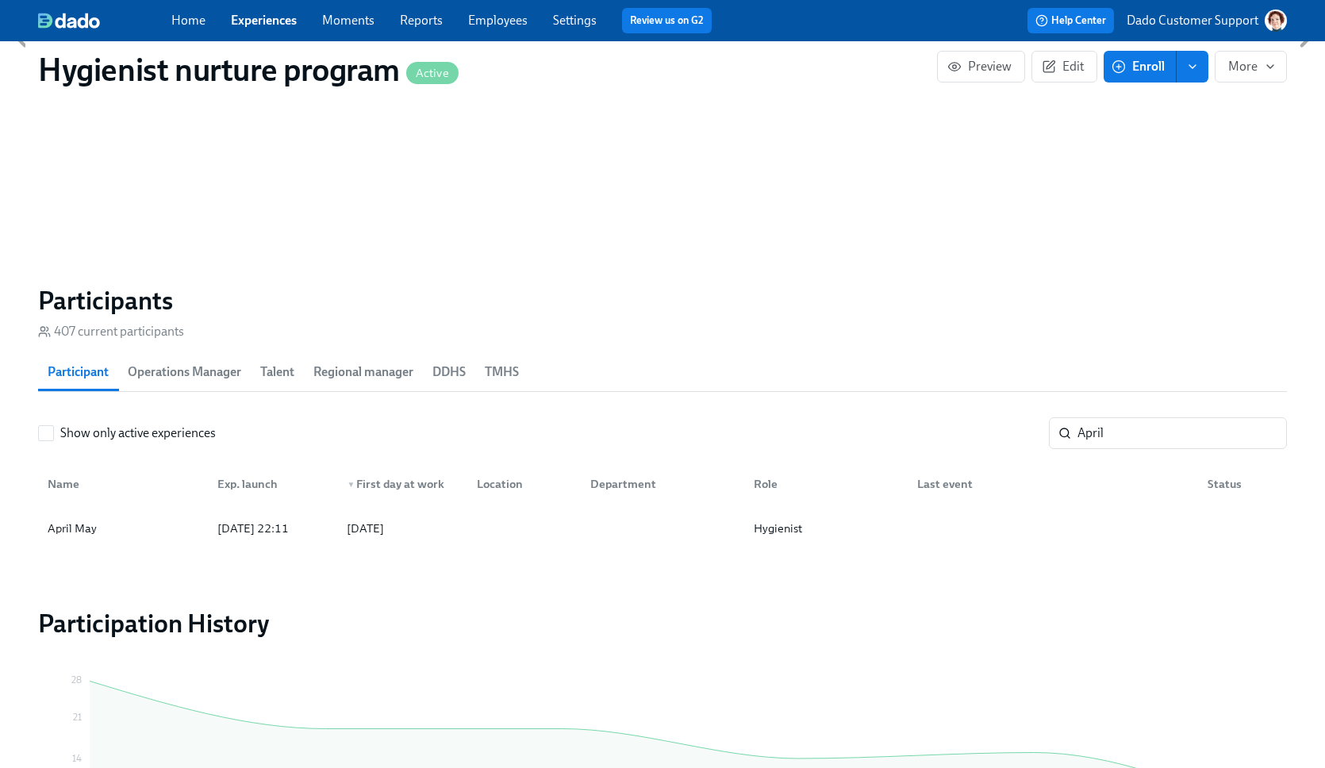
click at [519, 17] on link "Employees" at bounding box center [498, 20] width 60 height 15
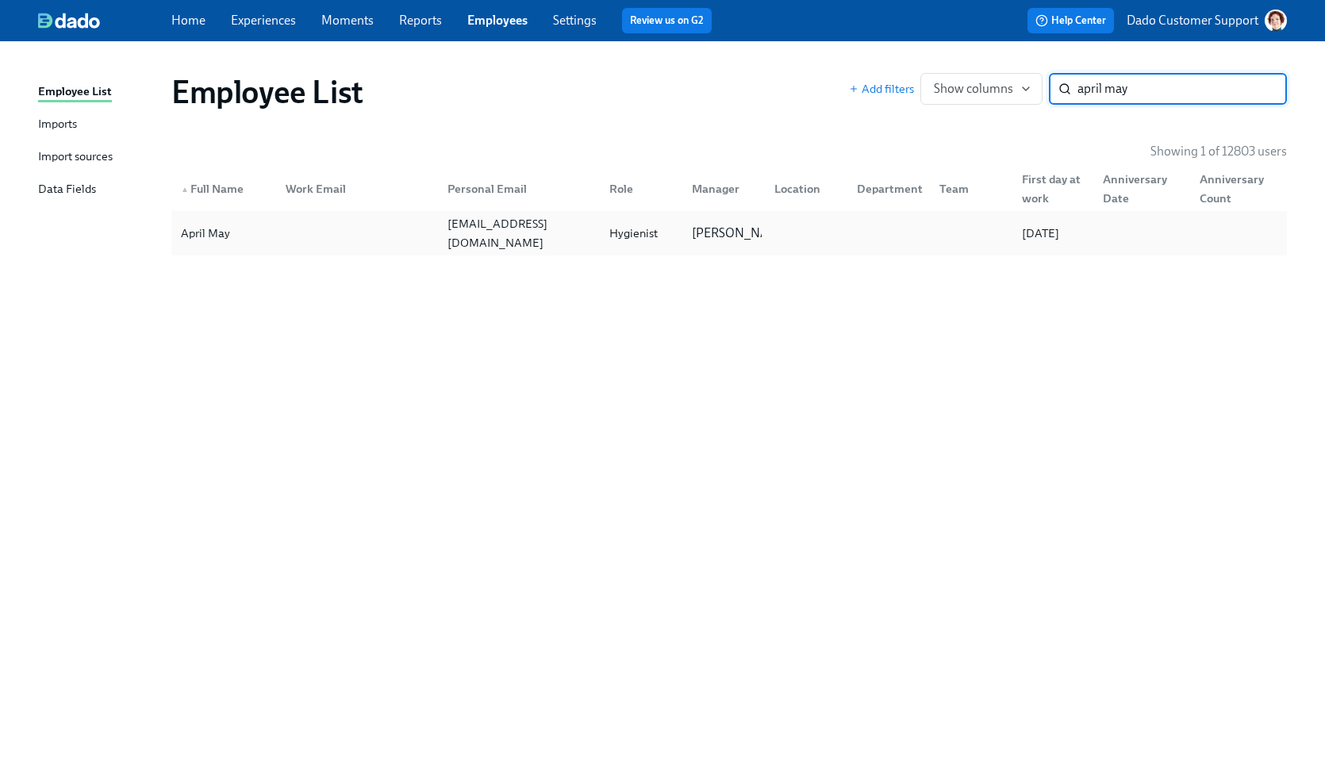
type input "april may"
click at [221, 225] on div "April May" at bounding box center [206, 233] width 62 height 19
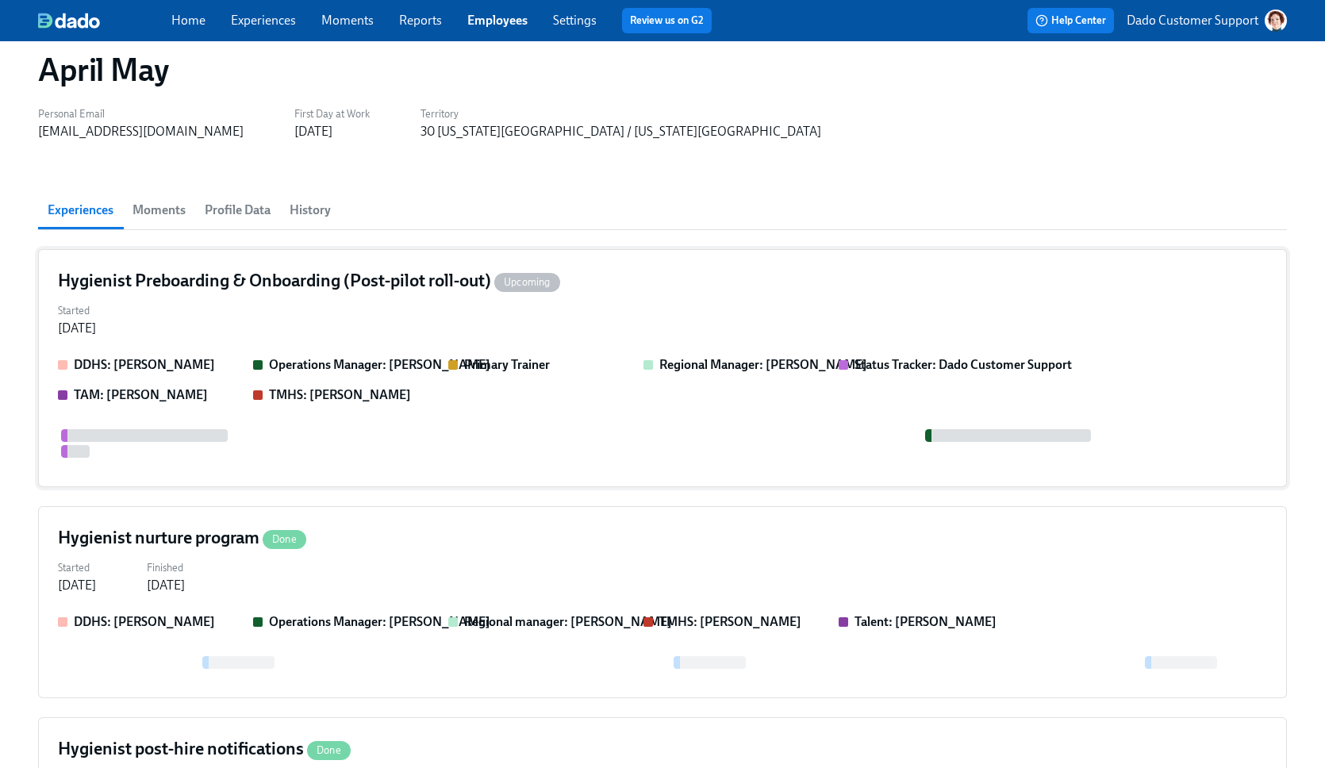
scroll to position [132, 0]
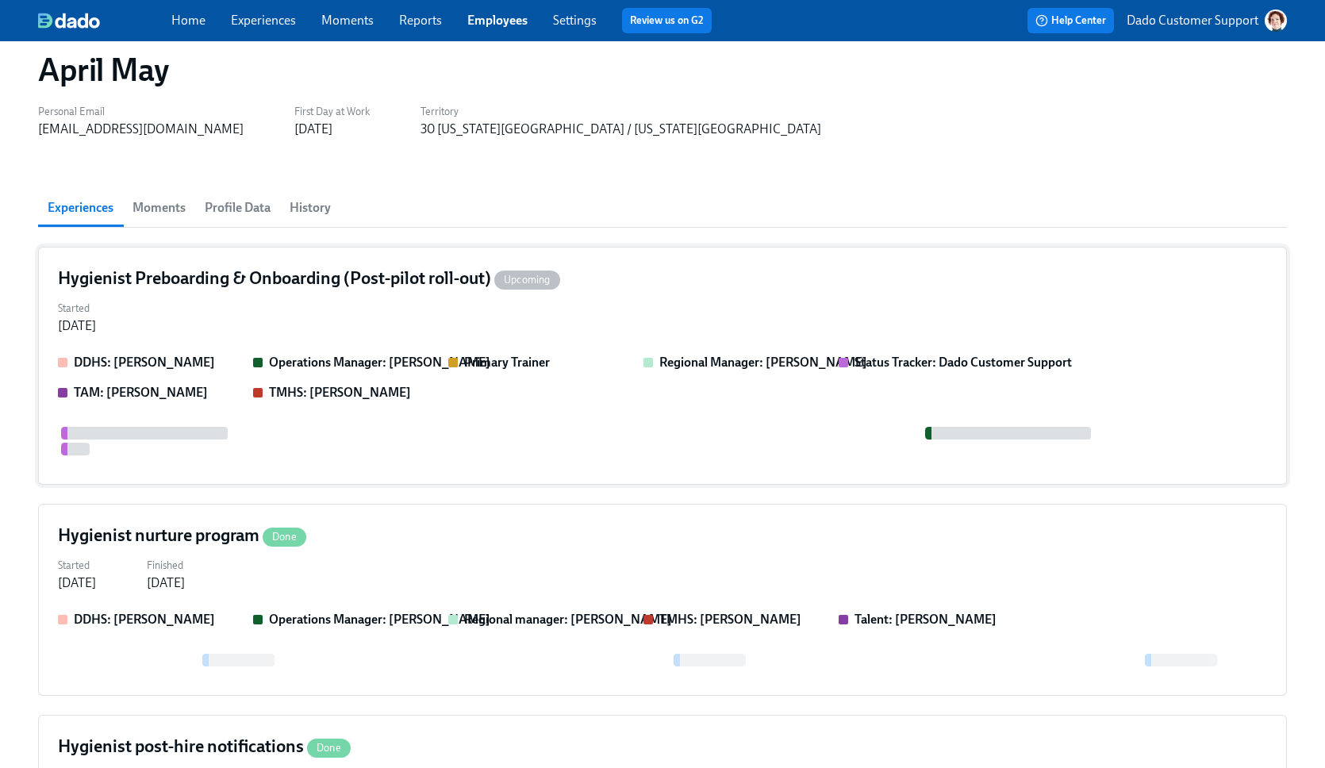
click at [325, 439] on div at bounding box center [663, 441] width 1210 height 29
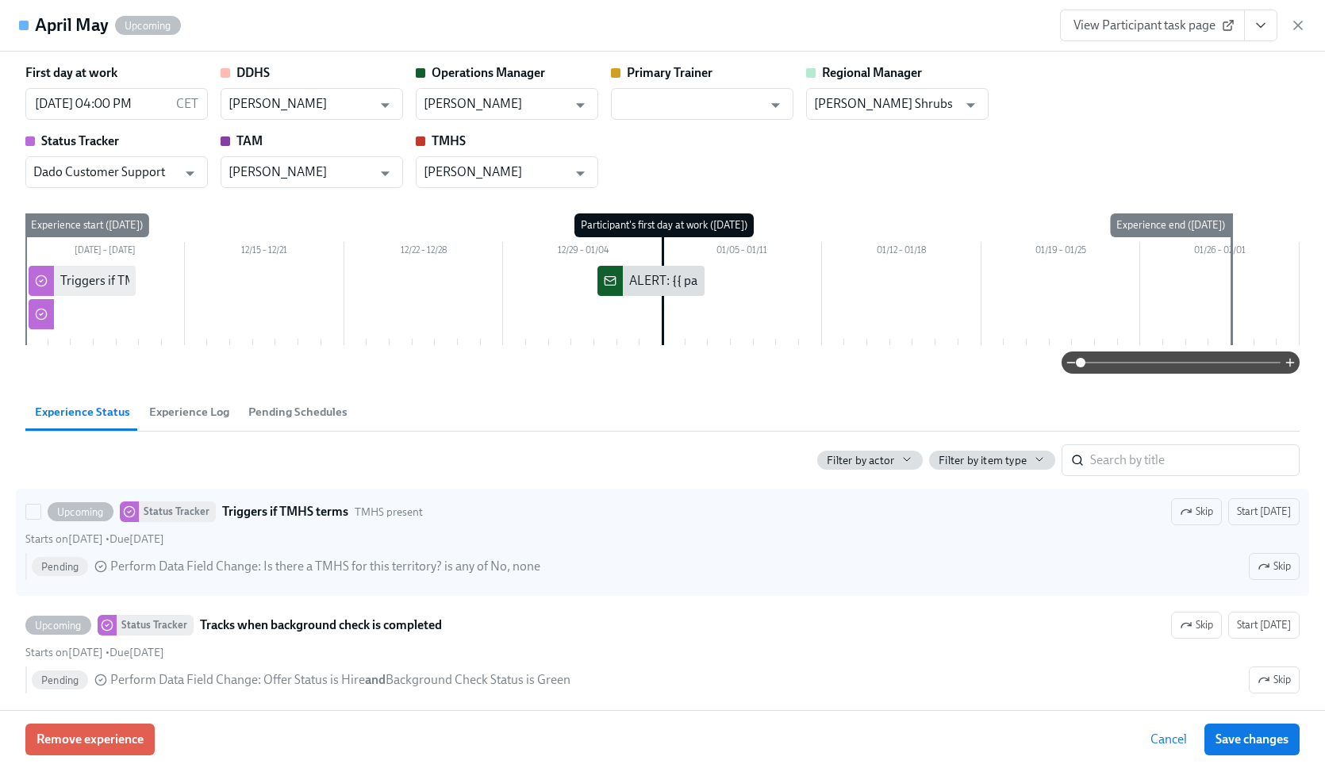
scroll to position [461, 0]
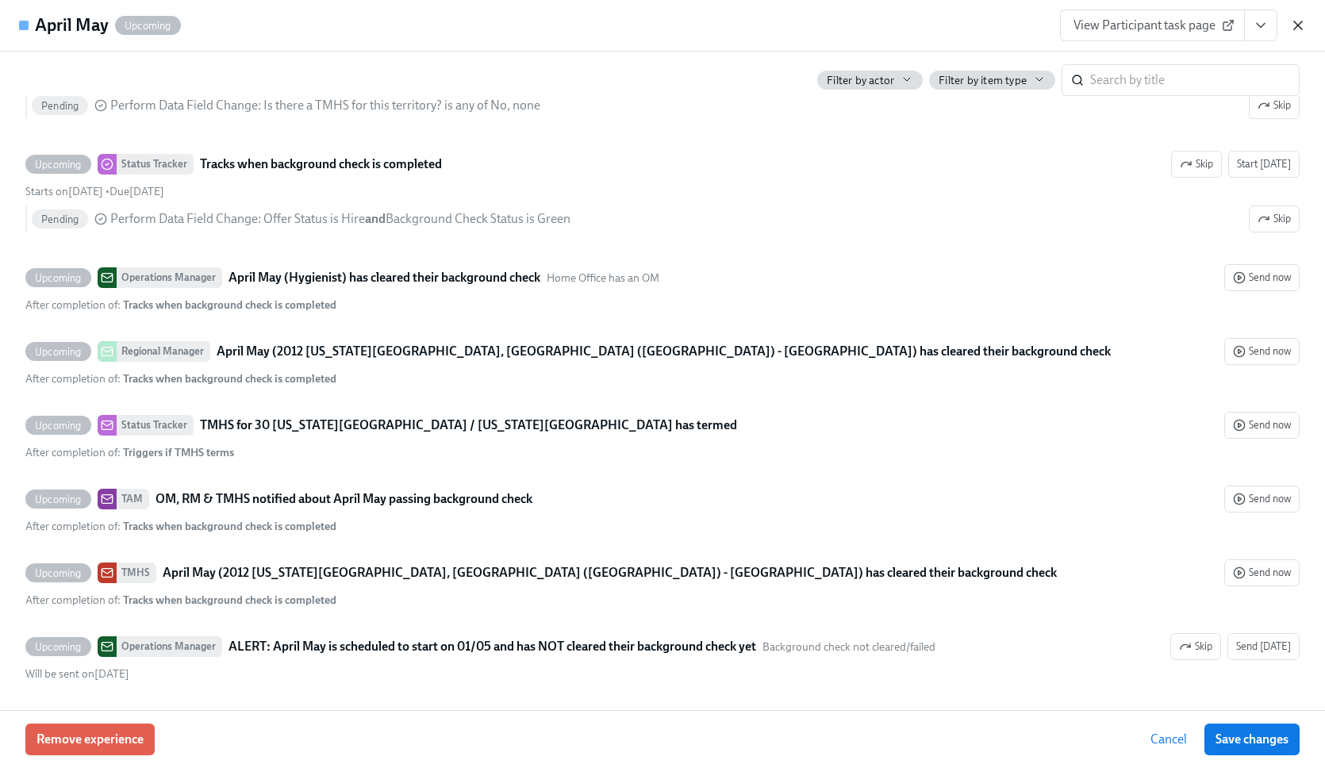
click at [1298, 24] on icon "button" at bounding box center [1299, 25] width 8 height 8
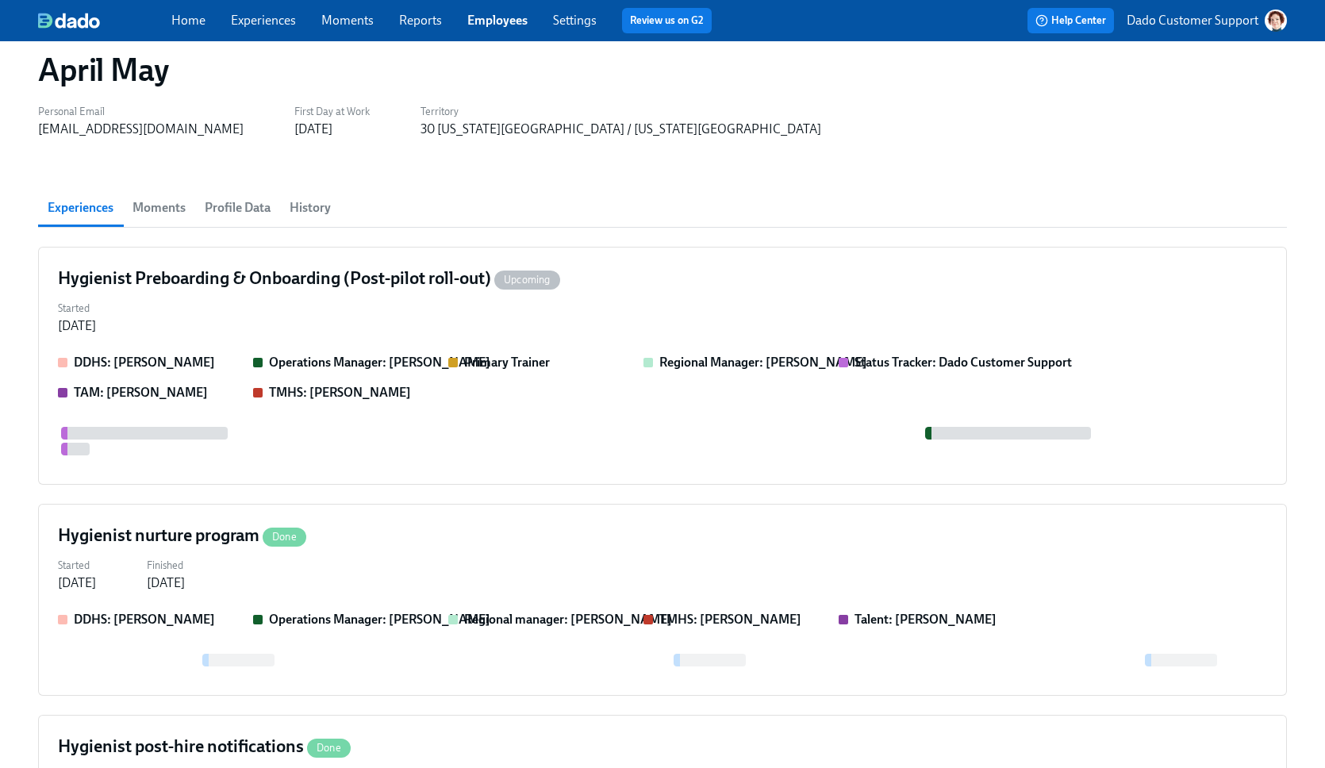
scroll to position [0, 0]
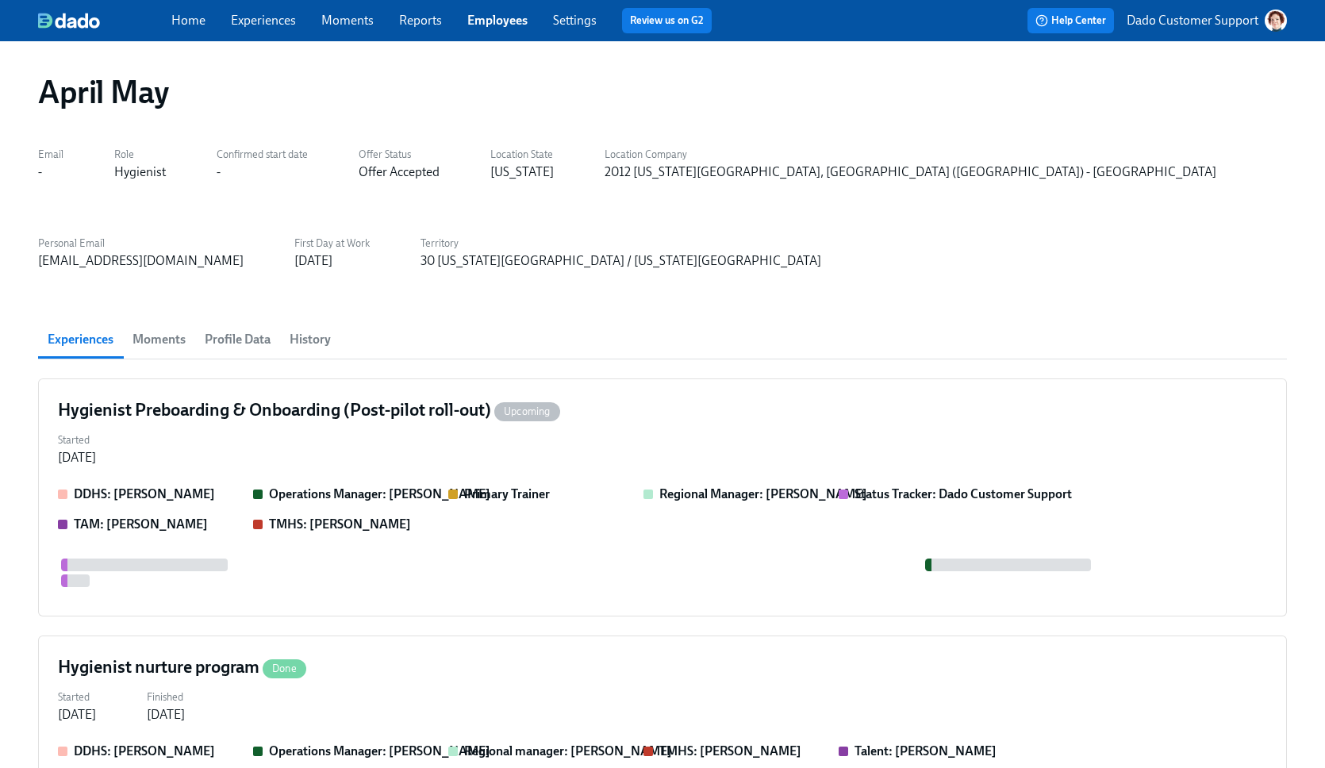
click at [271, 17] on link "Experiences" at bounding box center [263, 20] width 65 height 15
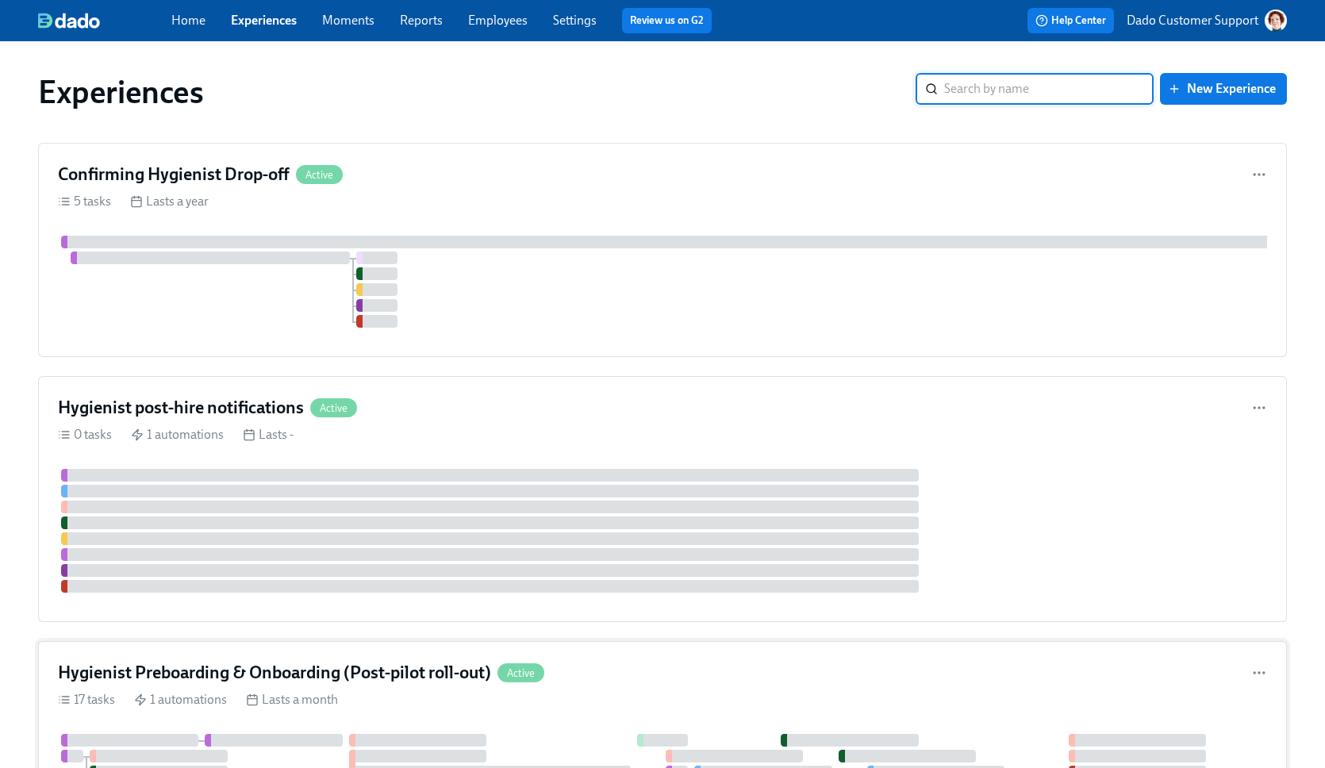
click at [359, 709] on div "17 tasks 1 automations Lasts a month" at bounding box center [663, 699] width 1210 height 17
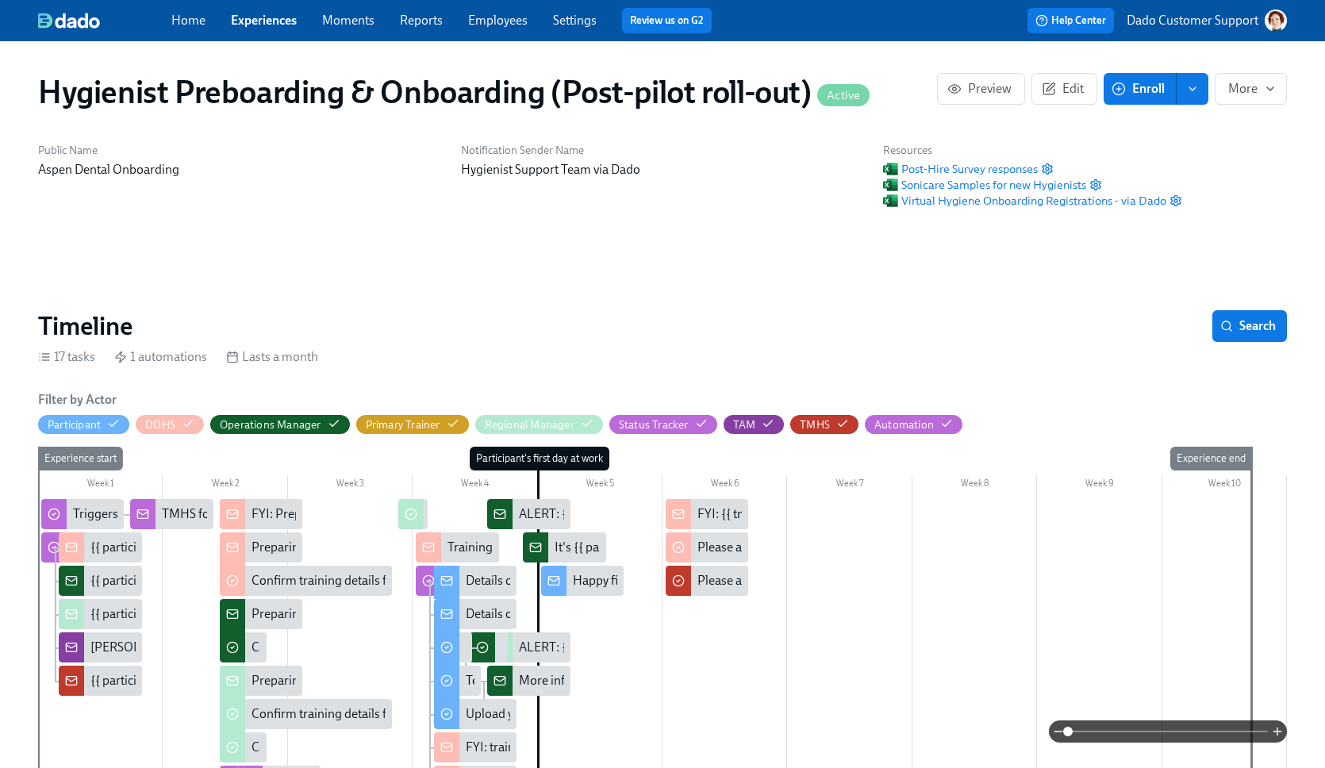
click at [526, 512] on div "ALERT: {{ participant.fullName }} is scheduled to start on {{ participant.start…" at bounding box center [898, 514] width 759 height 17
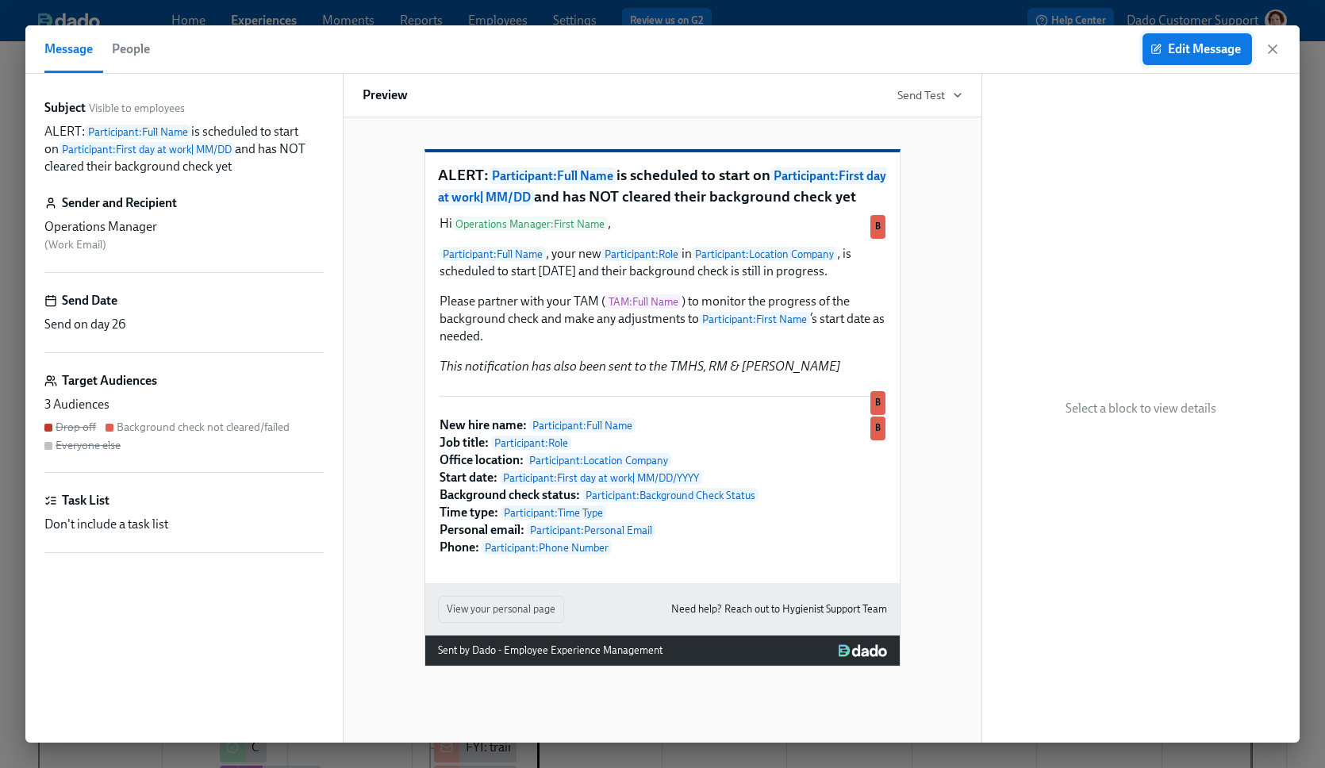
click at [1160, 34] on button "Edit Message" at bounding box center [1198, 49] width 110 height 32
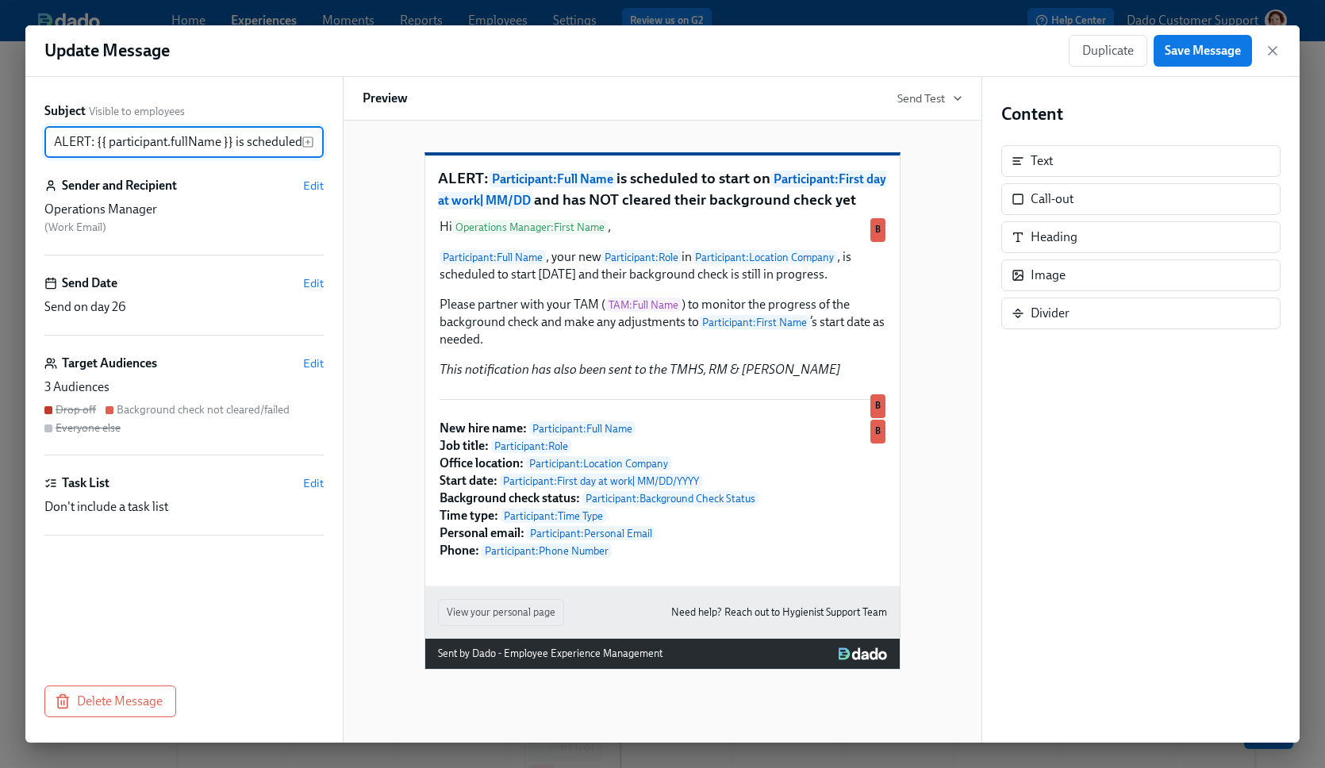
scroll to position [0, 514]
click at [317, 361] on span "Edit" at bounding box center [313, 364] width 21 height 16
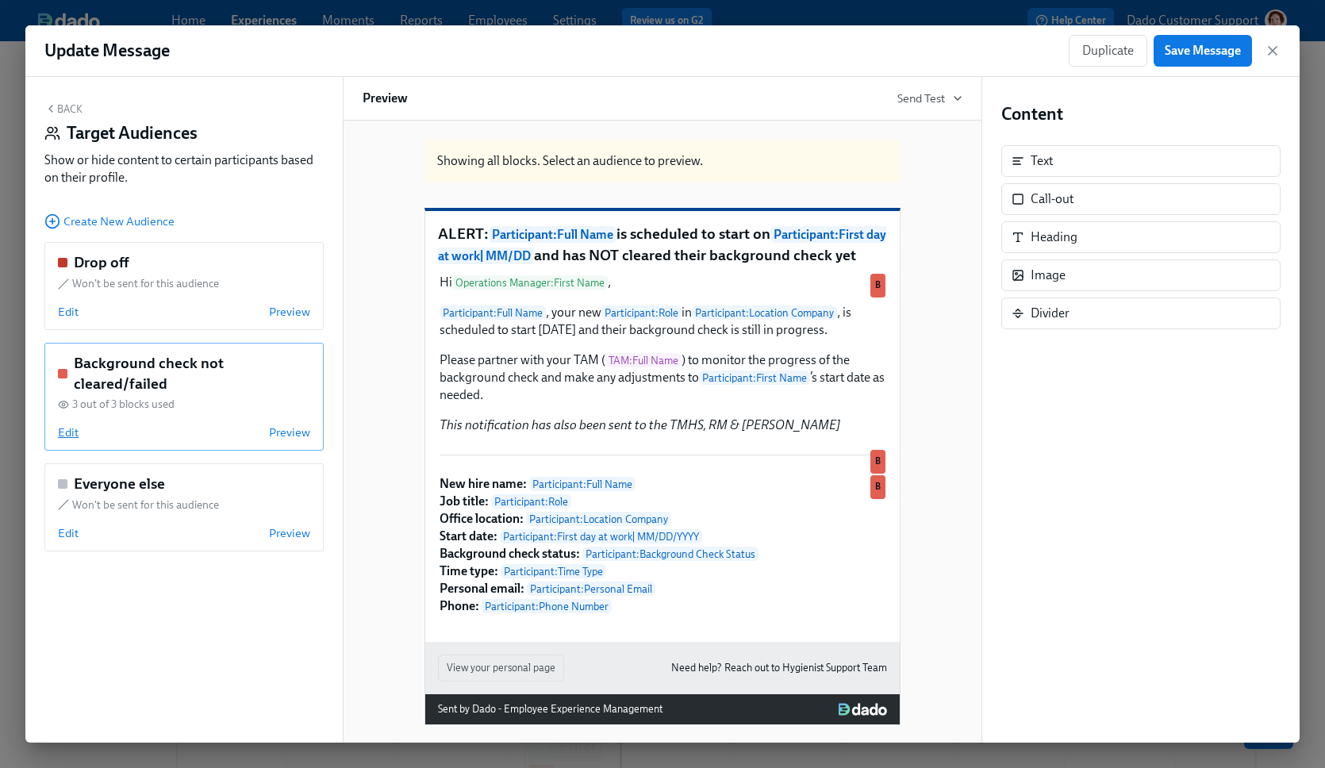
click at [64, 435] on span "Edit" at bounding box center [68, 433] width 21 height 16
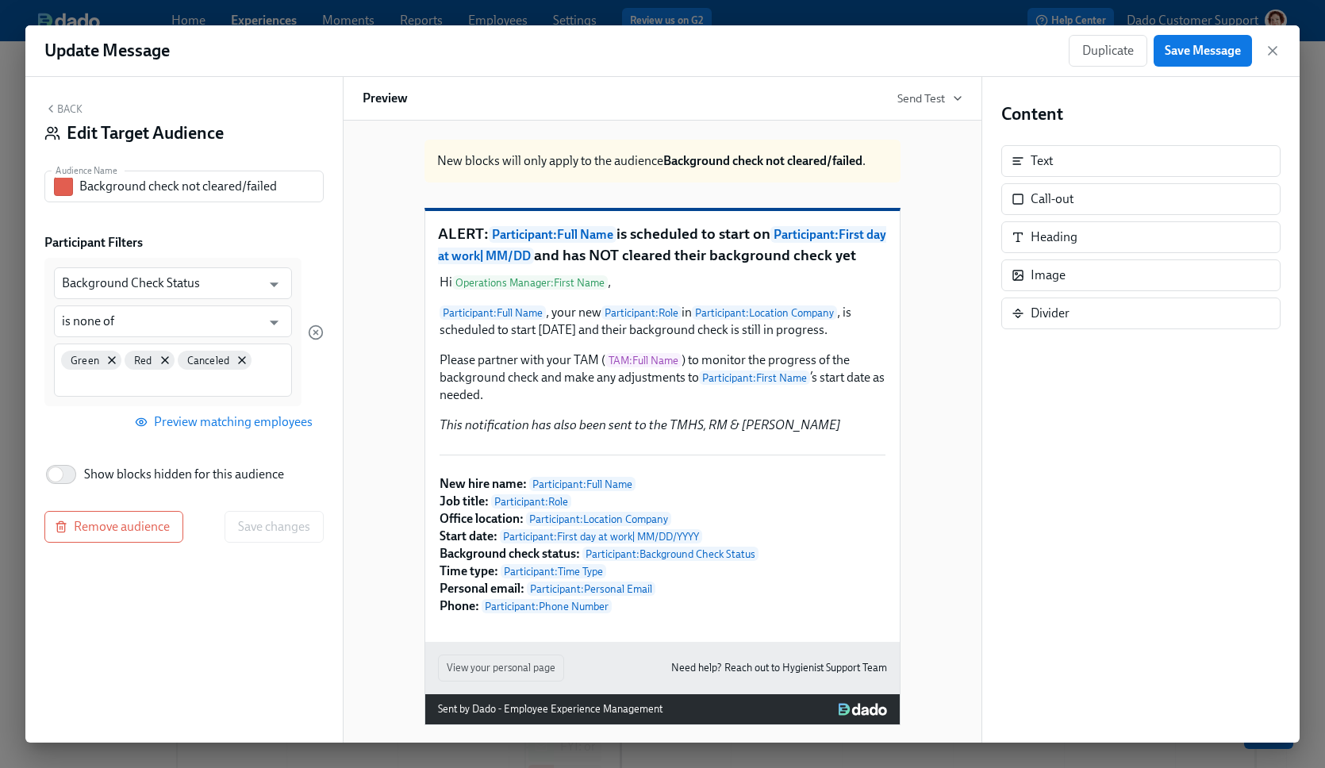
click at [71, 108] on button "Back" at bounding box center [63, 108] width 38 height 13
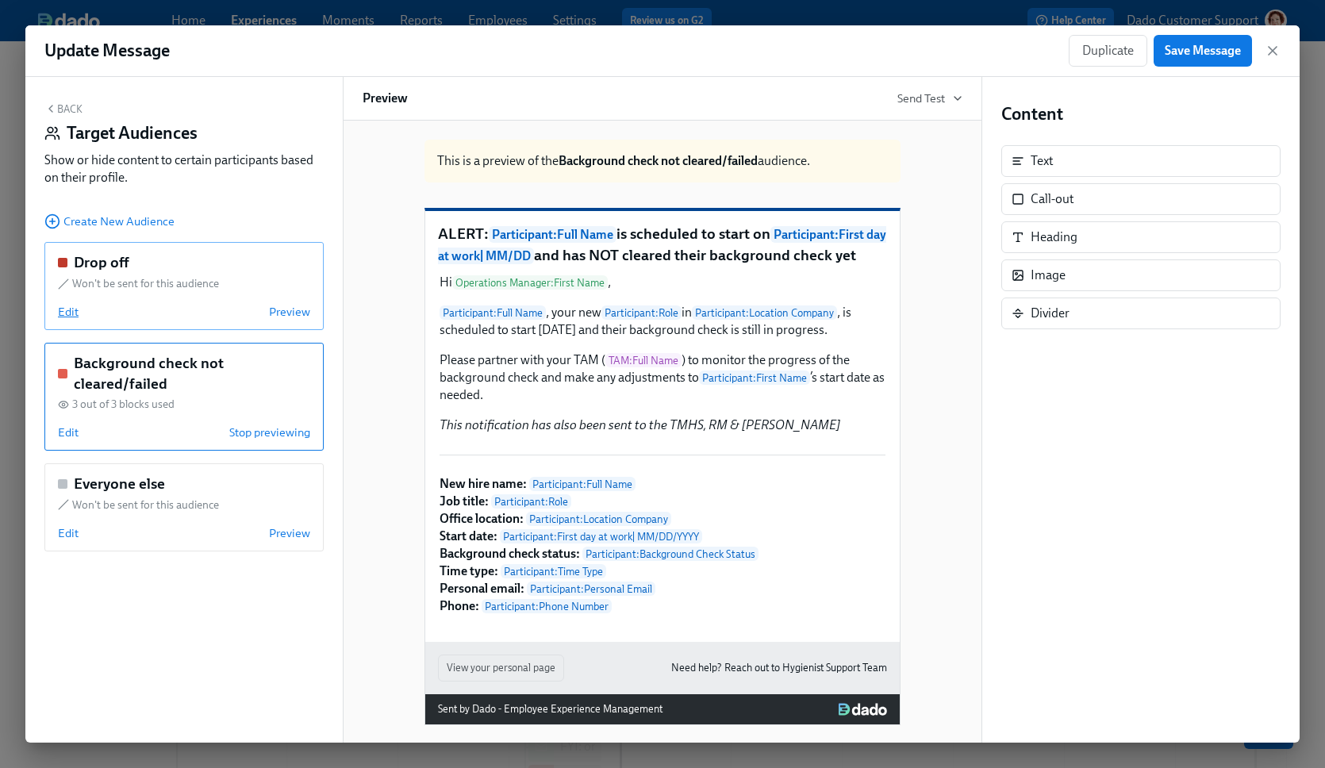
click at [75, 315] on span "Edit" at bounding box center [68, 312] width 21 height 16
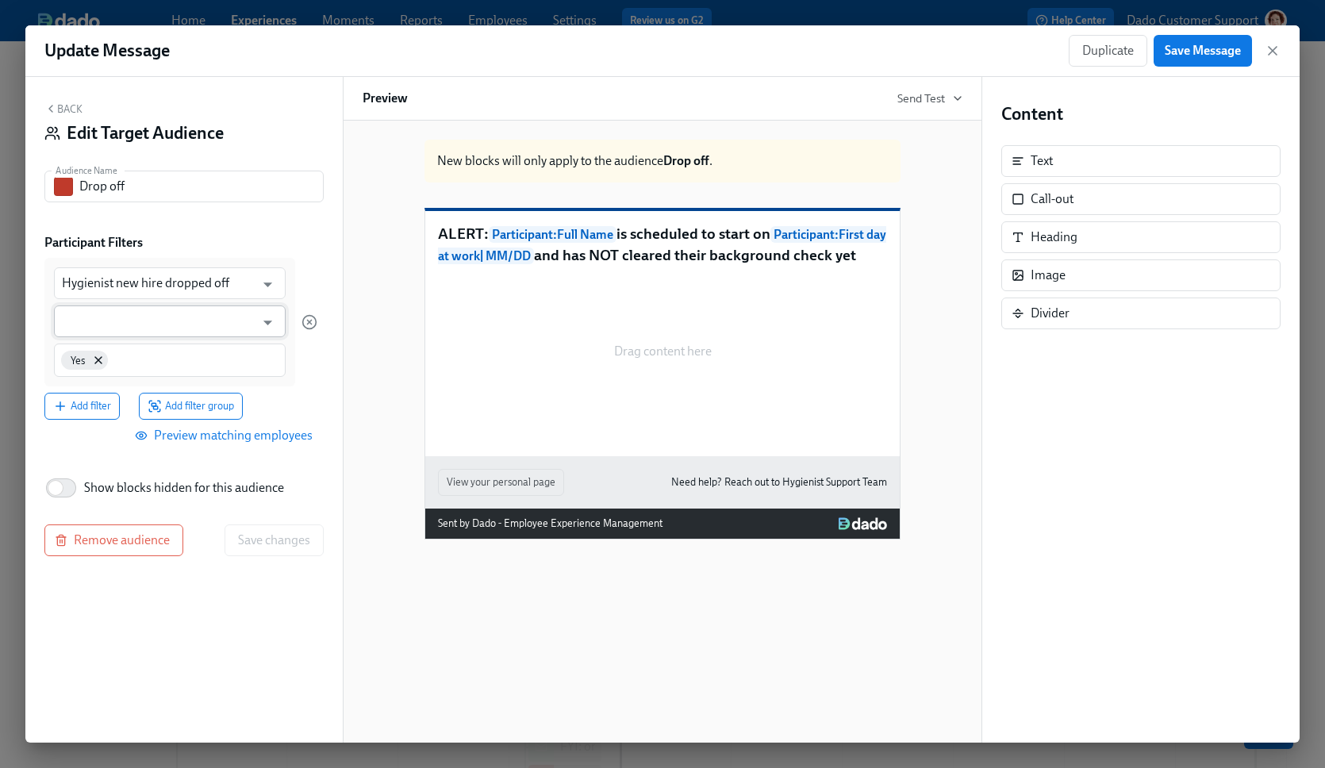
click at [152, 323] on input "text" at bounding box center [158, 322] width 193 height 32
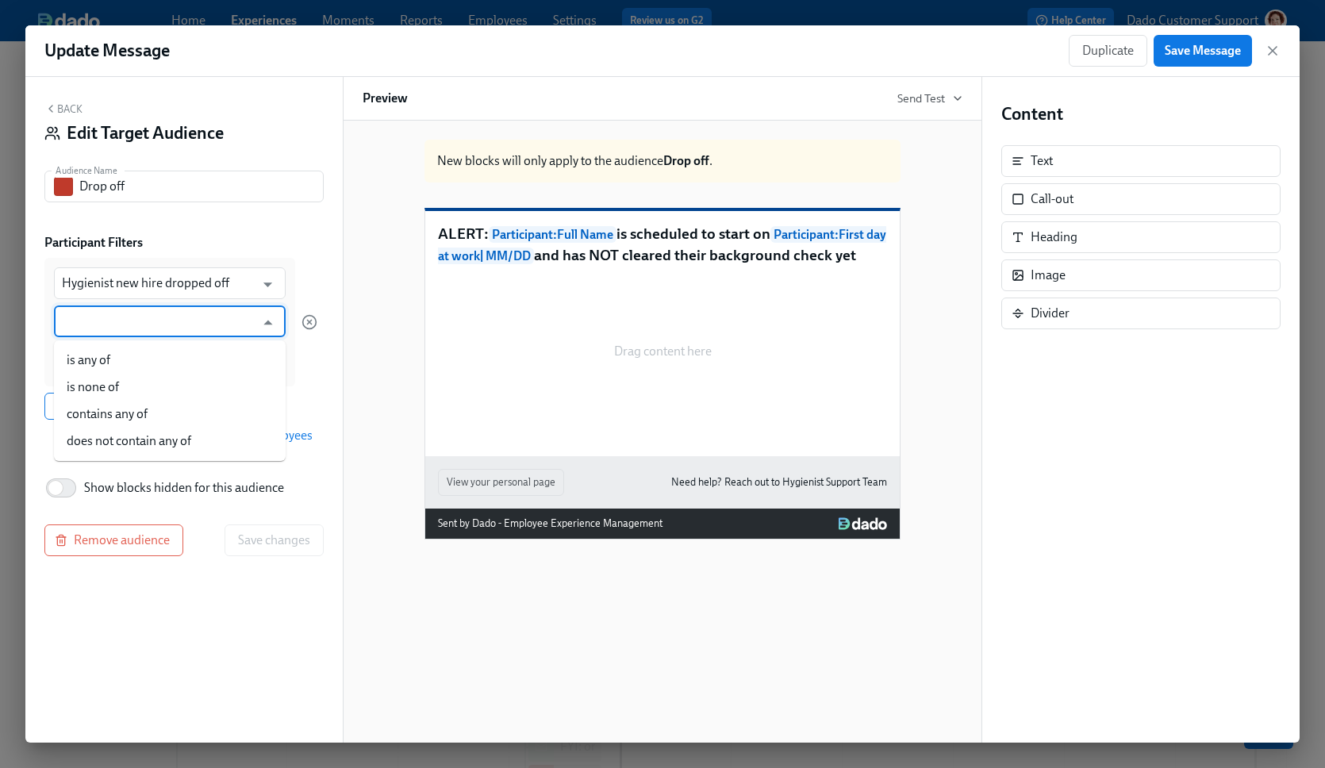
click at [118, 354] on li "is any of" at bounding box center [170, 360] width 232 height 27
type input "is any of"
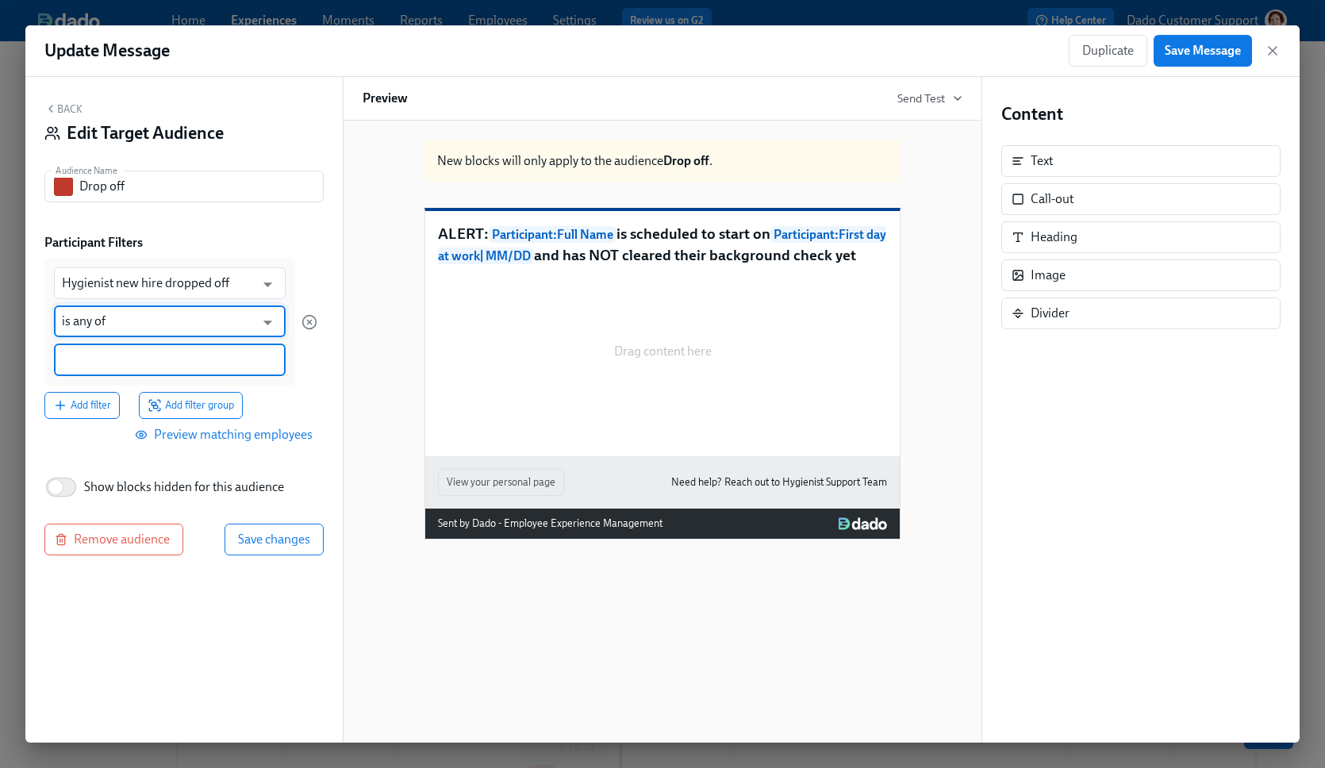
click at [156, 353] on input at bounding box center [170, 360] width 216 height 17
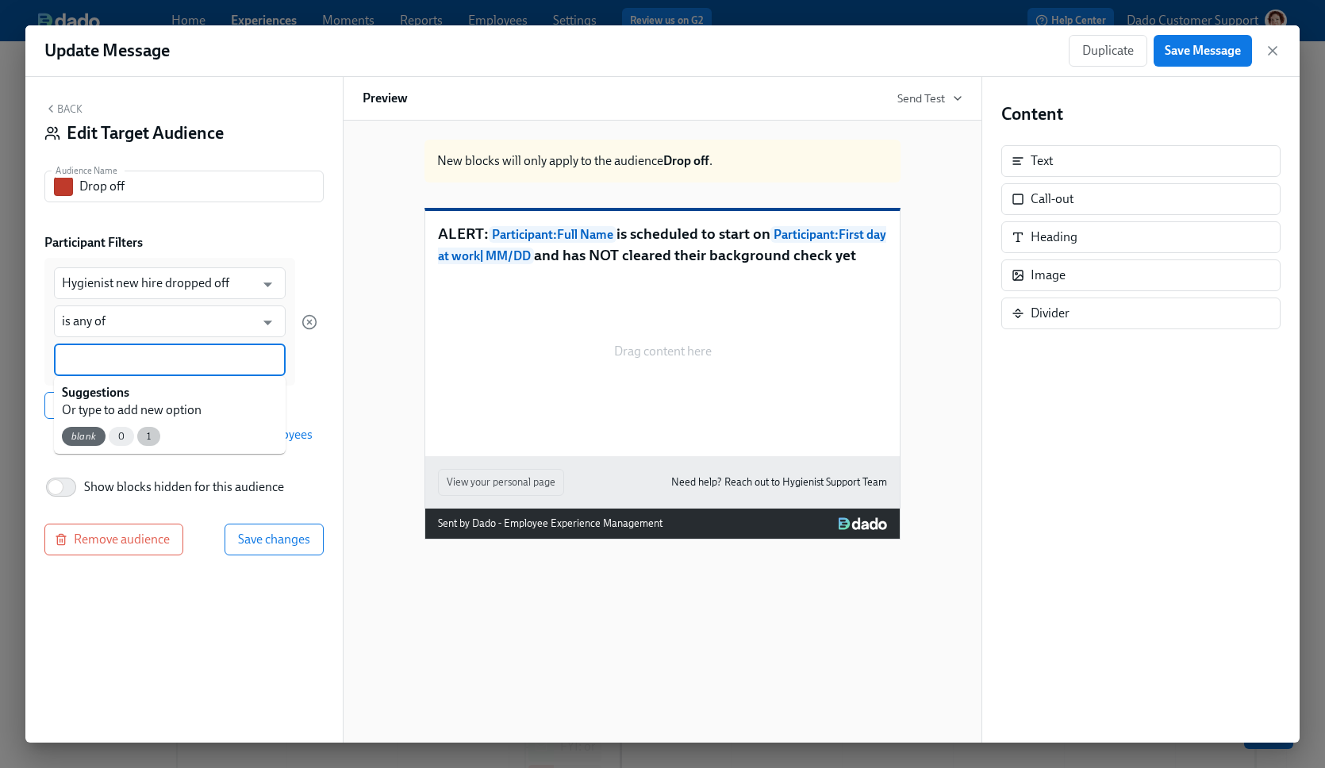
click at [150, 440] on span "1" at bounding box center [148, 437] width 23 height 12
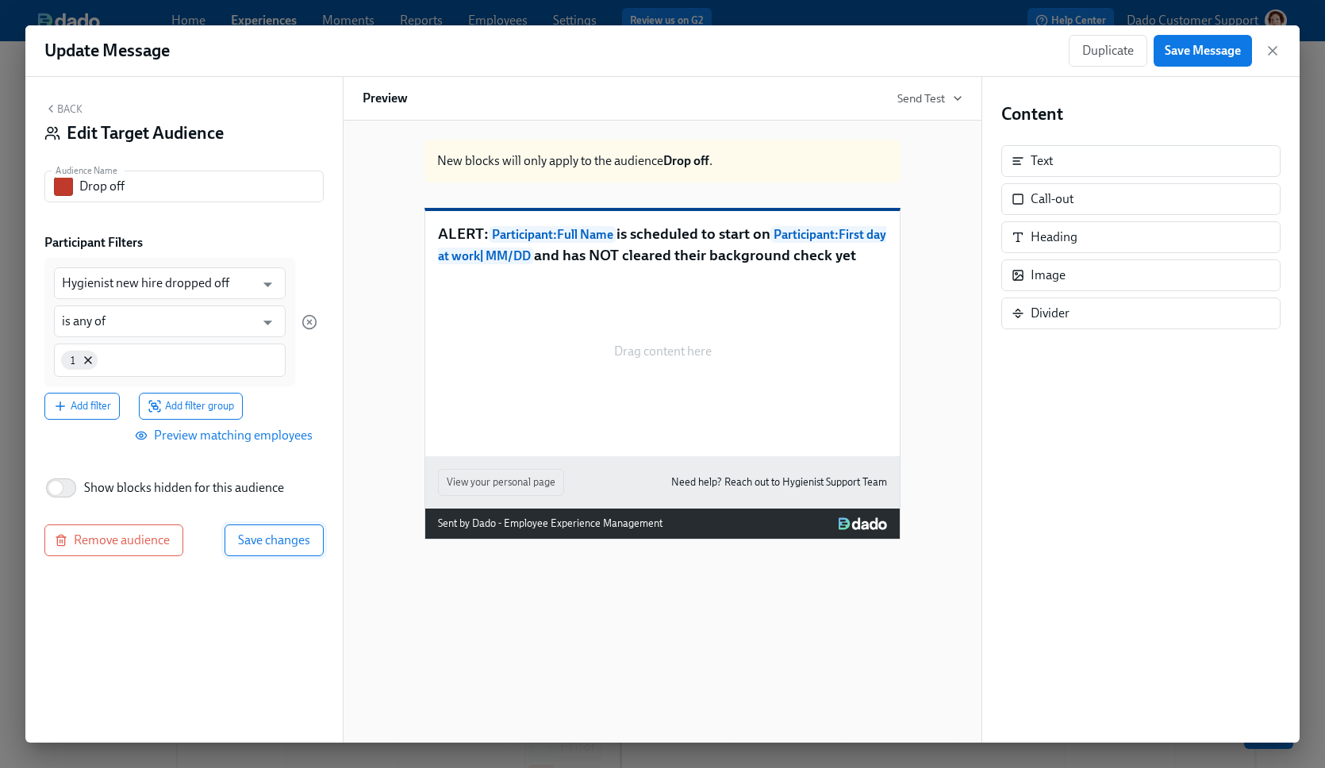
click at [269, 546] on span "Save changes" at bounding box center [274, 541] width 72 height 16
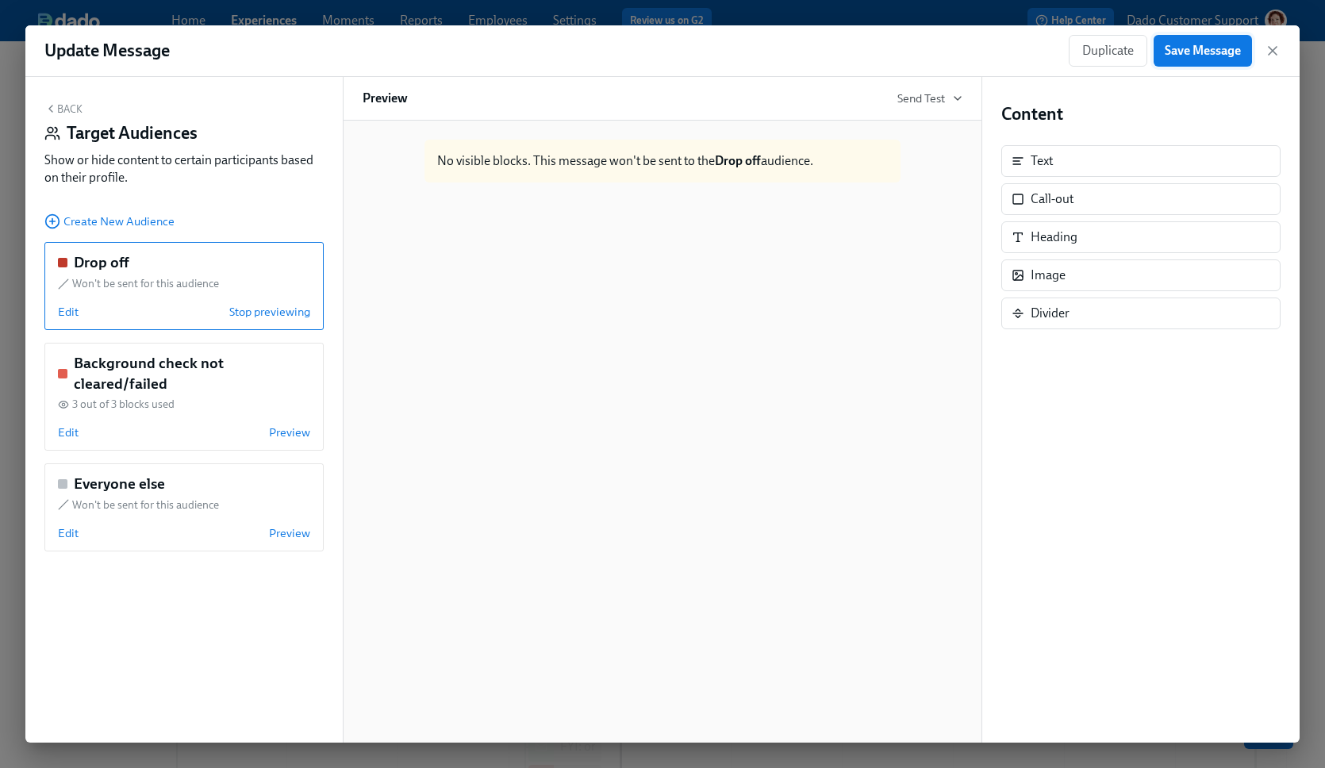
click at [1220, 48] on span "Save Message" at bounding box center [1203, 51] width 76 height 16
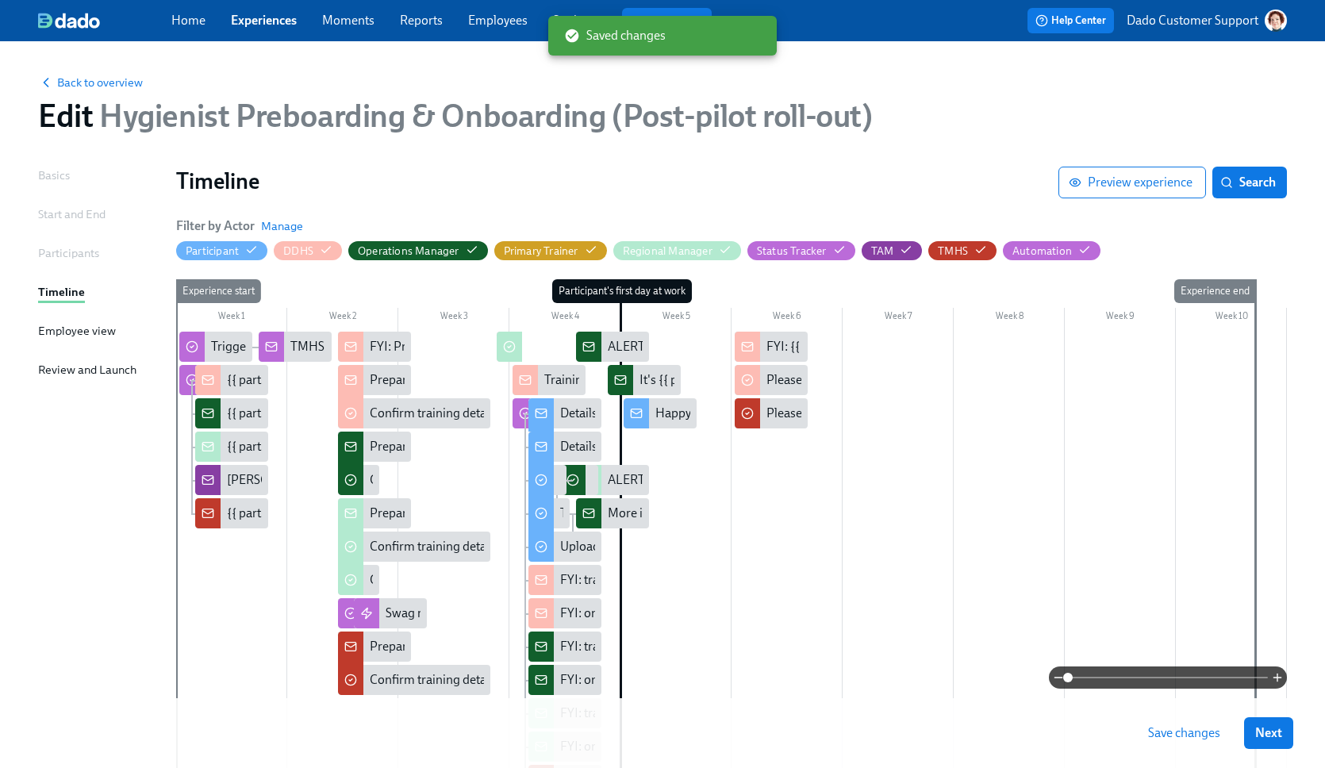
click at [1178, 726] on span "Save changes" at bounding box center [1184, 733] width 72 height 16
click at [199, 344] on div at bounding box center [191, 347] width 25 height 30
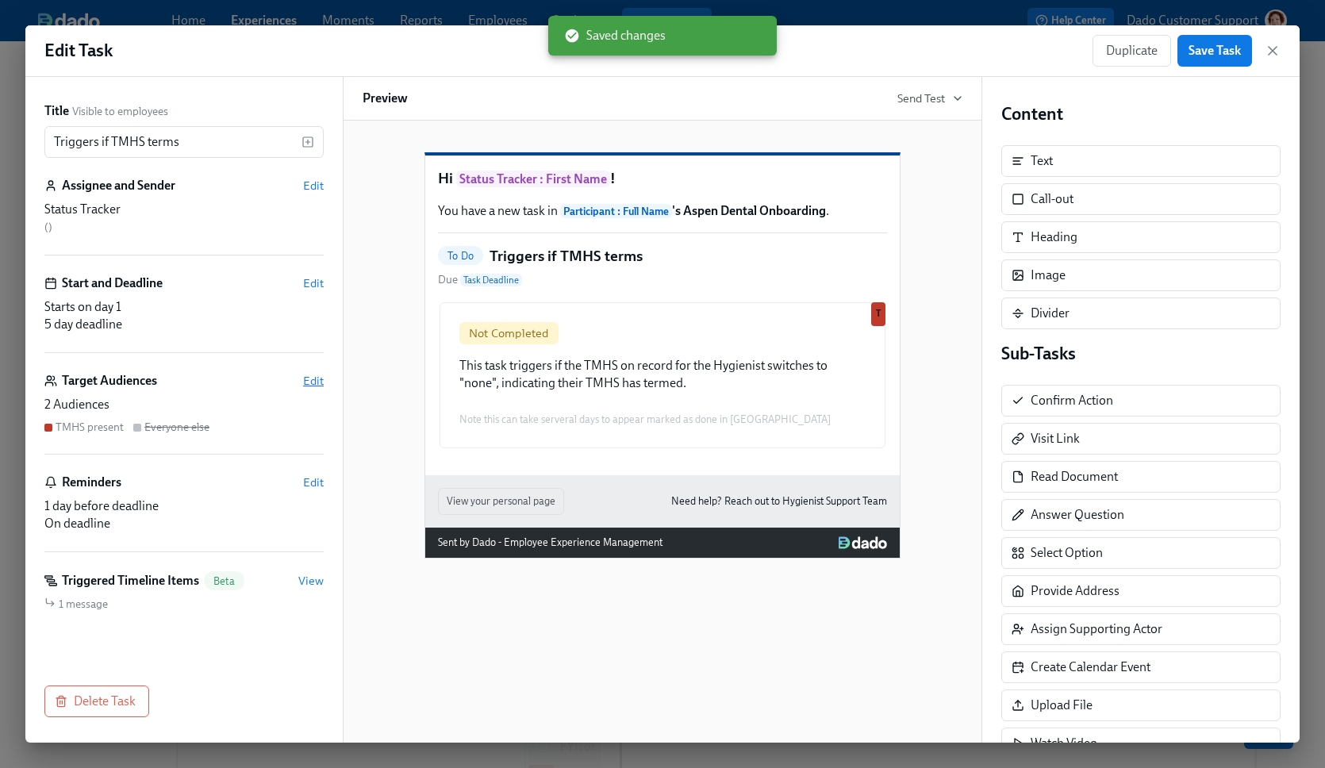
click at [312, 379] on span "Edit" at bounding box center [313, 381] width 21 height 16
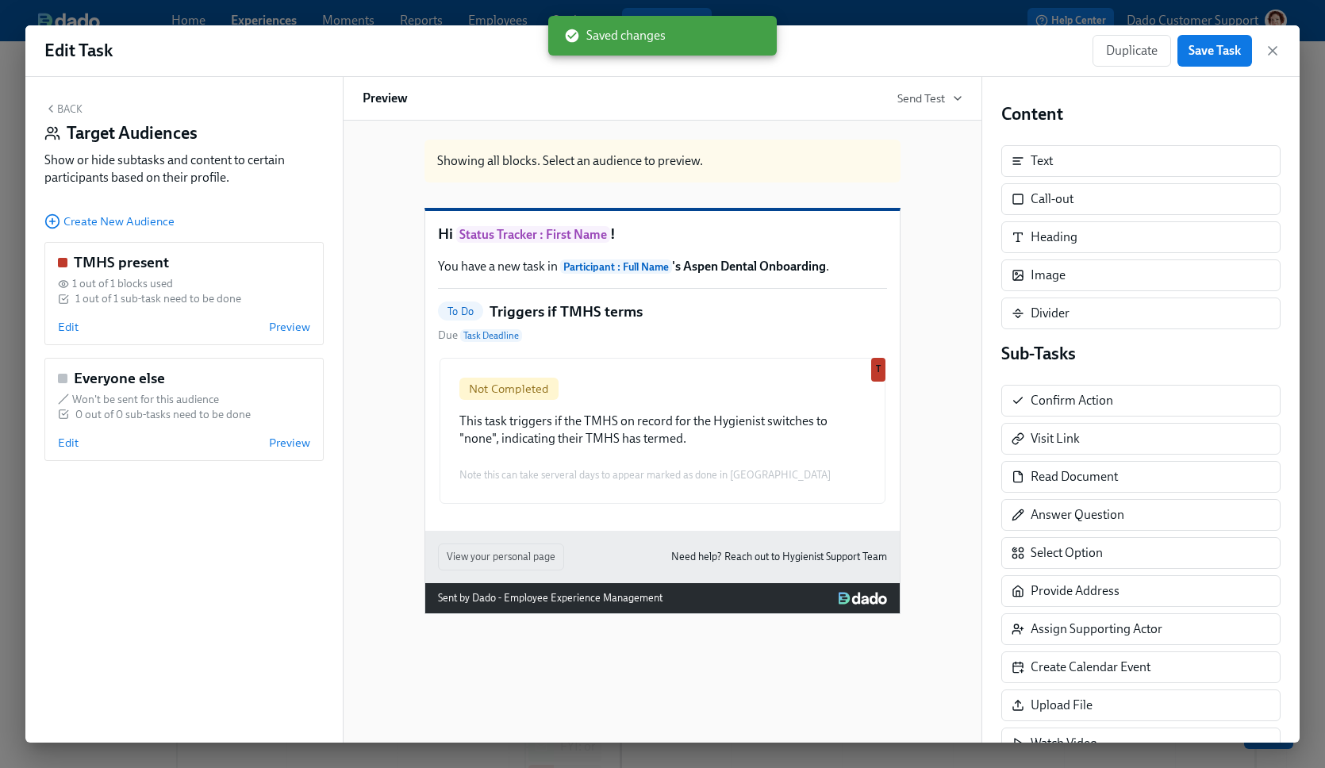
click at [60, 233] on div "Back Target Audiences Show or hide subtasks and content to certain participants…" at bounding box center [183, 410] width 317 height 666
click at [50, 215] on circle "button" at bounding box center [52, 221] width 13 height 13
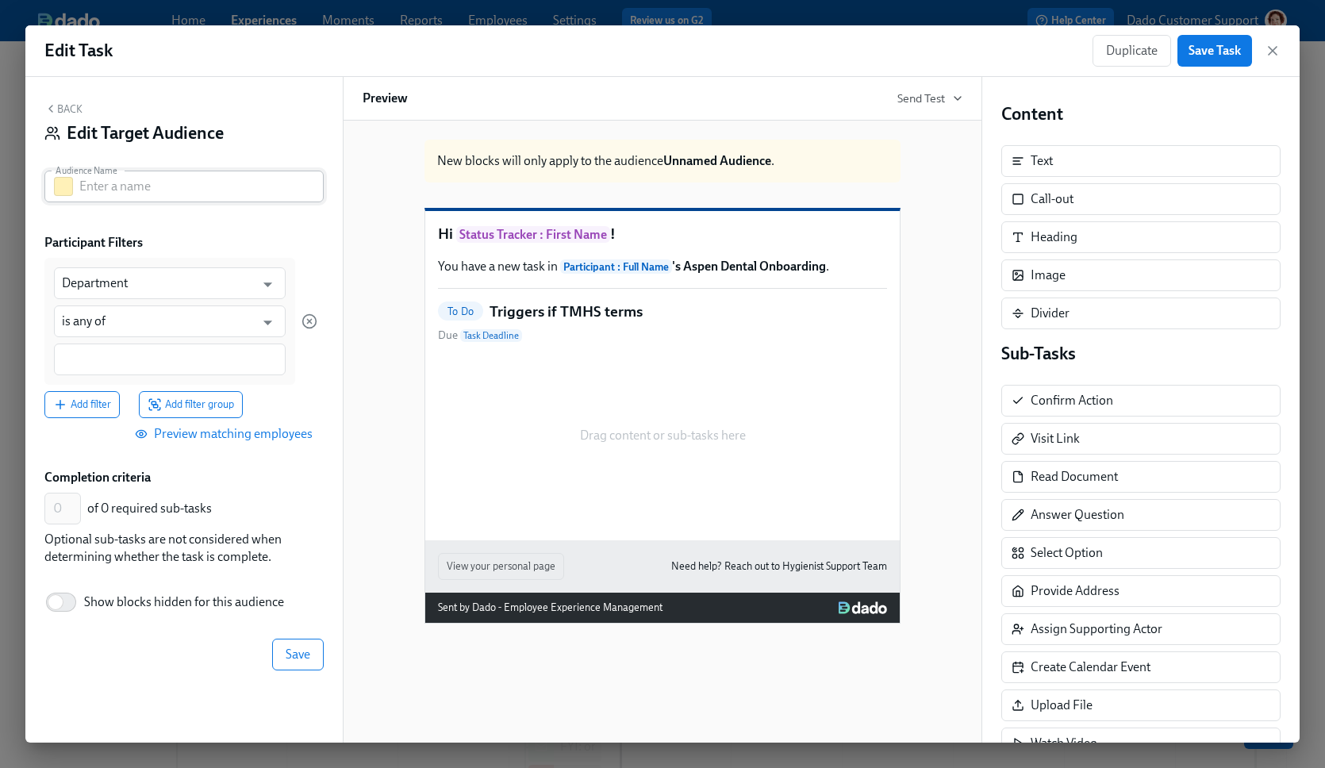
click at [64, 183] on button "button" at bounding box center [63, 186] width 19 height 19
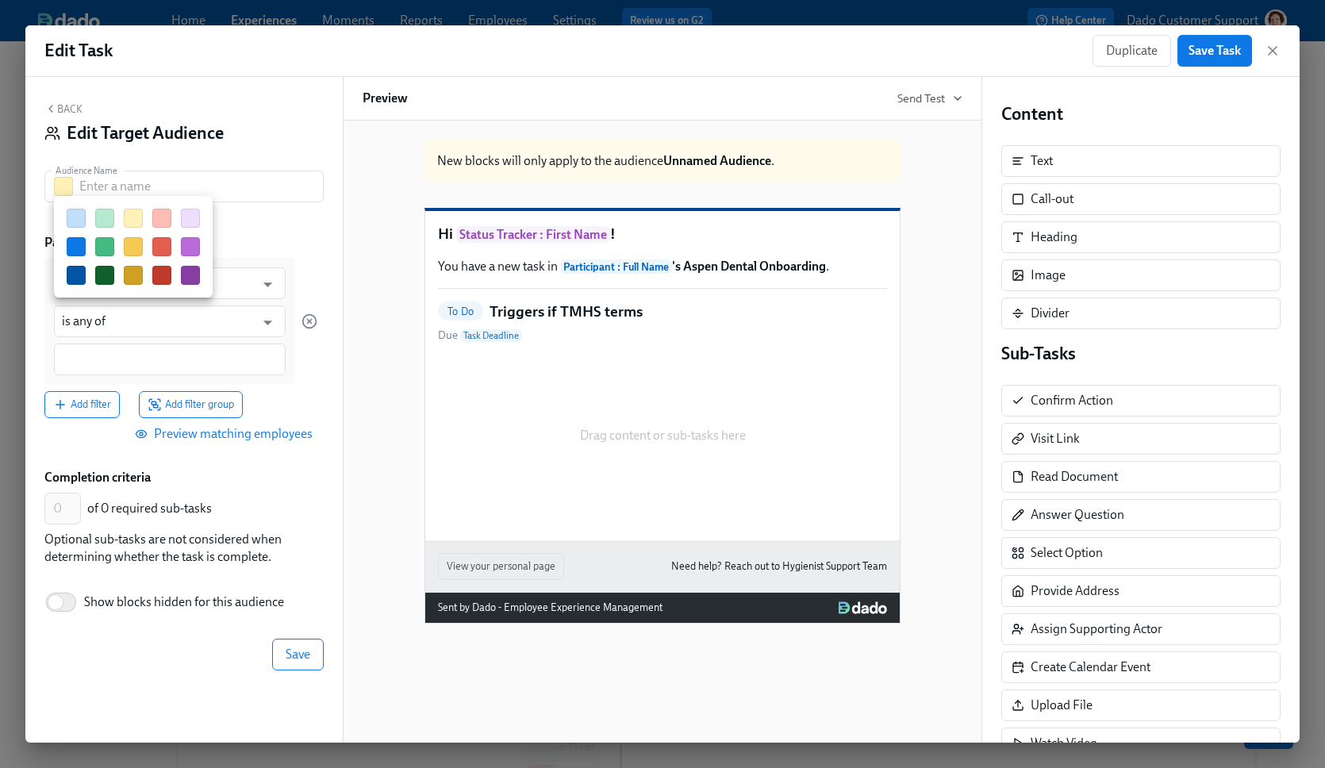
click at [161, 215] on button "button" at bounding box center [161, 218] width 19 height 19
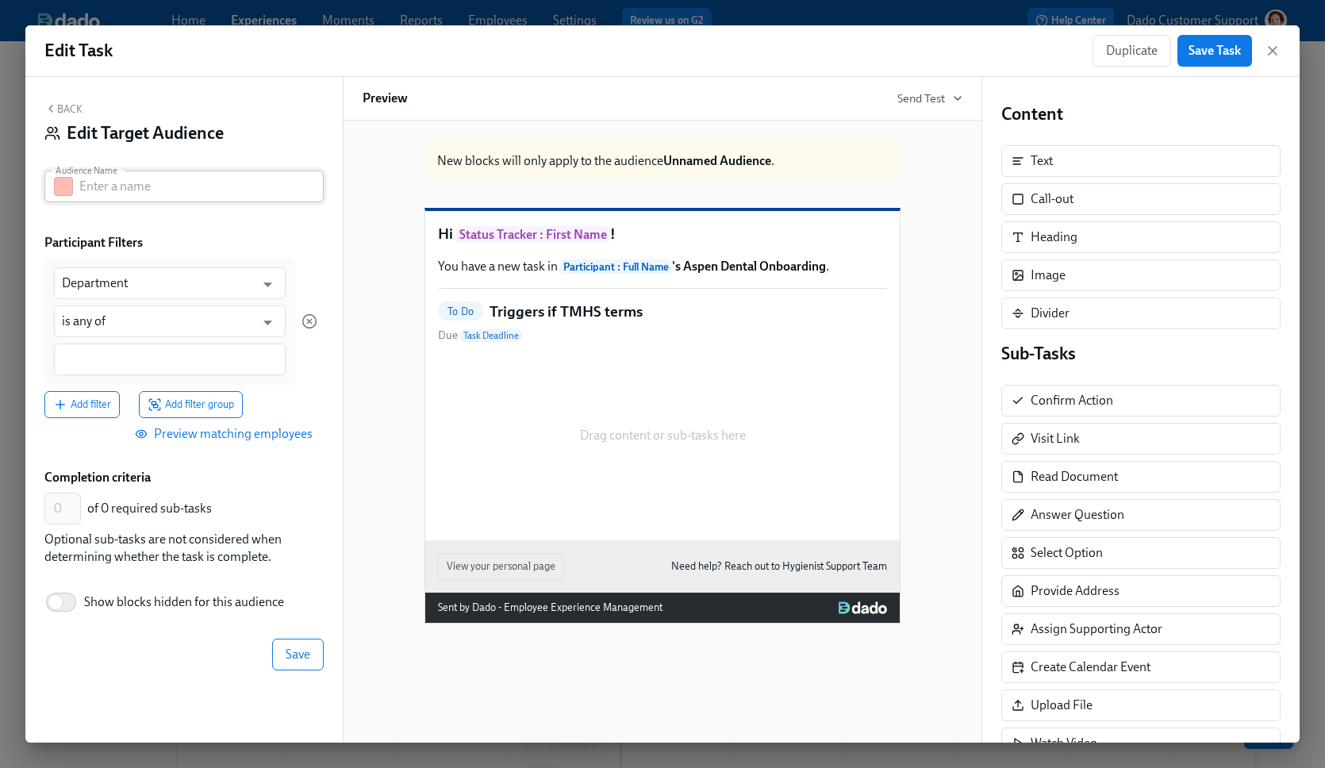
click at [156, 187] on input "text" at bounding box center [201, 187] width 244 height 32
type input "Drop-off"
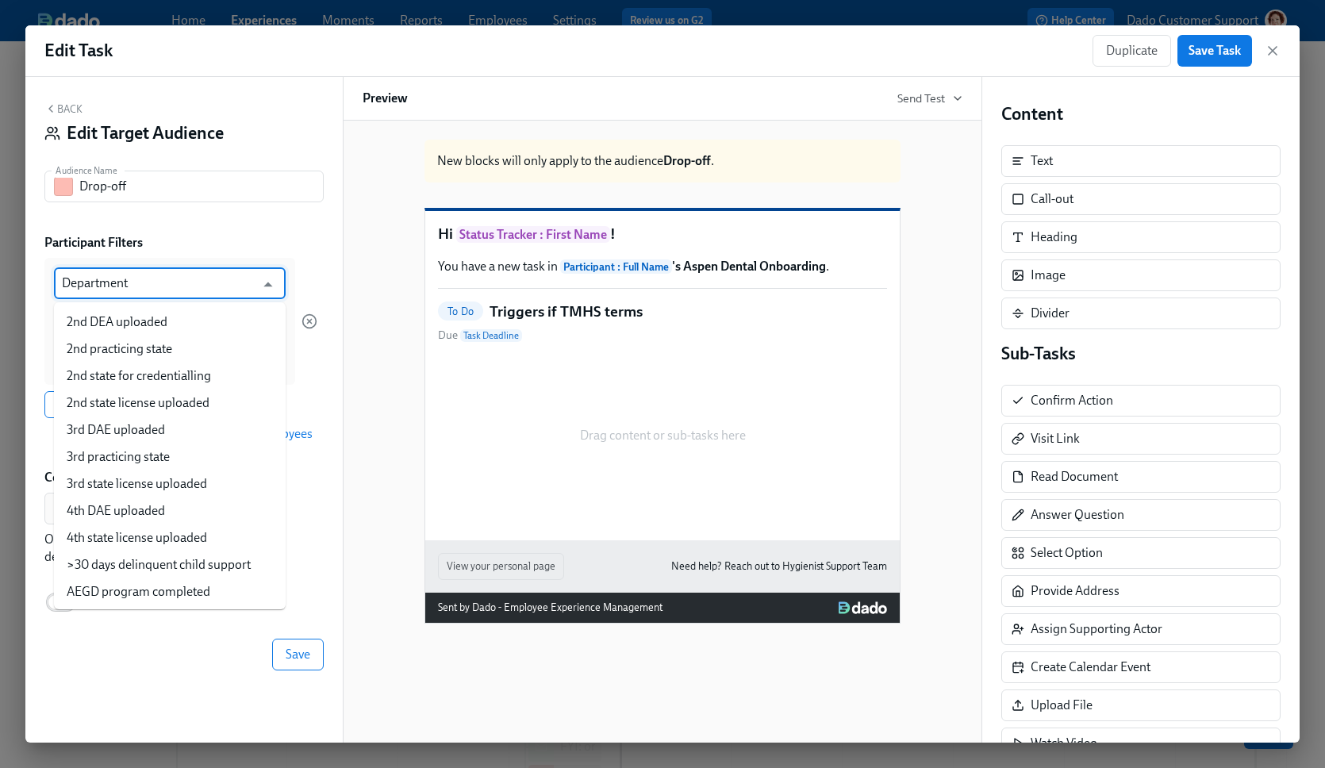
click at [150, 274] on input "Department" at bounding box center [158, 283] width 193 height 32
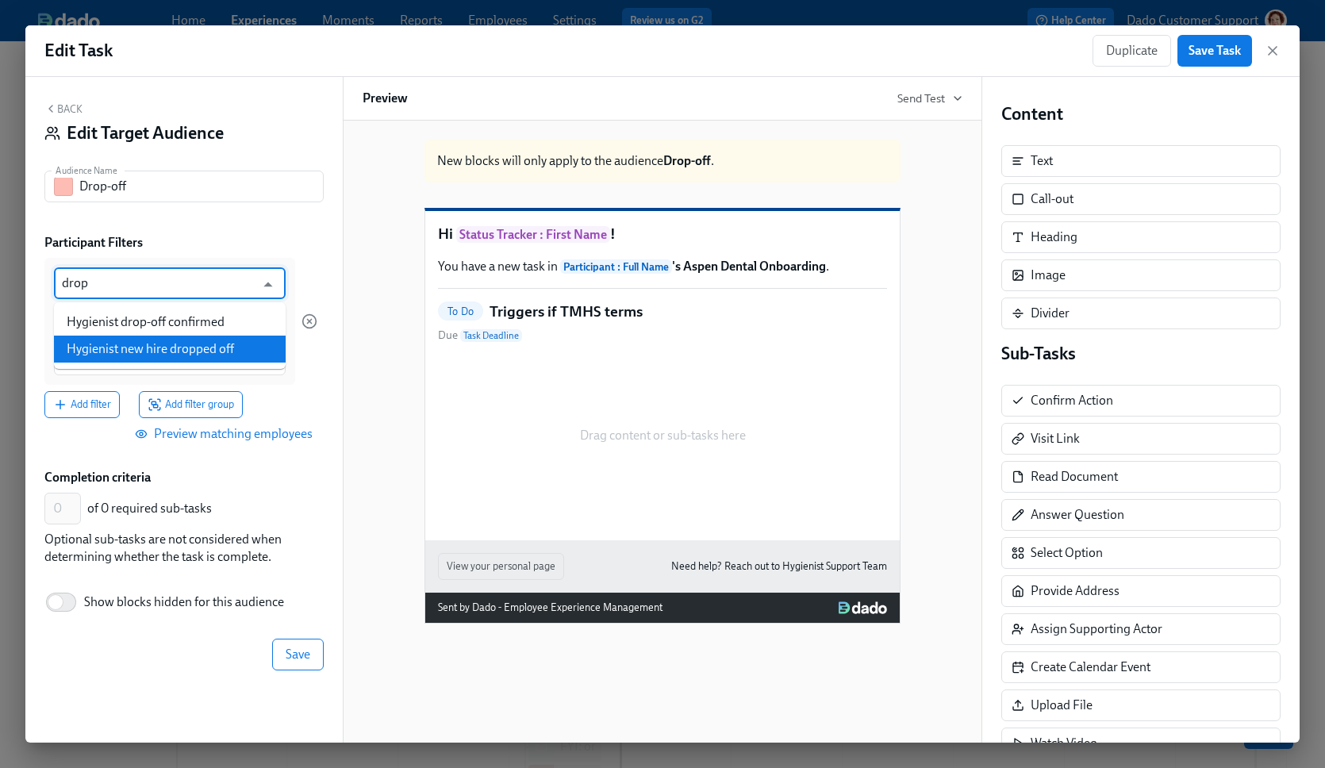
click at [162, 352] on li "Hygienist new hire dropped off" at bounding box center [170, 349] width 232 height 27
type input "Hygienist new hire dropped off"
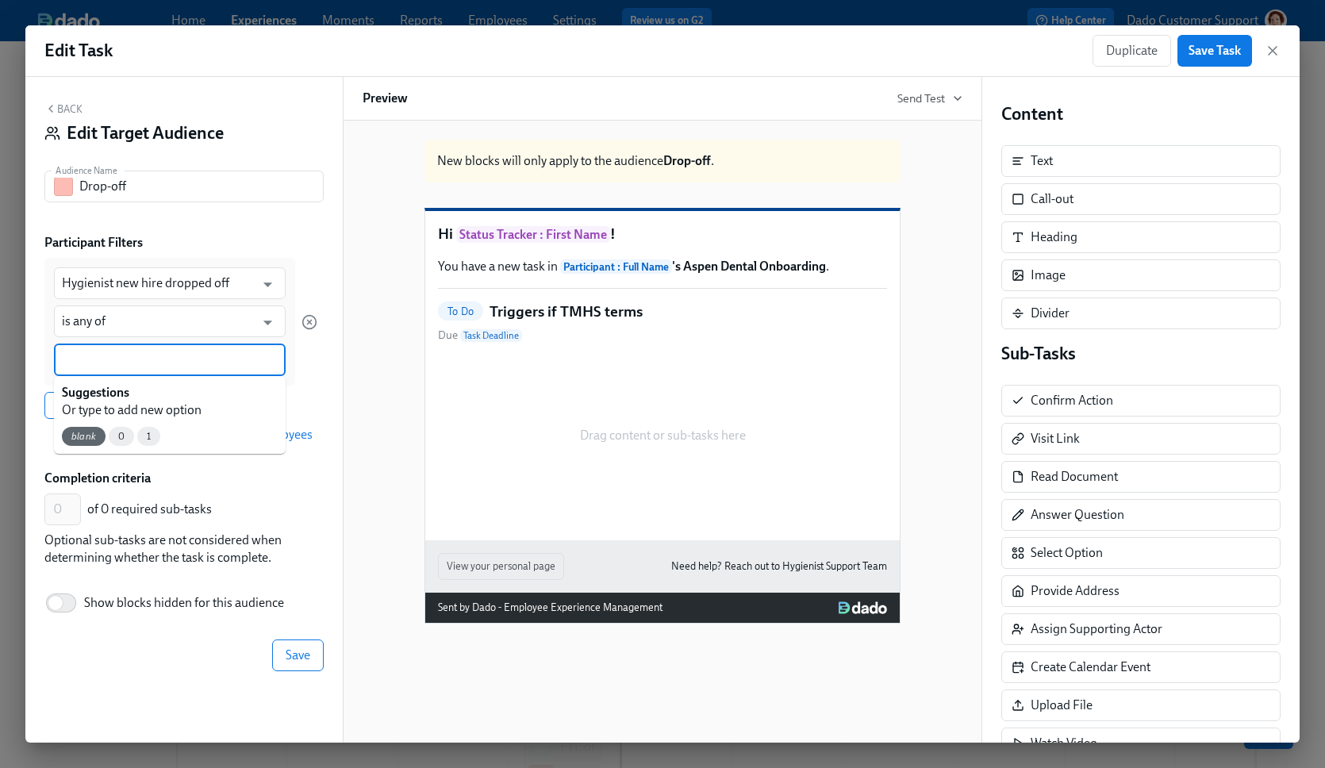
click at [148, 356] on input at bounding box center [170, 360] width 216 height 17
click at [141, 439] on span "1" at bounding box center [148, 437] width 23 height 12
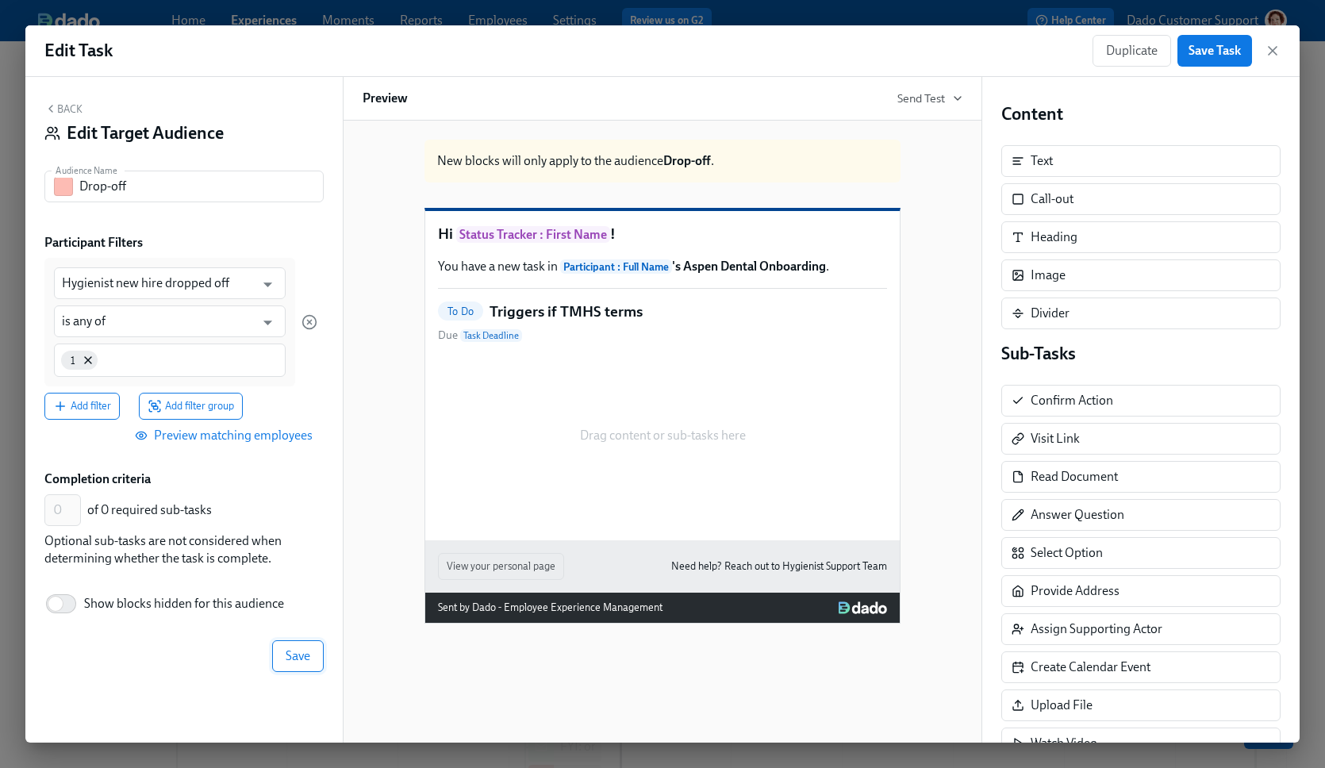
click at [294, 652] on span "Save" at bounding box center [298, 656] width 25 height 16
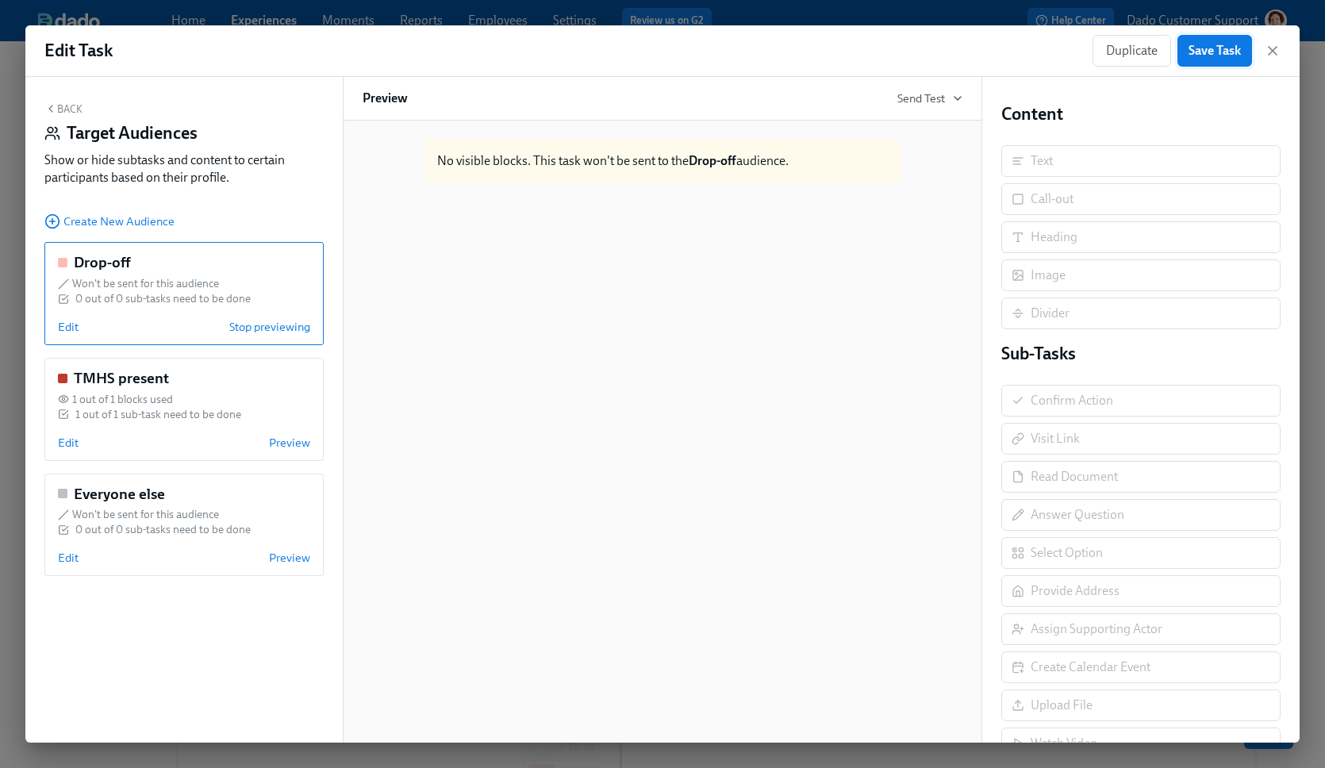
click at [1194, 50] on span "Save Task" at bounding box center [1215, 51] width 52 height 16
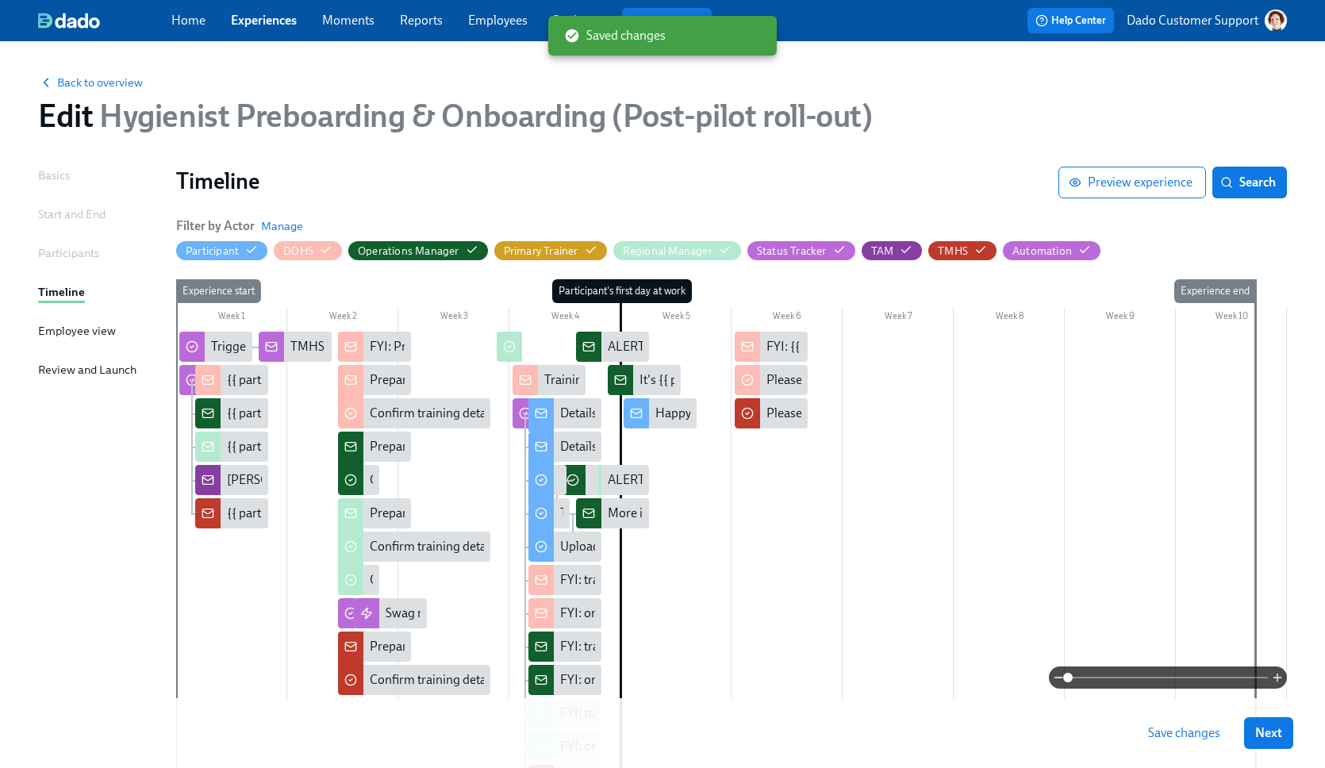
click at [186, 371] on div at bounding box center [191, 380] width 25 height 30
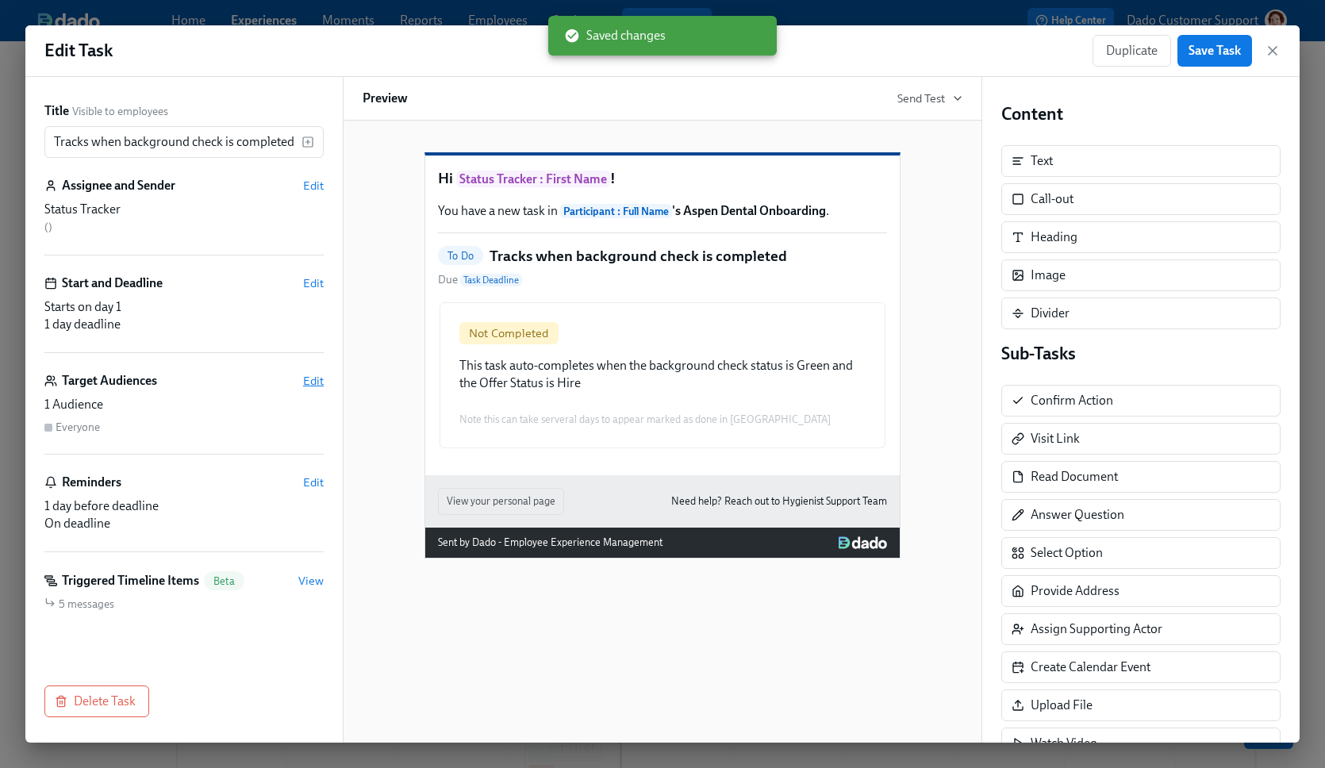
click at [302, 375] on div "Target Audiences Edit" at bounding box center [183, 380] width 279 height 17
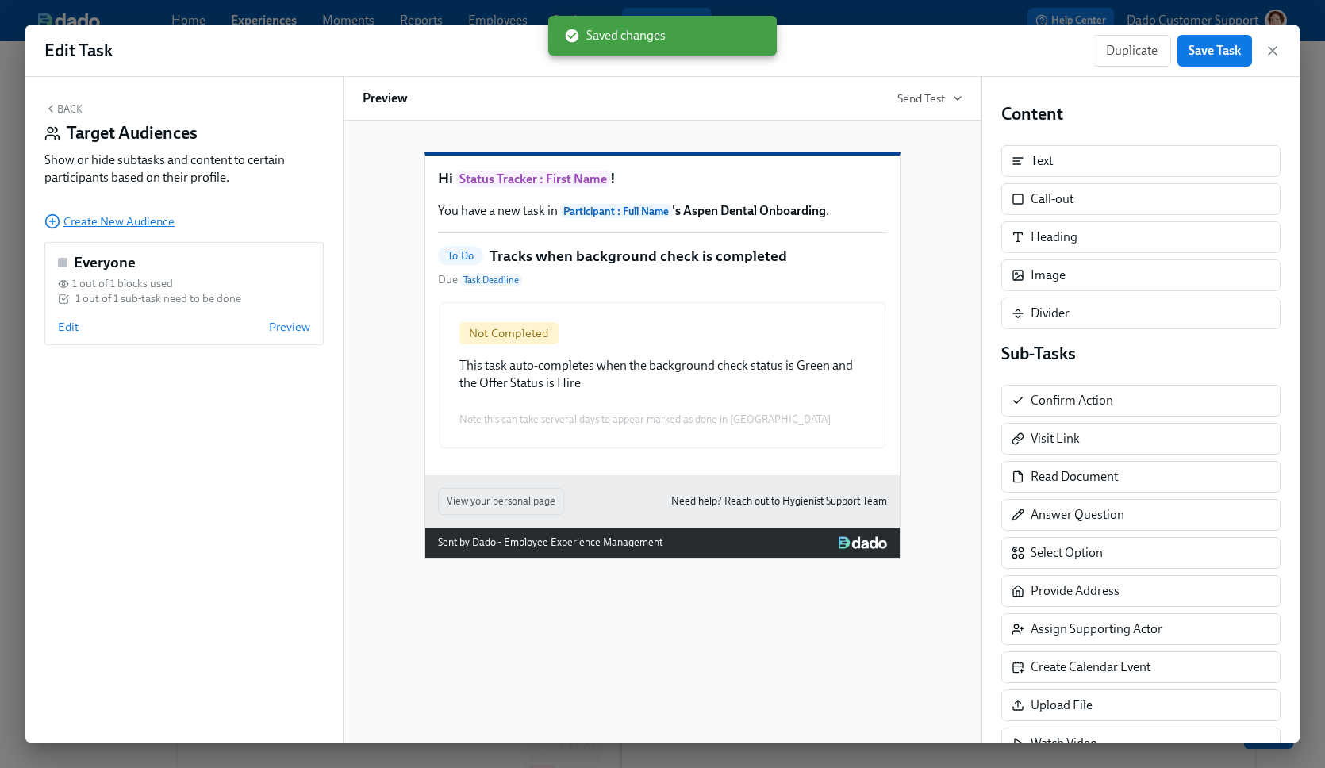
click at [44, 220] on icon "button" at bounding box center [52, 222] width 16 height 16
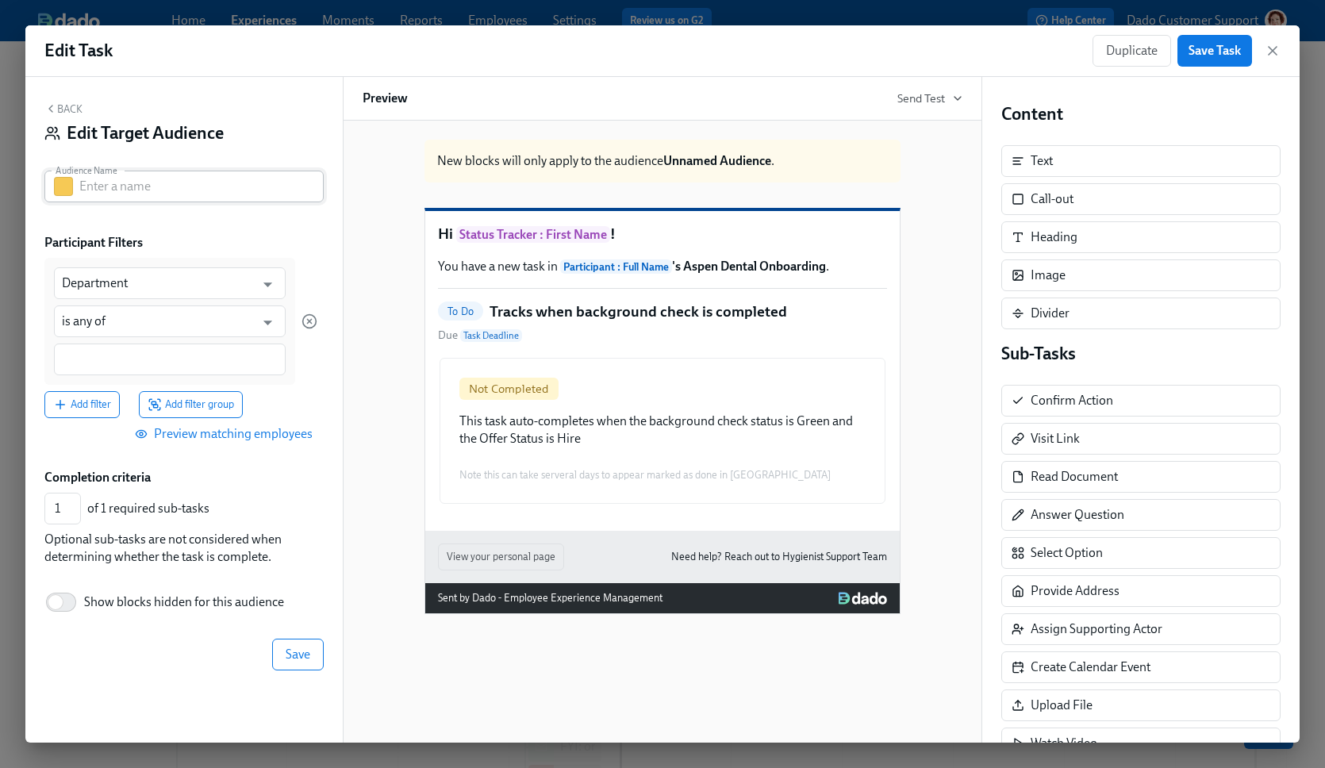
click at [66, 183] on button "button" at bounding box center [63, 186] width 19 height 19
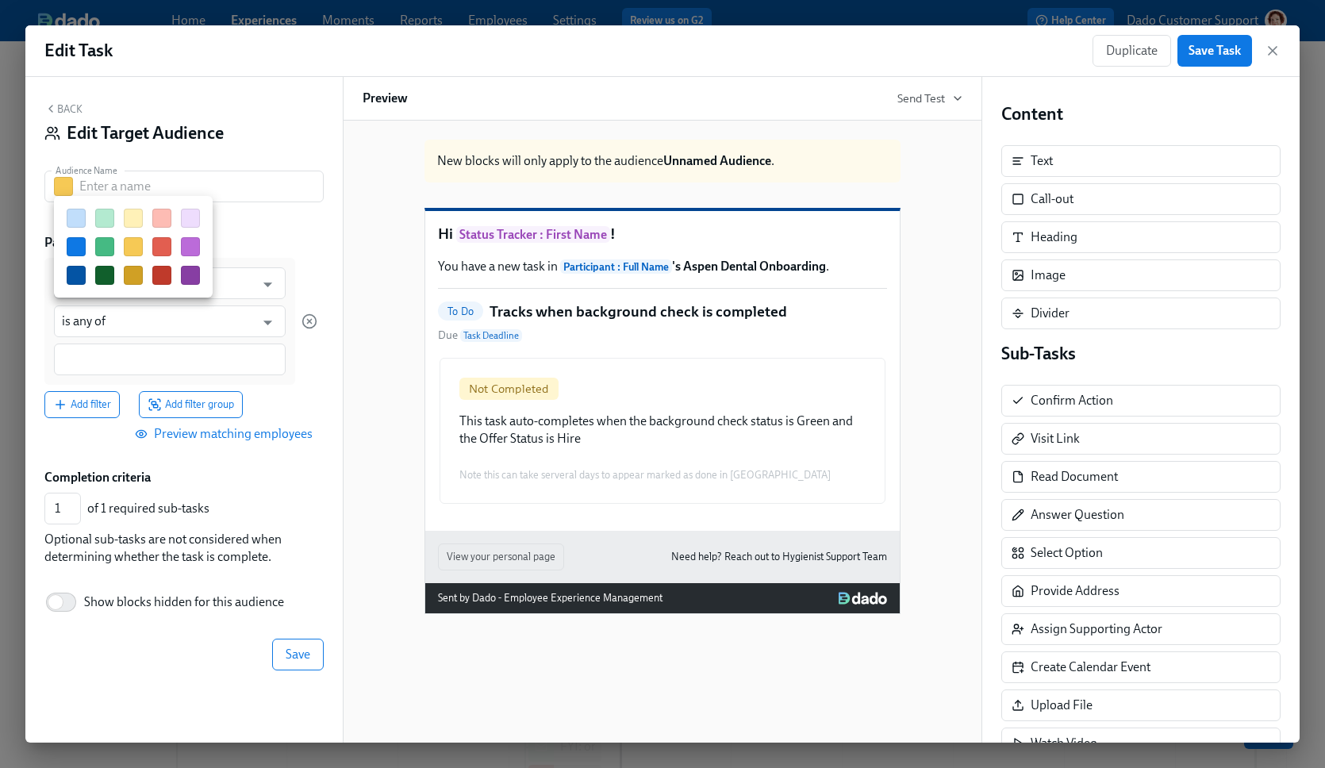
click at [165, 212] on button "button" at bounding box center [161, 218] width 19 height 19
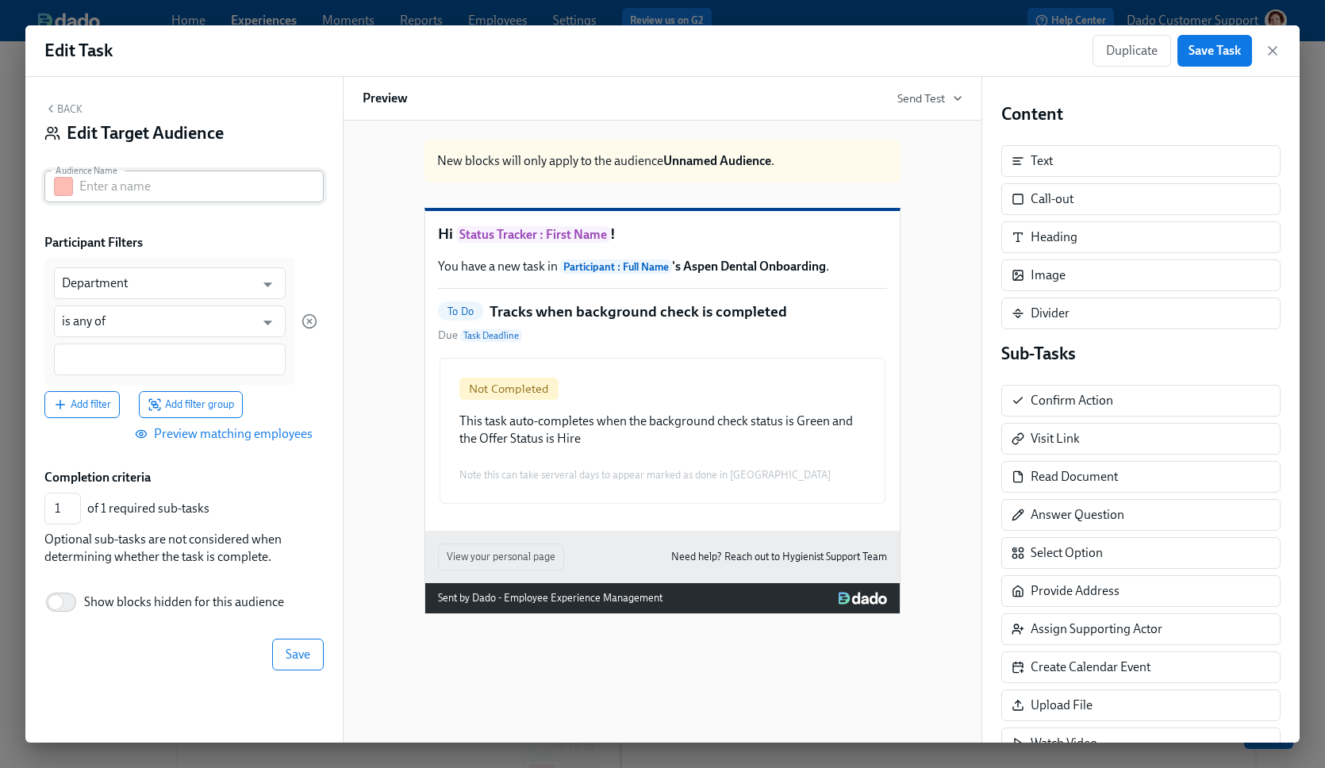
click at [125, 181] on input "text" at bounding box center [201, 187] width 244 height 32
type input "Drop off"
click at [140, 269] on input "Department" at bounding box center [158, 283] width 193 height 32
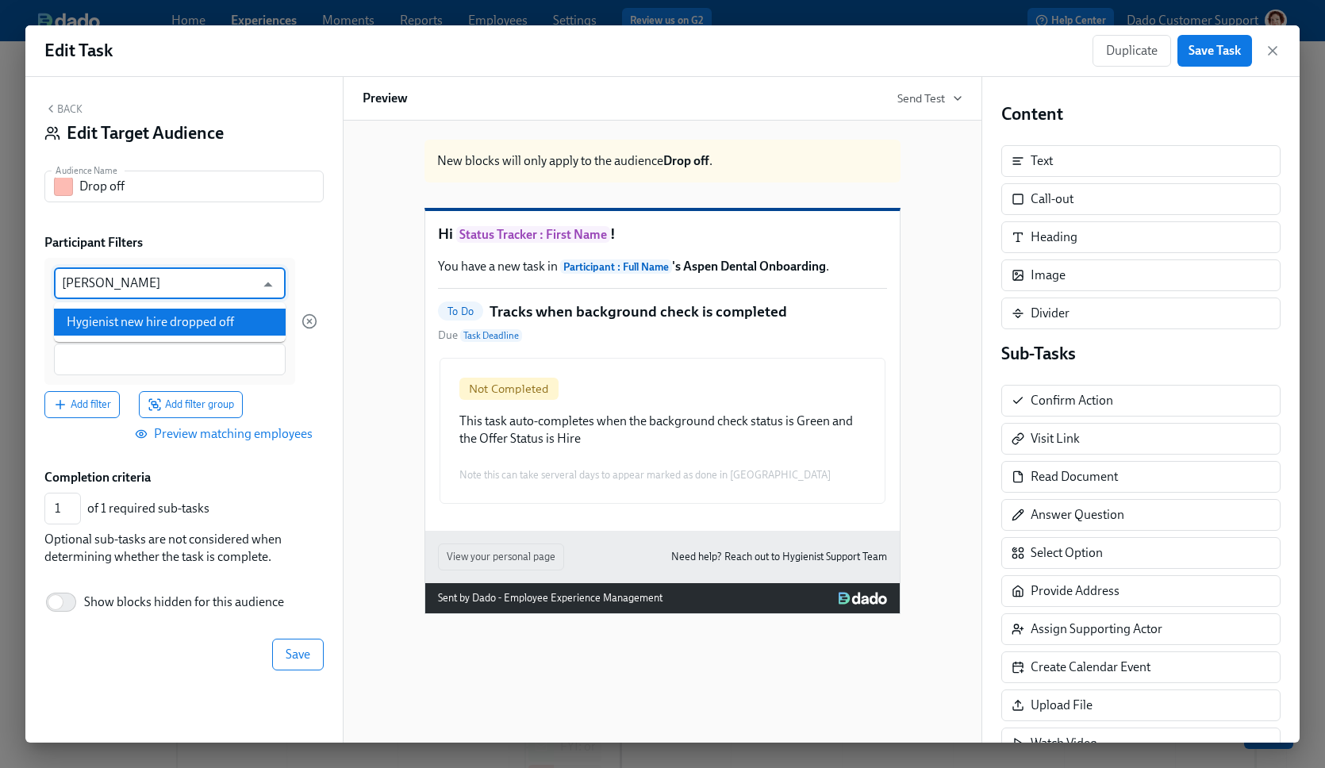
click at [144, 325] on li "Hygienist new hire dropped off" at bounding box center [170, 322] width 232 height 27
type input "Hygienist new hire dropped off"
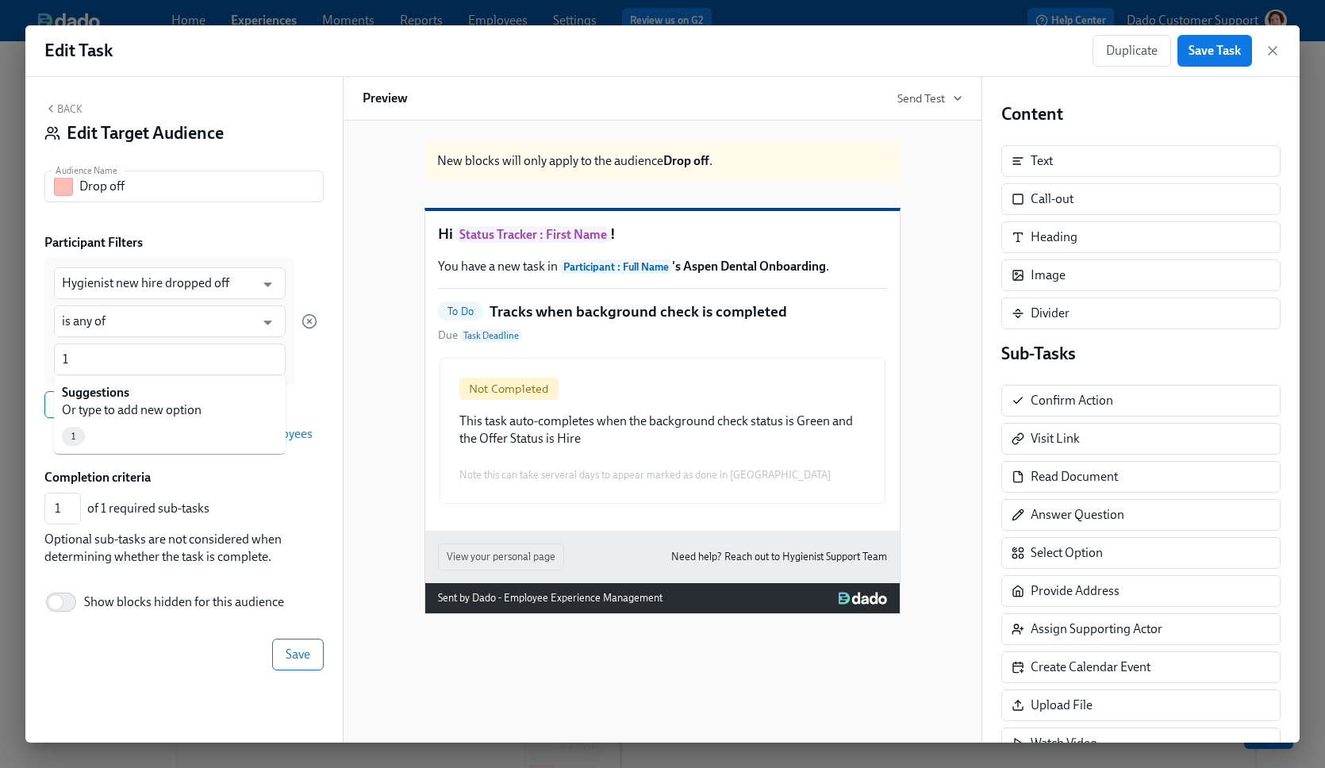
type input "1"
click at [315, 548] on div "Completion criteria 1 ​ of 1 required sub-tasks Optional sub-tasks are not cons…" at bounding box center [183, 517] width 279 height 97
click at [298, 665] on button "Save" at bounding box center [298, 657] width 52 height 32
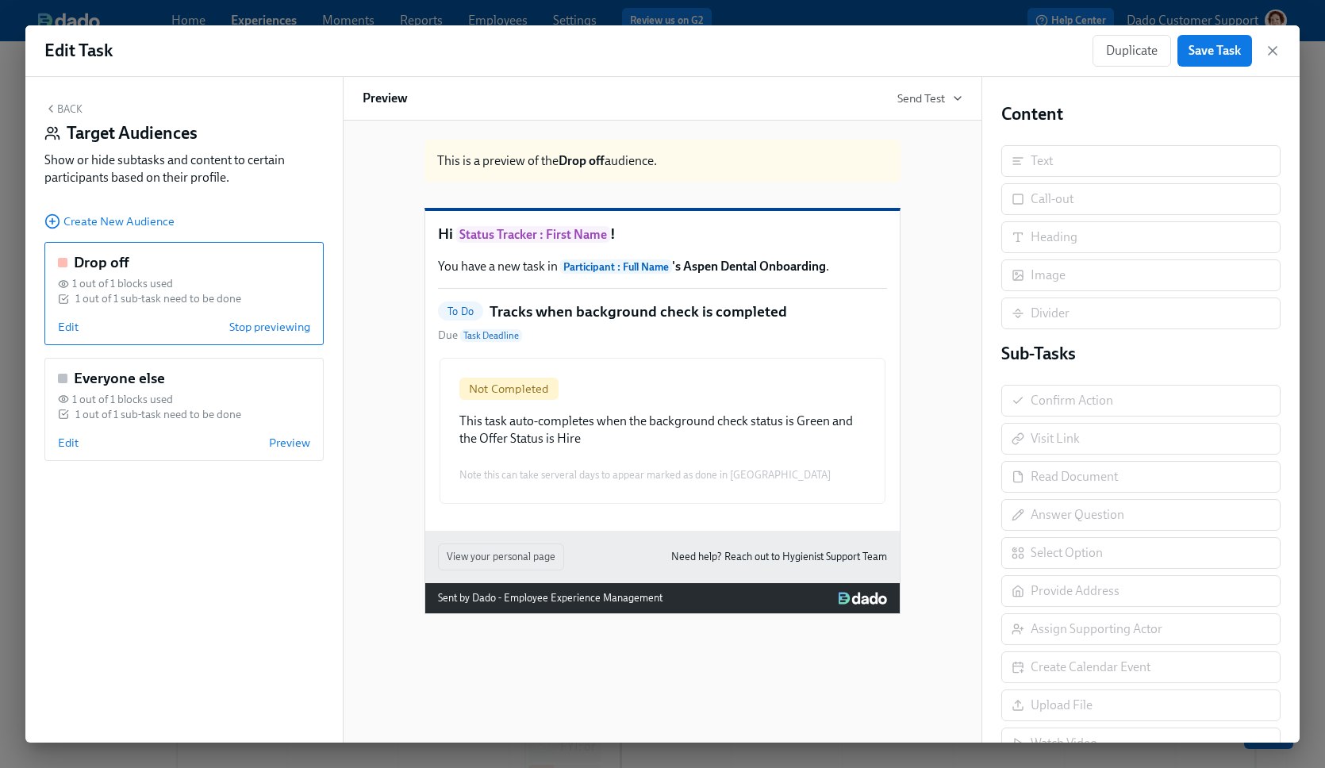
click at [1196, 74] on div "Edit Task Duplicate Save Task" at bounding box center [662, 51] width 1275 height 52
click at [1215, 52] on span "Save Task" at bounding box center [1215, 51] width 52 height 16
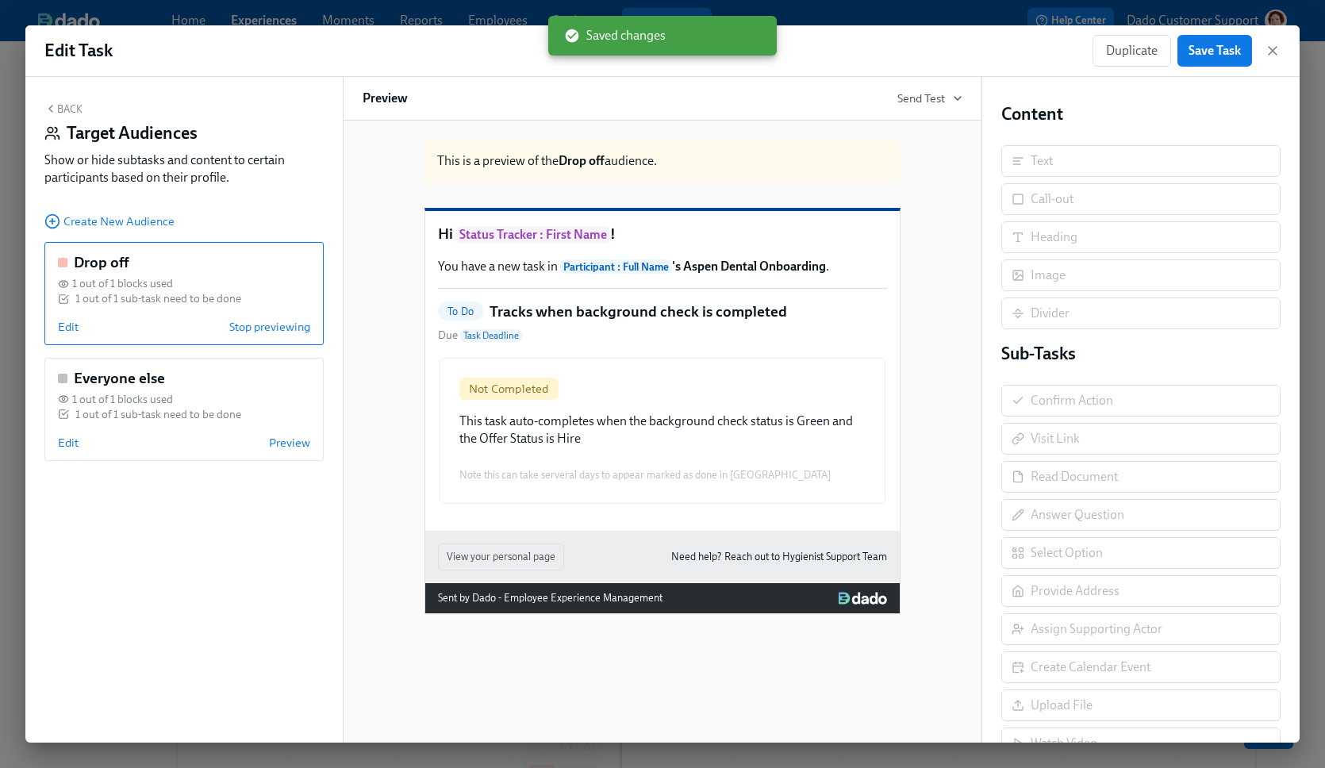
click at [1286, 42] on div "Edit Task Duplicate Save Task" at bounding box center [662, 51] width 1275 height 52
click at [1272, 49] on icon "button" at bounding box center [1273, 51] width 16 height 16
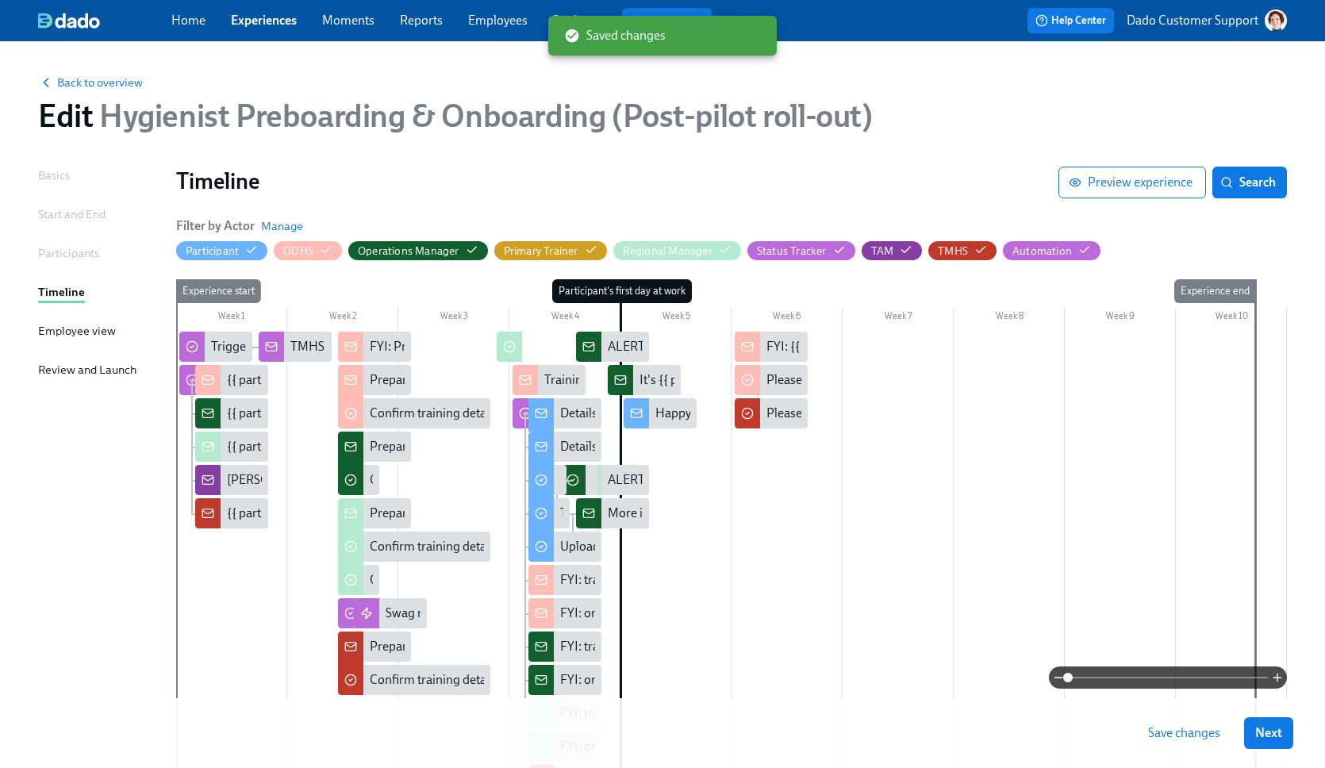
click at [1222, 730] on button "Save changes" at bounding box center [1184, 733] width 94 height 32
click at [507, 16] on link "Employees" at bounding box center [498, 20] width 60 height 15
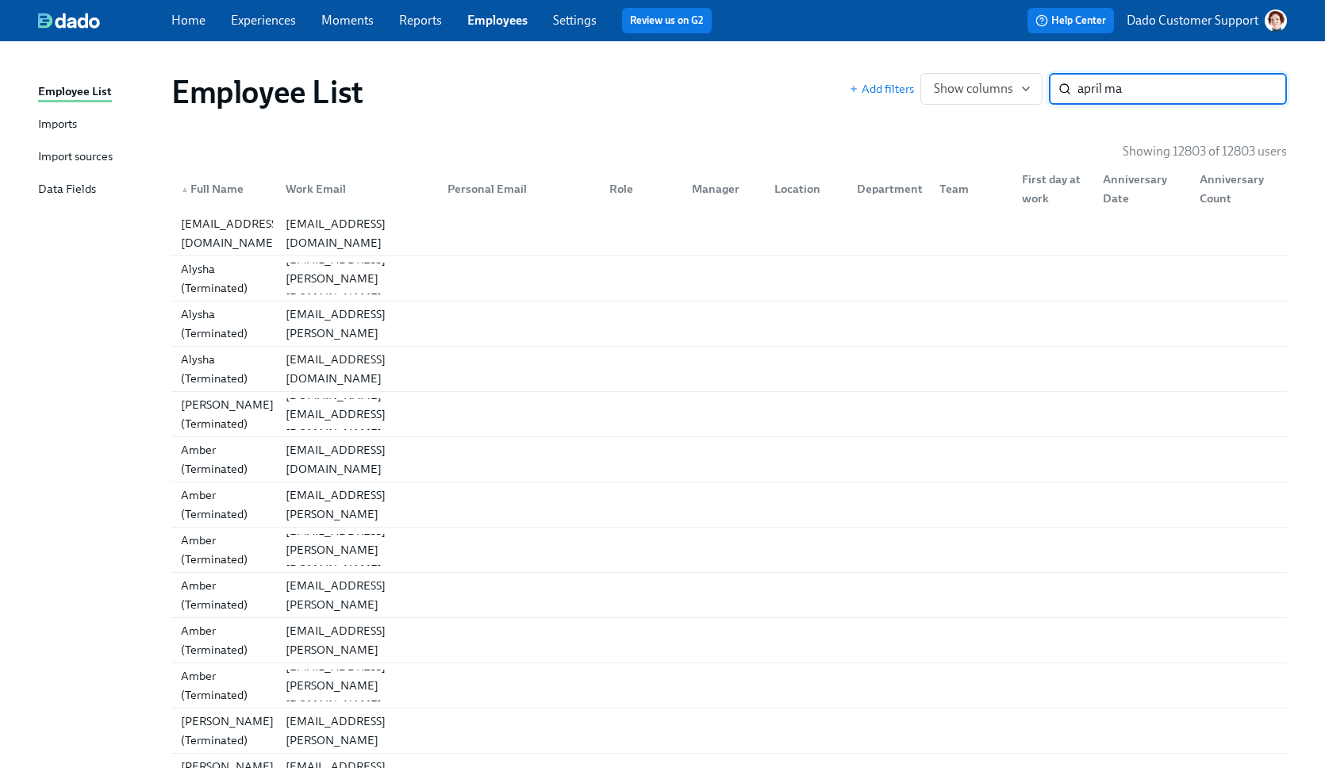
type input "april may"
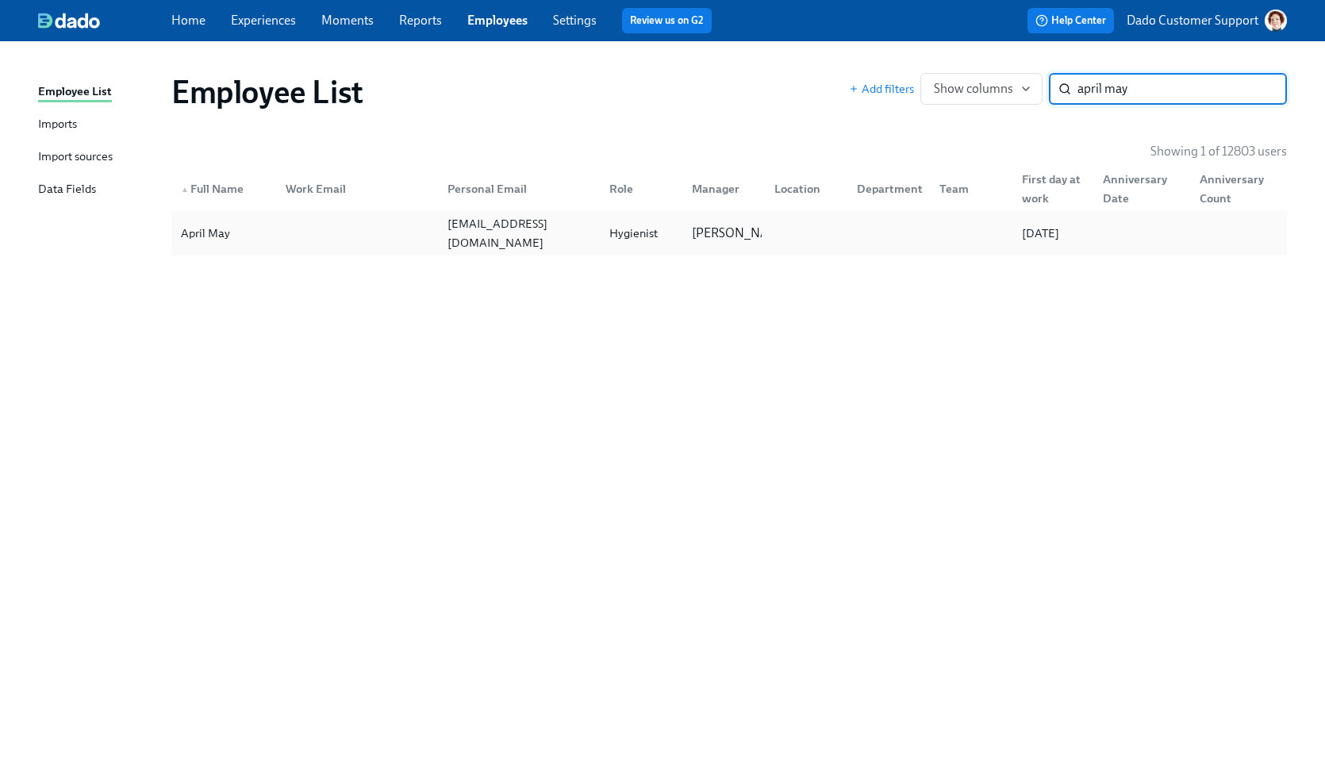
click at [223, 239] on div "April May" at bounding box center [206, 233] width 62 height 19
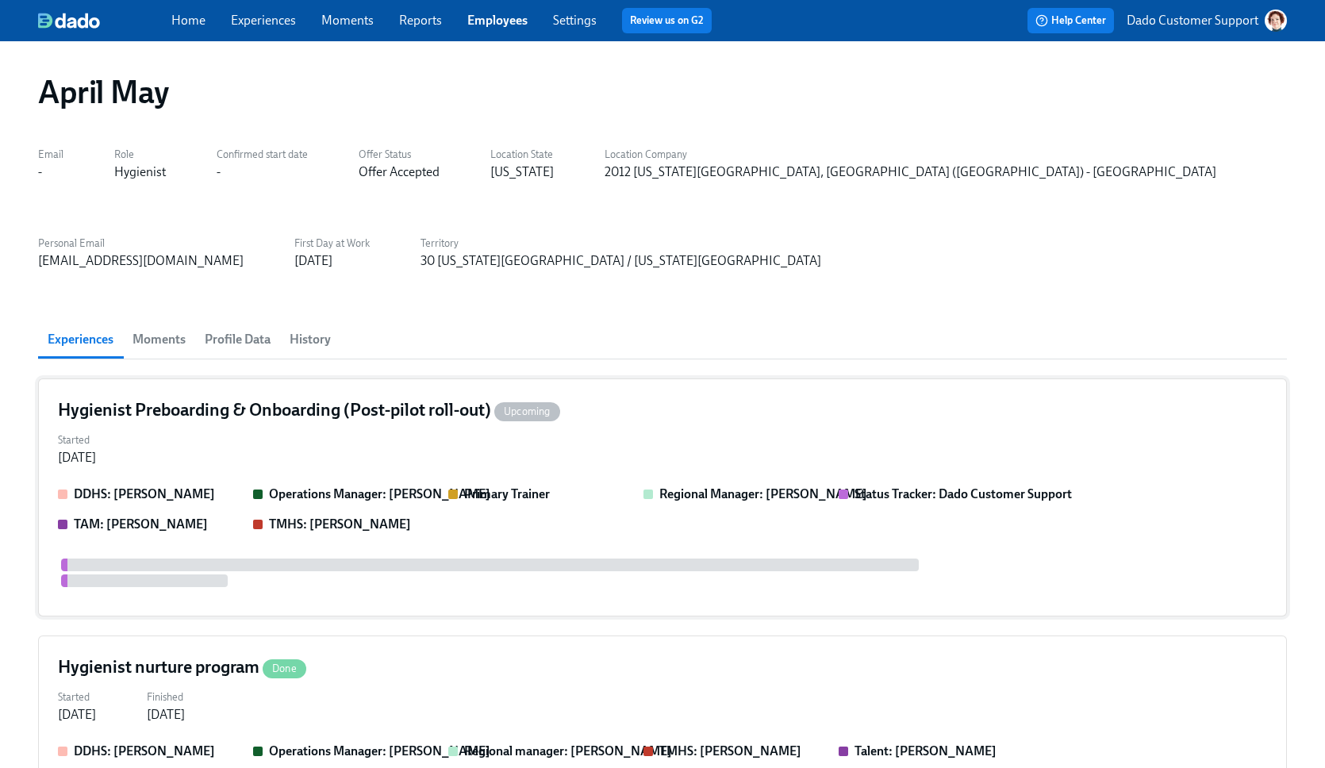
click at [319, 446] on div "Started [DATE]" at bounding box center [663, 448] width 1210 height 38
